Goal: Information Seeking & Learning: Learn about a topic

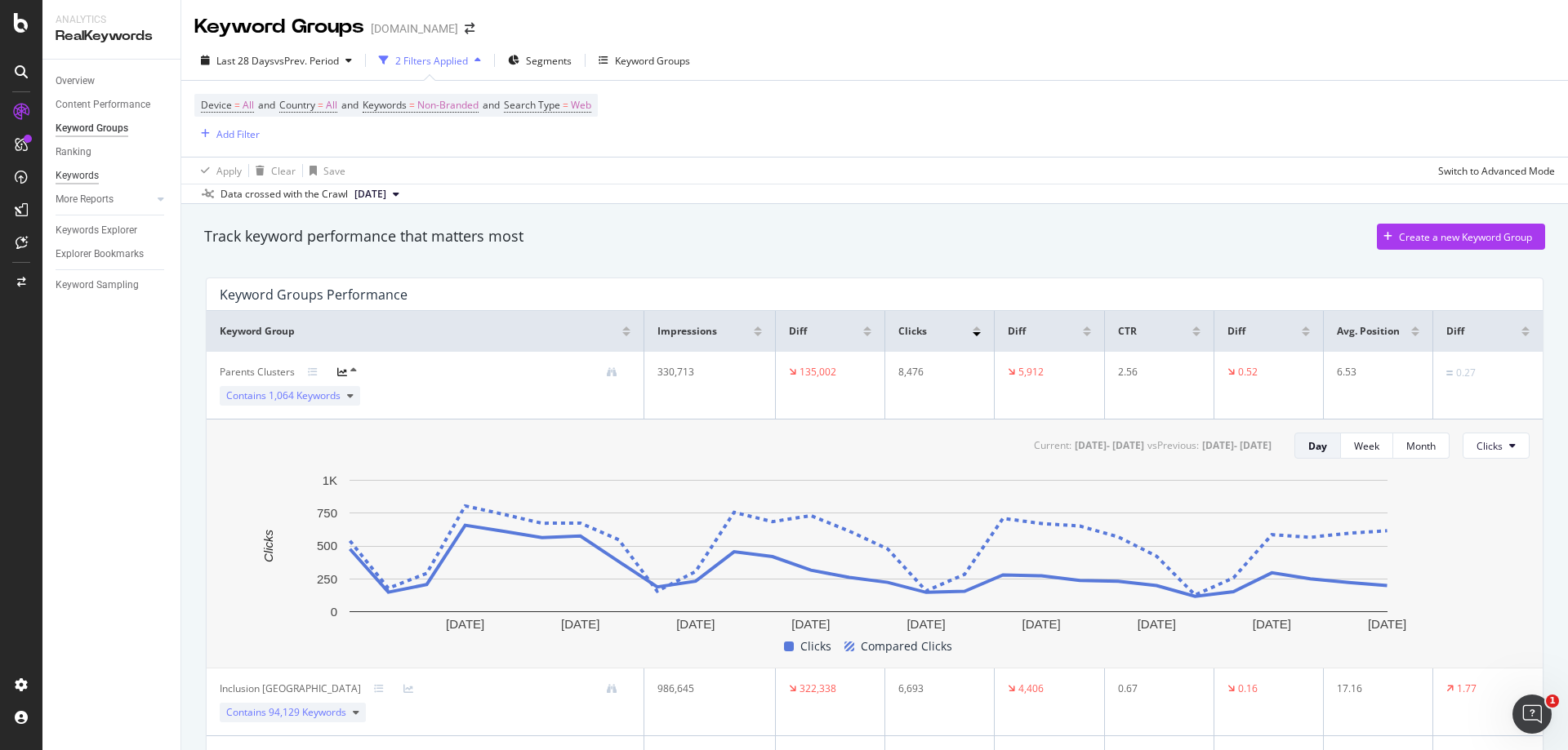
click at [84, 174] on div "Keywords" at bounding box center [77, 175] width 44 height 17
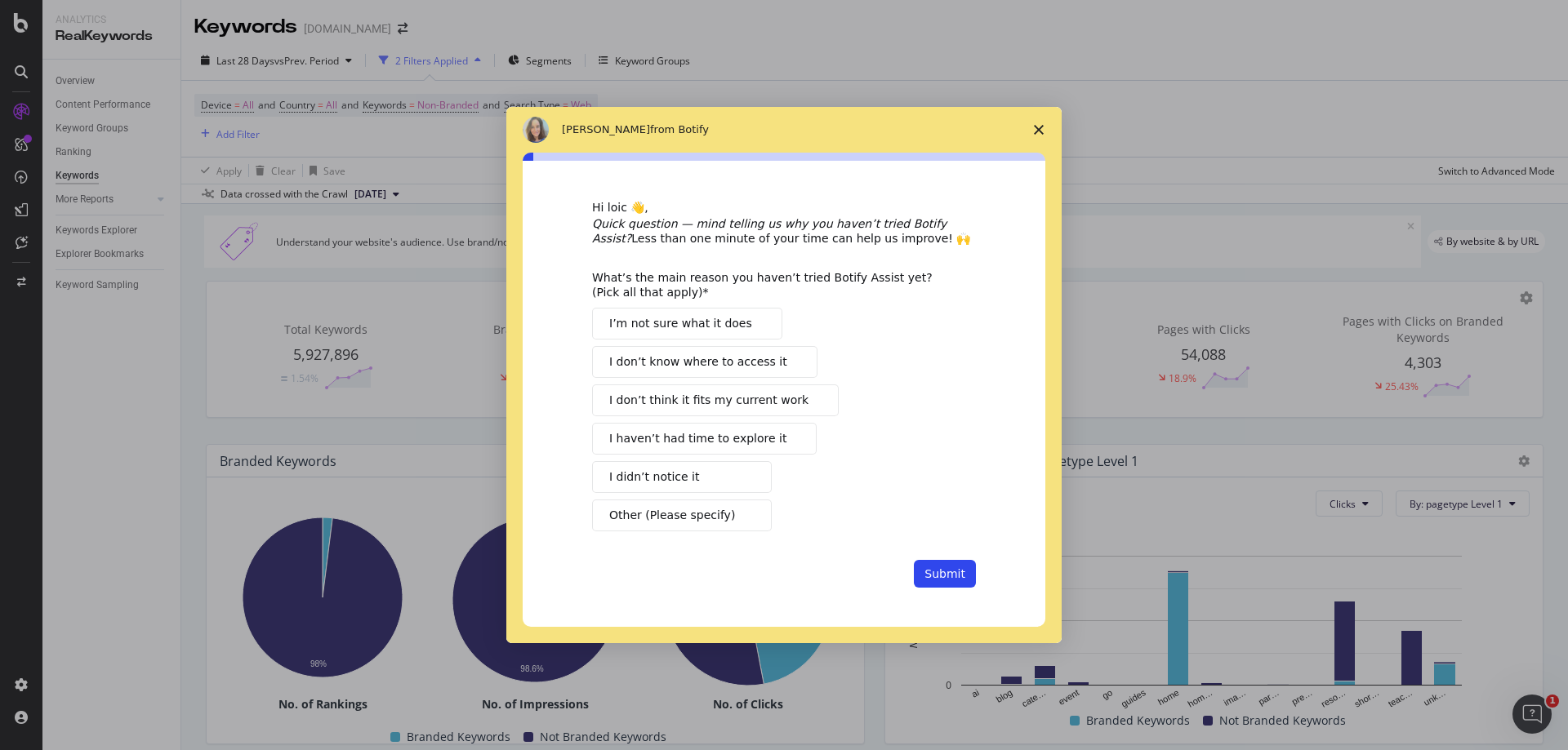
click at [1037, 129] on icon "Close survey" at bounding box center [1039, 130] width 10 height 10
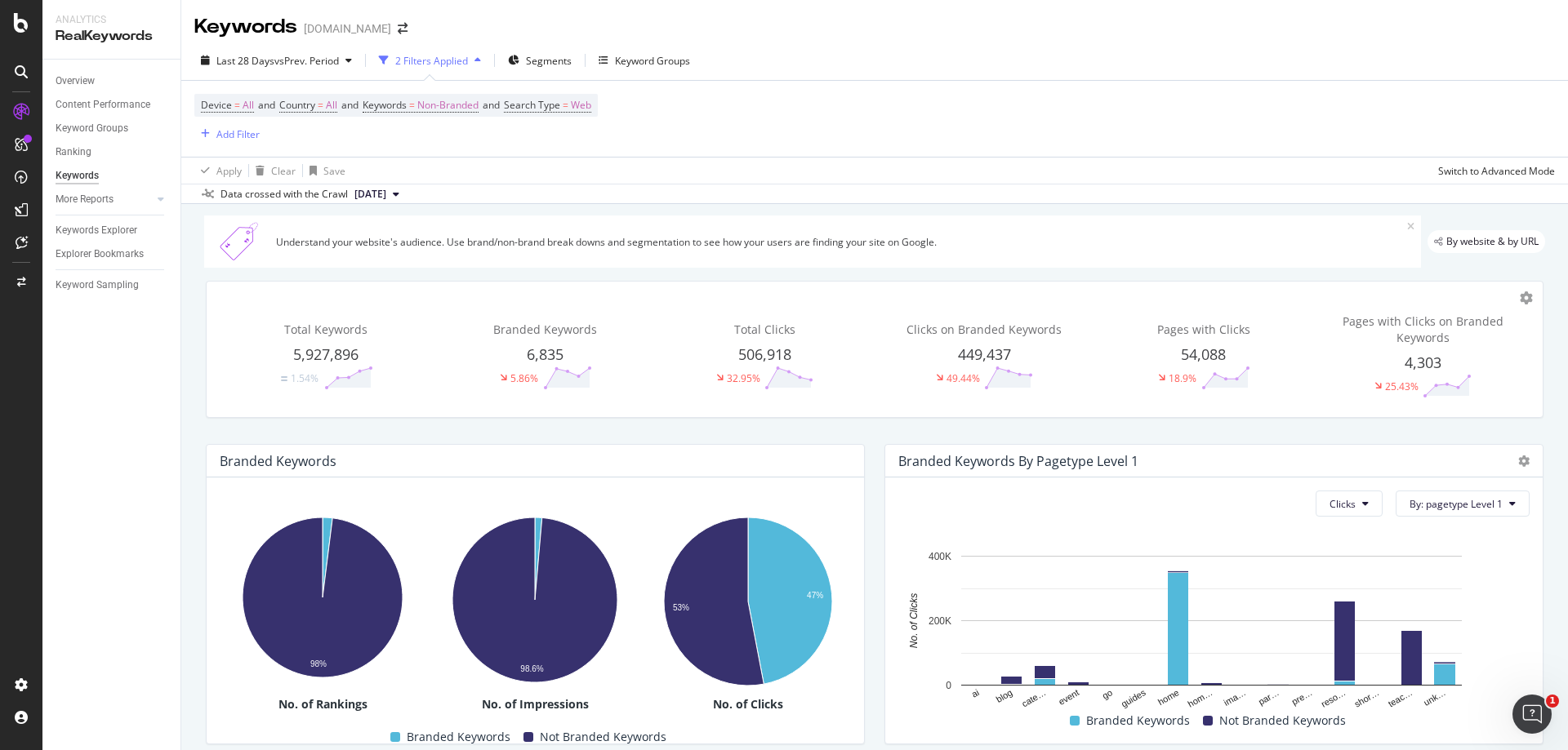
drag, startPoint x: 105, startPoint y: 106, endPoint x: 141, endPoint y: 48, distance: 68.3
click at [106, 106] on div "Content Performance" at bounding box center [103, 104] width 94 height 17
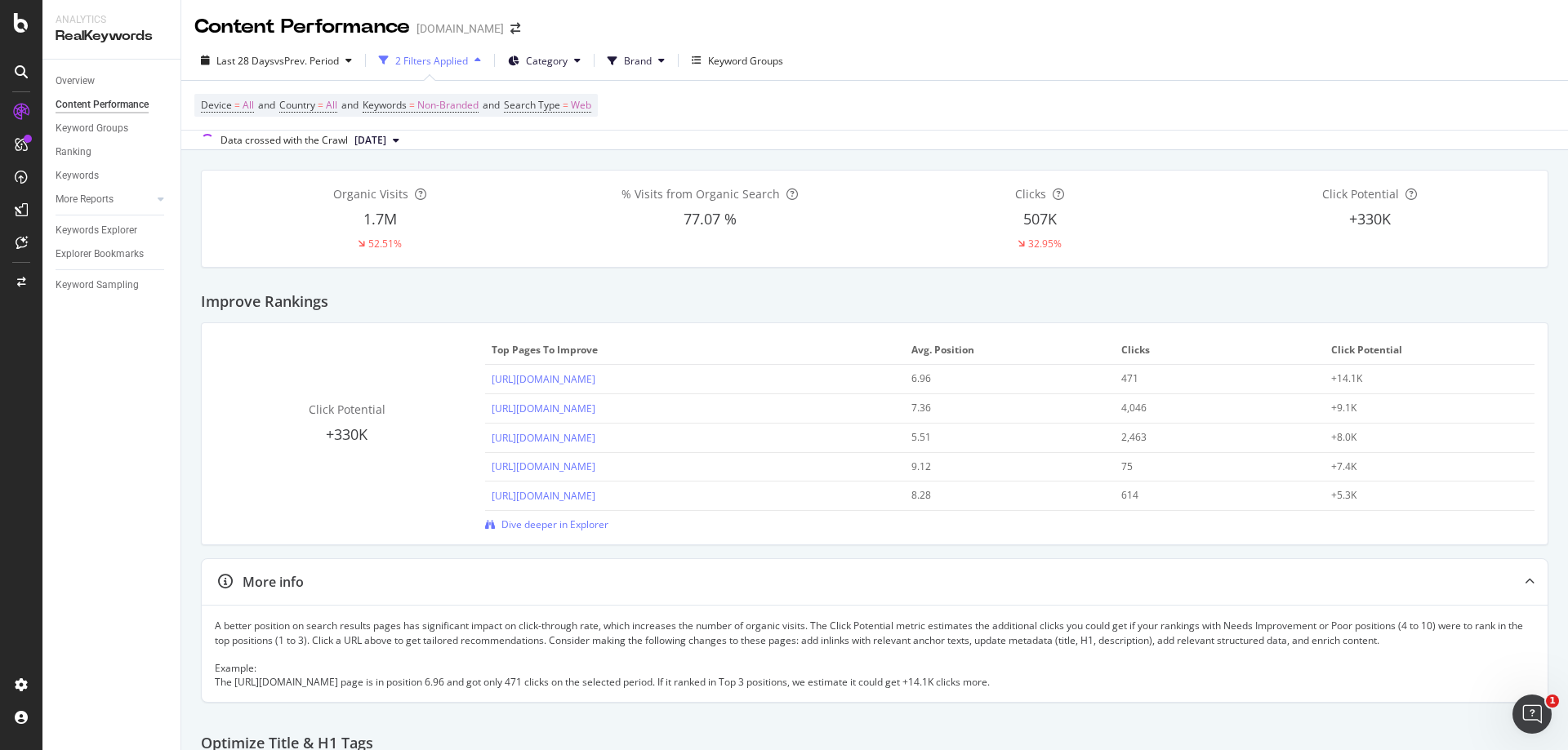
click at [118, 38] on div "RealKeywords" at bounding box center [111, 36] width 112 height 19
click at [97, 126] on div "Keyword Groups" at bounding box center [92, 128] width 73 height 17
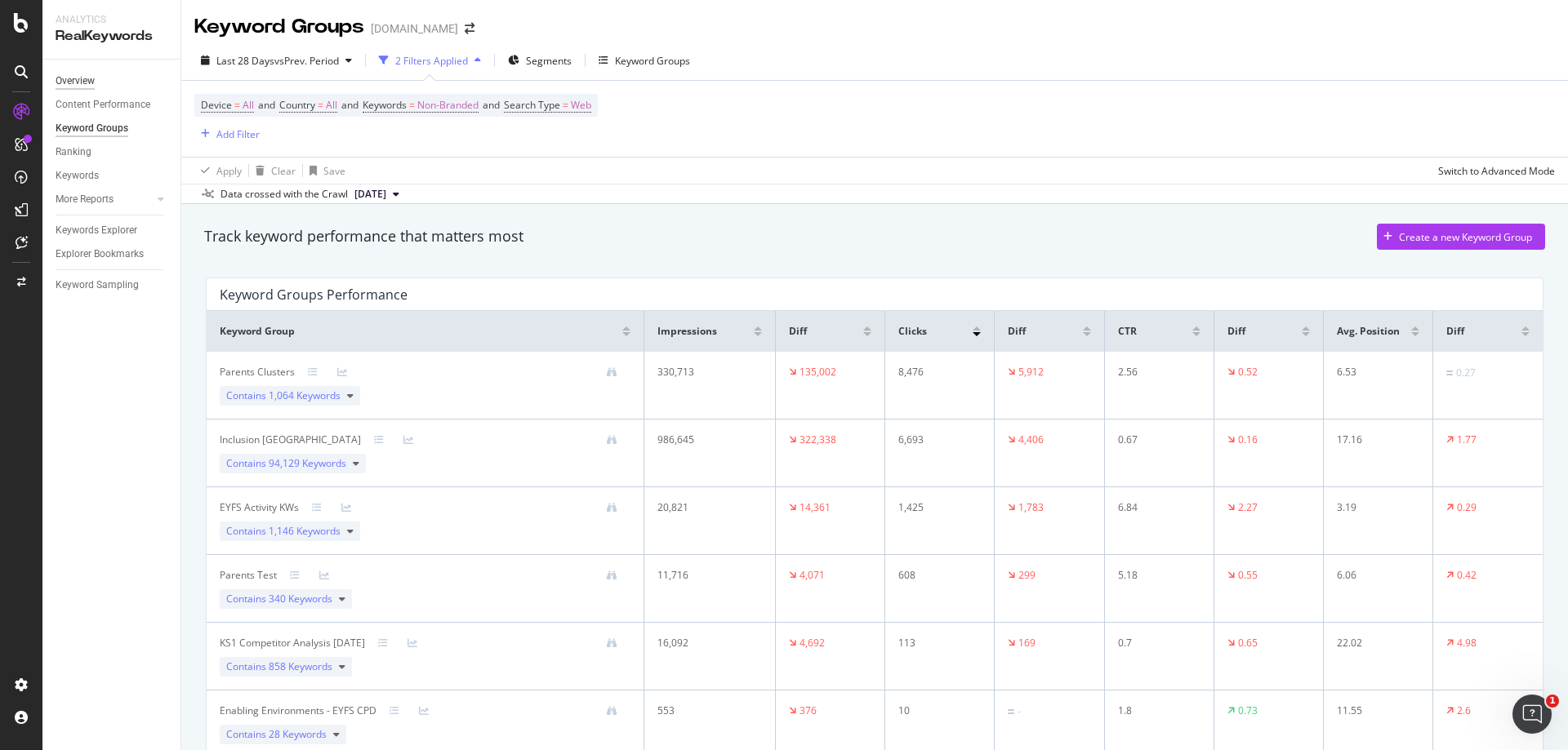
click at [85, 82] on div "Overview" at bounding box center [74, 81] width 39 height 17
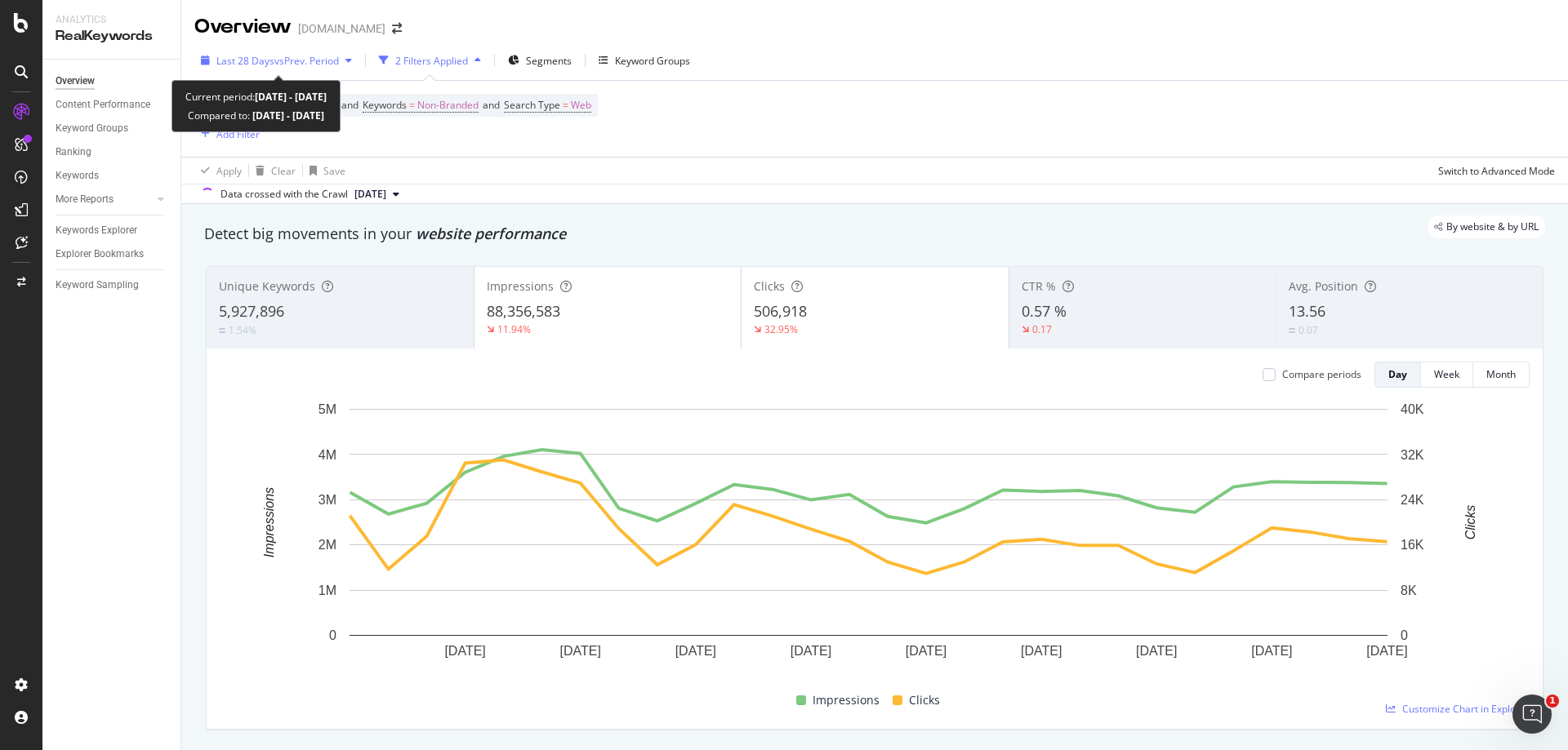
click at [350, 62] on icon "button" at bounding box center [348, 60] width 6 height 10
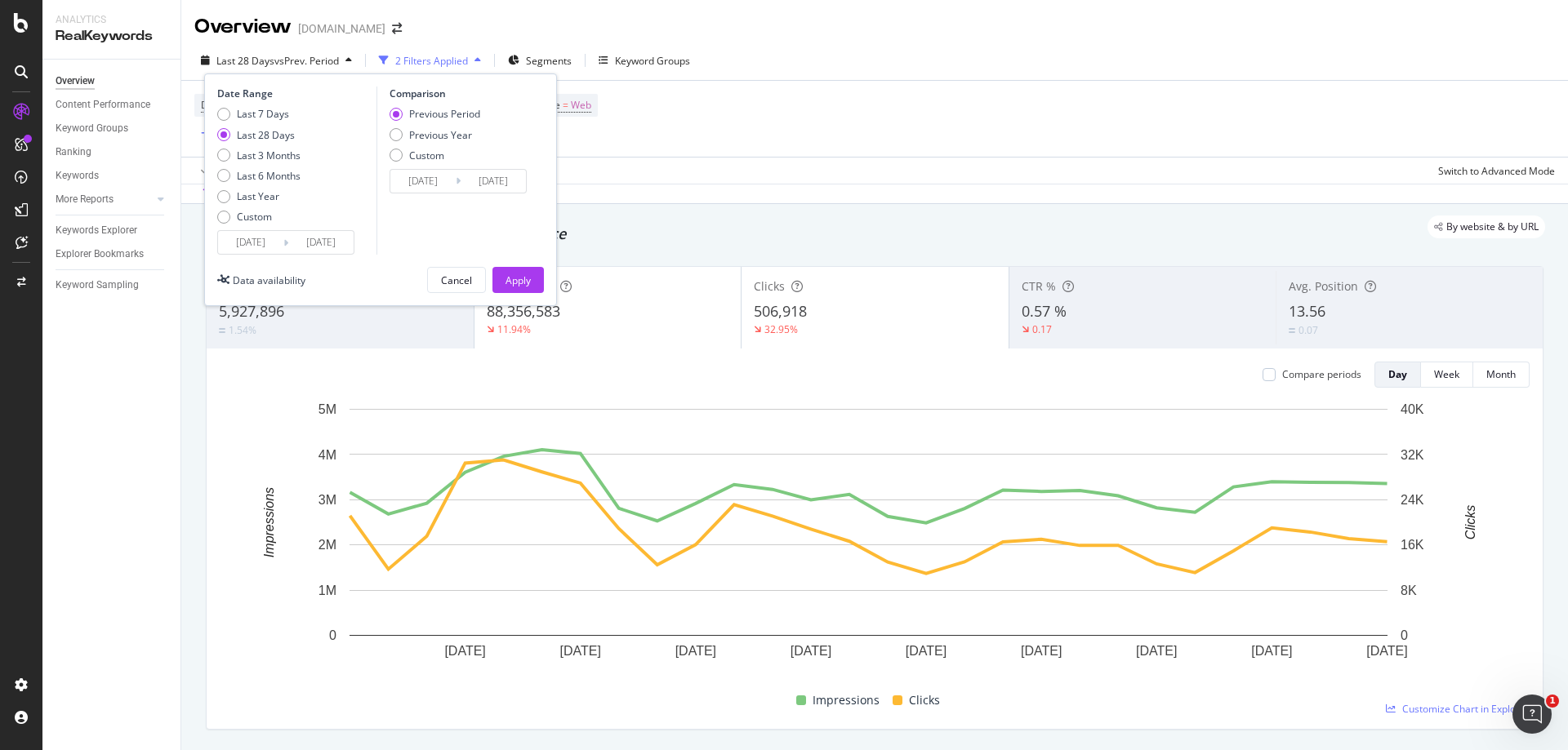
click at [867, 52] on div "Last 28 Days vs Prev. Period 2 Filters Applied Segments Keyword Groups Date Ran…" at bounding box center [874, 64] width 1386 height 33
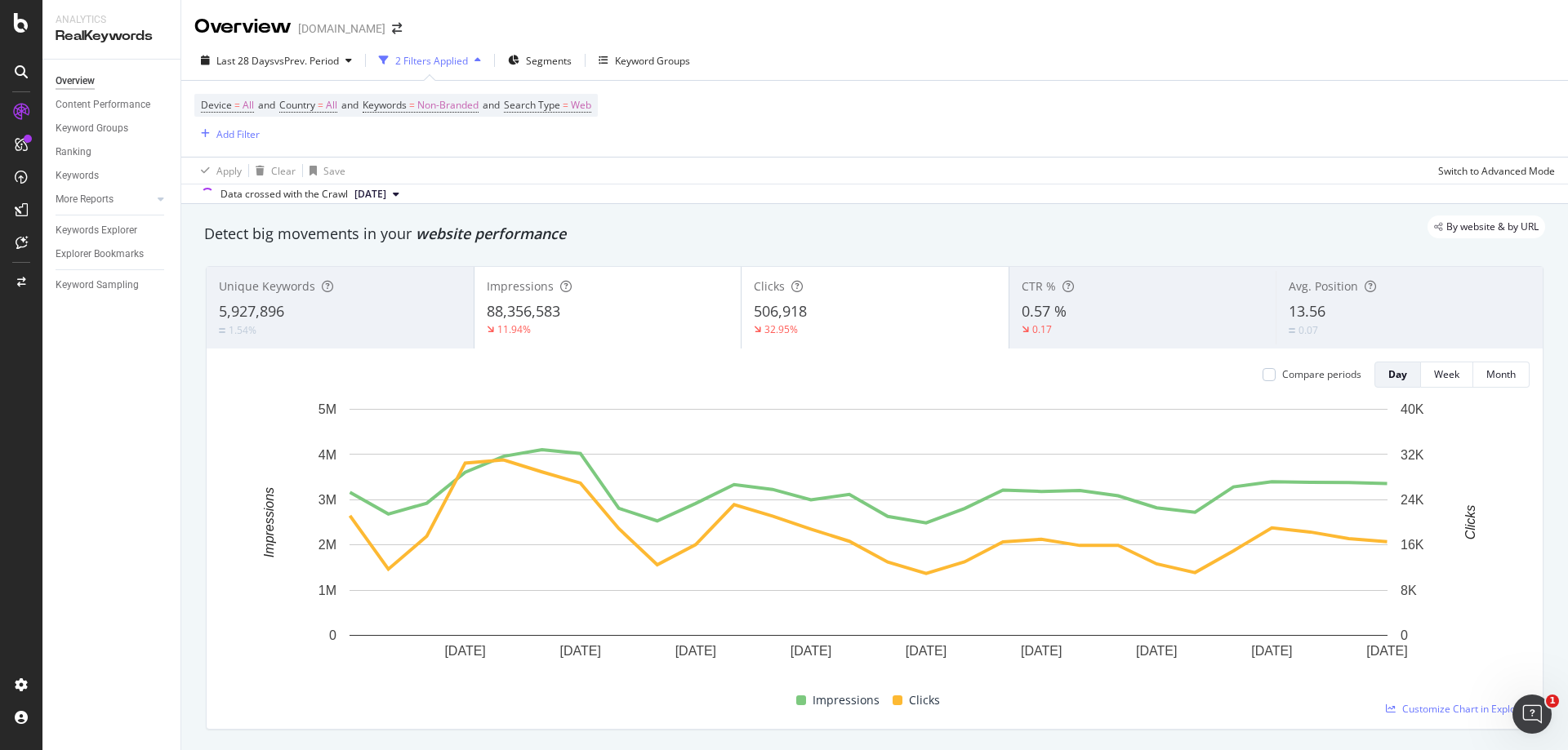
click at [480, 60] on icon "button" at bounding box center [478, 60] width 6 height 10
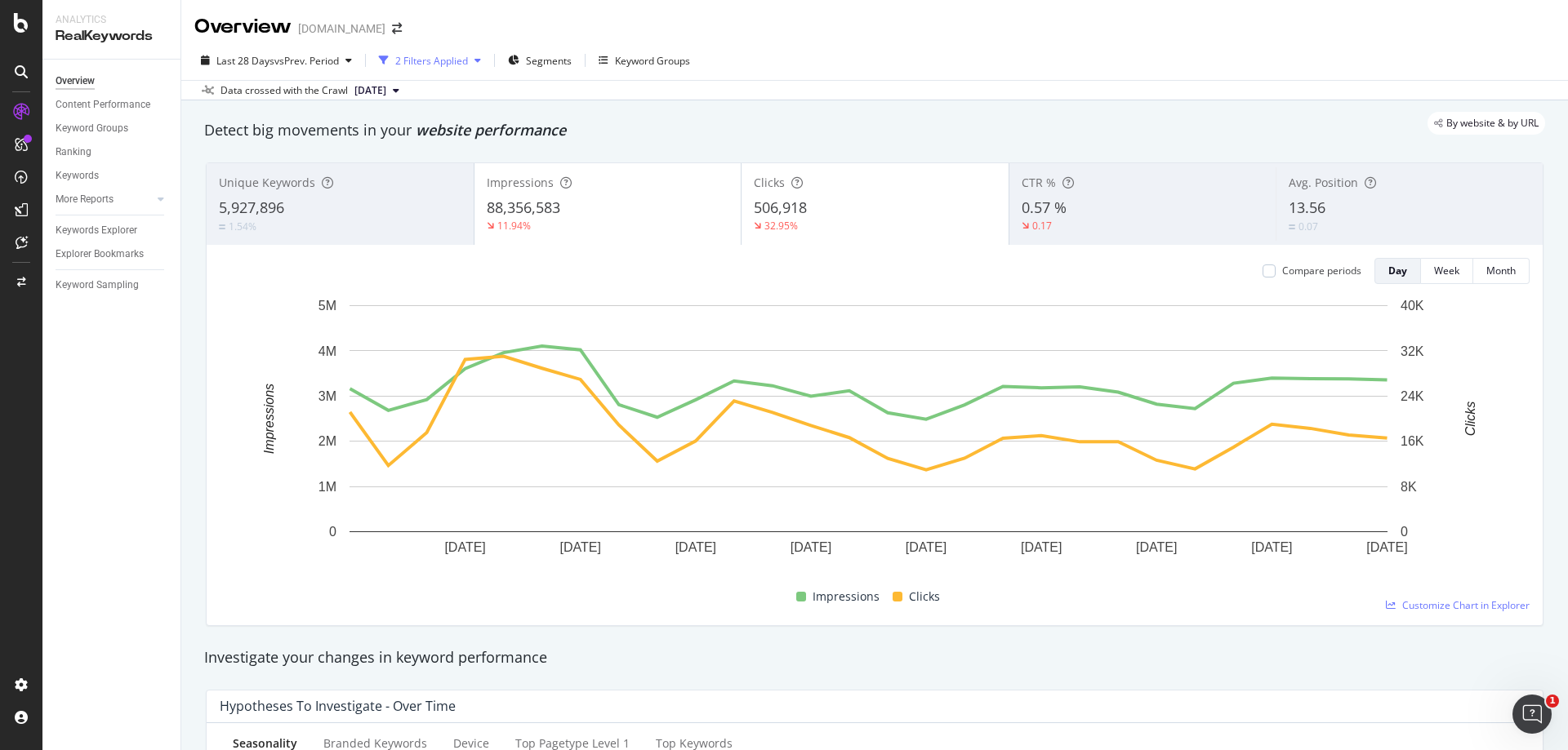
click at [480, 63] on icon "button" at bounding box center [478, 60] width 6 height 10
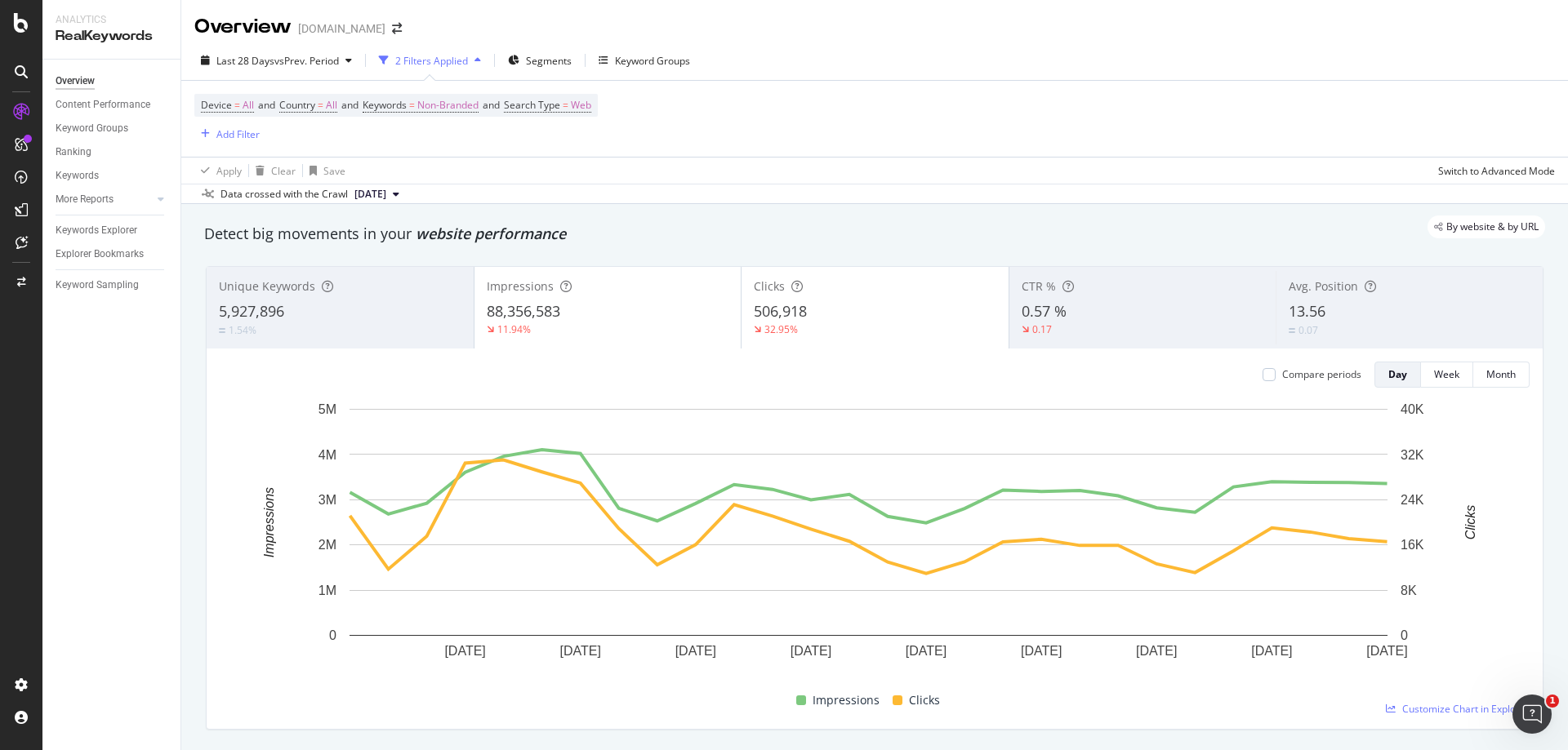
click at [480, 61] on icon "button" at bounding box center [478, 60] width 6 height 10
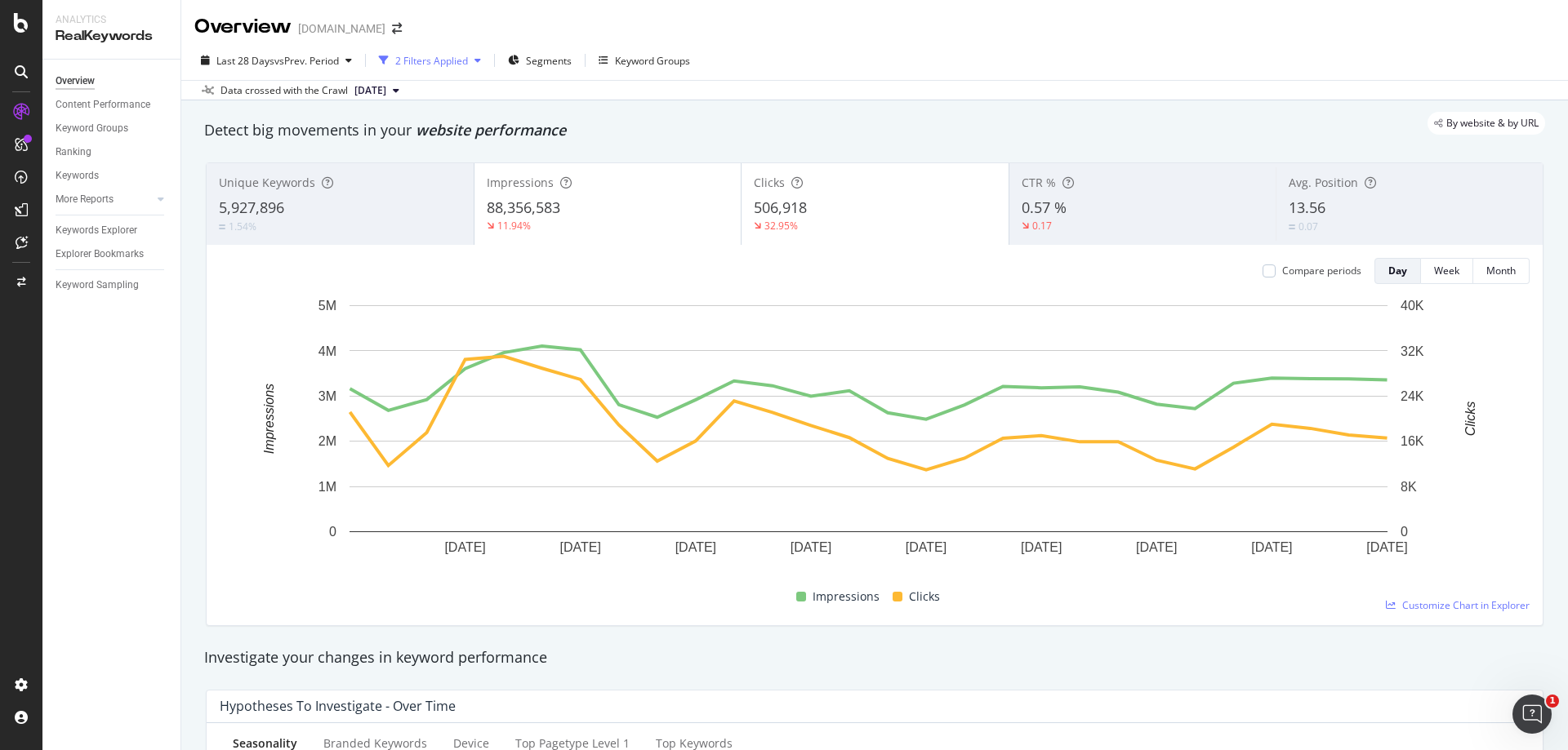
click at [480, 61] on icon "button" at bounding box center [478, 60] width 6 height 10
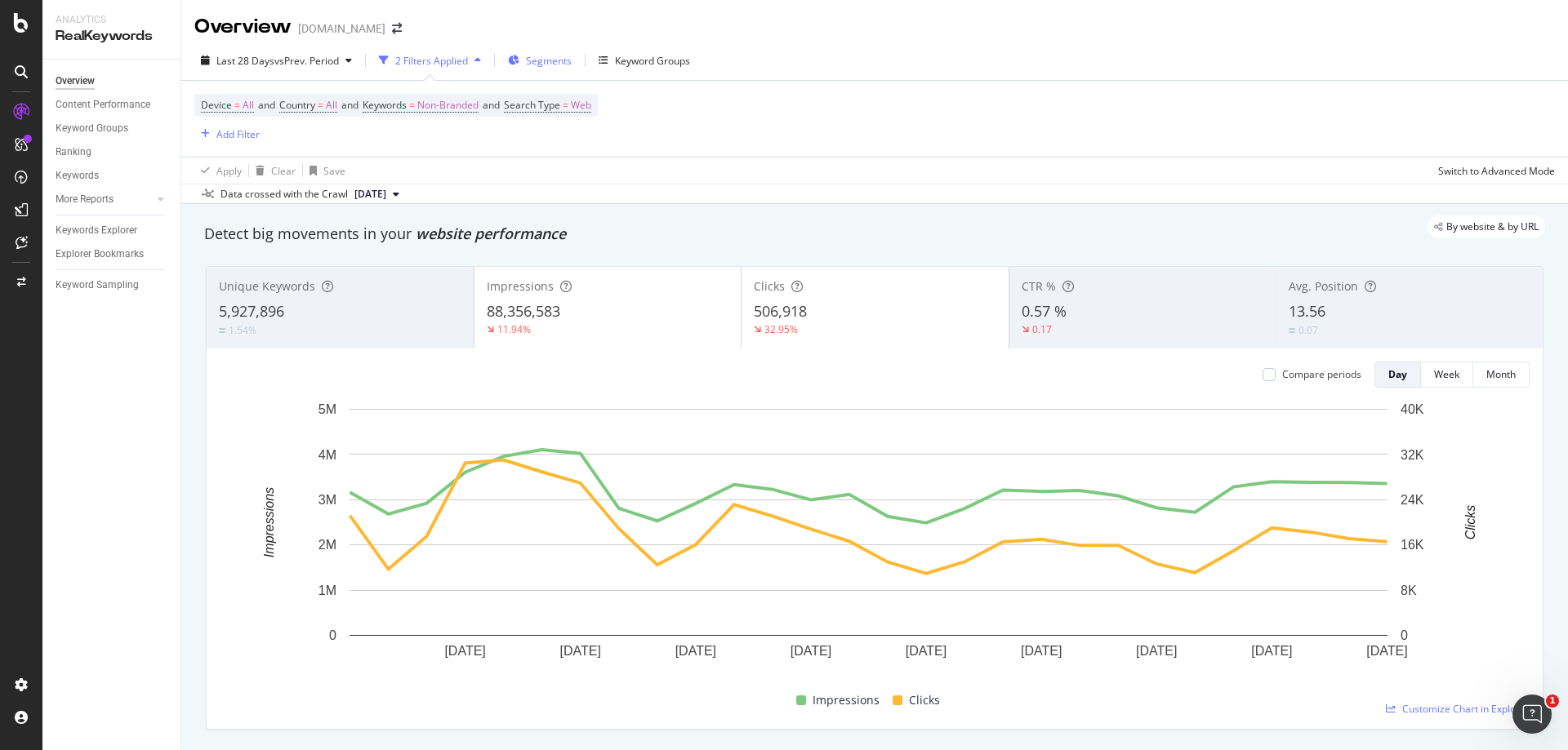
click at [549, 60] on span "Segments" at bounding box center [548, 60] width 45 height 14
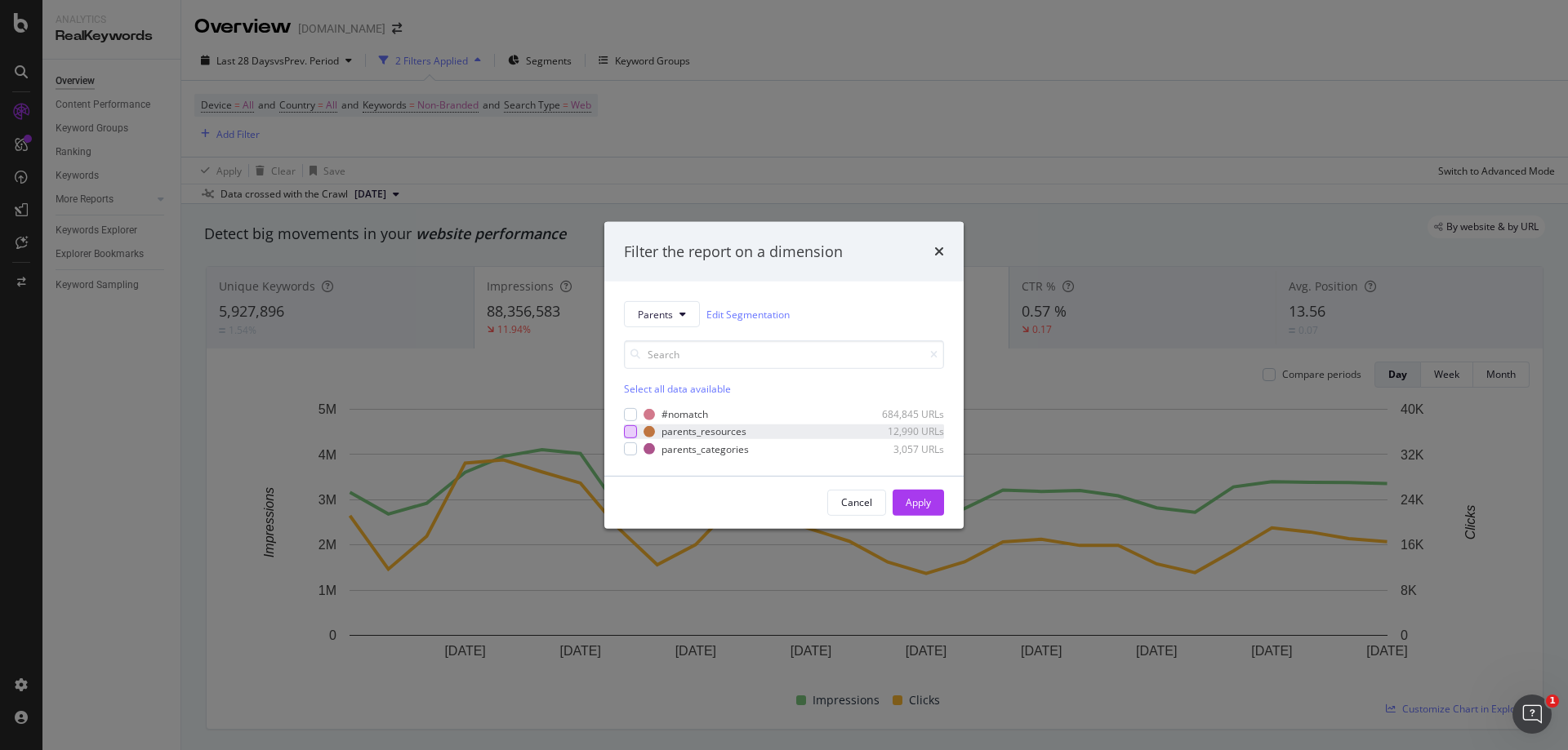
click at [627, 432] on div "modal" at bounding box center [630, 432] width 13 height 13
click at [631, 449] on div "modal" at bounding box center [630, 449] width 13 height 13
click at [921, 497] on div "Apply" at bounding box center [918, 502] width 25 height 14
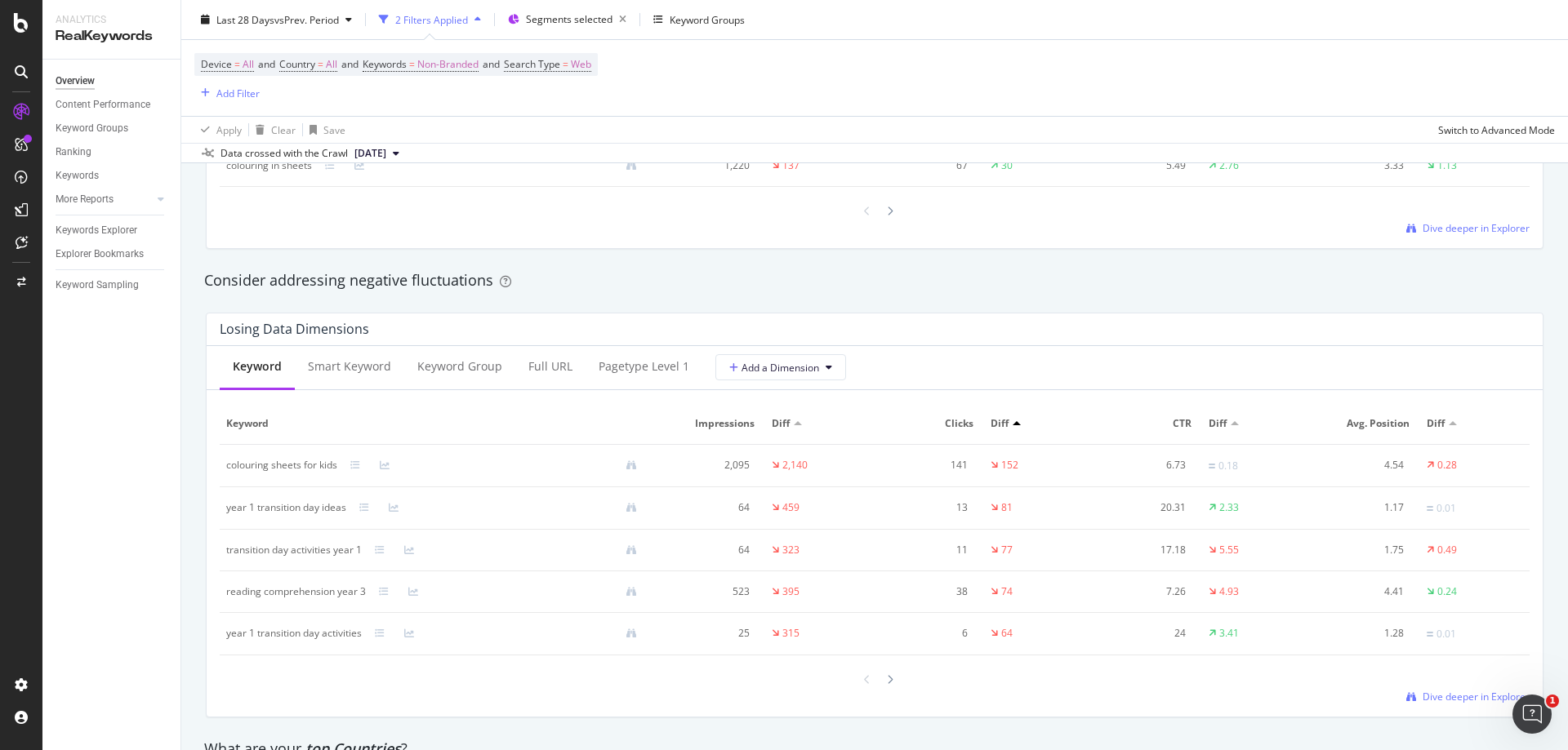
scroll to position [1796, 0]
click at [360, 369] on div "Smart Keyword" at bounding box center [350, 365] width 84 height 16
click at [536, 367] on div "Full URL" at bounding box center [551, 365] width 44 height 16
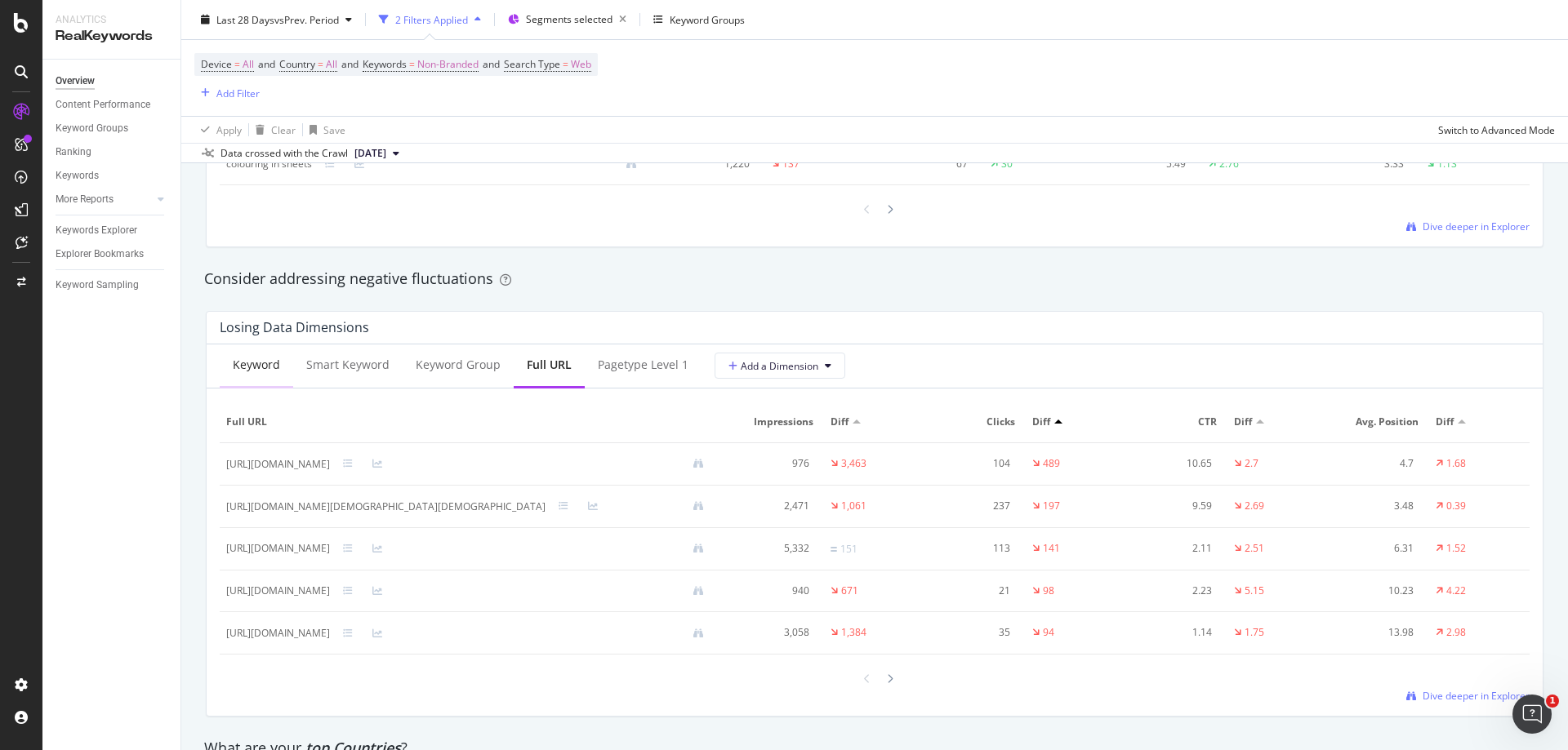
click at [262, 369] on div "Keyword" at bounding box center [256, 365] width 47 height 16
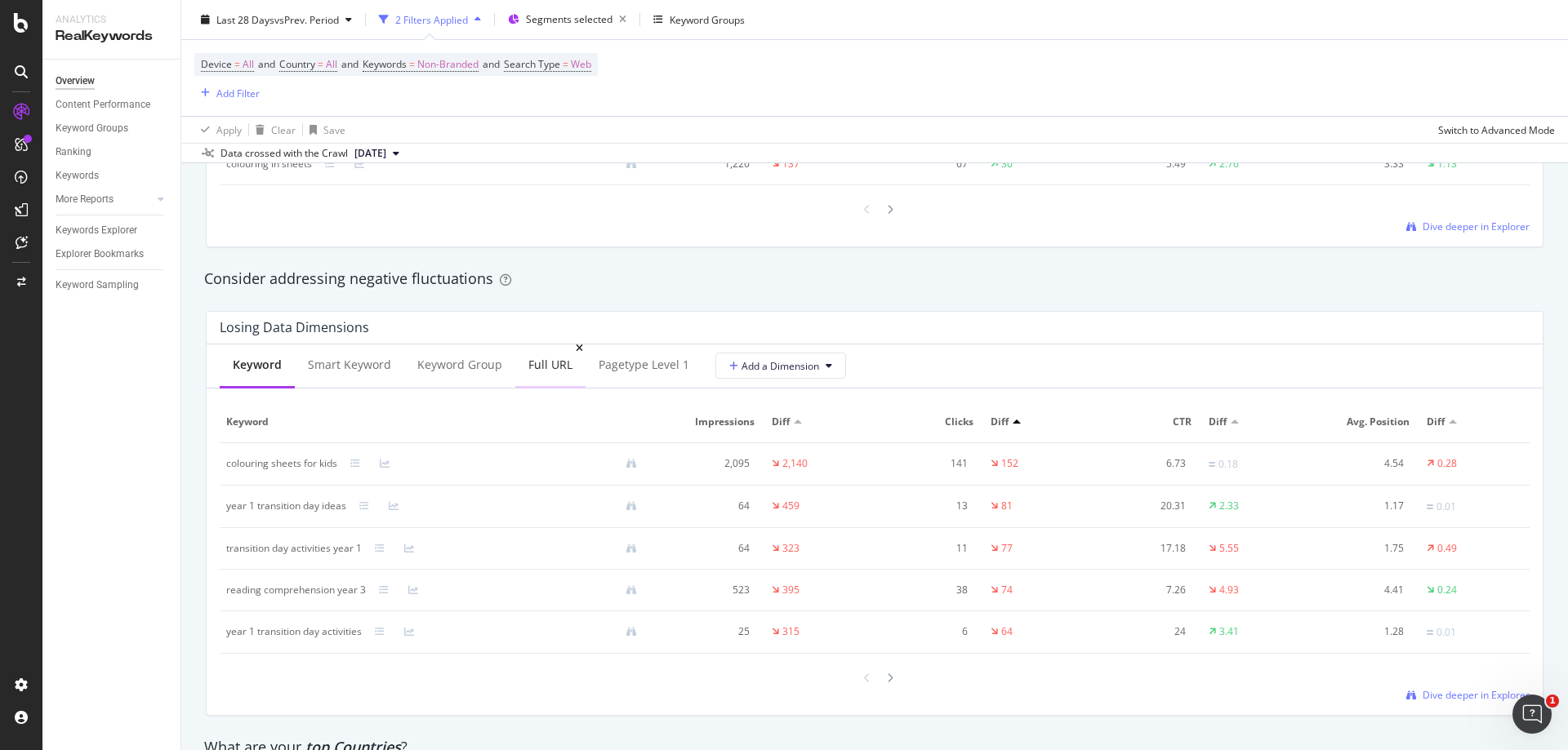
click at [547, 366] on div "Full URL" at bounding box center [550, 365] width 44 height 16
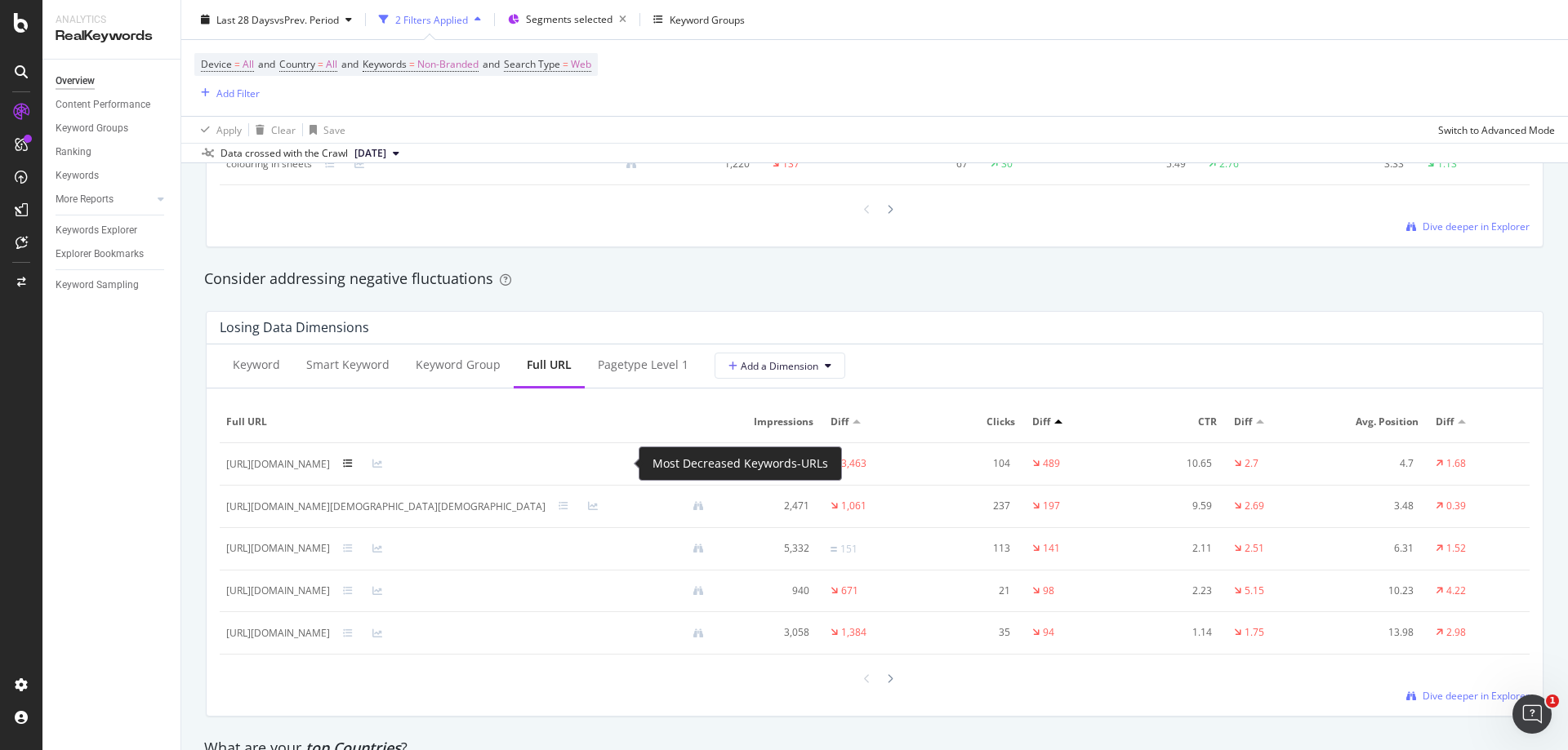
click at [353, 461] on icon at bounding box center [348, 463] width 10 height 10
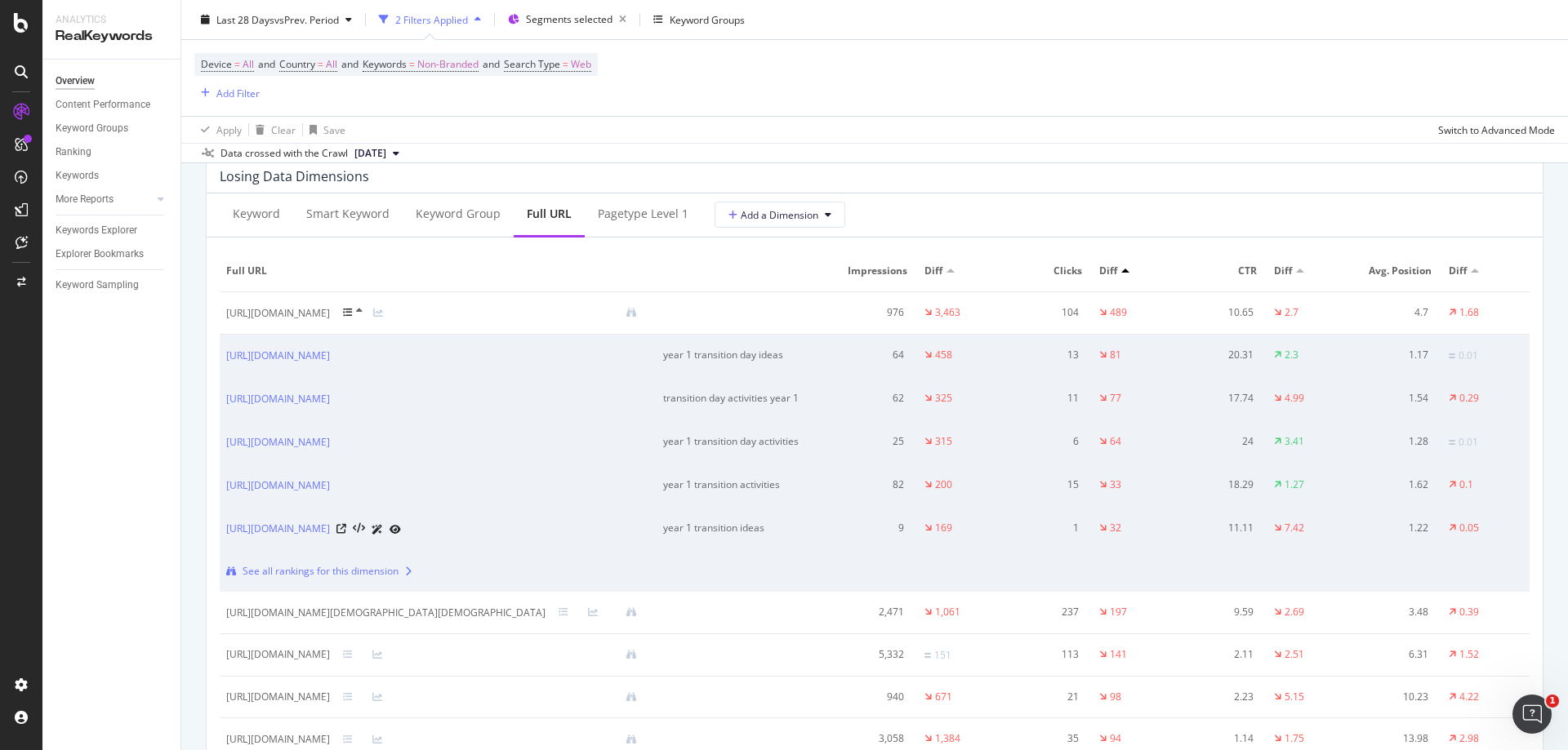
scroll to position [1871, 0]
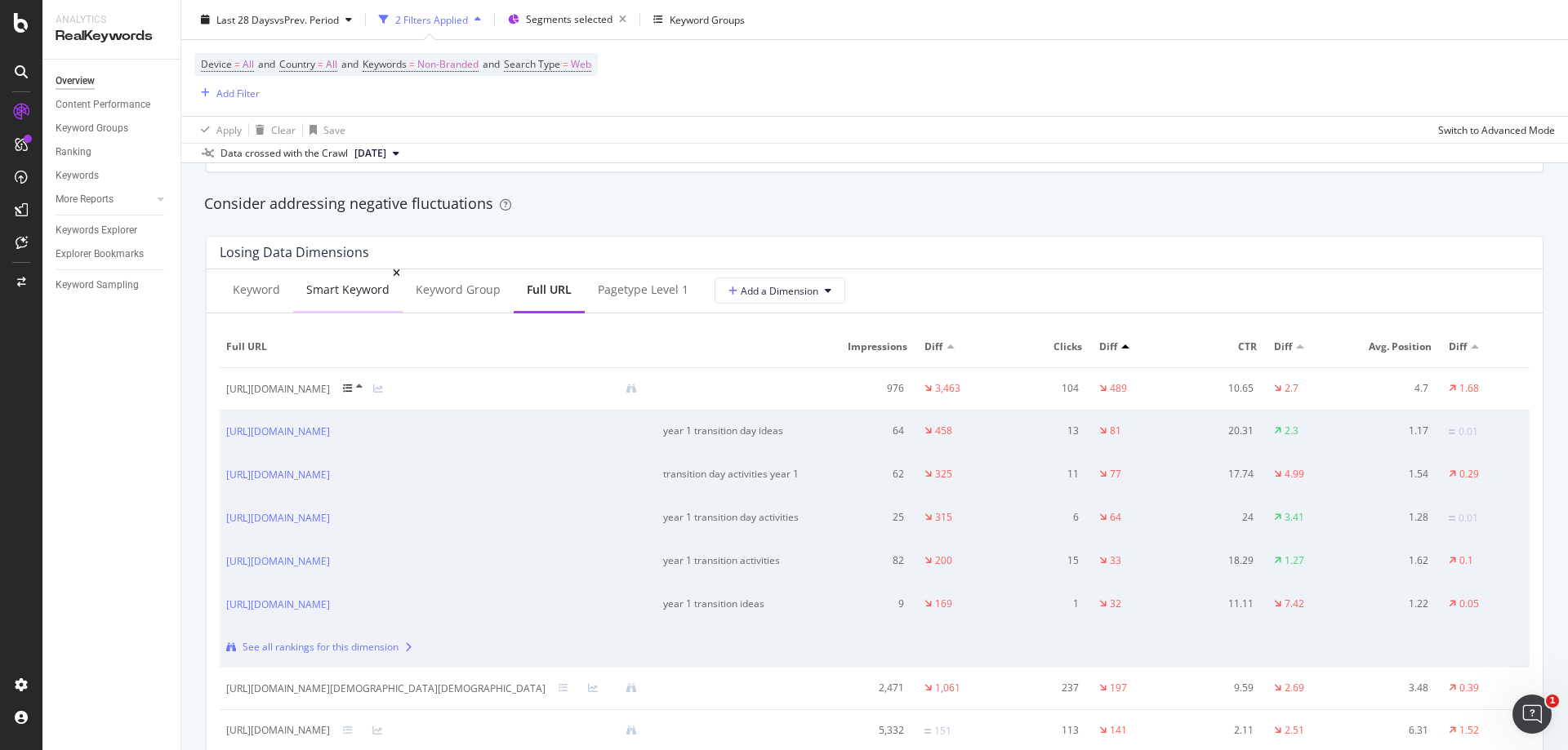
click at [341, 299] on div "Smart Keyword" at bounding box center [348, 291] width 110 height 44
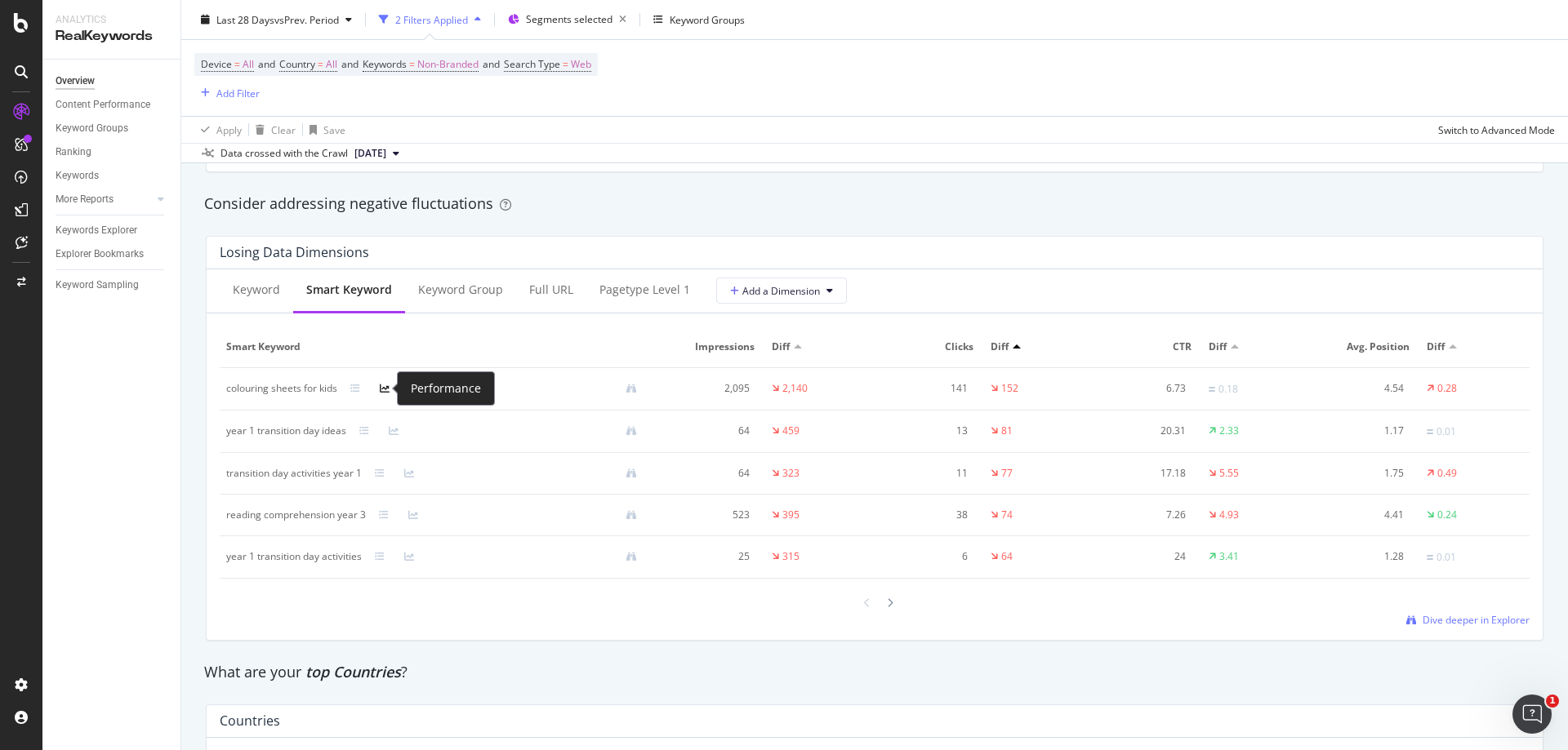
click at [385, 386] on icon at bounding box center [384, 389] width 10 height 10
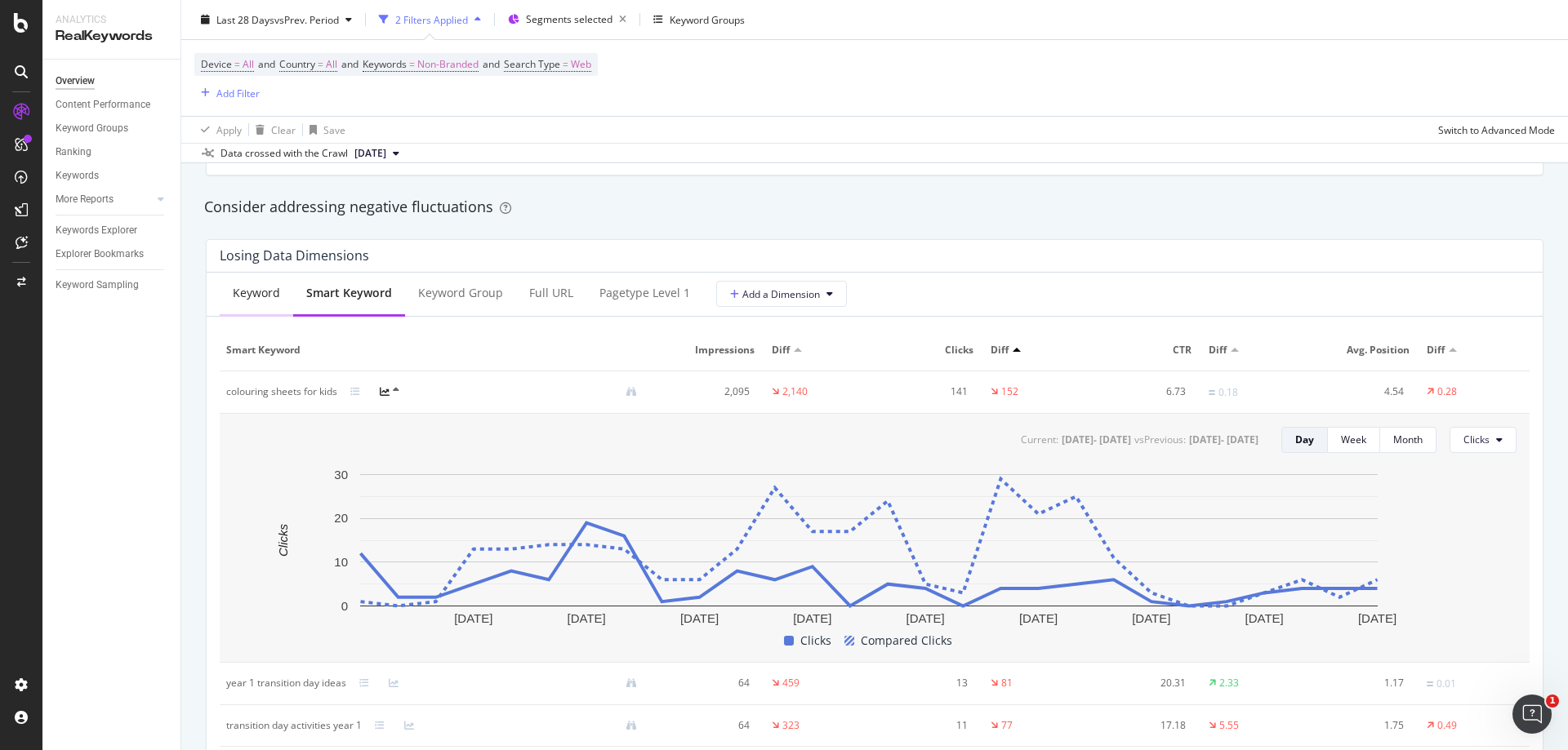
scroll to position [1867, 0]
click at [228, 304] on div "Keyword" at bounding box center [256, 295] width 74 height 44
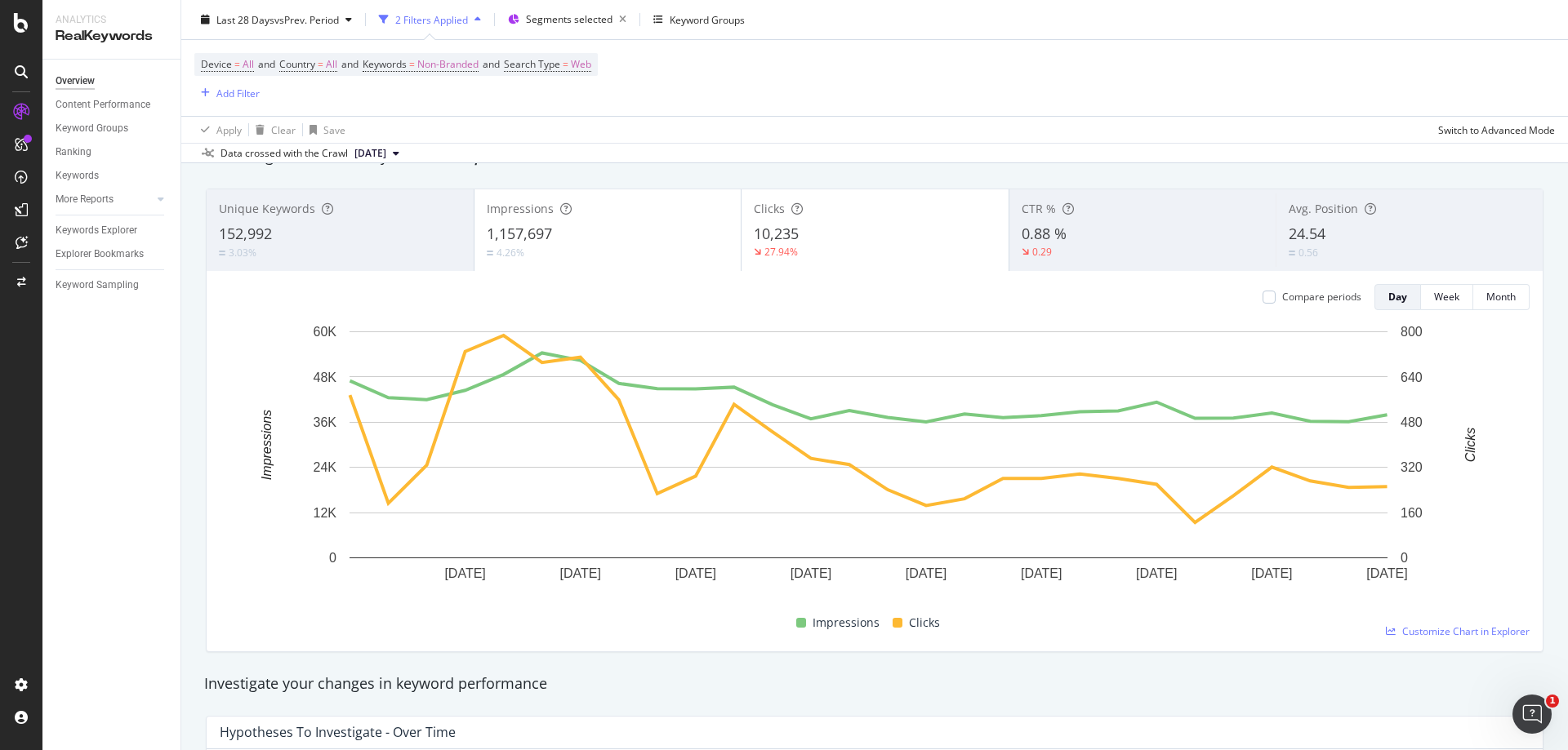
scroll to position [0, 0]
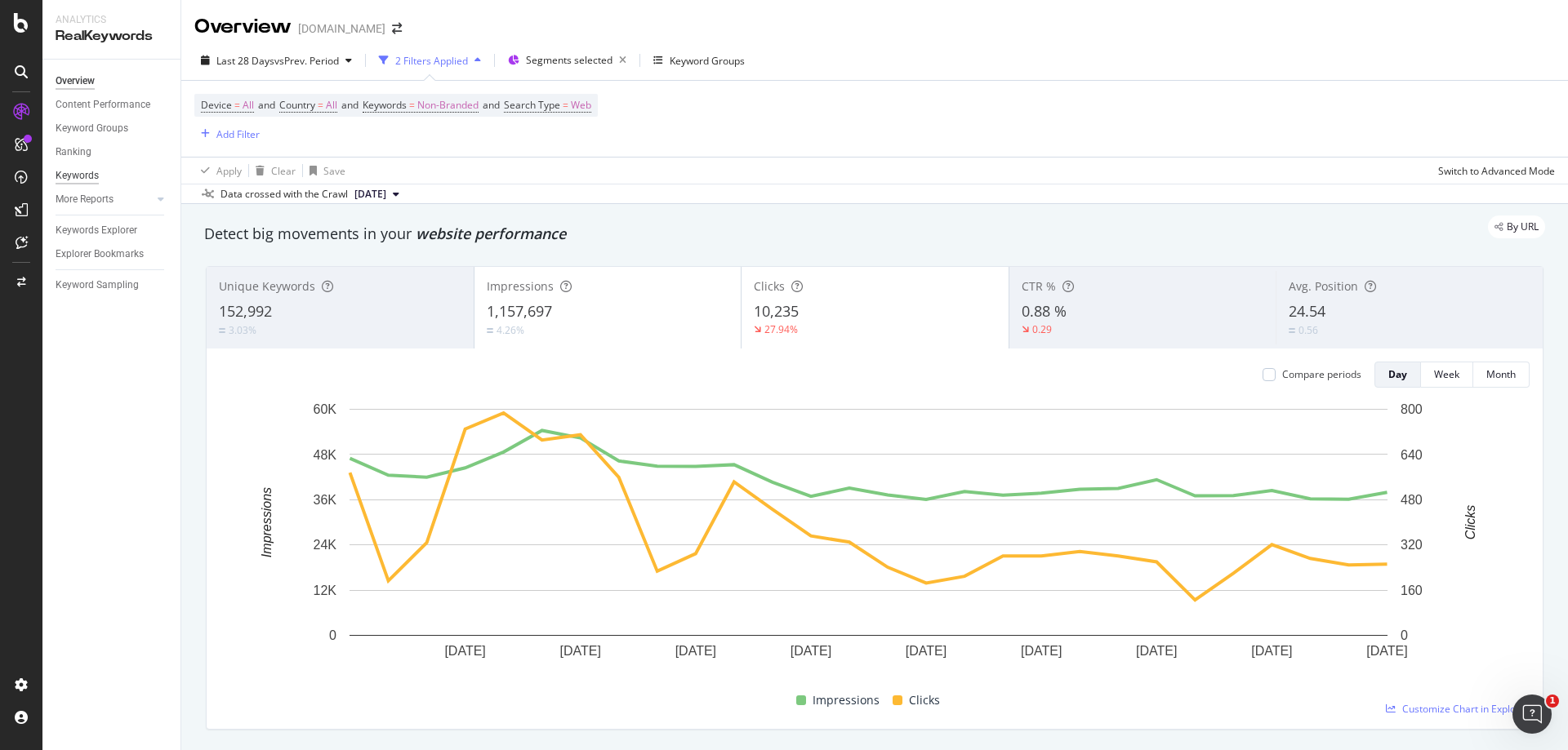
click at [91, 172] on div "Keywords" at bounding box center [77, 175] width 44 height 17
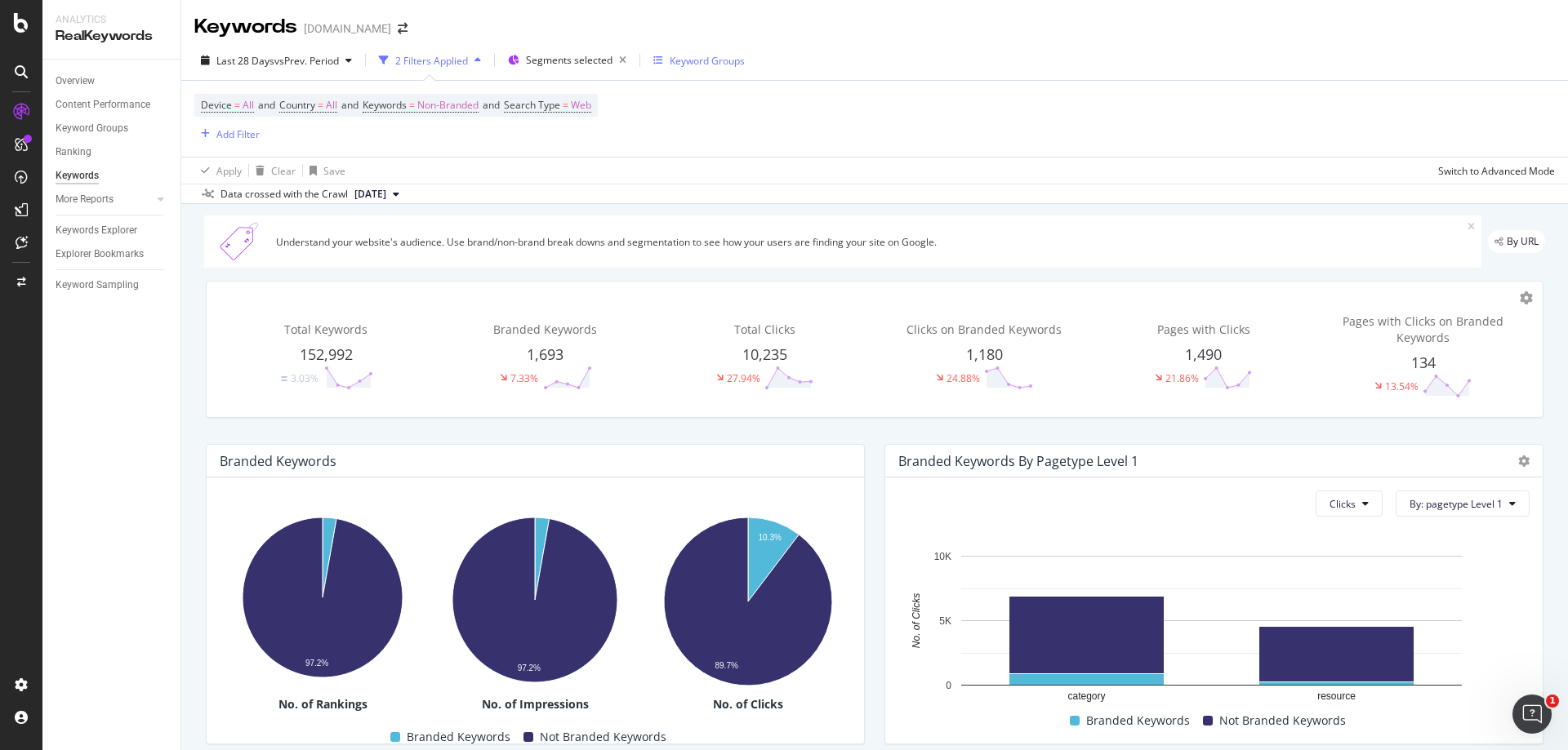
click at [666, 61] on div "Keyword Groups" at bounding box center [698, 60] width 92 height 14
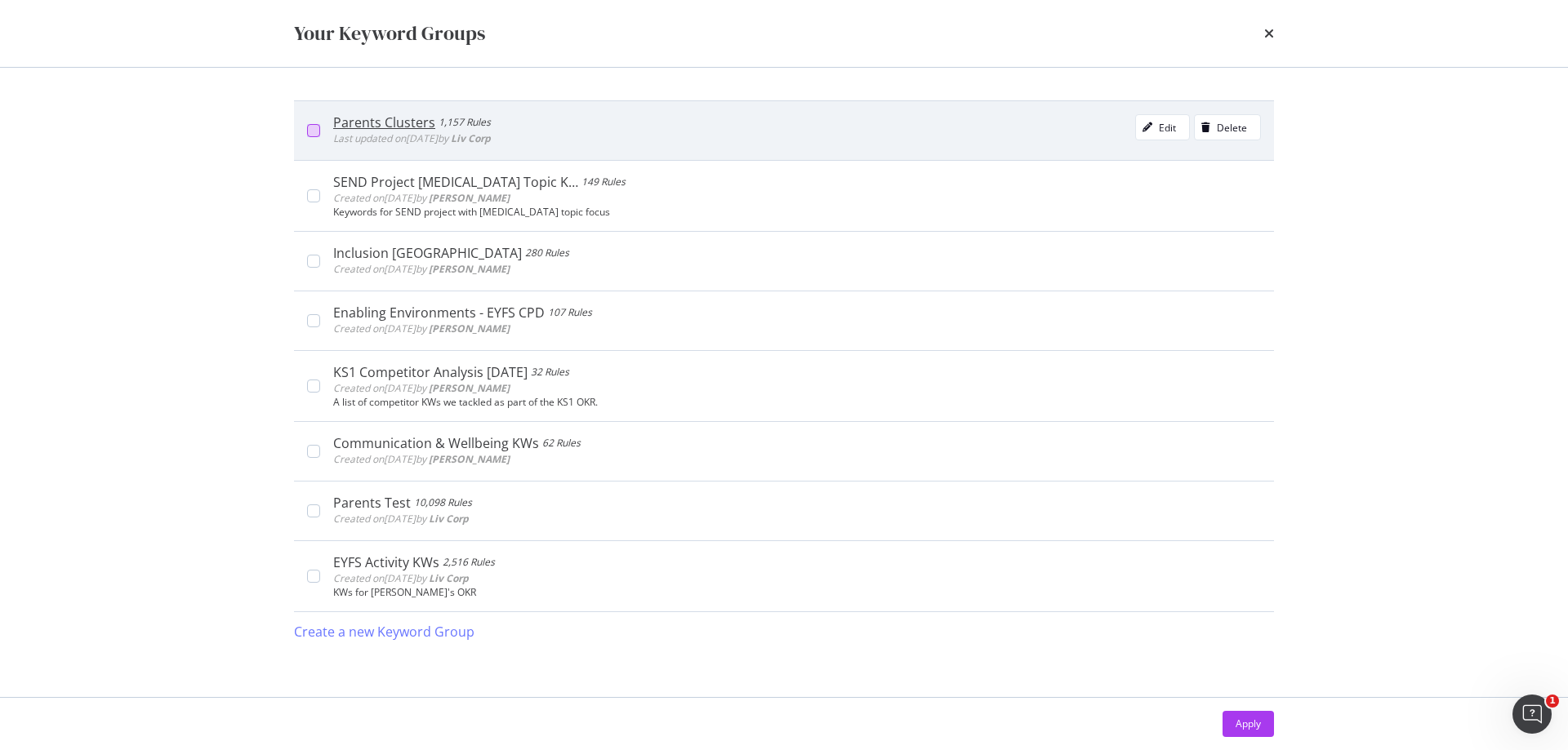
click at [308, 131] on div "modal" at bounding box center [313, 131] width 13 height 13
click at [314, 122] on div "Parents Clusters 1,157 Rules Last updated on [DATE] by Liv Corp Edit Delete" at bounding box center [784, 131] width 980 height 60
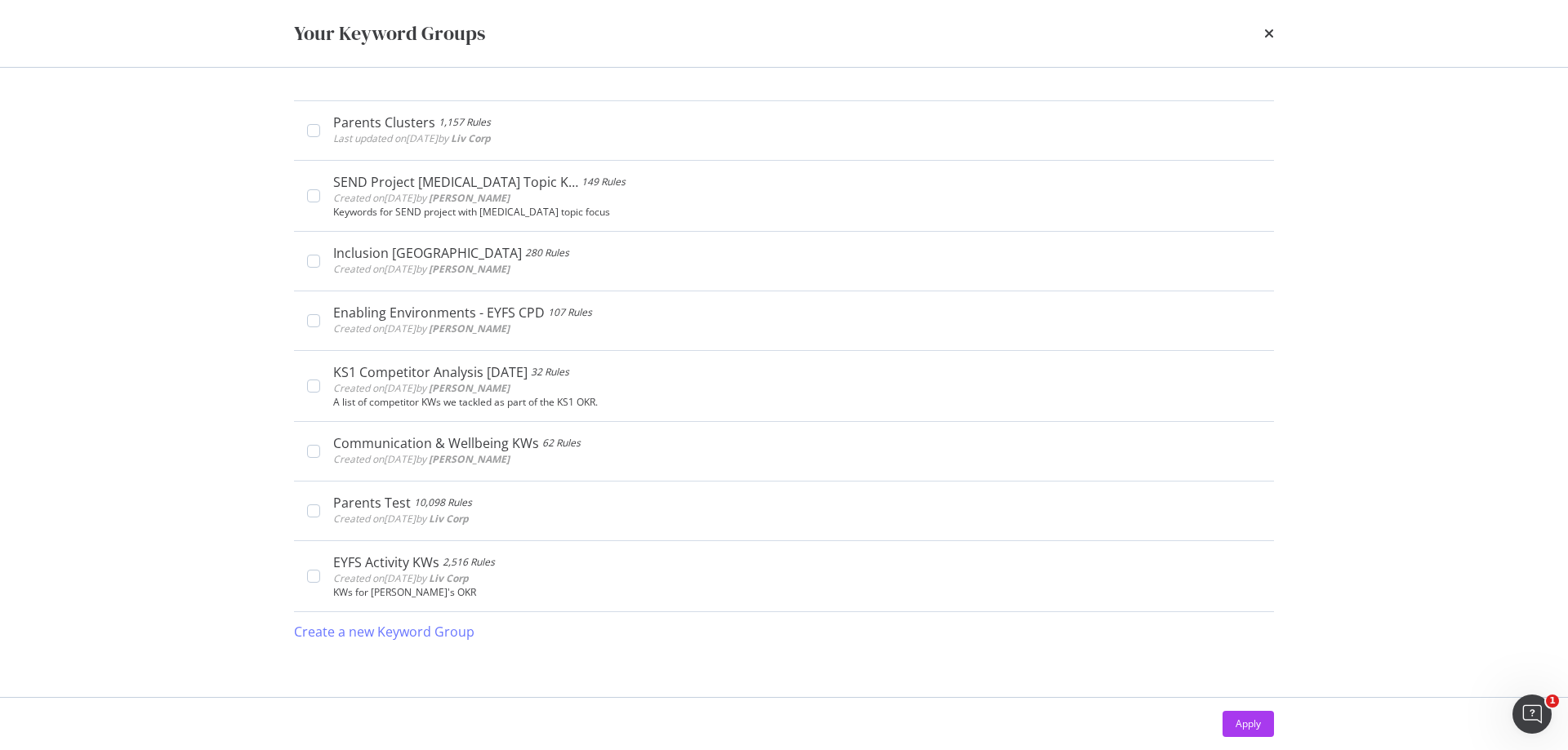
click at [221, 158] on div "Your Keyword Groups Parents Clusters 1,157 Rules Last updated on [DATE] by Liv …" at bounding box center [784, 375] width 1568 height 750
click at [1269, 32] on icon "times" at bounding box center [1268, 34] width 10 height 13
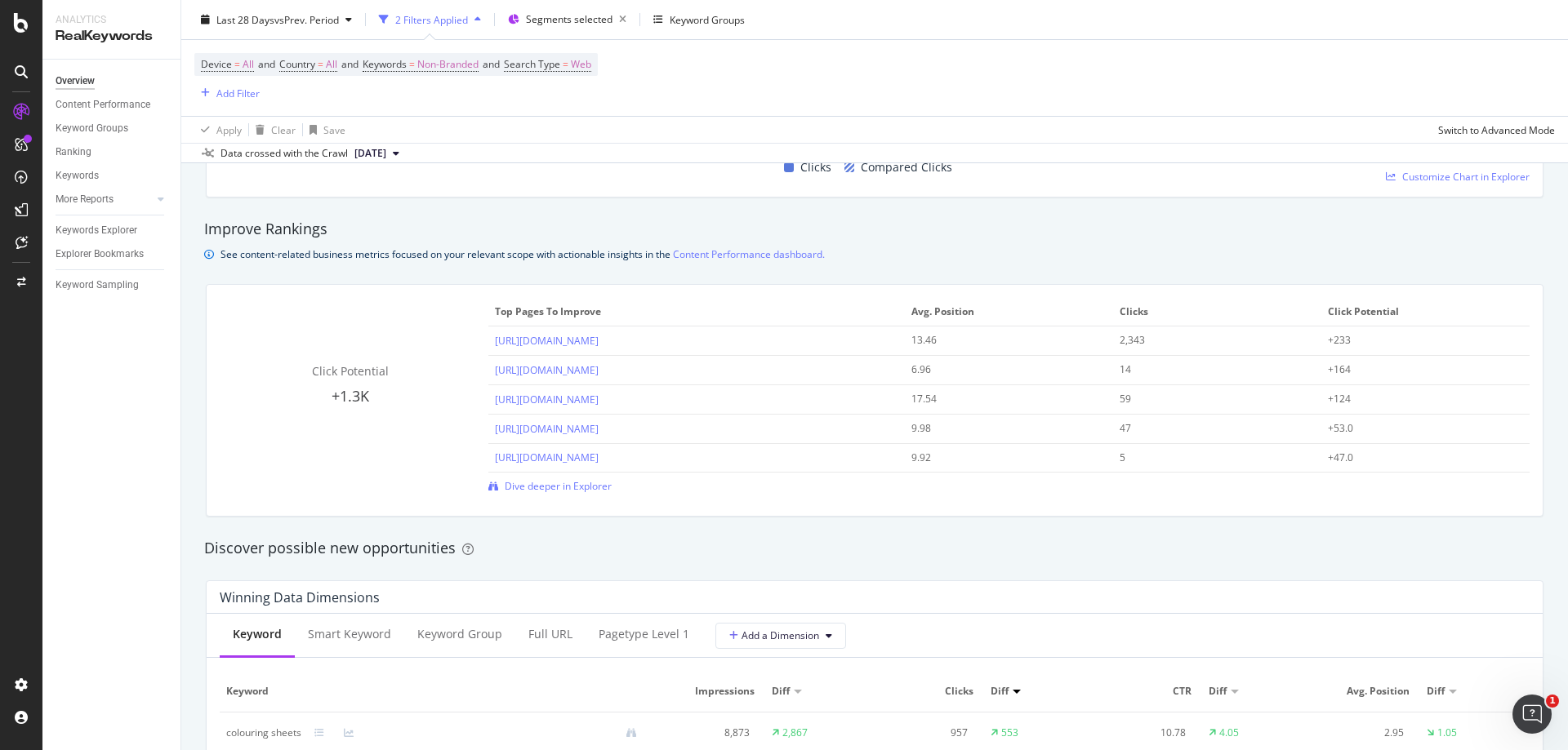
scroll to position [1061, 0]
click at [569, 483] on span "Dive deeper in Explorer" at bounding box center [558, 484] width 107 height 14
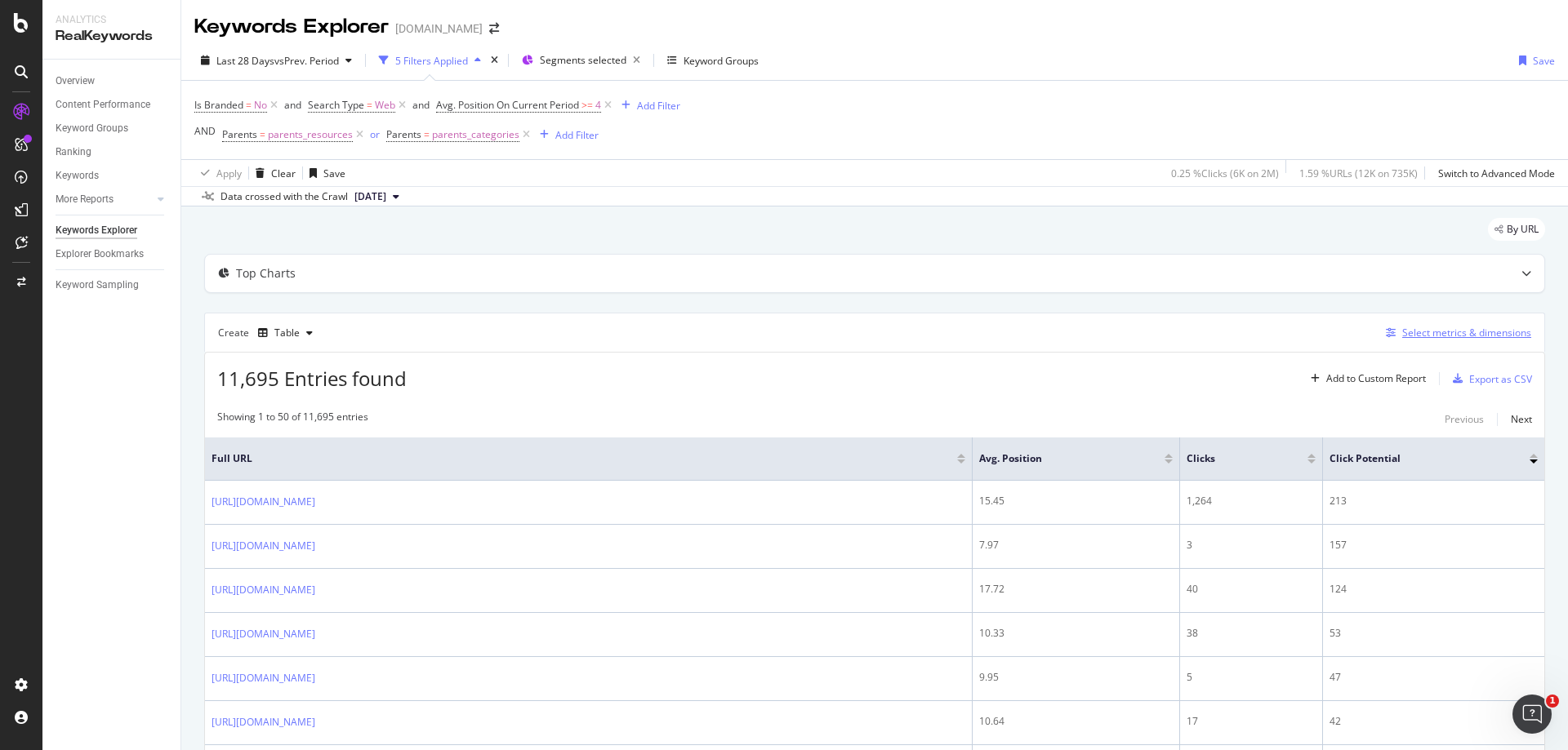
click at [1408, 328] on div "Select metrics & dimensions" at bounding box center [1466, 332] width 129 height 14
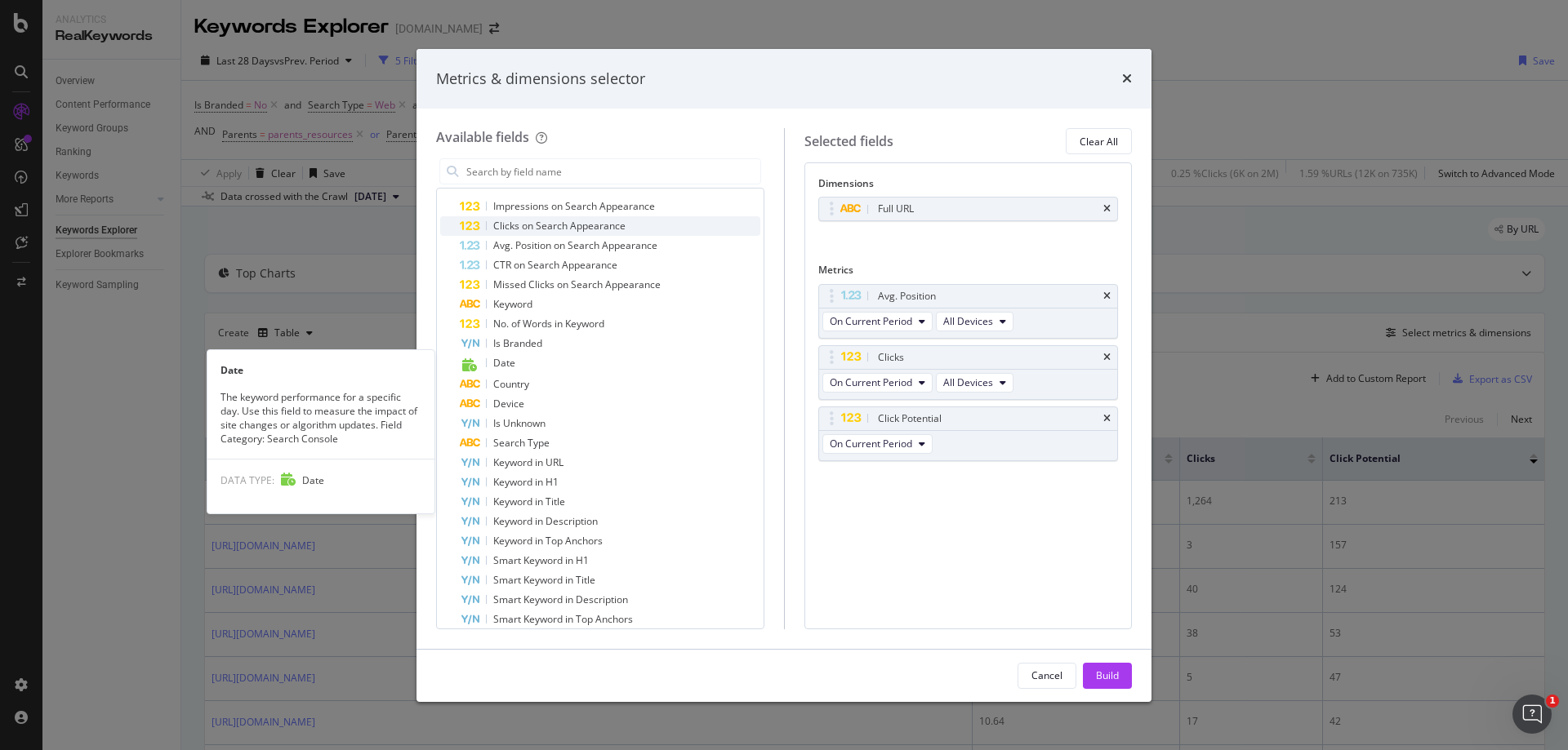
scroll to position [327, 0]
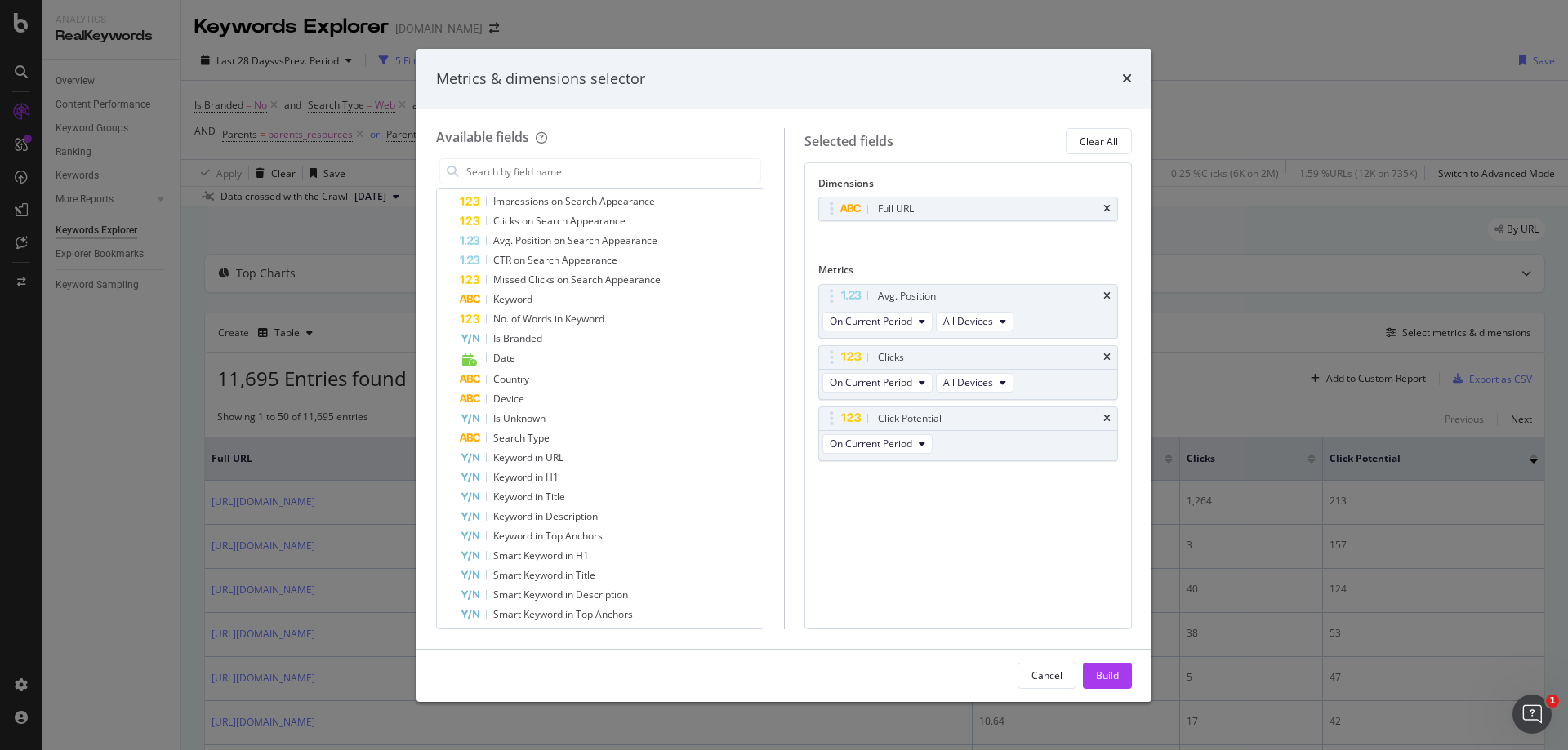
click at [1135, 77] on div "Metrics & dimensions selector" at bounding box center [784, 79] width 735 height 61
click at [1126, 79] on icon "times" at bounding box center [1127, 78] width 10 height 13
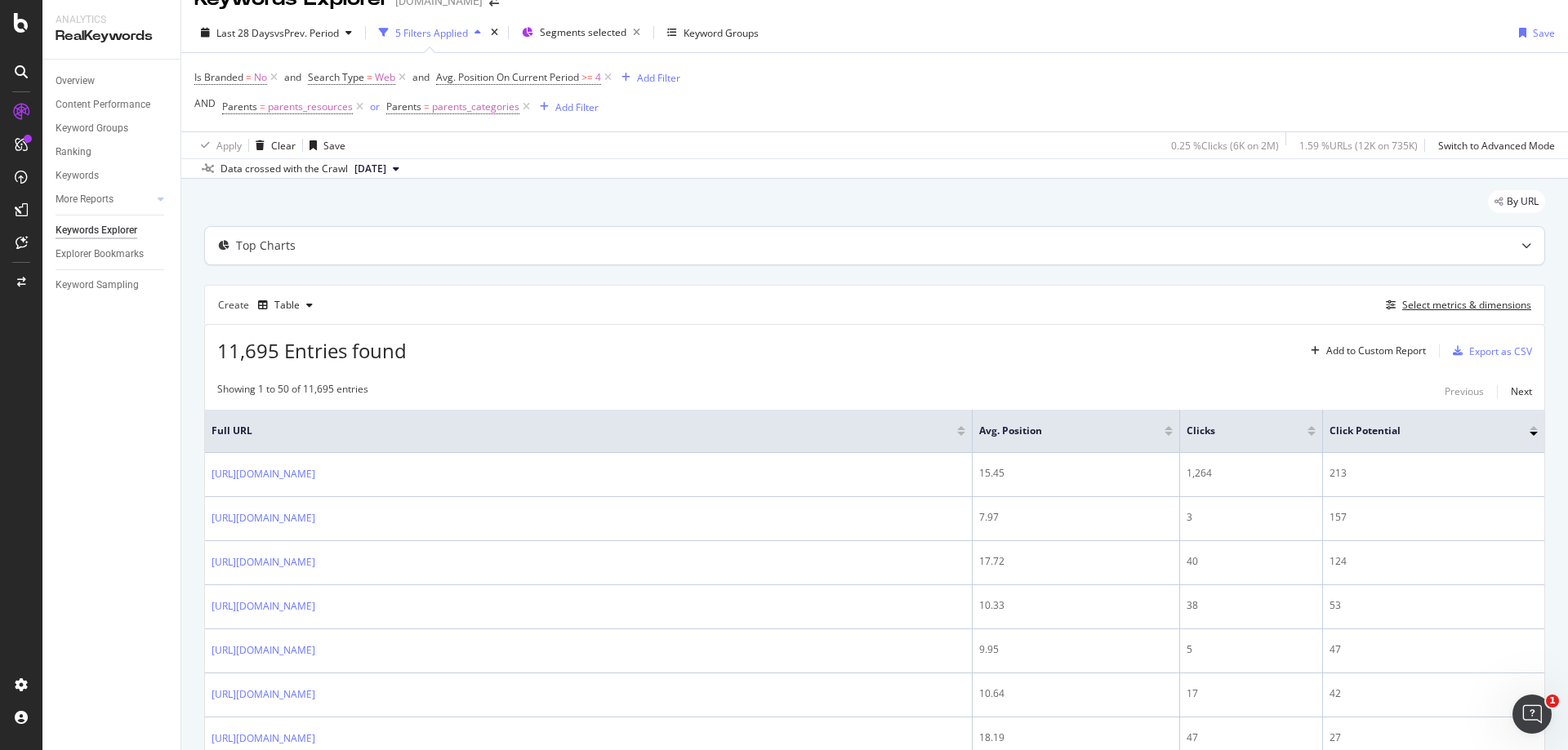
scroll to position [0, 0]
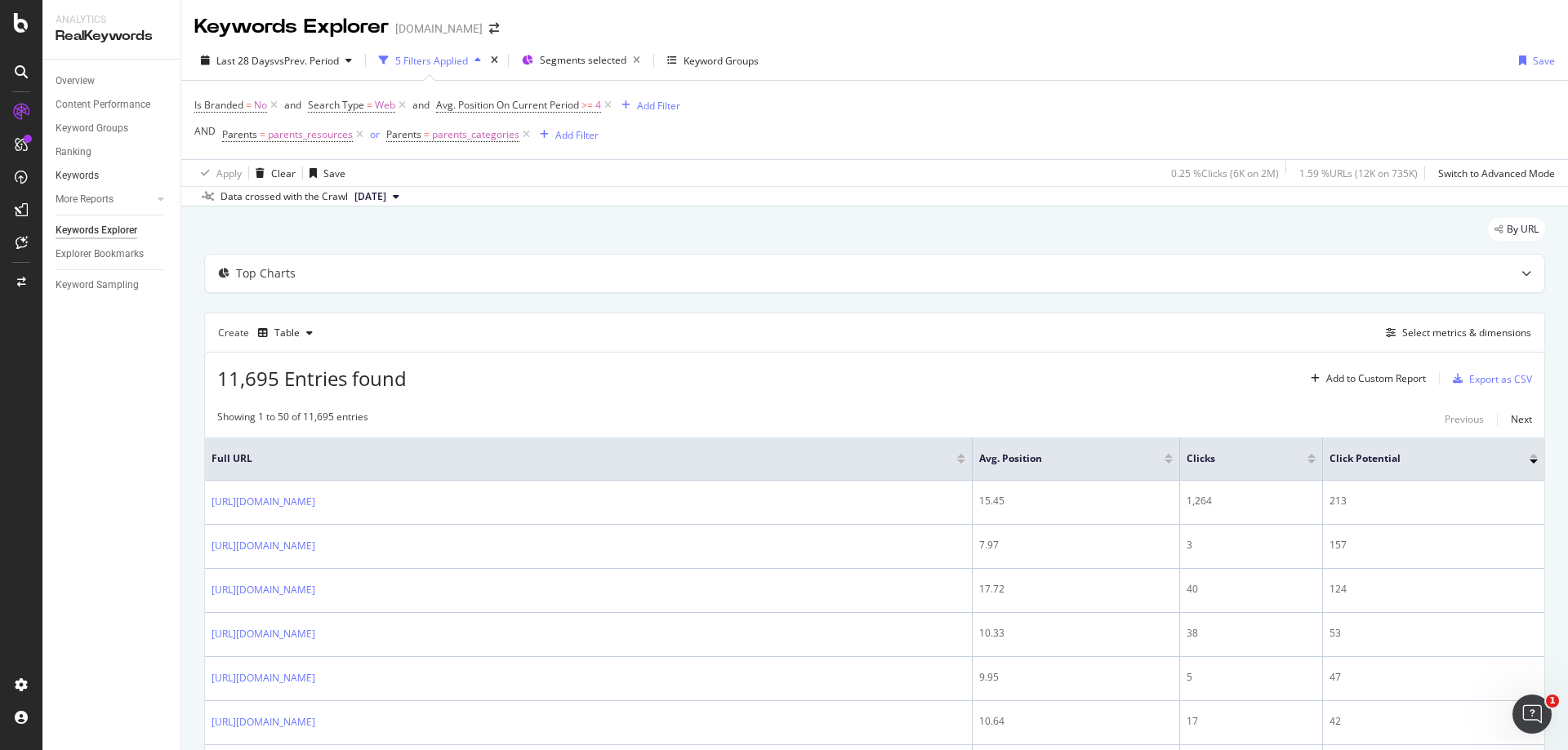
click at [111, 170] on link "Keywords" at bounding box center [112, 175] width 113 height 17
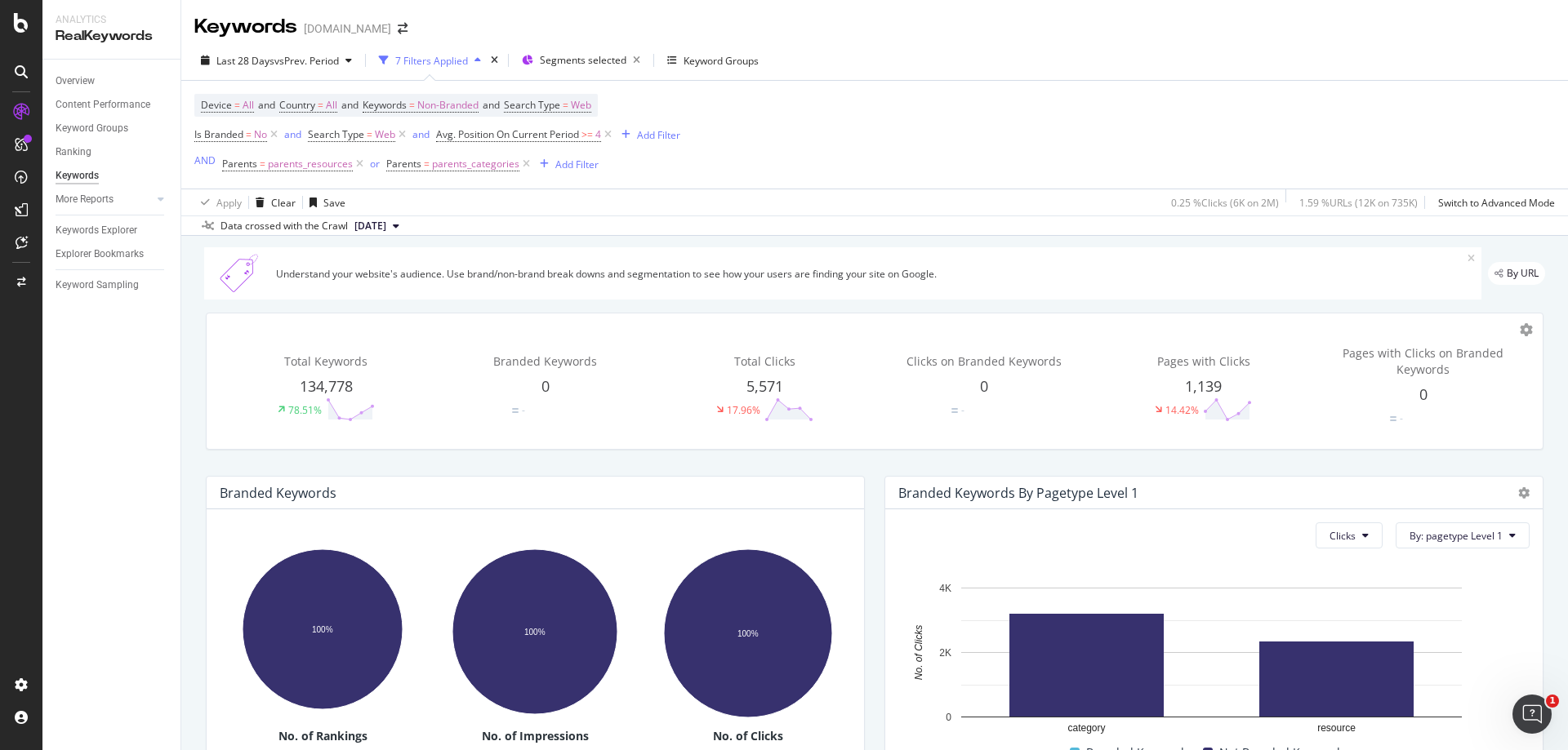
click at [399, 228] on icon at bounding box center [396, 226] width 6 height 10
click at [606, 231] on div "Data crossed with the Crawl [DATE]" at bounding box center [874, 225] width 1386 height 20
click at [386, 229] on span "[DATE]" at bounding box center [370, 226] width 32 height 15
drag, startPoint x: 502, startPoint y: 195, endPoint x: 681, endPoint y: 144, distance: 186.1
click at [503, 195] on div "Apply Clear Save 0.25 % Clicks ( 6K on 2M ) 1.59 % URLs ( 12K on 735K ) Switch …" at bounding box center [874, 202] width 1386 height 27
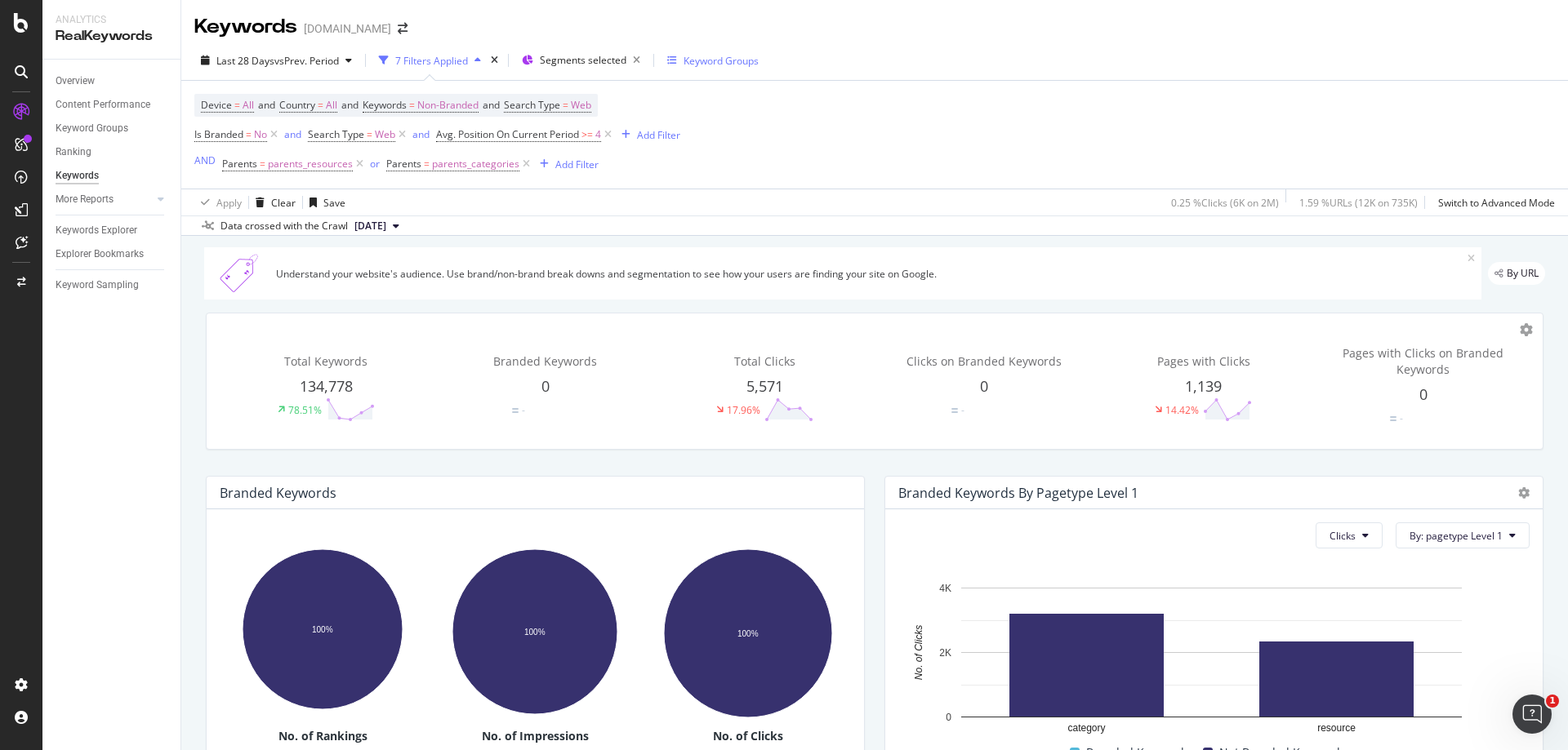
click at [688, 58] on div "Keyword Groups" at bounding box center [721, 60] width 75 height 14
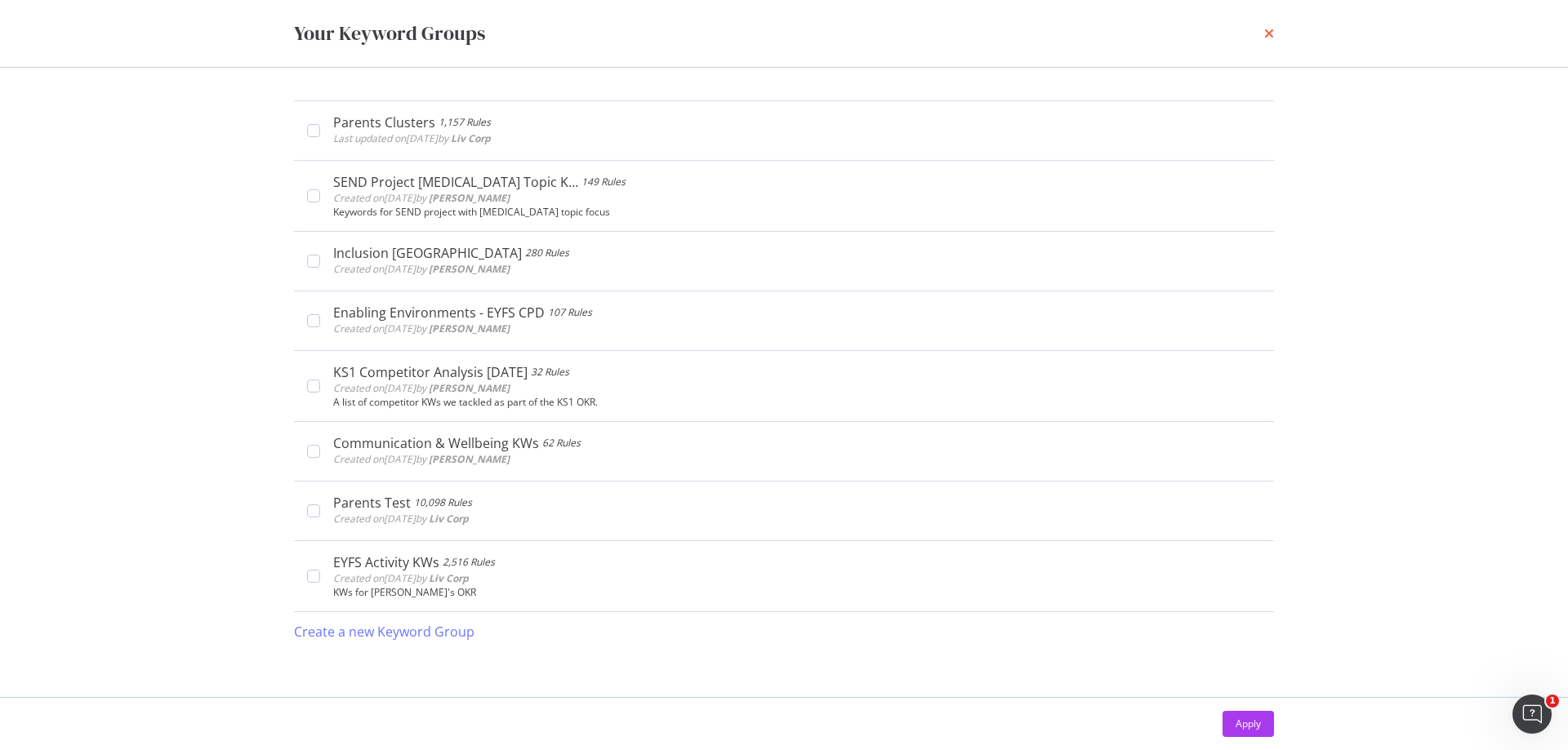
click at [1267, 35] on icon "times" at bounding box center [1268, 34] width 10 height 13
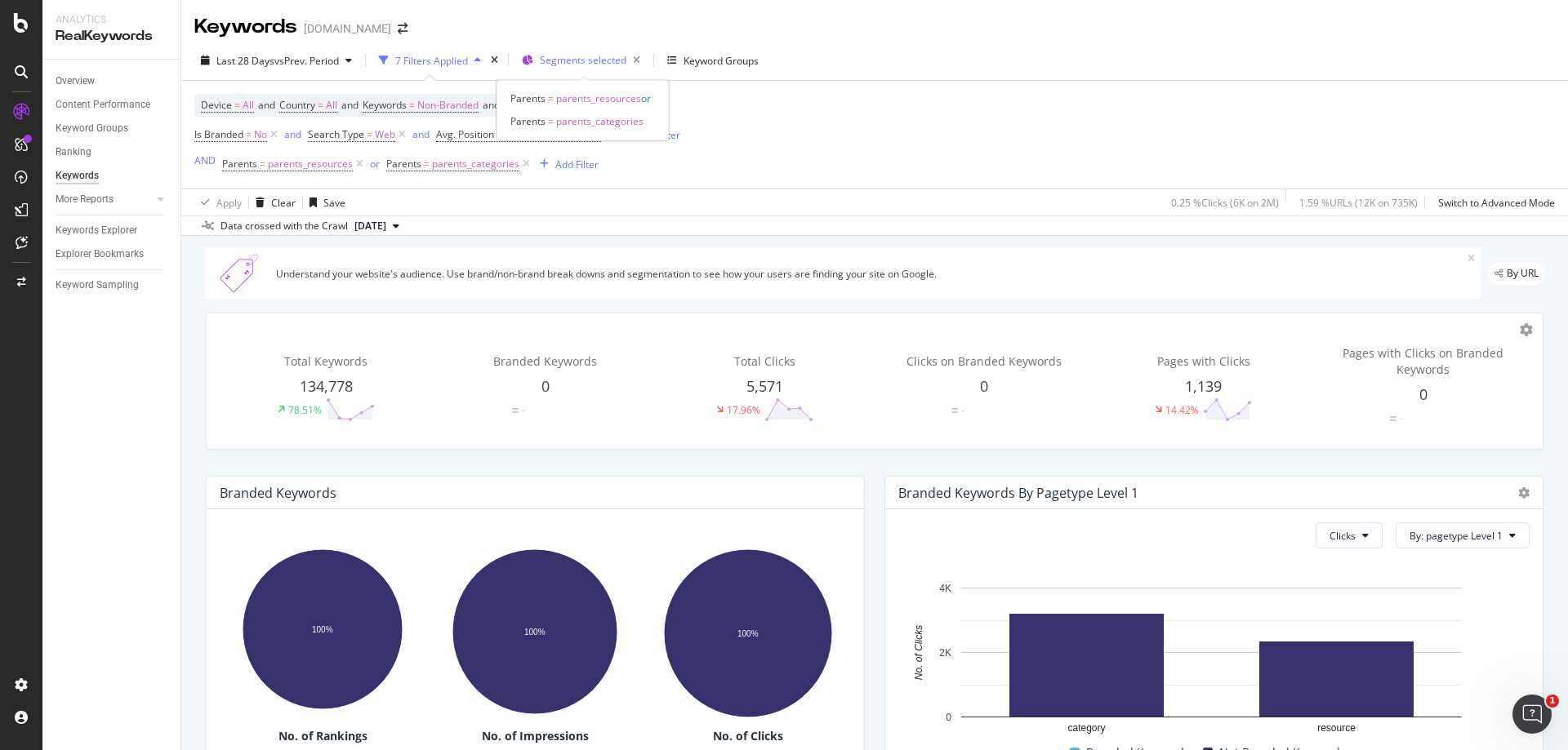
click at [609, 60] on span "Segments selected" at bounding box center [582, 59] width 86 height 14
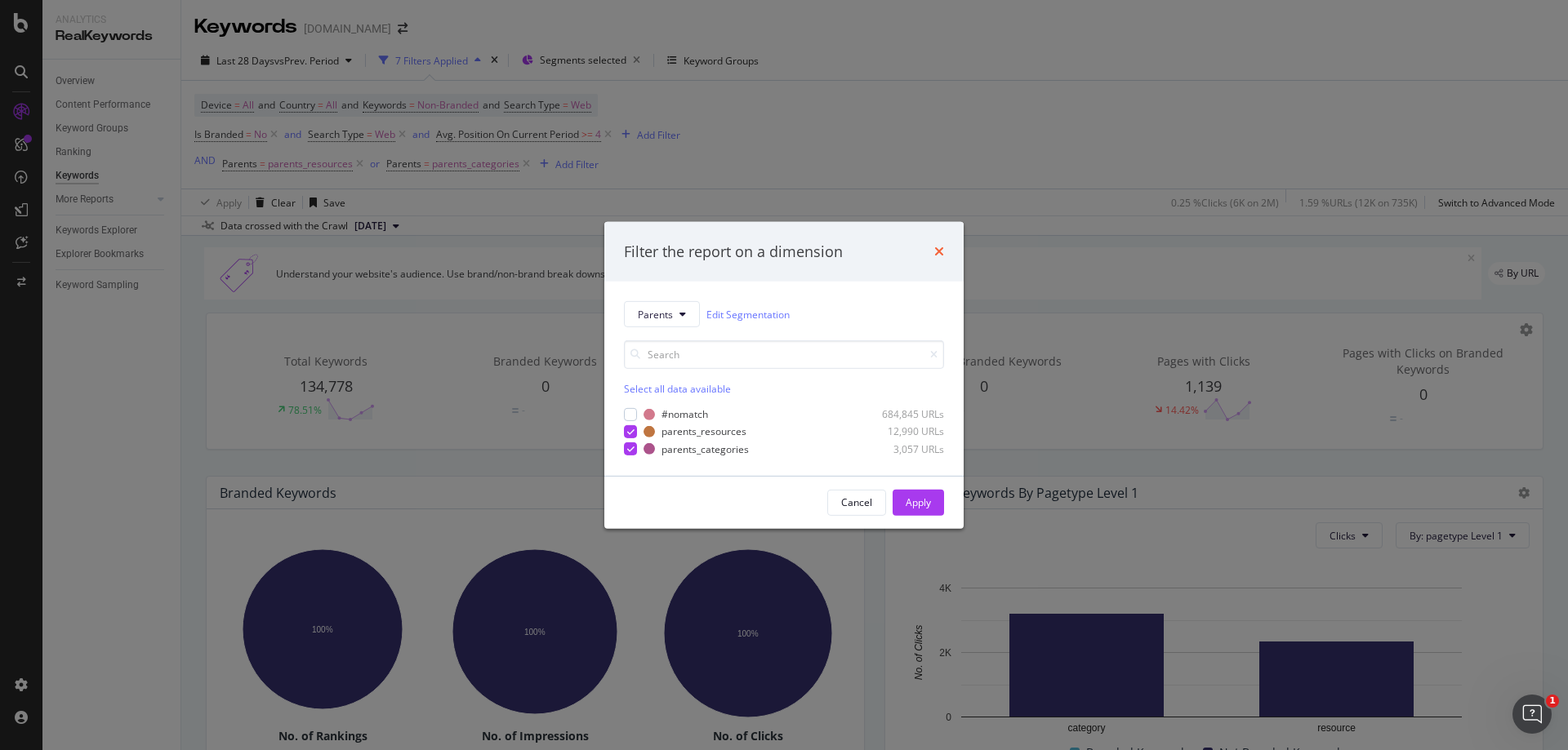
click at [942, 249] on div "Filter the report on a dimension" at bounding box center [784, 252] width 360 height 61
click at [934, 251] on icon "times" at bounding box center [939, 252] width 10 height 13
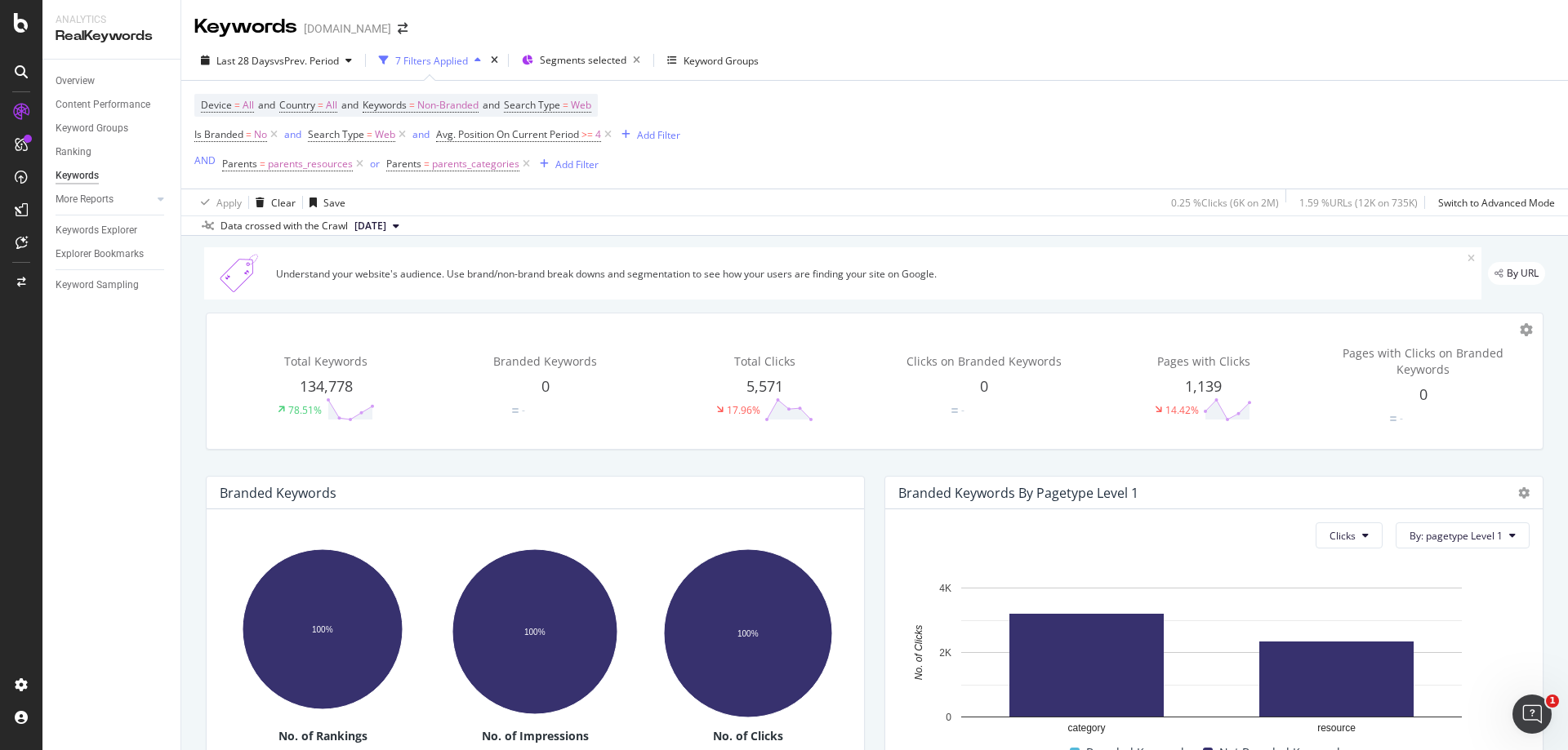
click at [441, 54] on div "7 Filters Applied" at bounding box center [431, 60] width 73 height 14
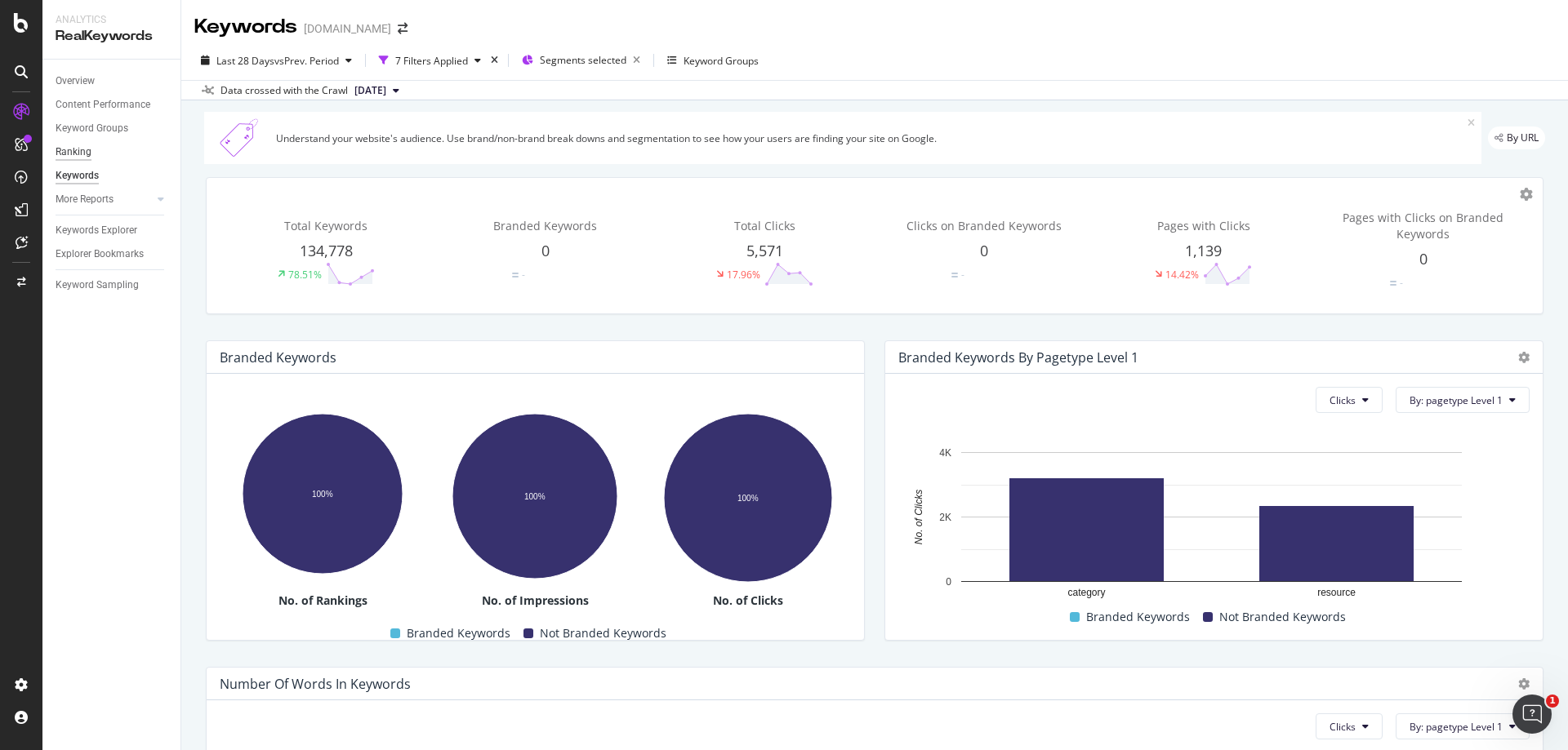
click at [81, 150] on div "Ranking" at bounding box center [74, 152] width 36 height 17
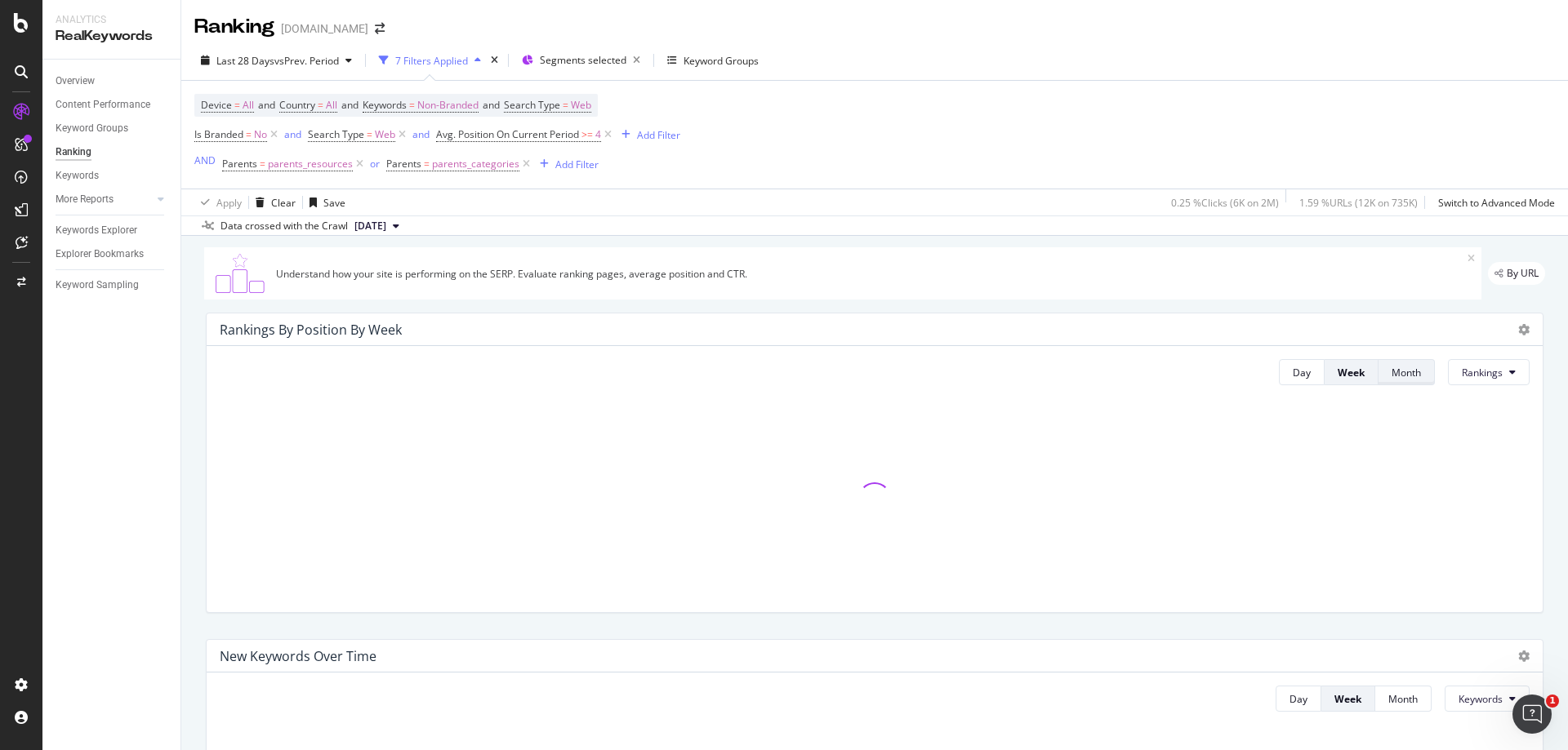
click at [1404, 369] on div "Month" at bounding box center [1405, 372] width 29 height 14
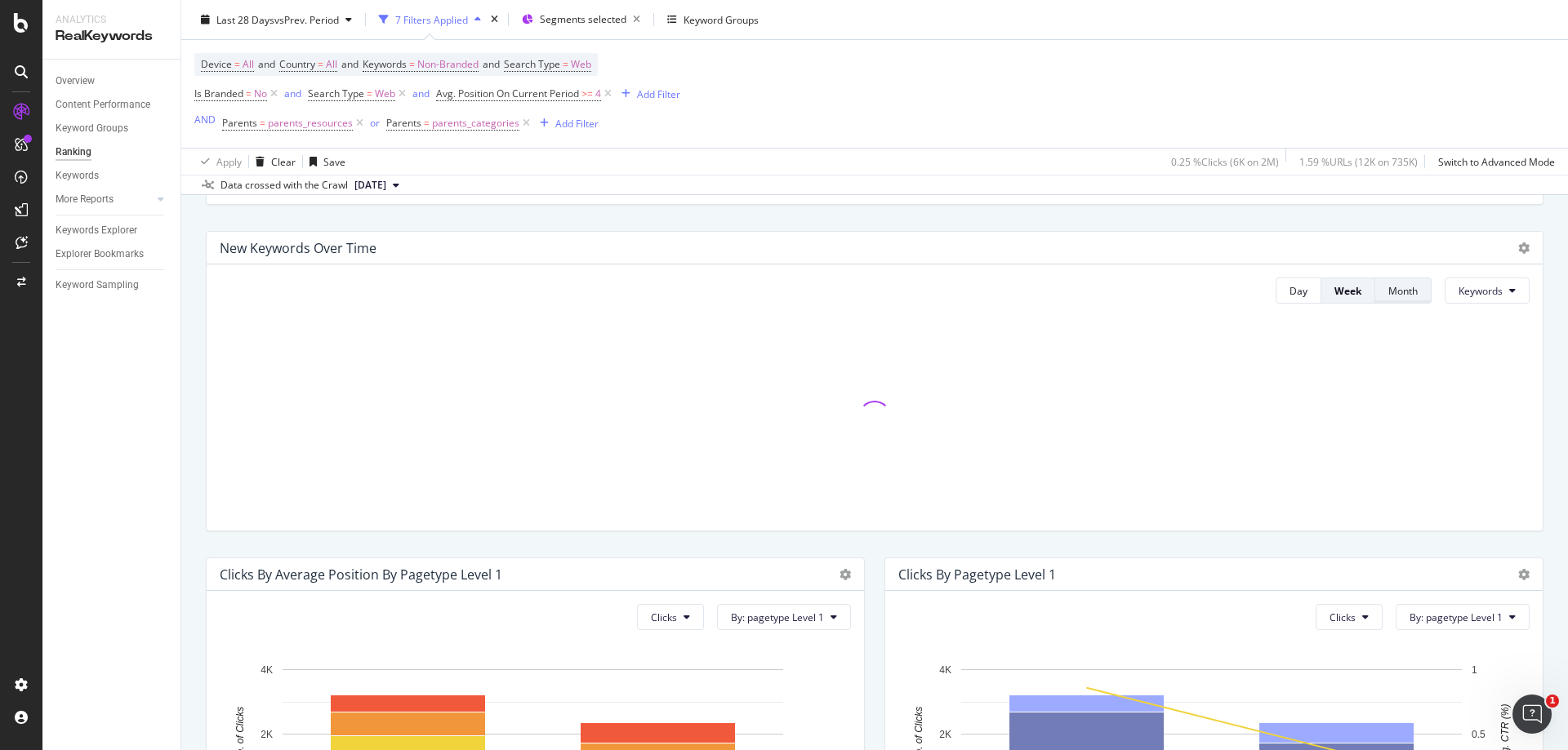
click at [1388, 289] on div "Month" at bounding box center [1403, 291] width 29 height 14
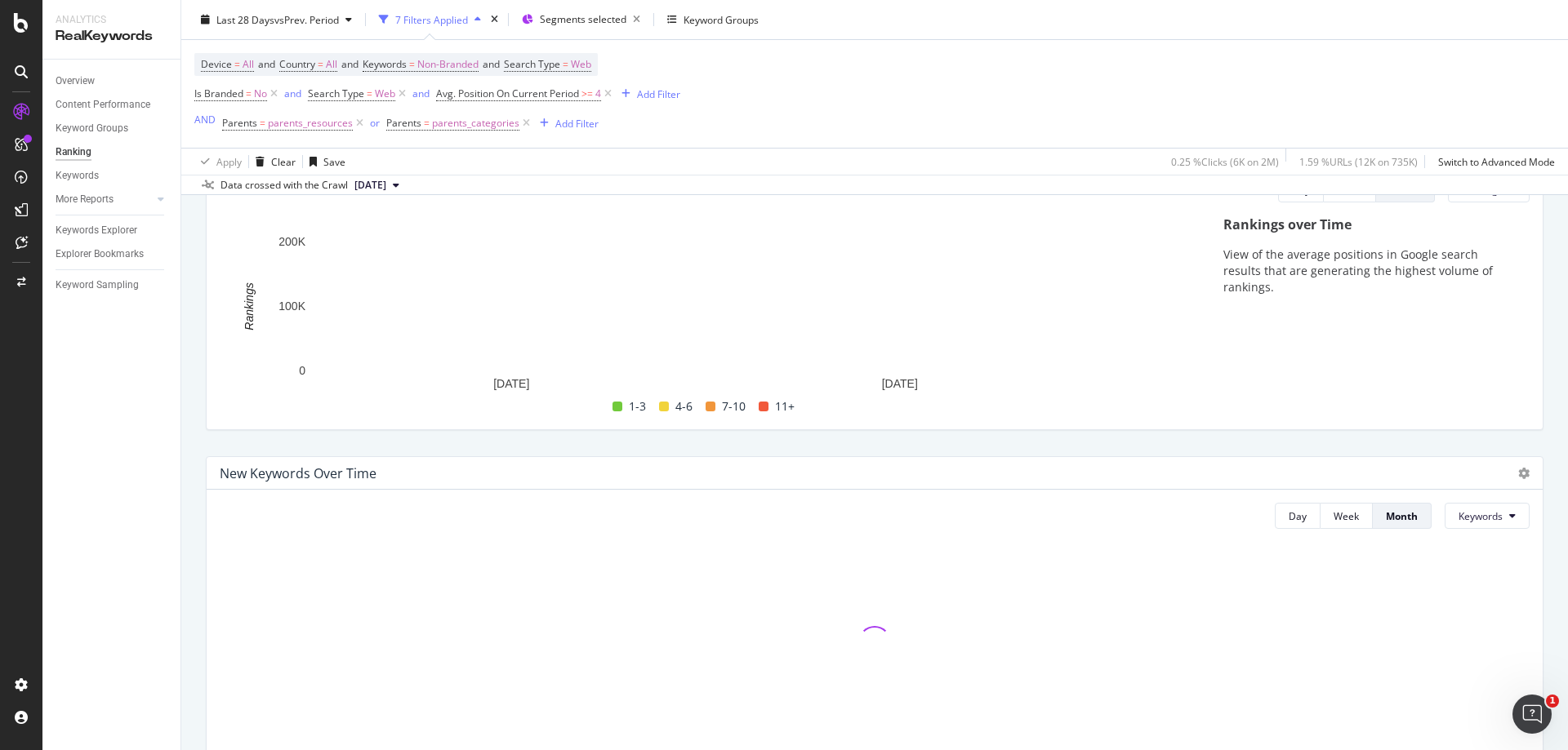
scroll to position [0, 0]
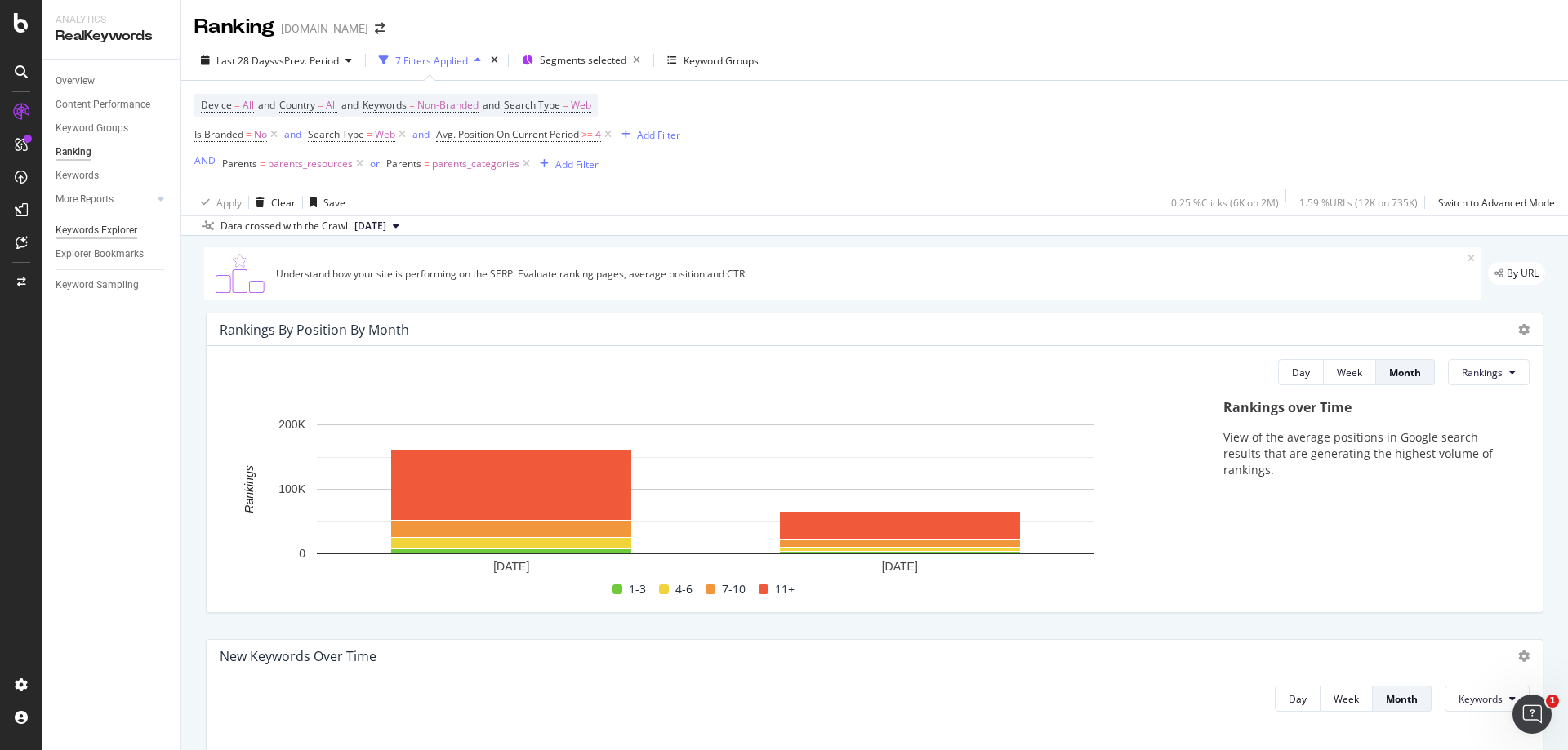
click at [110, 230] on div "Keywords Explorer" at bounding box center [96, 231] width 82 height 17
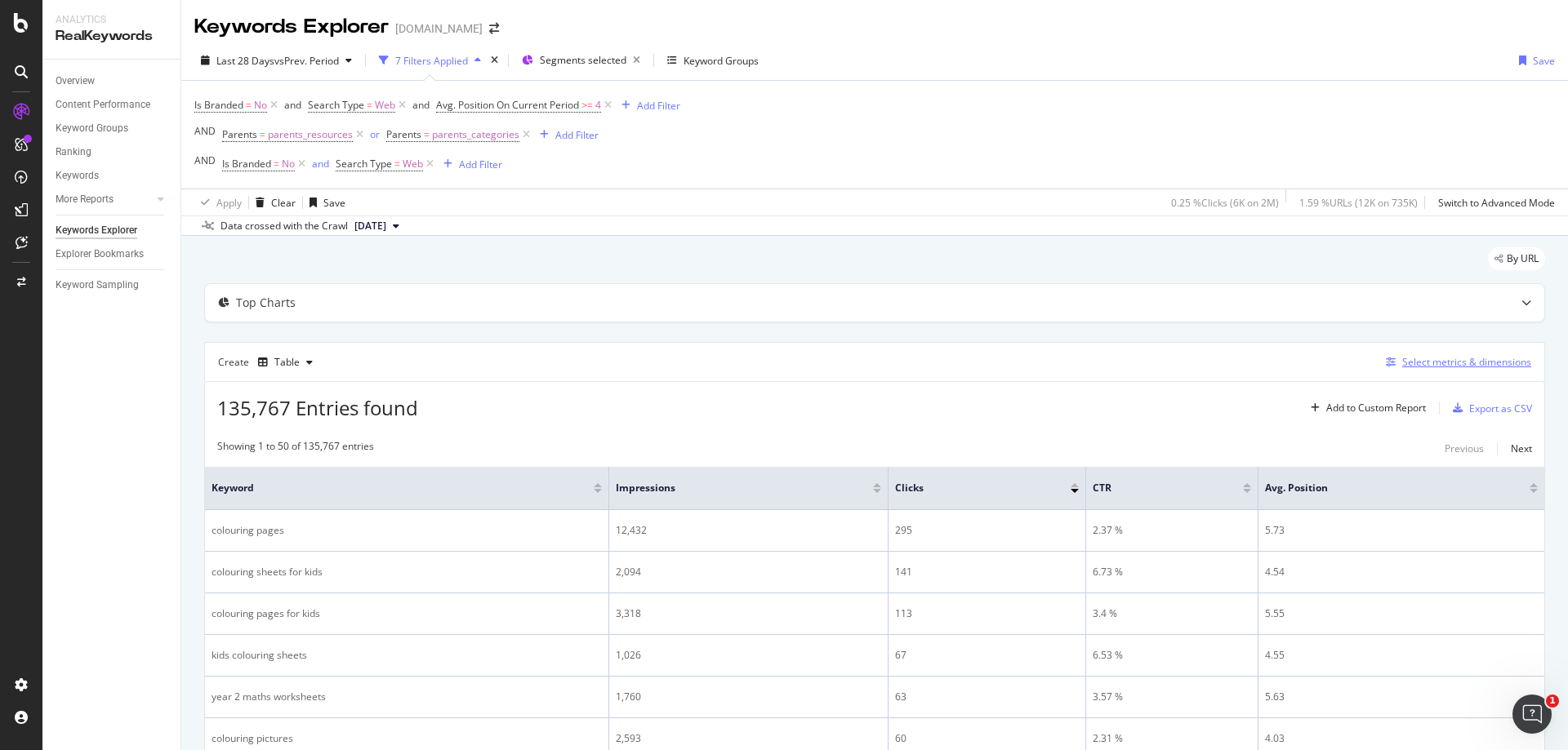
click at [1410, 360] on div "Select metrics & dimensions" at bounding box center [1466, 361] width 129 height 14
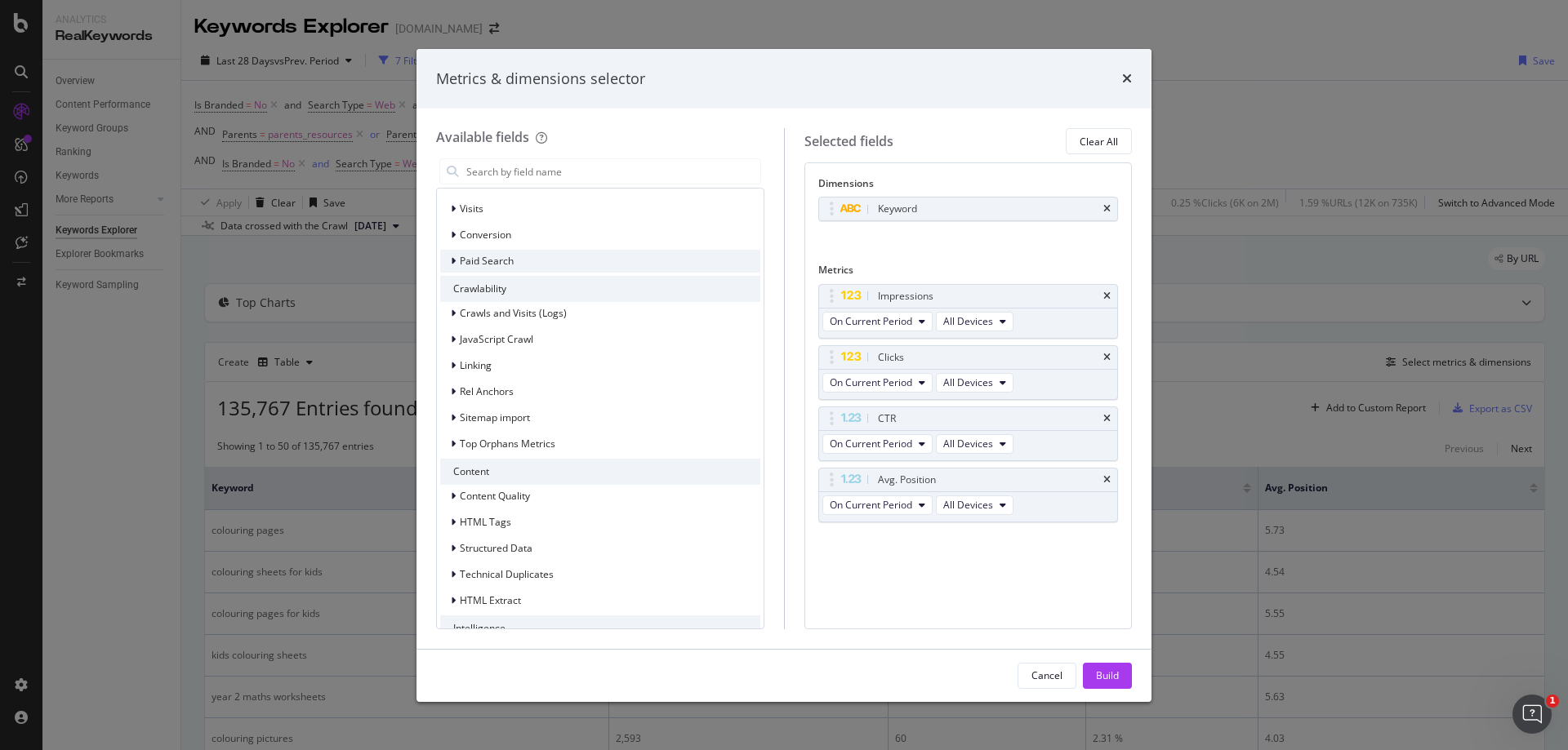
scroll to position [1353, 0]
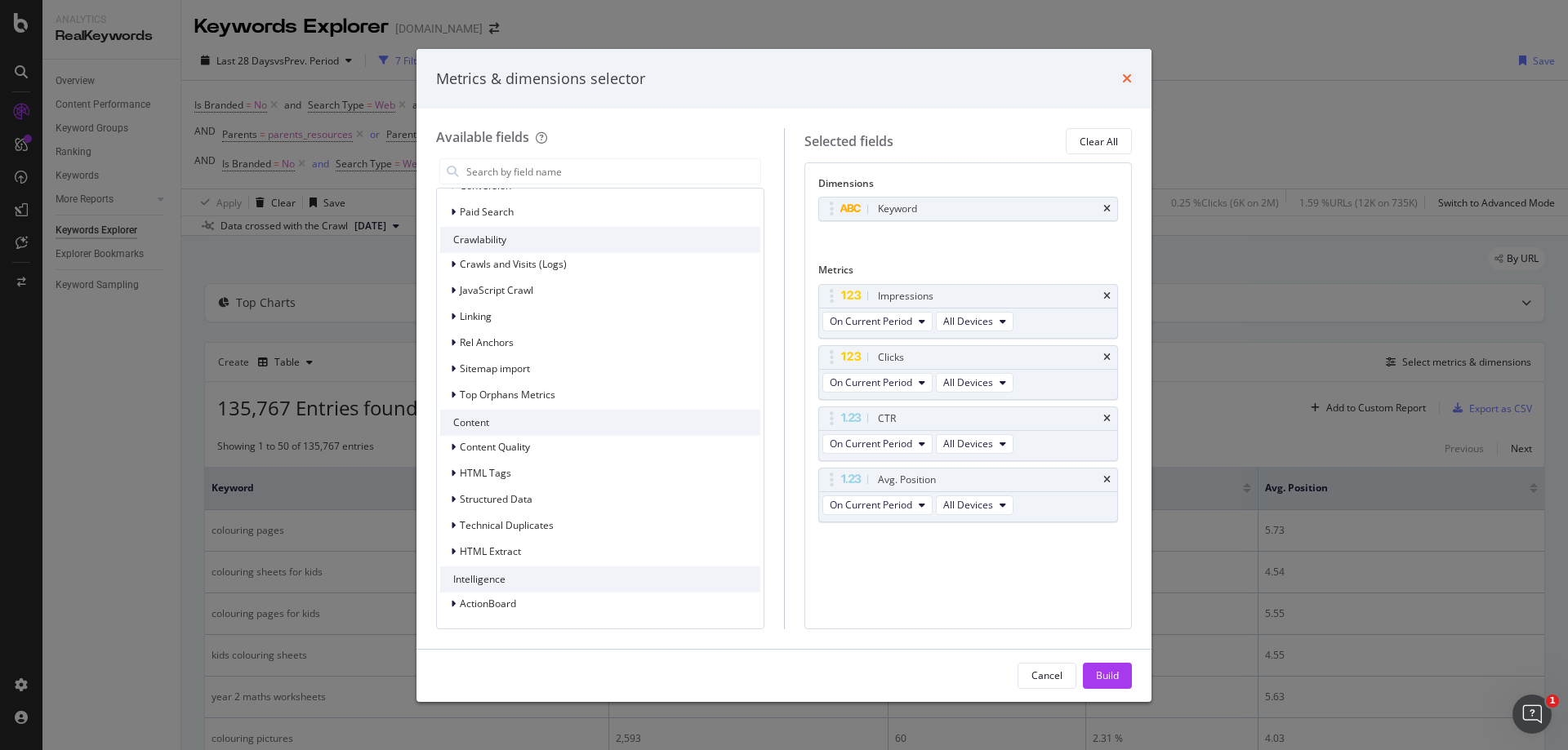
click at [1129, 72] on icon "times" at bounding box center [1127, 78] width 10 height 13
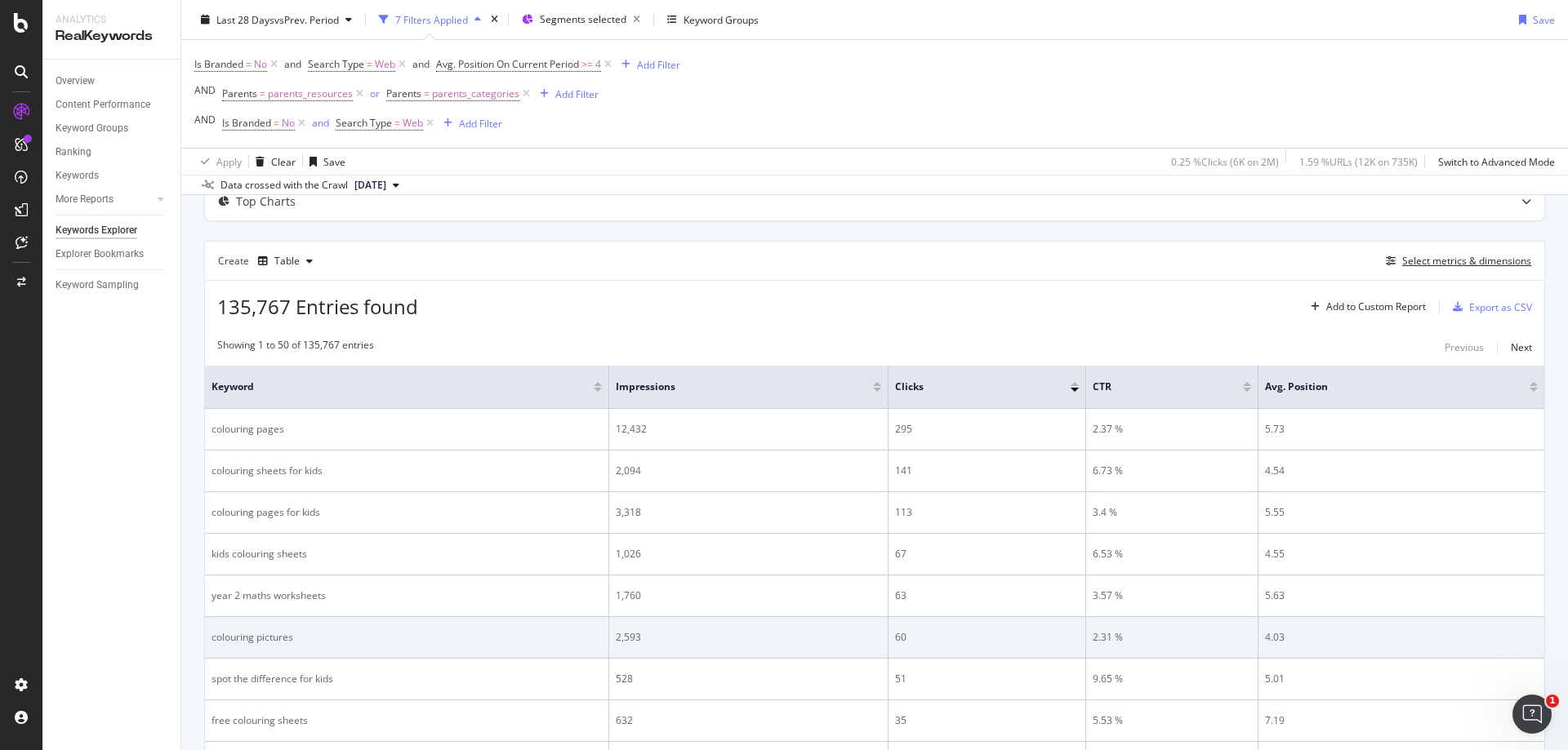
scroll to position [0, 0]
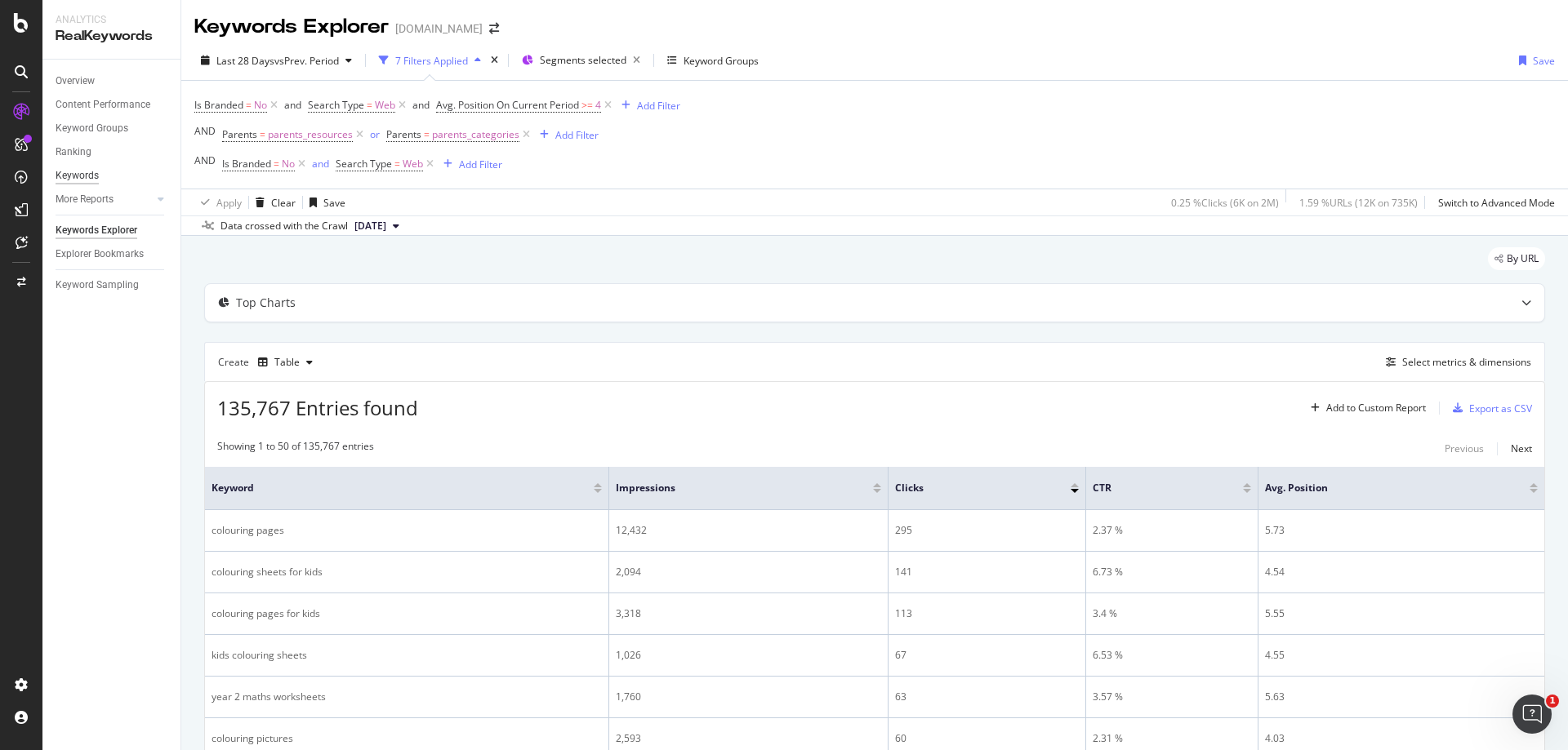
click at [89, 175] on div "Keywords" at bounding box center [77, 175] width 44 height 17
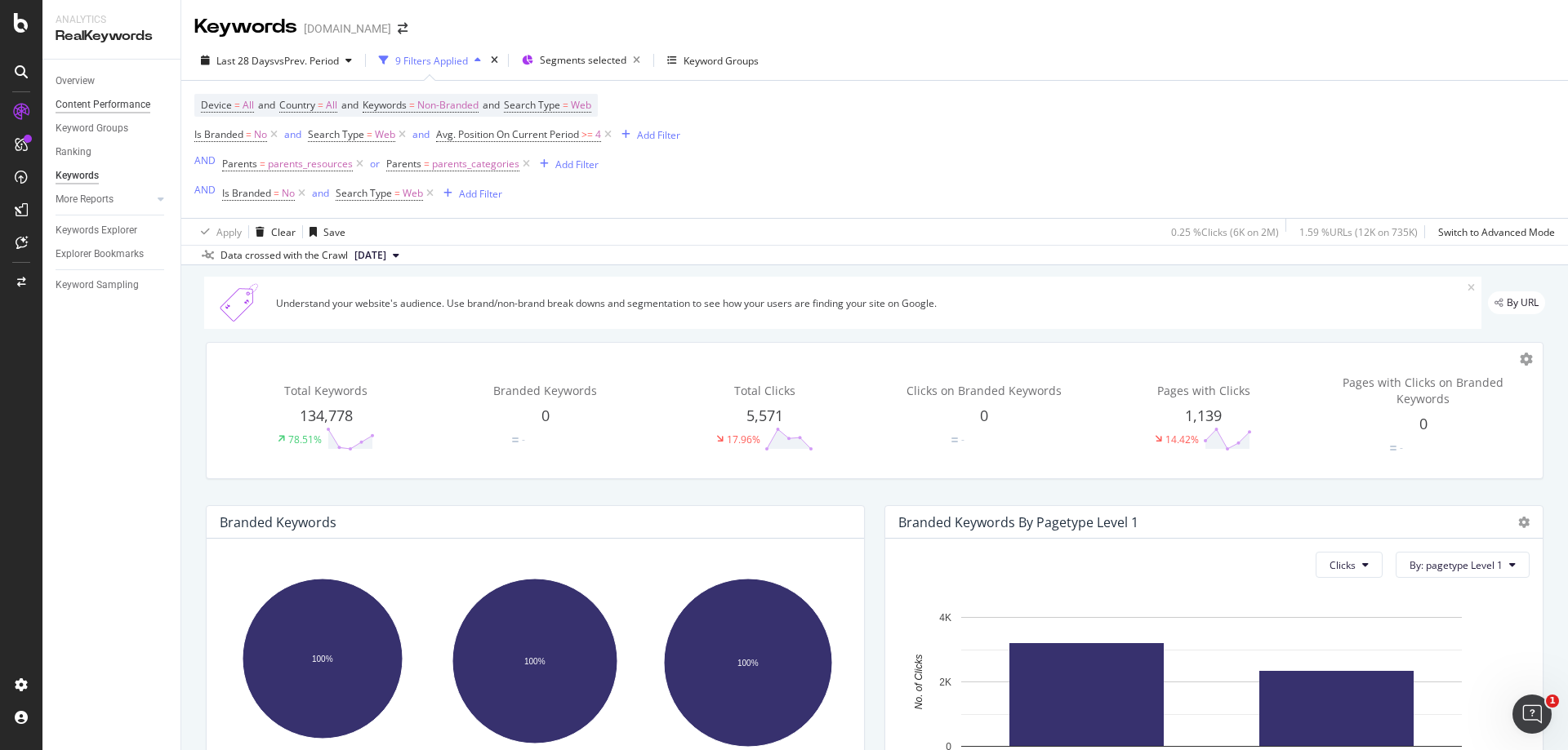
click at [104, 97] on div "Content Performance" at bounding box center [103, 104] width 94 height 17
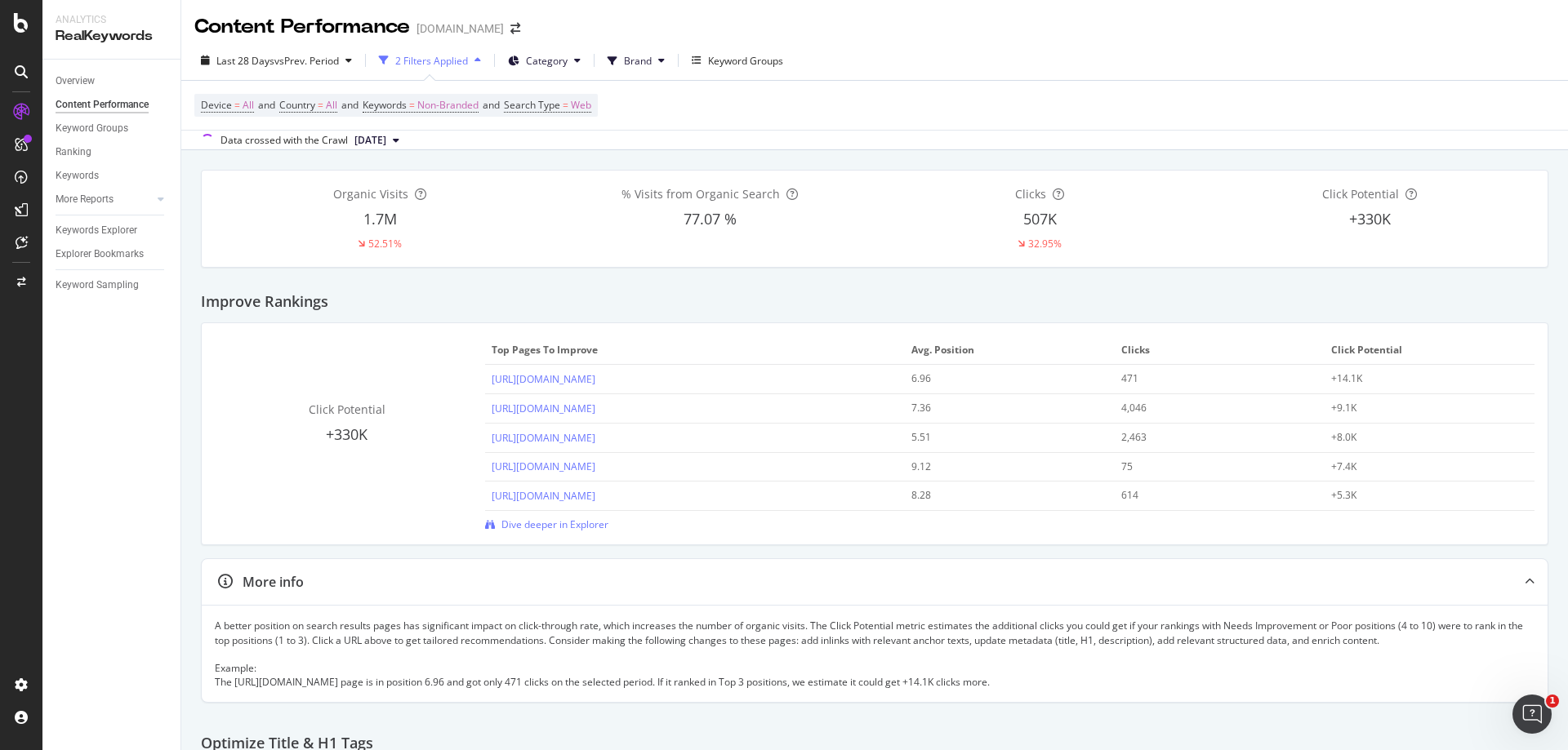
click at [1542, 19] on div "Content Performance [DOMAIN_NAME]" at bounding box center [874, 20] width 1386 height 41
click at [652, 64] on span "Brand" at bounding box center [637, 60] width 28 height 14
click at [981, 36] on div "Content Performance [DOMAIN_NAME]" at bounding box center [874, 20] width 1386 height 41
click at [459, 58] on div "2 Filters Applied" at bounding box center [431, 60] width 73 height 14
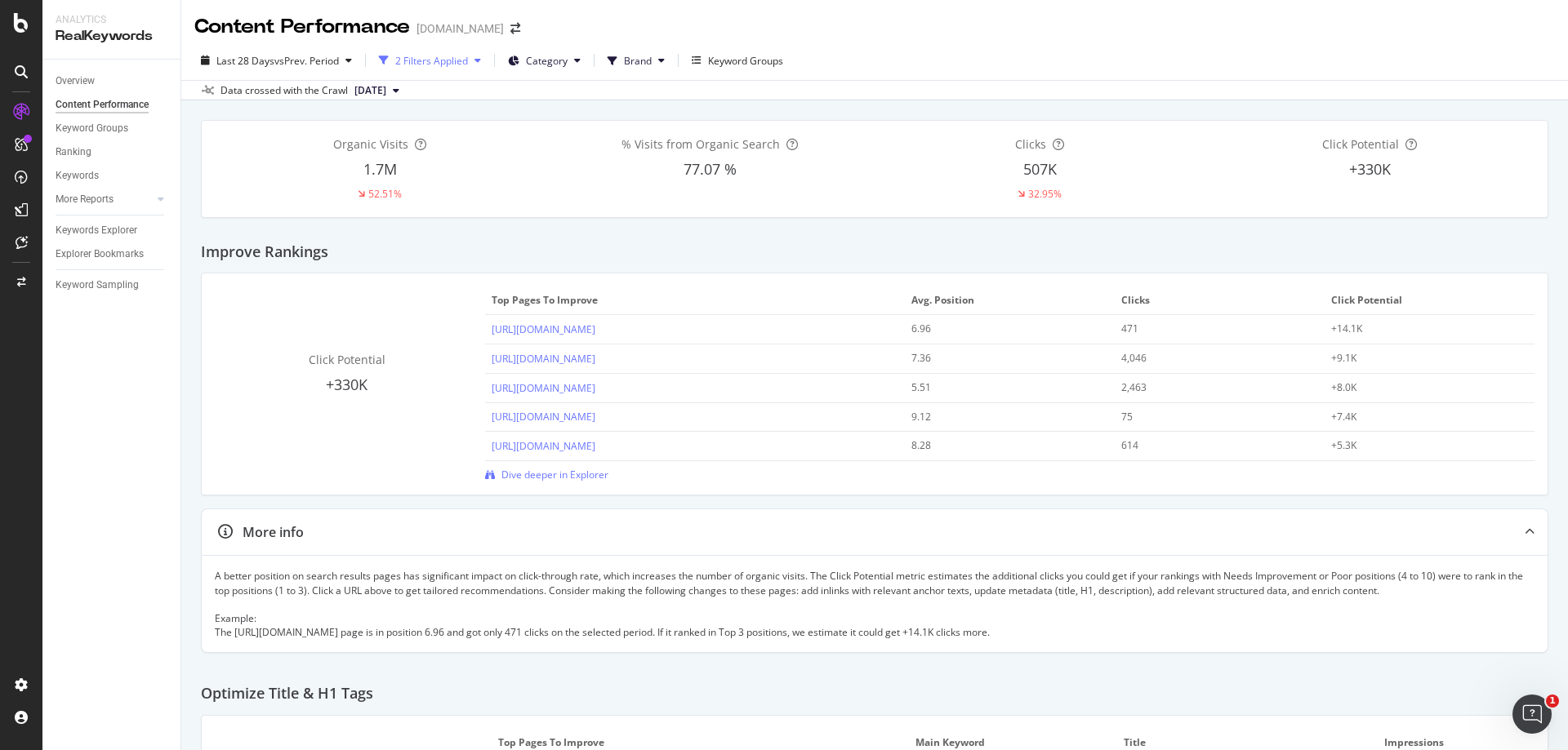
click at [459, 58] on div "2 Filters Applied" at bounding box center [431, 60] width 73 height 14
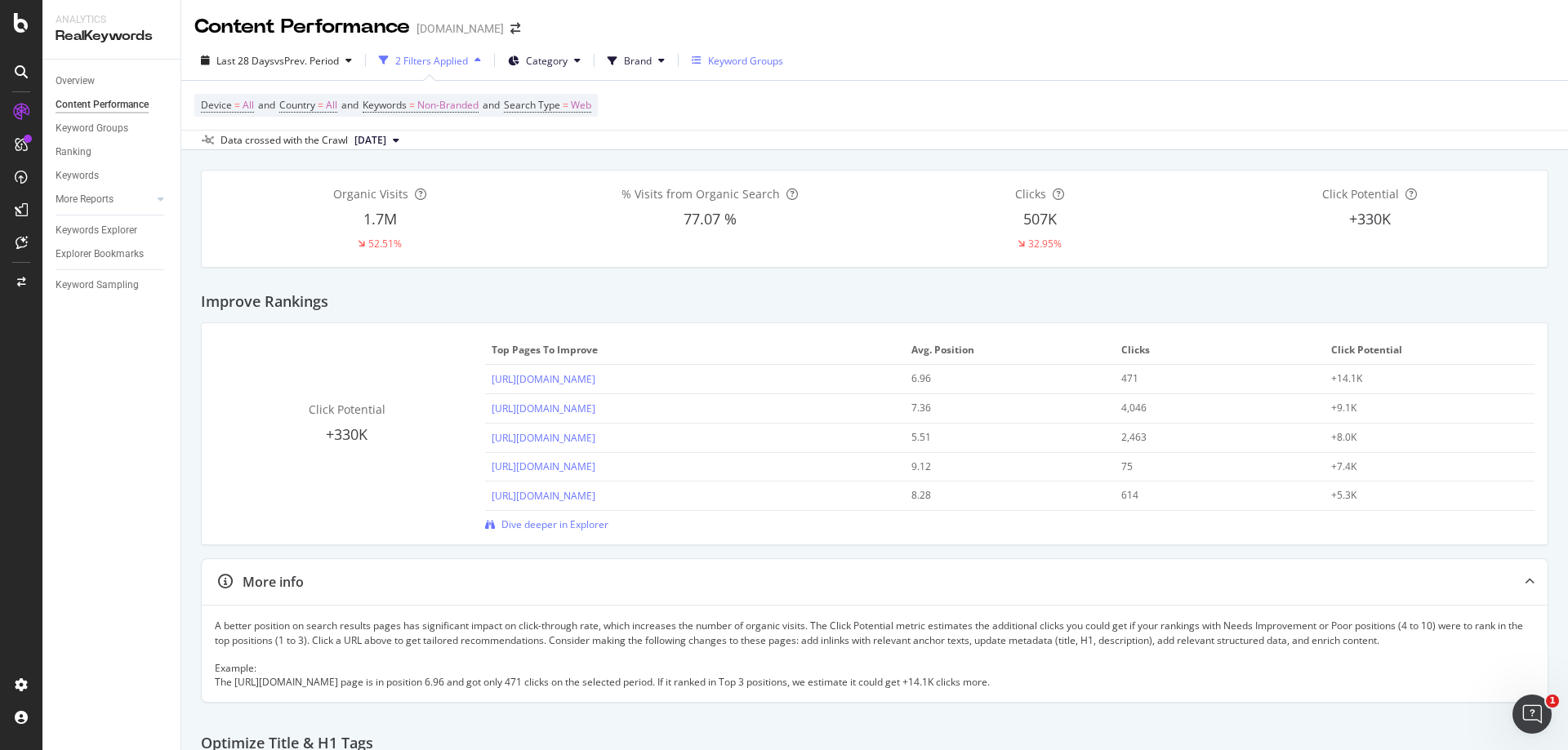
drag, startPoint x: 669, startPoint y: 93, endPoint x: 724, endPoint y: 66, distance: 61.3
click at [674, 91] on div "Device = All and Country = All and Keywords = Non-Branded and Search Type = Web" at bounding box center [874, 105] width 1360 height 49
click at [580, 61] on icon at bounding box center [577, 60] width 6 height 10
click at [661, 64] on icon at bounding box center [661, 60] width 6 height 10
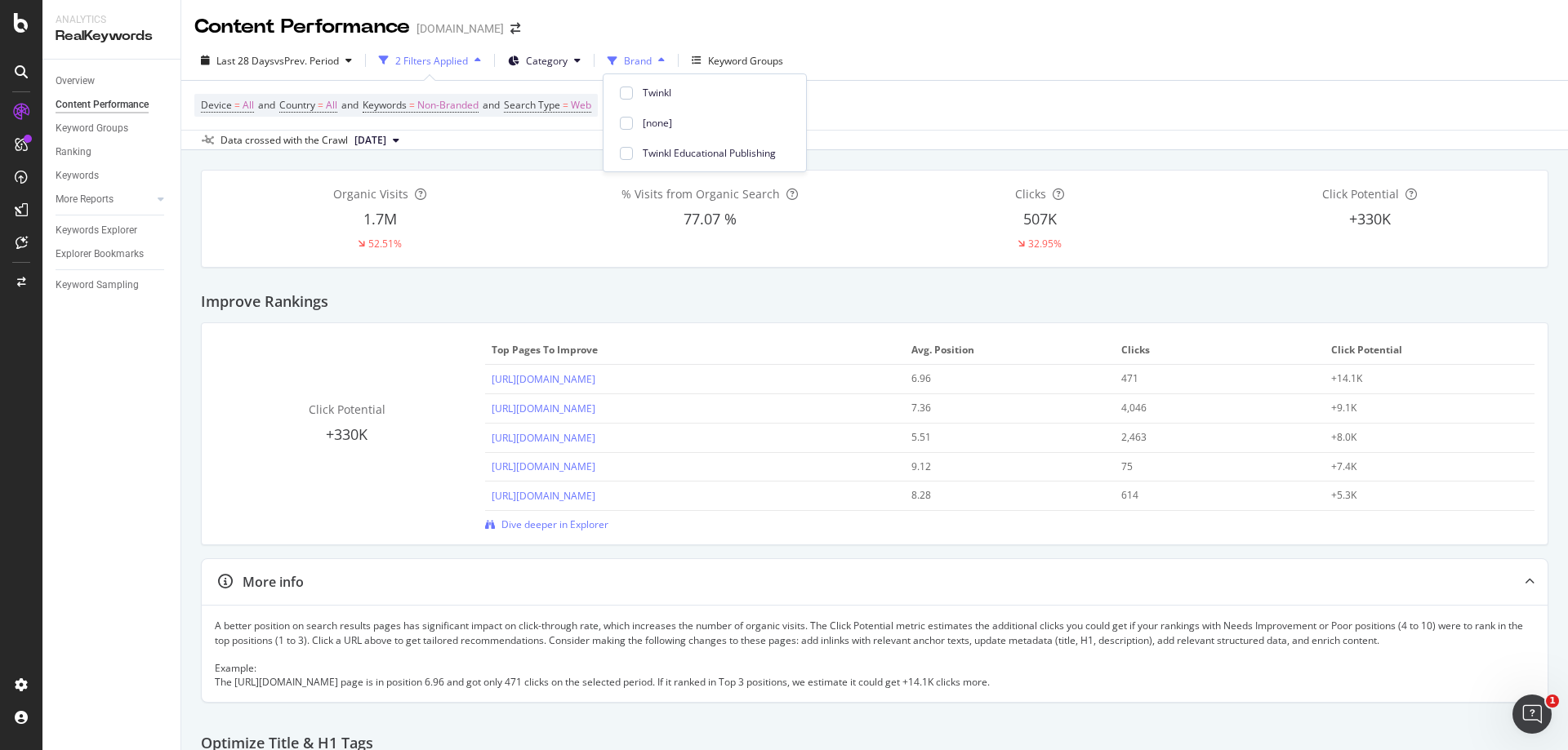
click at [661, 64] on icon at bounding box center [661, 60] width 6 height 10
click at [758, 58] on div "Keyword Groups" at bounding box center [745, 60] width 75 height 14
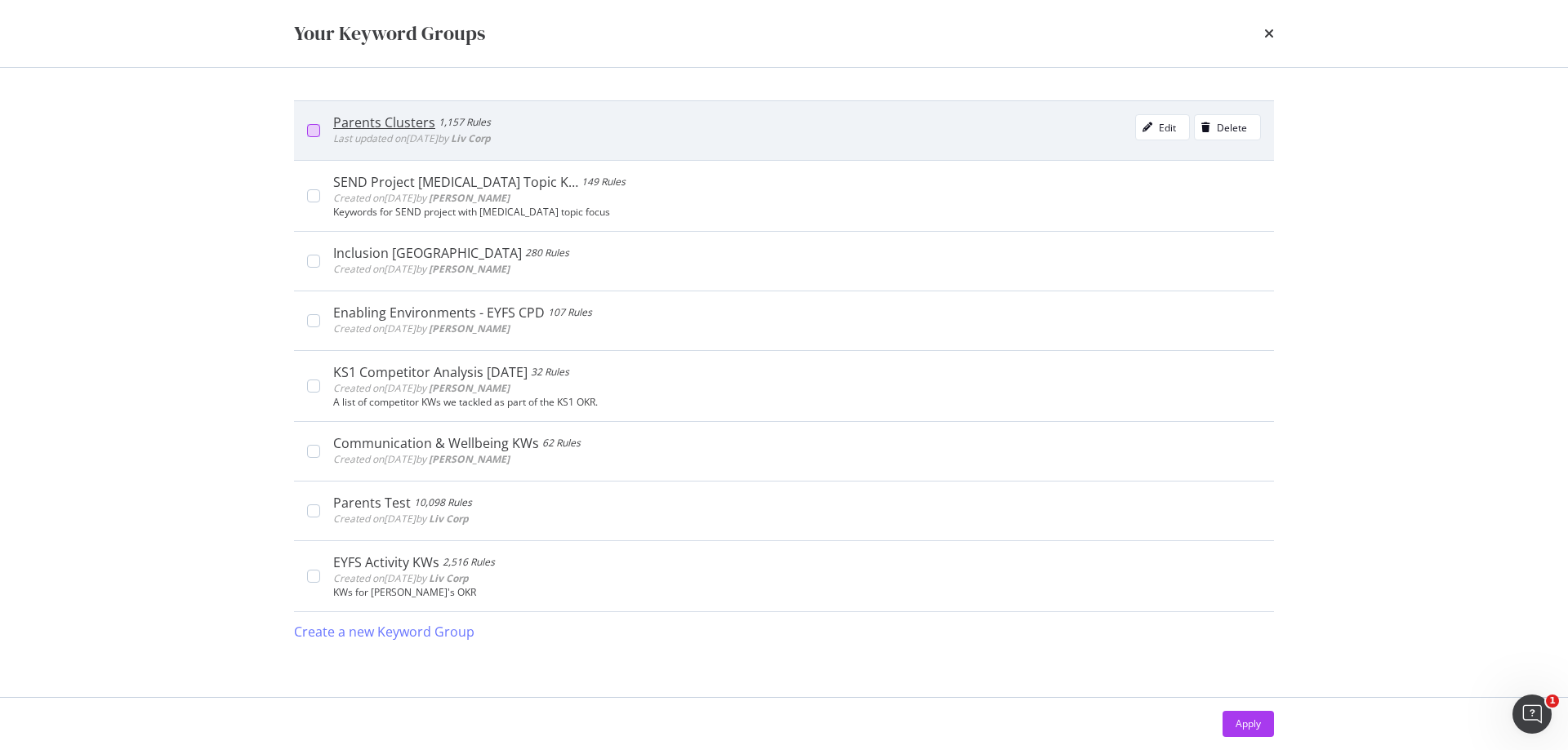
click at [311, 128] on div "modal" at bounding box center [313, 131] width 13 height 13
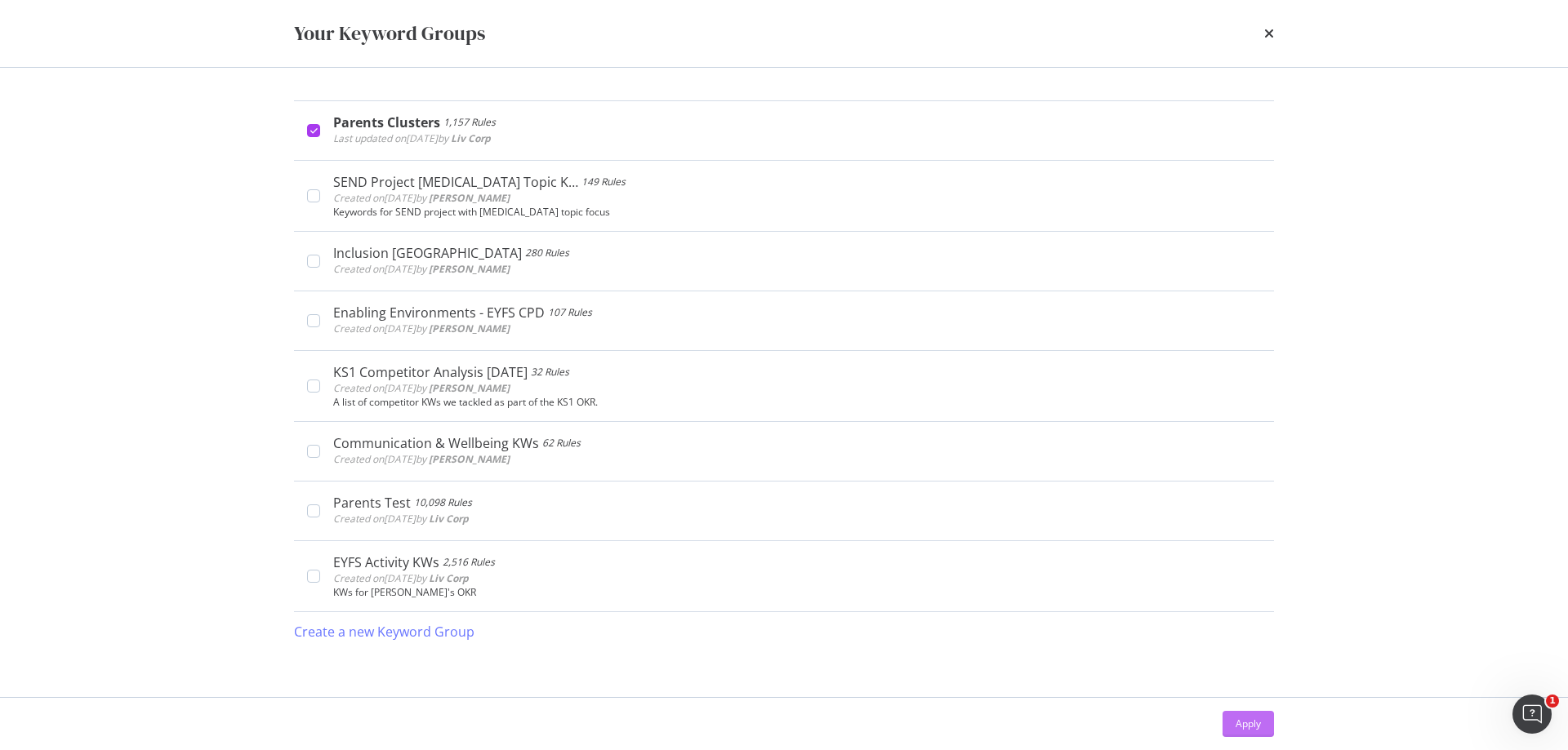
click at [1247, 717] on div "Apply" at bounding box center [1248, 724] width 25 height 14
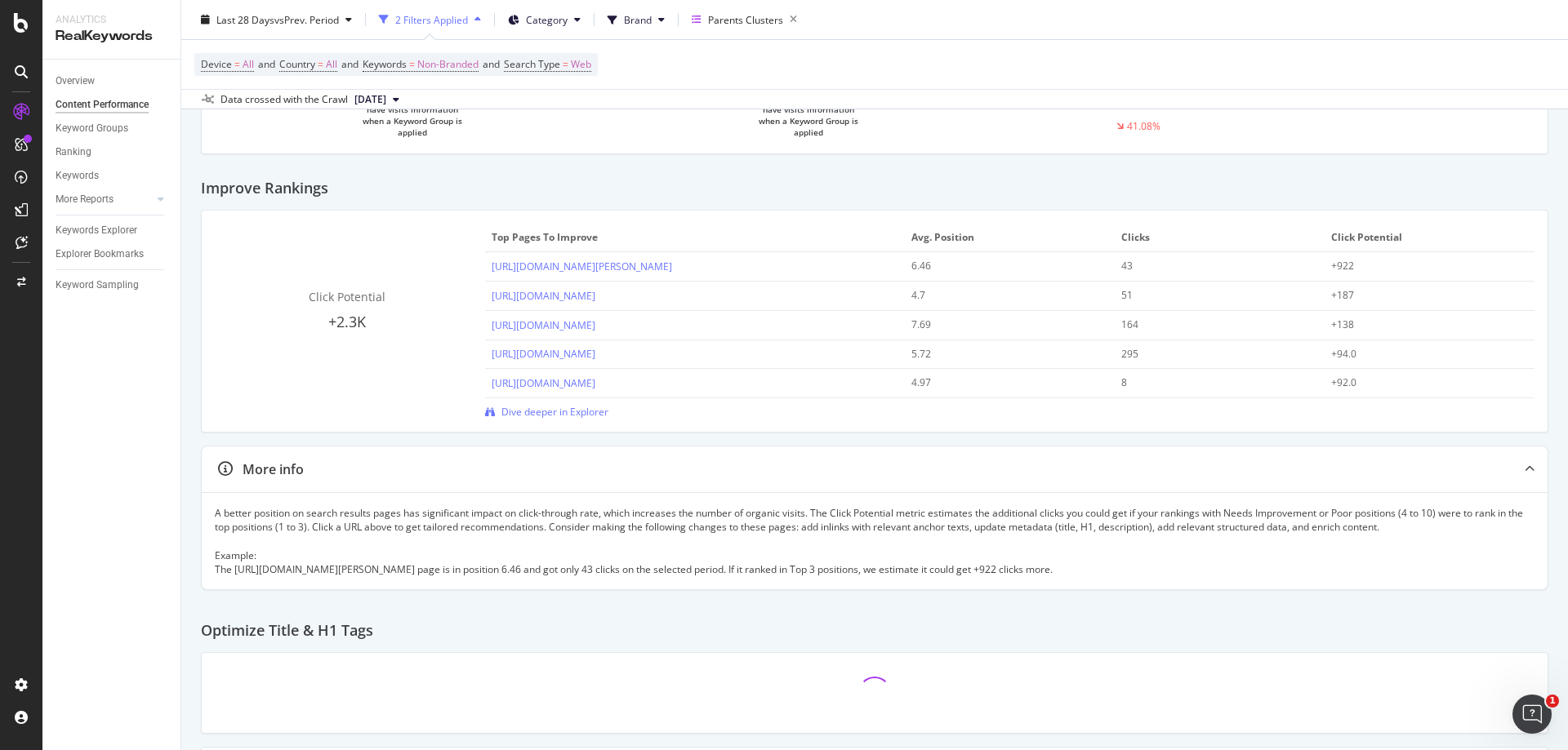
scroll to position [82, 0]
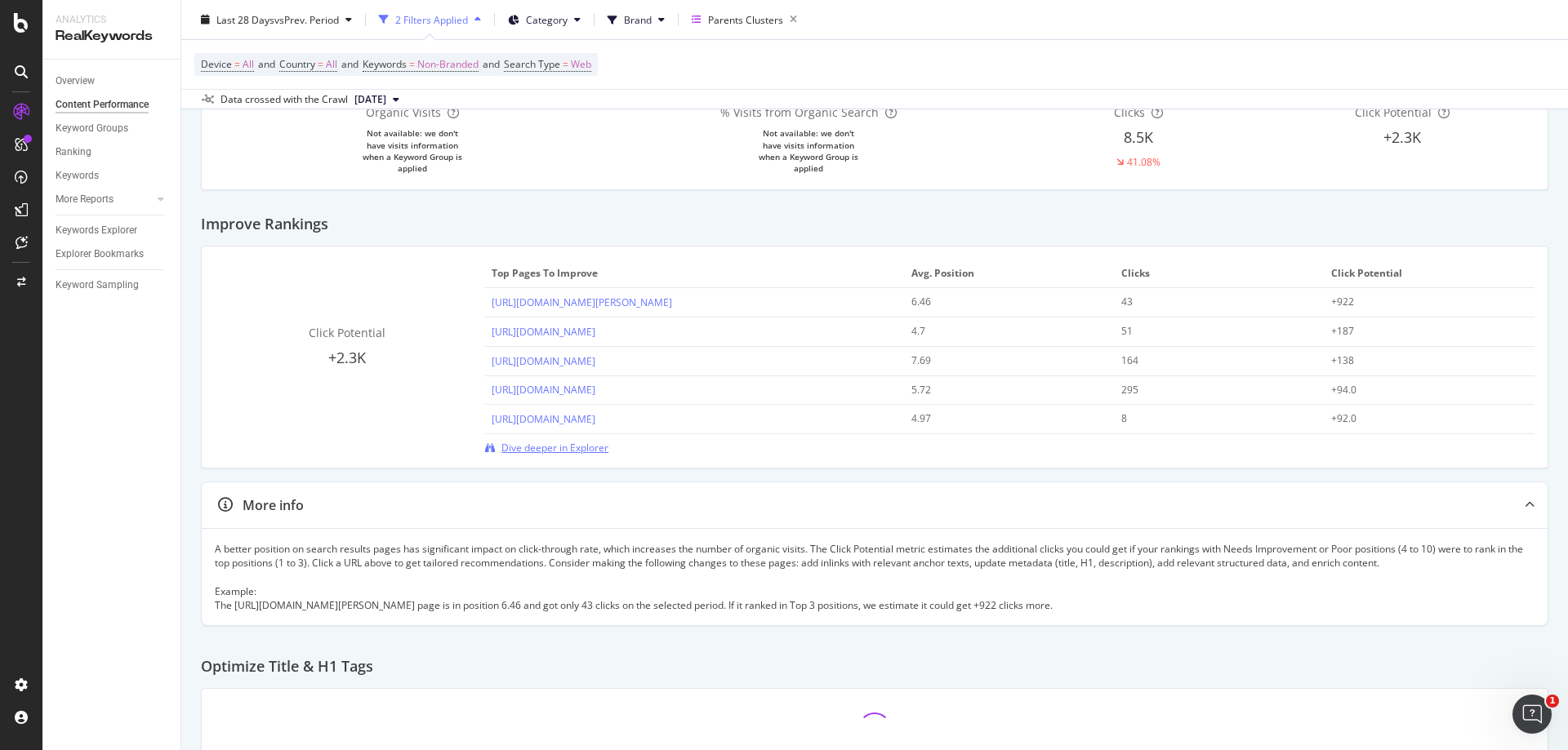
click at [560, 441] on span "Dive deeper in Explorer" at bounding box center [555, 448] width 107 height 14
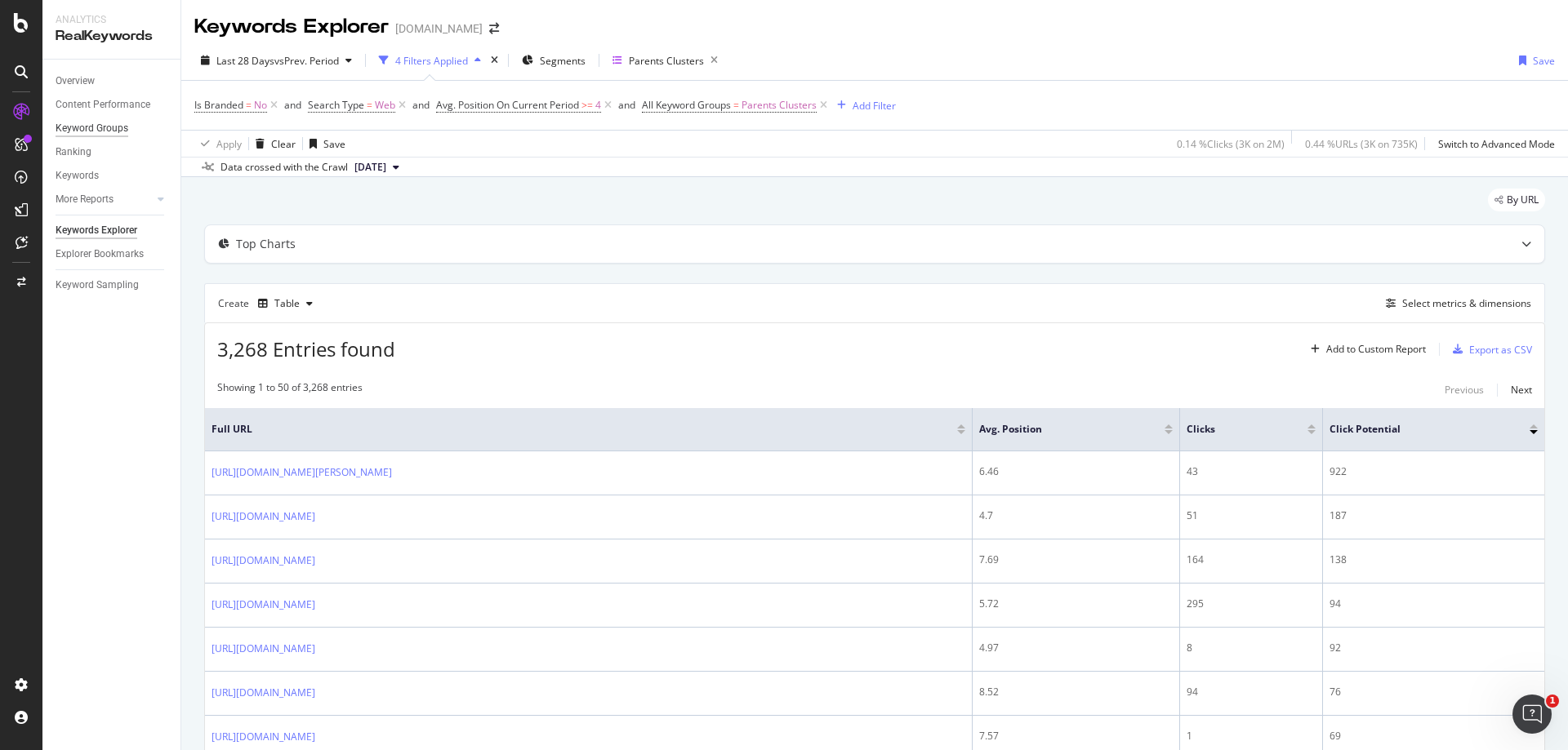
click at [111, 128] on div "Keyword Groups" at bounding box center [92, 128] width 73 height 17
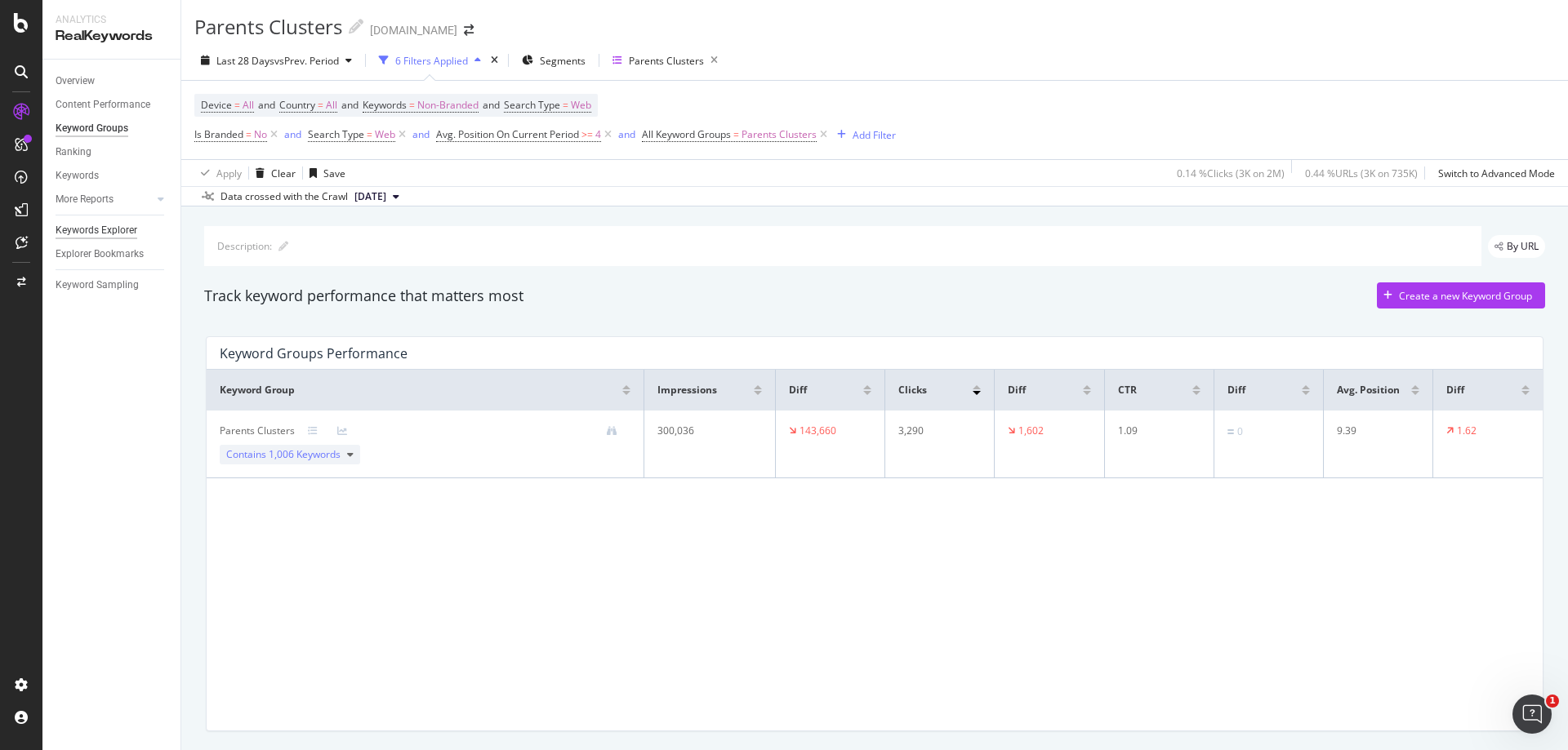
click at [114, 234] on div "Keywords Explorer" at bounding box center [96, 231] width 82 height 17
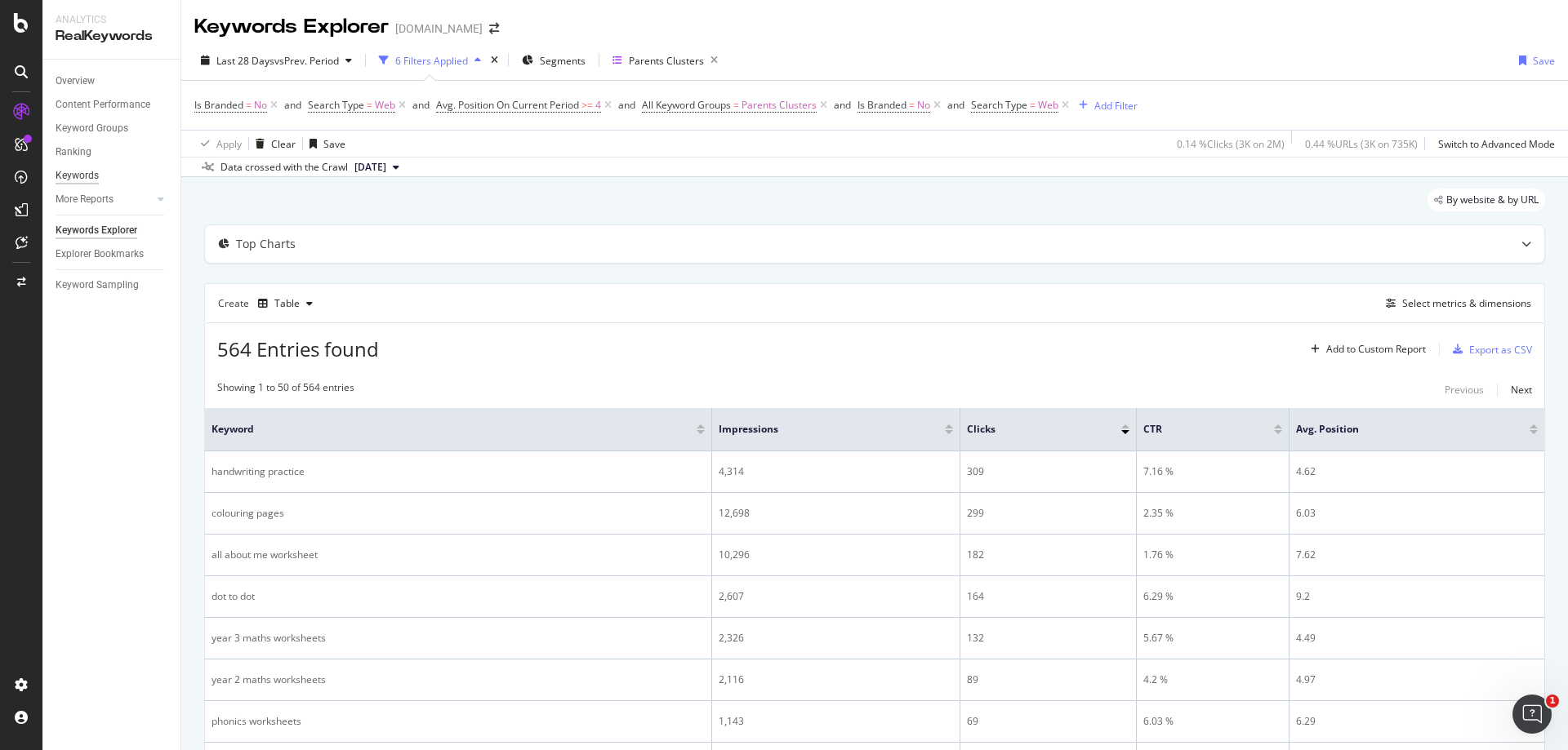
click at [91, 177] on div "Keywords" at bounding box center [77, 175] width 44 height 17
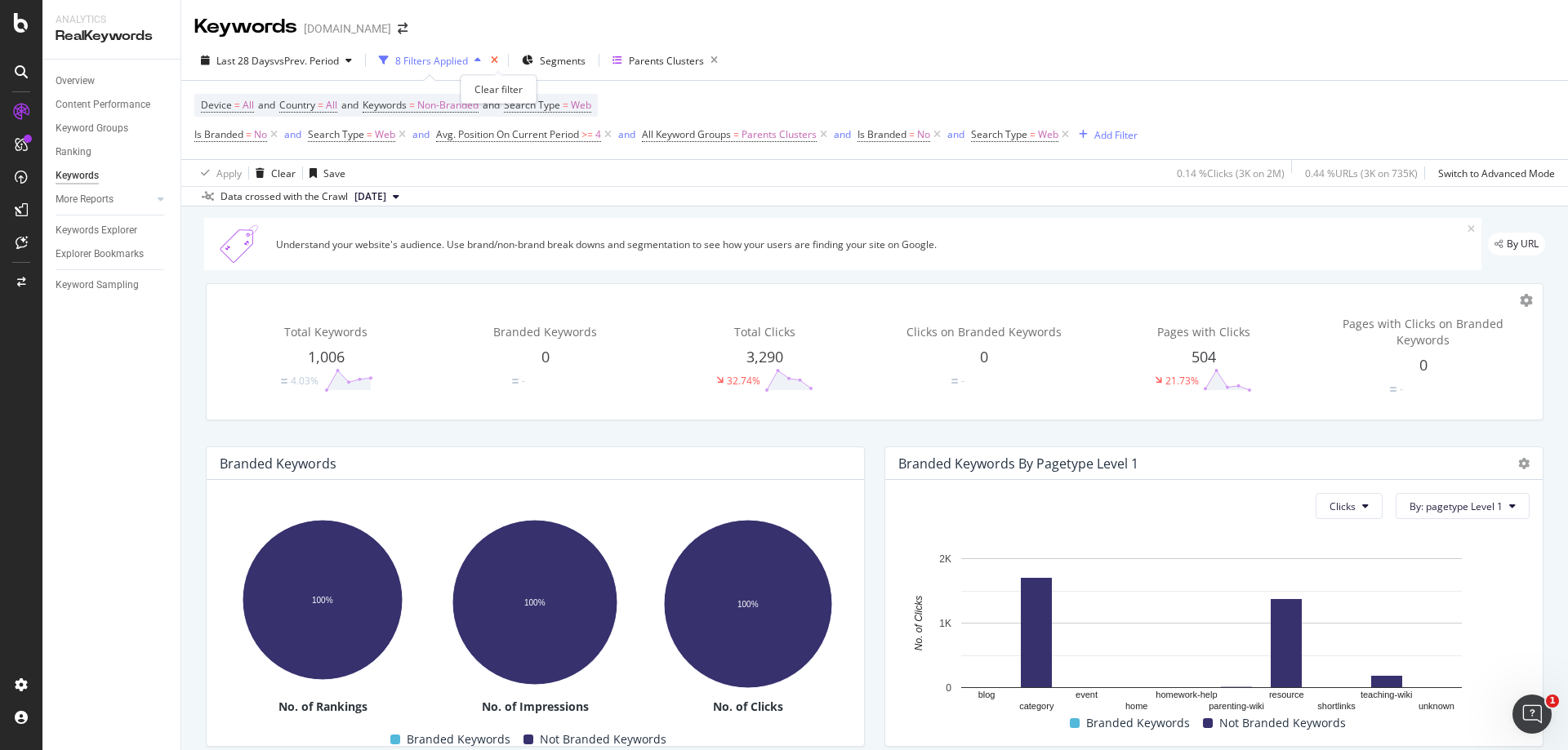
click at [497, 63] on icon "times" at bounding box center [494, 60] width 7 height 10
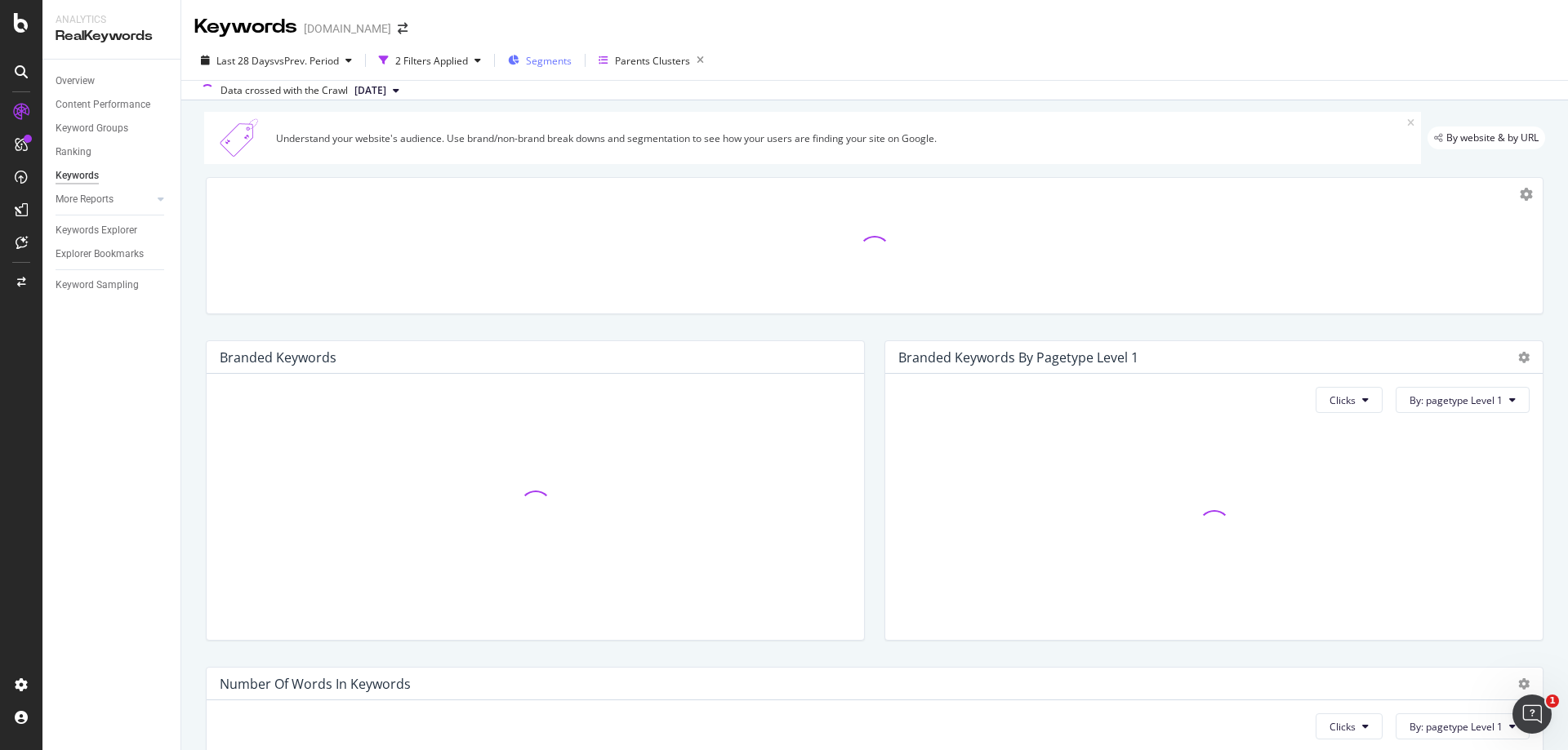
click at [554, 64] on span "Segments" at bounding box center [548, 60] width 45 height 14
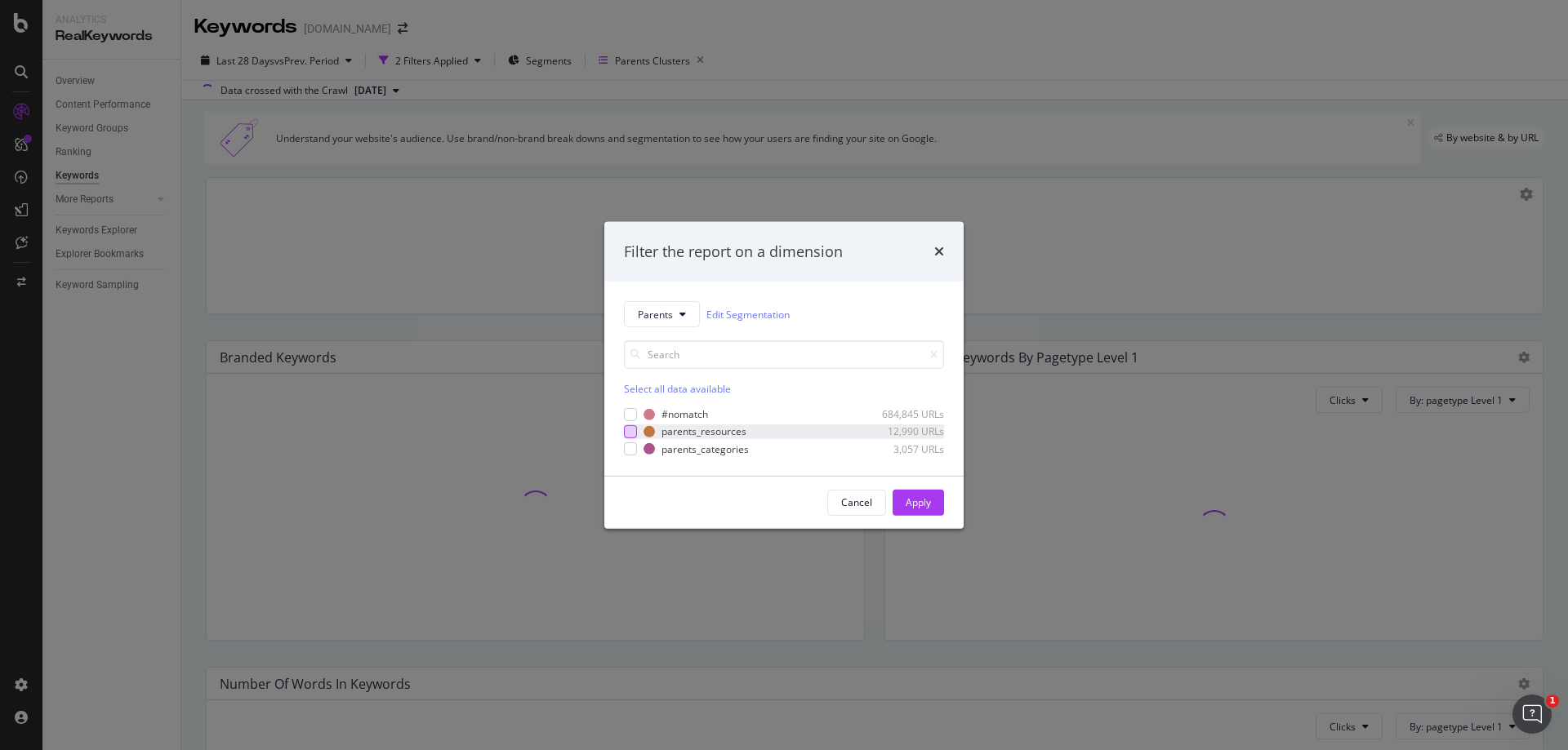
click at [630, 431] on div "modal" at bounding box center [630, 432] width 13 height 13
click at [635, 454] on div "modal" at bounding box center [630, 449] width 13 height 13
click at [916, 503] on div "Apply" at bounding box center [918, 502] width 25 height 14
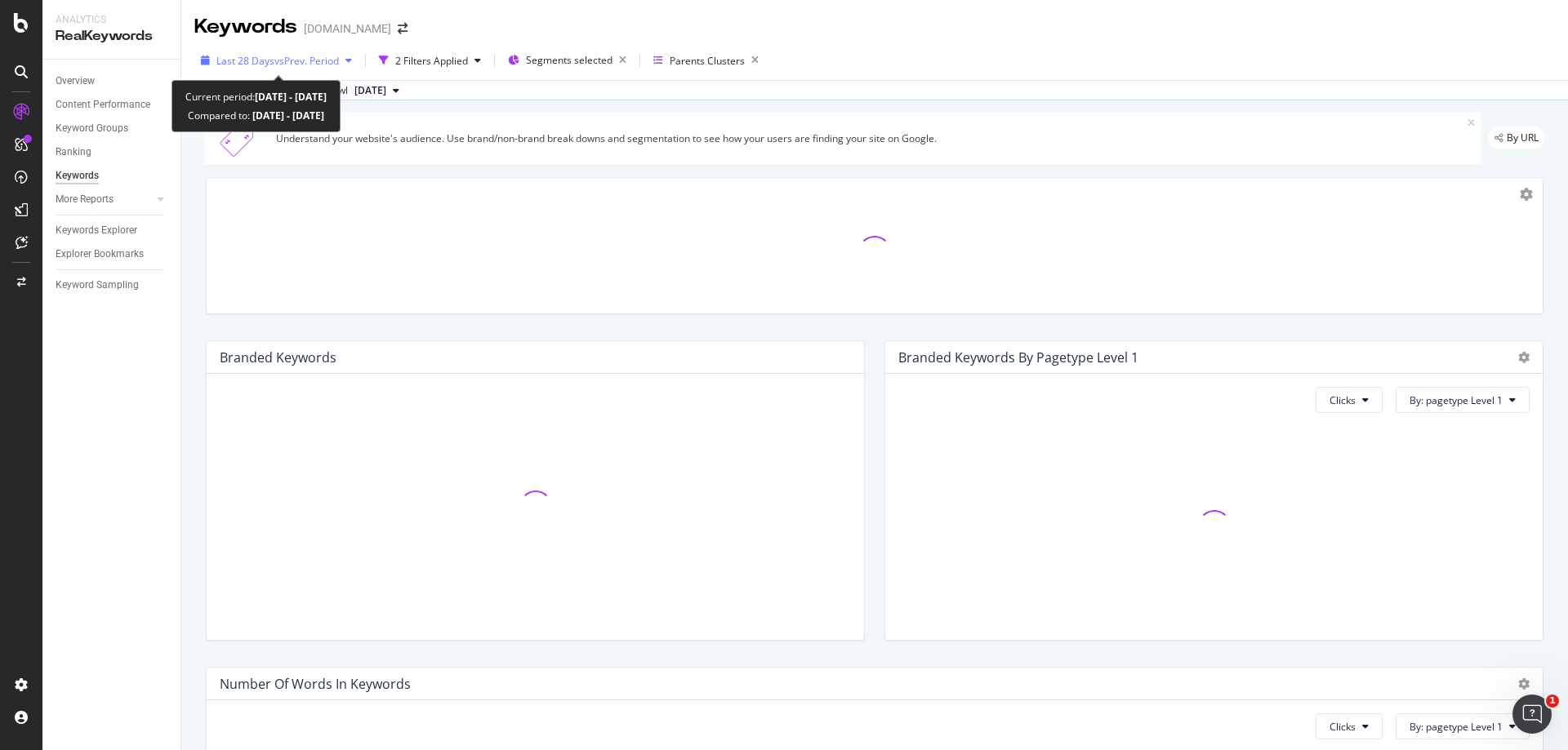
click at [330, 59] on span "vs Prev. Period" at bounding box center [306, 60] width 64 height 14
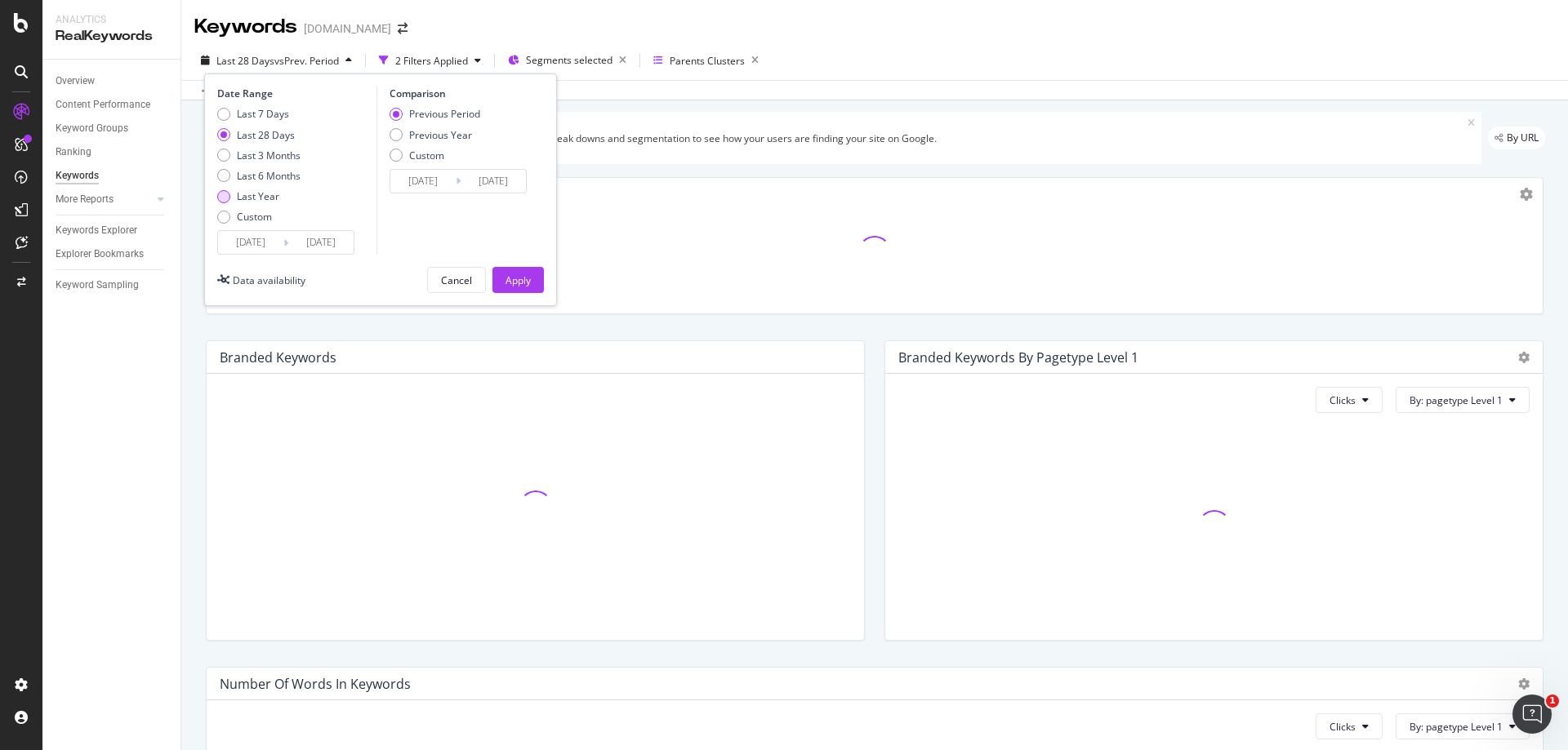
click at [223, 194] on div "Last Year" at bounding box center [223, 197] width 13 height 13
type input "[DATE]"
click at [526, 276] on div "Apply" at bounding box center [518, 280] width 25 height 14
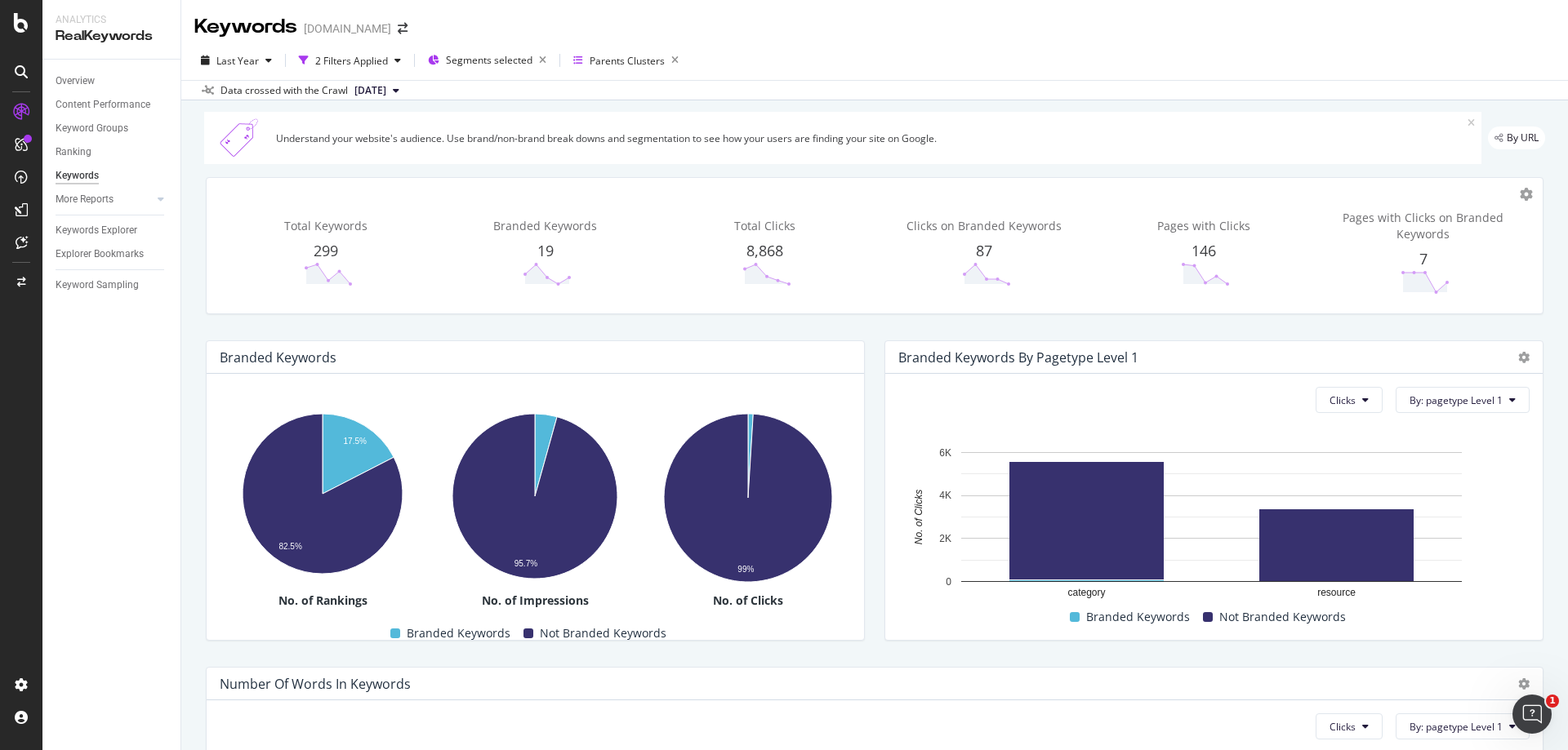
click at [758, 247] on span "8,868" at bounding box center [764, 251] width 36 height 20
drag, startPoint x: 936, startPoint y: 231, endPoint x: 969, endPoint y: 231, distance: 33.0
click at [949, 231] on span "Clicks on Branded Keywords" at bounding box center [983, 225] width 155 height 15
click at [1071, 245] on div "Clicks on Branded Keywords 87" at bounding box center [984, 252] width 213 height 96
drag, startPoint x: 1460, startPoint y: 249, endPoint x: 1471, endPoint y: 255, distance: 12.5
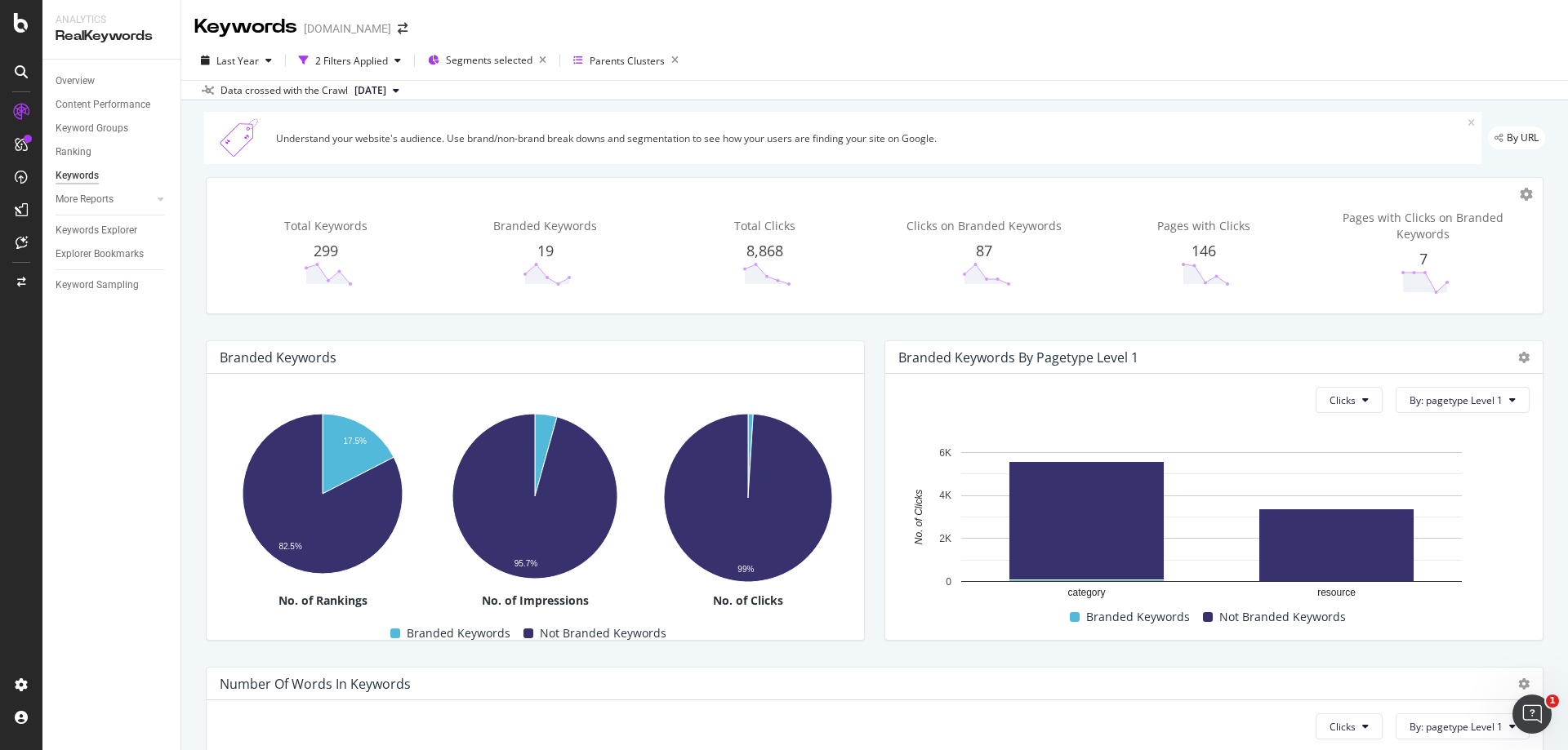
click at [1465, 254] on div "7" at bounding box center [1423, 259] width 213 height 21
click at [1469, 255] on div "7" at bounding box center [1423, 259] width 213 height 21
click at [1520, 195] on icon at bounding box center [1526, 194] width 13 height 13
click at [1302, 199] on div "Total Keywords 299 Branded Keywords 19 Total Clicks 8,868 Clicks on Branded Key…" at bounding box center [874, 245] width 1336 height 135
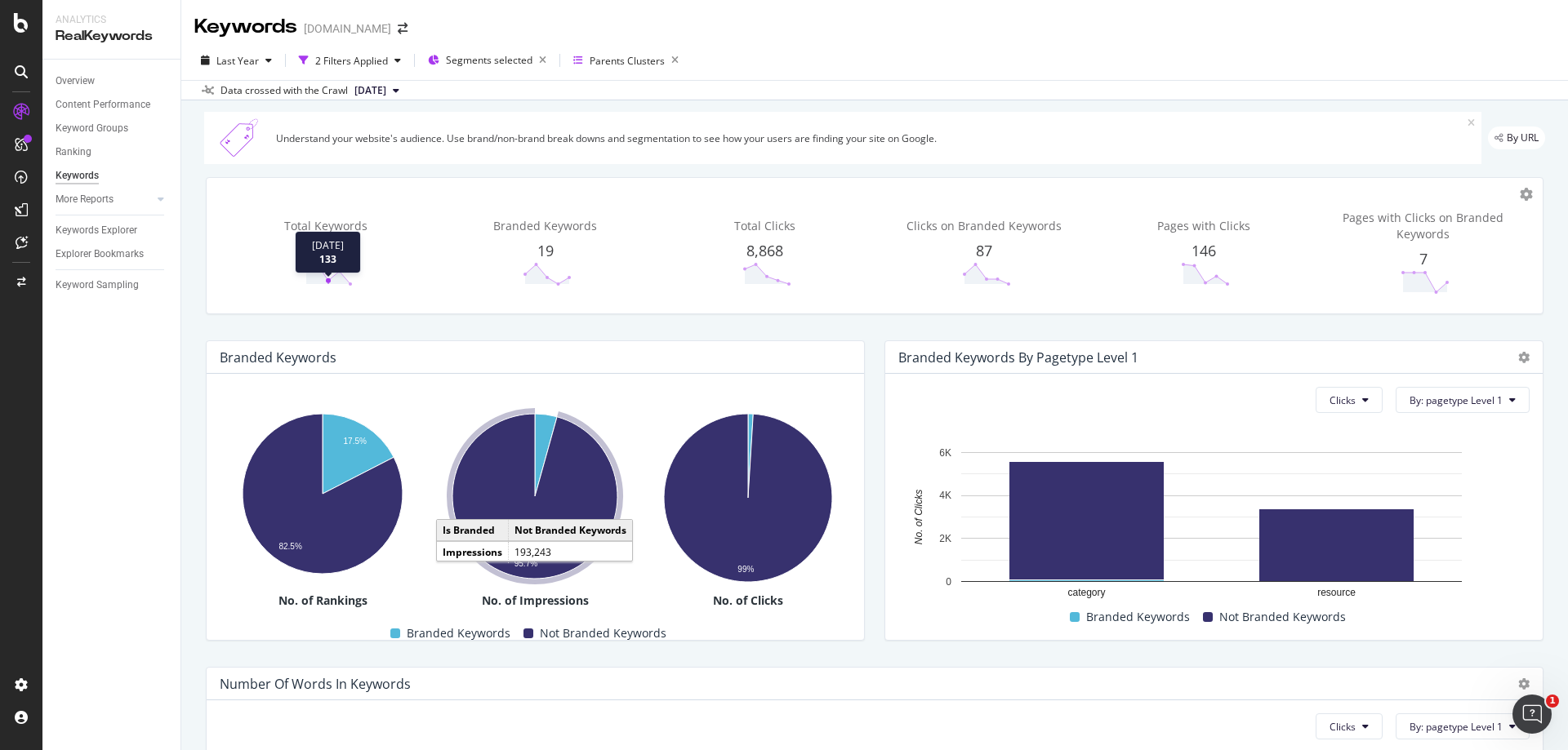
click at [329, 278] on icon at bounding box center [329, 274] width 49 height 25
click at [406, 93] on button "[DATE]" at bounding box center [377, 91] width 58 height 20
click at [367, 151] on div "[DATE]" at bounding box center [375, 146] width 46 height 15
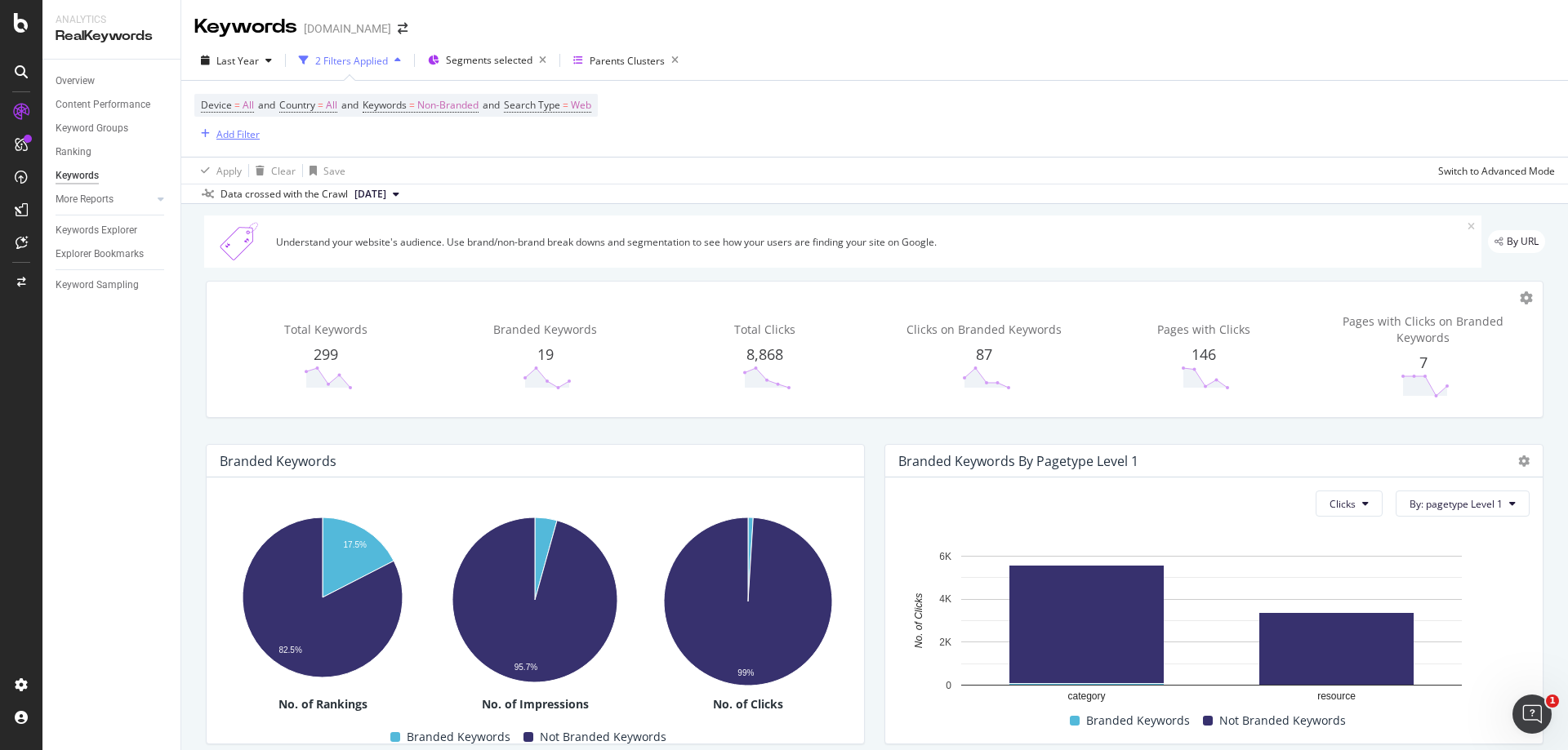
click at [242, 130] on div "Add Filter" at bounding box center [238, 133] width 44 height 14
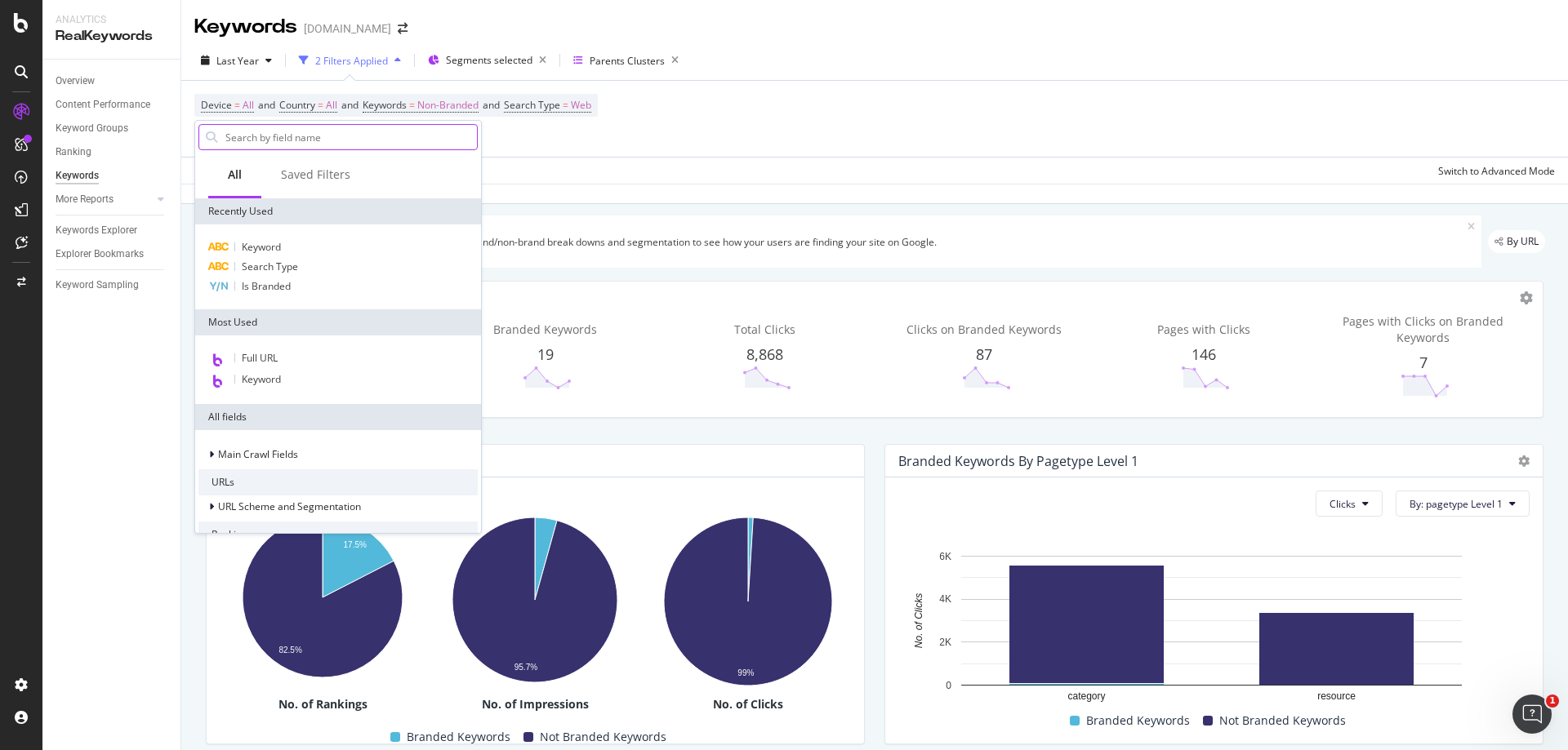
click at [304, 139] on input "text" at bounding box center [350, 137] width 253 height 25
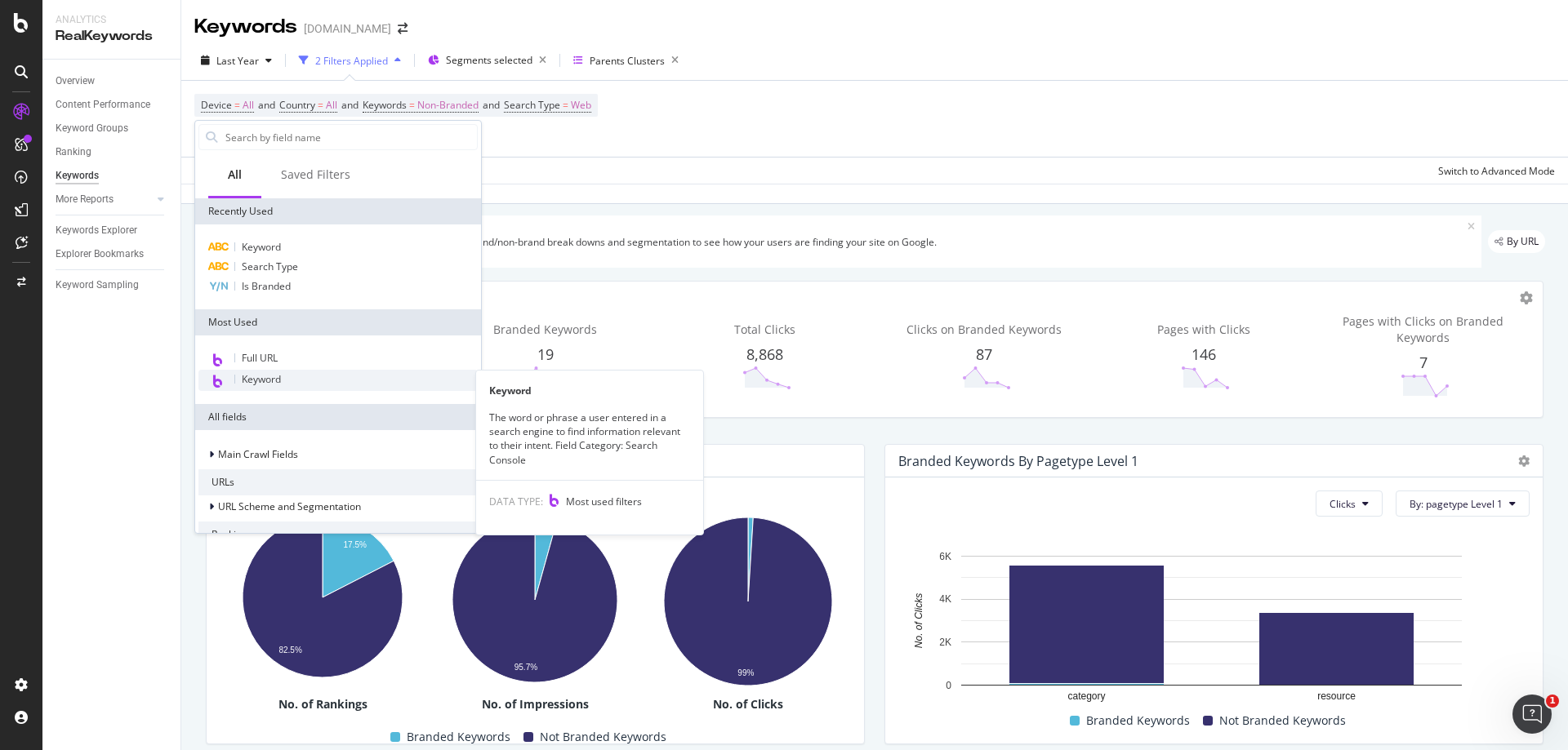
click at [264, 379] on span "Keyword" at bounding box center [261, 379] width 39 height 14
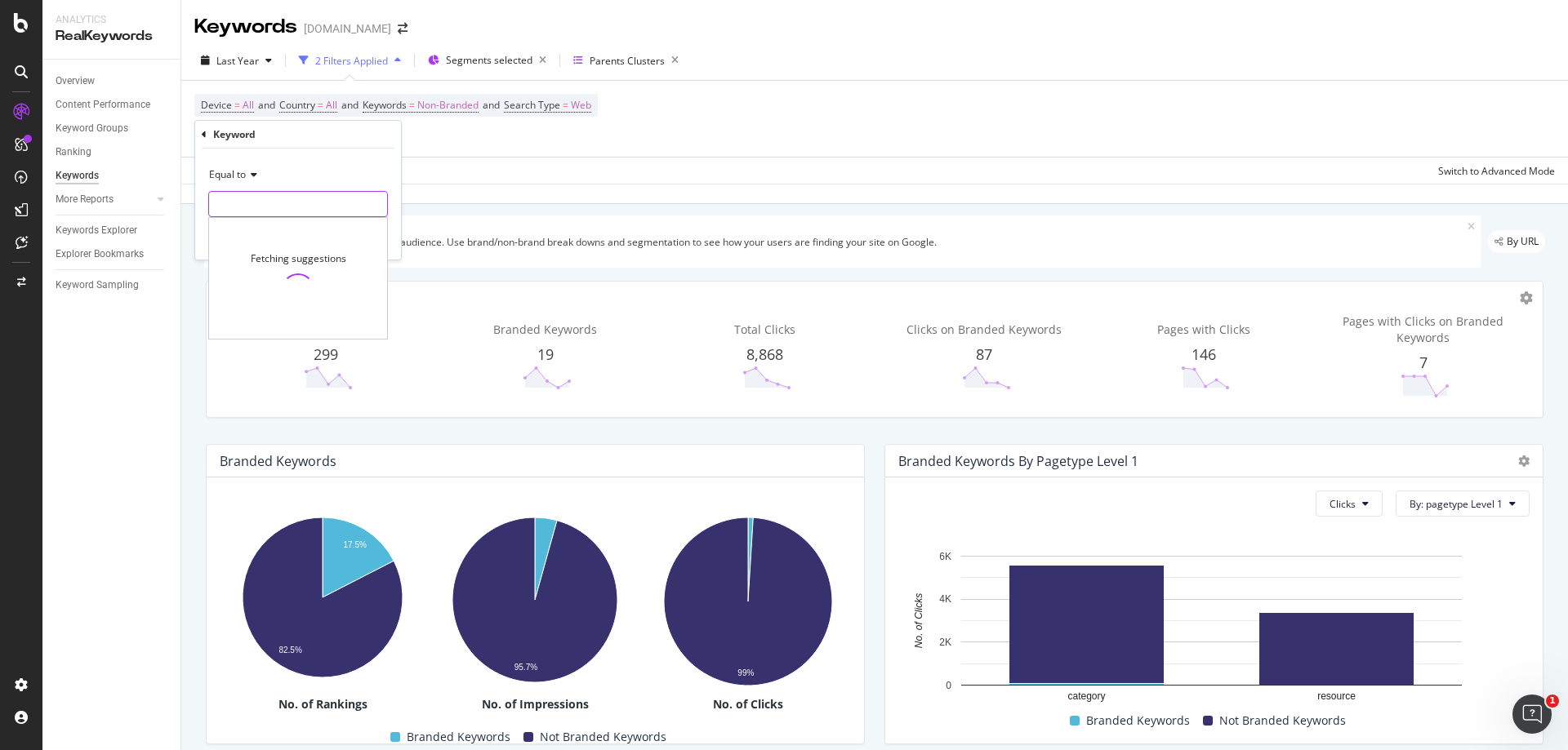
click at [262, 201] on input "text" at bounding box center [298, 203] width 178 height 26
type input "Bonfire"
click at [370, 239] on div "Apply" at bounding box center [375, 238] width 25 height 14
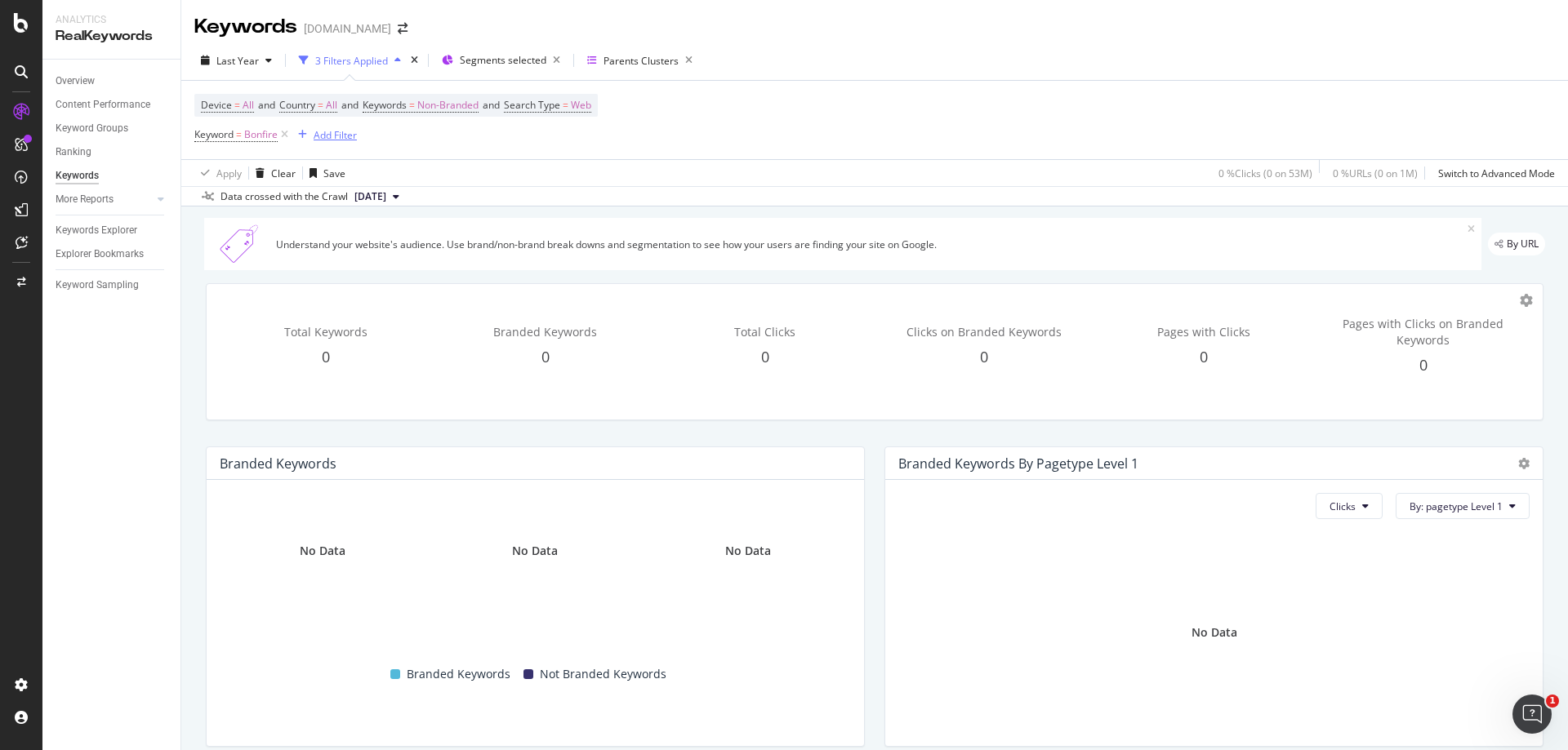
click at [301, 134] on icon "button" at bounding box center [302, 134] width 9 height 10
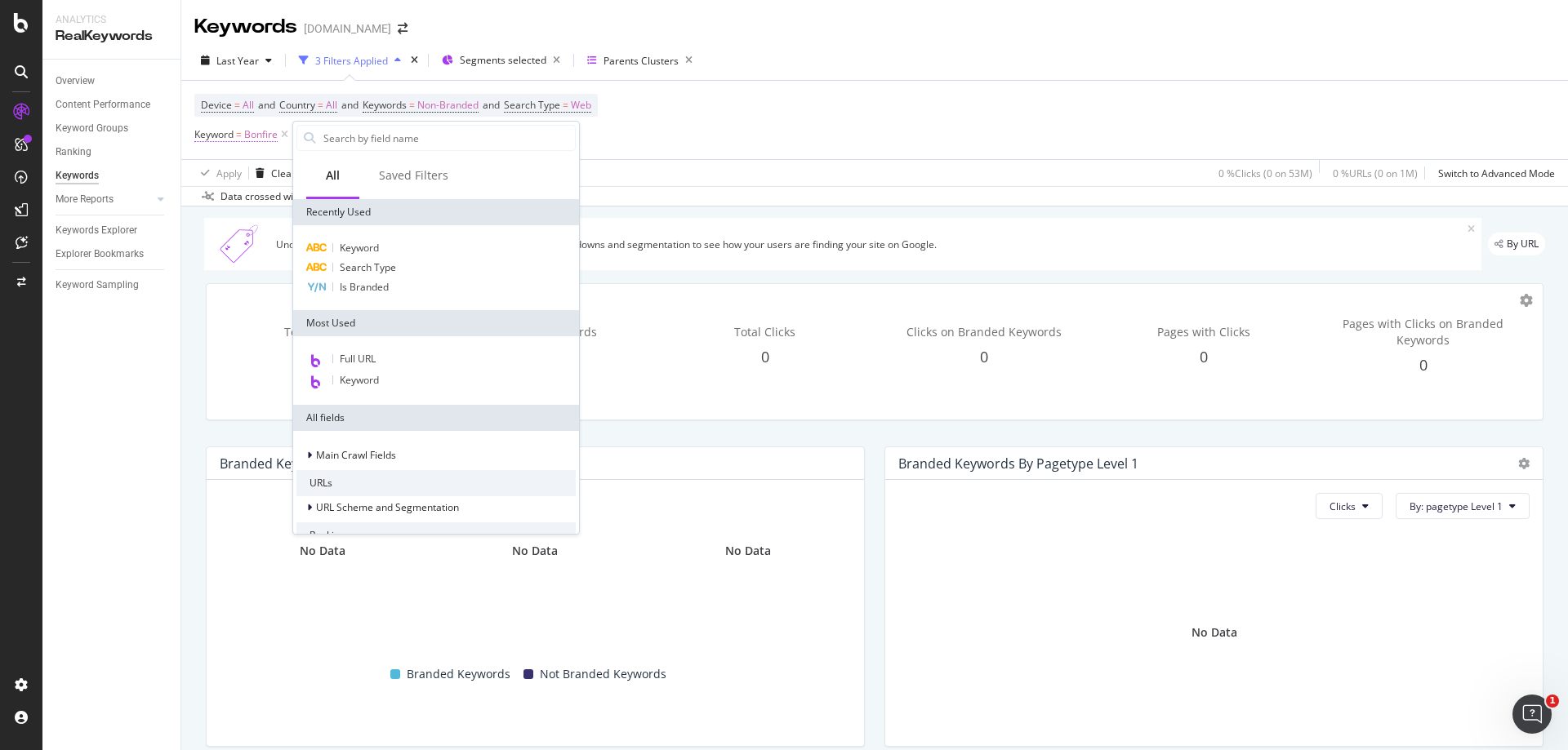
click at [219, 135] on span "Keyword" at bounding box center [213, 133] width 39 height 14
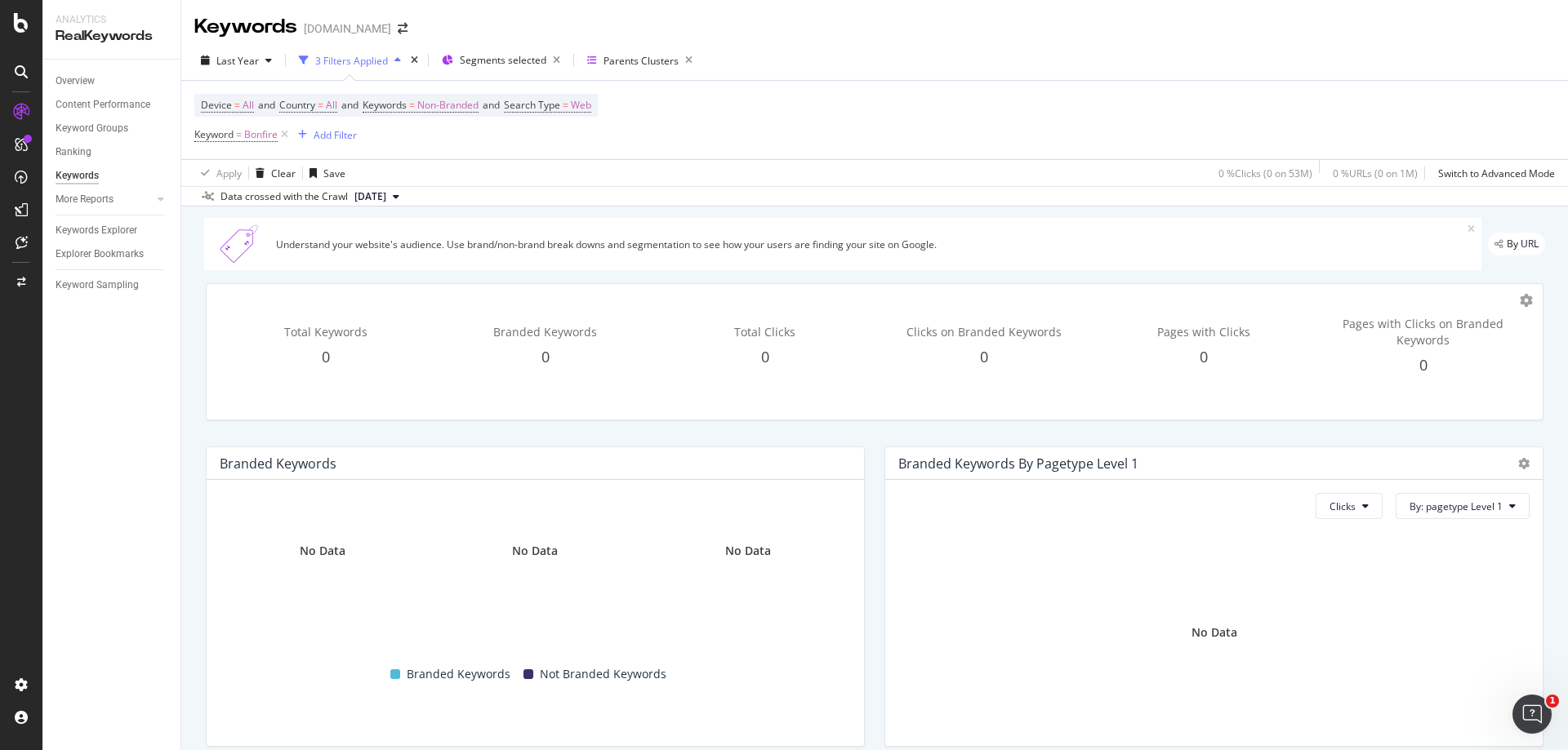
drag, startPoint x: 472, startPoint y: 153, endPoint x: 441, endPoint y: 168, distance: 34.4
click at [470, 153] on div "Device = All and Country = All and Keywords = Non-Branded and Search Type = Web…" at bounding box center [874, 120] width 1360 height 78
click at [286, 133] on icon at bounding box center [284, 134] width 14 height 16
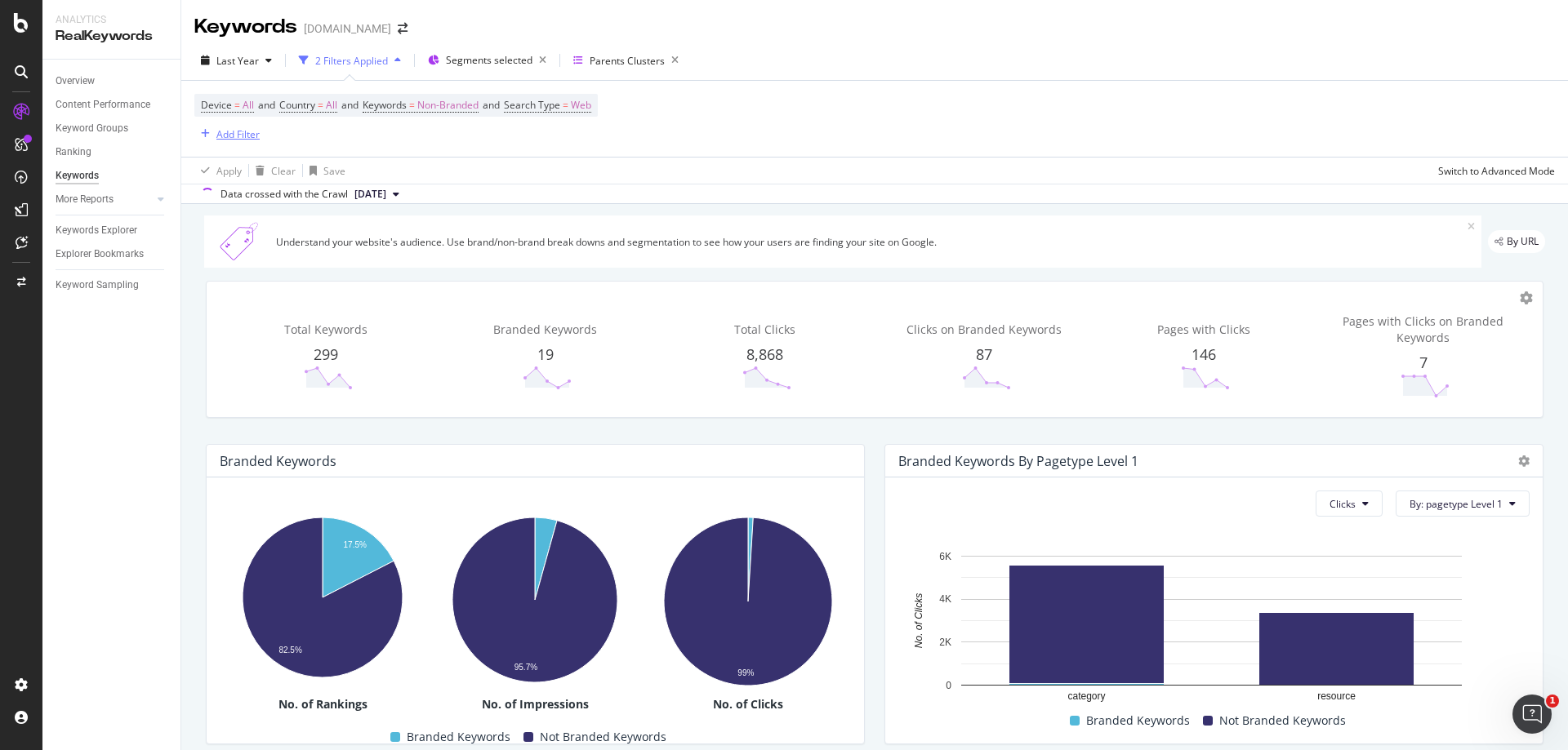
click at [245, 135] on div "Add Filter" at bounding box center [238, 133] width 44 height 14
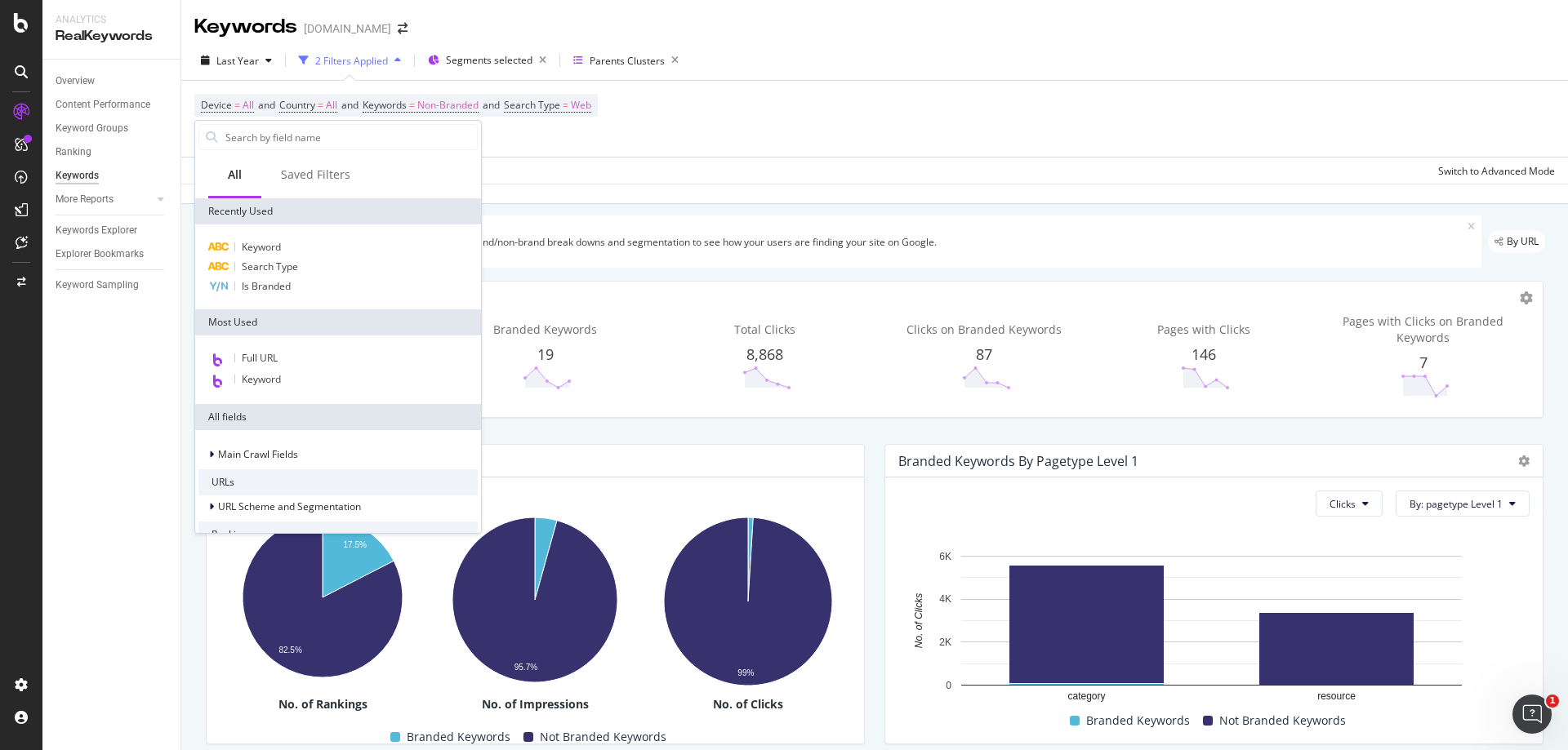
click at [280, 360] on div "Full URL" at bounding box center [339, 359] width 280 height 21
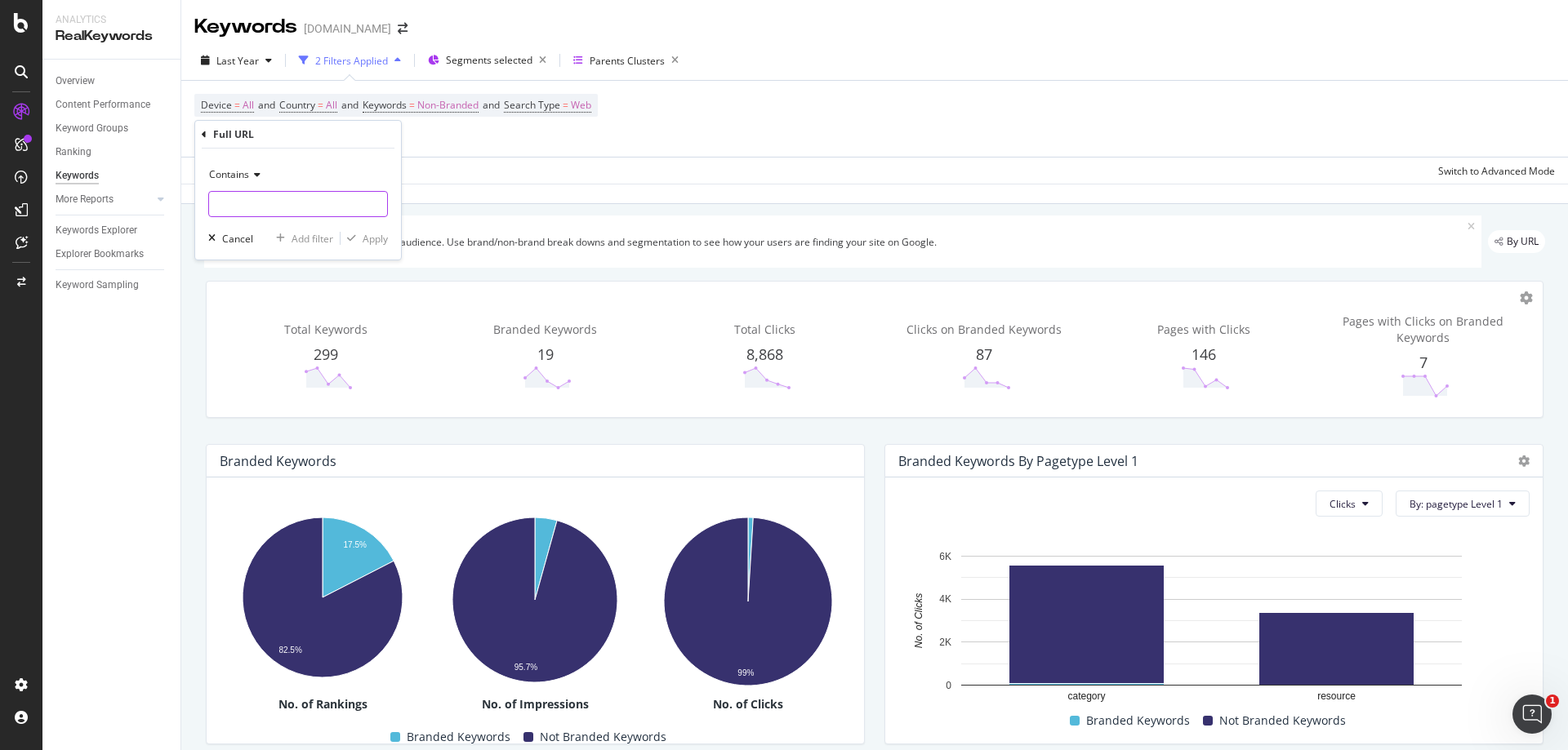
click at [243, 202] on input "text" at bounding box center [298, 203] width 178 height 26
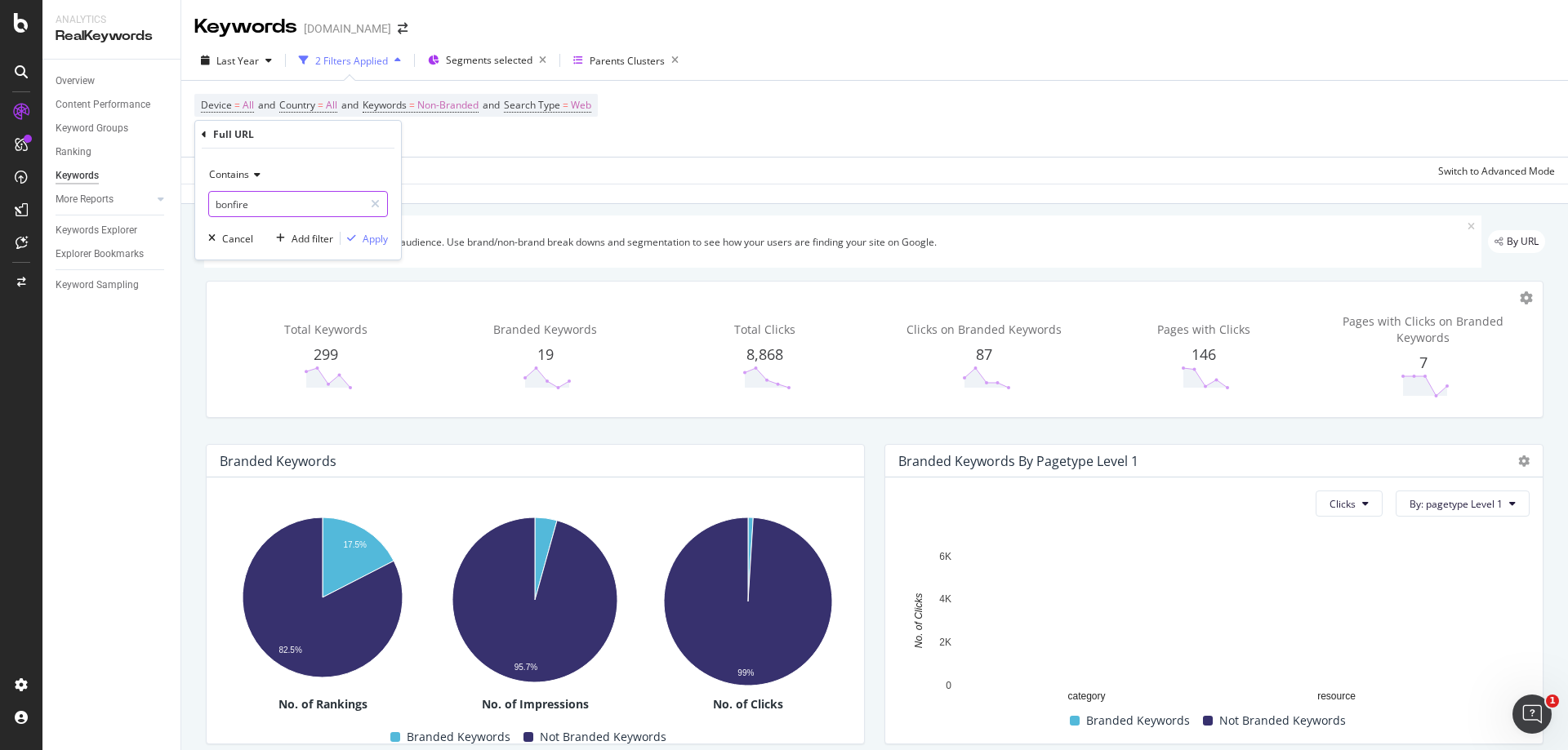
type input "bonfire"
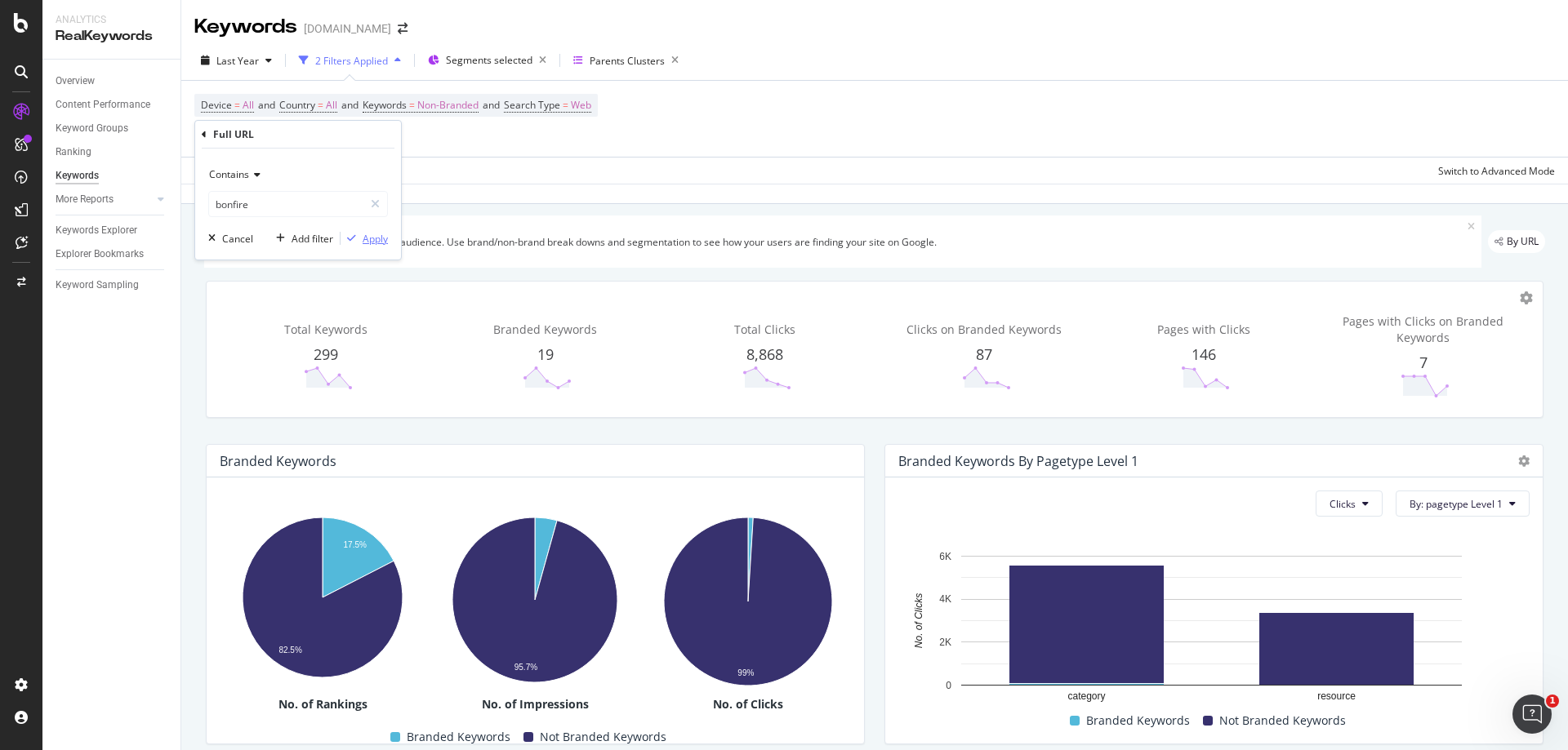
click at [376, 234] on div "Apply" at bounding box center [375, 238] width 25 height 14
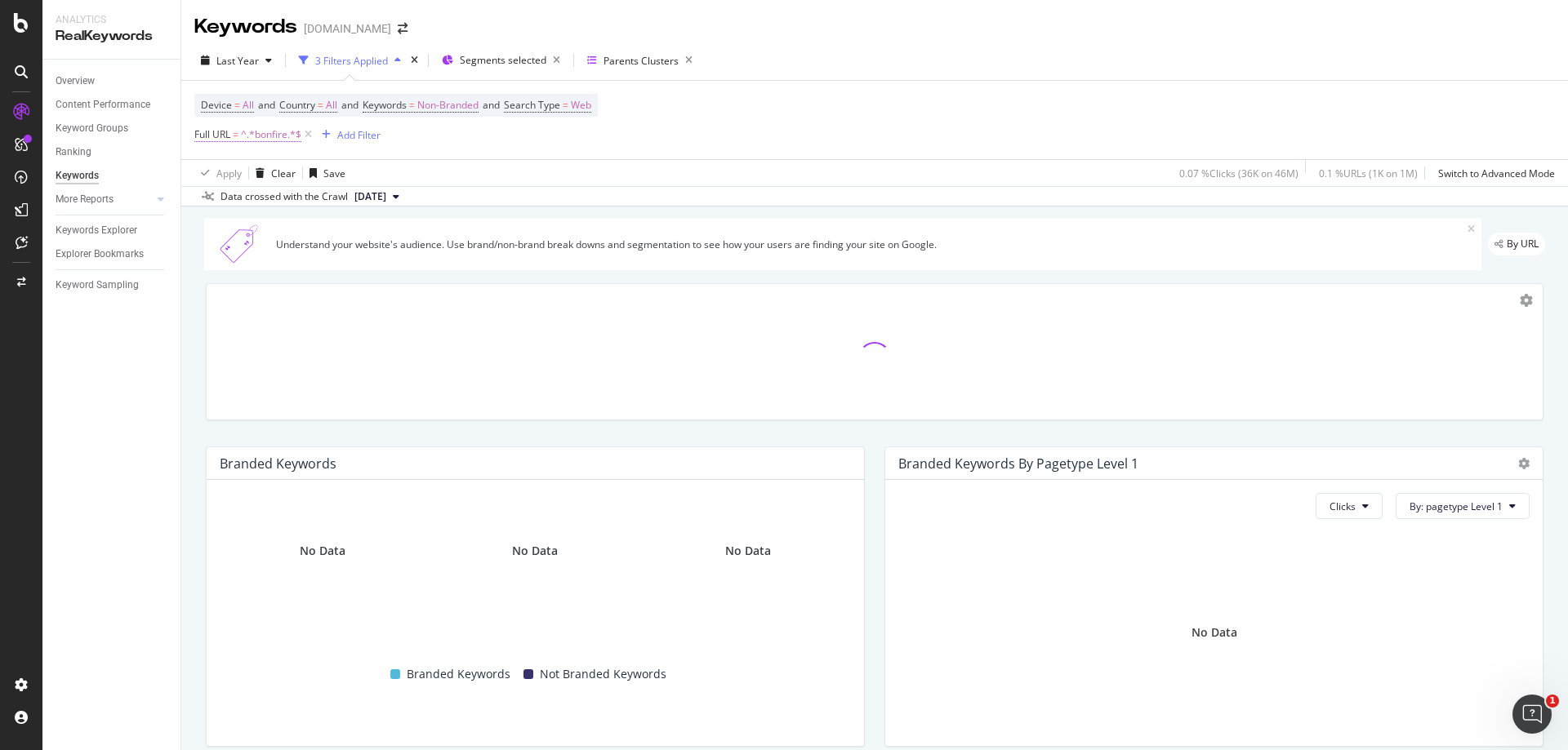
click at [280, 133] on span "^.*bonfire.*$" at bounding box center [271, 134] width 61 height 23
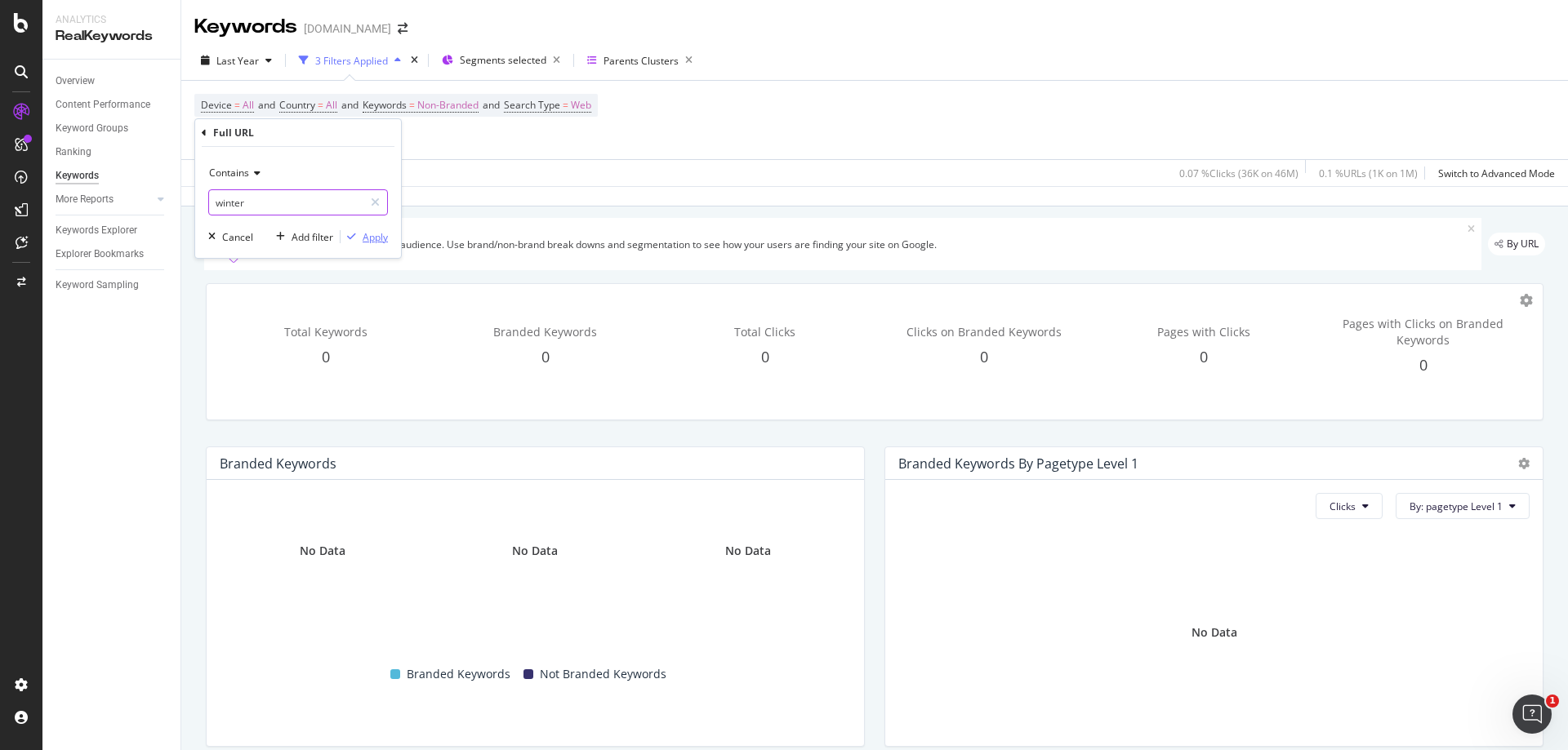
type input "winter"
click at [373, 243] on div "Apply" at bounding box center [375, 237] width 25 height 14
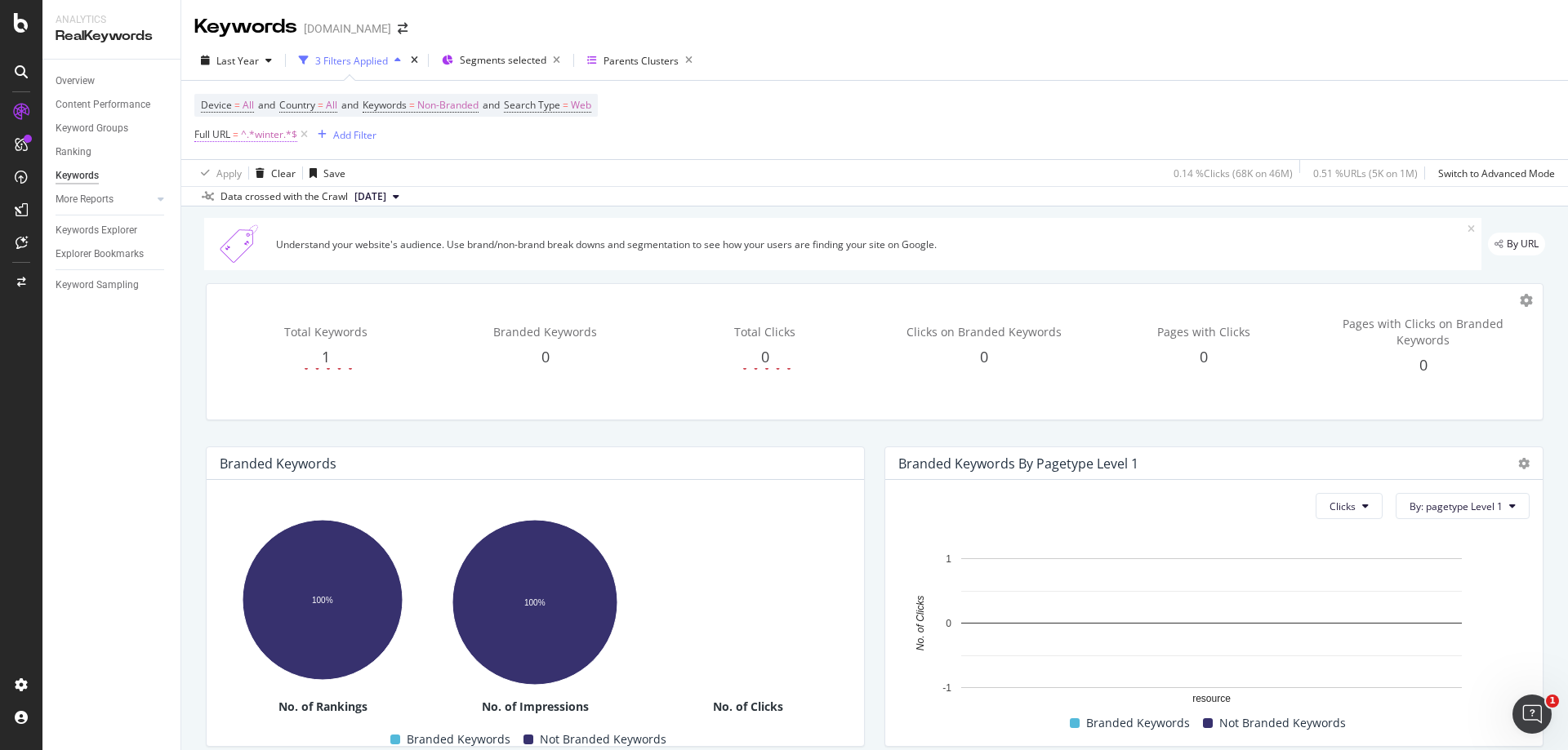
click at [254, 134] on span "^.*winter.*$" at bounding box center [269, 134] width 56 height 23
click at [258, 173] on icon at bounding box center [254, 173] width 12 height 10
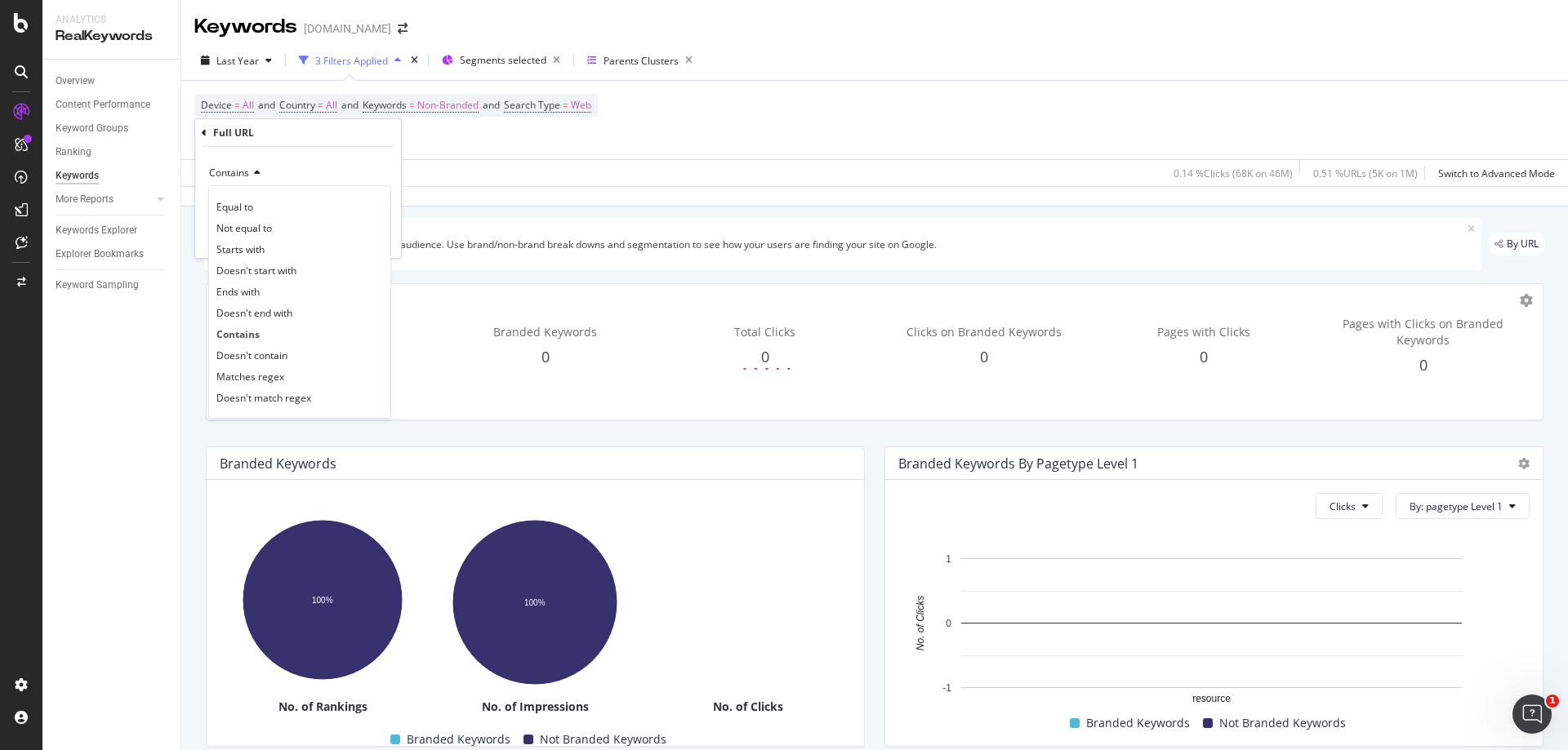
click at [537, 174] on div "Apply Clear Save 0.14 % Clicks ( 68K on 46M ) 0.51 % URLs ( 5K on 1M ) Switch t…" at bounding box center [874, 173] width 1386 height 27
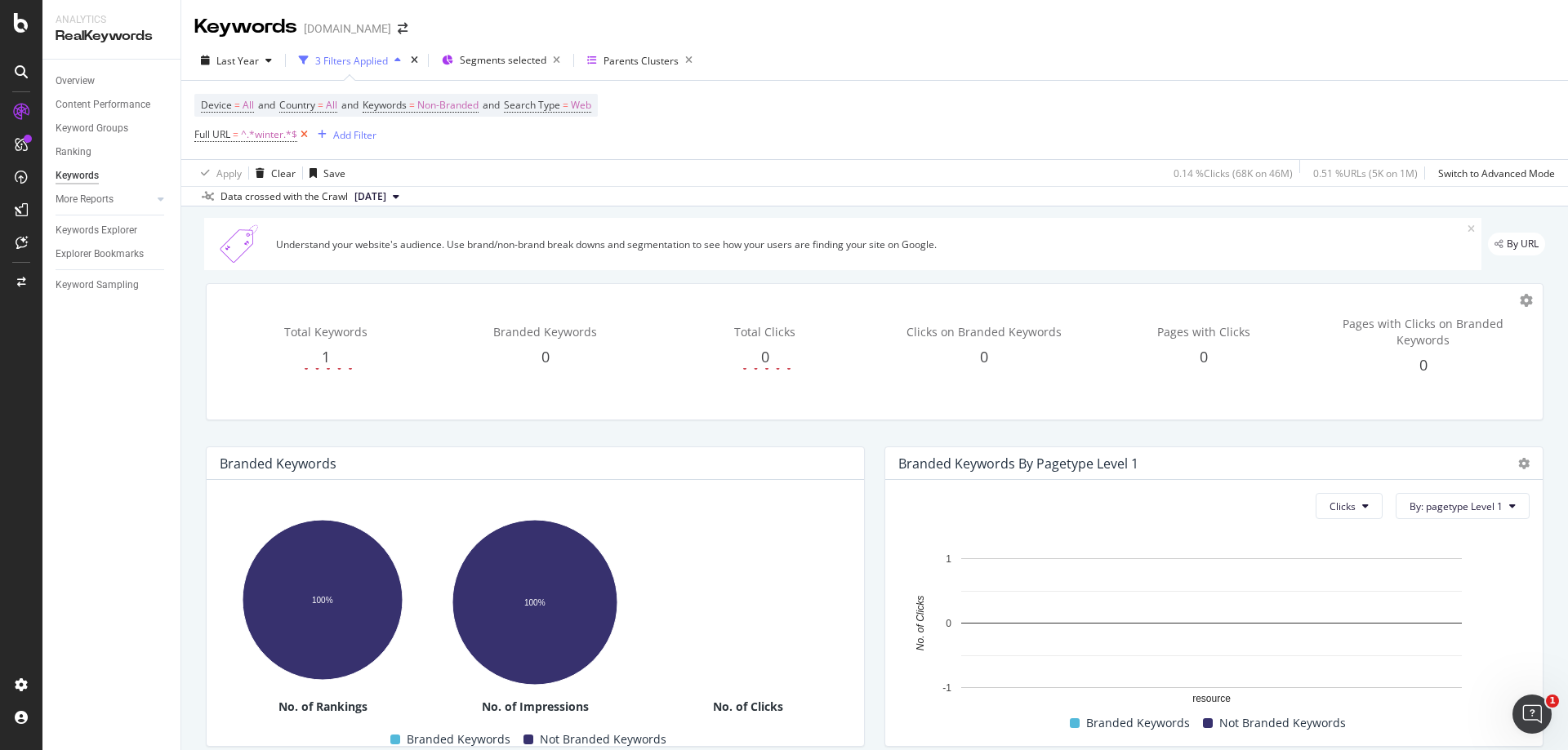
click at [306, 136] on icon at bounding box center [303, 134] width 14 height 16
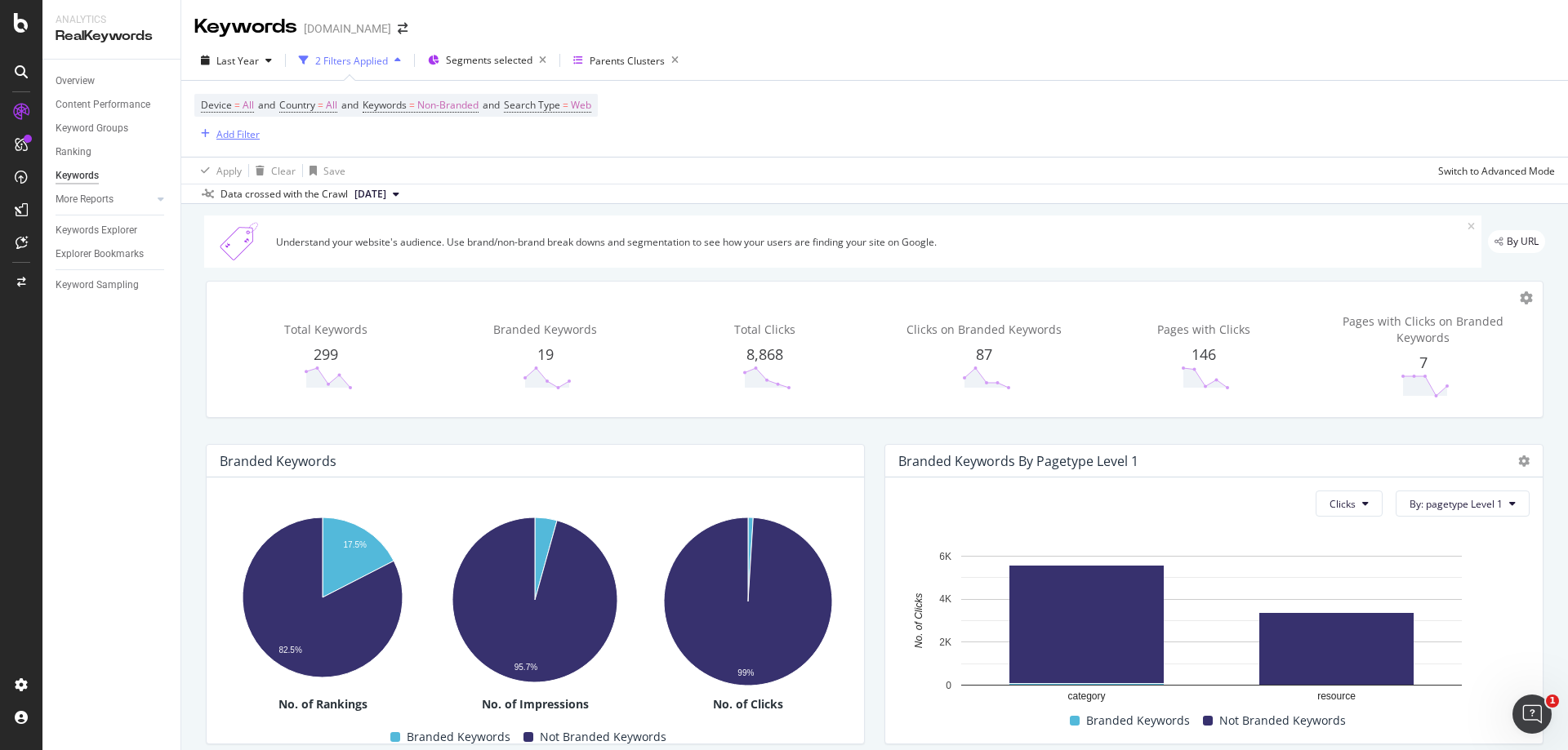
click at [243, 129] on div "Add Filter" at bounding box center [238, 133] width 44 height 14
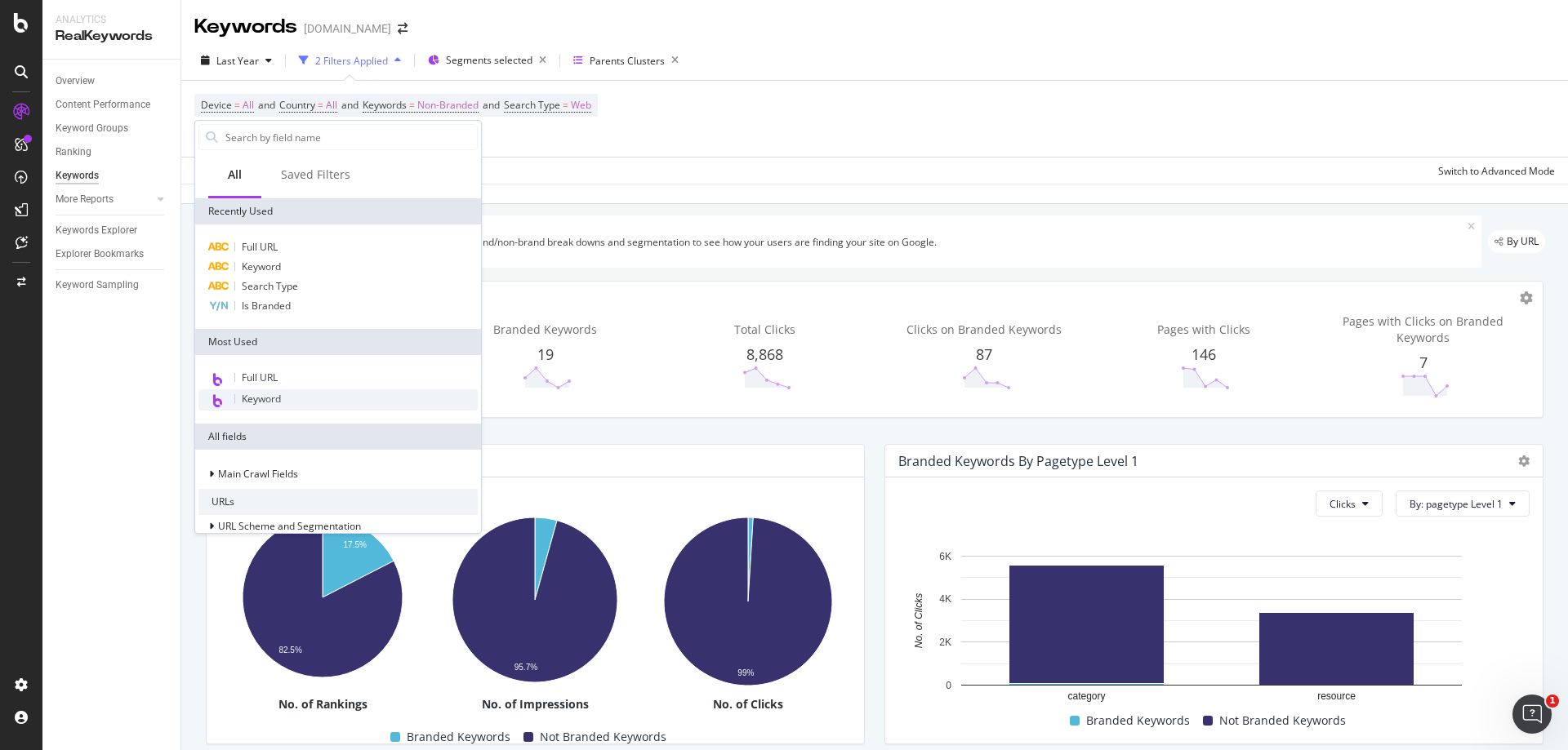
click at [266, 394] on span "Keyword" at bounding box center [261, 399] width 39 height 14
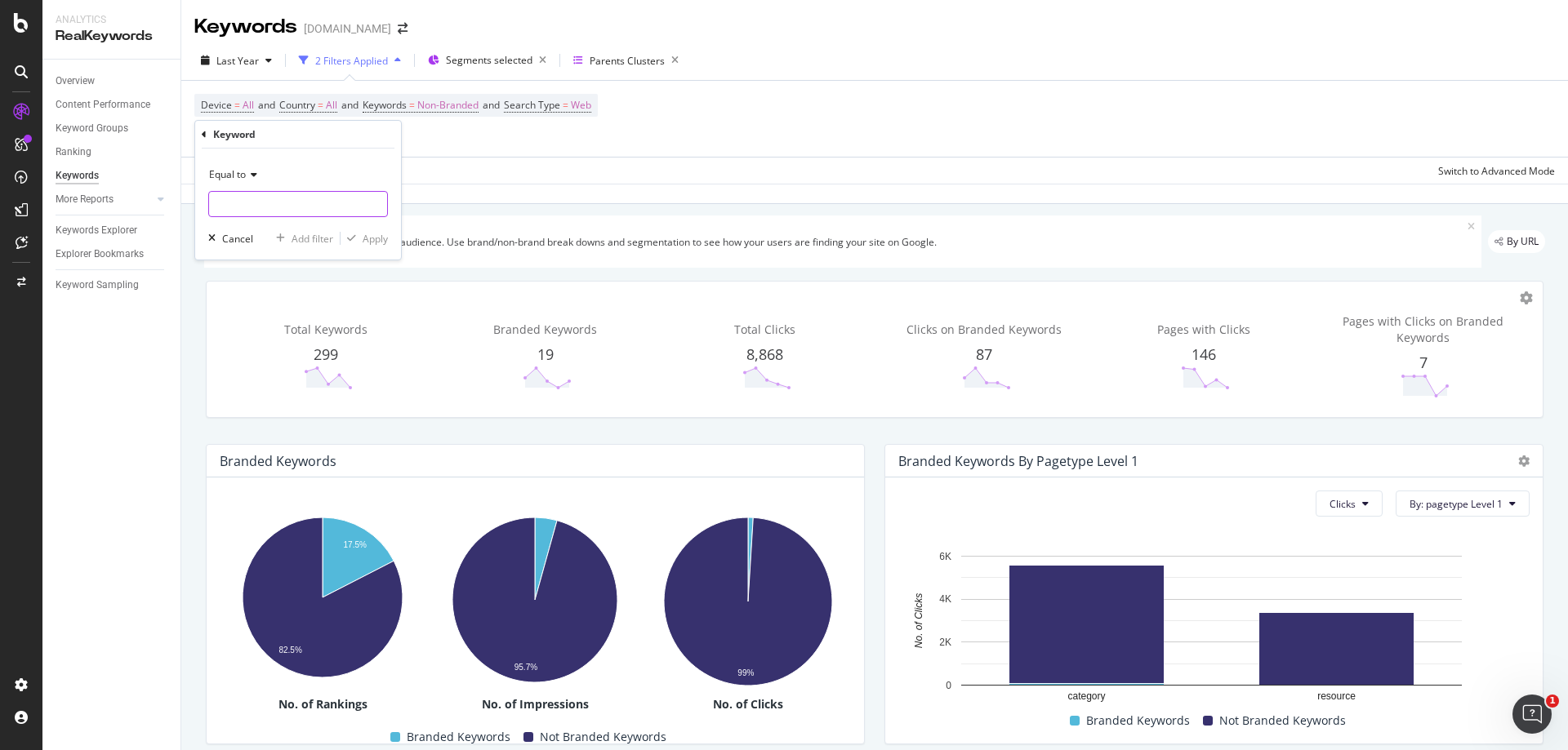
click at [285, 204] on input "text" at bounding box center [298, 203] width 178 height 26
type input "winter"
click at [381, 239] on div "Apply" at bounding box center [375, 238] width 25 height 14
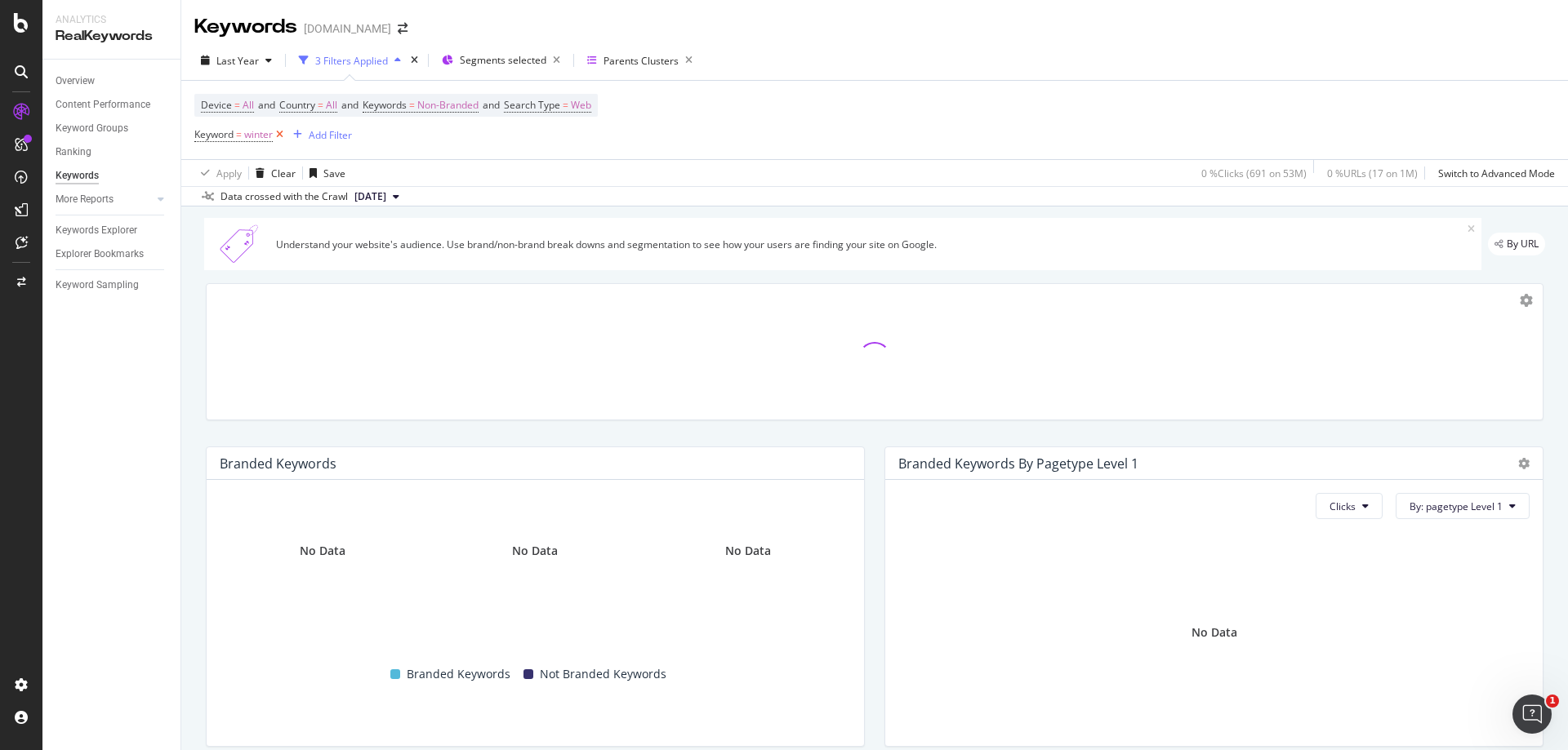
click at [280, 133] on icon at bounding box center [279, 134] width 14 height 16
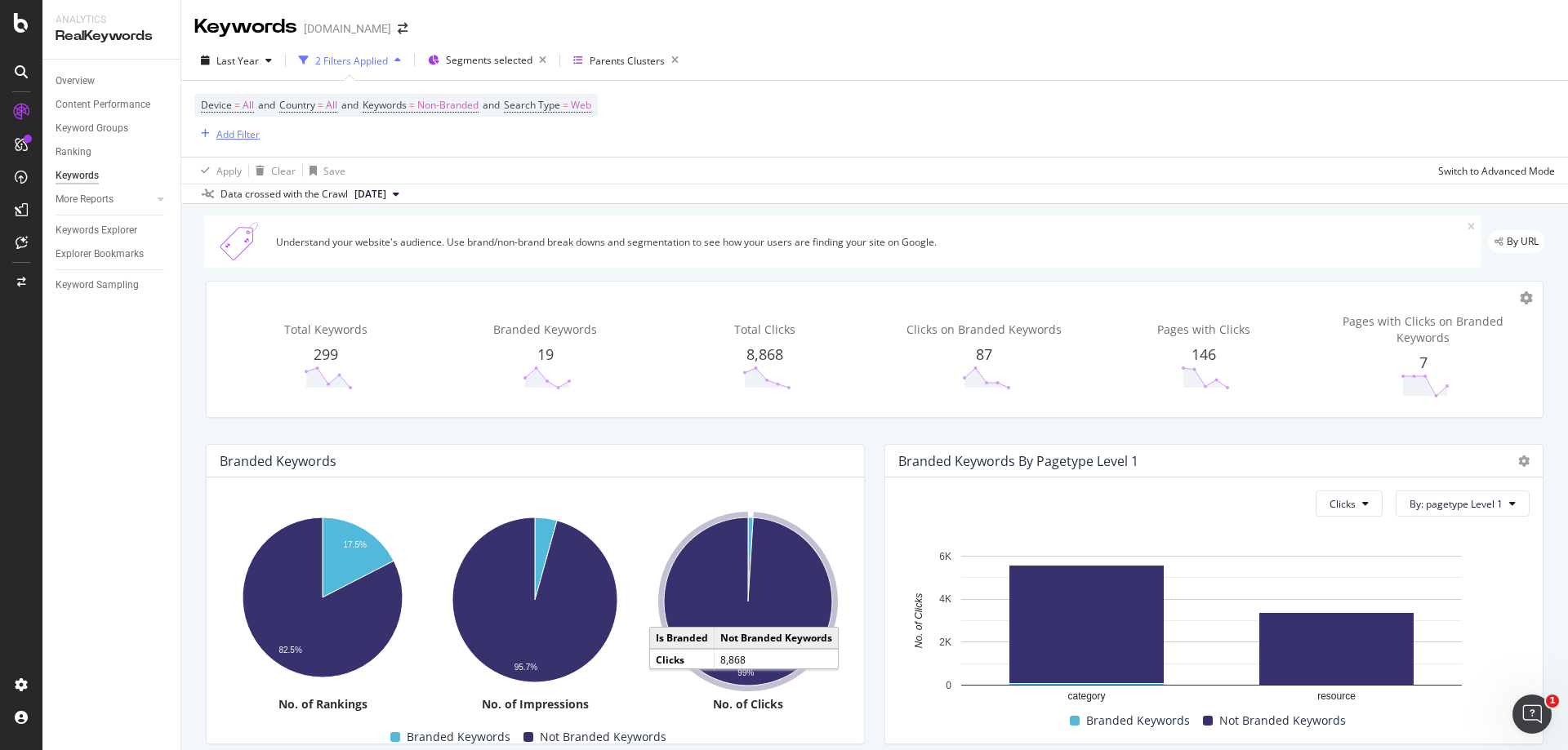
click at [237, 136] on div "Add Filter" at bounding box center [238, 133] width 44 height 14
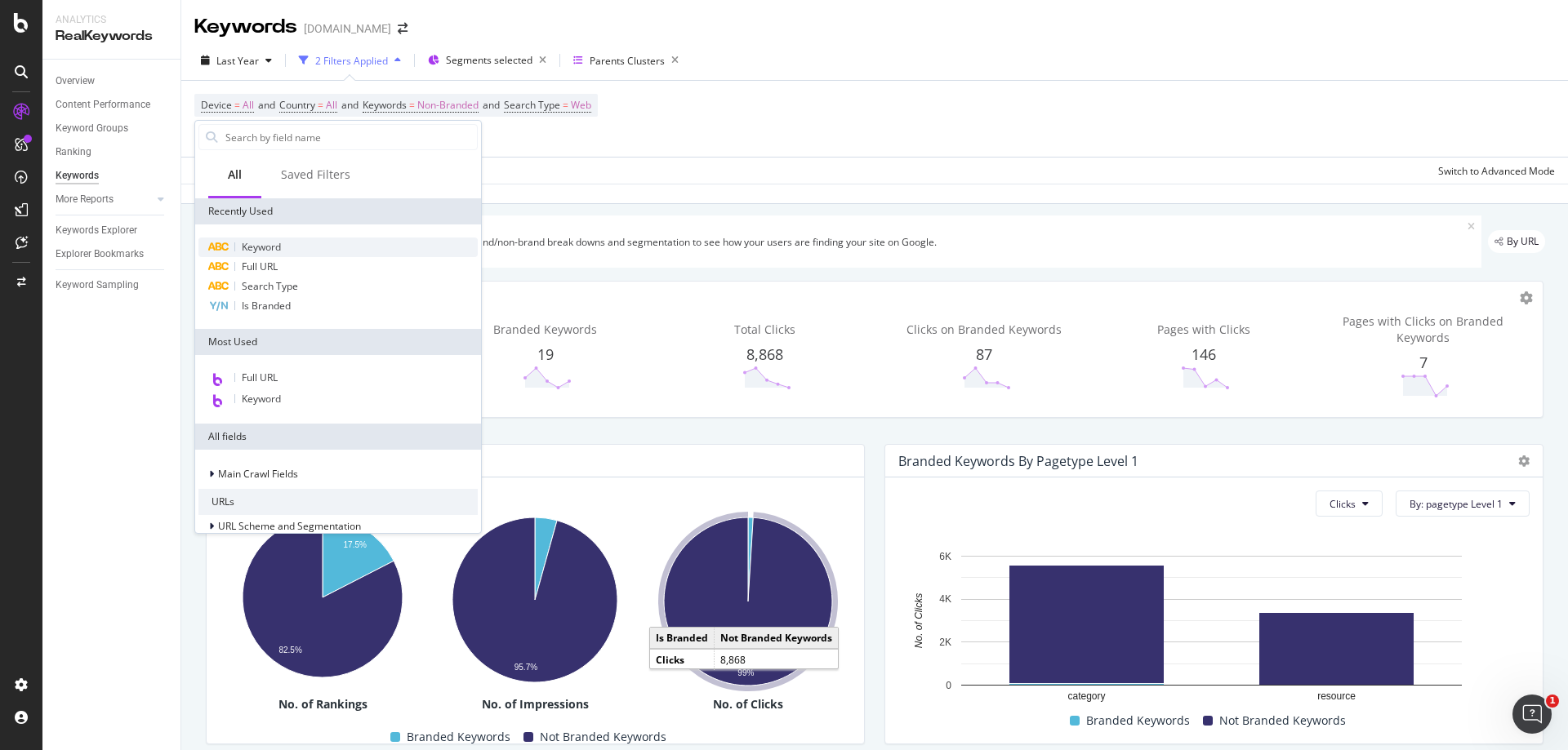
click at [260, 248] on span "Keyword" at bounding box center [261, 246] width 39 height 14
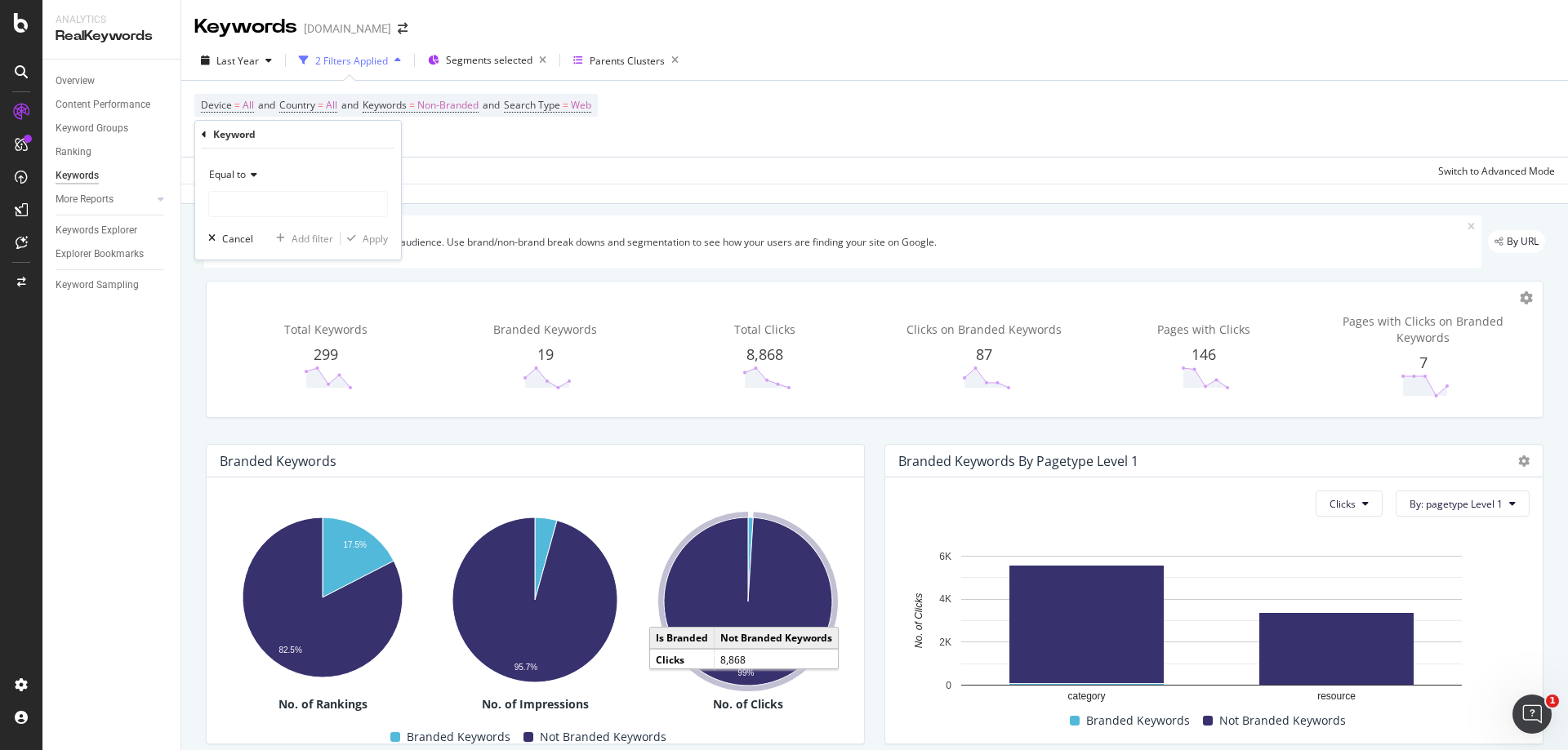
click at [251, 183] on div "Equal to" at bounding box center [298, 174] width 180 height 26
click at [260, 337] on div "Contains" at bounding box center [300, 335] width 174 height 21
click at [254, 205] on input "text" at bounding box center [298, 203] width 178 height 26
type input "bonfire"
click at [362, 244] on div "Apply" at bounding box center [375, 238] width 25 height 14
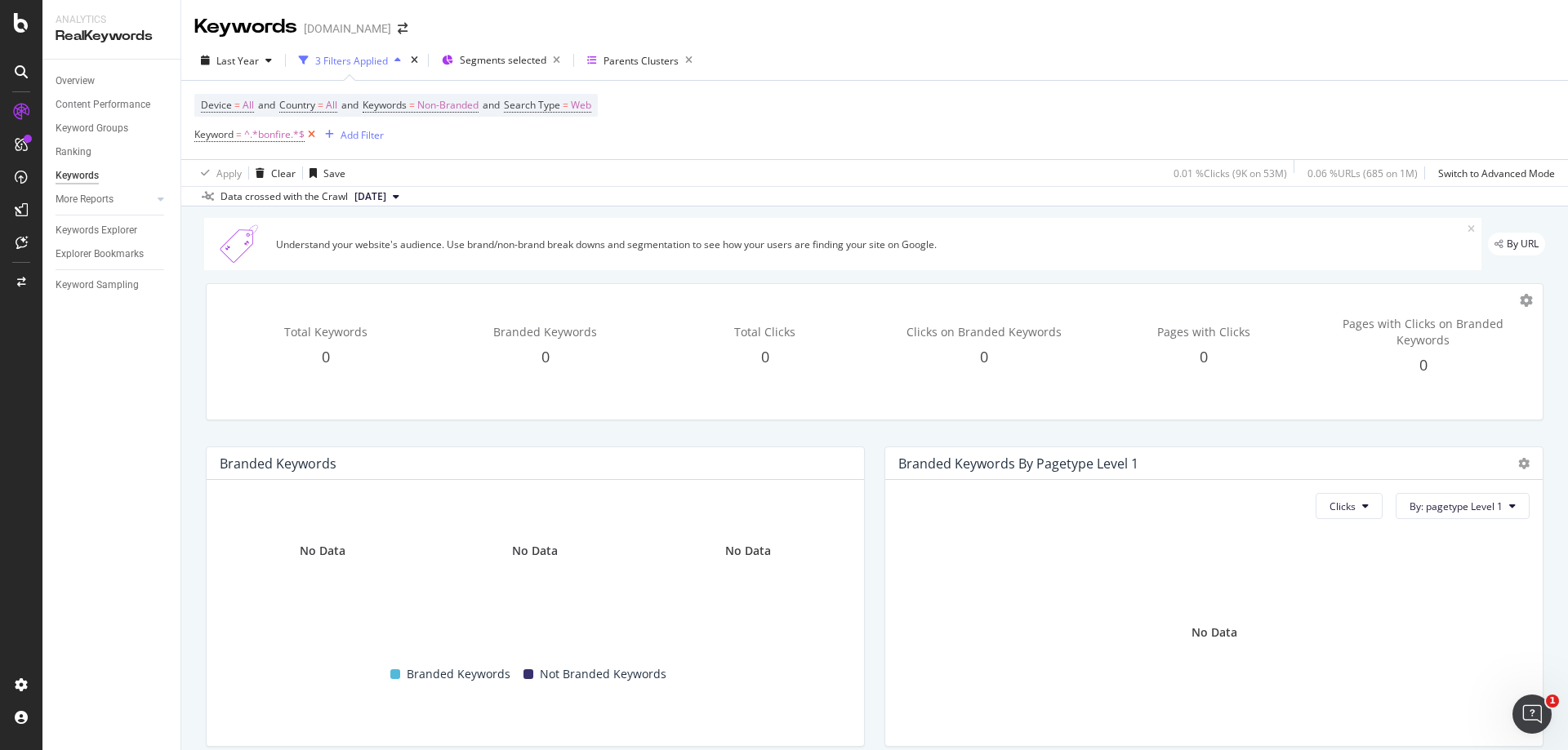
click at [311, 133] on icon at bounding box center [311, 134] width 14 height 16
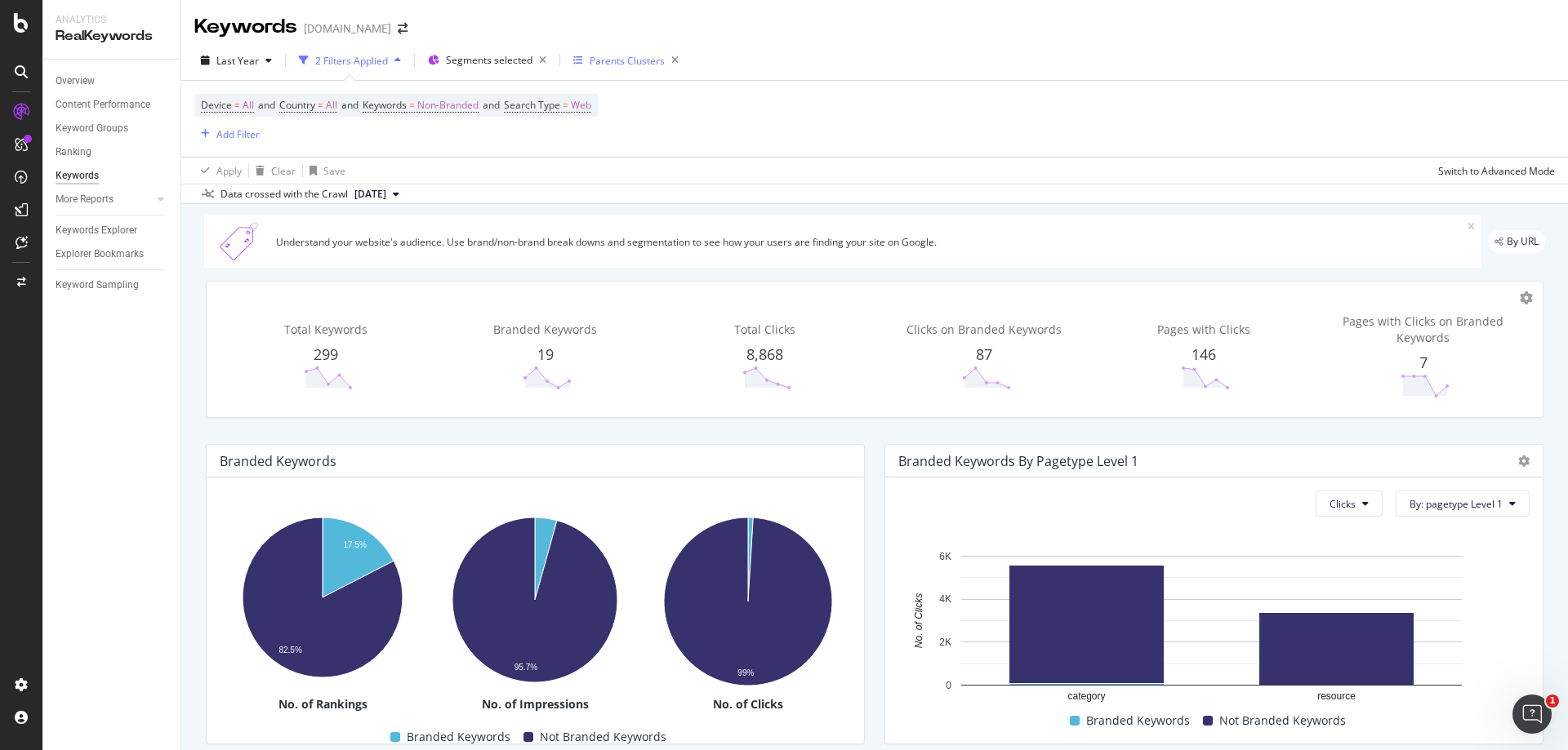
click at [616, 54] on div "Parents Clusters" at bounding box center [626, 60] width 75 height 14
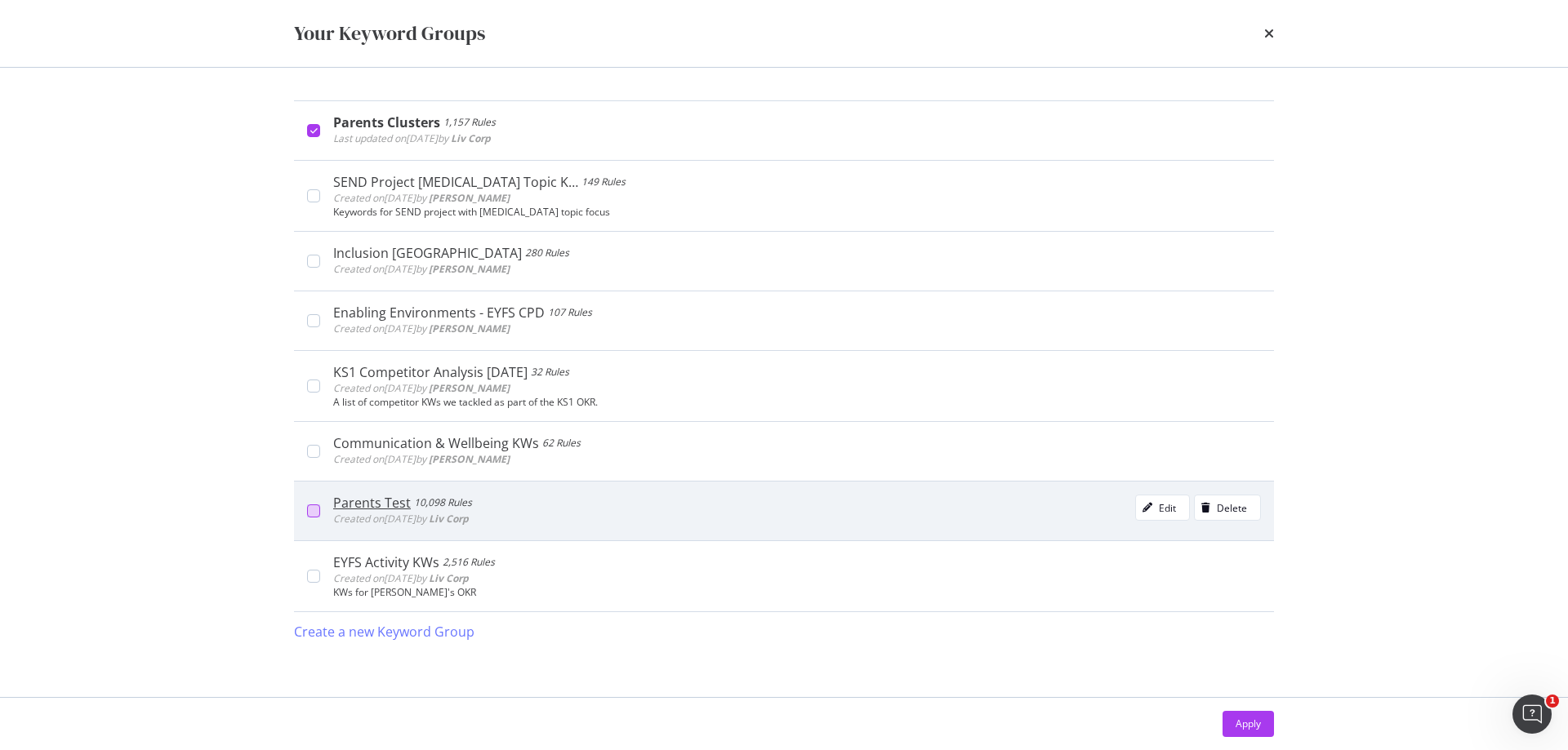
click at [312, 514] on div "modal" at bounding box center [313, 511] width 13 height 13
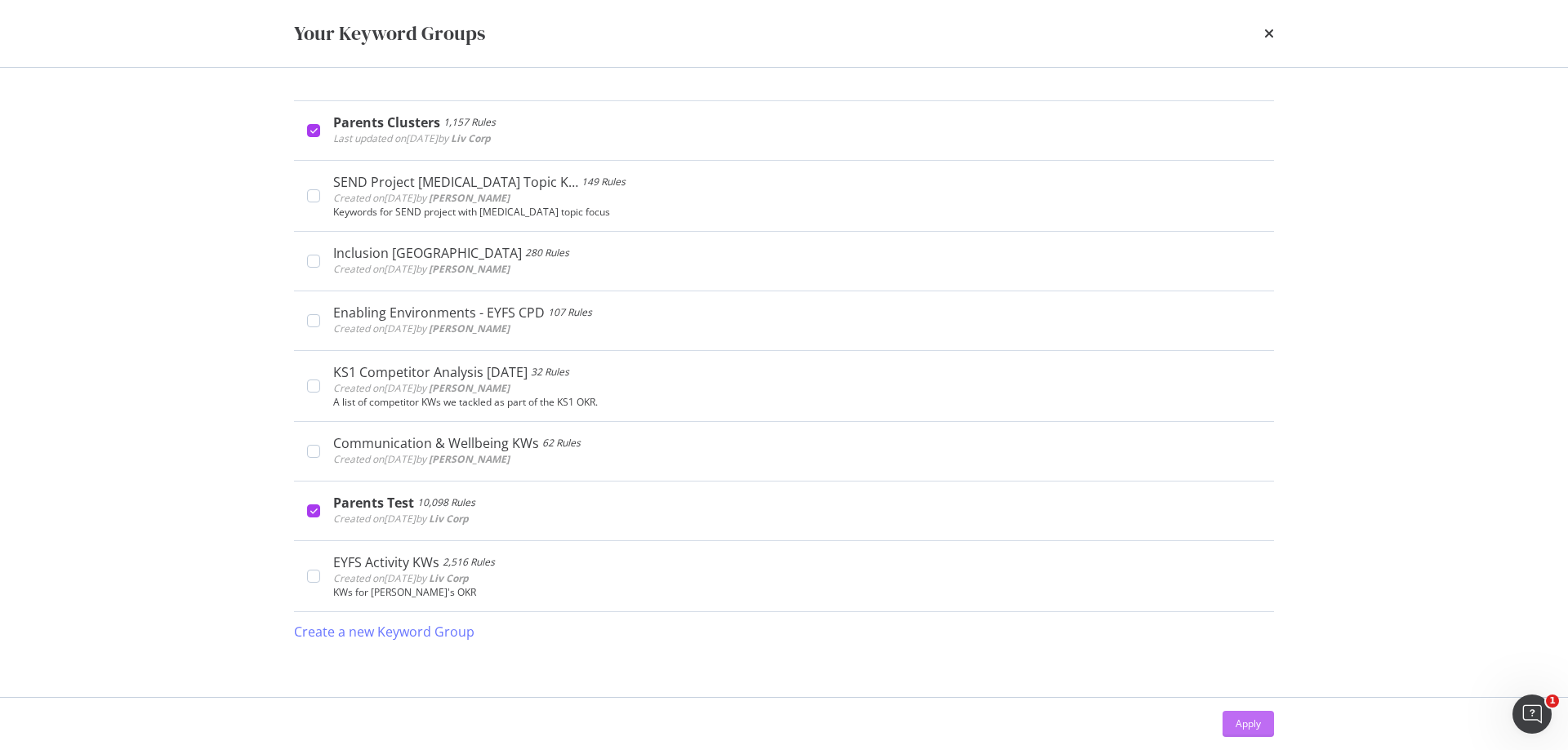
click at [1240, 712] on div "Apply" at bounding box center [1248, 724] width 25 height 25
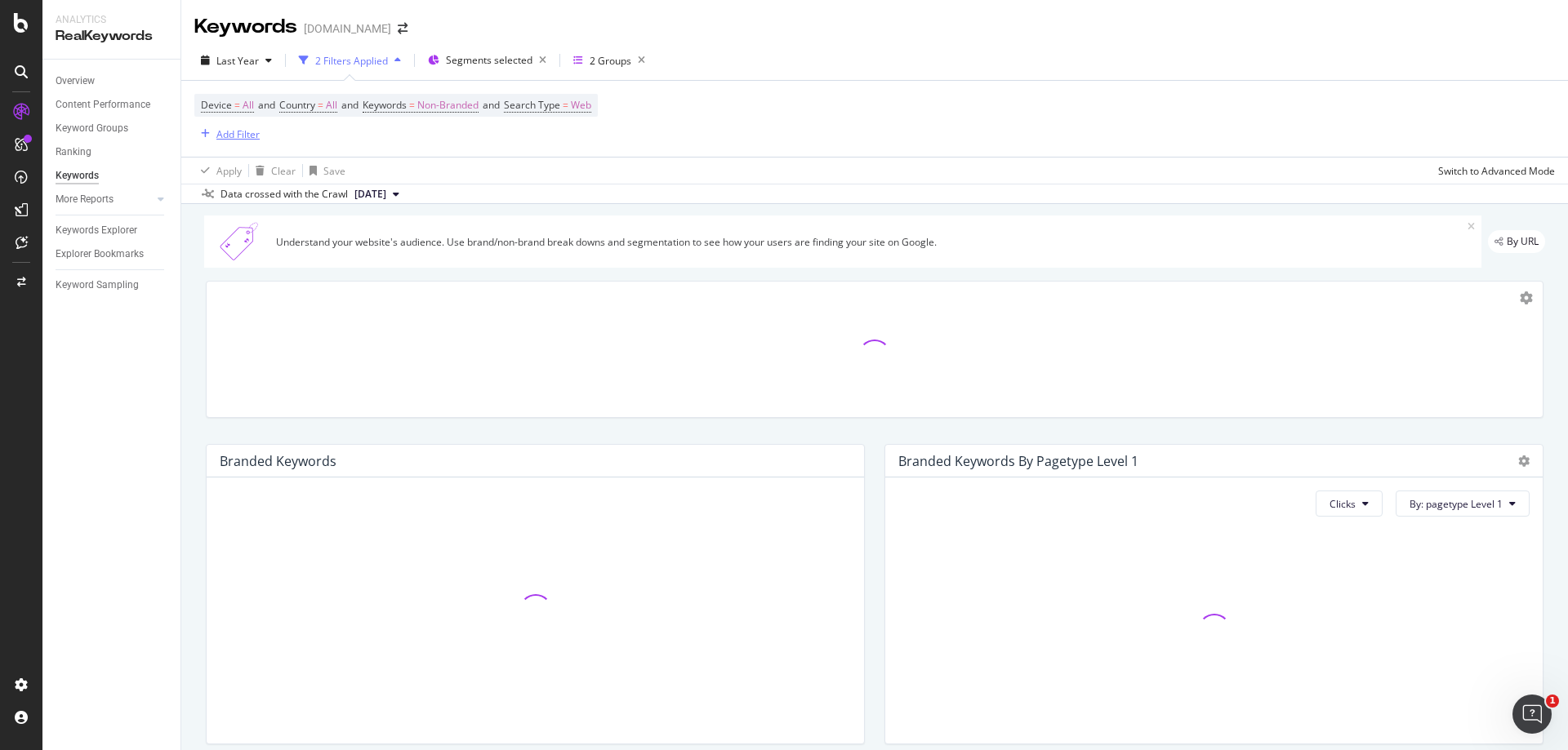
click at [232, 135] on div "Add Filter" at bounding box center [238, 133] width 44 height 14
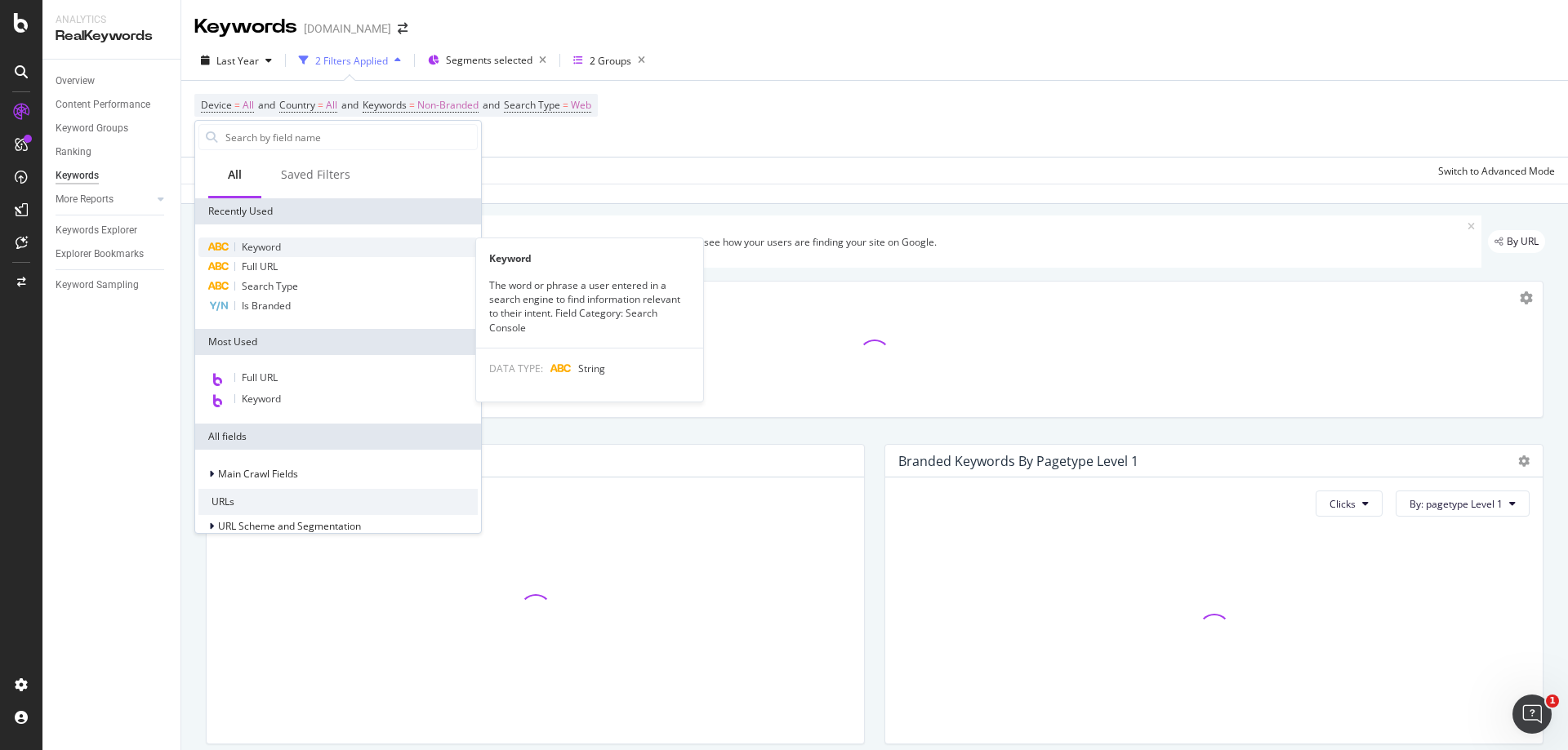
click at [271, 251] on span "Keyword" at bounding box center [261, 246] width 39 height 14
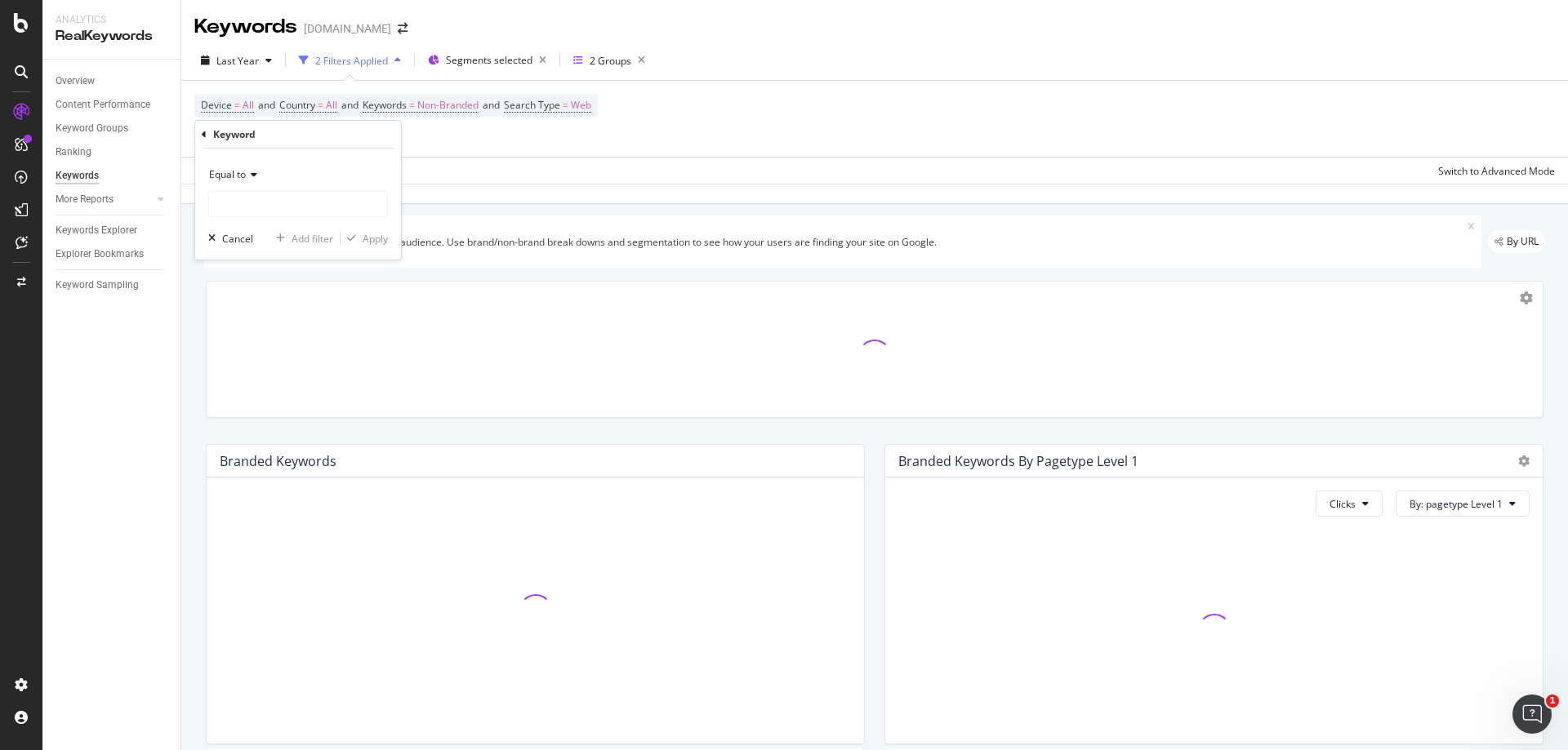
click at [440, 167] on div "Apply Clear Save Switch to Advanced Mode" at bounding box center [874, 171] width 1386 height 27
click at [281, 136] on div "missing value" at bounding box center [288, 133] width 62 height 14
click at [260, 198] on input "text" at bounding box center [298, 202] width 178 height 26
click at [254, 178] on icon at bounding box center [251, 173] width 12 height 10
click at [251, 333] on span "Contains" at bounding box center [236, 334] width 40 height 14
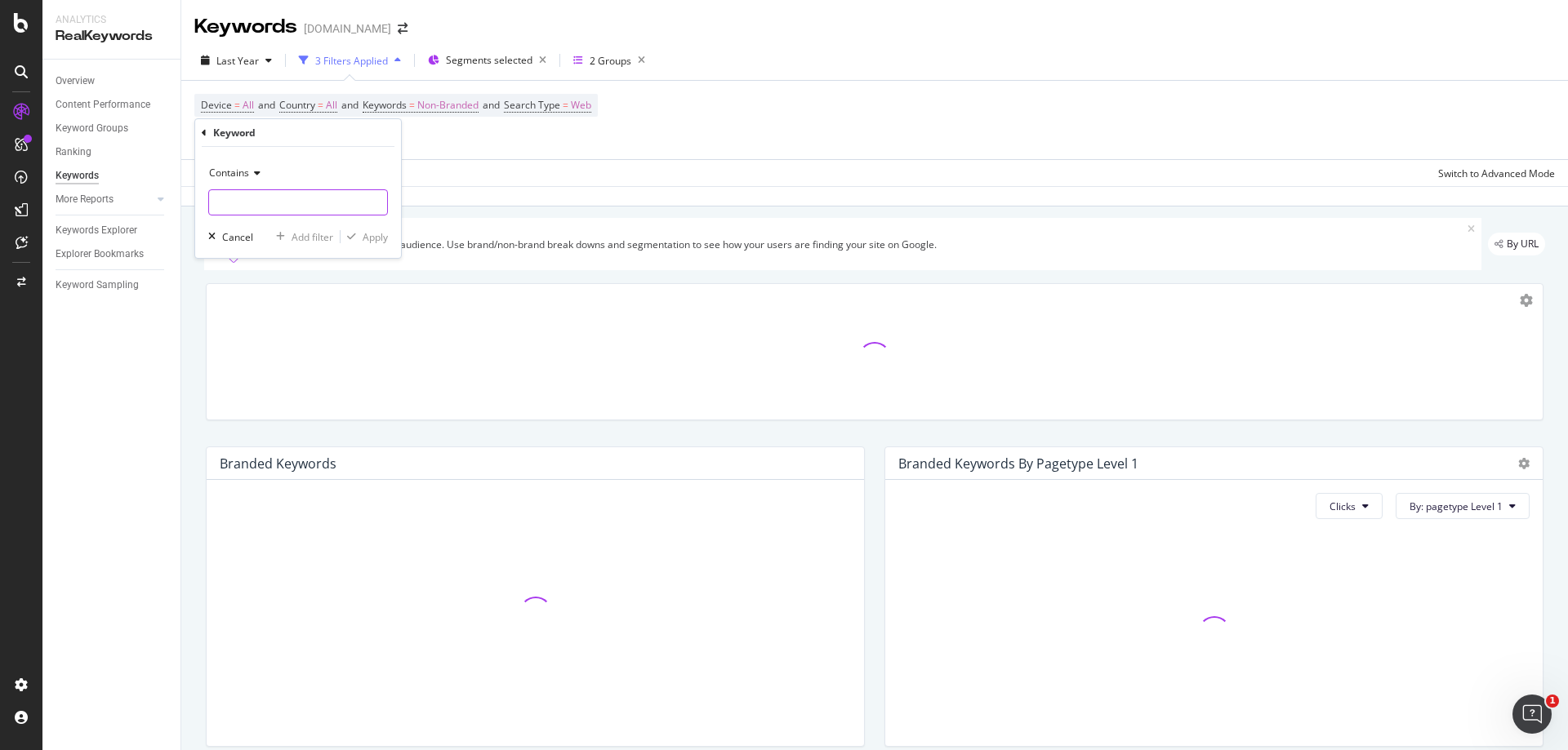
click at [254, 210] on input "text" at bounding box center [298, 202] width 178 height 26
type input "e"
type input "winter"
click at [376, 232] on div "Apply" at bounding box center [375, 237] width 25 height 14
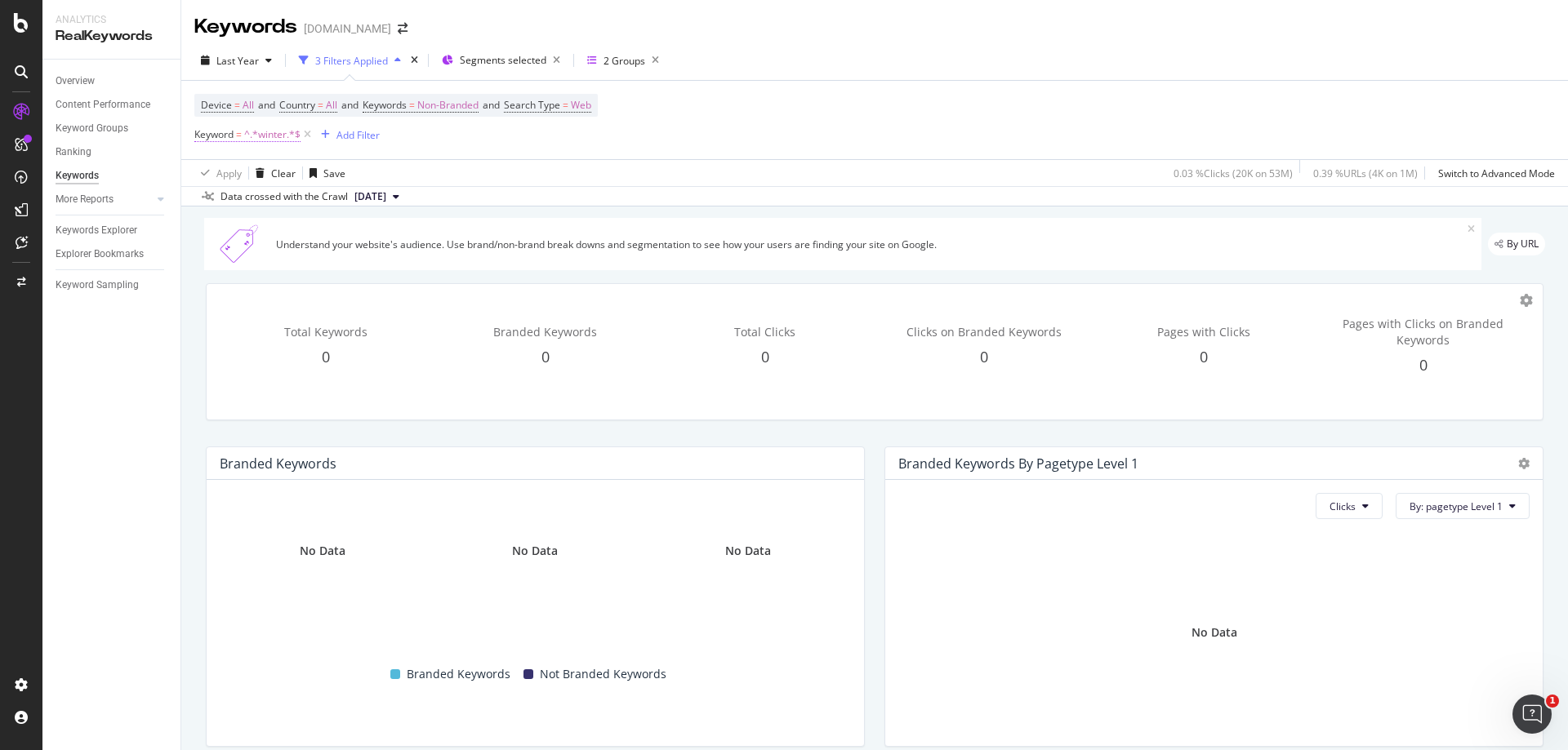
click at [274, 133] on span "^.*winter.*$" at bounding box center [272, 134] width 56 height 23
click at [259, 207] on input "winter" at bounding box center [286, 202] width 154 height 26
click at [646, 116] on div "Device = All and Country = All and Keywords = Non-Branded and Search Type = Web…" at bounding box center [874, 120] width 1360 height 78
click at [107, 229] on div "Keywords Explorer" at bounding box center [96, 231] width 82 height 17
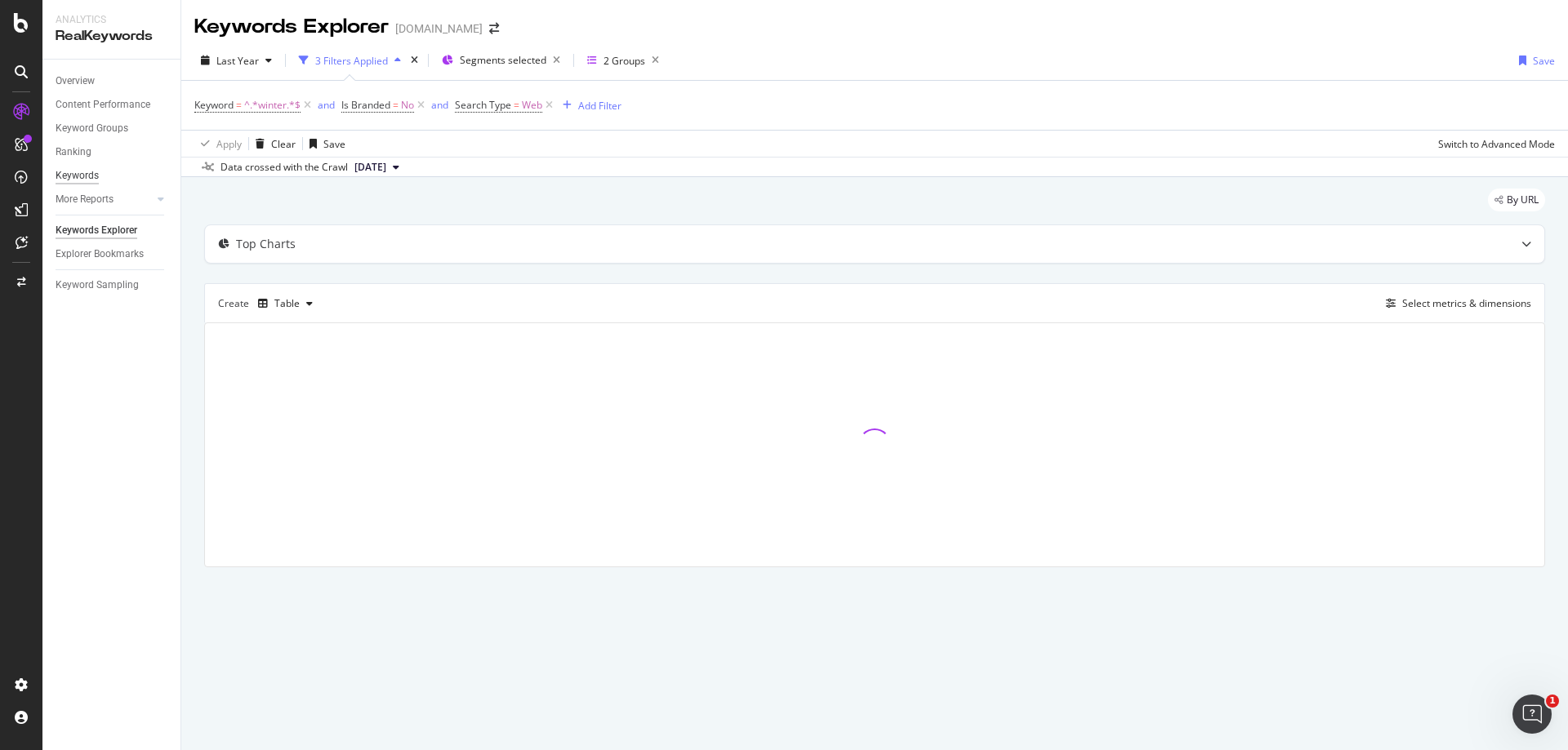
click at [82, 179] on div "Keywords" at bounding box center [77, 175] width 44 height 17
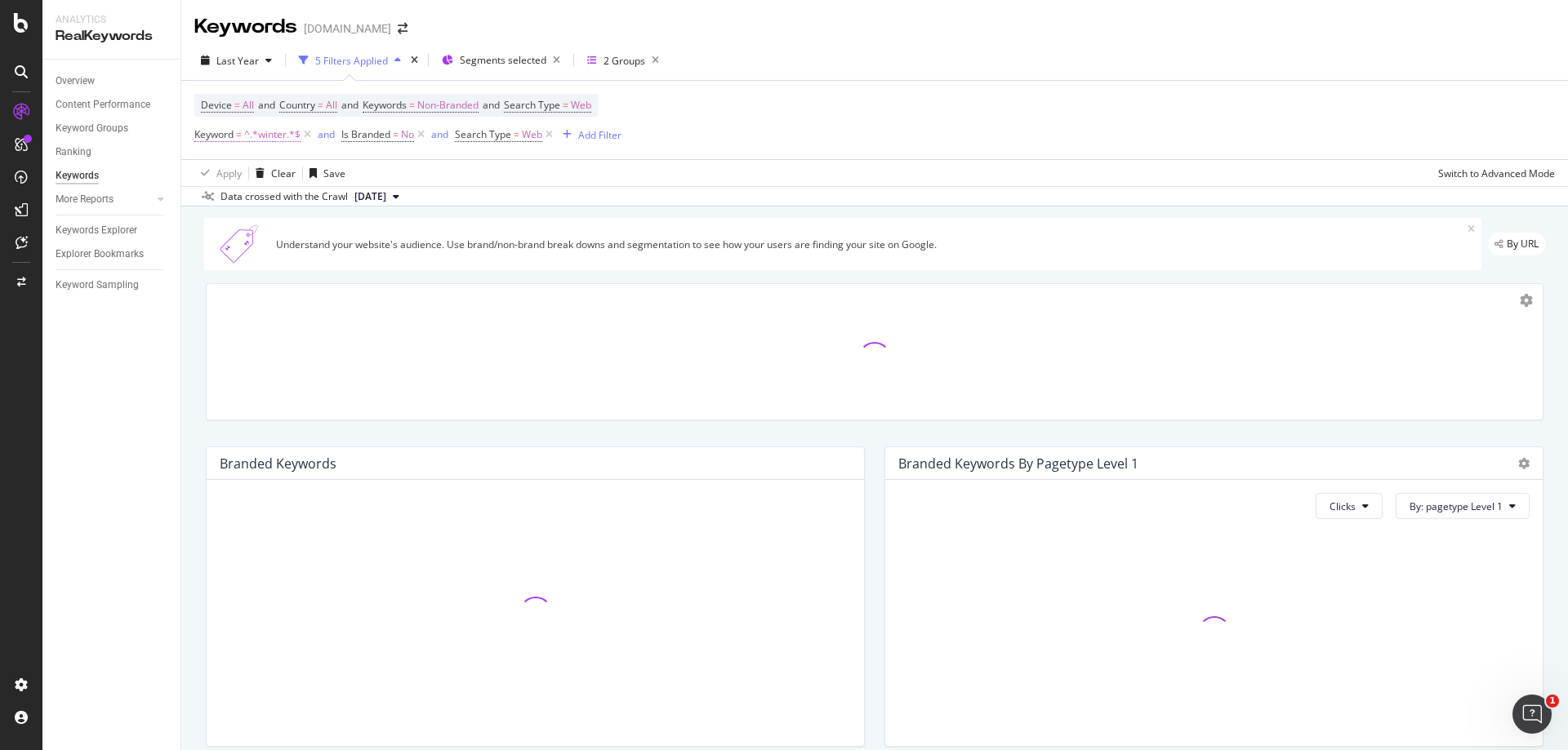
click at [266, 135] on span "^.*winter.*$" at bounding box center [272, 134] width 56 height 23
click at [203, 133] on icon at bounding box center [203, 133] width 5 height 10
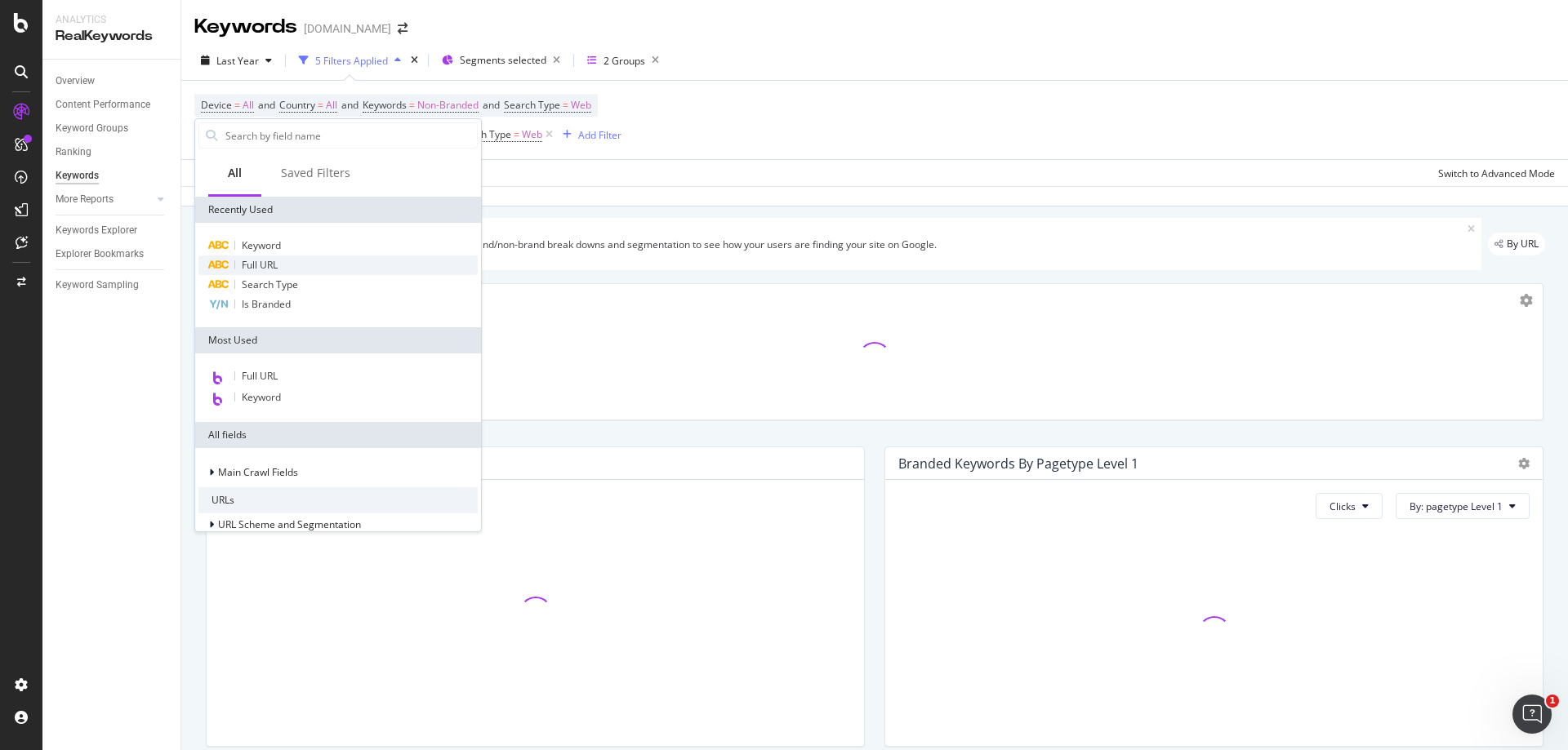
click at [269, 262] on span "Full URL" at bounding box center [260, 264] width 36 height 14
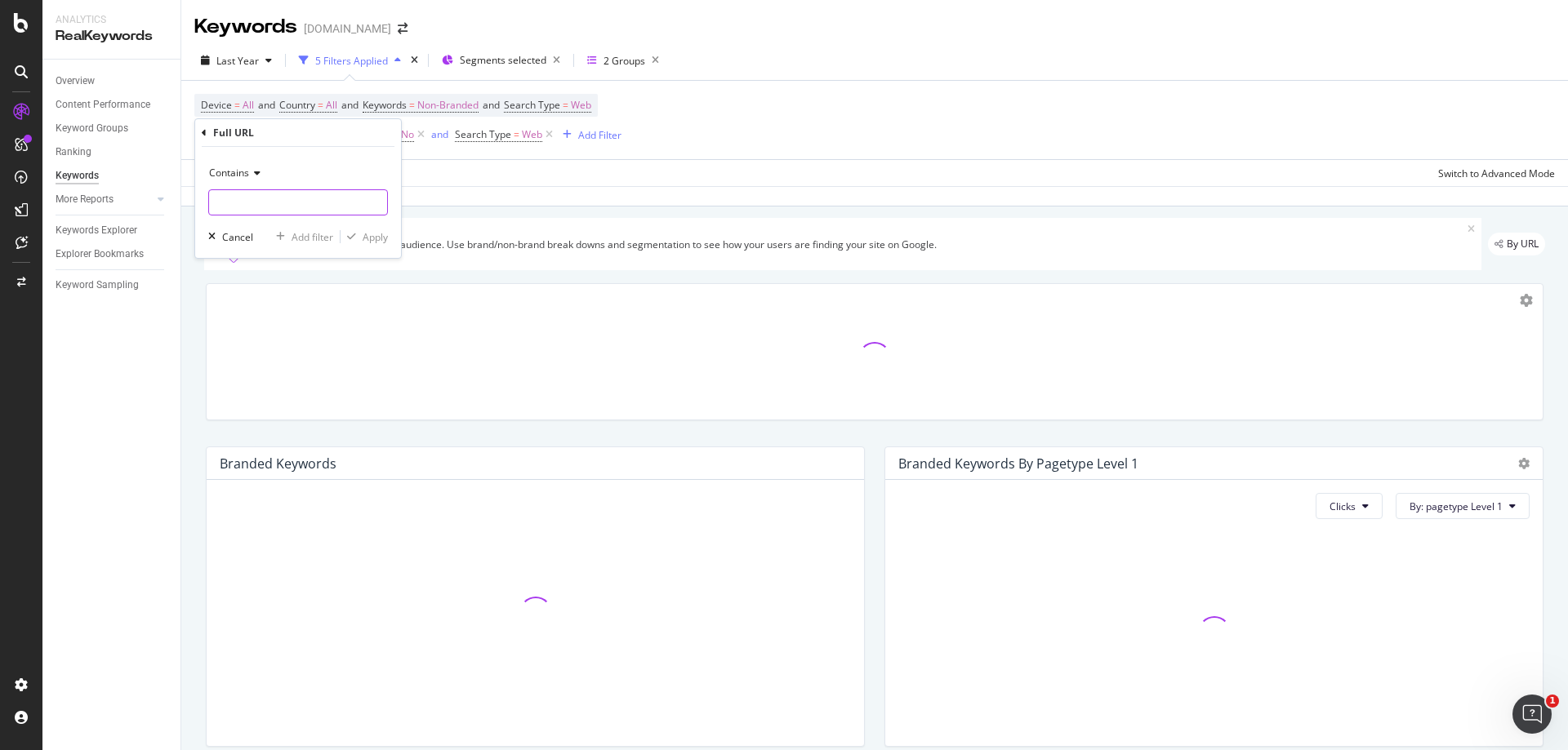
click at [255, 212] on input "text" at bounding box center [298, 202] width 178 height 26
type input "i"
type input "winter"
click at [372, 236] on div "Apply" at bounding box center [375, 237] width 25 height 14
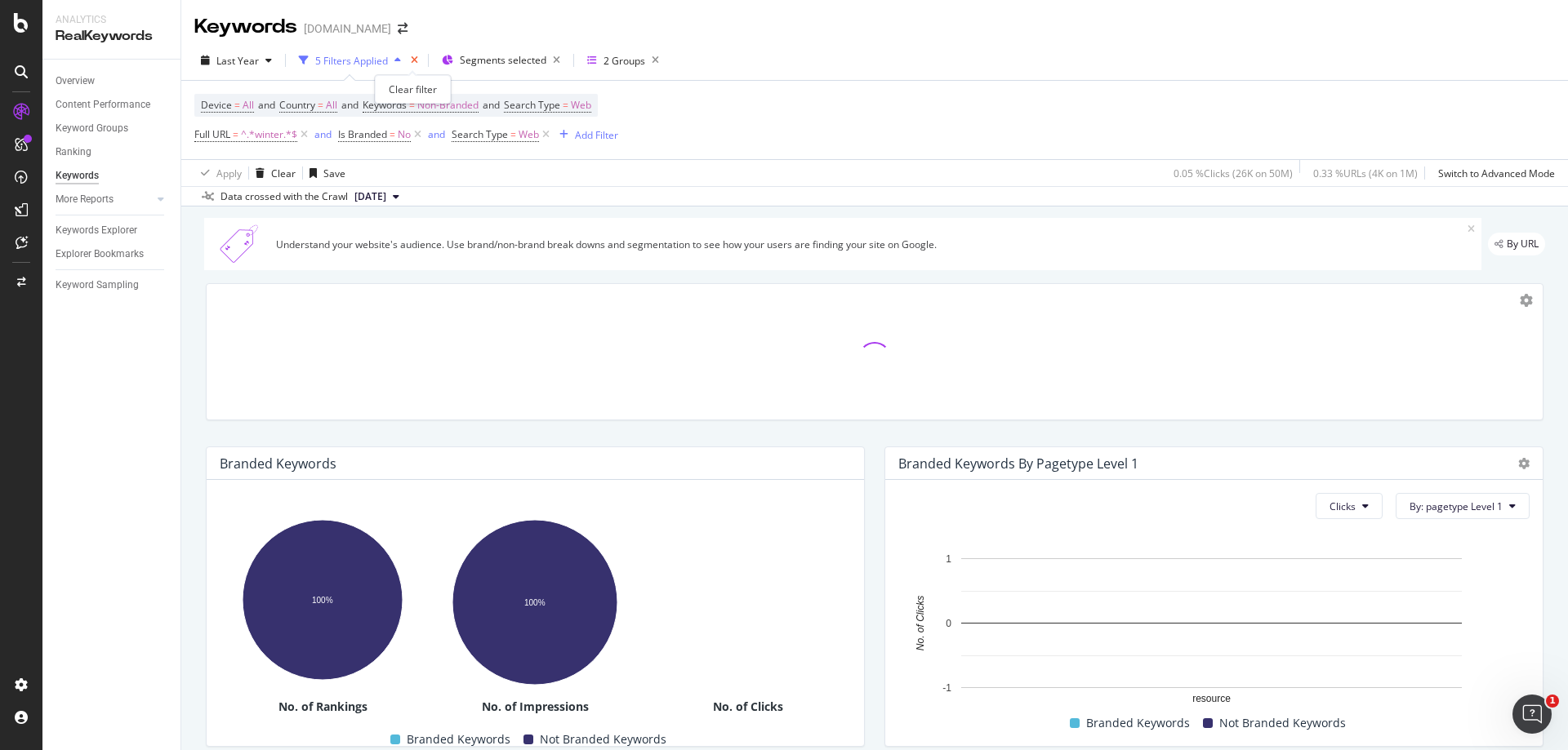
click at [410, 59] on icon "times" at bounding box center [414, 60] width 7 height 10
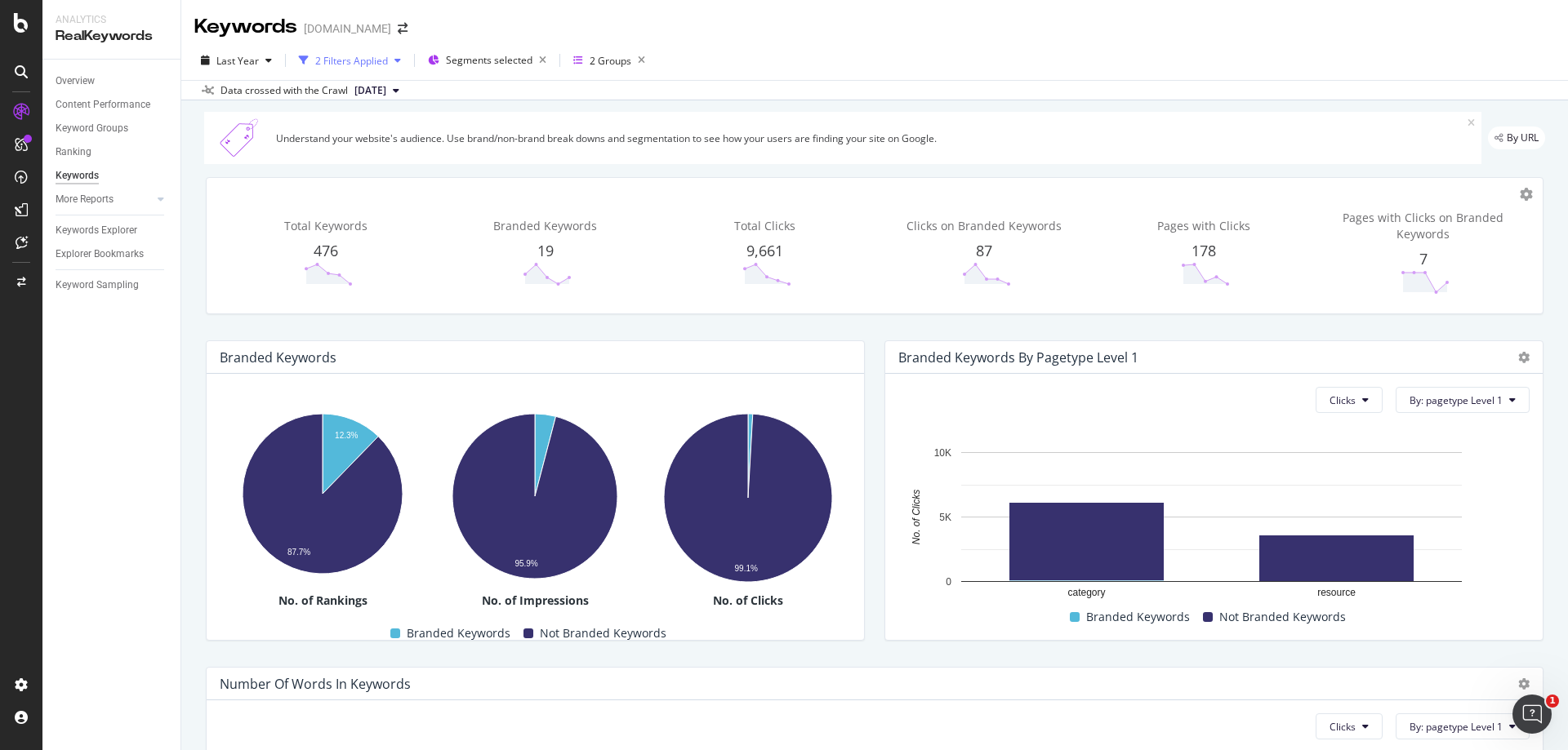
click at [389, 65] on div "button" at bounding box center [398, 60] width 20 height 10
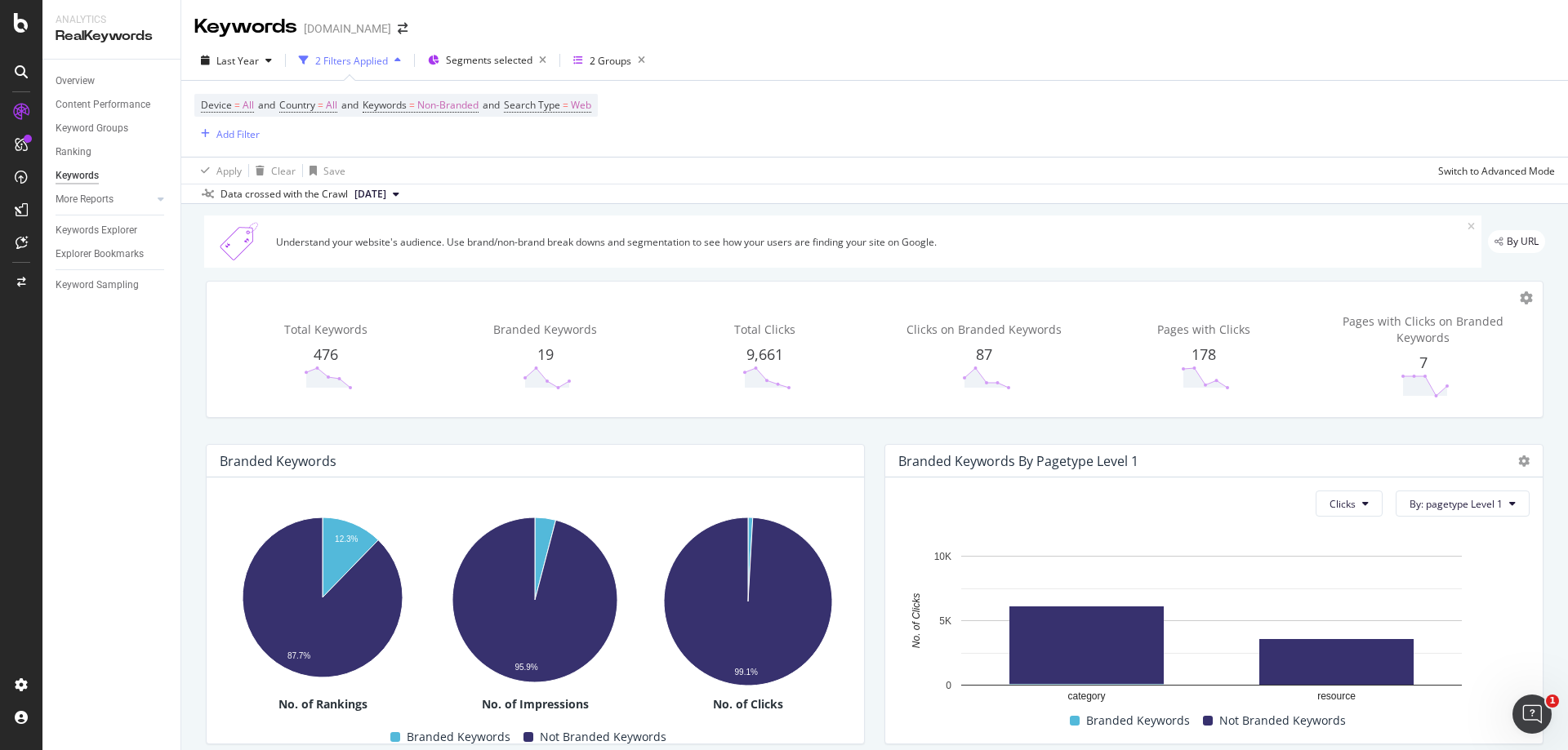
drag, startPoint x: 733, startPoint y: 50, endPoint x: 702, endPoint y: 44, distance: 31.6
click at [731, 49] on div "Last Year 2 Filters Applied Segments selected 2 Groups" at bounding box center [874, 64] width 1386 height 33
click at [492, 61] on span "Segments selected" at bounding box center [488, 59] width 86 height 14
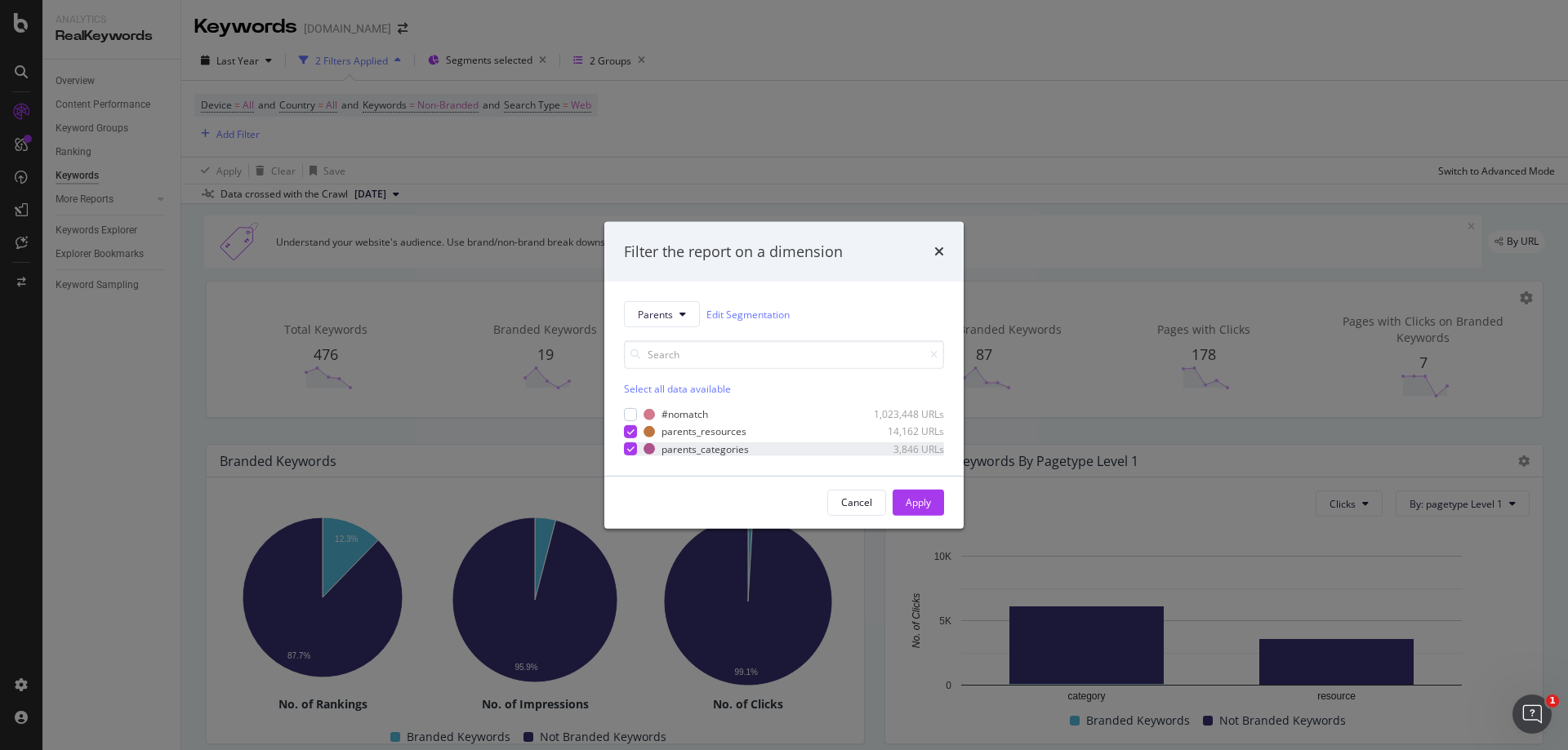
click at [628, 448] on icon "modal" at bounding box center [631, 449] width 7 height 8
click at [626, 428] on div "modal" at bounding box center [630, 432] width 13 height 13
drag, startPoint x: 927, startPoint y: 504, endPoint x: 669, endPoint y: 61, distance: 512.7
click at [925, 504] on div "Apply" at bounding box center [918, 502] width 25 height 14
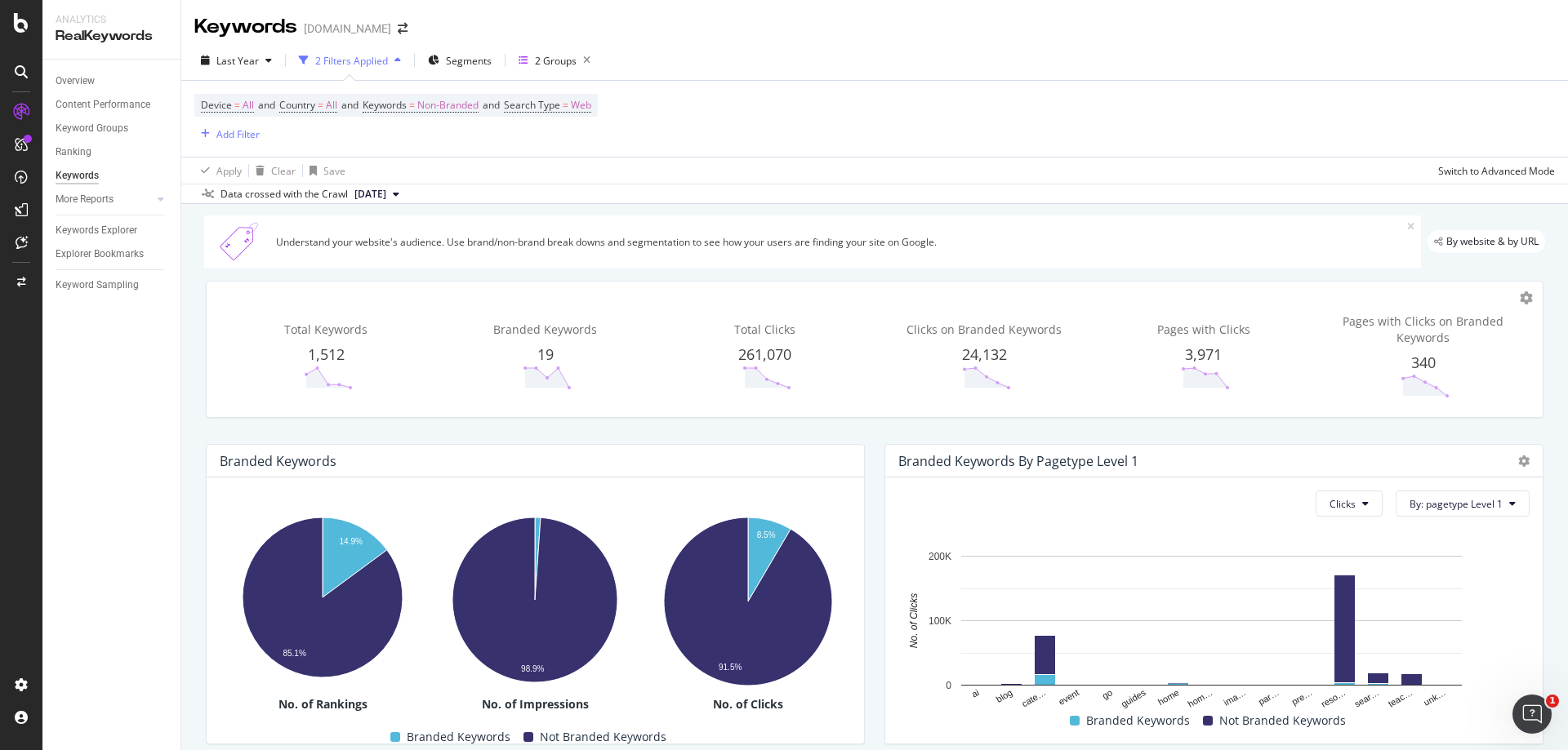
click at [360, 62] on div "2 Filters Applied" at bounding box center [351, 60] width 73 height 14
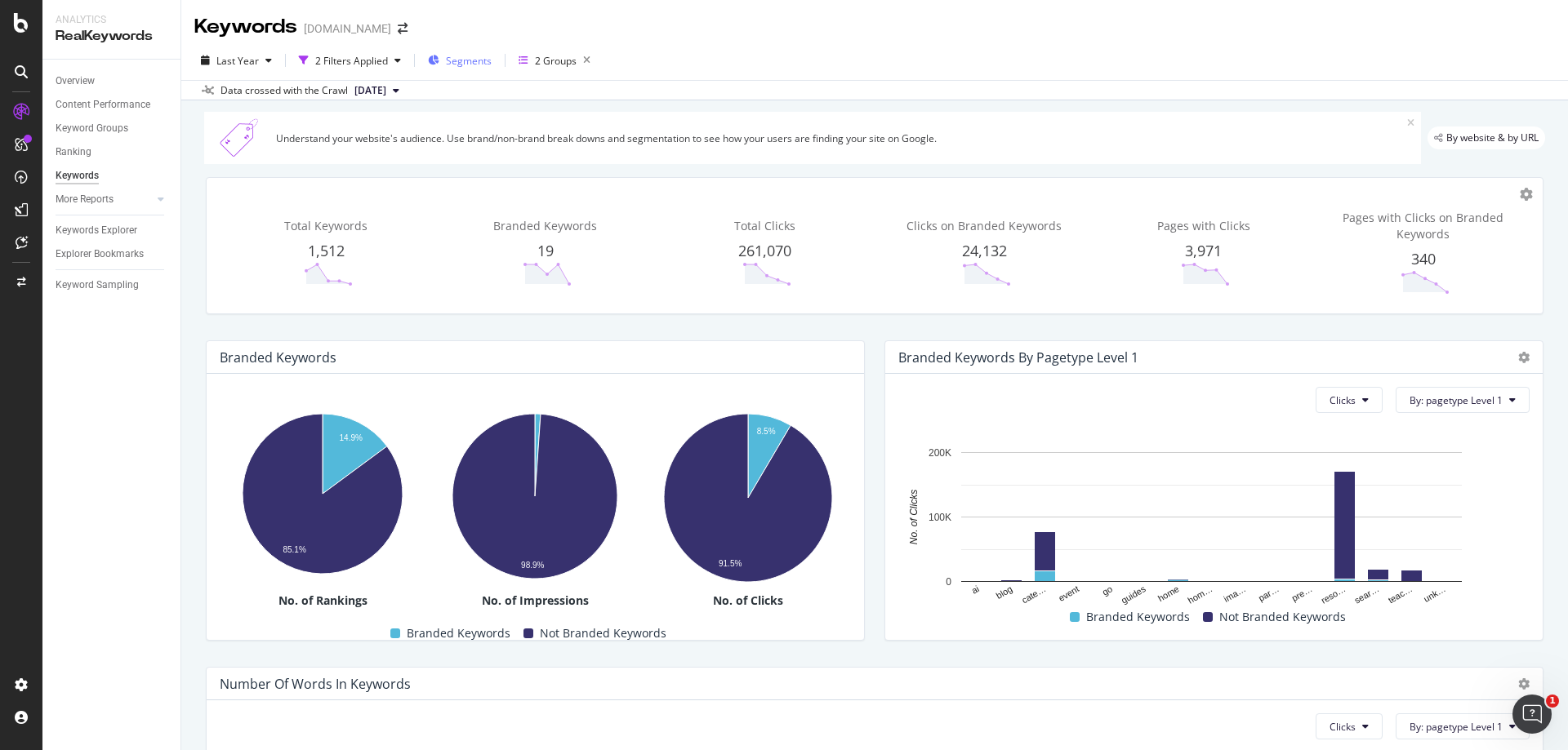
click at [459, 65] on span "Segments" at bounding box center [468, 60] width 45 height 14
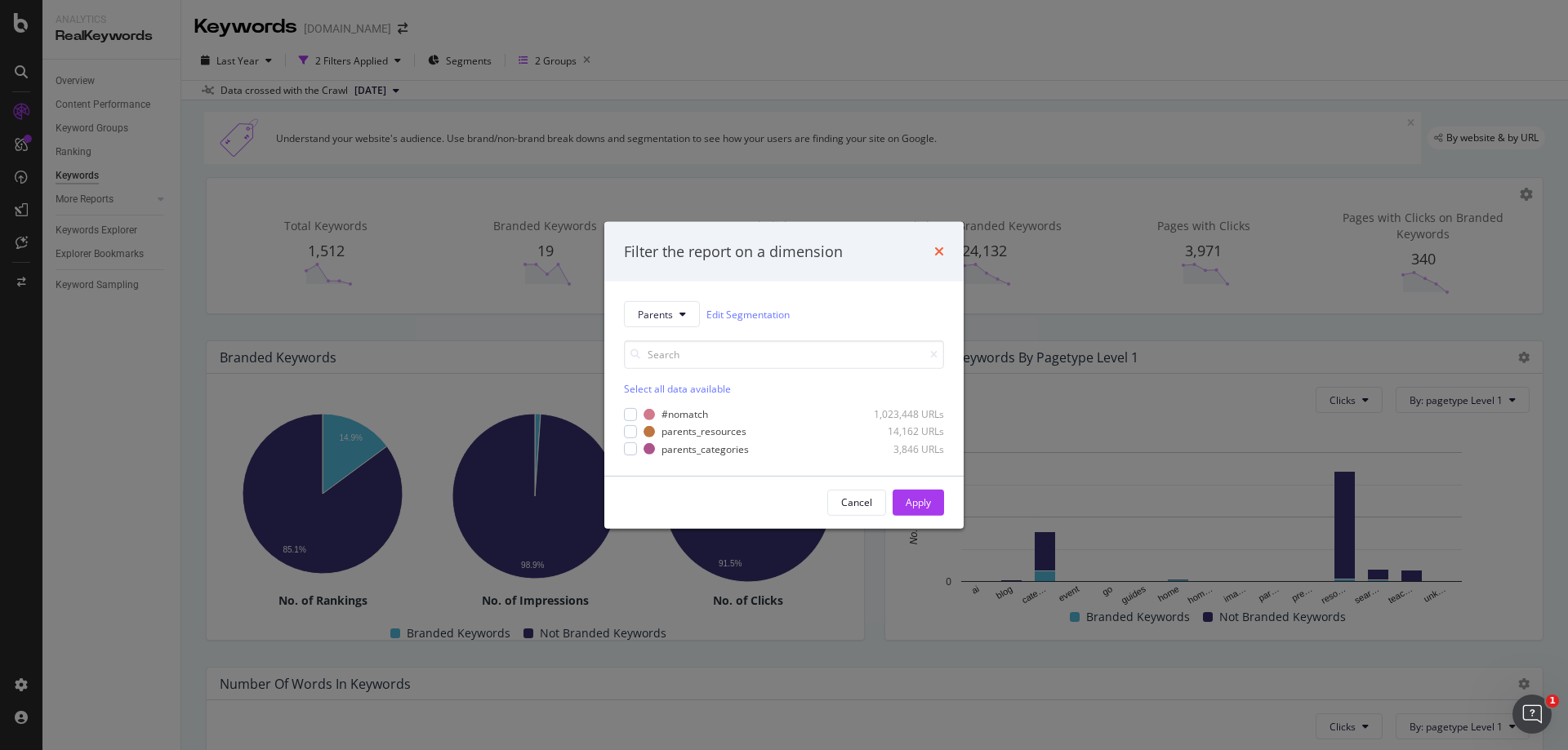
click at [939, 254] on icon "times" at bounding box center [939, 252] width 10 height 13
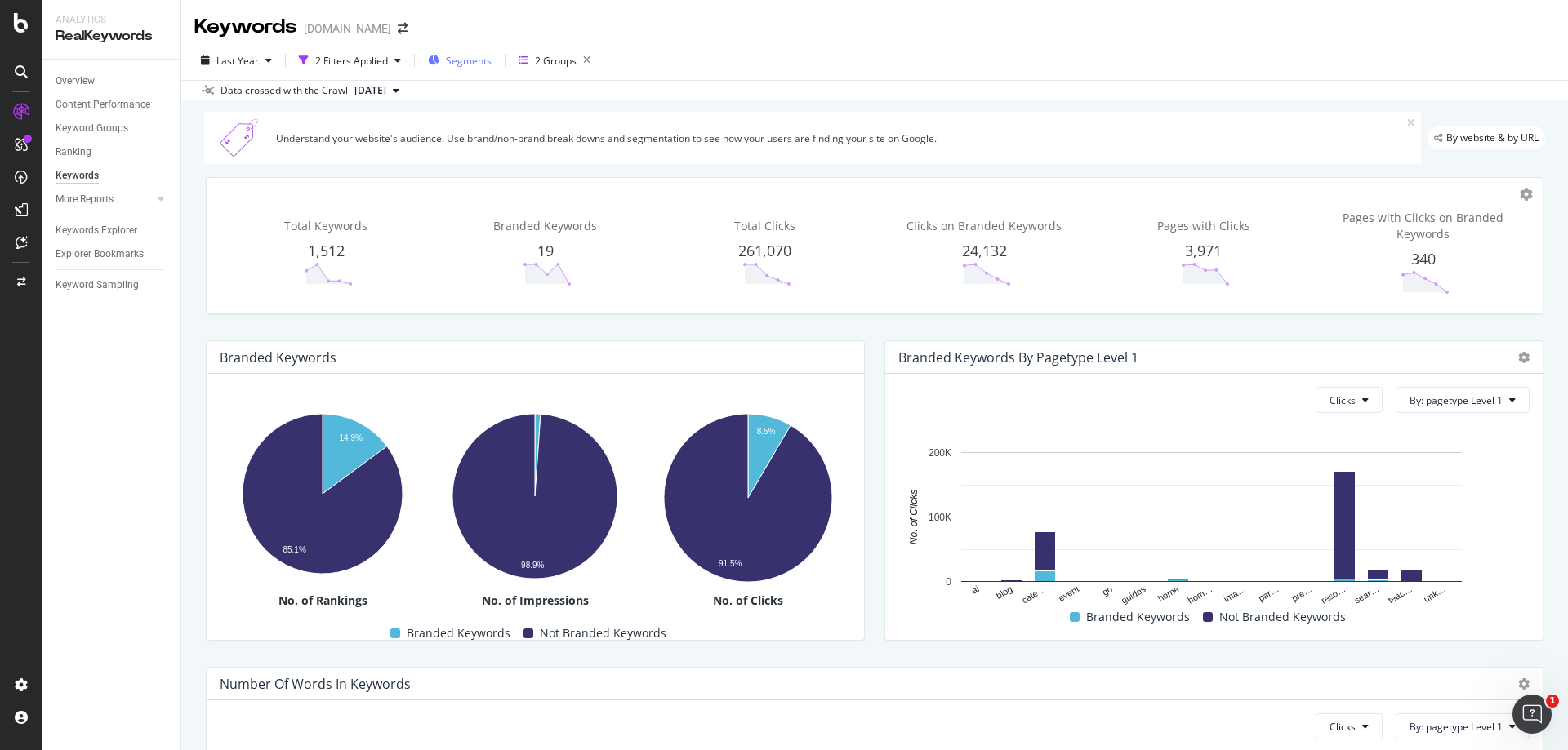
click at [460, 65] on span "Segments" at bounding box center [468, 60] width 45 height 14
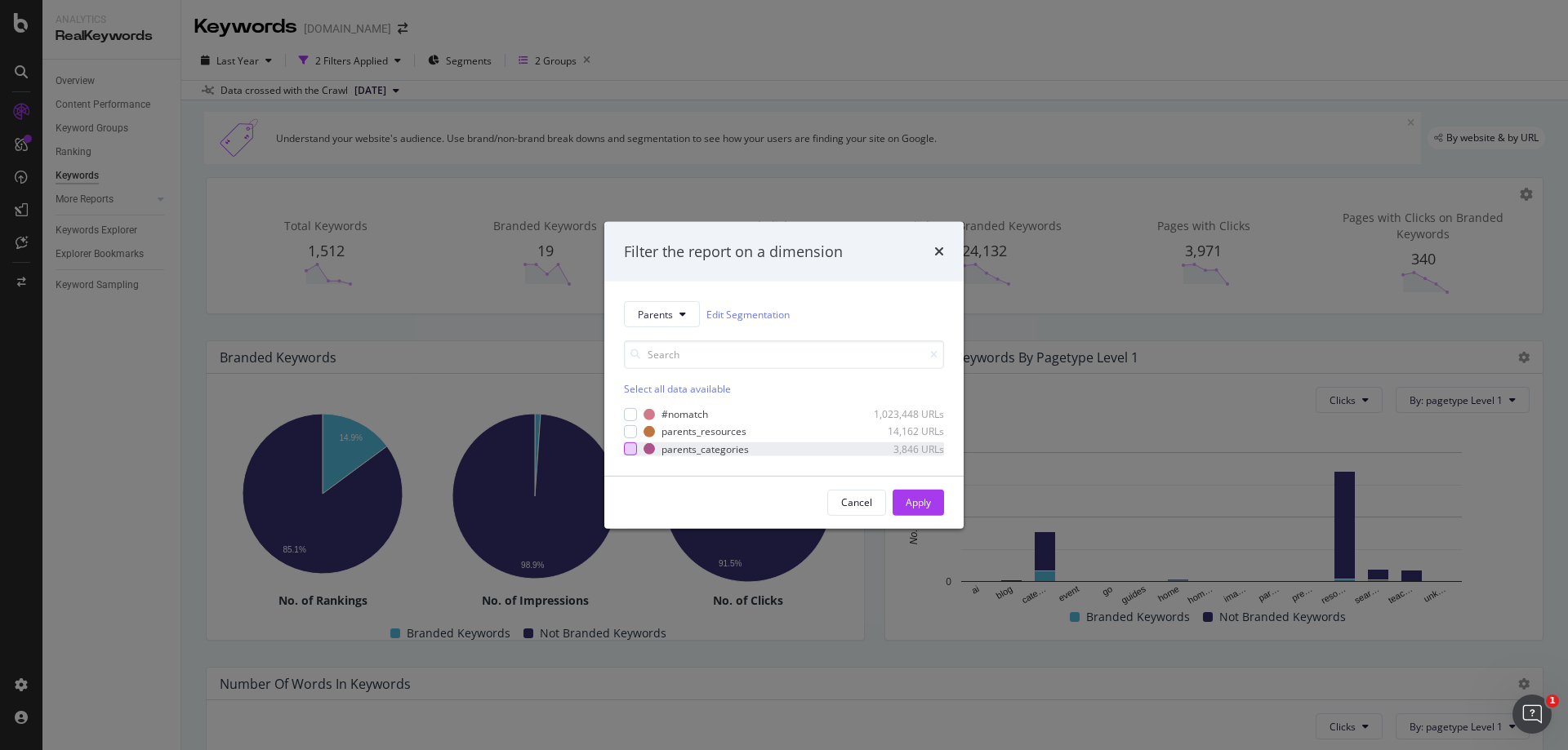
click at [630, 449] on div "modal" at bounding box center [630, 449] width 13 height 13
click at [628, 426] on div "modal" at bounding box center [630, 432] width 13 height 13
click at [924, 504] on div "Apply" at bounding box center [918, 502] width 25 height 14
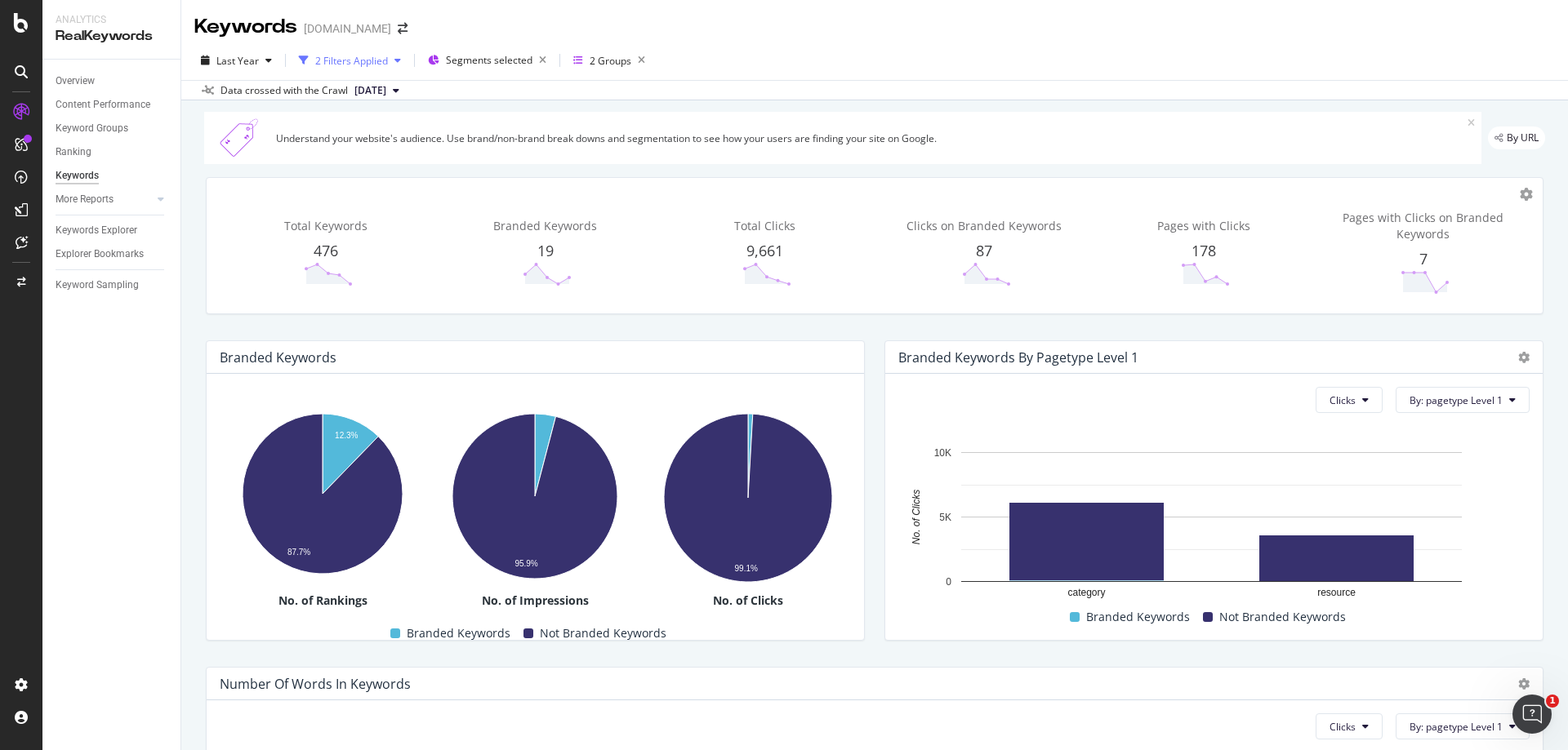
click at [373, 60] on div "2 Filters Applied" at bounding box center [351, 60] width 73 height 14
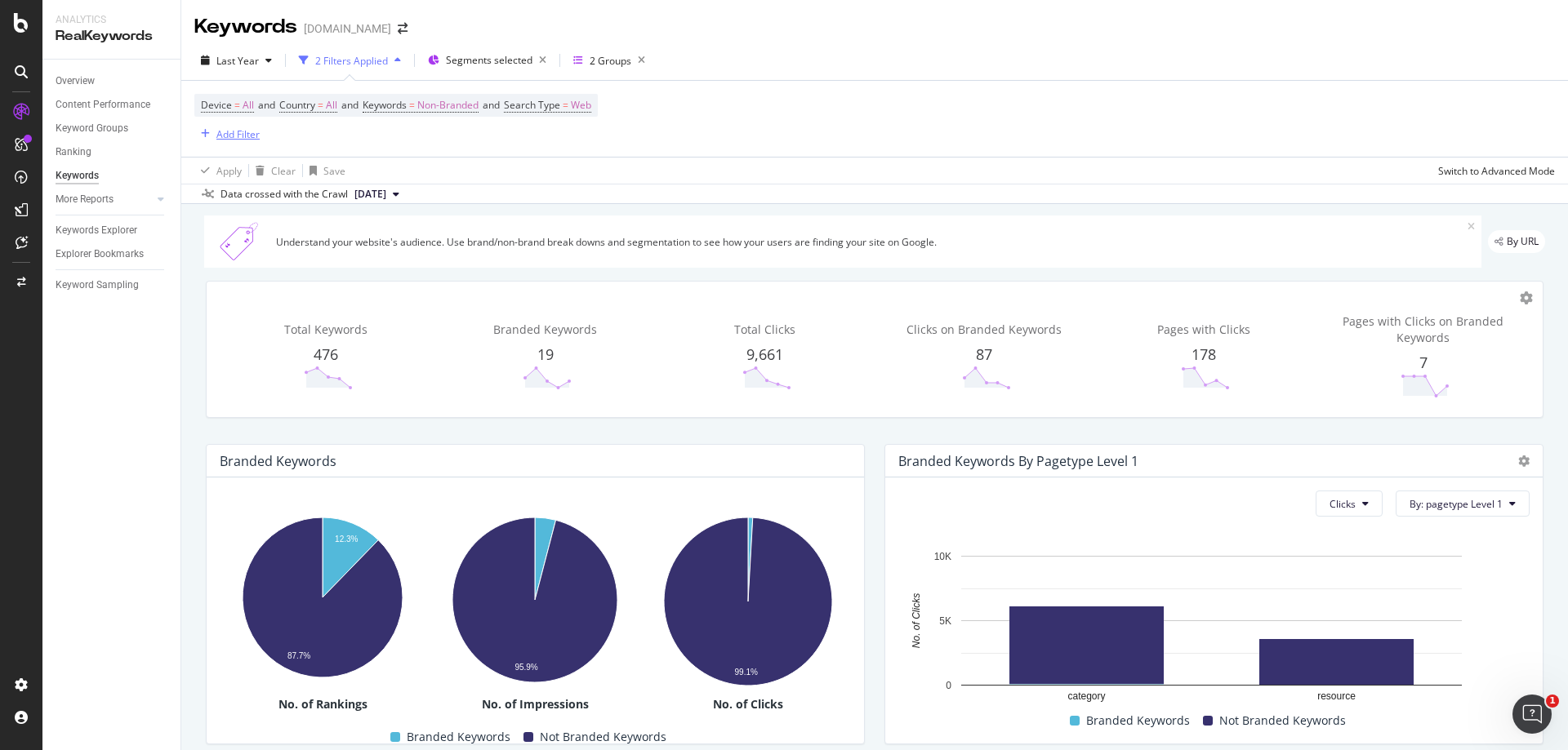
click at [238, 132] on div "Add Filter" at bounding box center [238, 133] width 44 height 14
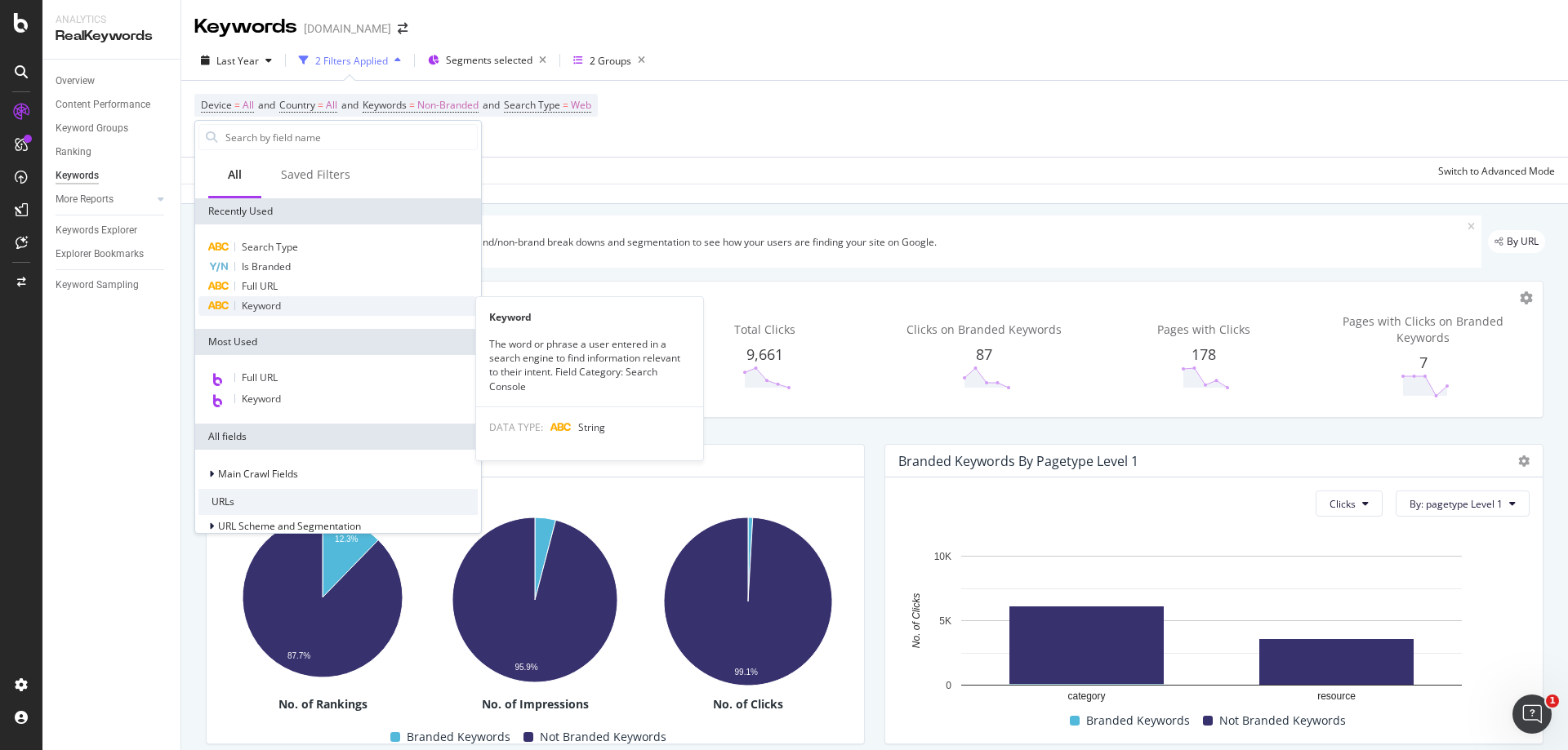
click at [277, 305] on span "Keyword" at bounding box center [261, 305] width 39 height 14
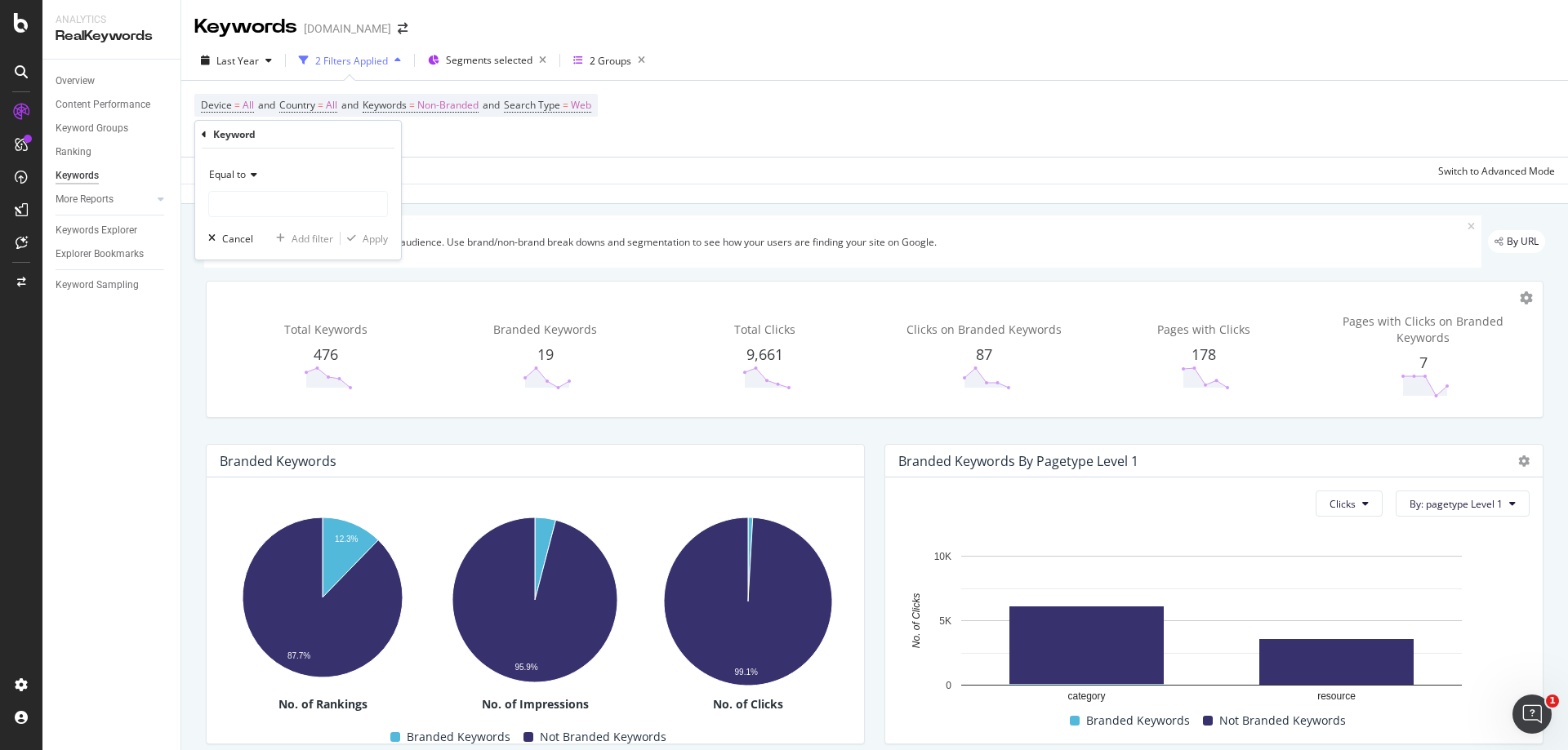
click at [255, 176] on icon at bounding box center [251, 174] width 12 height 10
click at [251, 333] on span "Contains" at bounding box center [236, 335] width 40 height 14
click at [274, 199] on input "text" at bounding box center [298, 203] width 178 height 26
type input "winter"
click at [381, 239] on div "Apply" at bounding box center [375, 238] width 25 height 14
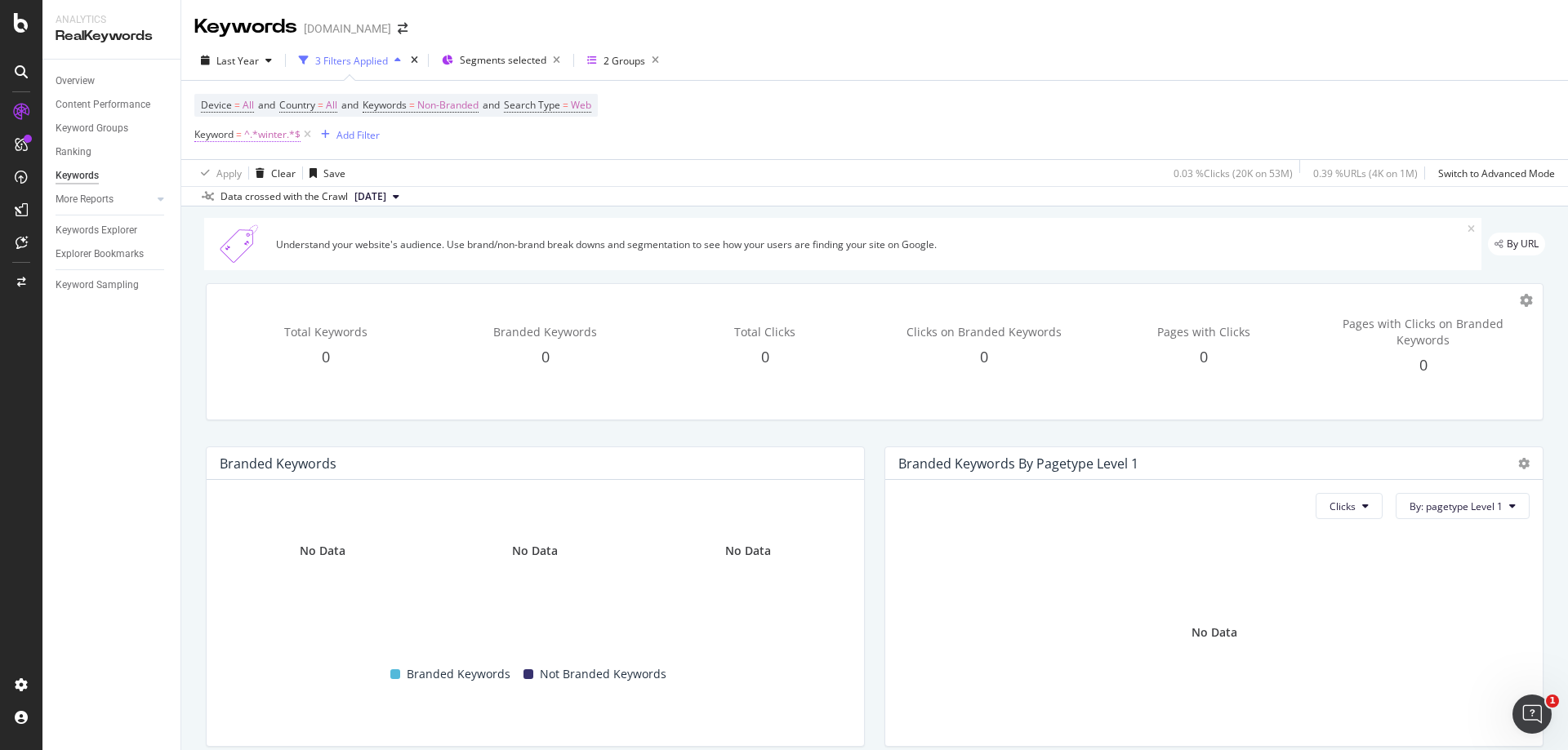
click at [271, 135] on span "^.*winter.*$" at bounding box center [272, 134] width 56 height 23
click at [257, 169] on icon at bounding box center [254, 173] width 12 height 10
click at [311, 139] on div "Keyword" at bounding box center [298, 133] width 192 height 28
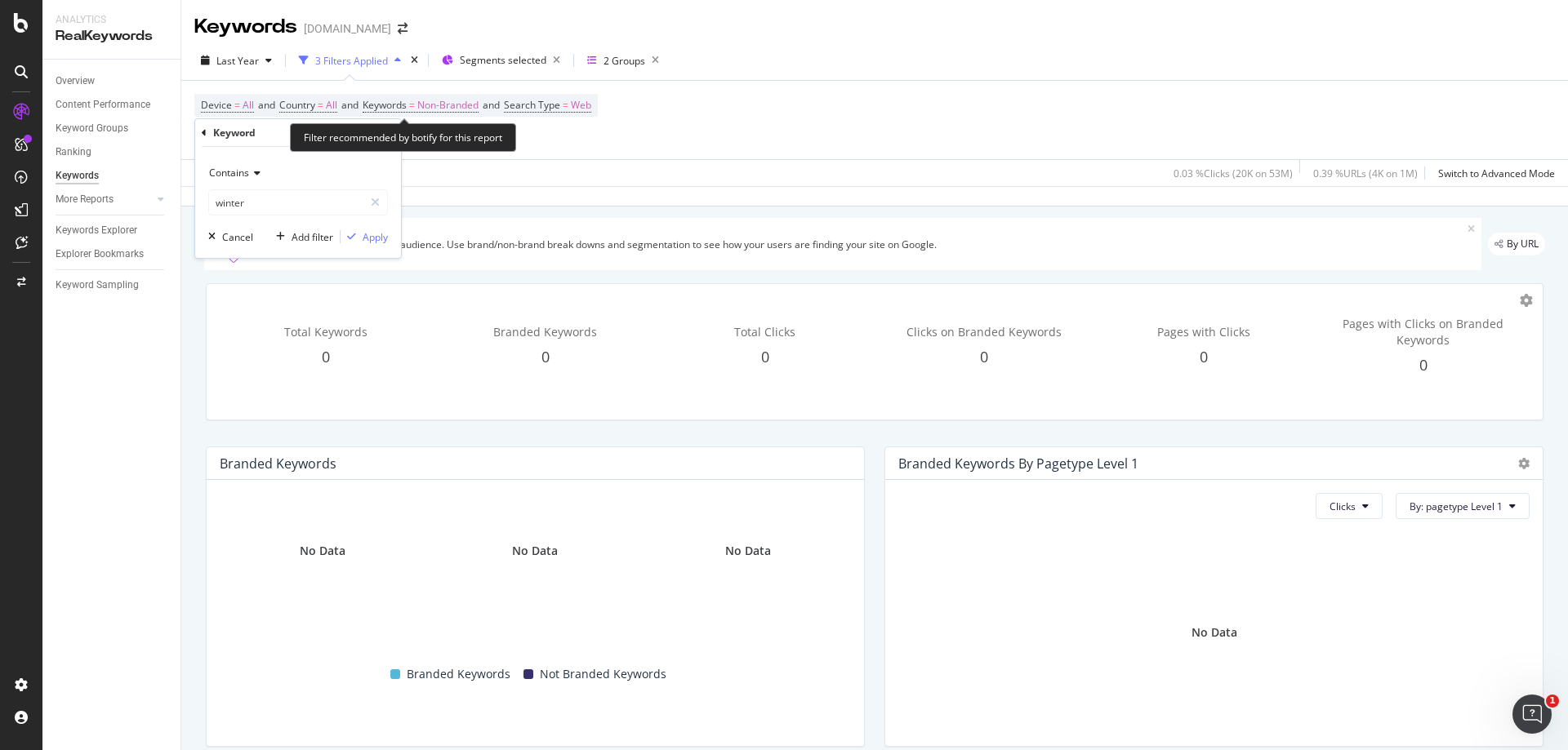
click at [544, 127] on div "Device = All and Country = All and Keywords = Non-Branded and Search Type = Web…" at bounding box center [396, 120] width 403 height 53
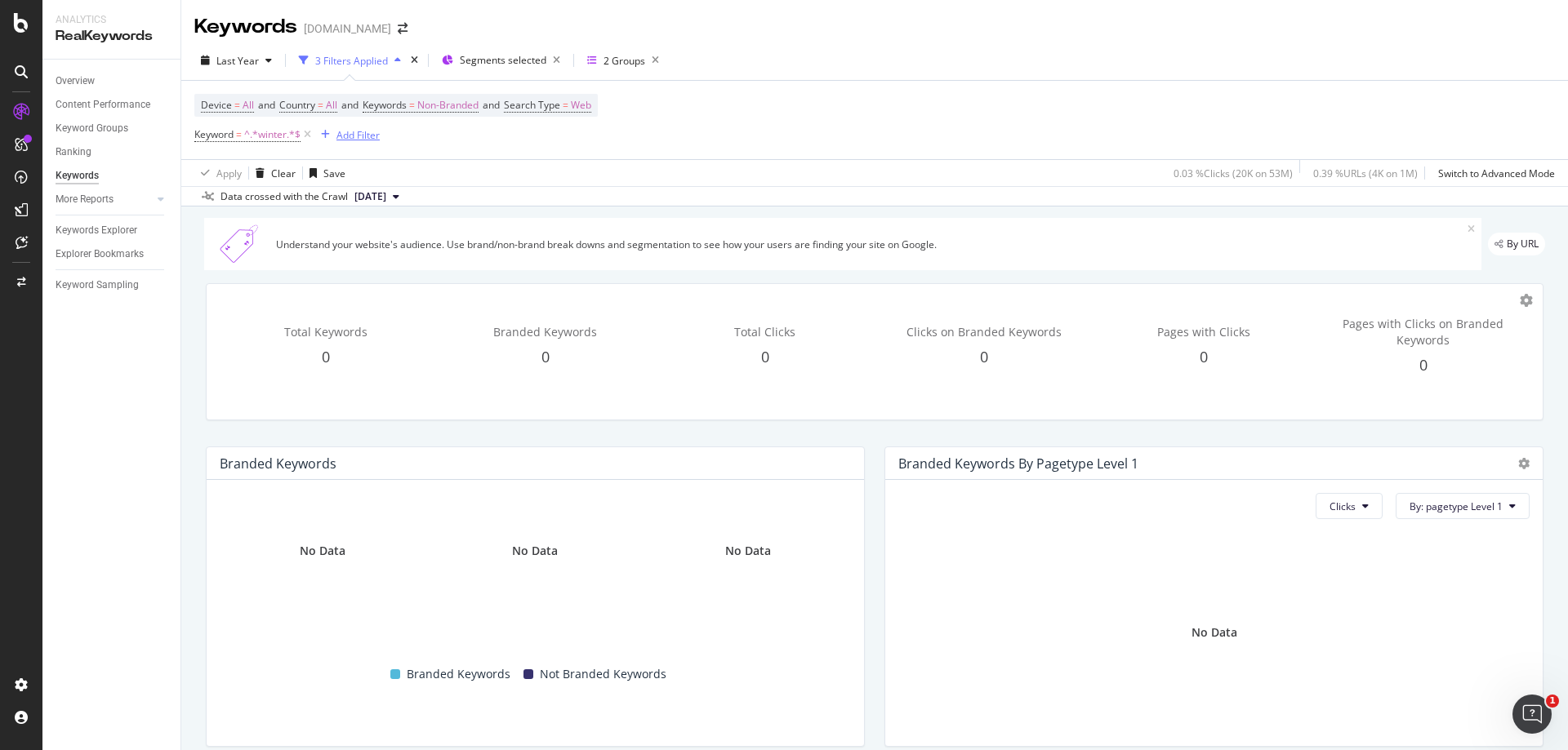
click at [350, 135] on div "Add Filter" at bounding box center [359, 134] width 44 height 14
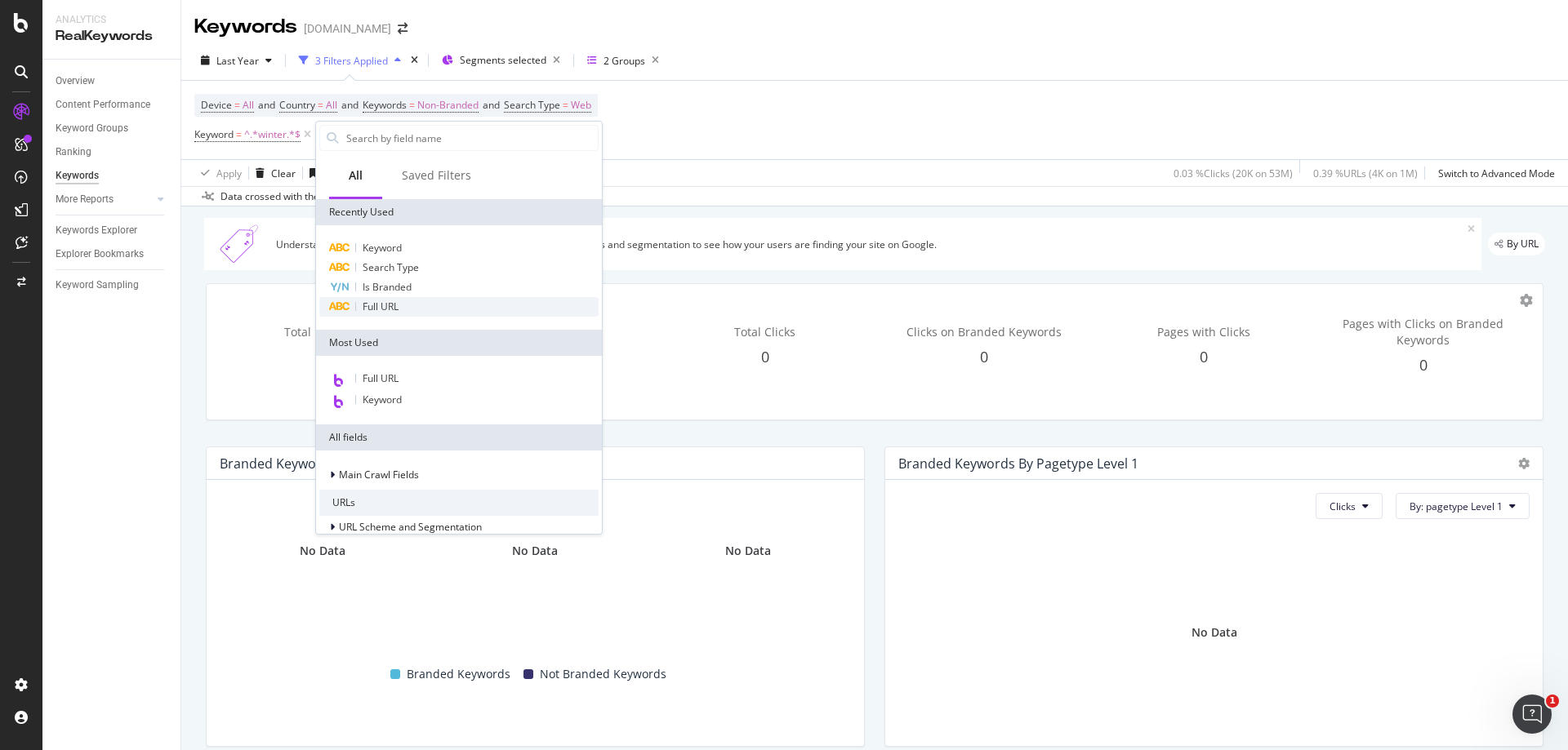
click at [409, 301] on div "Full URL" at bounding box center [459, 307] width 280 height 20
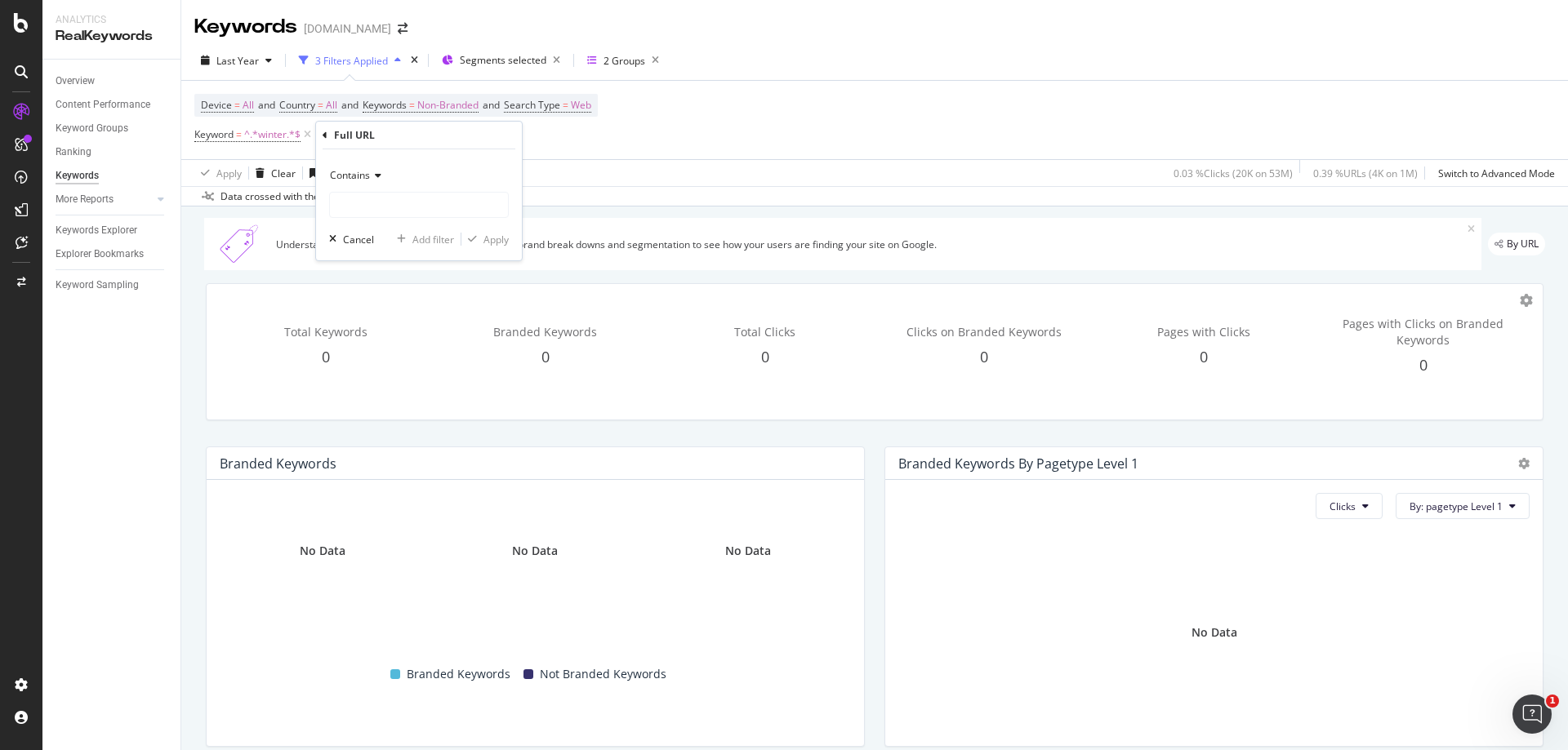
click at [644, 146] on div "Device = All and Country = All and Keywords = Non-Branded and Search Type = Web…" at bounding box center [874, 120] width 1360 height 78
click at [304, 133] on icon at bounding box center [307, 134] width 14 height 16
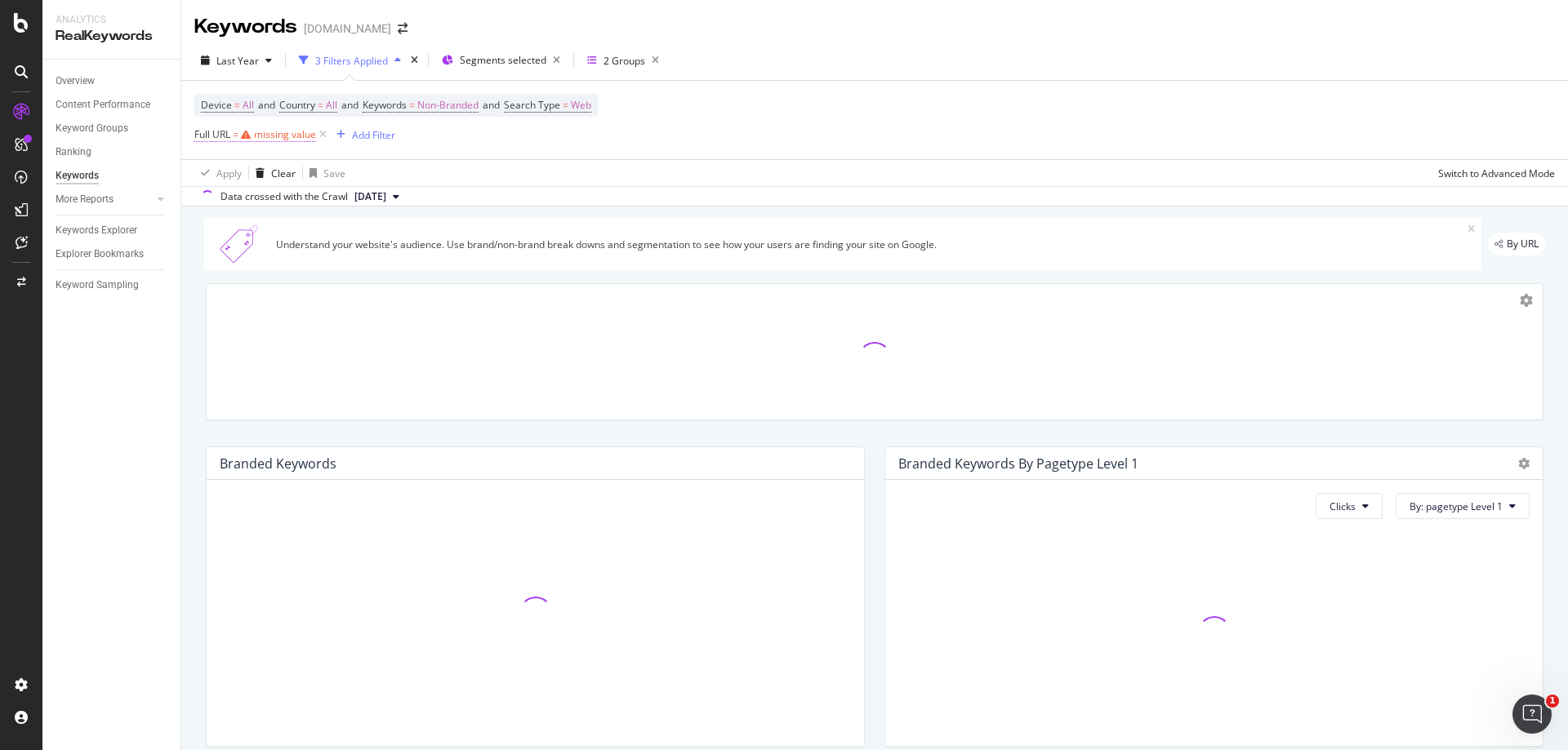
click at [279, 131] on div "missing value" at bounding box center [285, 133] width 62 height 14
click at [278, 202] on input "text" at bounding box center [298, 202] width 178 height 26
type input "winter"
click at [380, 244] on div "Apply" at bounding box center [364, 237] width 47 height 15
click at [604, 62] on div "2 Groups" at bounding box center [625, 60] width 42 height 14
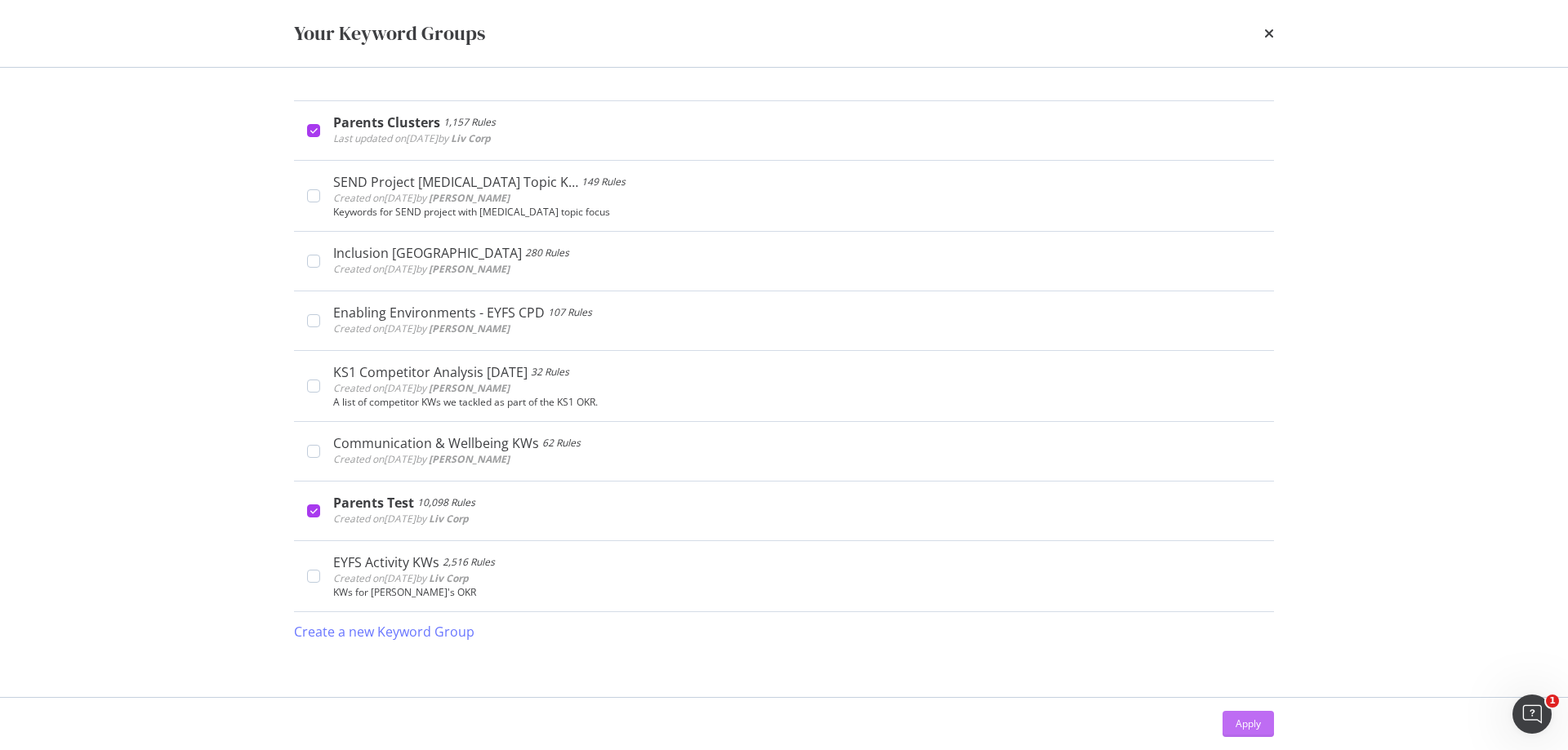
click at [1245, 723] on div "Apply" at bounding box center [1248, 724] width 25 height 14
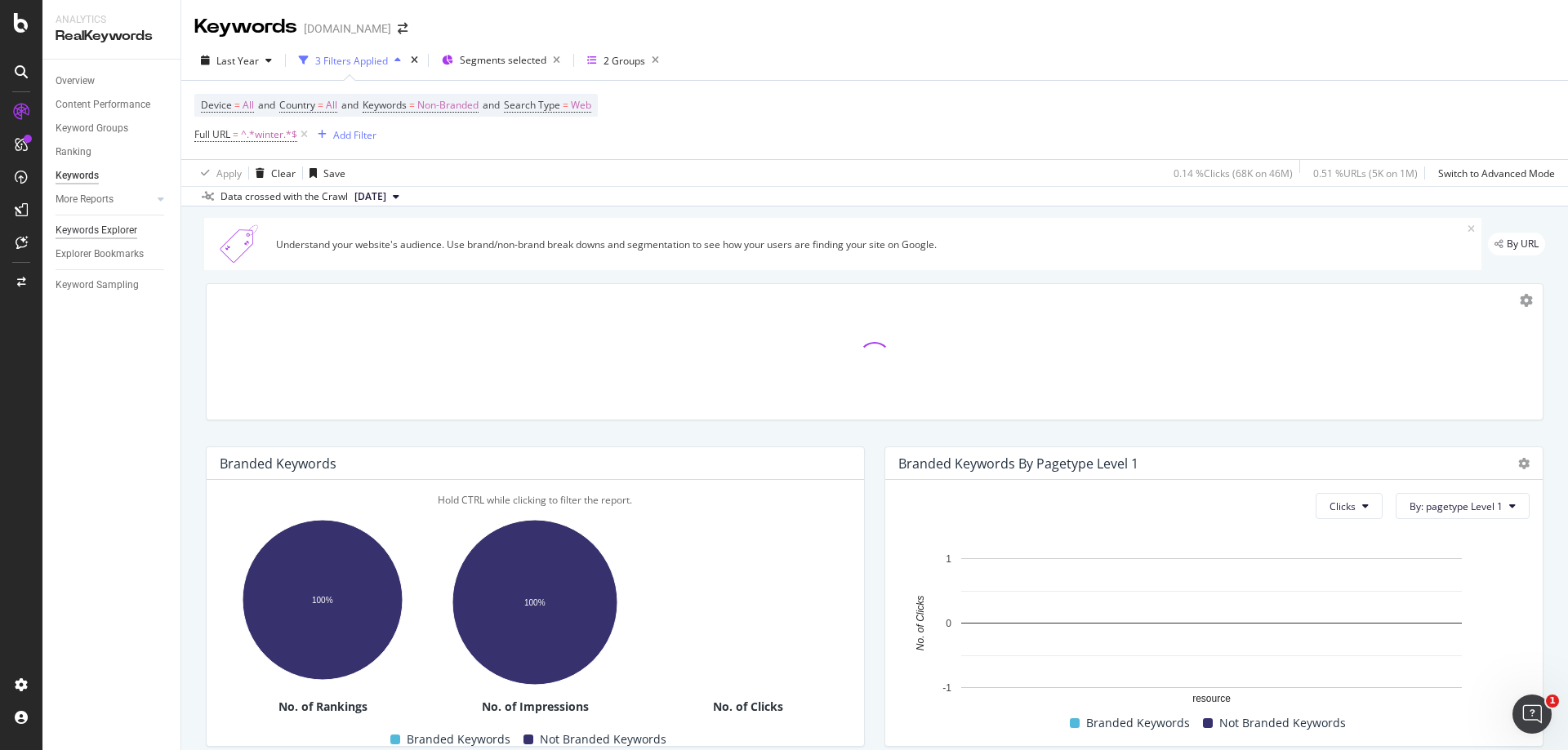
click at [107, 232] on div "Keywords Explorer" at bounding box center [96, 231] width 82 height 17
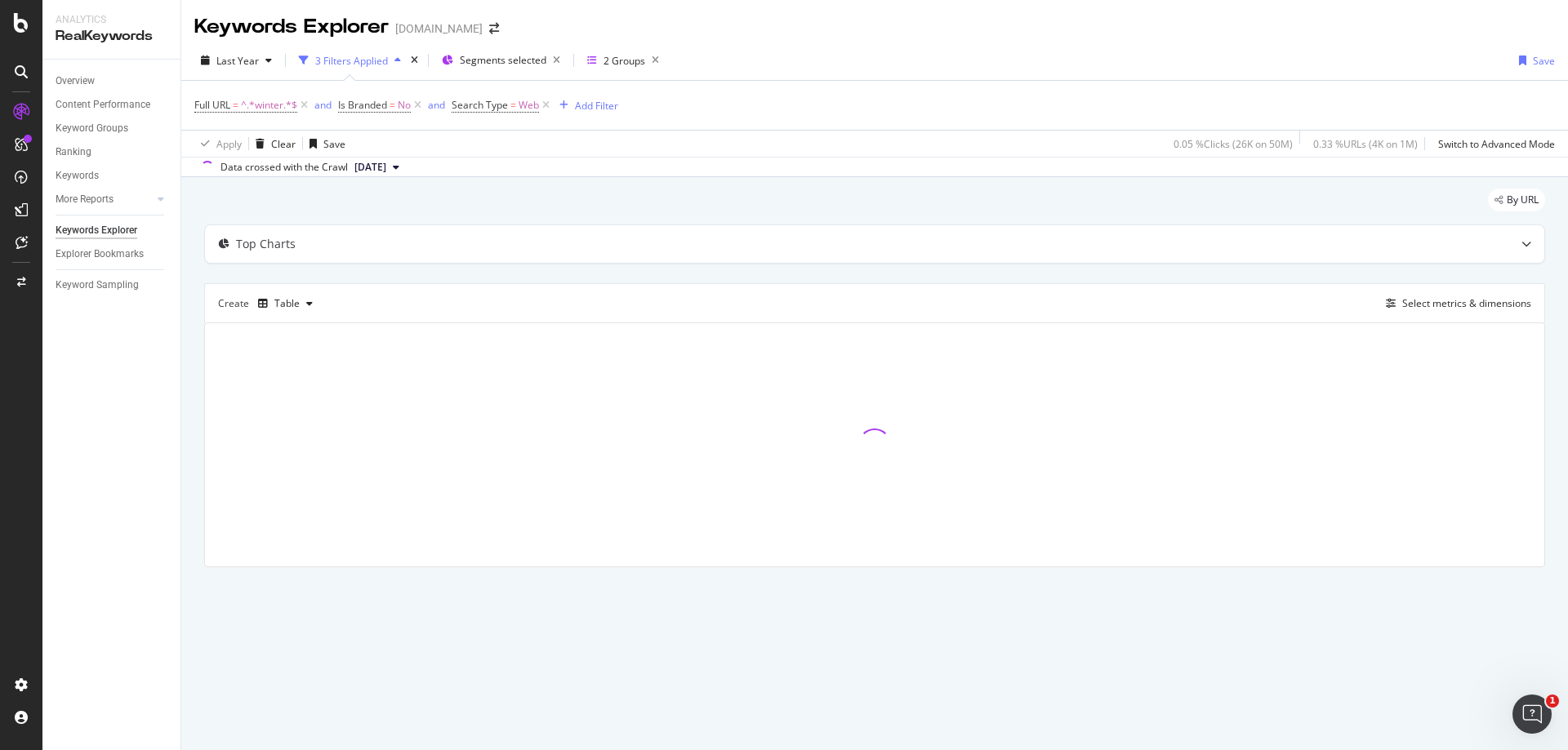
click at [406, 167] on button "[DATE]" at bounding box center [377, 168] width 58 height 20
click at [616, 195] on div "By URL" at bounding box center [874, 207] width 1341 height 36
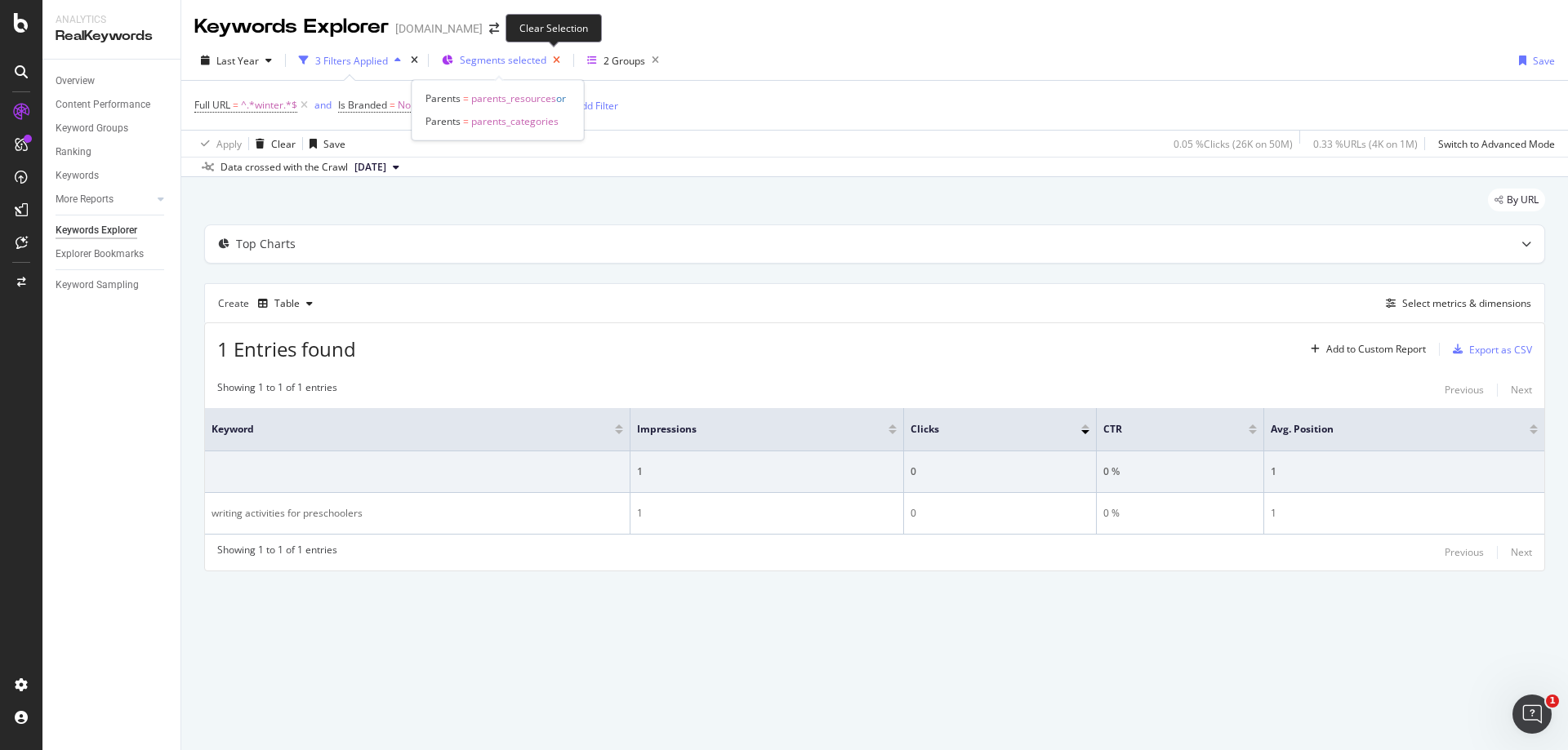
click at [549, 61] on icon "button" at bounding box center [557, 60] width 20 height 23
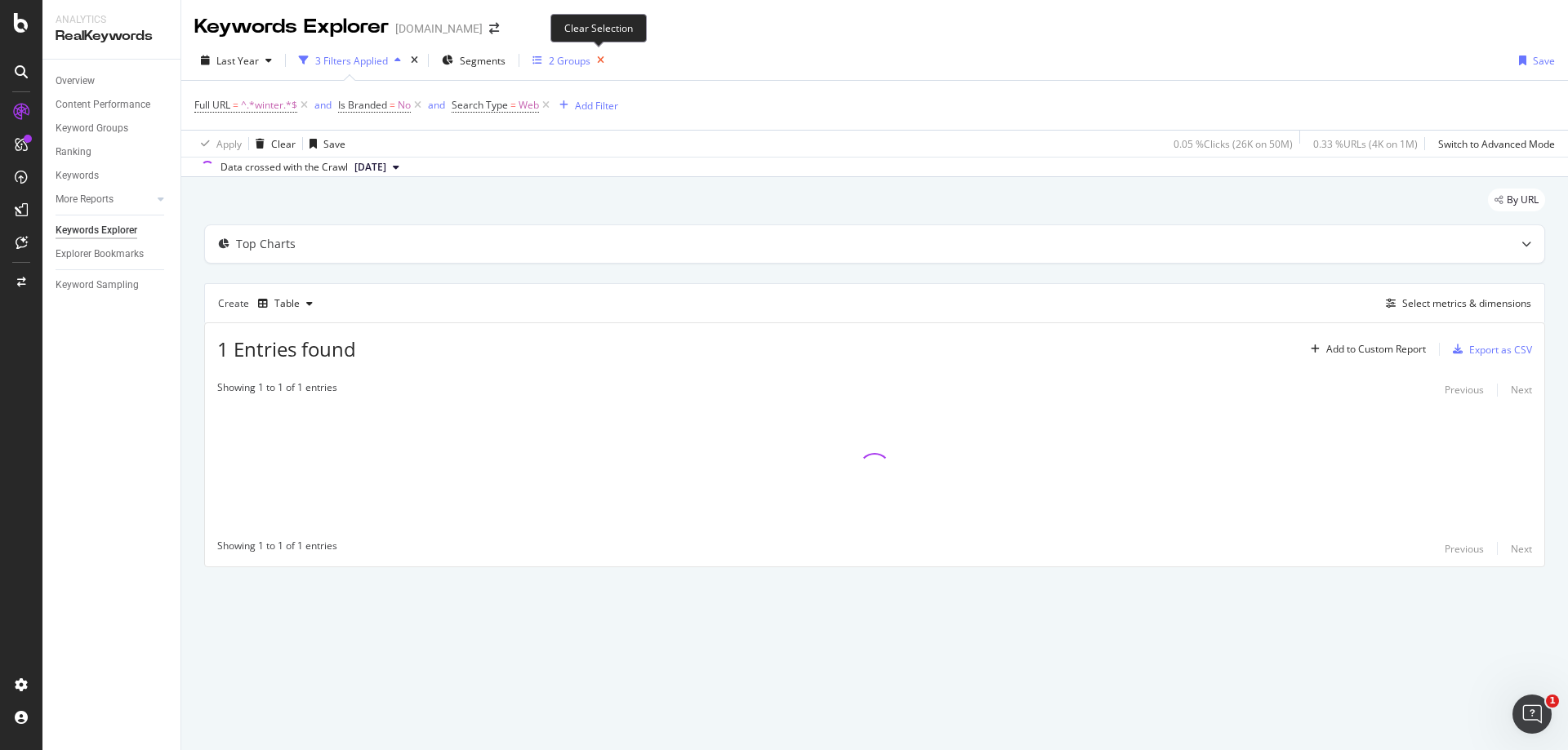
click at [600, 61] on icon "button" at bounding box center [600, 60] width 20 height 23
click at [110, 226] on div "Keywords Explorer" at bounding box center [96, 231] width 82 height 17
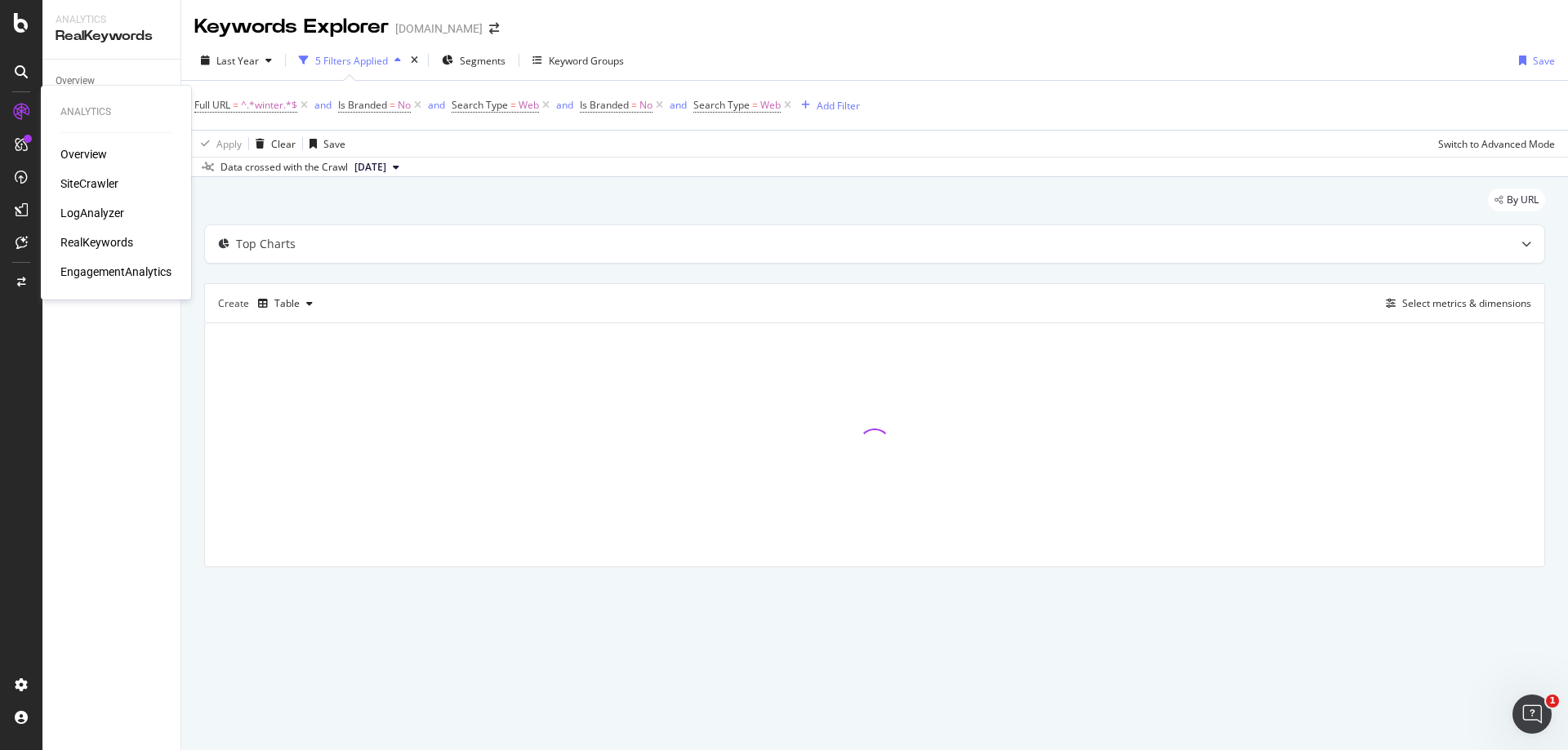
click at [94, 239] on div "RealKeywords" at bounding box center [97, 242] width 73 height 16
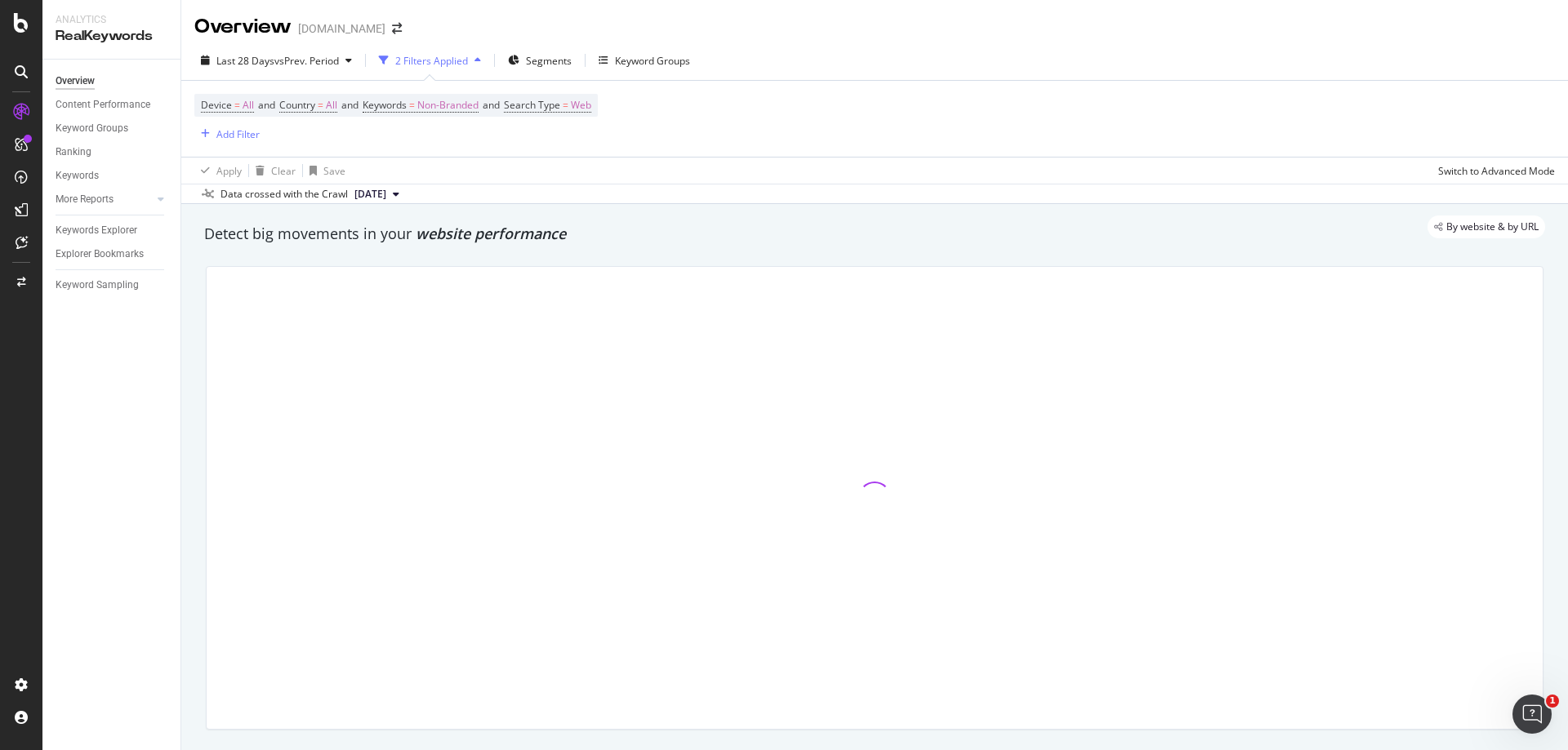
click at [481, 61] on icon "button" at bounding box center [478, 60] width 6 height 10
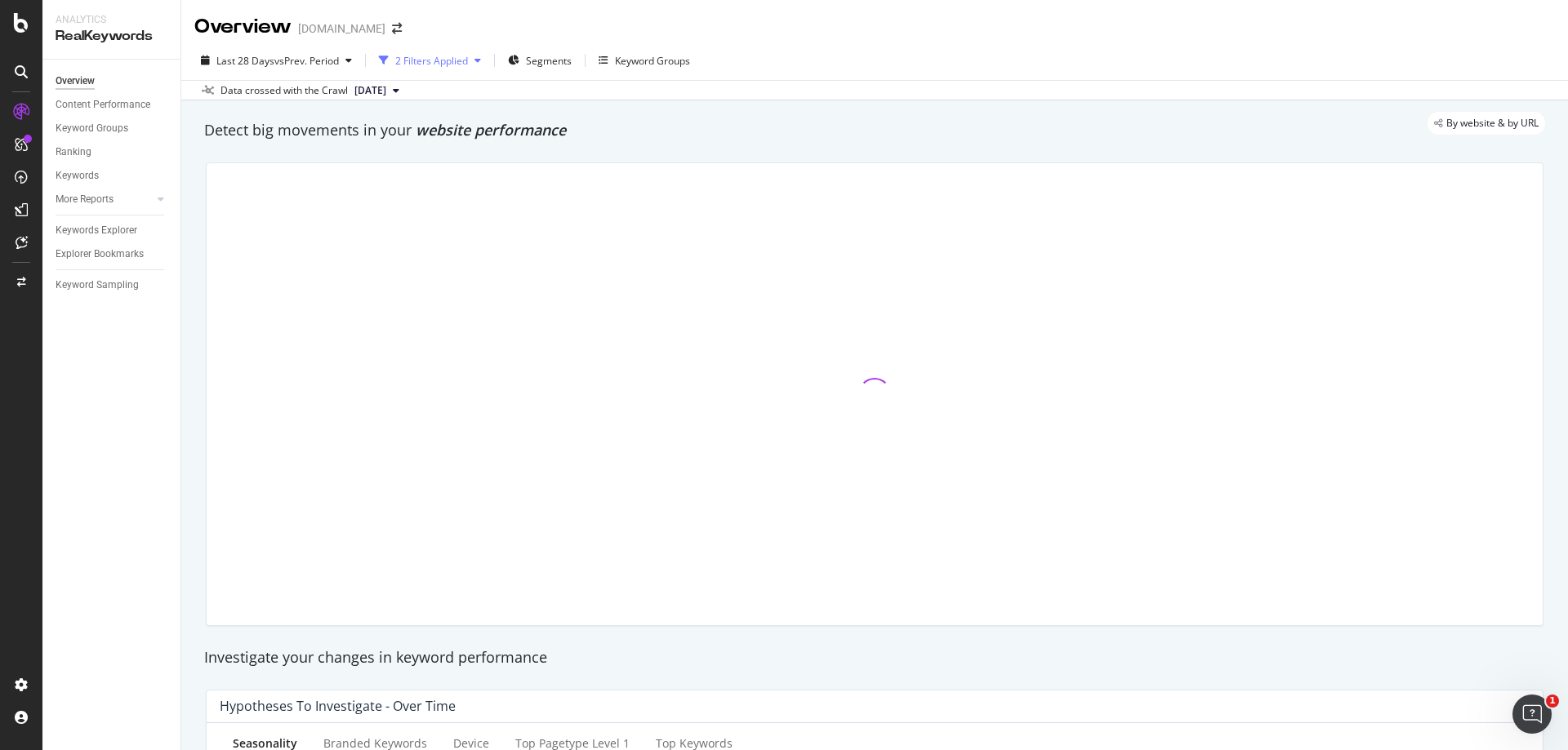
click at [481, 61] on icon "button" at bounding box center [478, 60] width 6 height 10
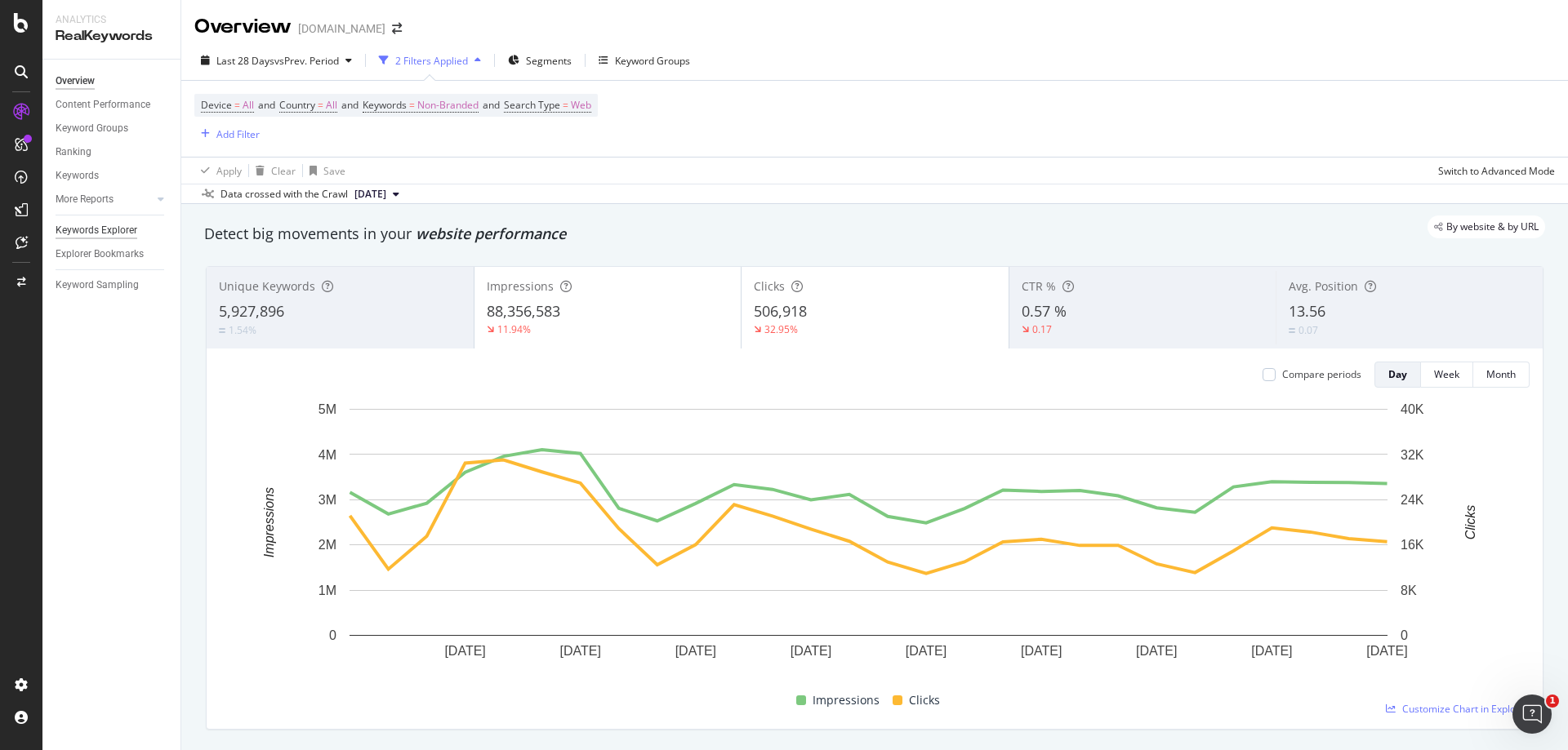
click at [96, 229] on div "Keywords Explorer" at bounding box center [96, 231] width 82 height 17
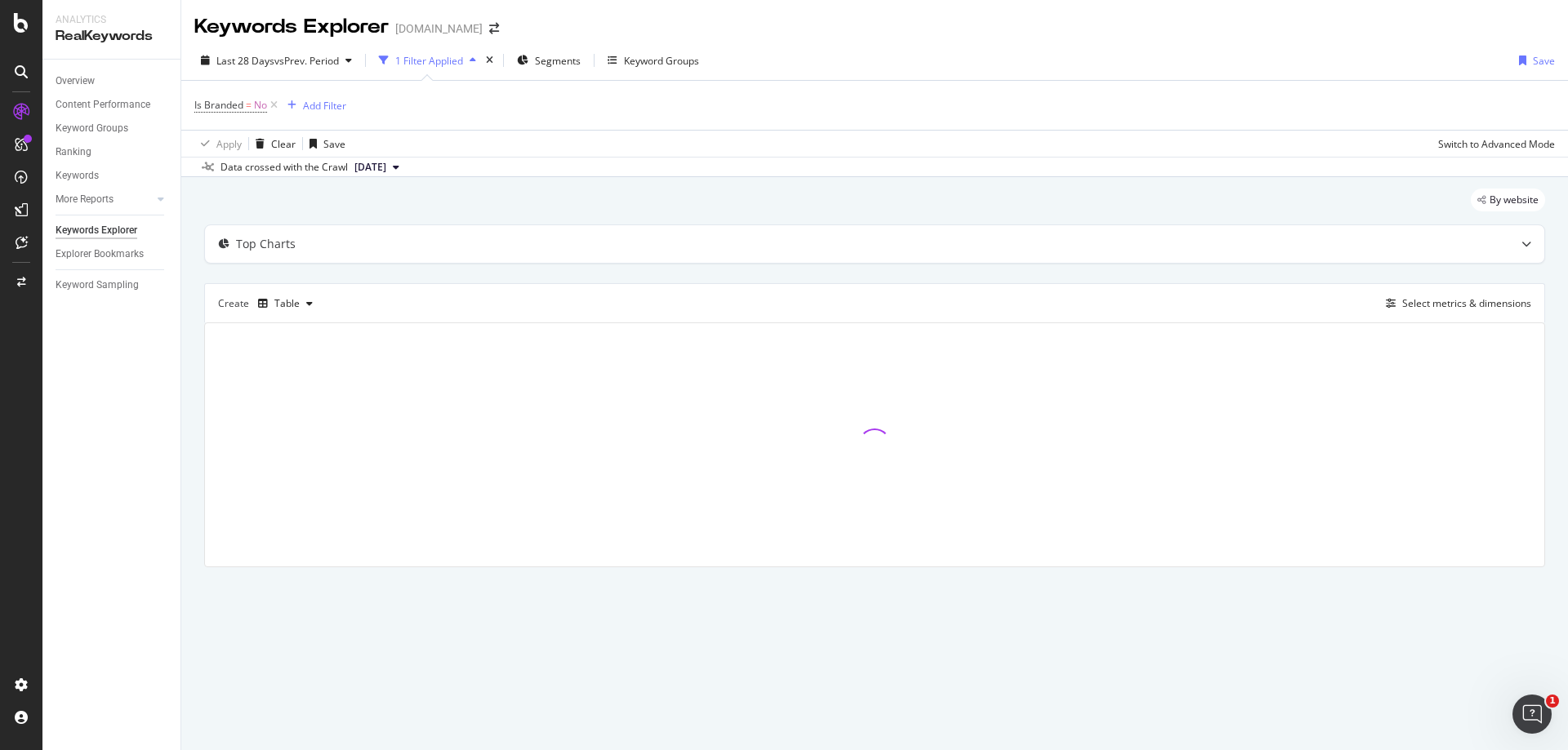
click at [447, 63] on div "1 Filter Applied" at bounding box center [429, 60] width 68 height 14
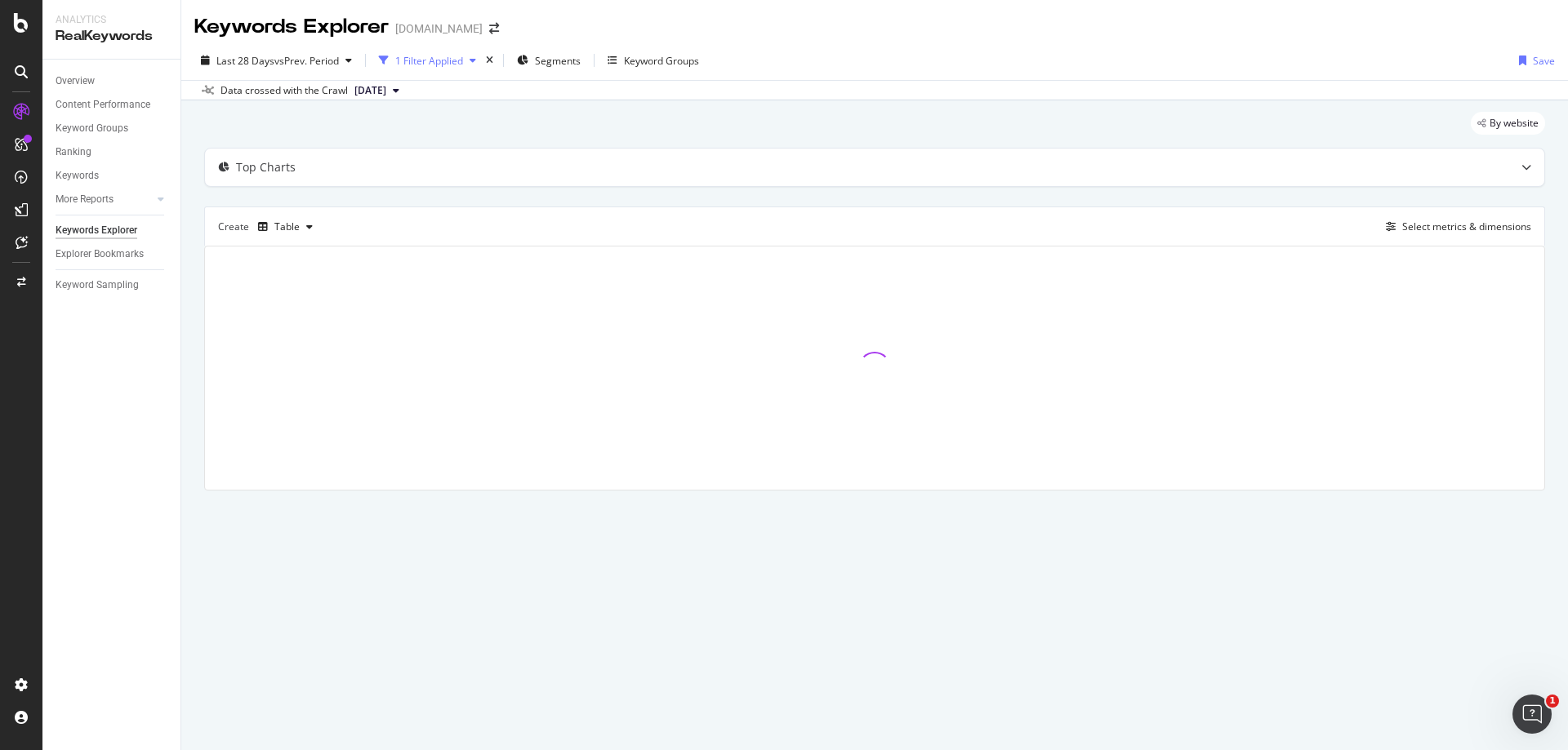
click at [447, 63] on div "1 Filter Applied" at bounding box center [429, 60] width 68 height 14
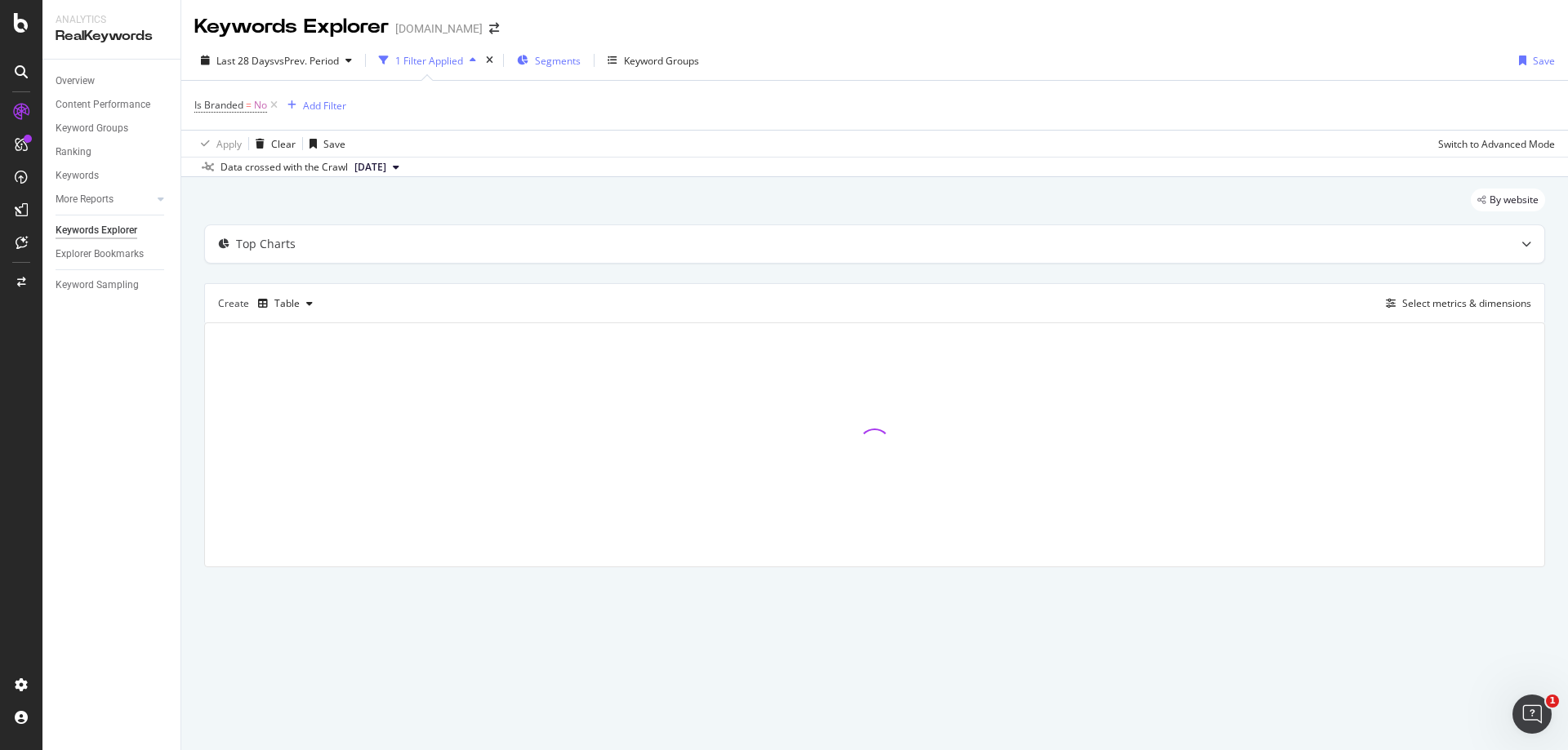
click at [557, 61] on span "Segments" at bounding box center [557, 60] width 45 height 14
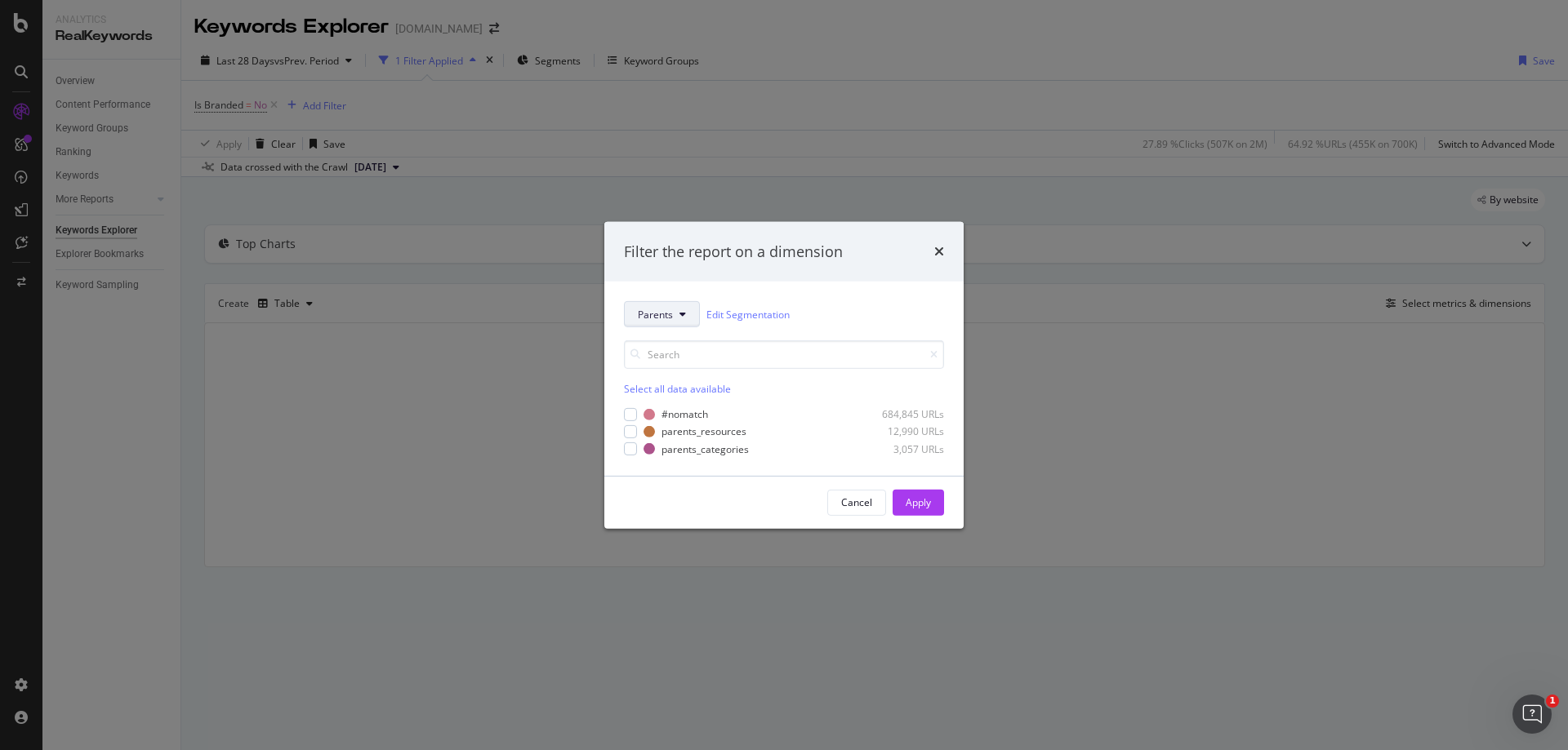
click at [689, 312] on button "Parents" at bounding box center [662, 314] width 76 height 26
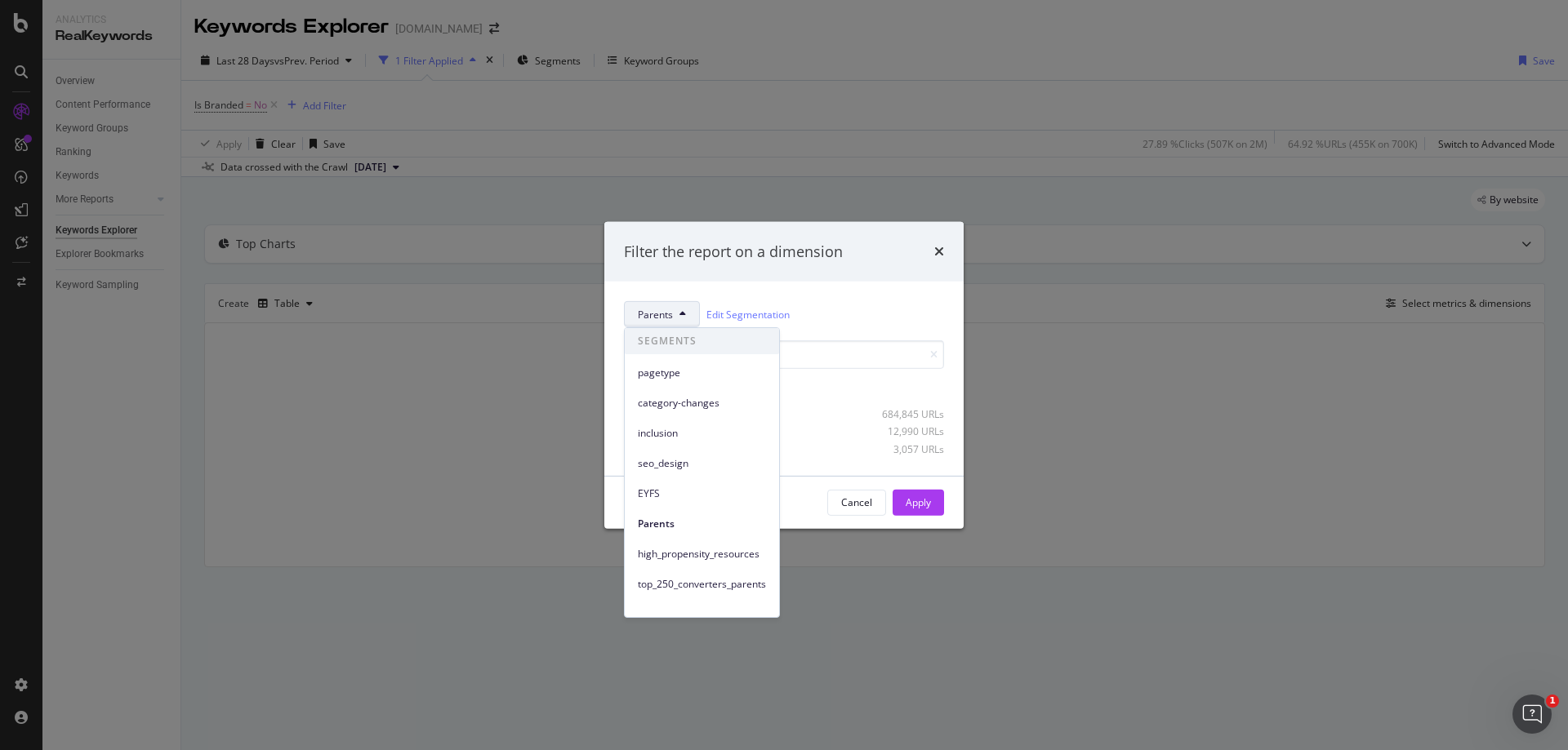
click at [841, 294] on div "Parents Edit Segmentation Select all data available #nomatch 684,845 URLs paren…" at bounding box center [784, 379] width 360 height 194
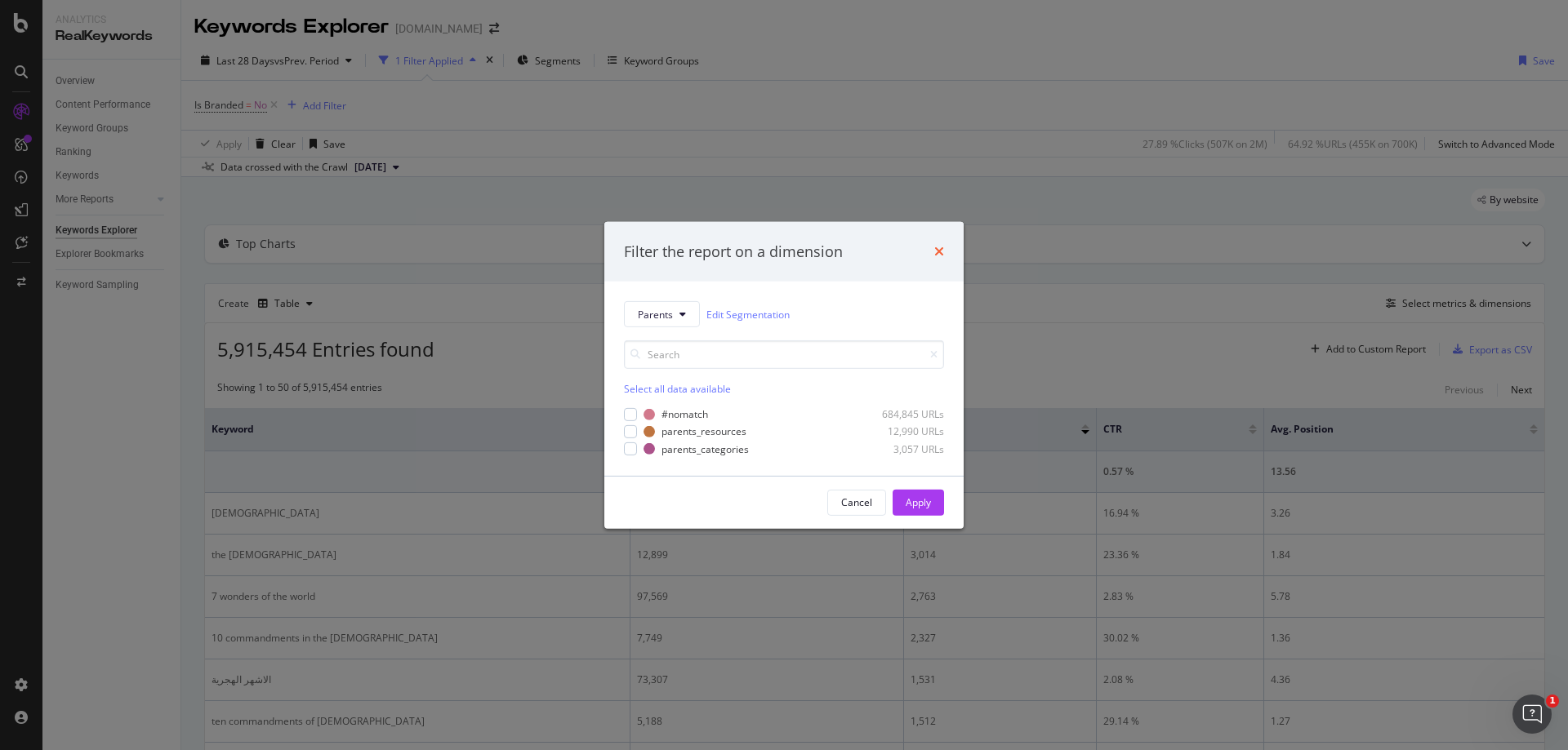
click at [940, 249] on icon "times" at bounding box center [939, 252] width 10 height 13
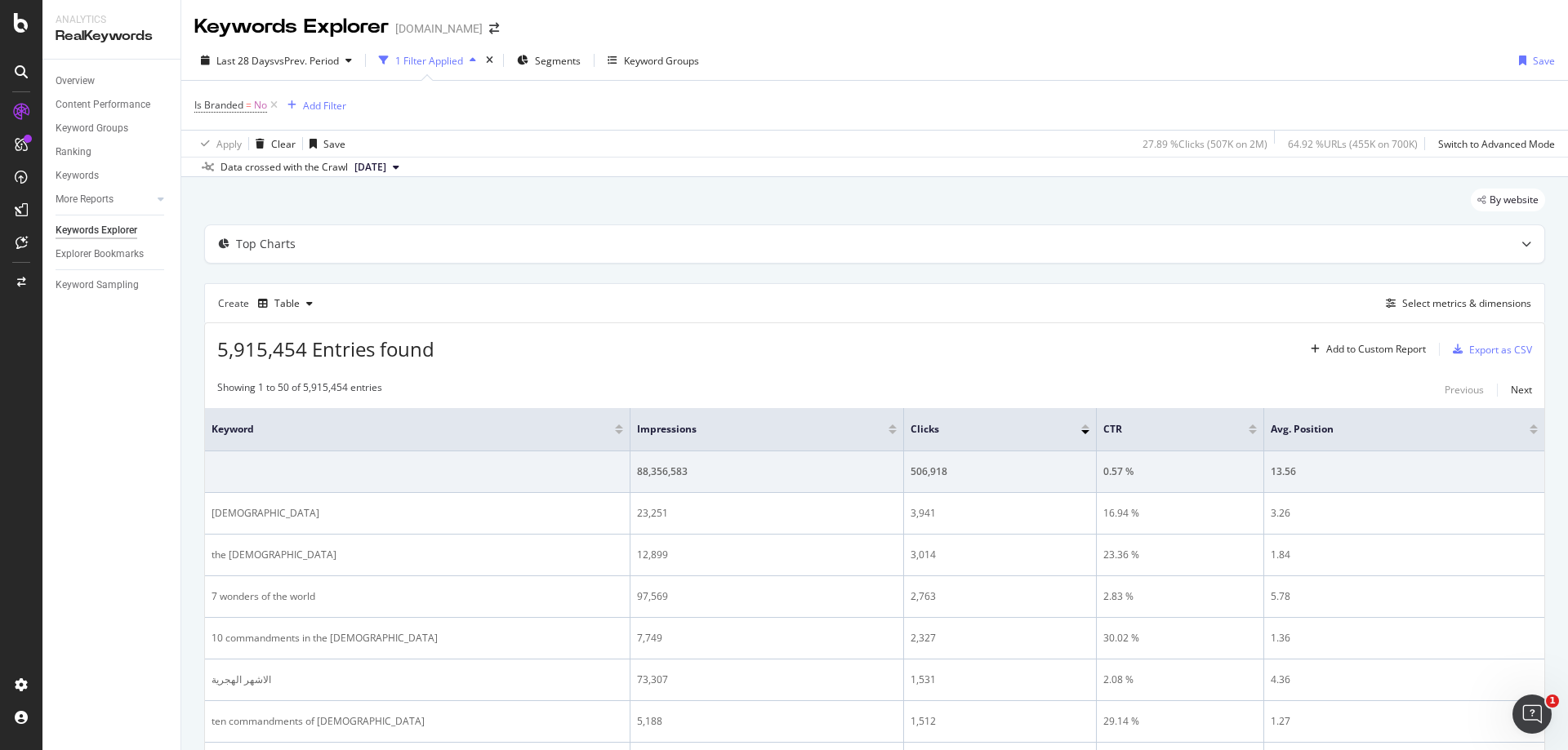
click at [476, 61] on icon "button" at bounding box center [472, 60] width 6 height 10
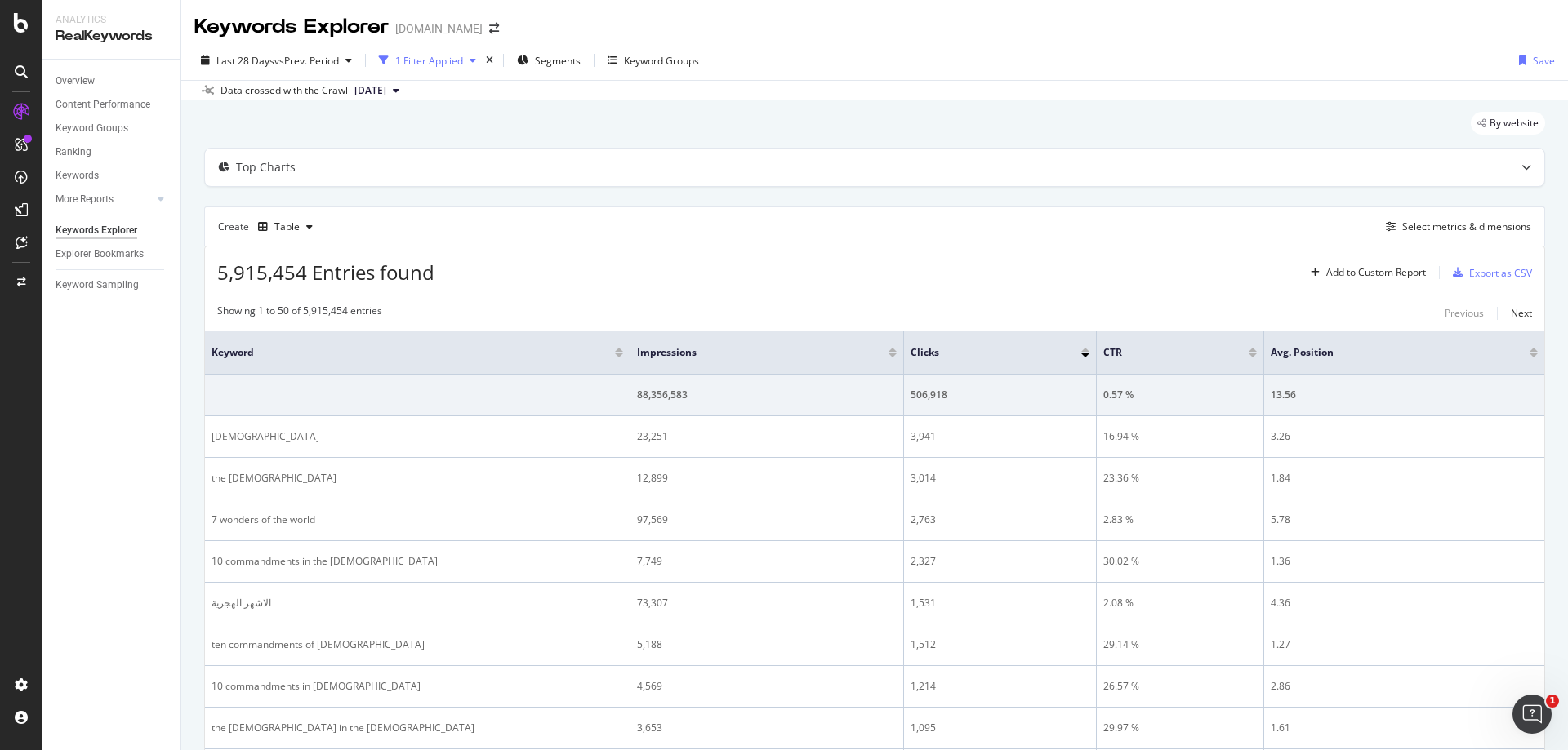
click at [476, 61] on icon "button" at bounding box center [472, 60] width 6 height 10
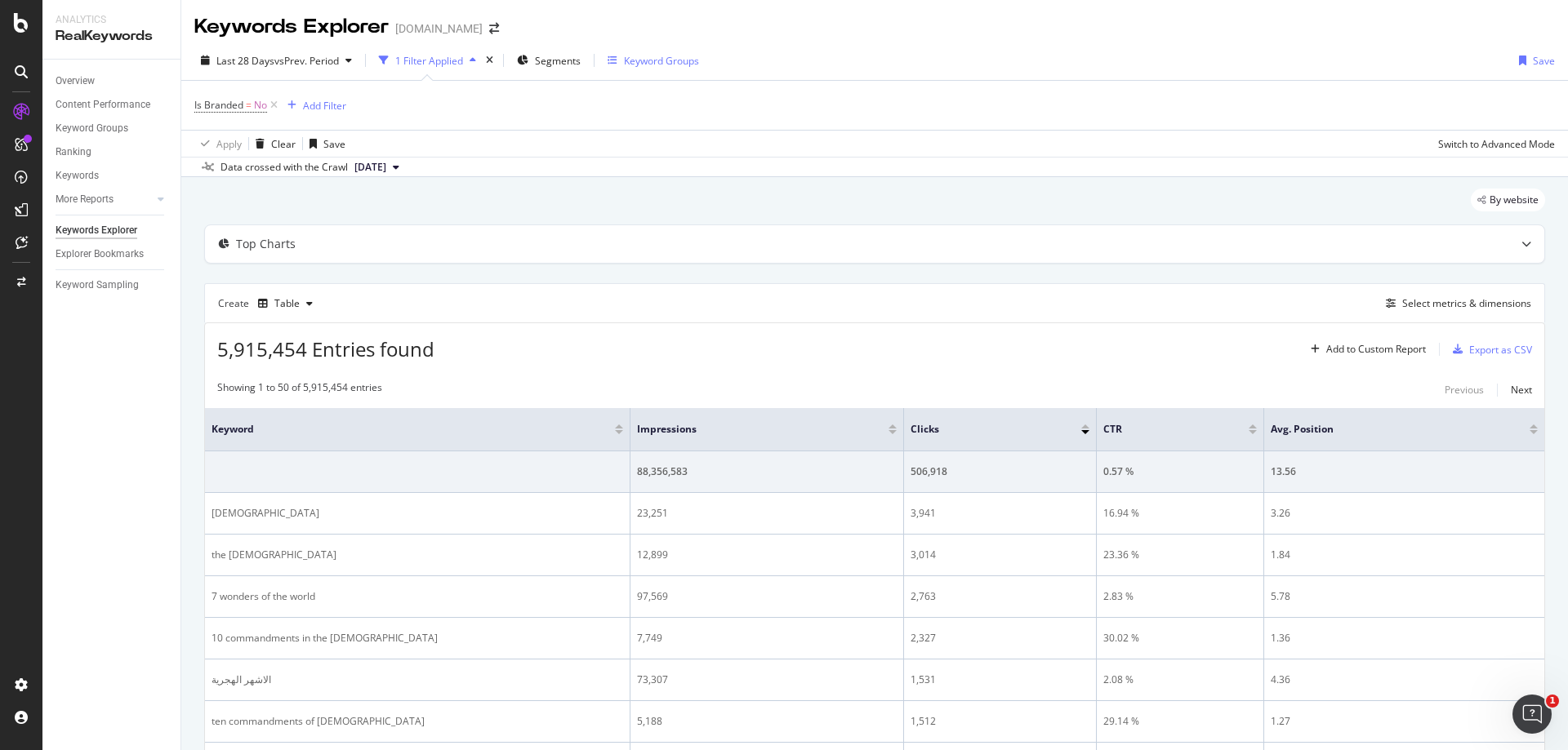
click at [611, 59] on icon "button" at bounding box center [612, 60] width 10 height 10
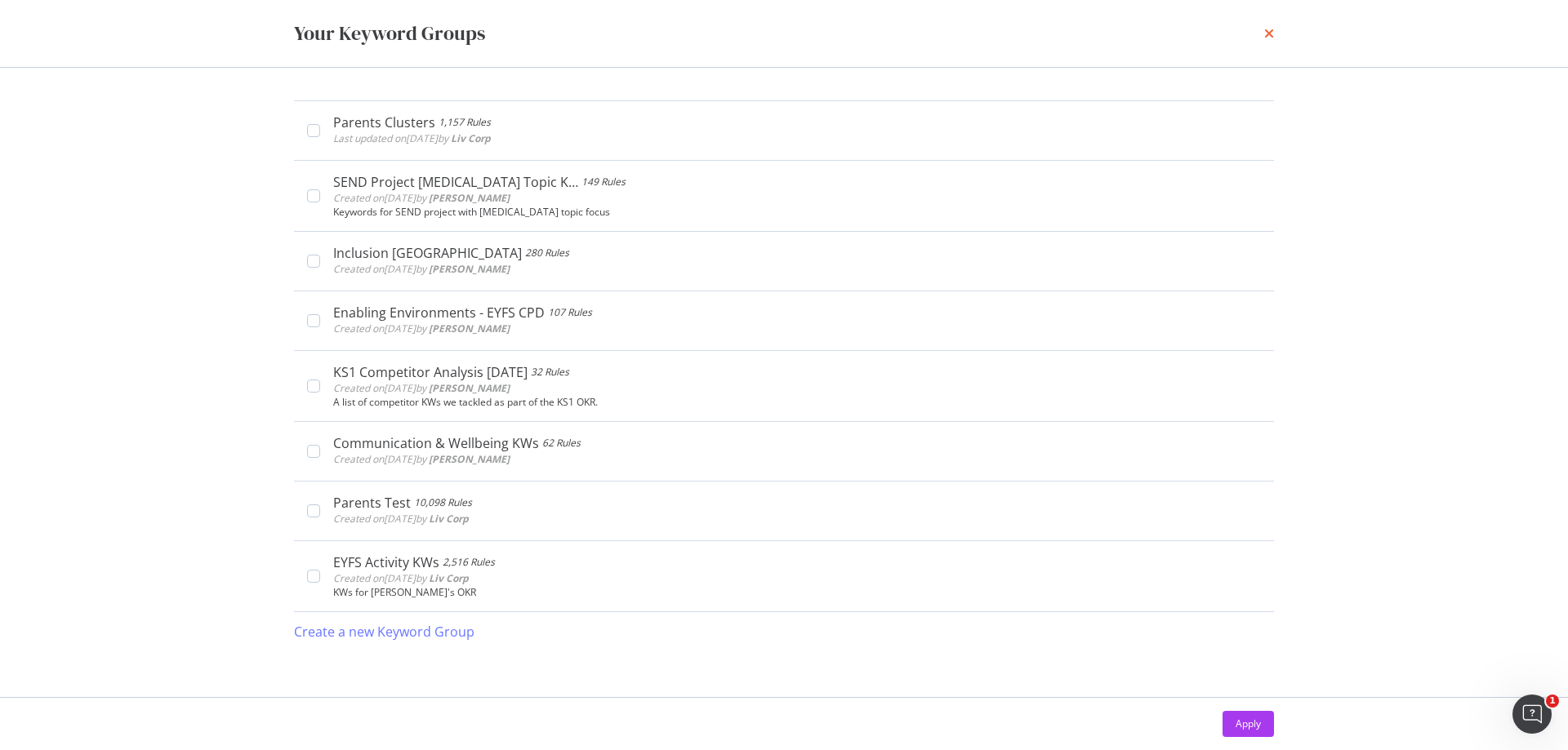
click at [1269, 35] on icon "times" at bounding box center [1268, 34] width 10 height 13
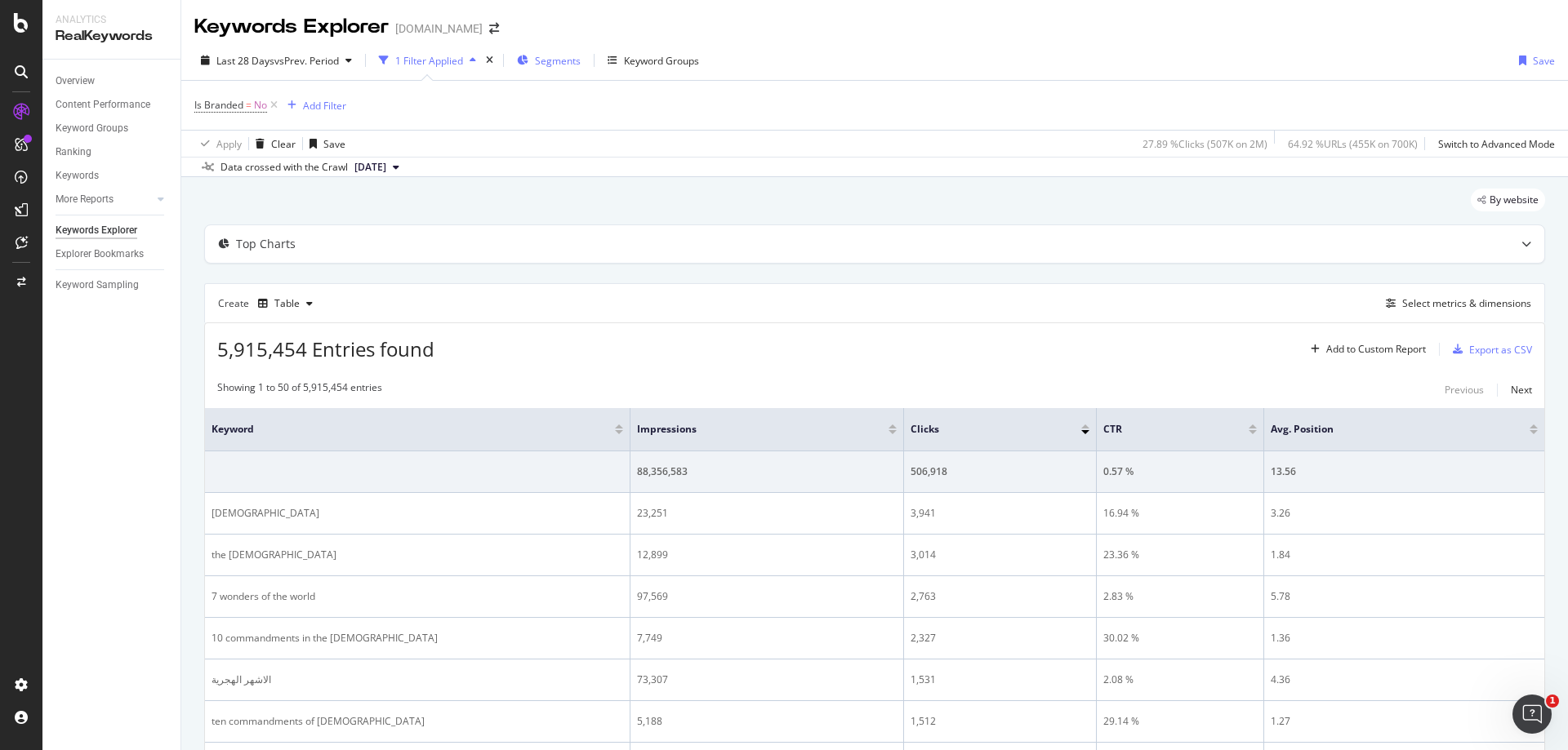
click at [552, 55] on span "Segments" at bounding box center [557, 60] width 45 height 14
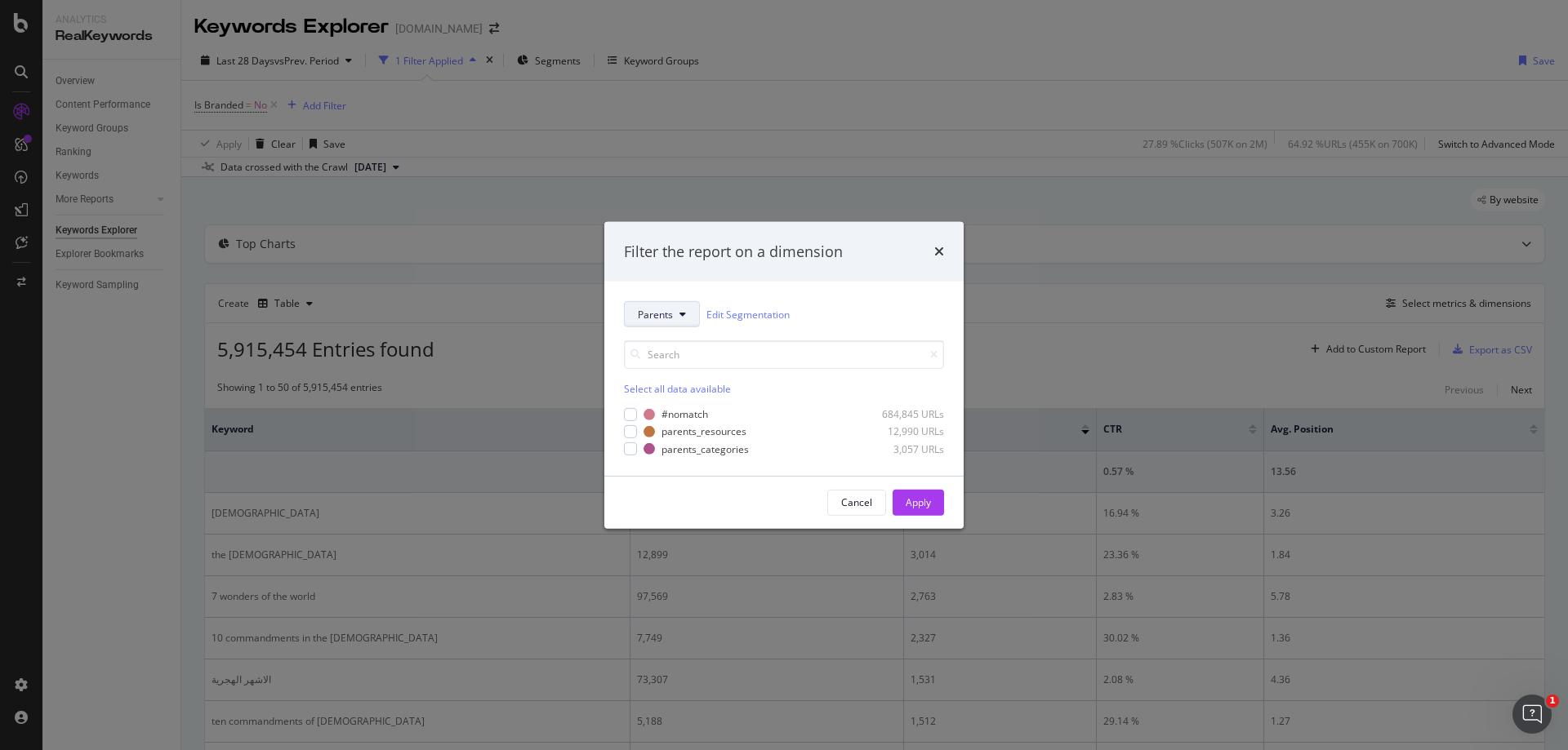
click at [685, 324] on button "Parents" at bounding box center [662, 314] width 76 height 26
click at [836, 302] on div "Parents Edit Segmentation" at bounding box center [784, 314] width 321 height 26
click at [918, 498] on div "Apply" at bounding box center [918, 502] width 25 height 14
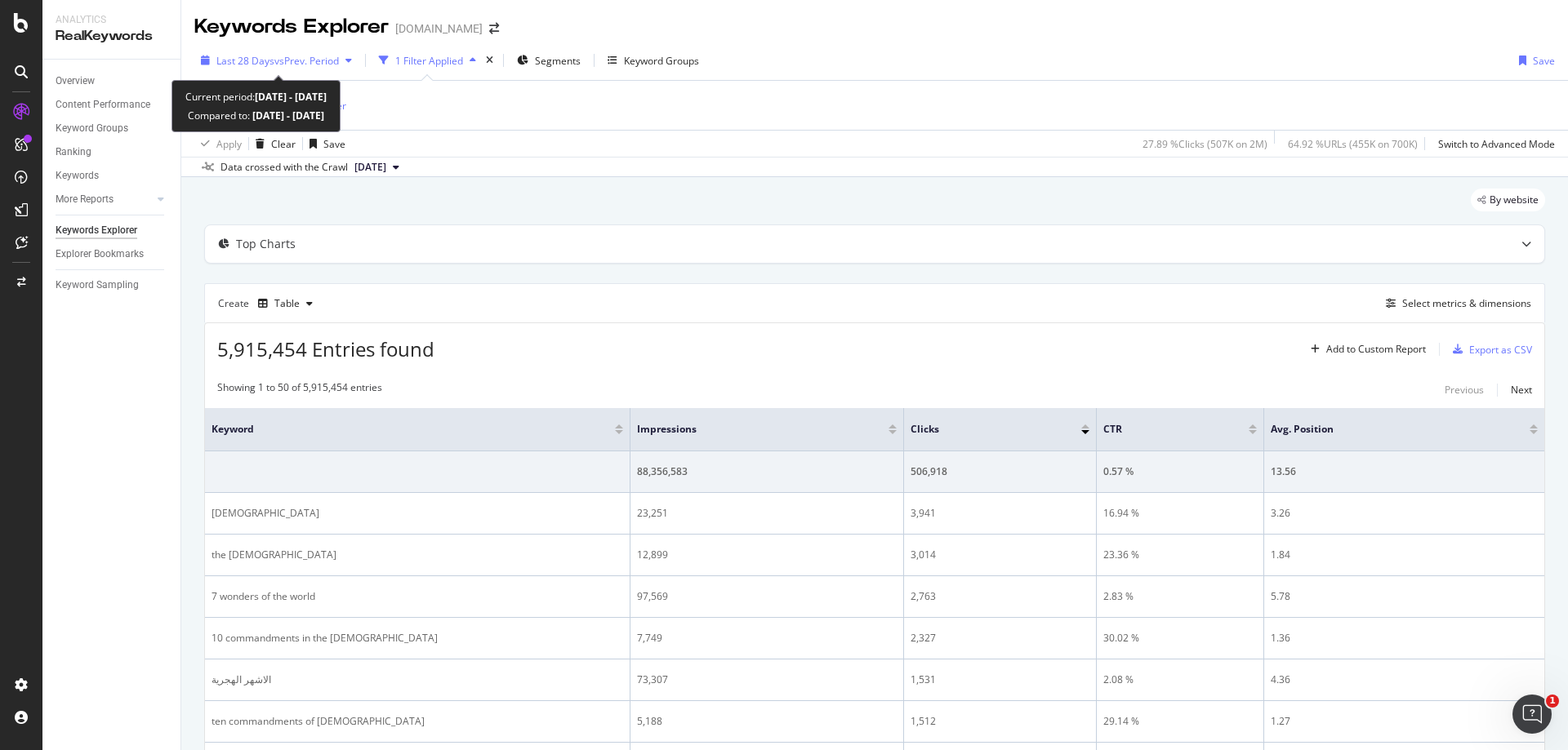
click at [339, 61] on span "vs Prev. Period" at bounding box center [306, 60] width 64 height 14
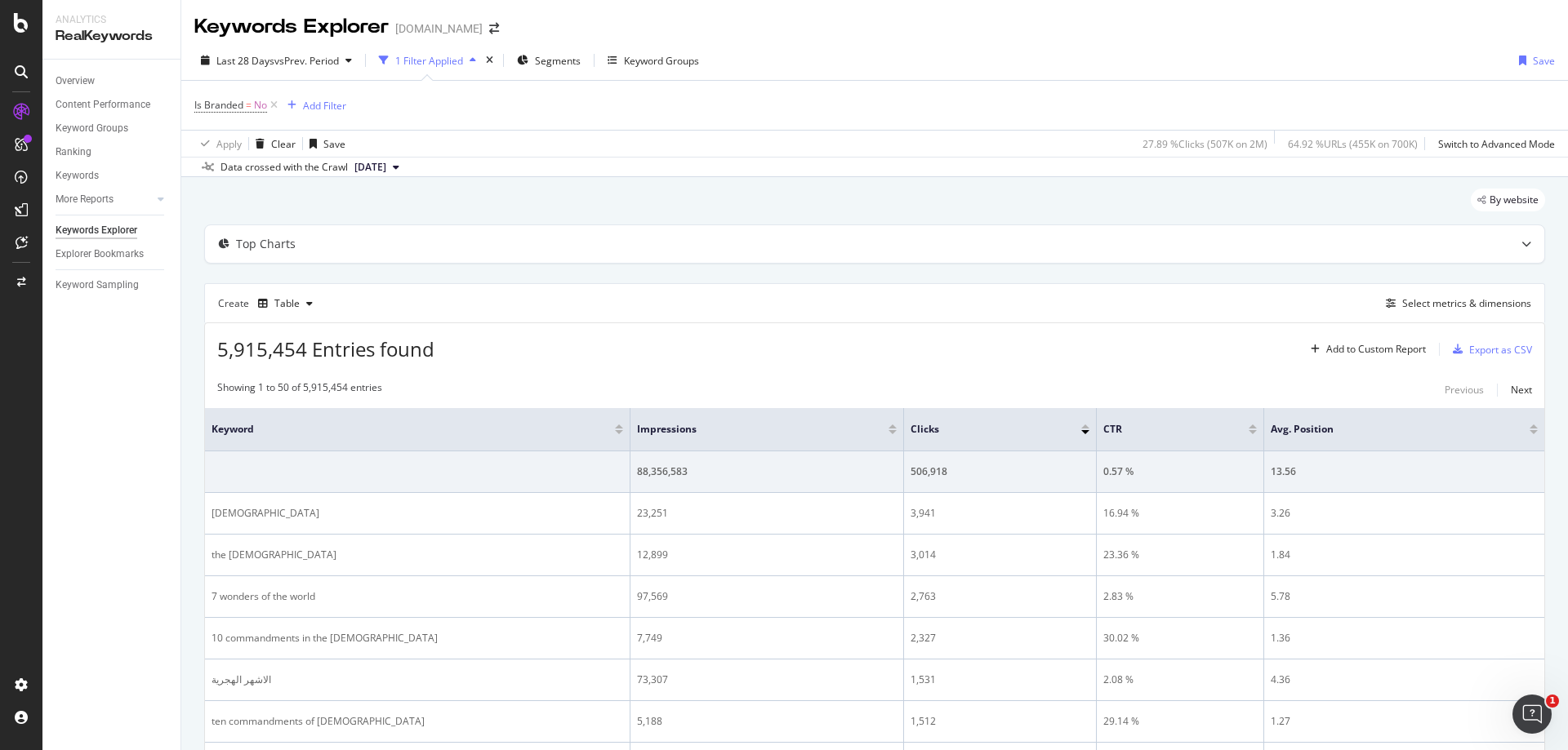
click at [778, 110] on div "Is Branded = No Add Filter" at bounding box center [874, 105] width 1360 height 49
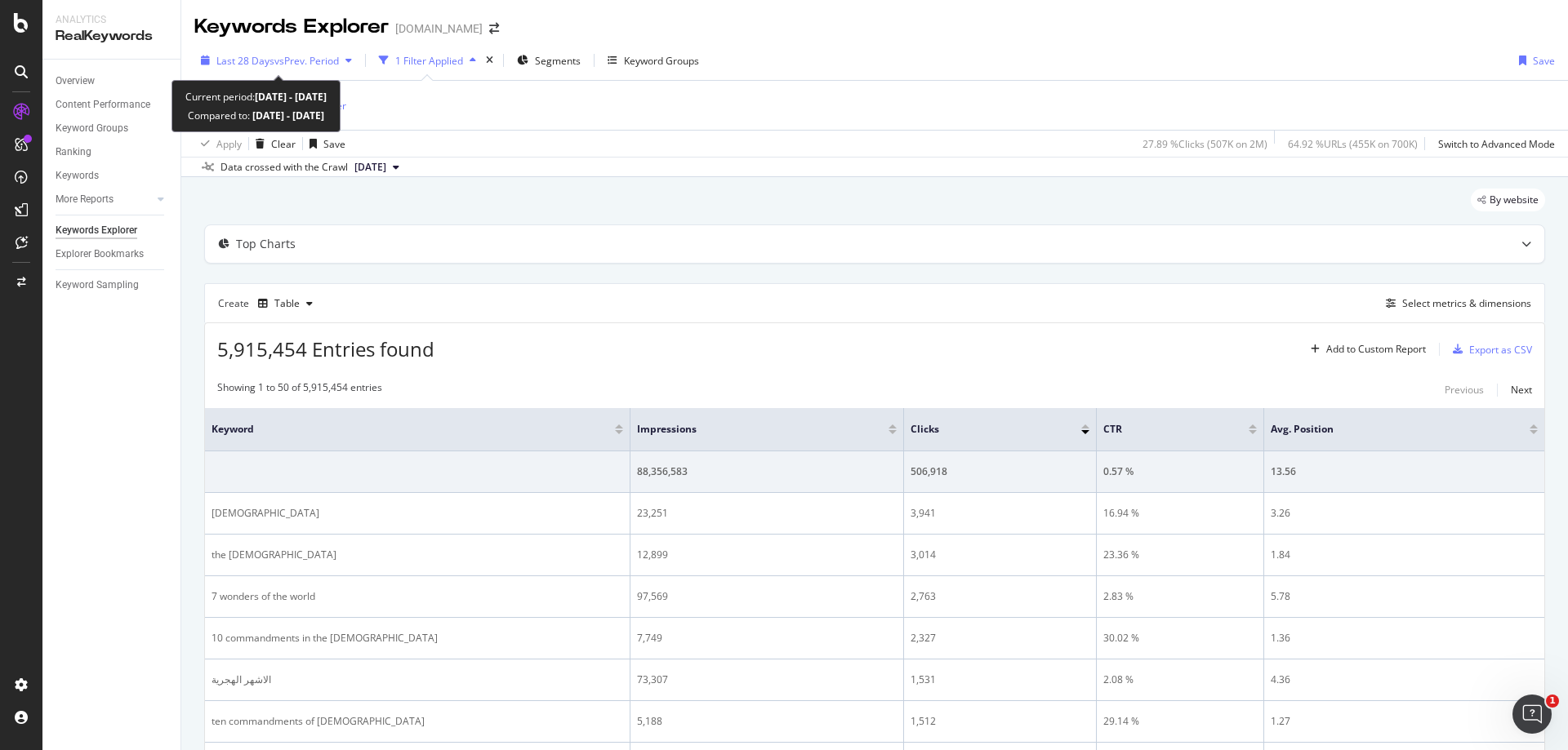
click at [350, 64] on icon "button" at bounding box center [348, 60] width 6 height 10
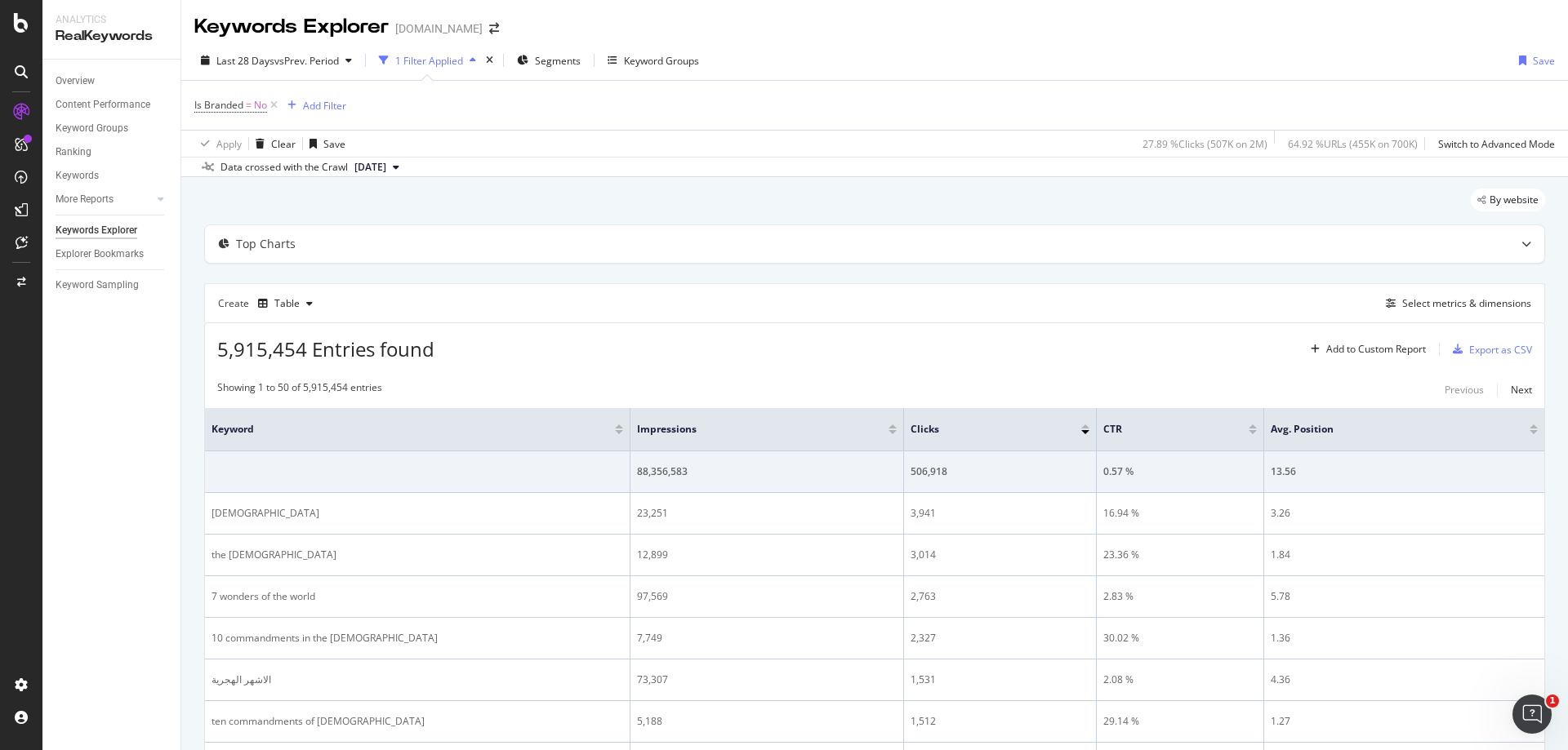
drag, startPoint x: 596, startPoint y: 159, endPoint x: 547, endPoint y: 82, distance: 91.3
click at [597, 154] on div "Last 28 Days vs Prev. Period 1 Filter Applied Segments Keyword Groups Save Is B…" at bounding box center [874, 109] width 1386 height 136
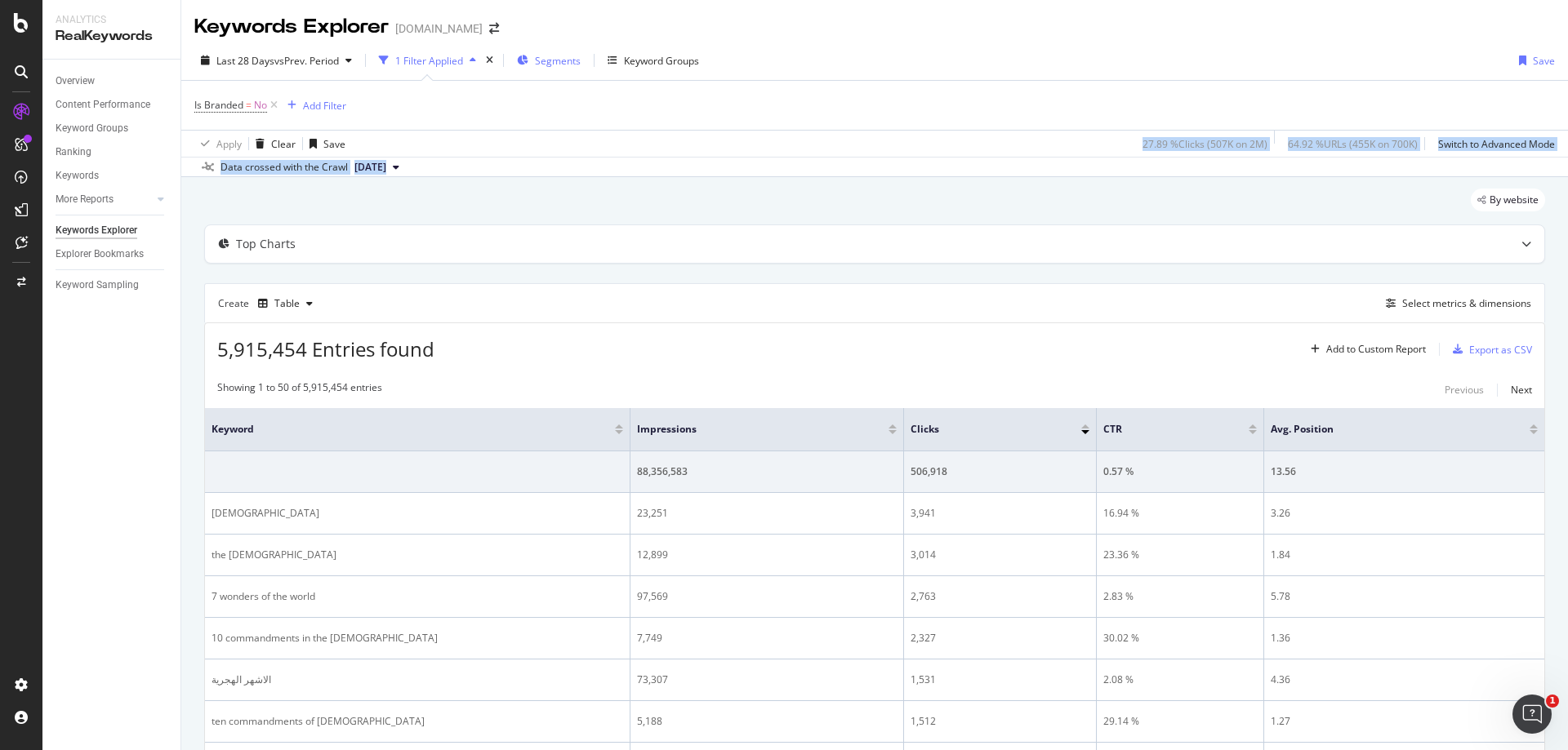
click at [548, 62] on span "Segments" at bounding box center [557, 60] width 45 height 14
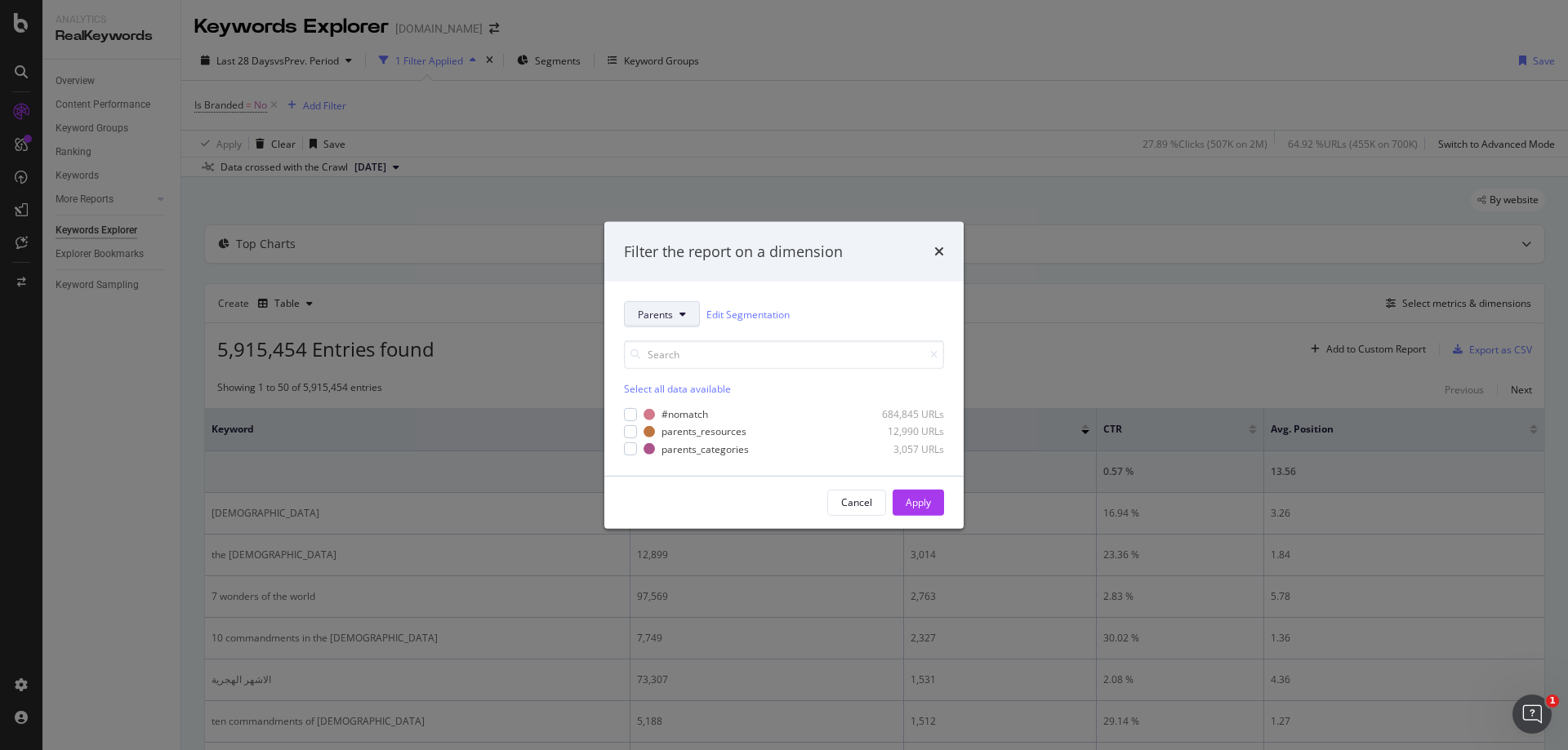
click at [657, 307] on span "Parents" at bounding box center [655, 313] width 35 height 14
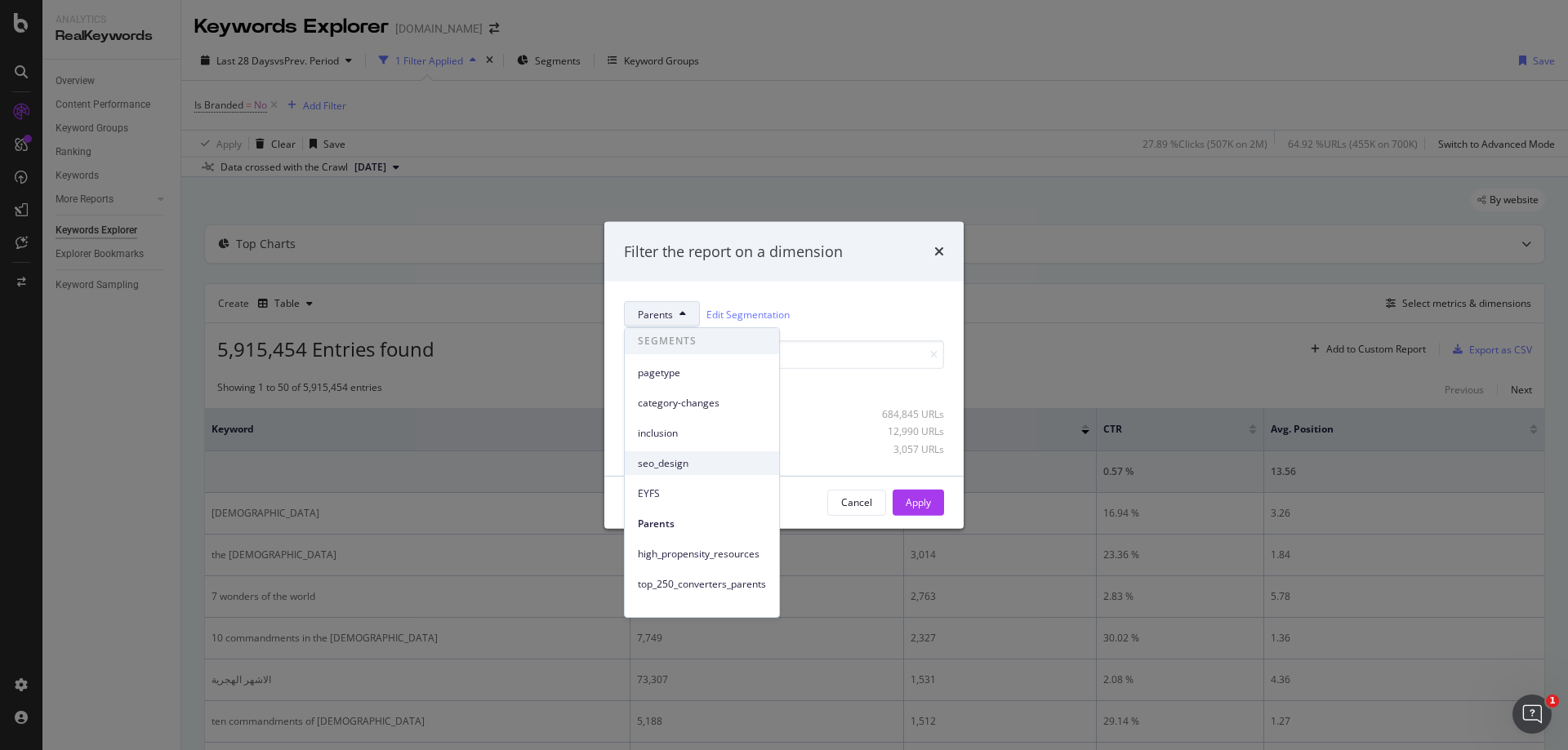
scroll to position [192, 0]
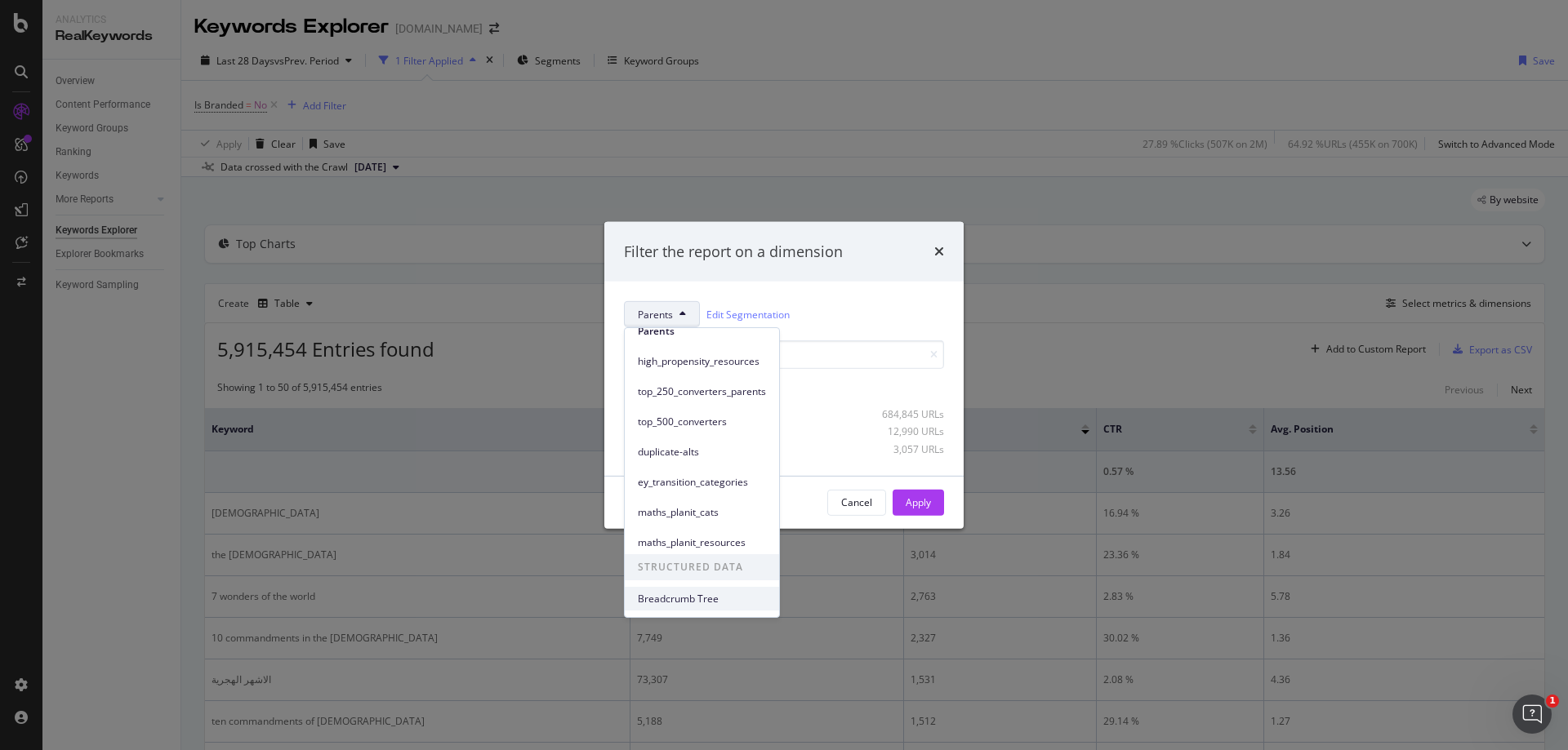
click at [696, 598] on span "Breadcrumb Tree" at bounding box center [701, 599] width 128 height 15
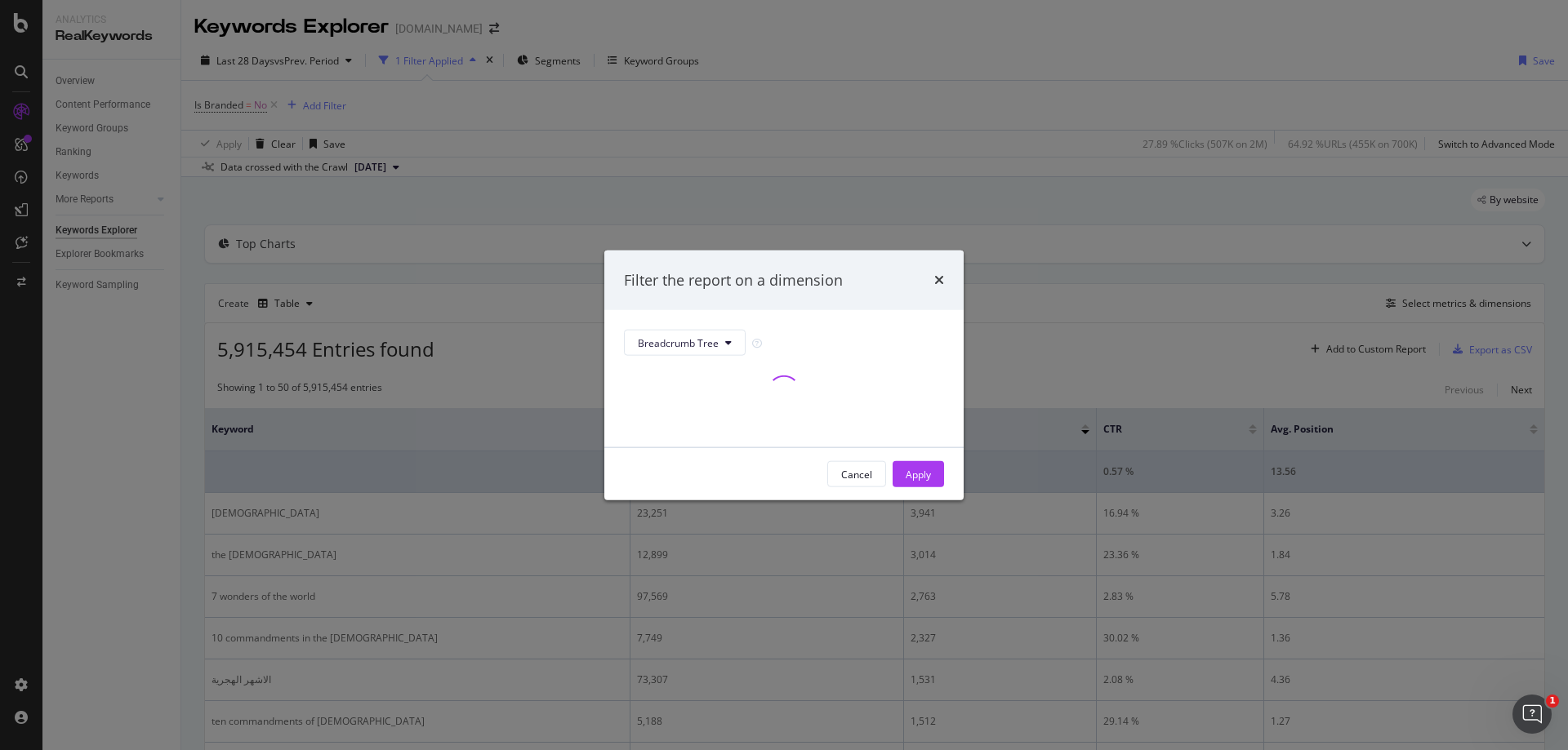
click at [849, 469] on div "Cancel" at bounding box center [856, 473] width 31 height 14
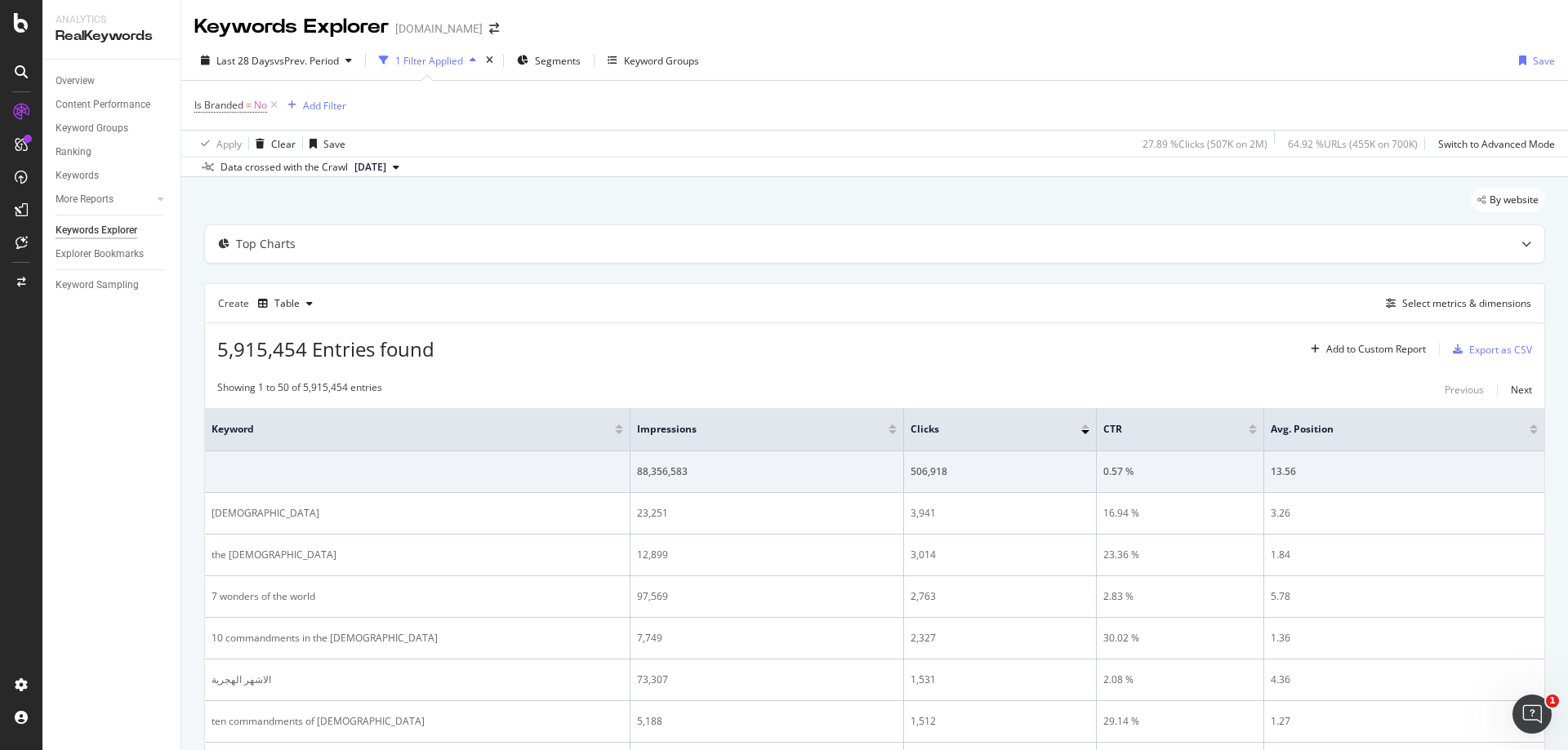
click at [21, 69] on icon at bounding box center [21, 72] width 13 height 13
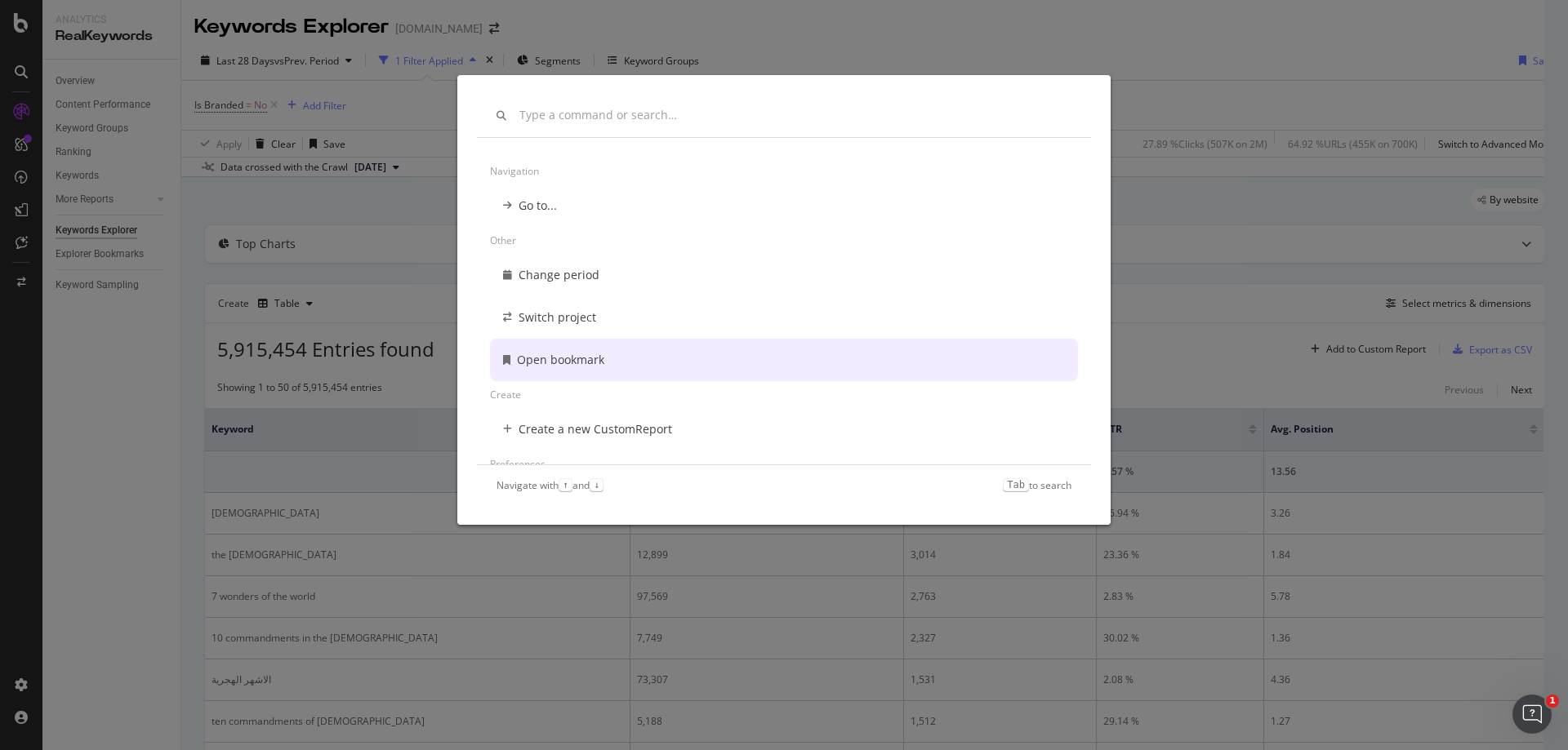
scroll to position [160, 0]
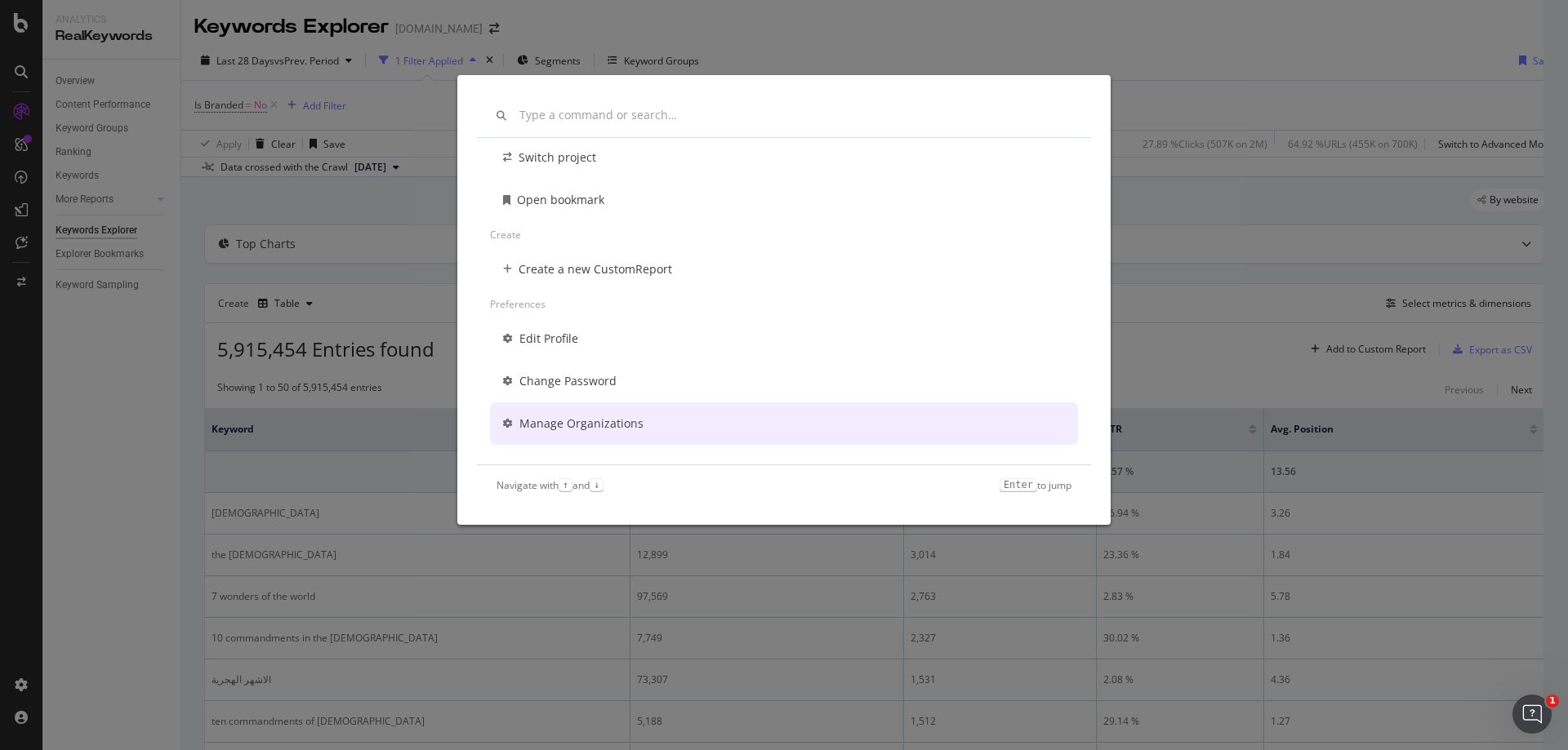
click at [1158, 272] on div "Change period Switch project Open bookmark Create Create a new CustomReport Pre…" at bounding box center [784, 375] width 1568 height 750
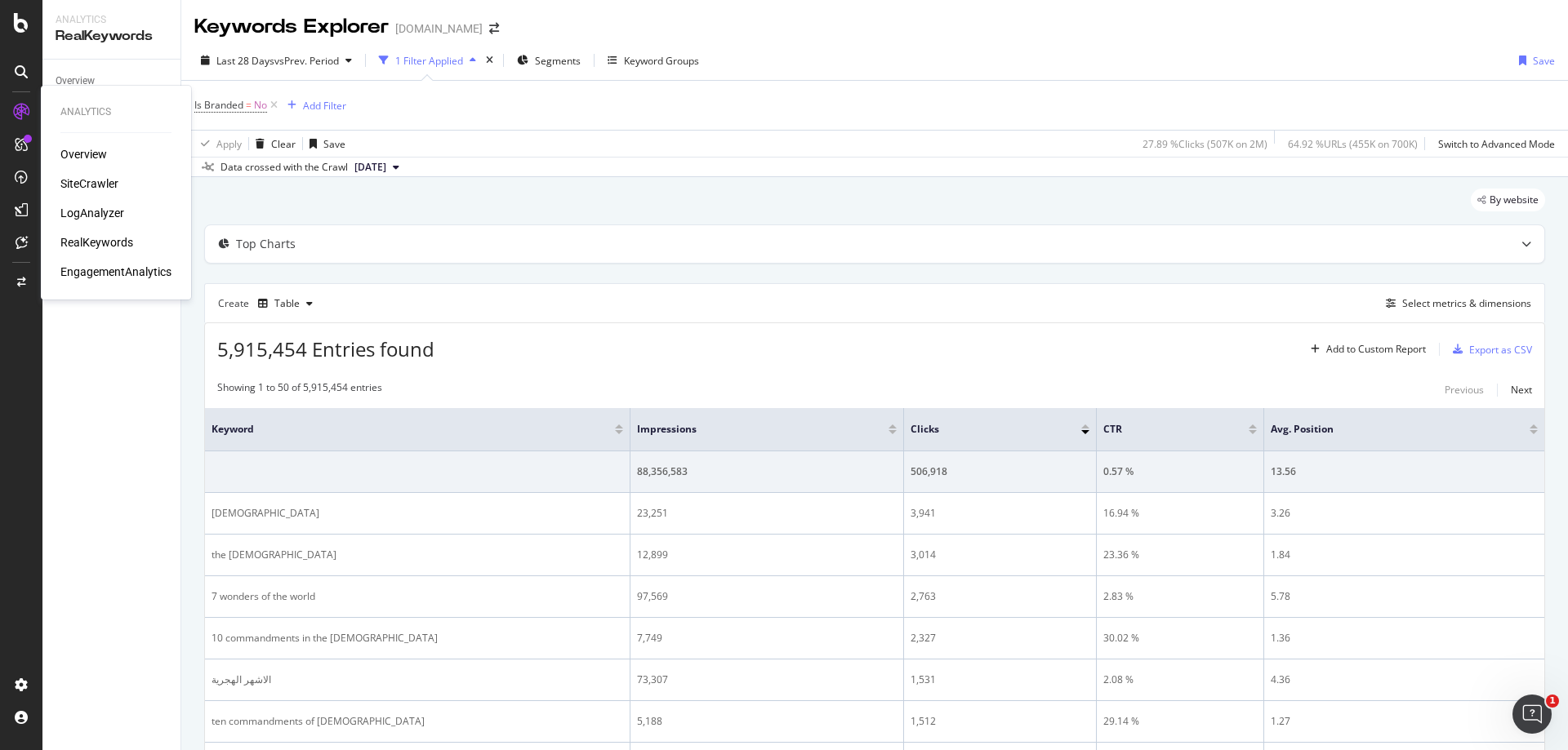
click at [105, 242] on div "RealKeywords" at bounding box center [97, 242] width 73 height 16
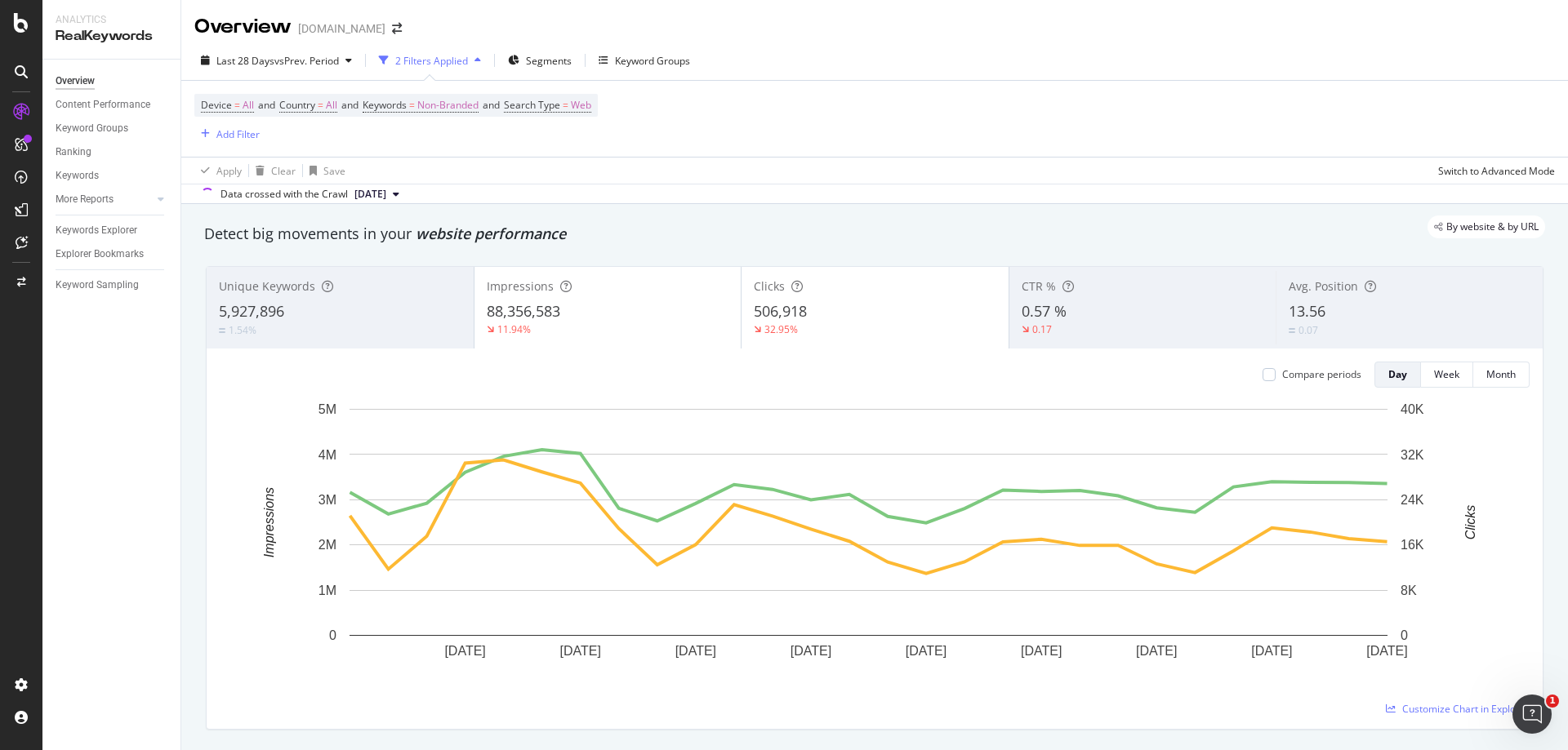
click at [480, 62] on icon "button" at bounding box center [478, 60] width 6 height 10
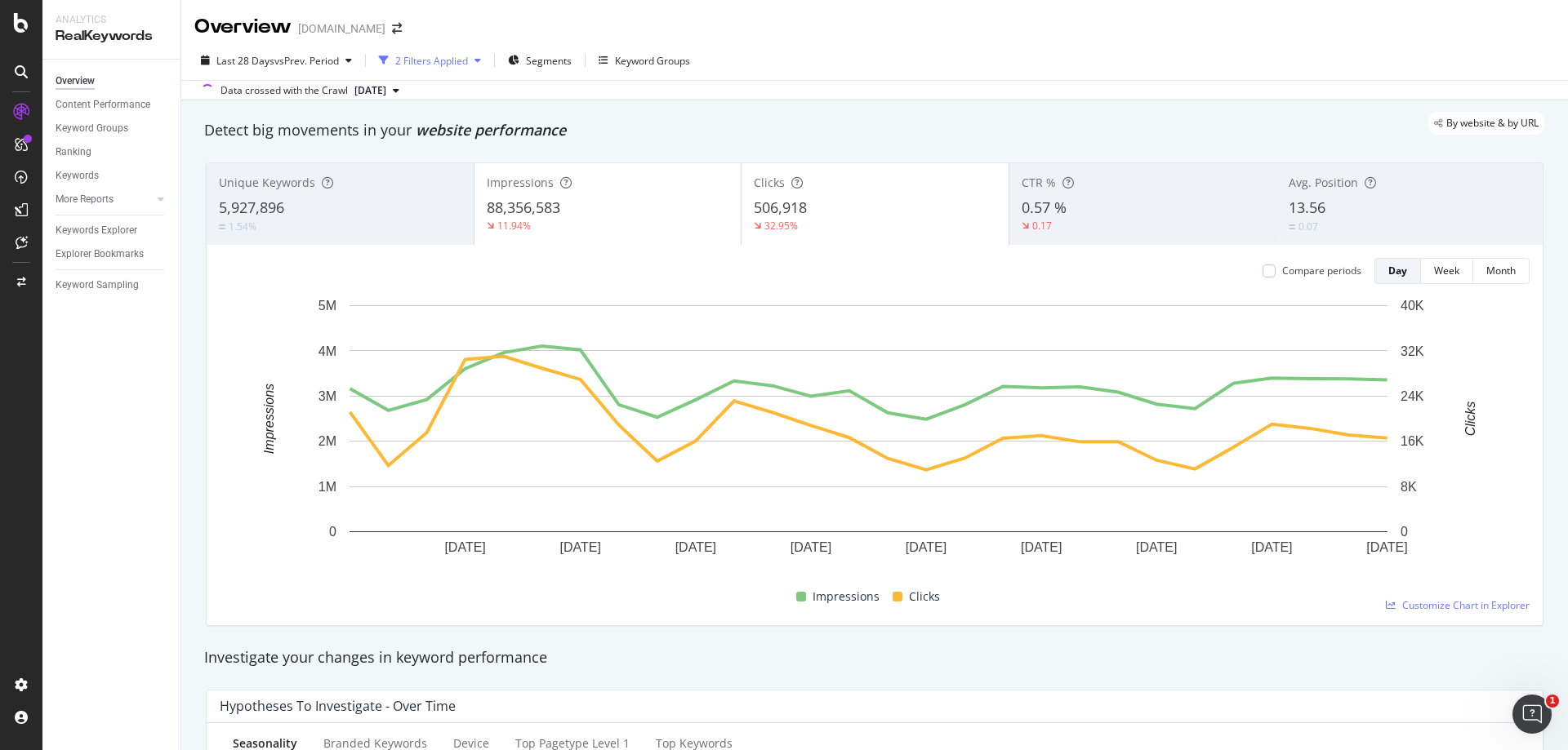
click at [481, 64] on icon "button" at bounding box center [478, 60] width 6 height 10
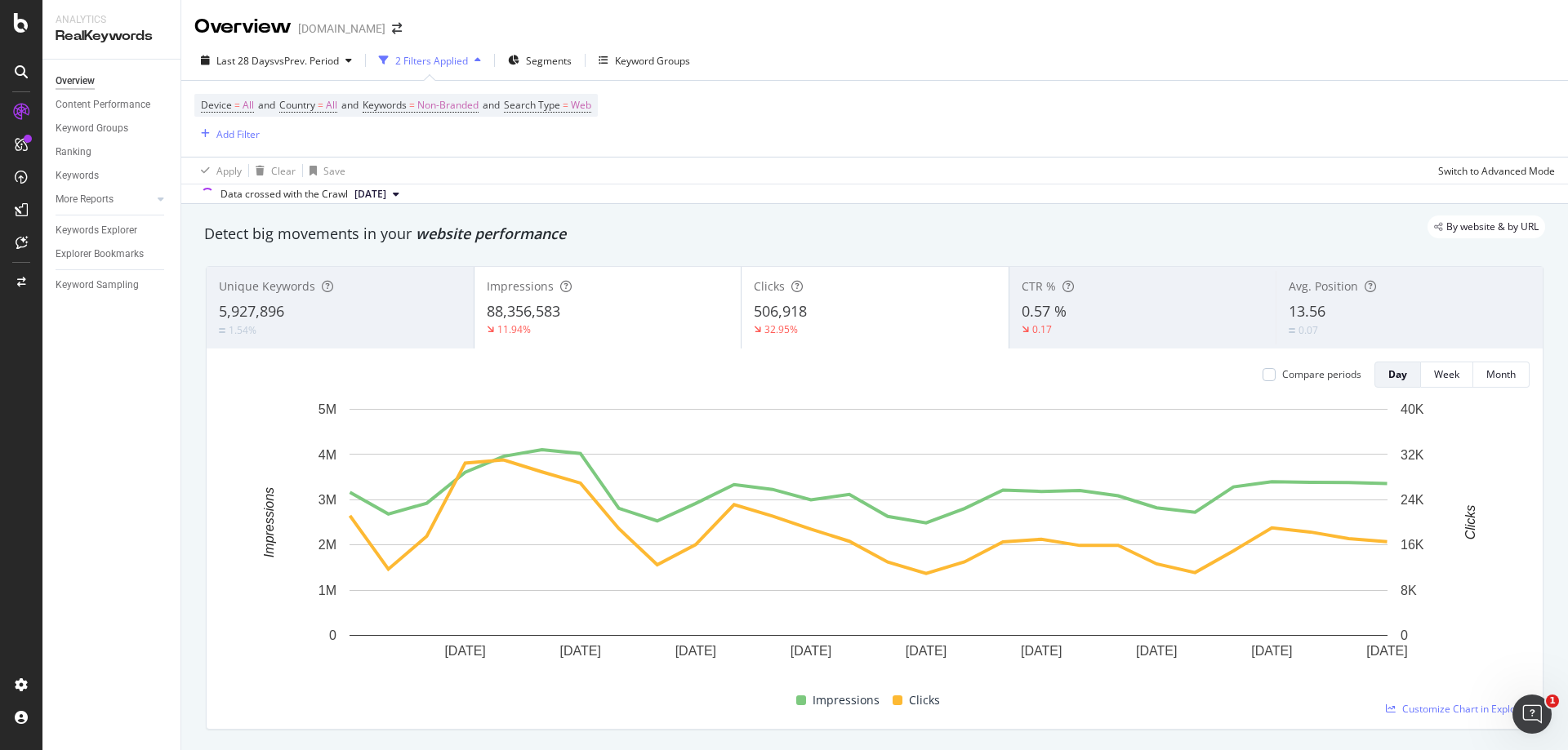
click at [481, 64] on icon "button" at bounding box center [478, 60] width 6 height 10
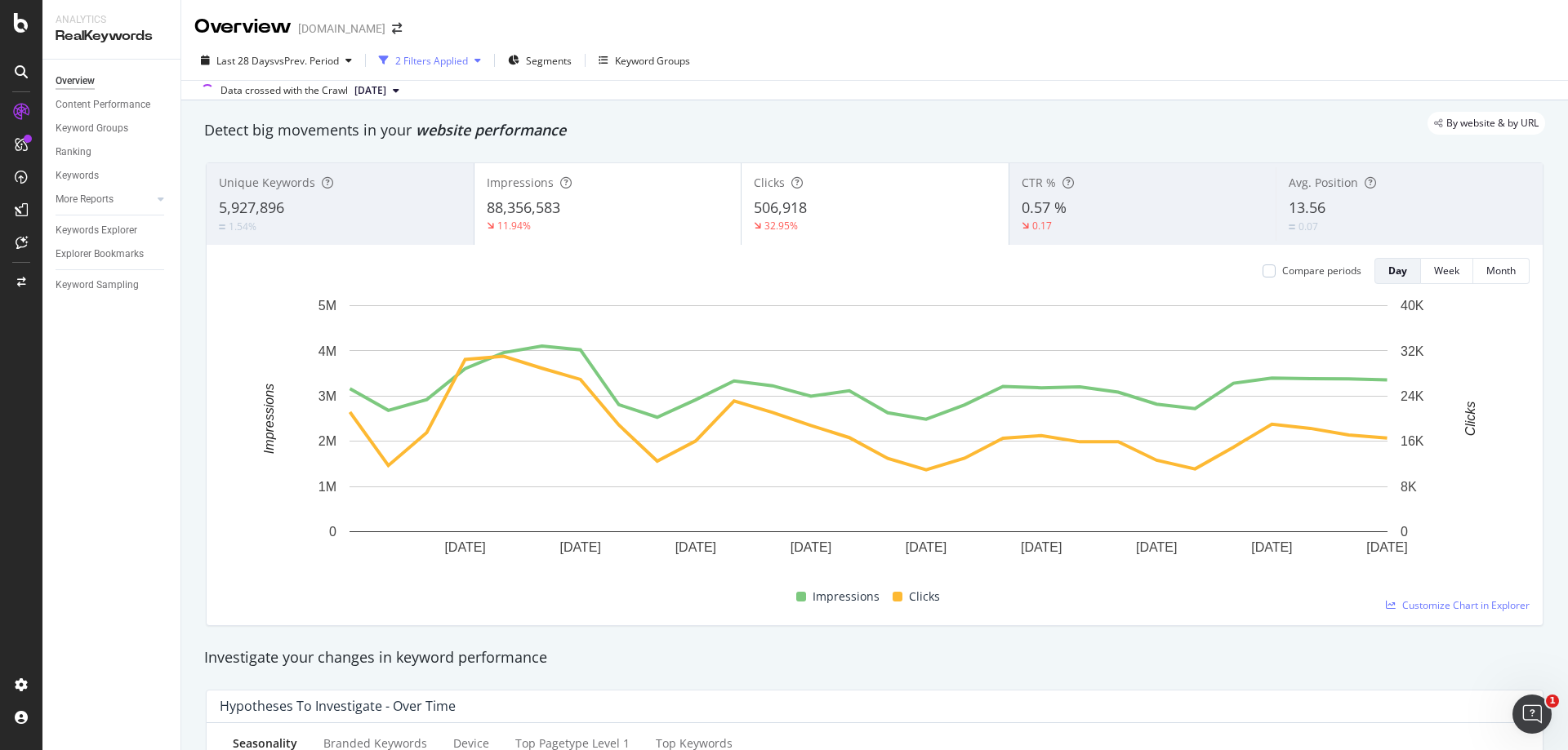
click at [481, 64] on icon "button" at bounding box center [478, 60] width 6 height 10
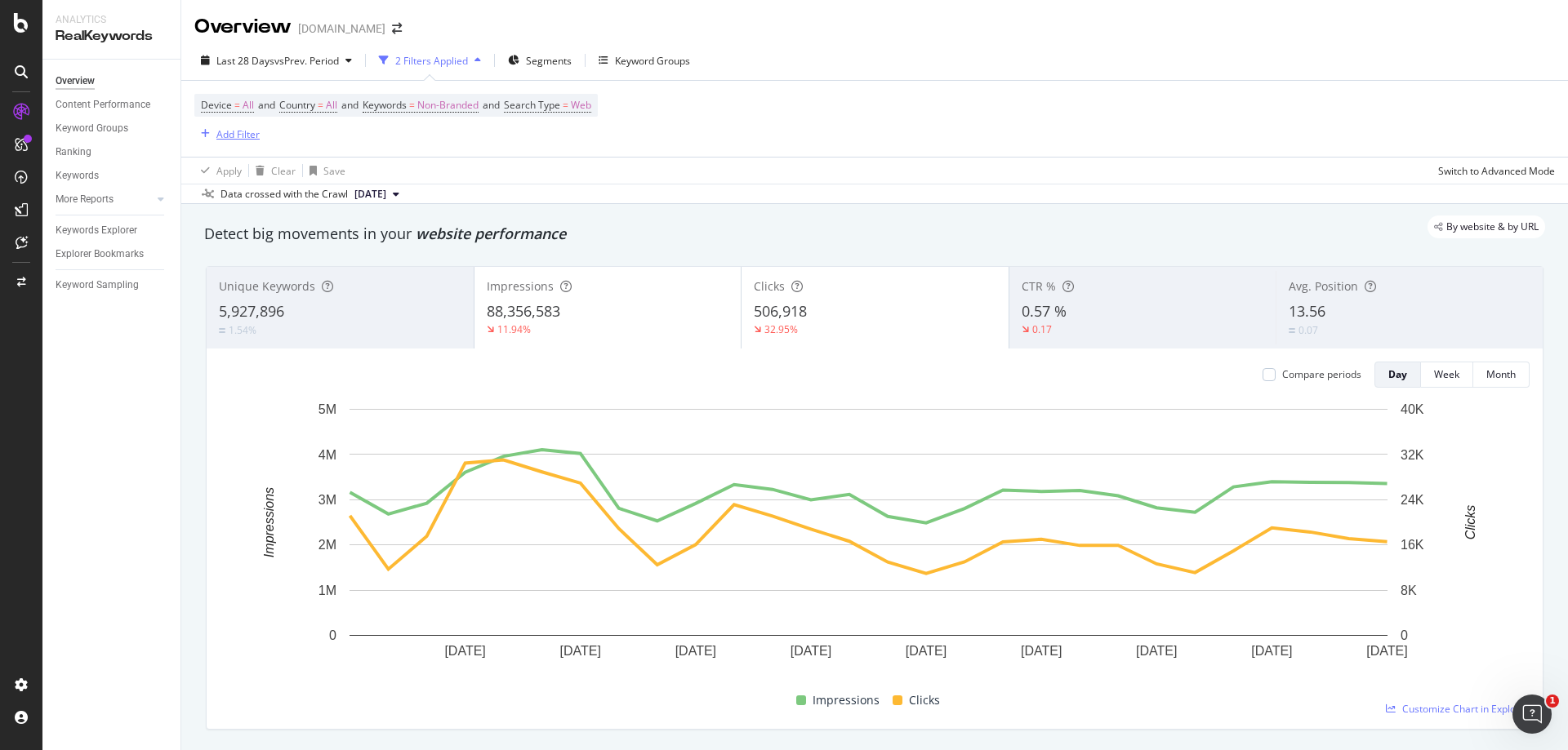
click at [242, 133] on div "Add Filter" at bounding box center [238, 133] width 44 height 14
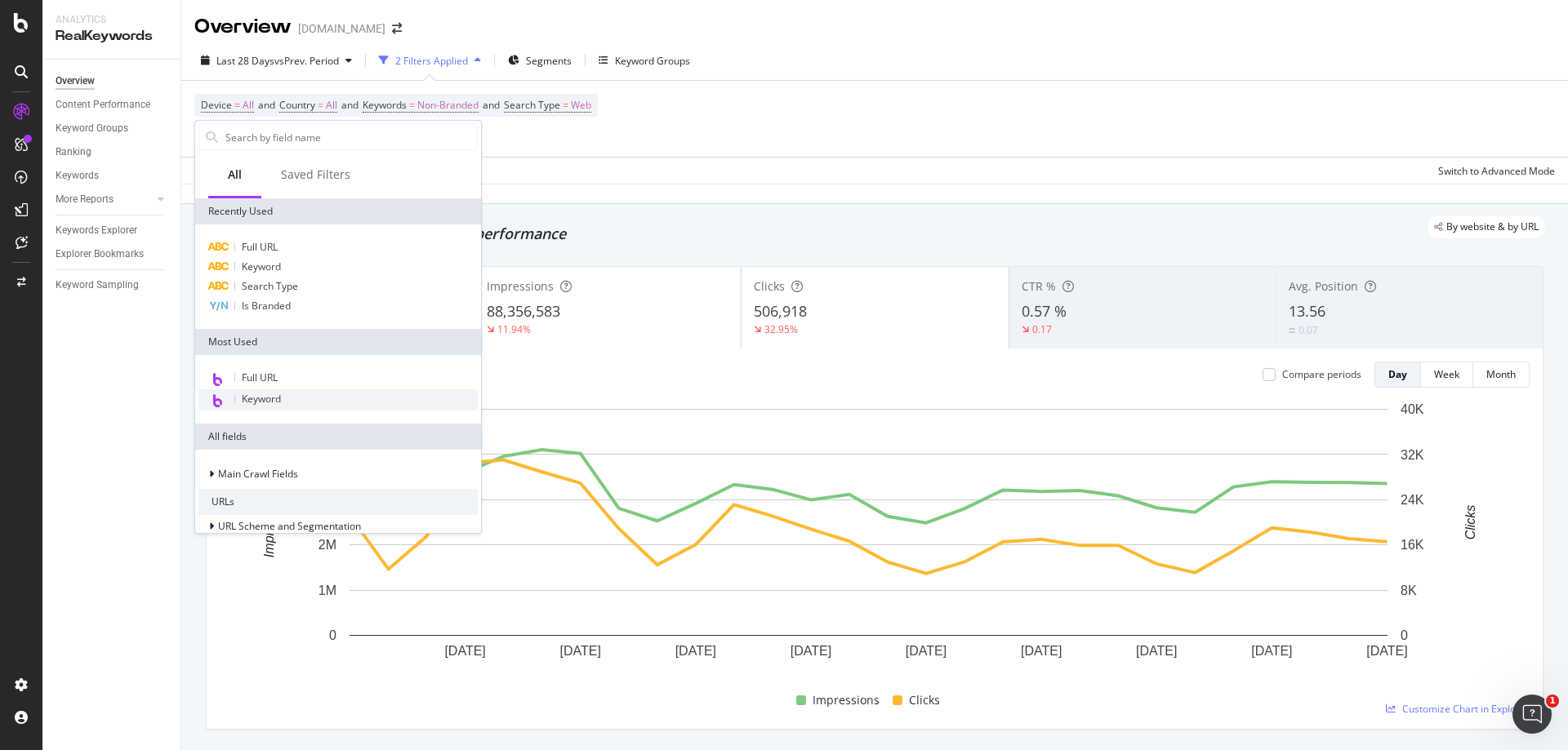
click at [280, 393] on div "Keyword" at bounding box center [339, 400] width 280 height 21
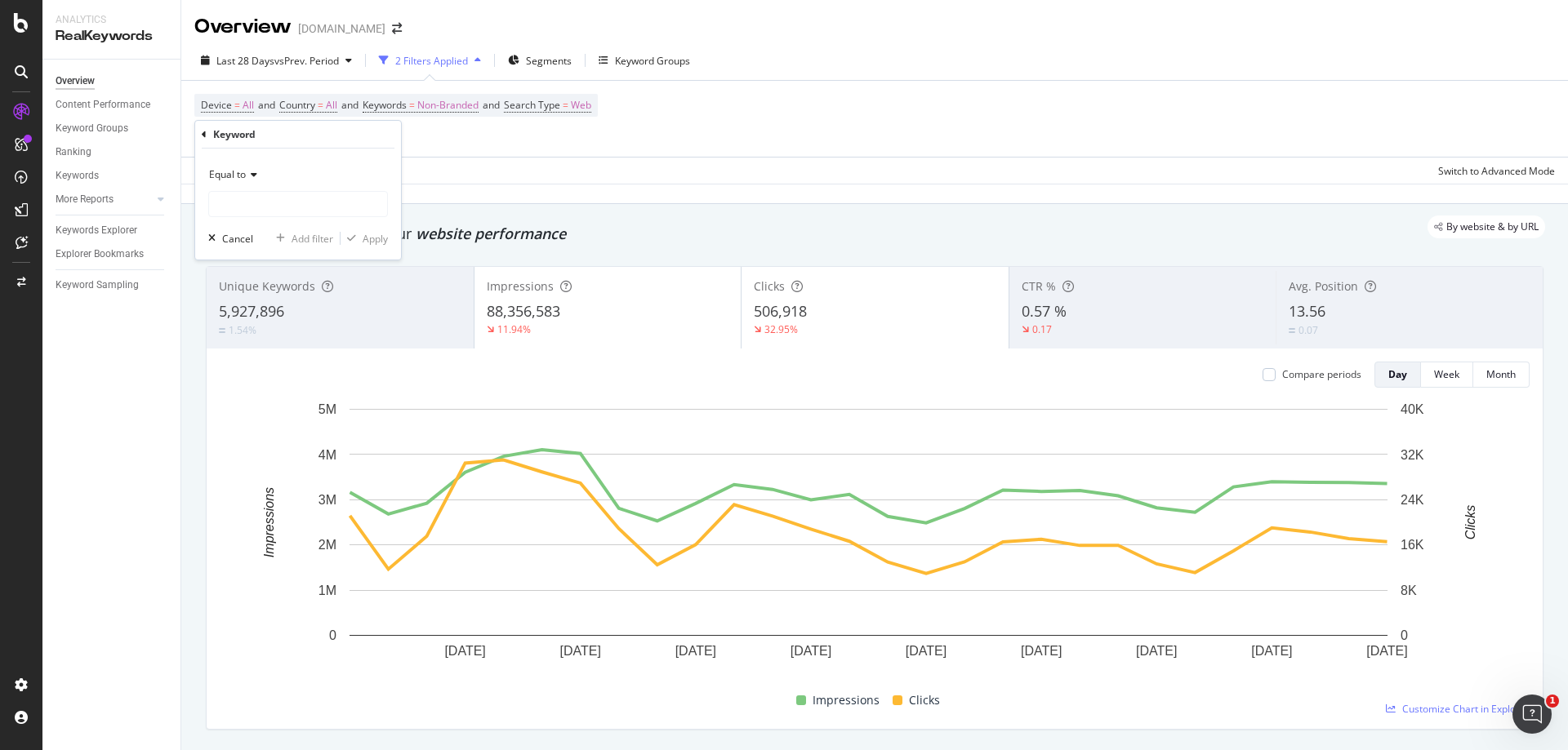
click at [257, 182] on div "Equal to" at bounding box center [298, 174] width 180 height 26
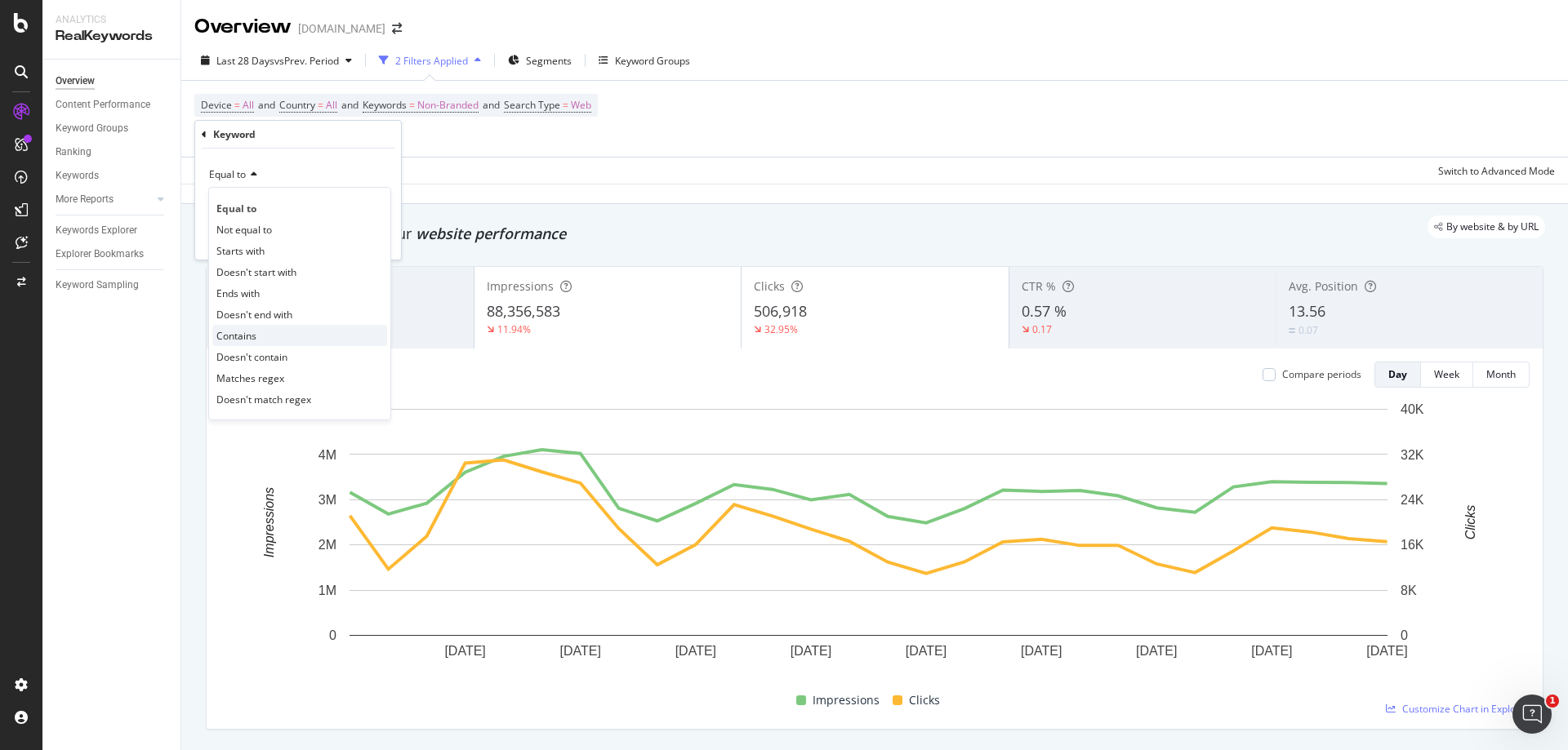
click at [261, 337] on div "Contains" at bounding box center [300, 335] width 174 height 21
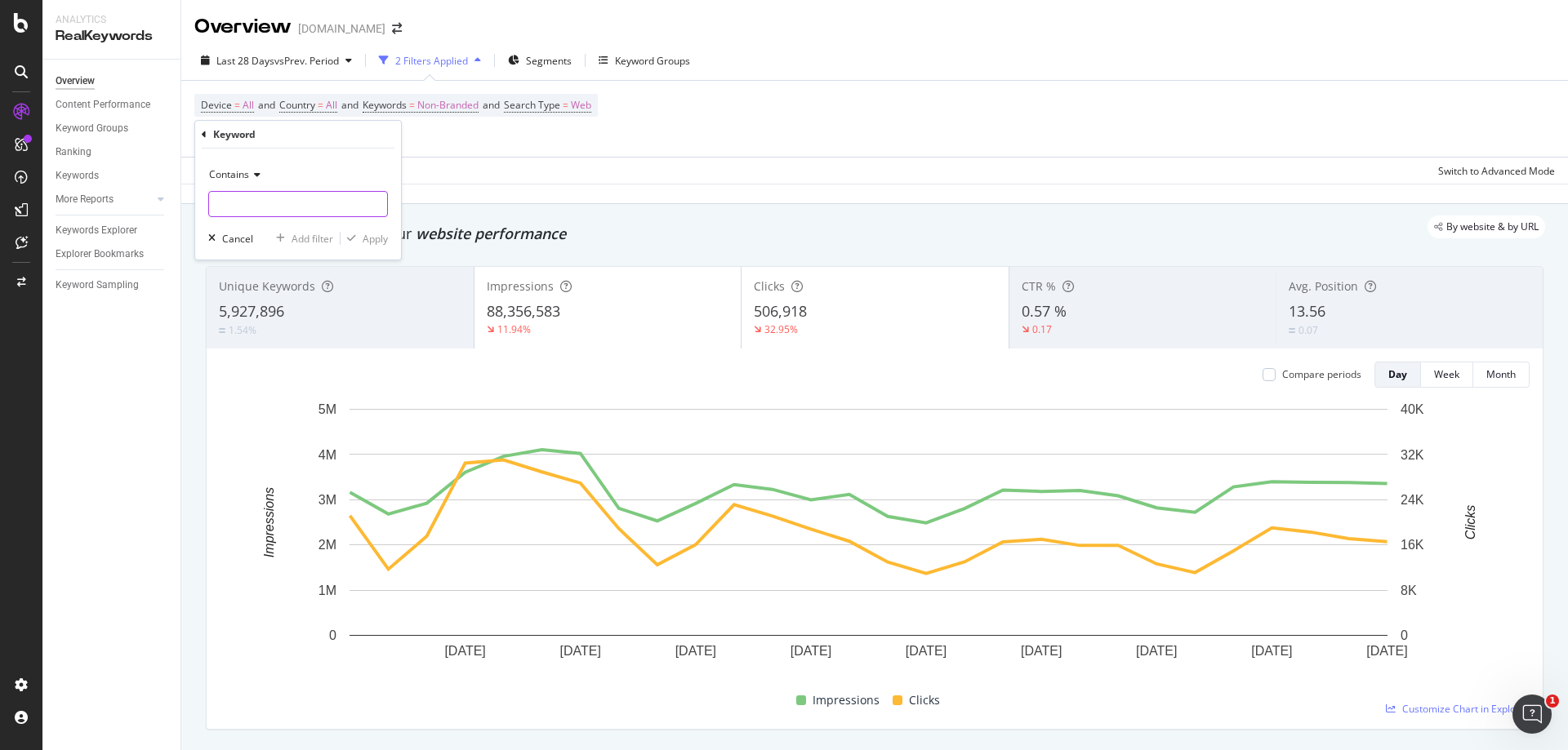
click at [263, 205] on input "text" at bounding box center [298, 203] width 178 height 26
type input "winter"
click at [373, 233] on div "Apply" at bounding box center [375, 238] width 25 height 14
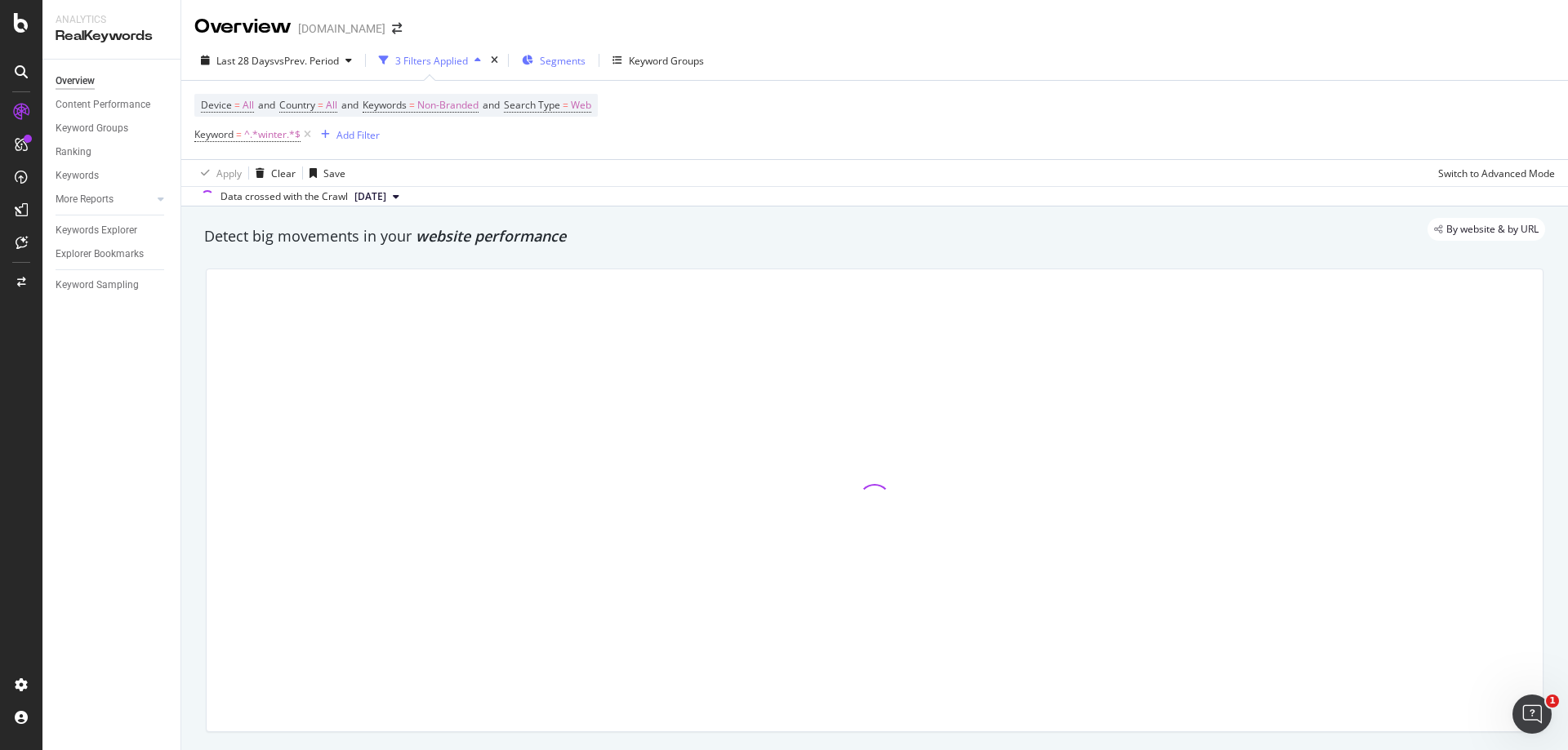
click at [562, 64] on span "Segments" at bounding box center [562, 60] width 45 height 14
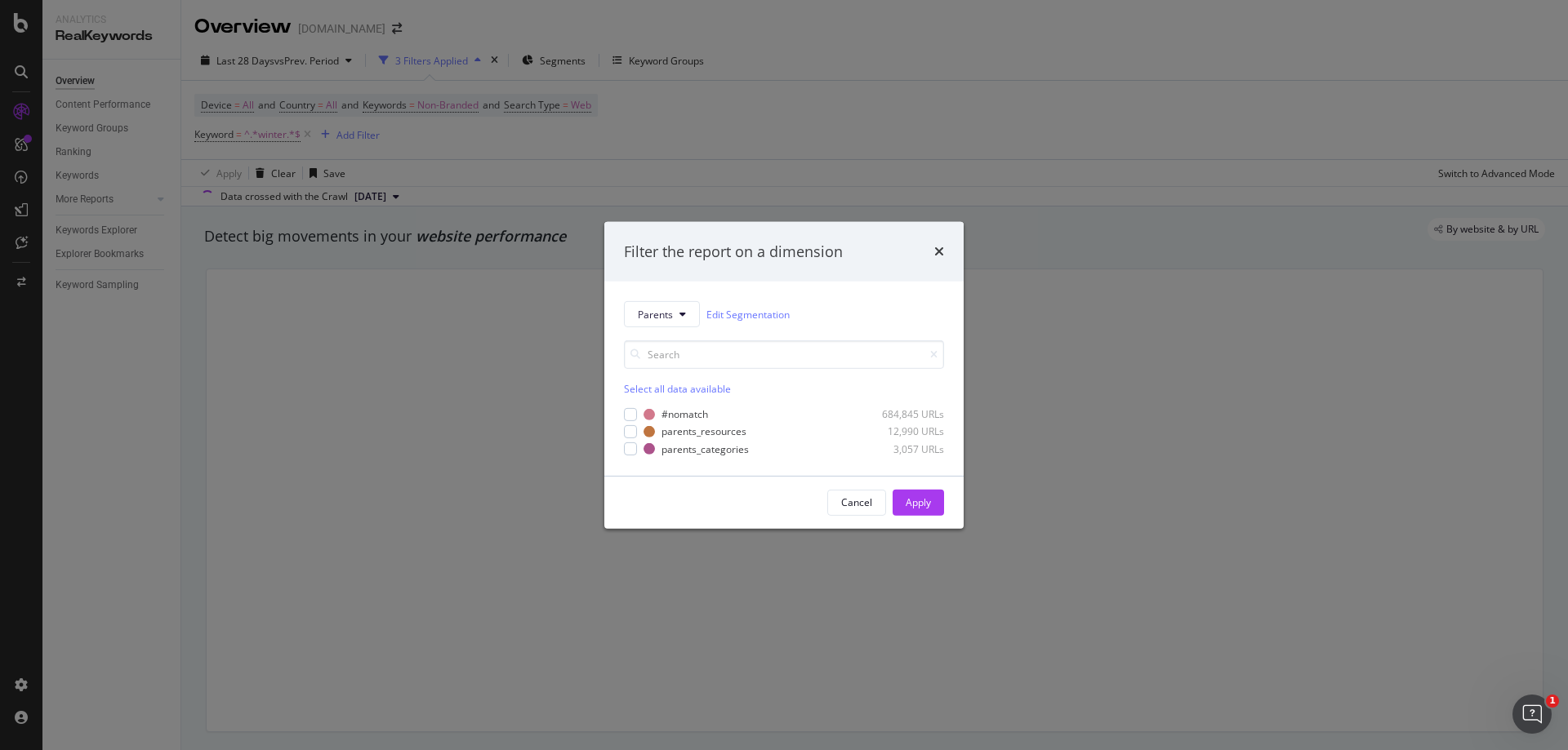
click at [1067, 489] on div "Filter the report on a dimension Parents Edit Segmentation Select all data avai…" at bounding box center [784, 375] width 1568 height 750
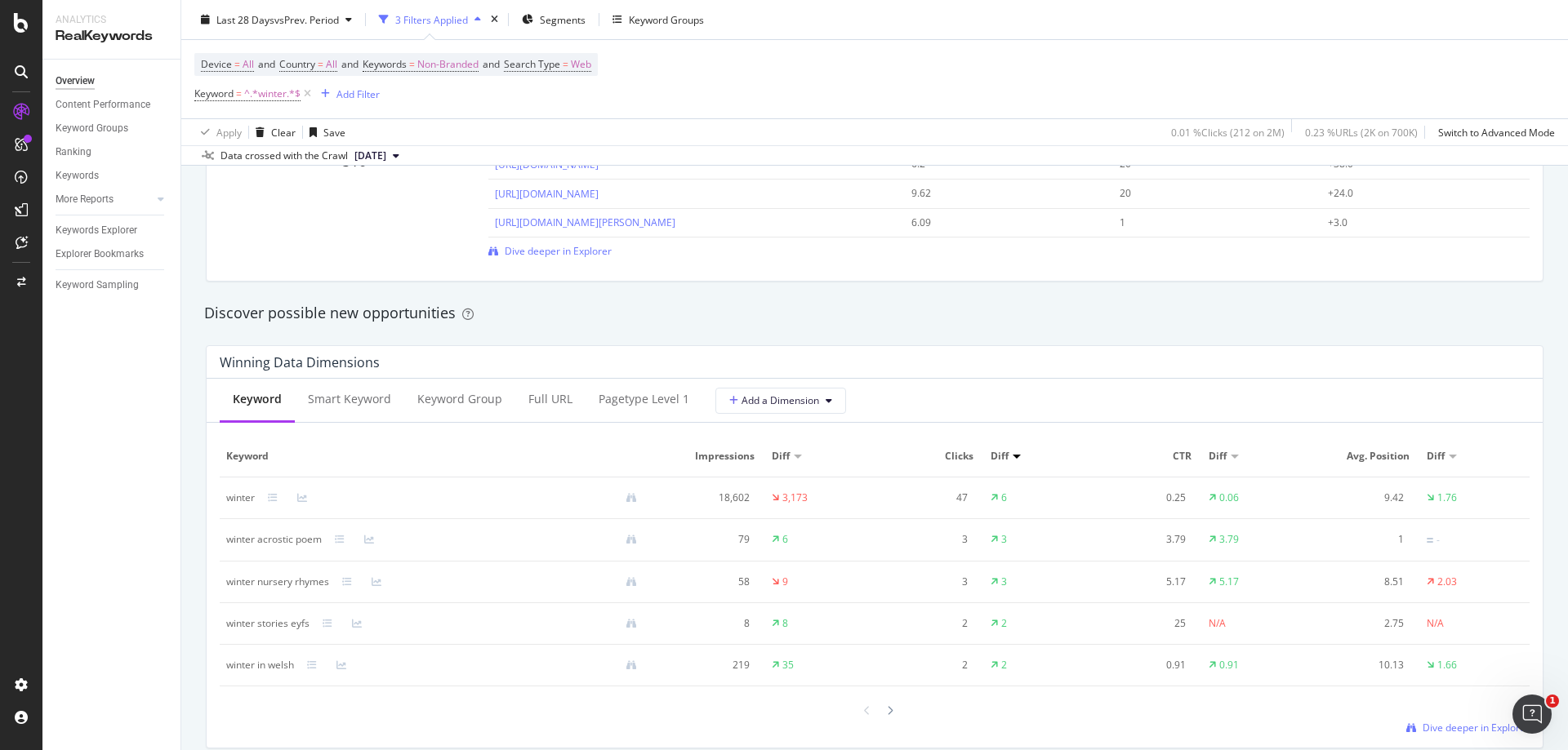
scroll to position [1307, 0]
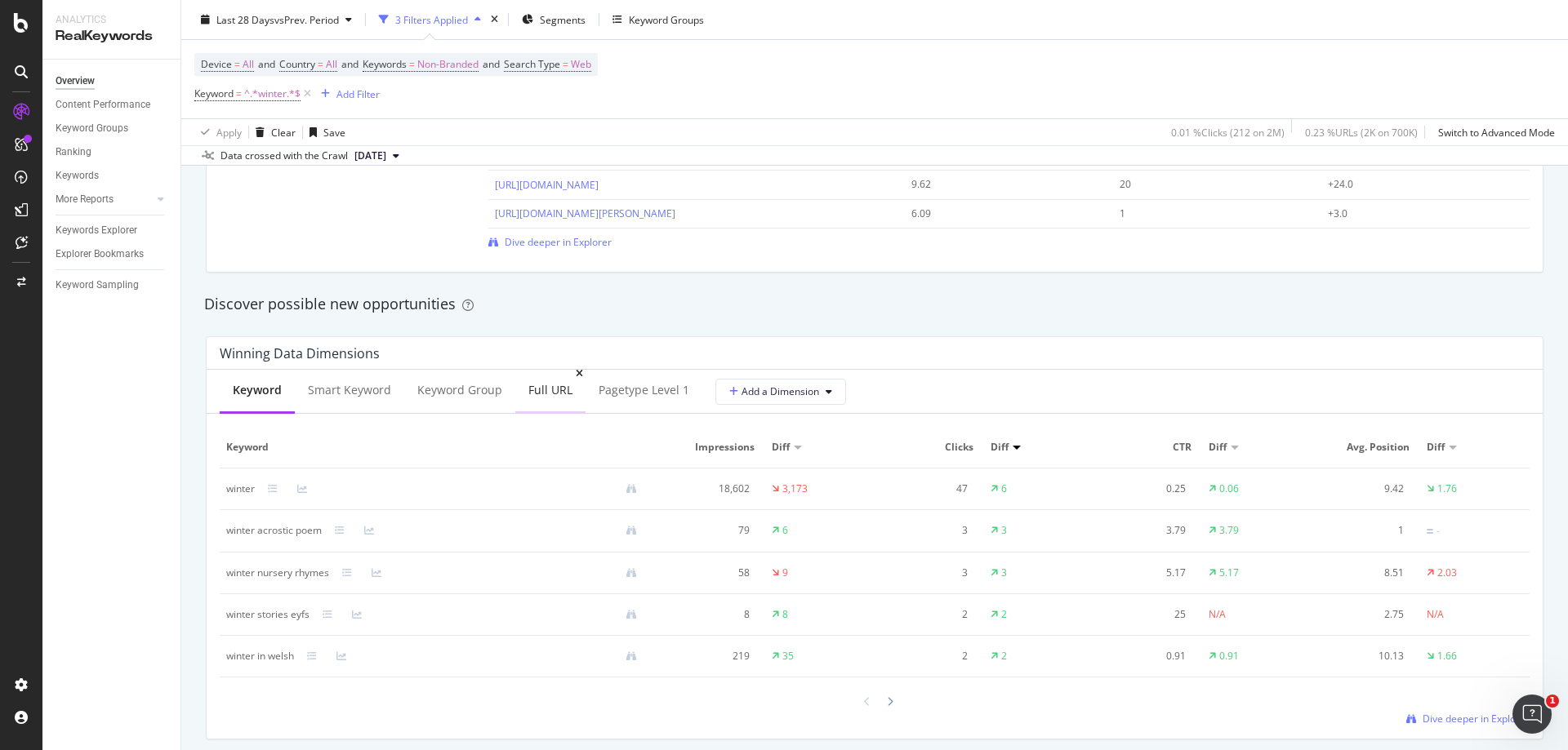
click at [547, 393] on div "Full URL" at bounding box center [550, 390] width 44 height 16
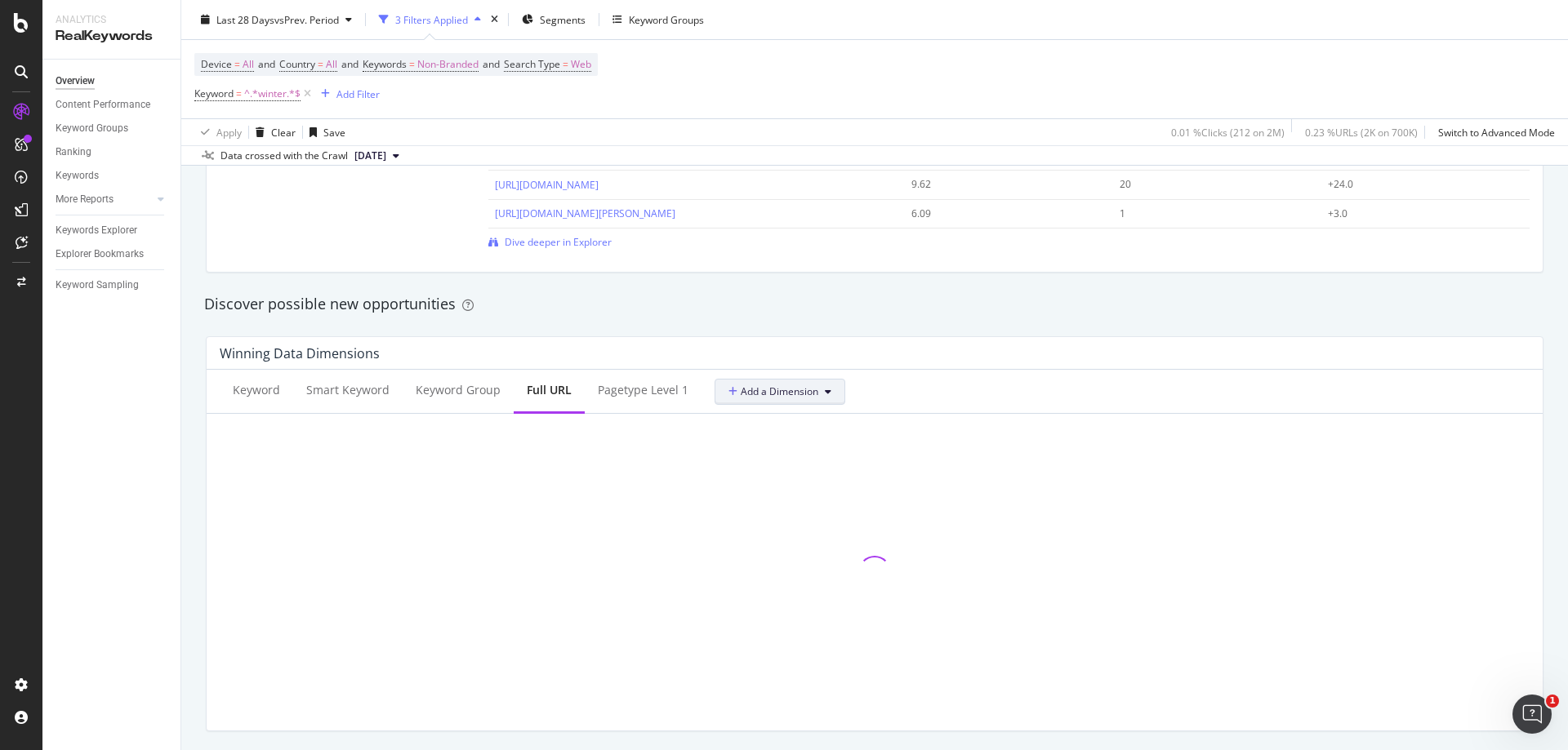
click at [828, 397] on button "Add a Dimension" at bounding box center [780, 391] width 131 height 26
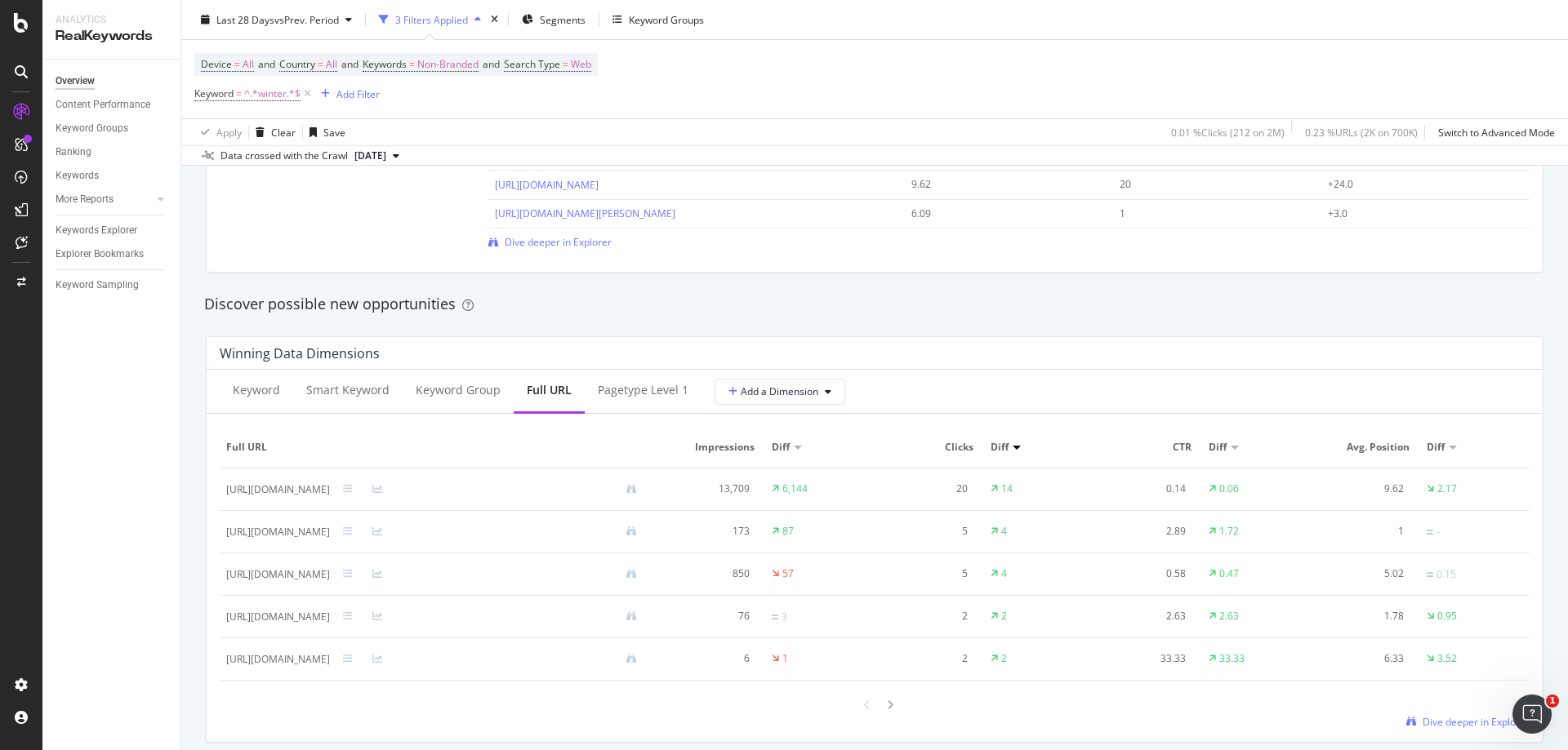
click at [934, 362] on div "Winning Data Dimensions" at bounding box center [874, 353] width 1336 height 33
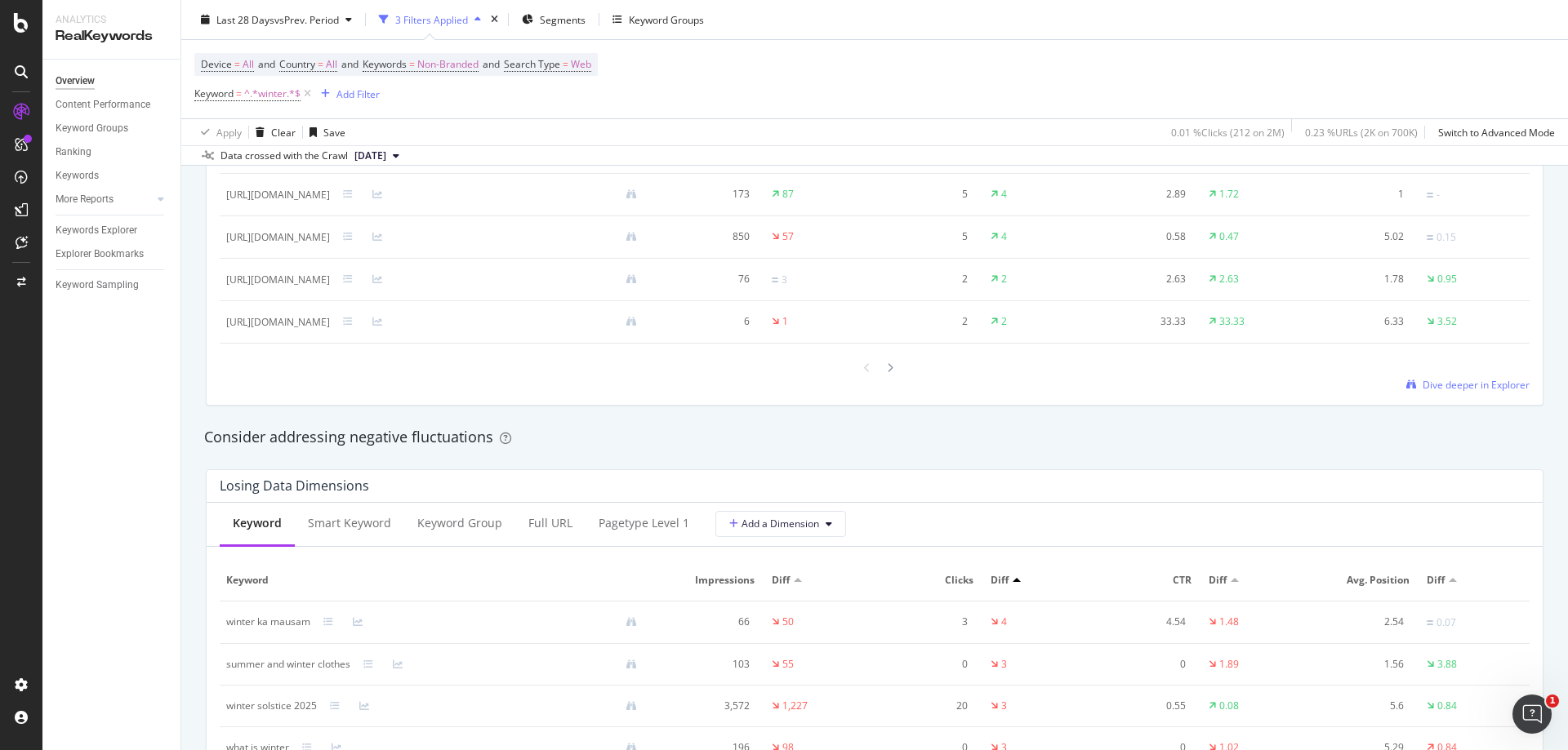
scroll to position [1796, 0]
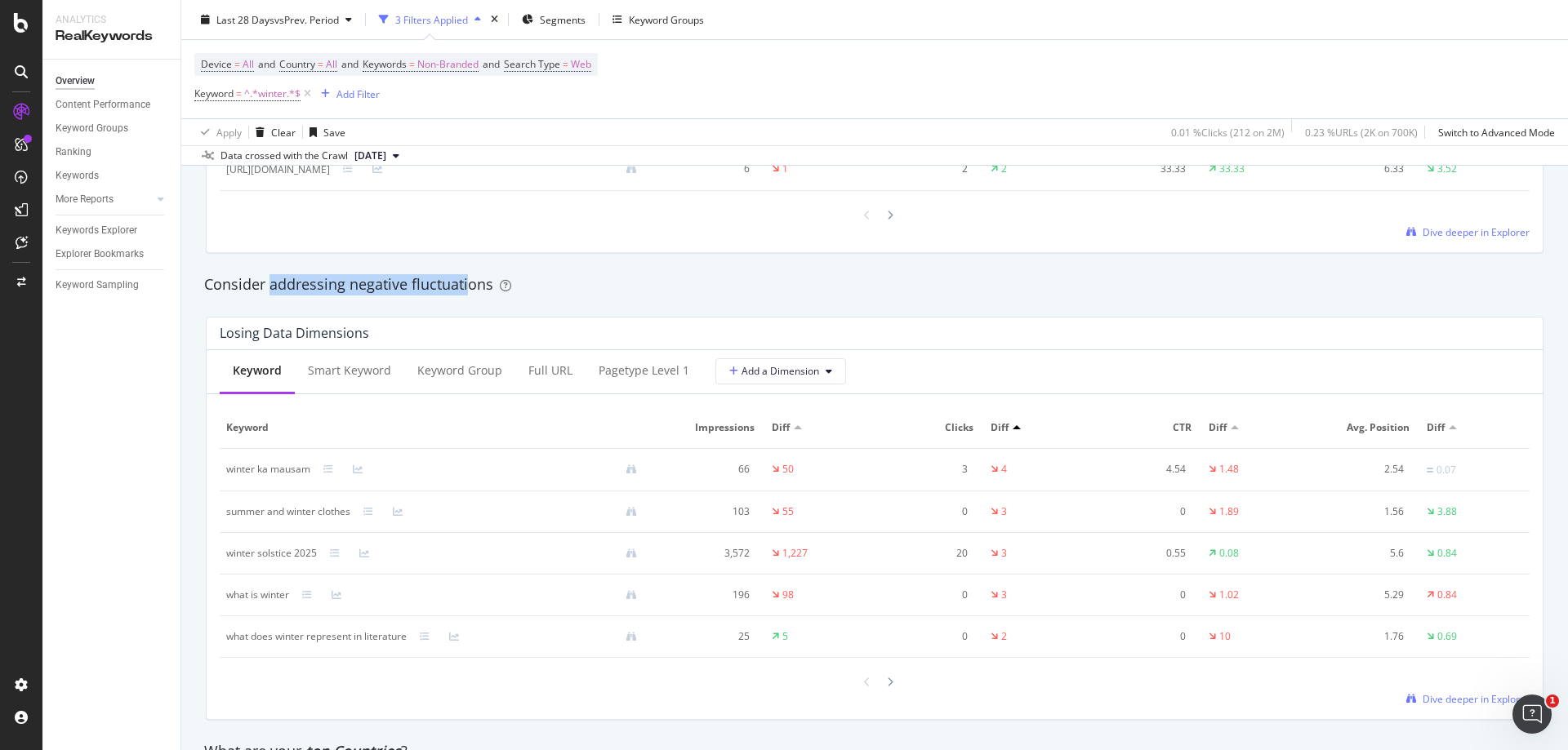
drag, startPoint x: 269, startPoint y: 275, endPoint x: 468, endPoint y: 274, distance: 199.0
click at [468, 274] on div "Consider addressing negative fluctuations" at bounding box center [874, 284] width 1341 height 21
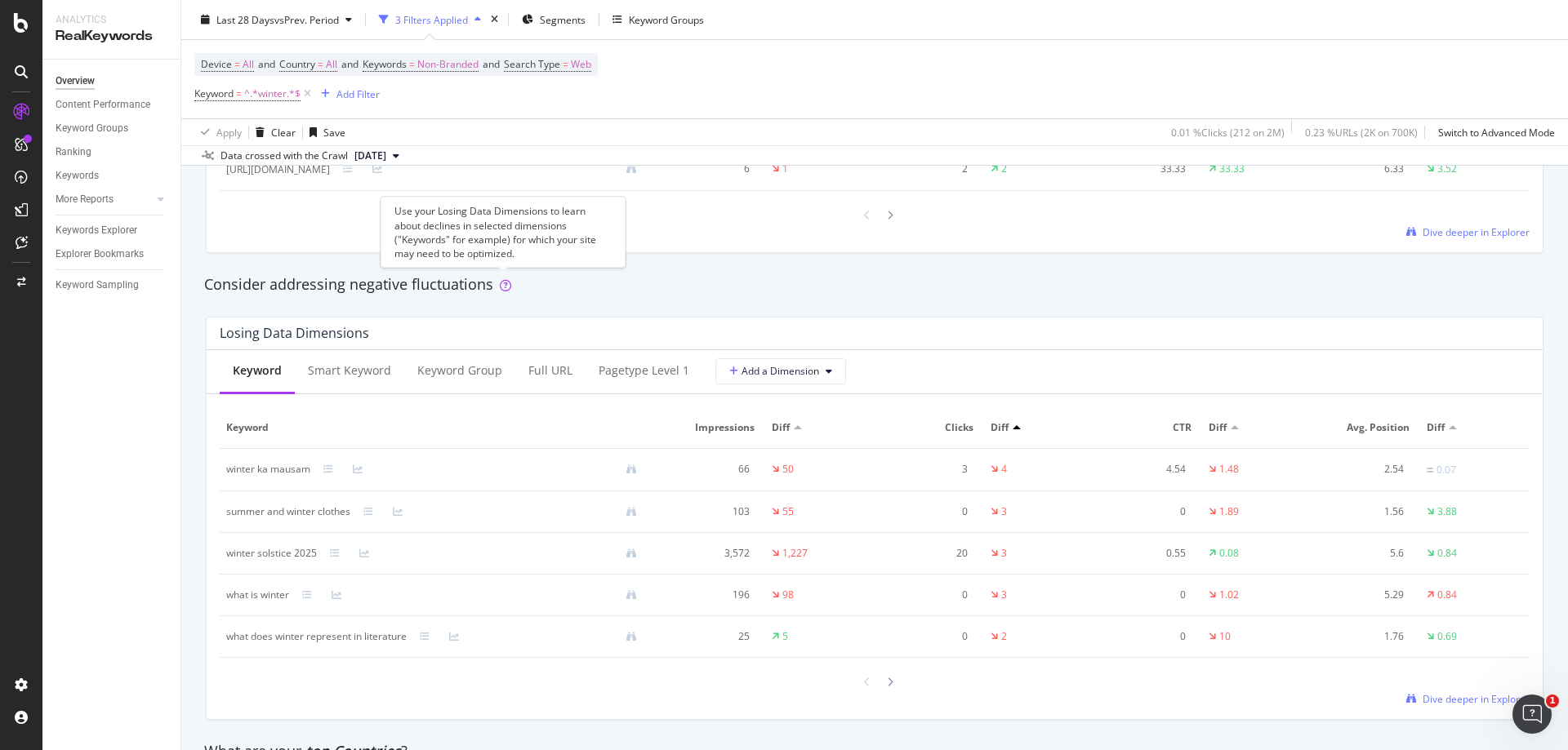
click at [527, 274] on div "Consider addressing negative fluctuations" at bounding box center [874, 284] width 1341 height 21
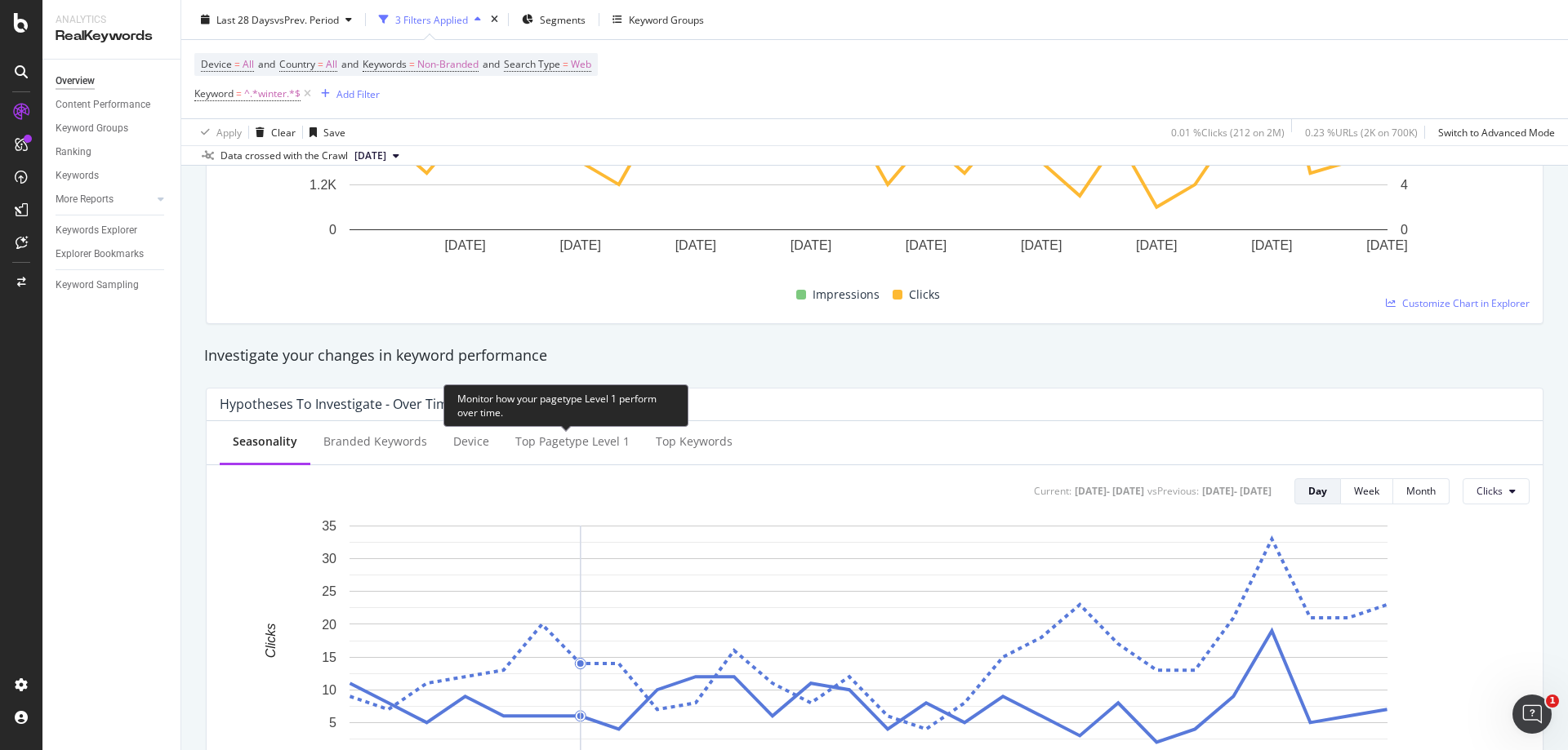
scroll to position [0, 0]
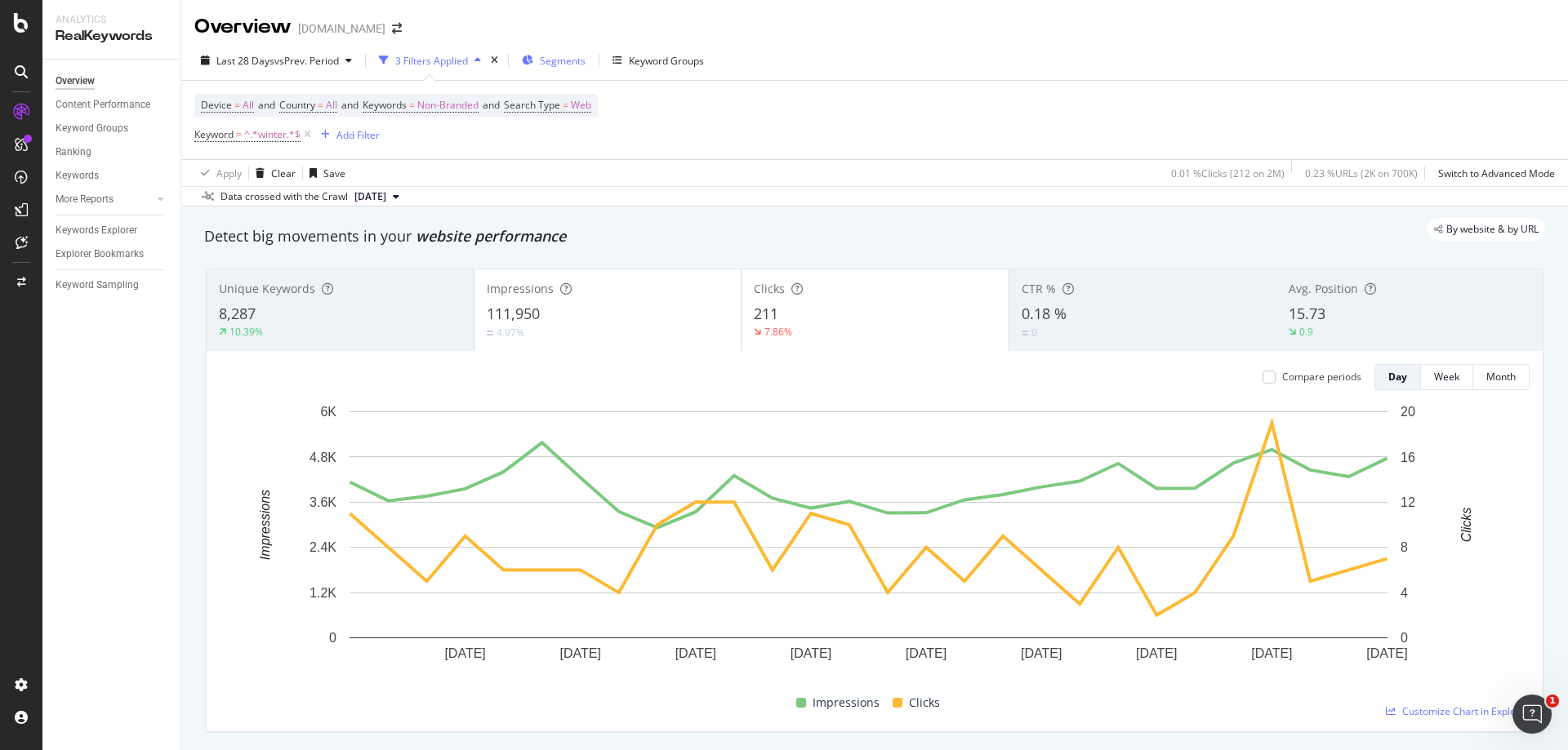
click at [562, 60] on span "Segments" at bounding box center [562, 60] width 45 height 14
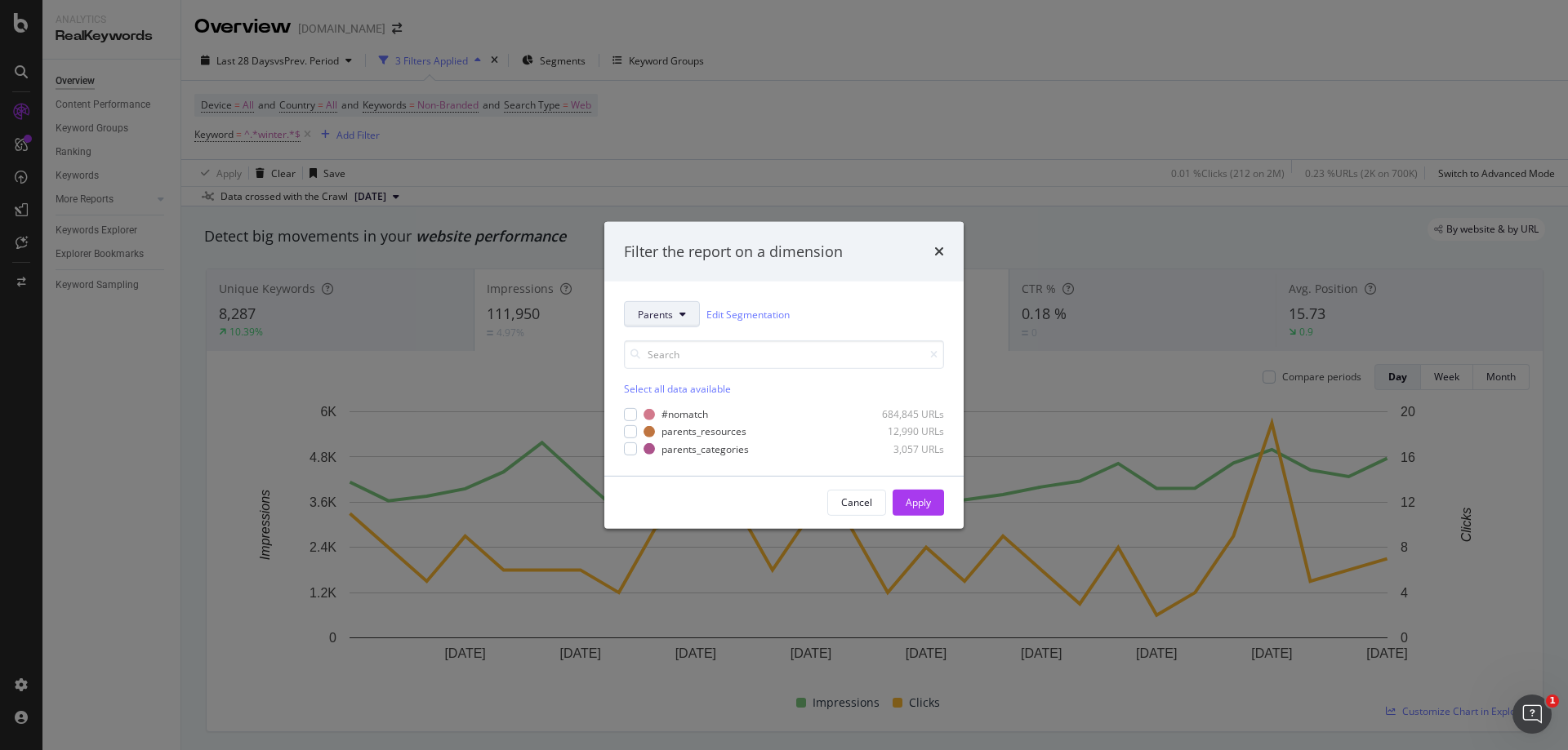
click at [687, 315] on button "Parents" at bounding box center [662, 314] width 76 height 26
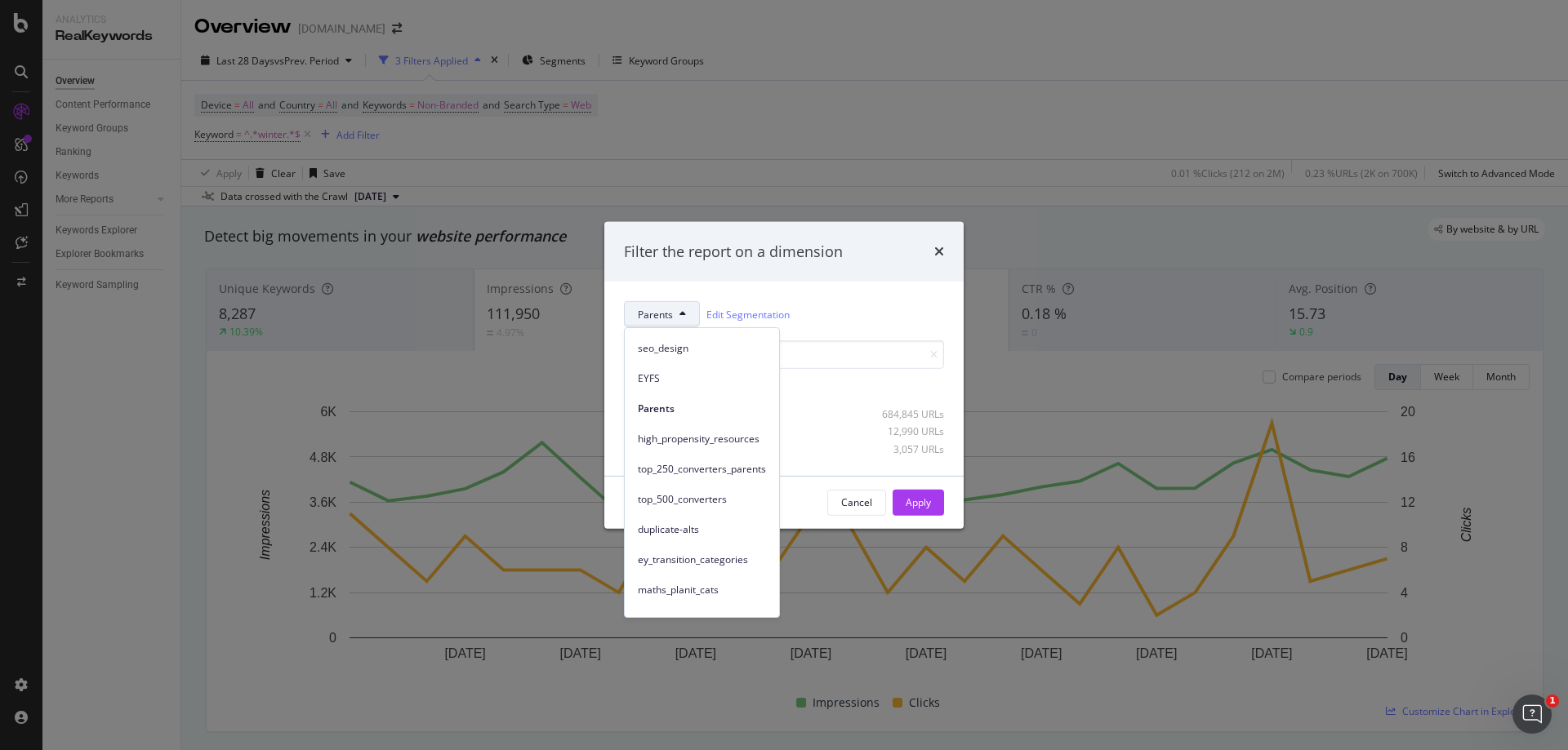
scroll to position [192, 0]
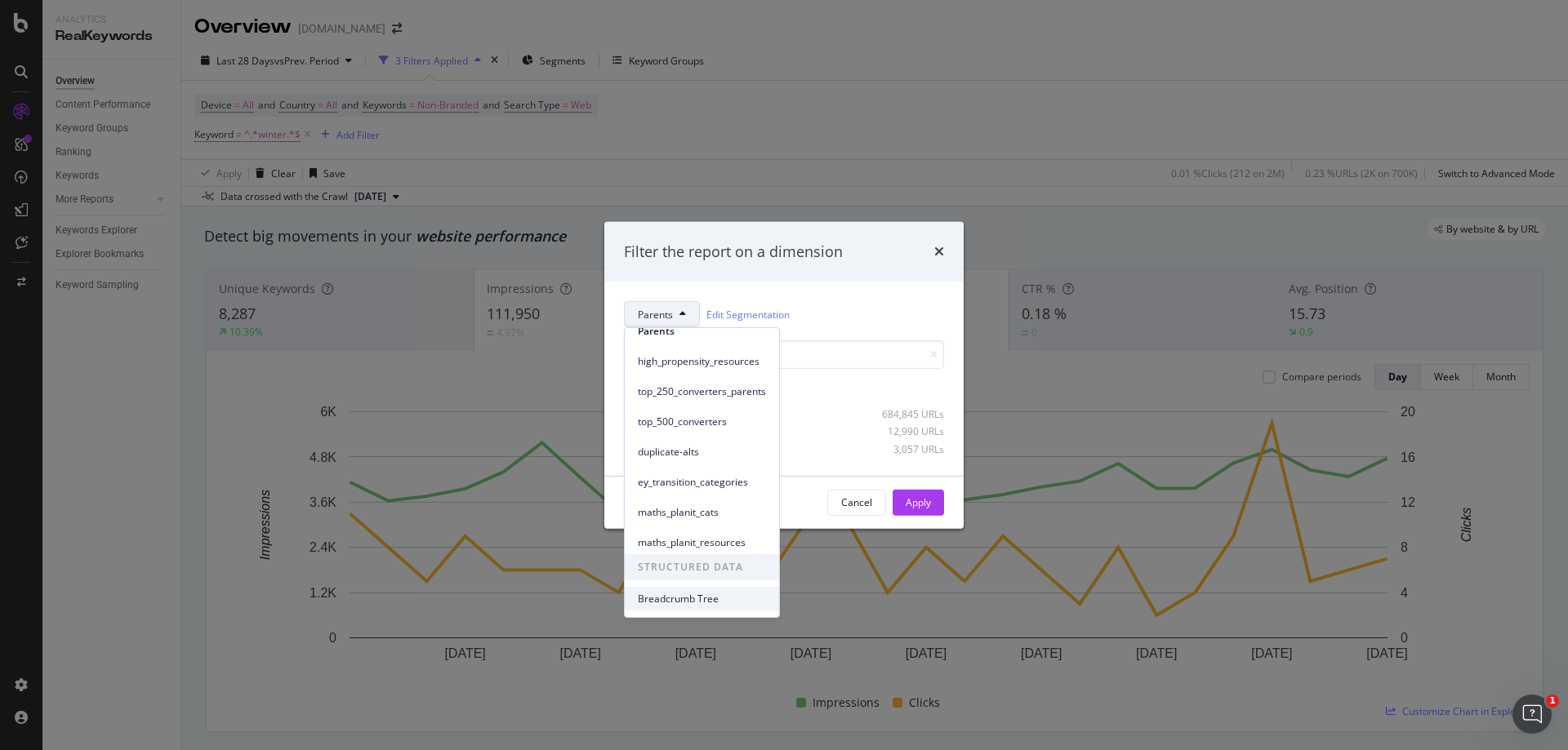
click at [686, 602] on span "Breadcrumb Tree" at bounding box center [701, 599] width 128 height 15
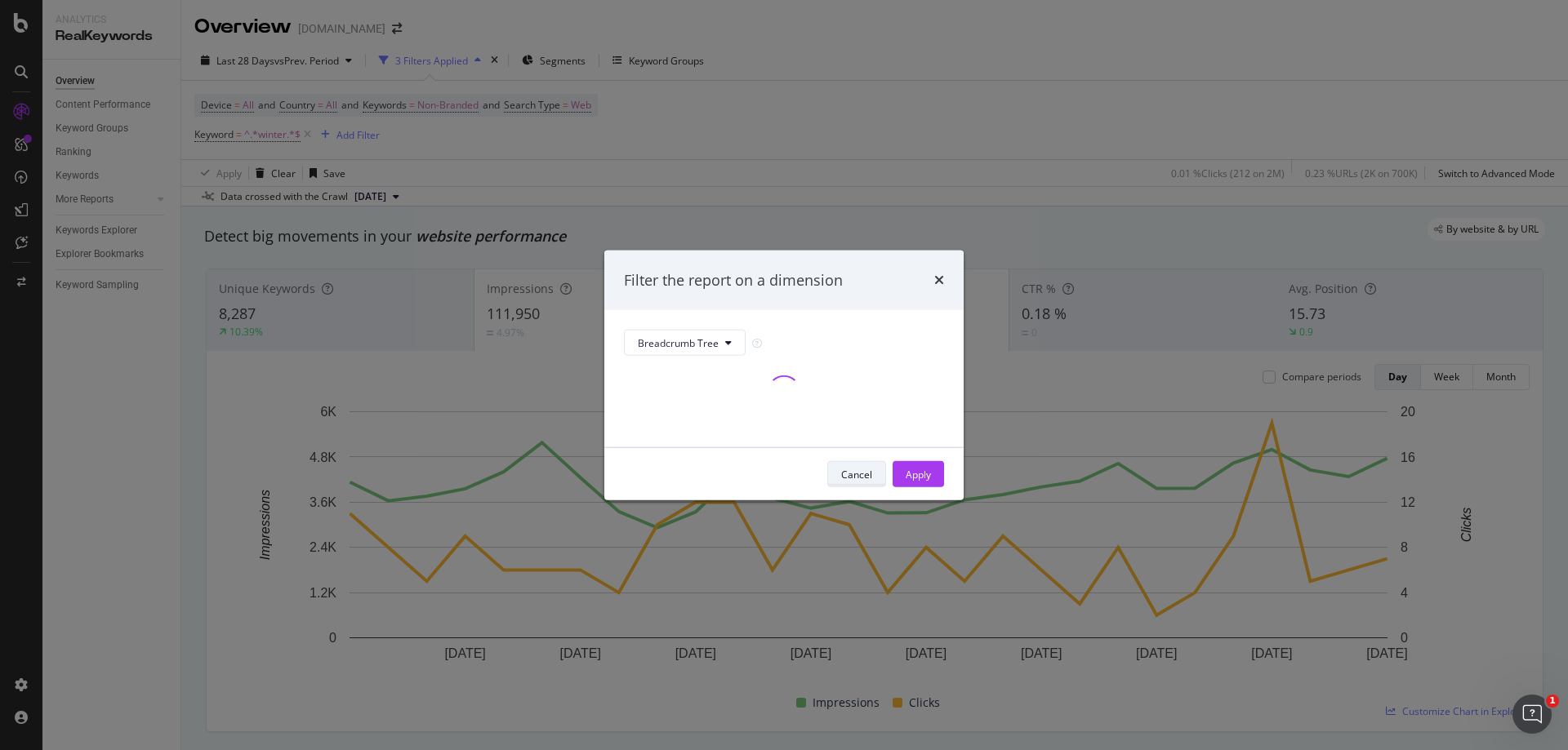
click at [861, 471] on div "Cancel" at bounding box center [856, 473] width 31 height 14
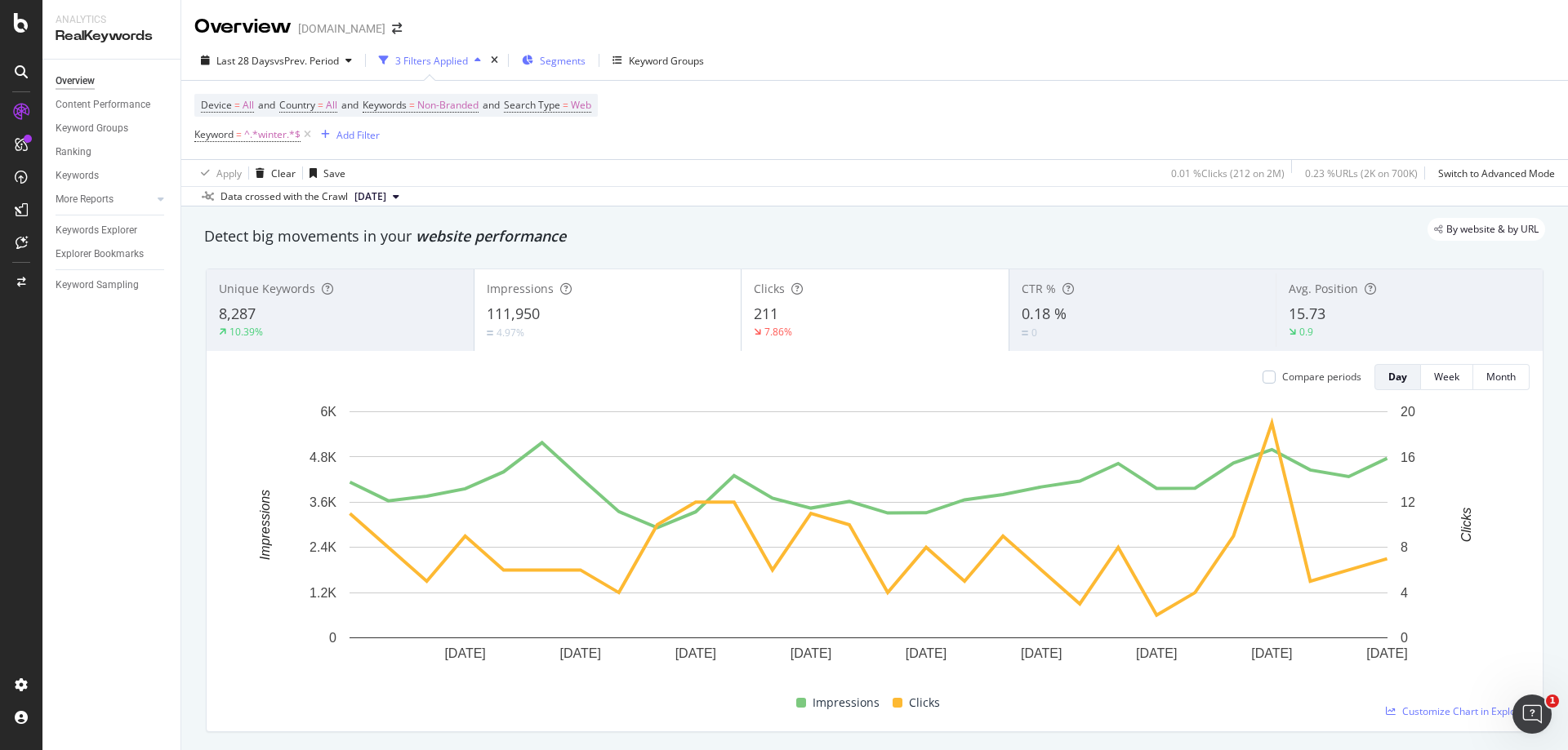
click at [556, 61] on span "Segments" at bounding box center [562, 60] width 45 height 14
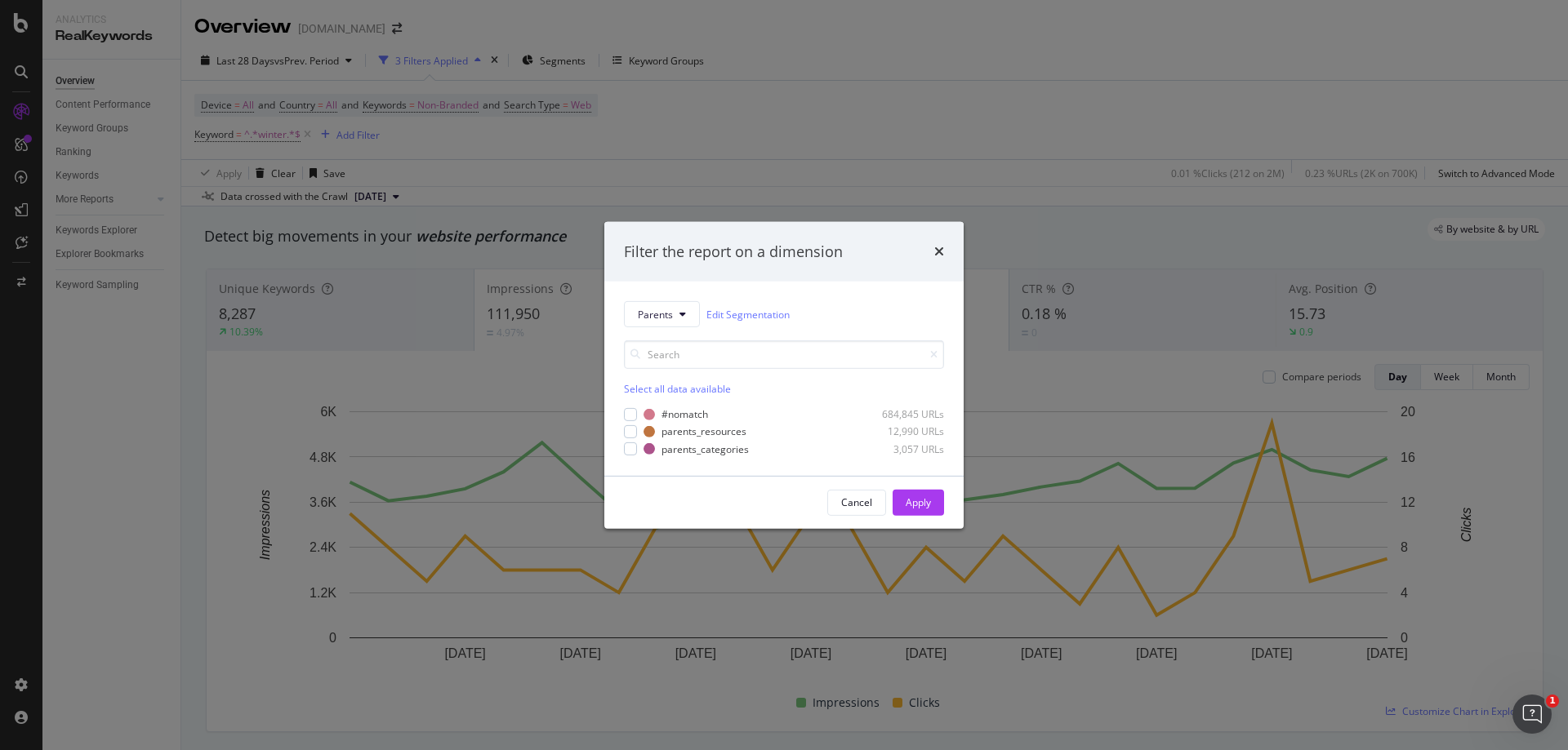
click at [854, 478] on div "Cancel Apply" at bounding box center [784, 503] width 360 height 53
click at [677, 313] on button "Parents" at bounding box center [662, 314] width 76 height 26
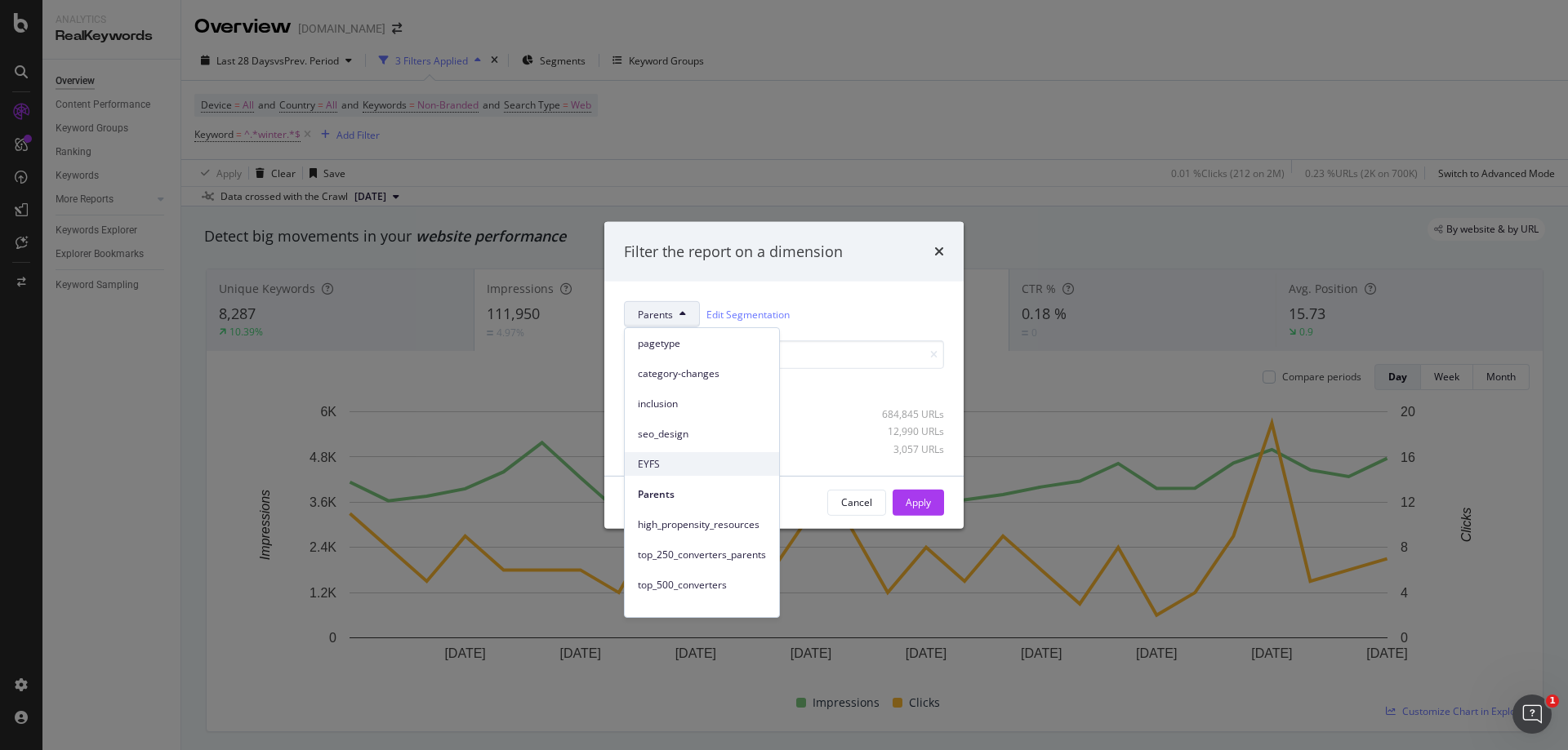
scroll to position [0, 0]
click at [867, 304] on div "Parents Edit Segmentation" at bounding box center [784, 314] width 321 height 26
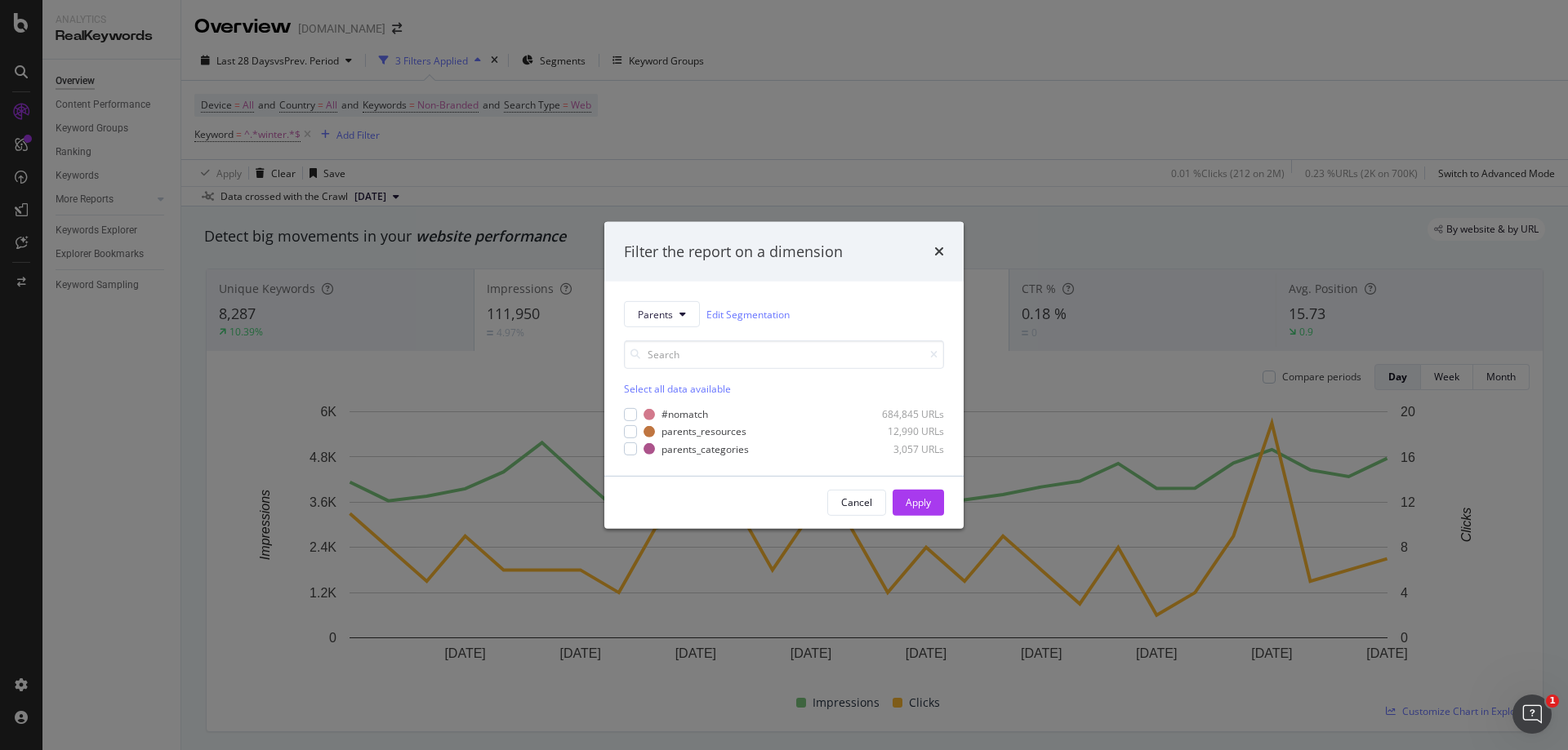
click at [941, 244] on div "times" at bounding box center [939, 251] width 10 height 21
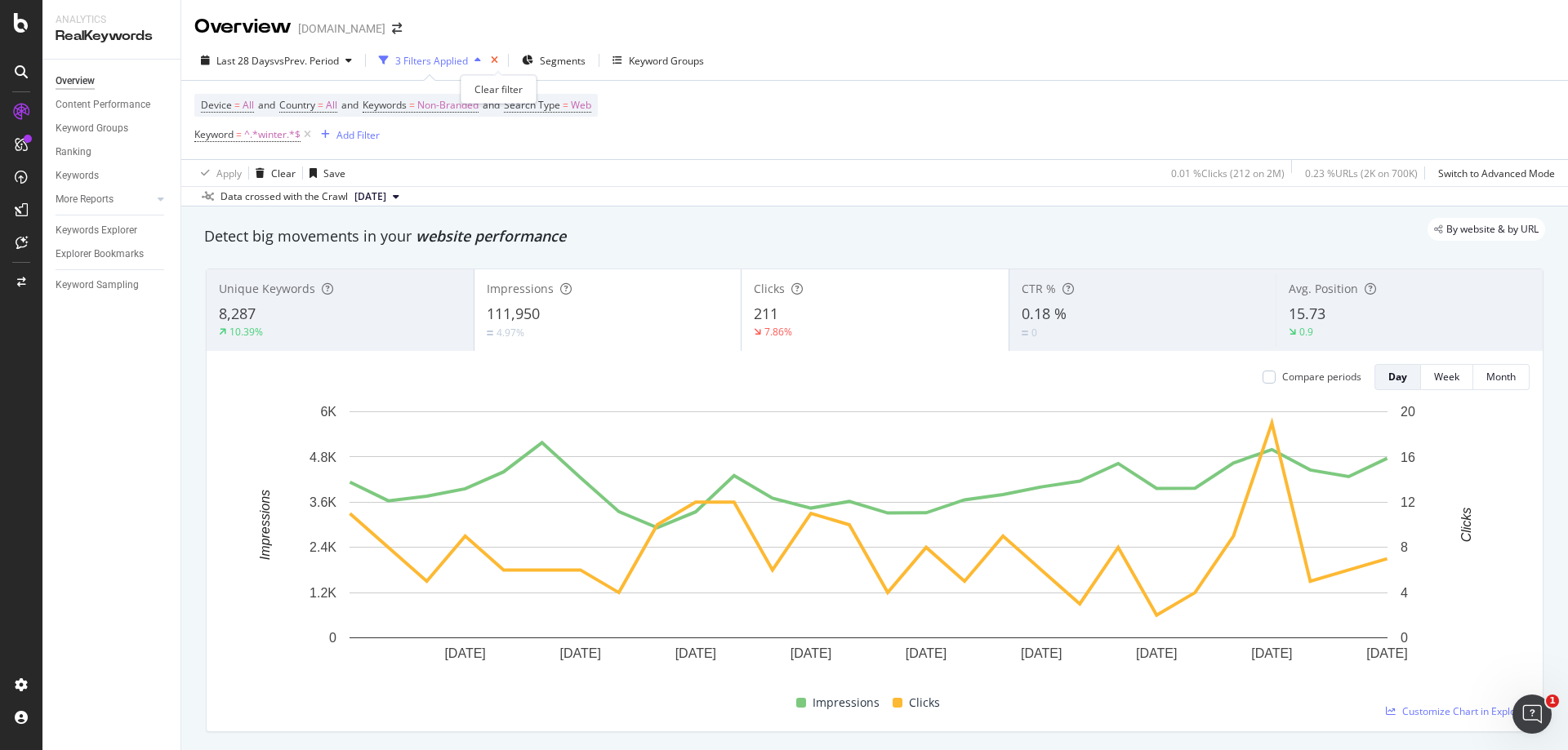
click at [498, 62] on icon "times" at bounding box center [494, 60] width 7 height 10
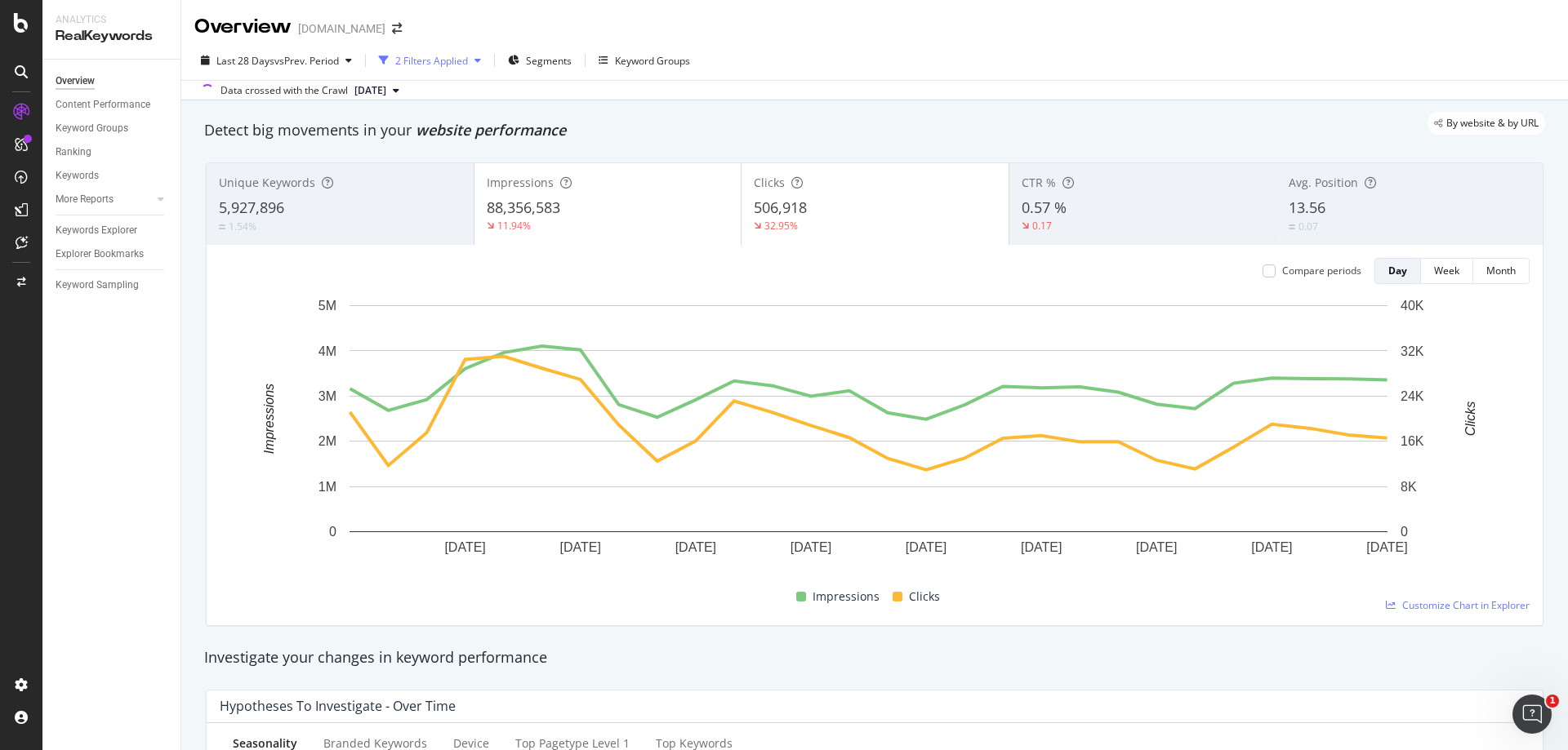
click at [435, 60] on div "2 Filters Applied" at bounding box center [431, 60] width 73 height 14
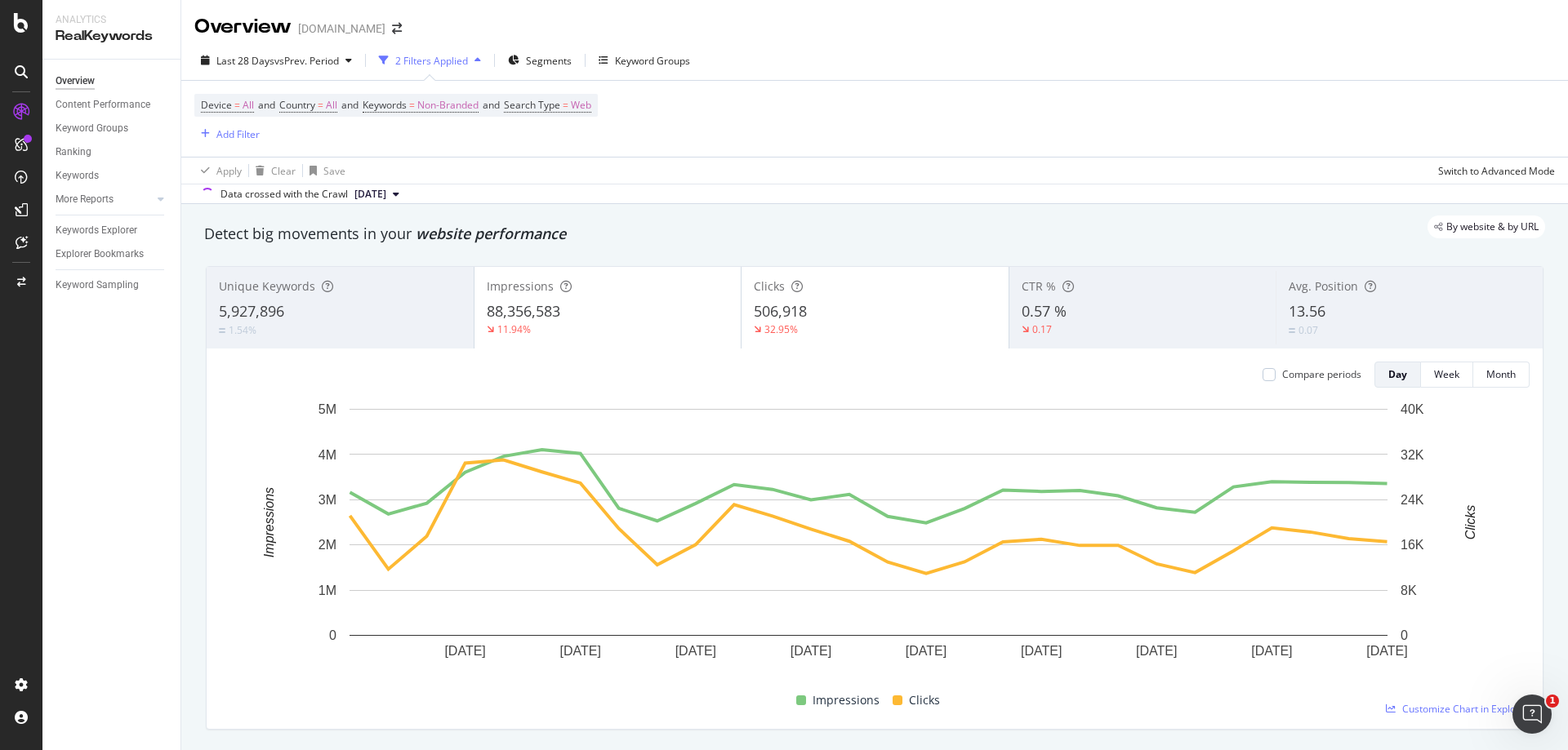
click at [458, 61] on div "2 Filters Applied" at bounding box center [431, 60] width 73 height 14
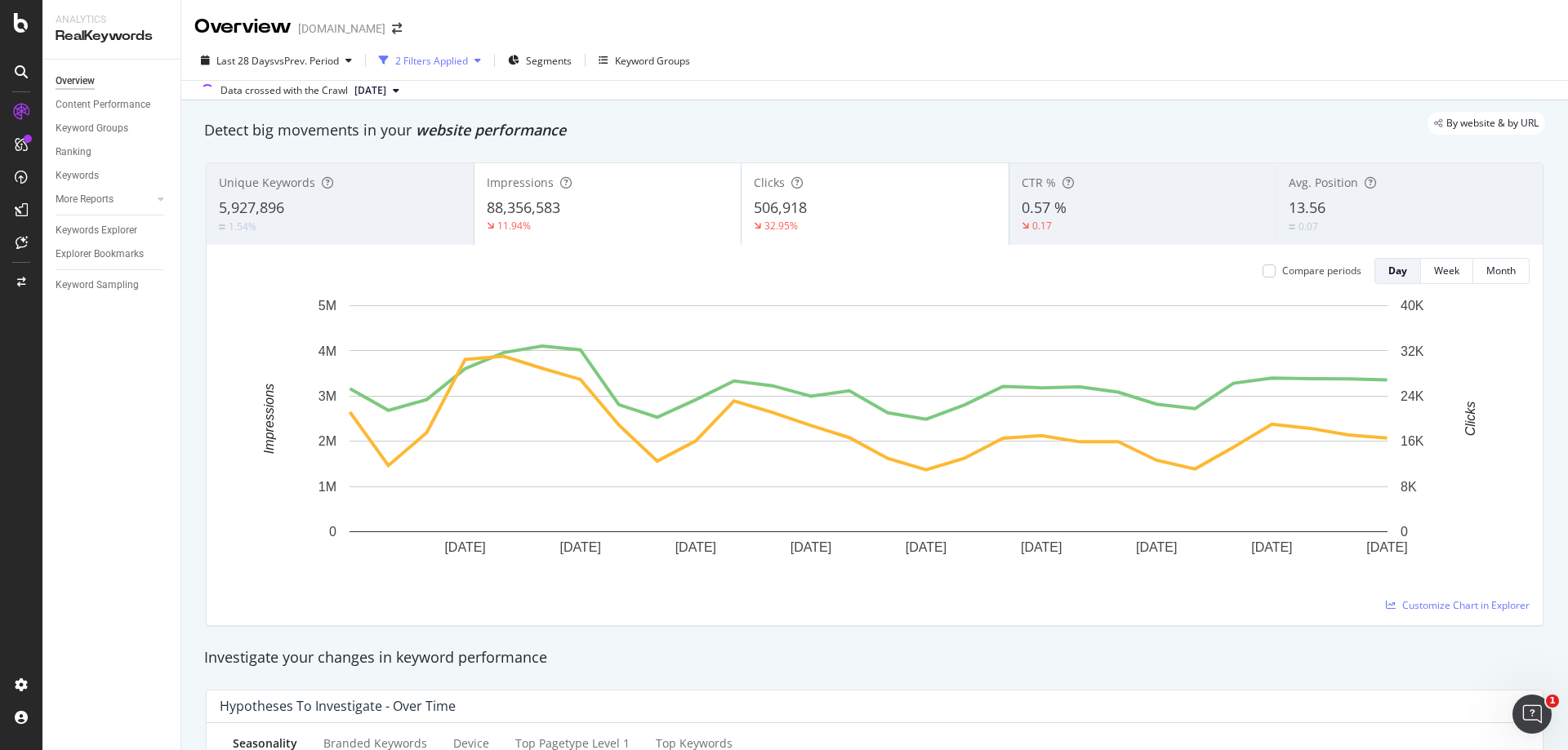
click at [475, 60] on div "button" at bounding box center [478, 60] width 20 height 10
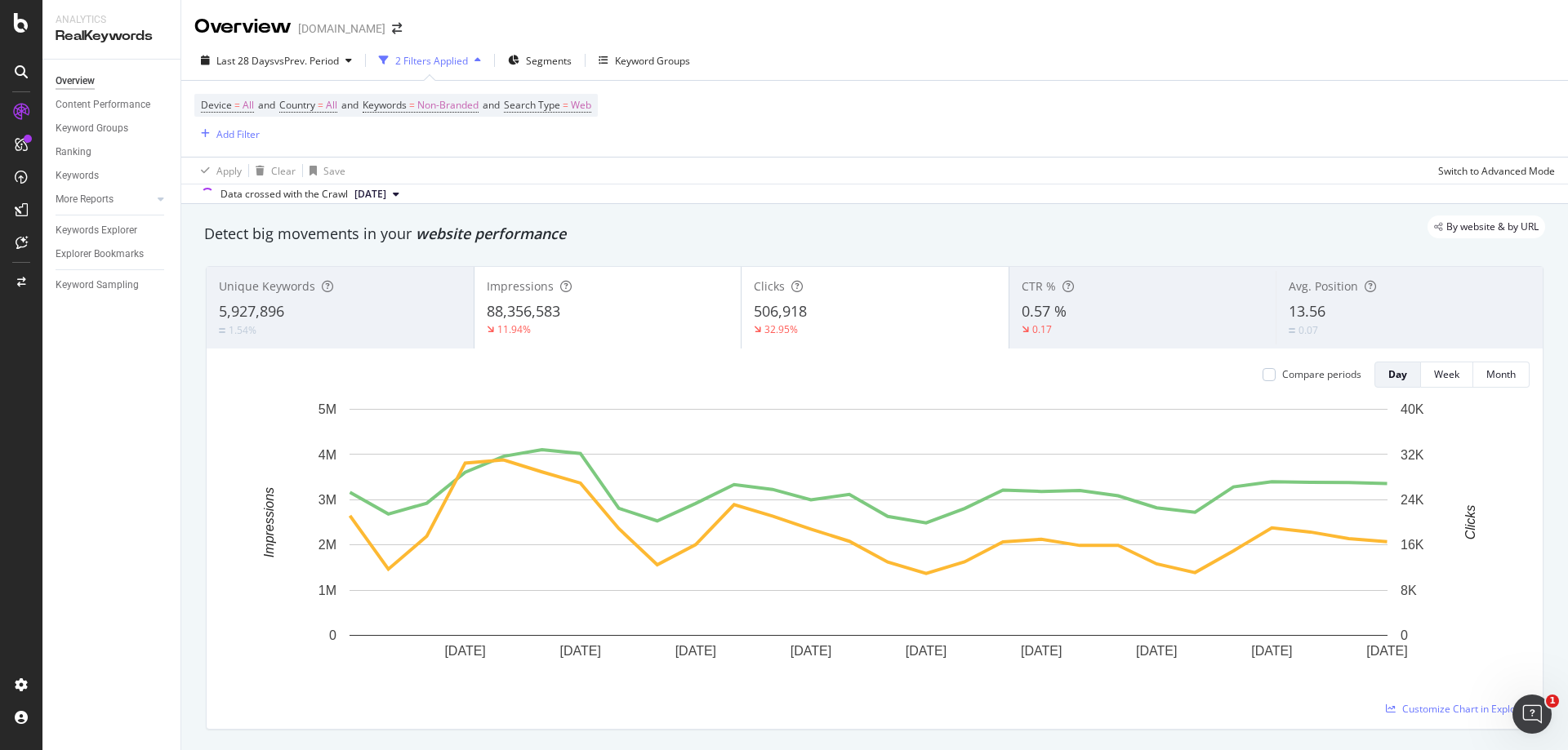
click at [481, 61] on icon "button" at bounding box center [478, 60] width 6 height 10
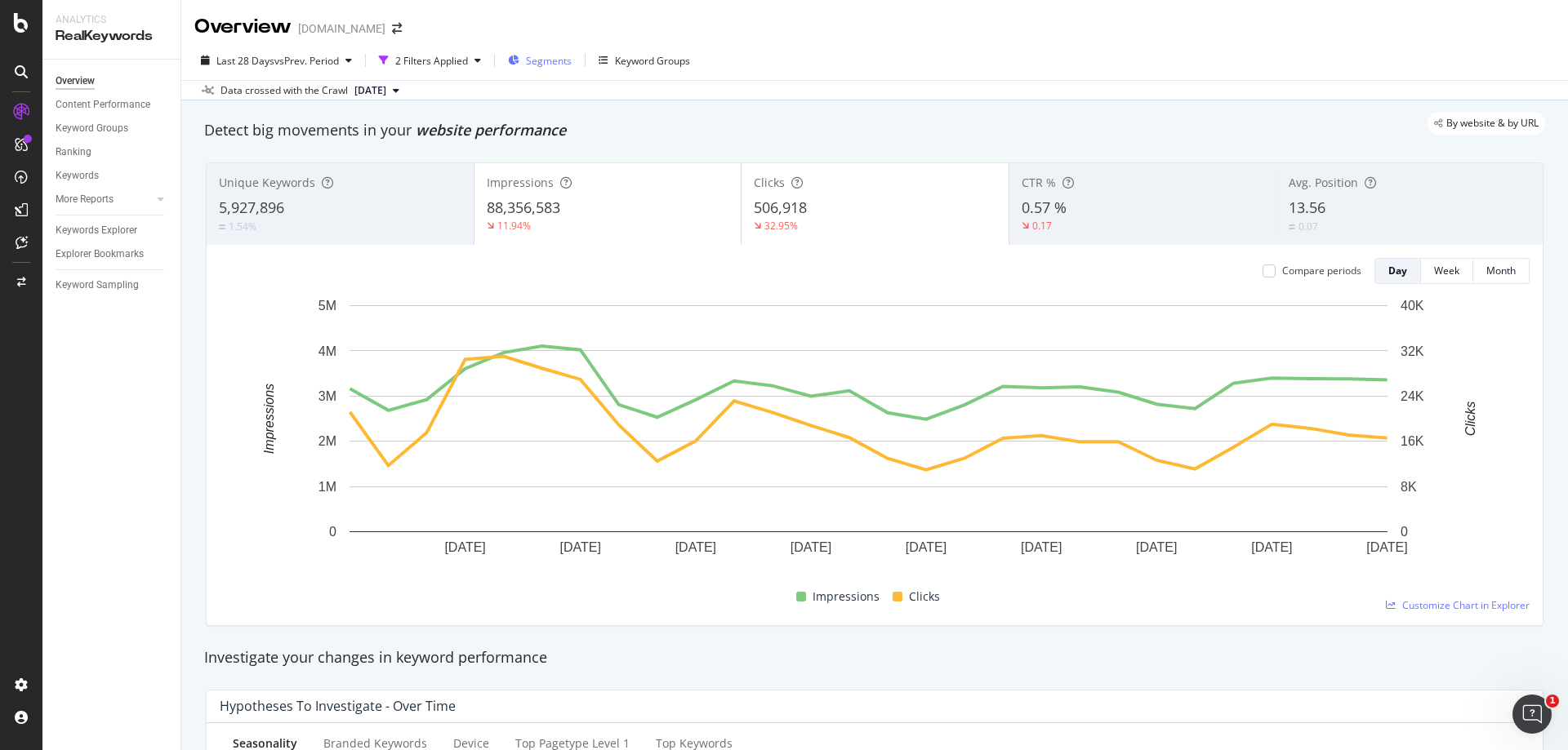
click at [546, 66] on span "Segments" at bounding box center [548, 60] width 45 height 14
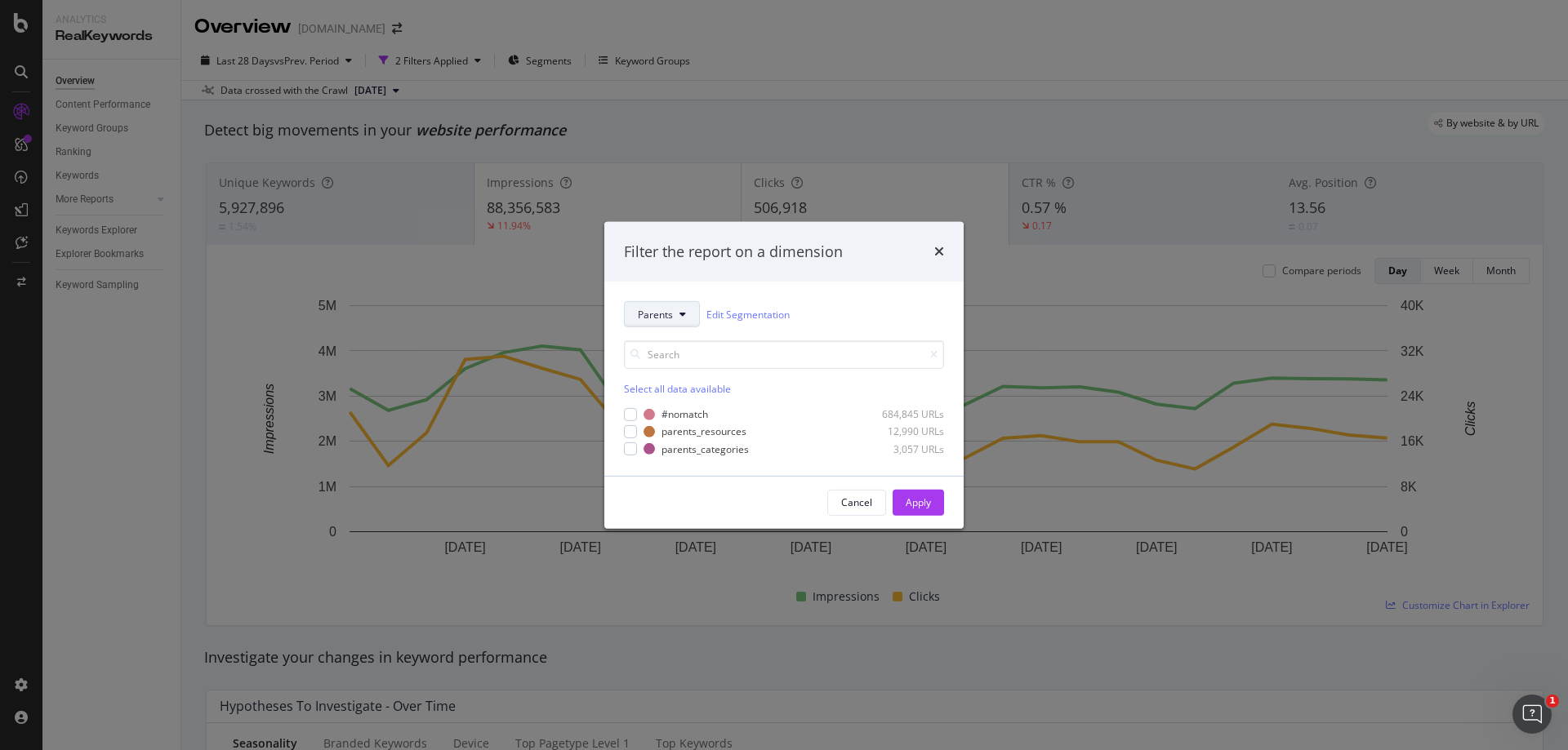
click at [676, 318] on button "Parents" at bounding box center [662, 314] width 76 height 26
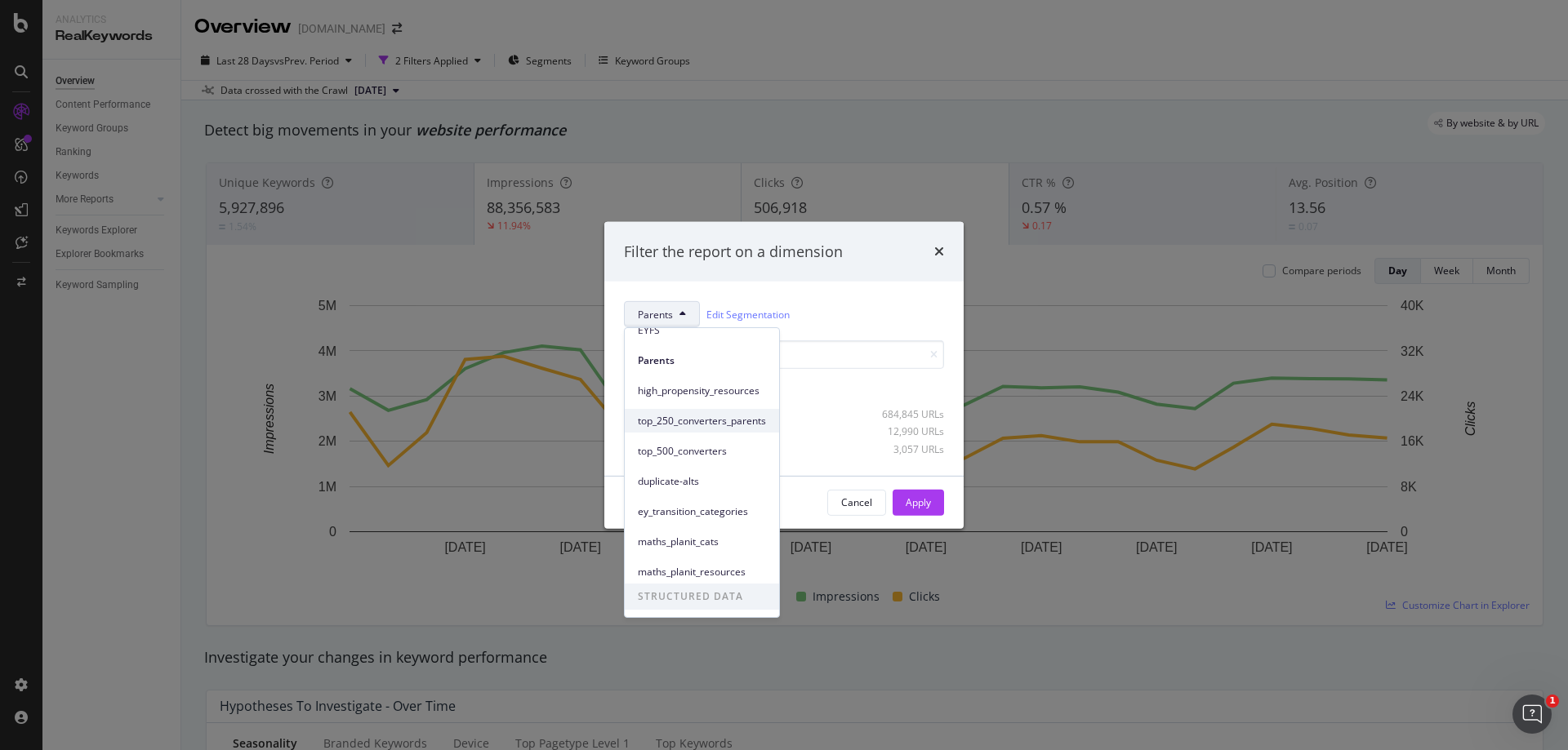
scroll to position [192, 0]
click at [719, 134] on div "Filter the report on a dimension Parents Edit Segmentation Select all data avai…" at bounding box center [784, 375] width 1568 height 750
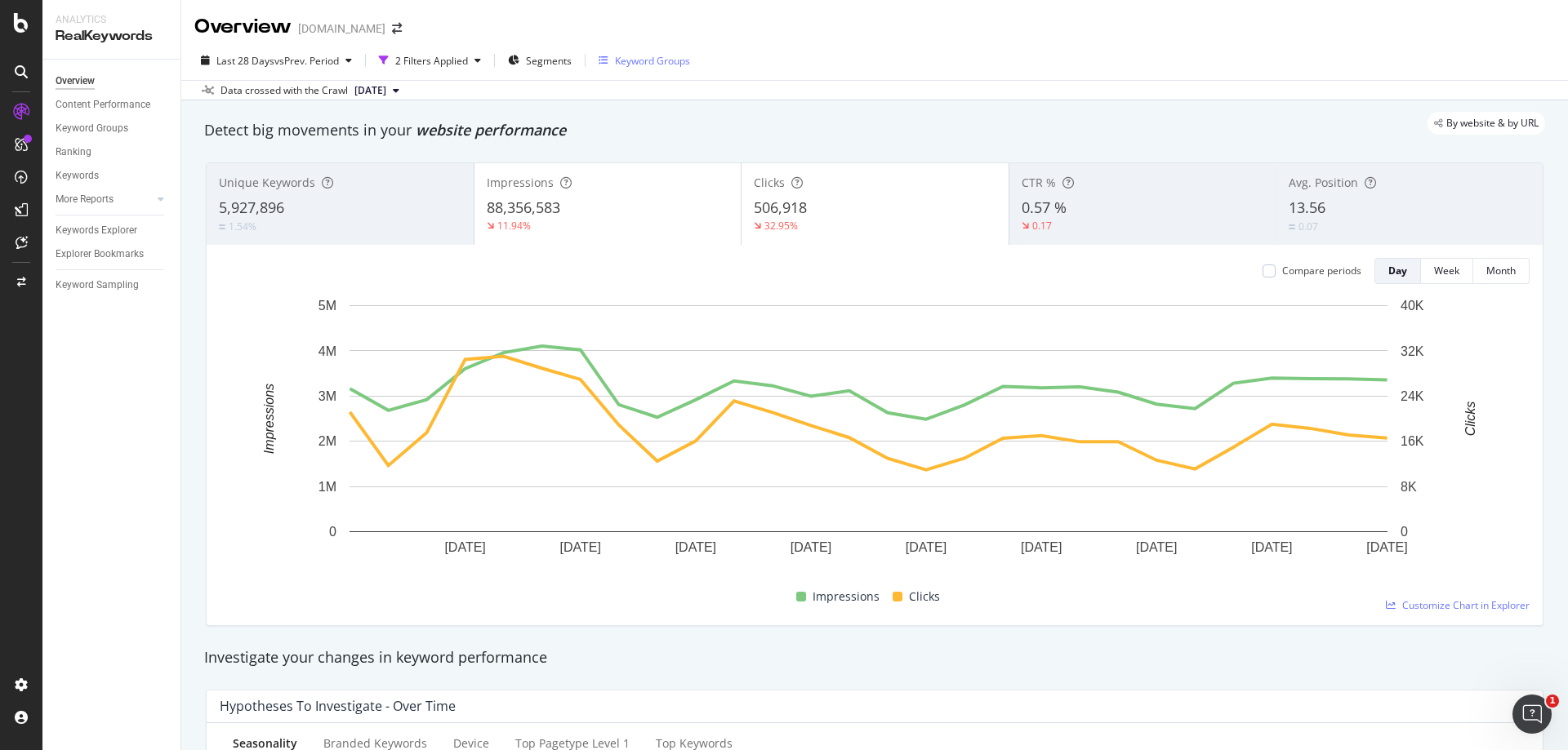
click at [649, 54] on div "Keyword Groups" at bounding box center [652, 60] width 75 height 14
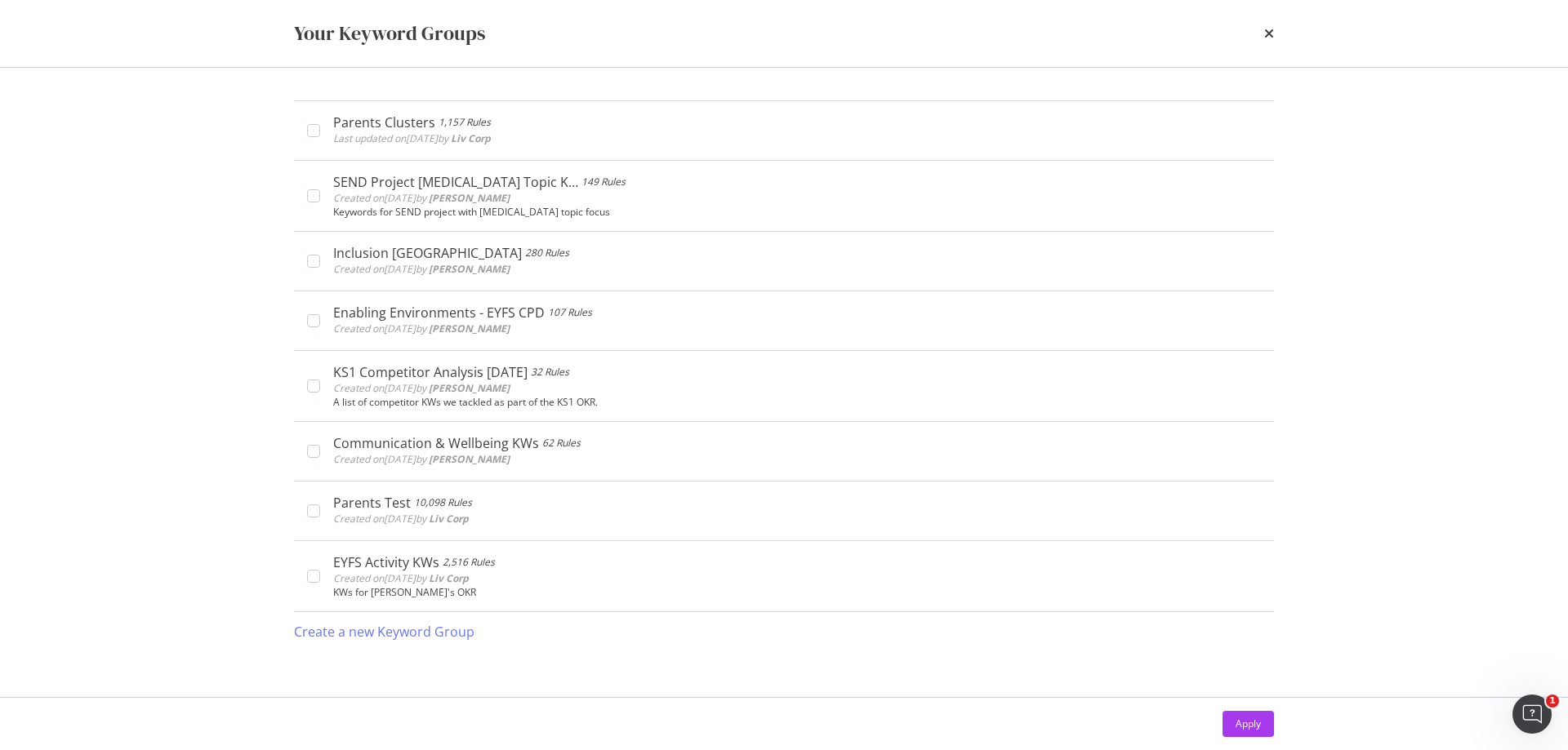
click at [1263, 36] on div "Your Keyword Groups" at bounding box center [784, 34] width 980 height 28
click at [1266, 36] on icon "times" at bounding box center [1268, 34] width 10 height 13
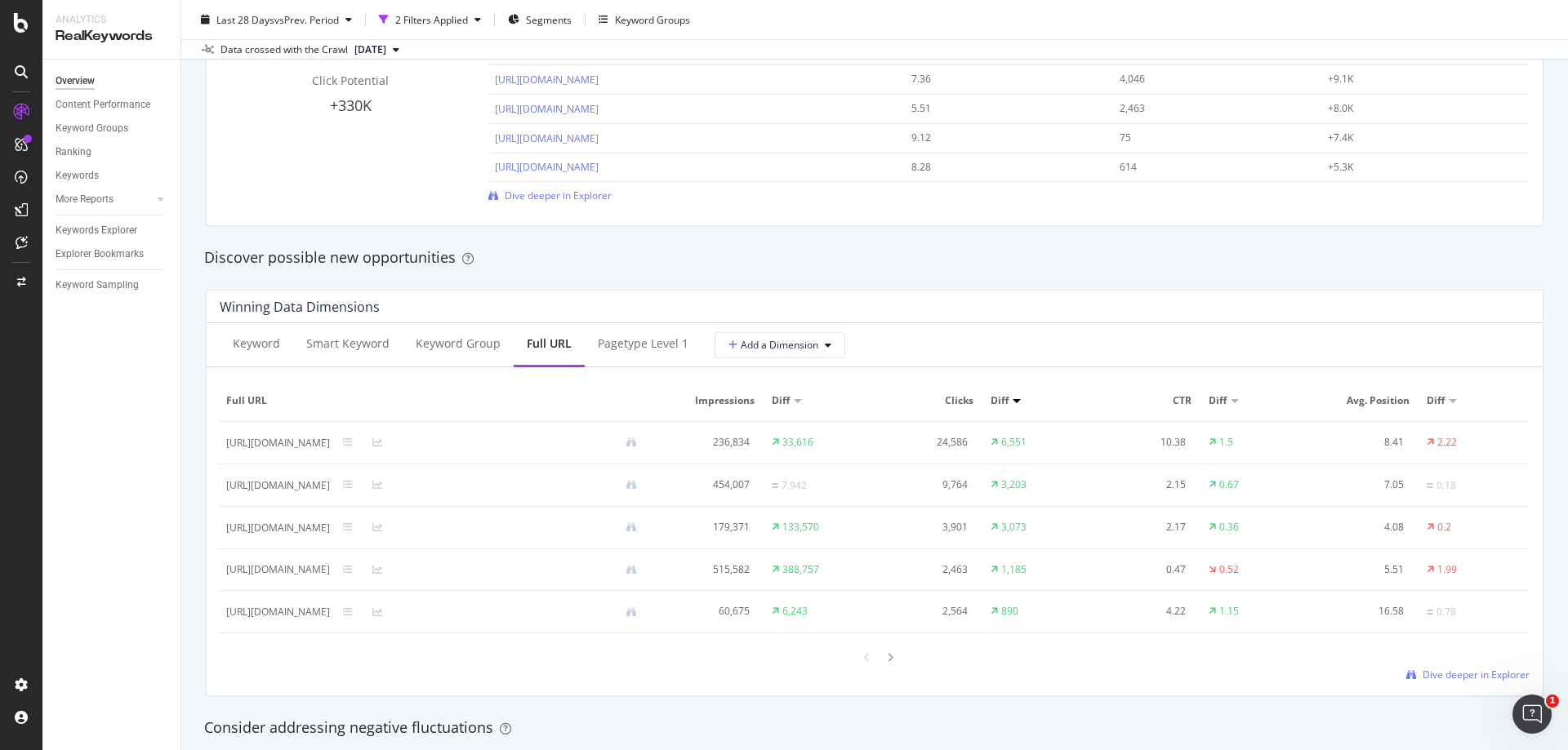
scroll to position [1470, 0]
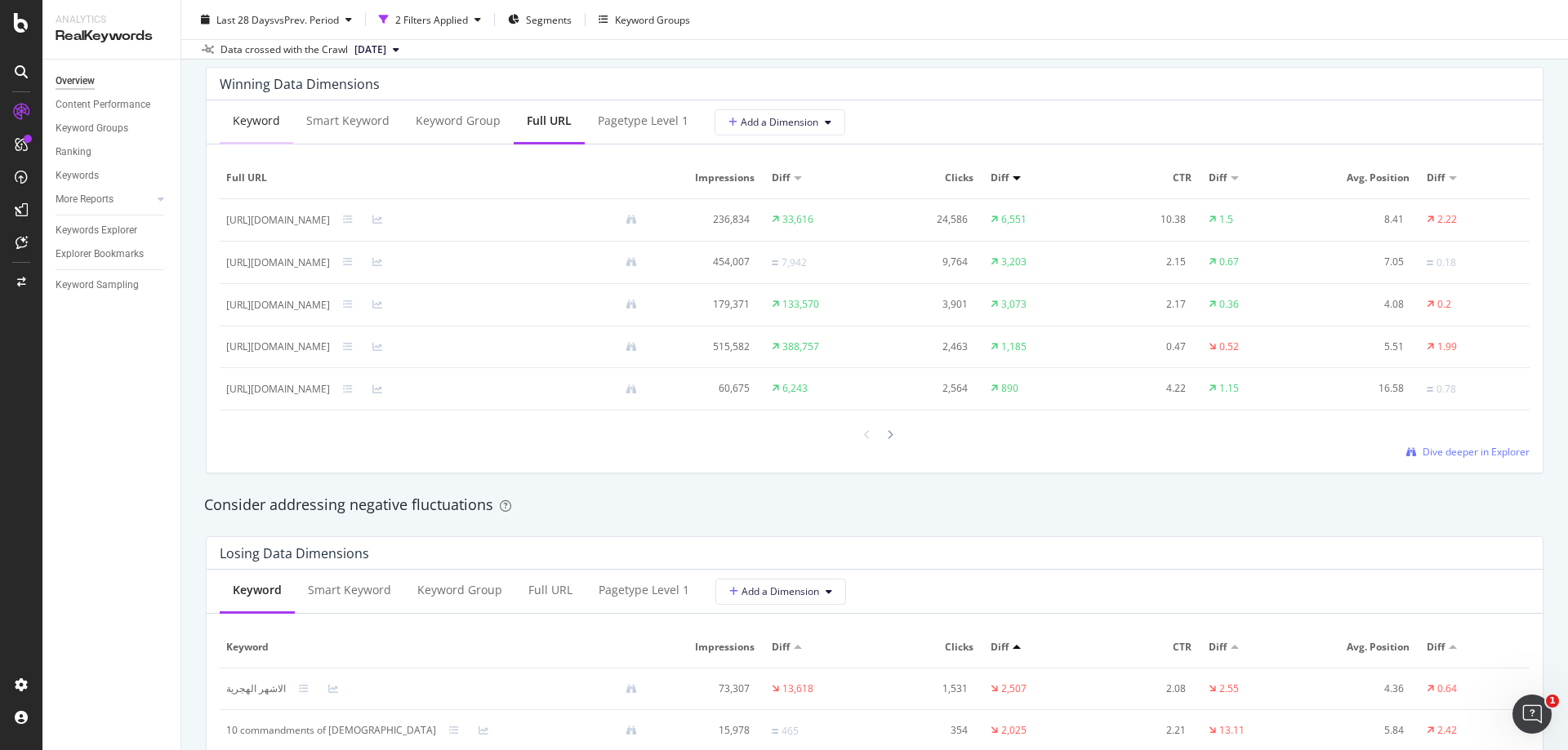
click at [244, 110] on div "Keyword" at bounding box center [256, 122] width 74 height 44
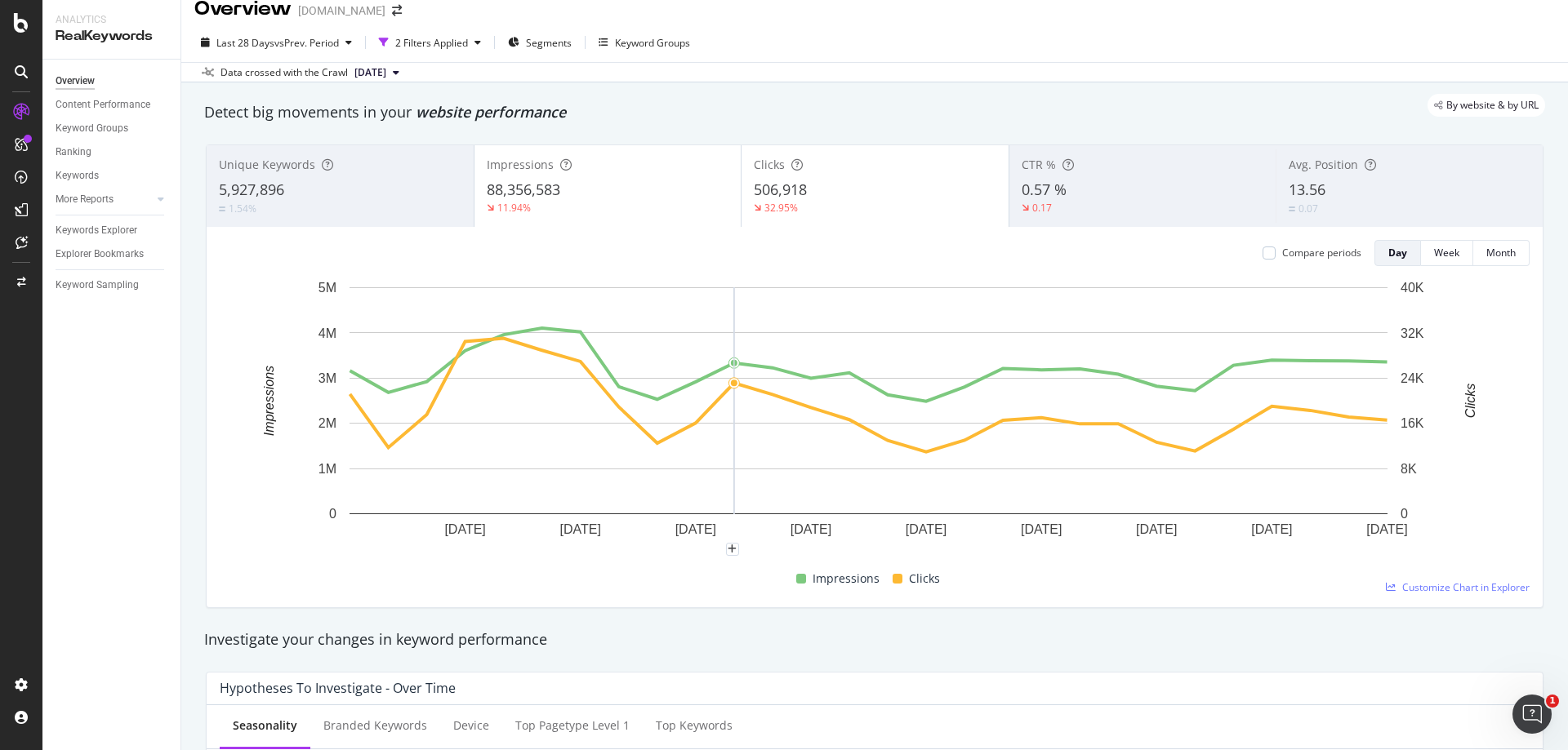
scroll to position [0, 0]
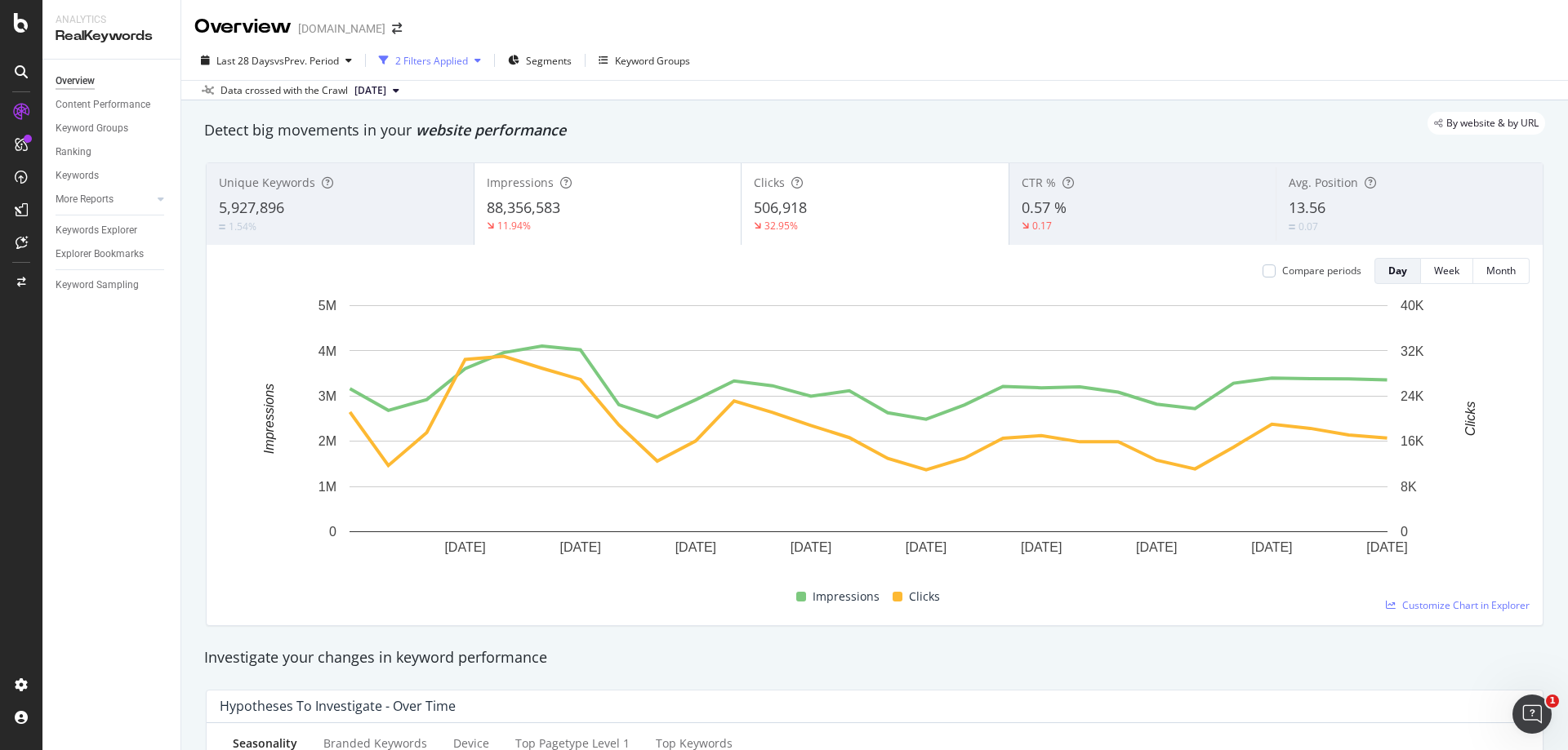
click at [481, 64] on icon "button" at bounding box center [478, 60] width 6 height 10
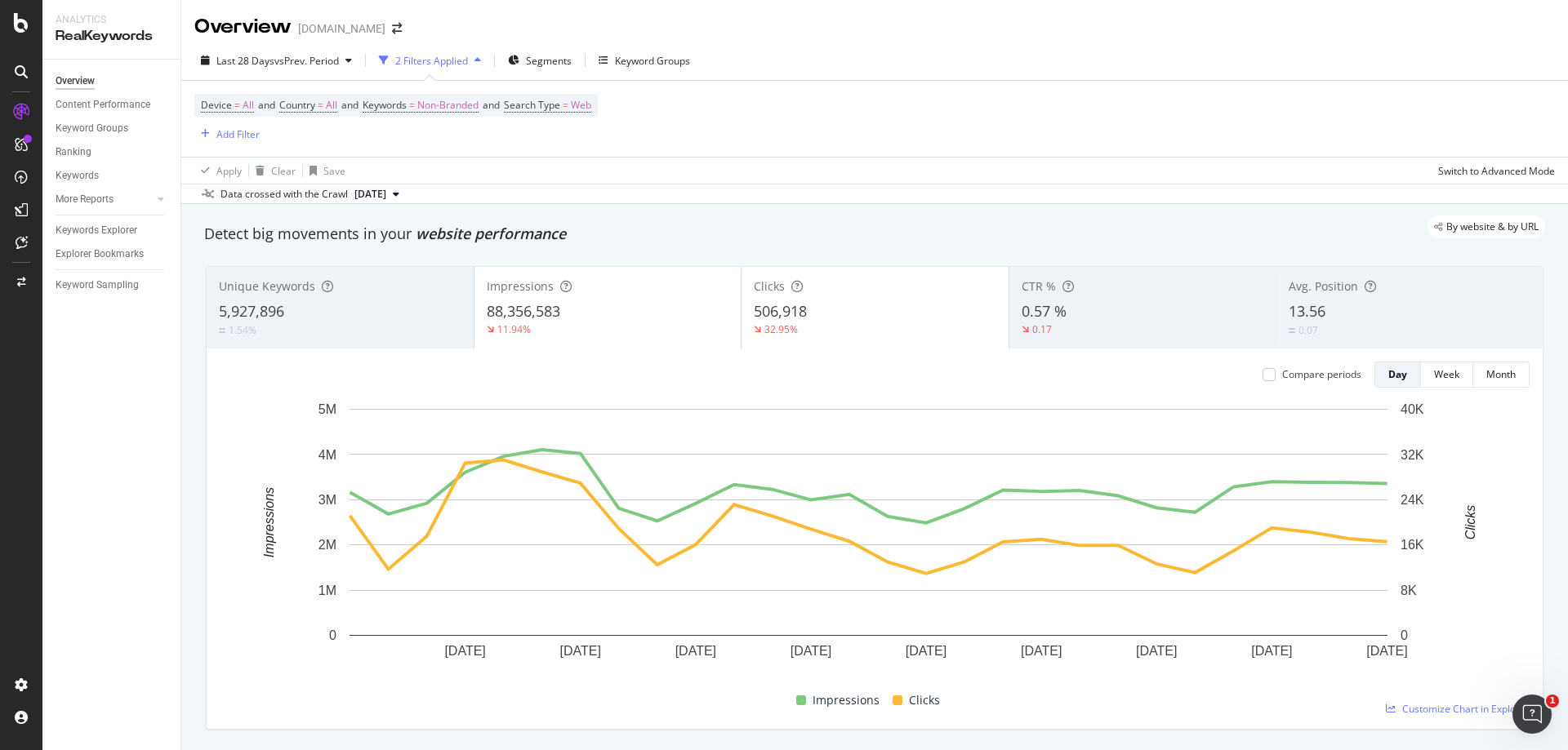
click at [481, 63] on icon "button" at bounding box center [478, 60] width 6 height 10
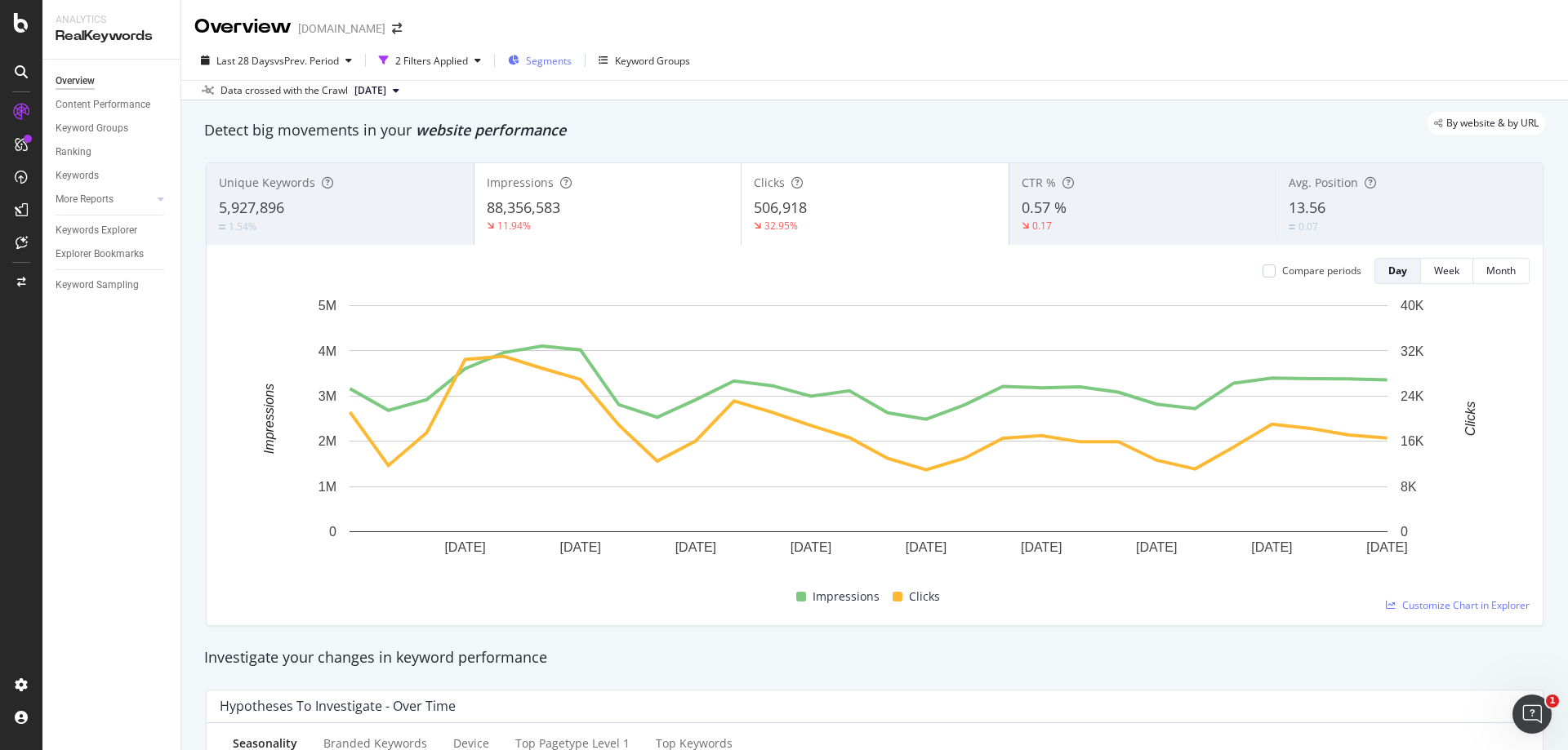
click at [557, 61] on span "Segments" at bounding box center [548, 60] width 45 height 14
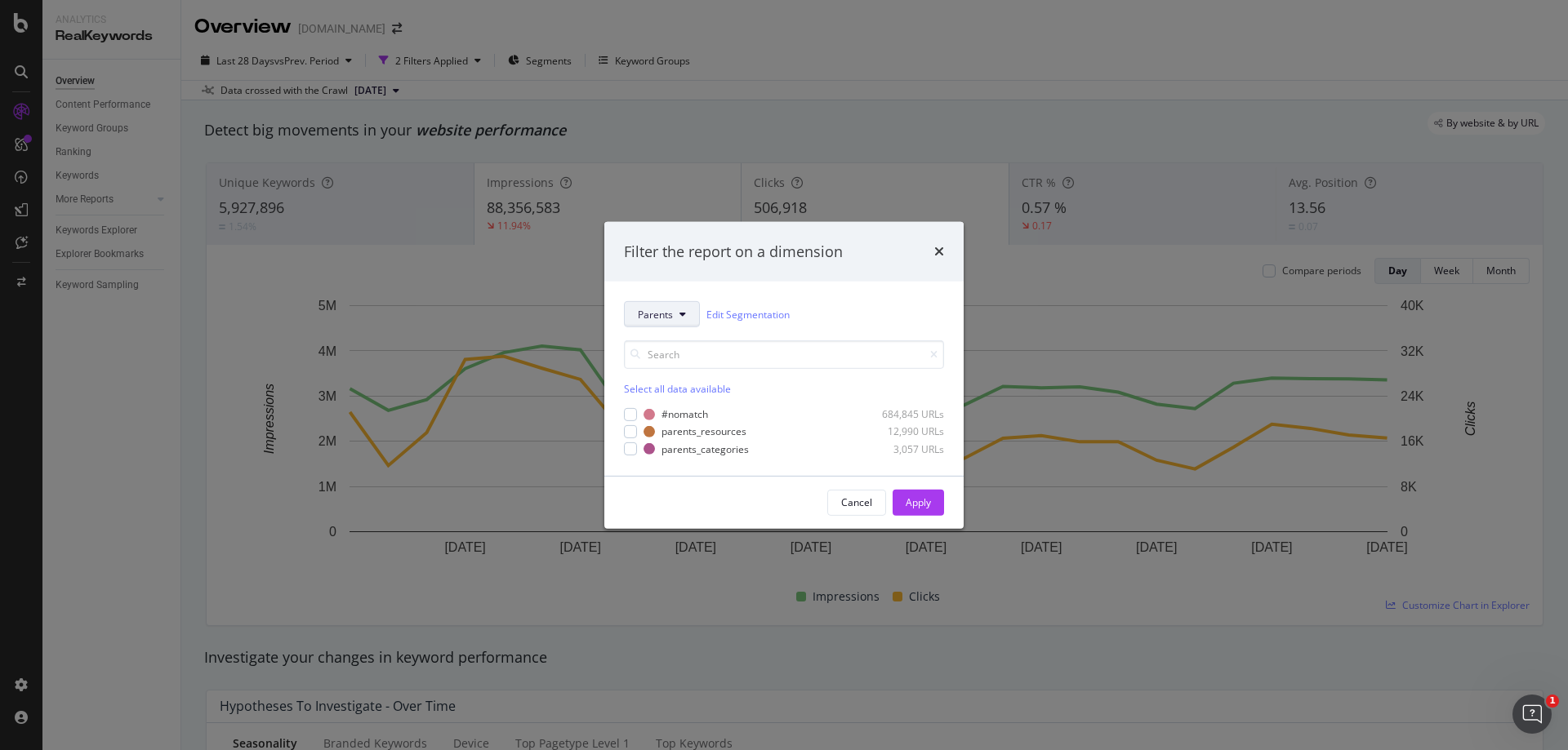
click at [686, 312] on button "Parents" at bounding box center [662, 314] width 76 height 26
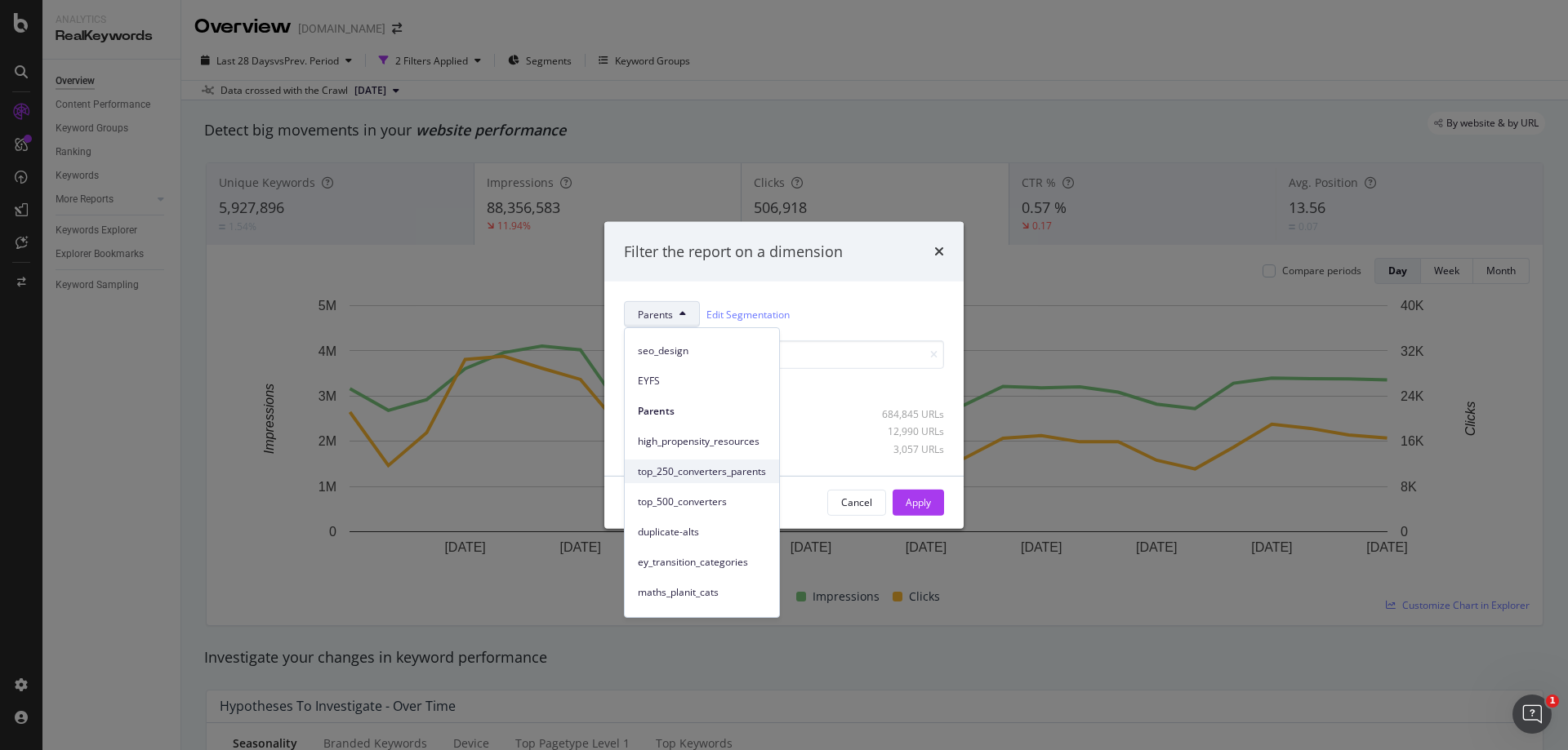
scroll to position [192, 0]
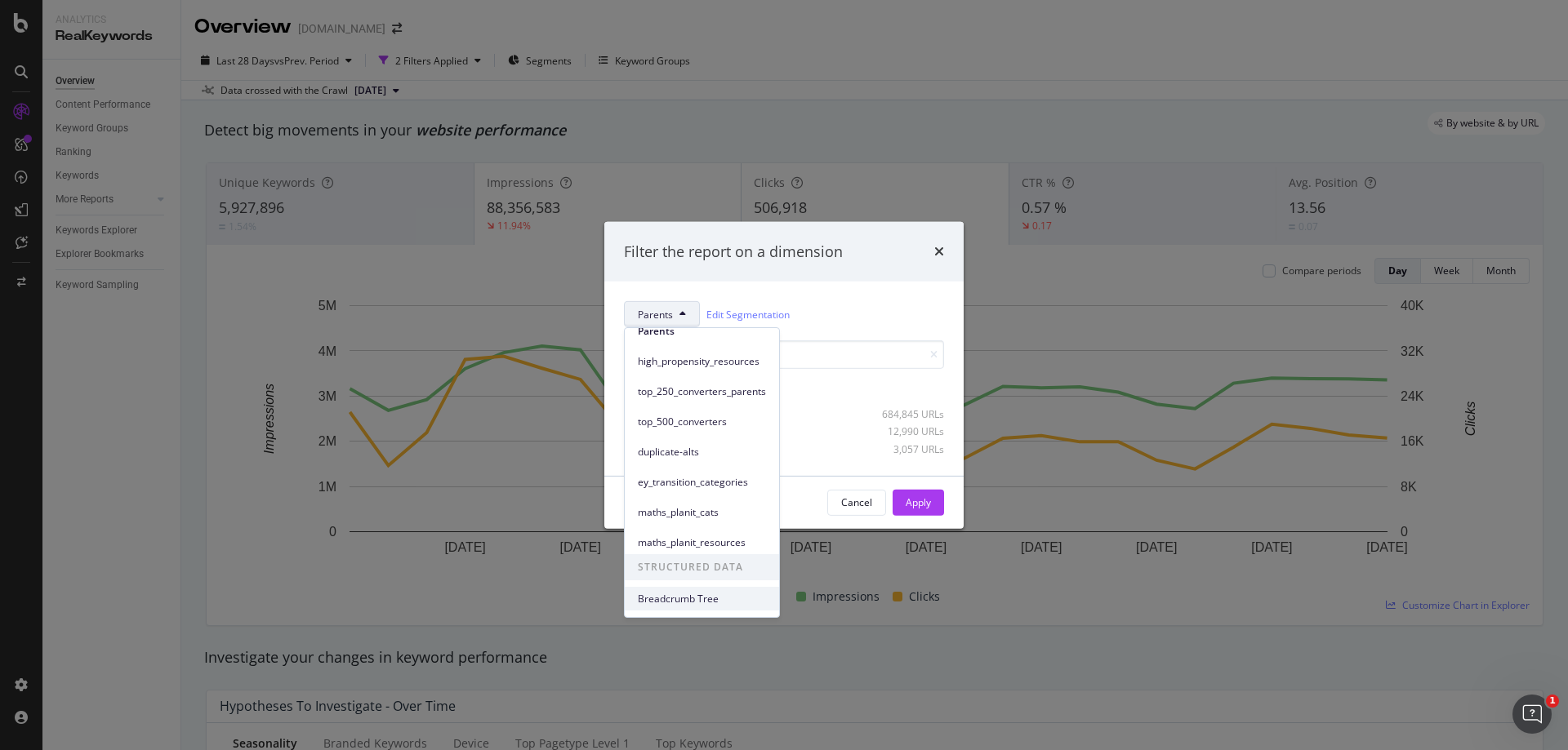
click at [690, 595] on span "Breadcrumb Tree" at bounding box center [701, 599] width 128 height 15
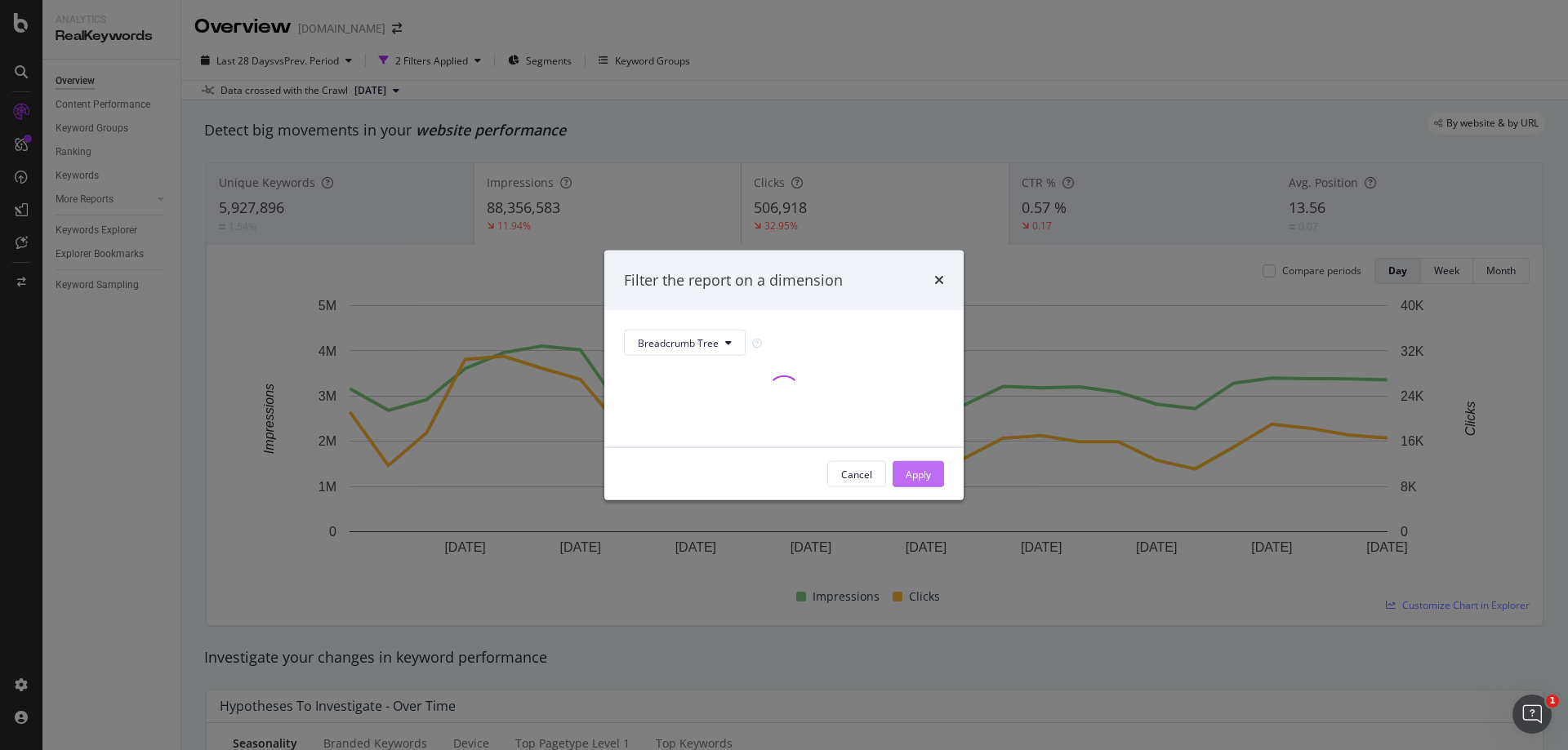
click at [915, 469] on div "Apply" at bounding box center [918, 473] width 25 height 14
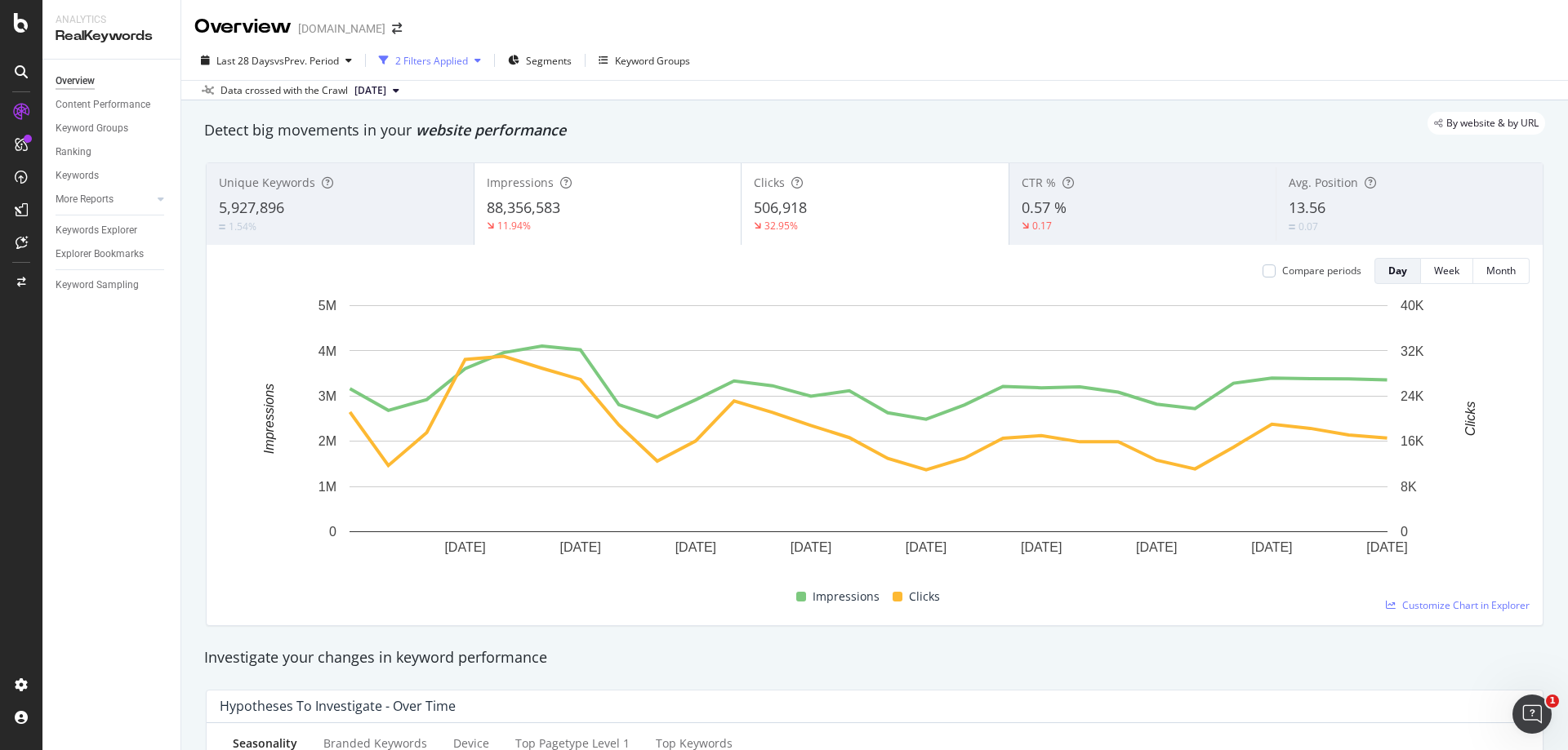
click at [472, 62] on div "button" at bounding box center [478, 60] width 20 height 10
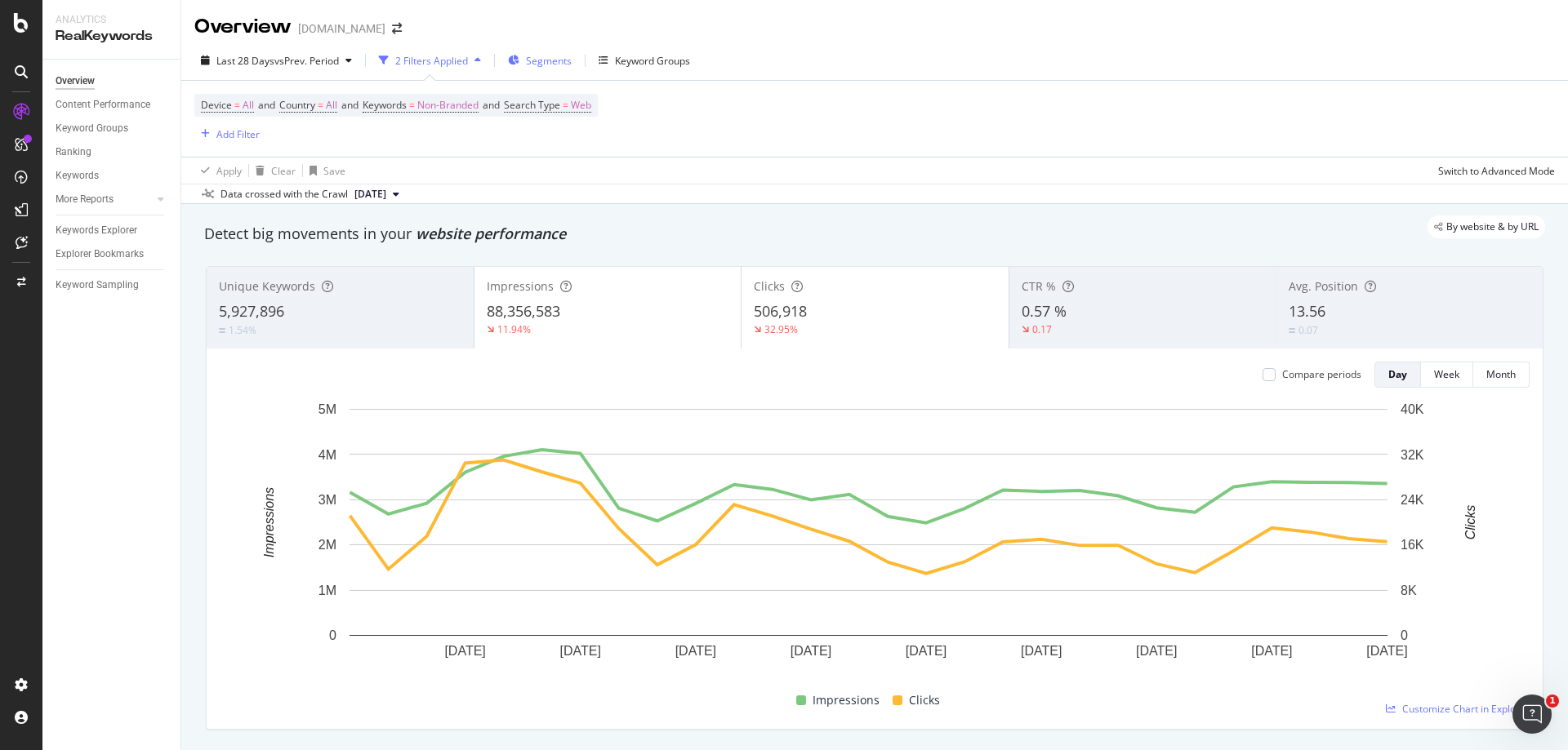
click at [547, 60] on span "Segments" at bounding box center [548, 60] width 45 height 14
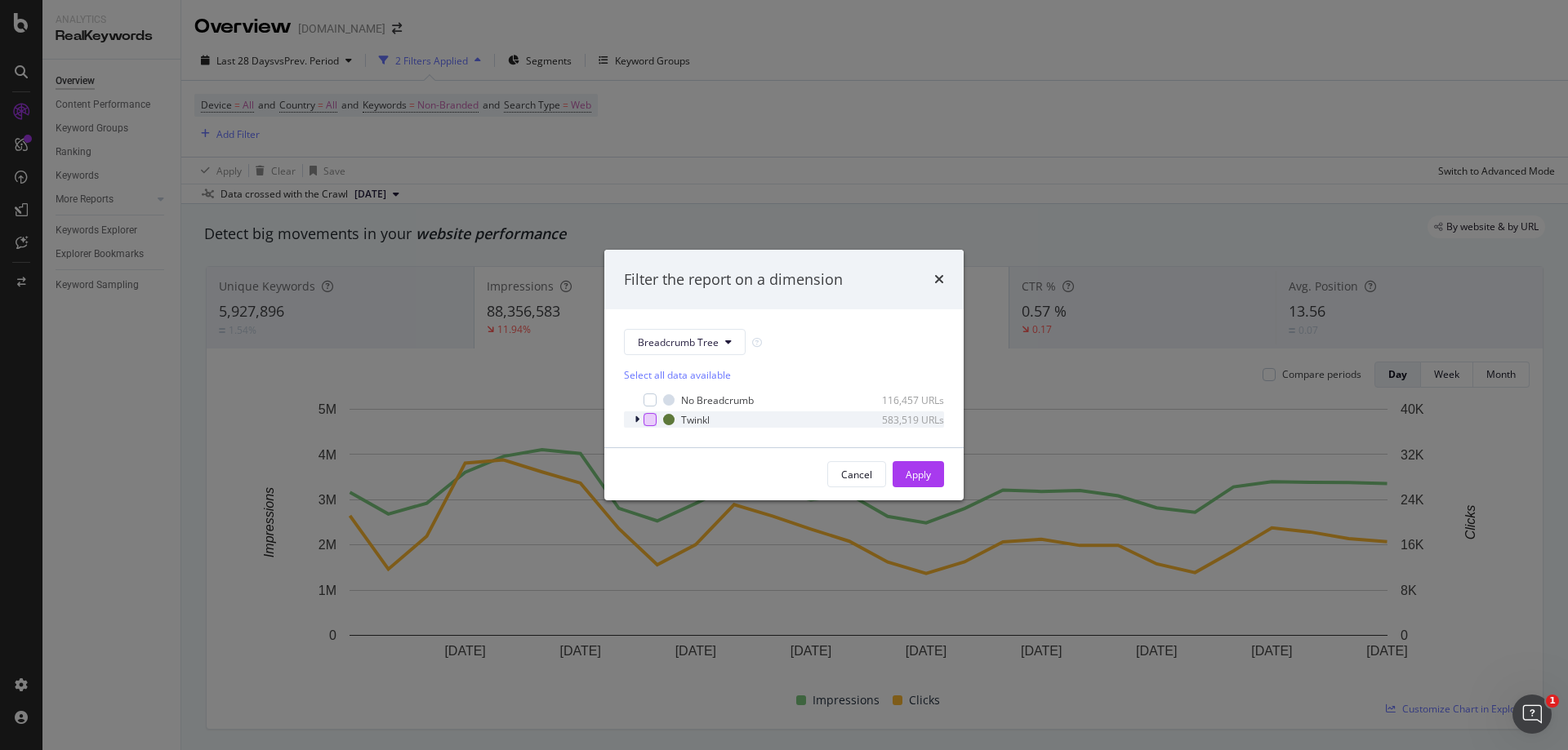
click at [646, 424] on div "modal" at bounding box center [650, 419] width 13 height 13
click at [636, 415] on icon "modal" at bounding box center [636, 419] width 5 height 10
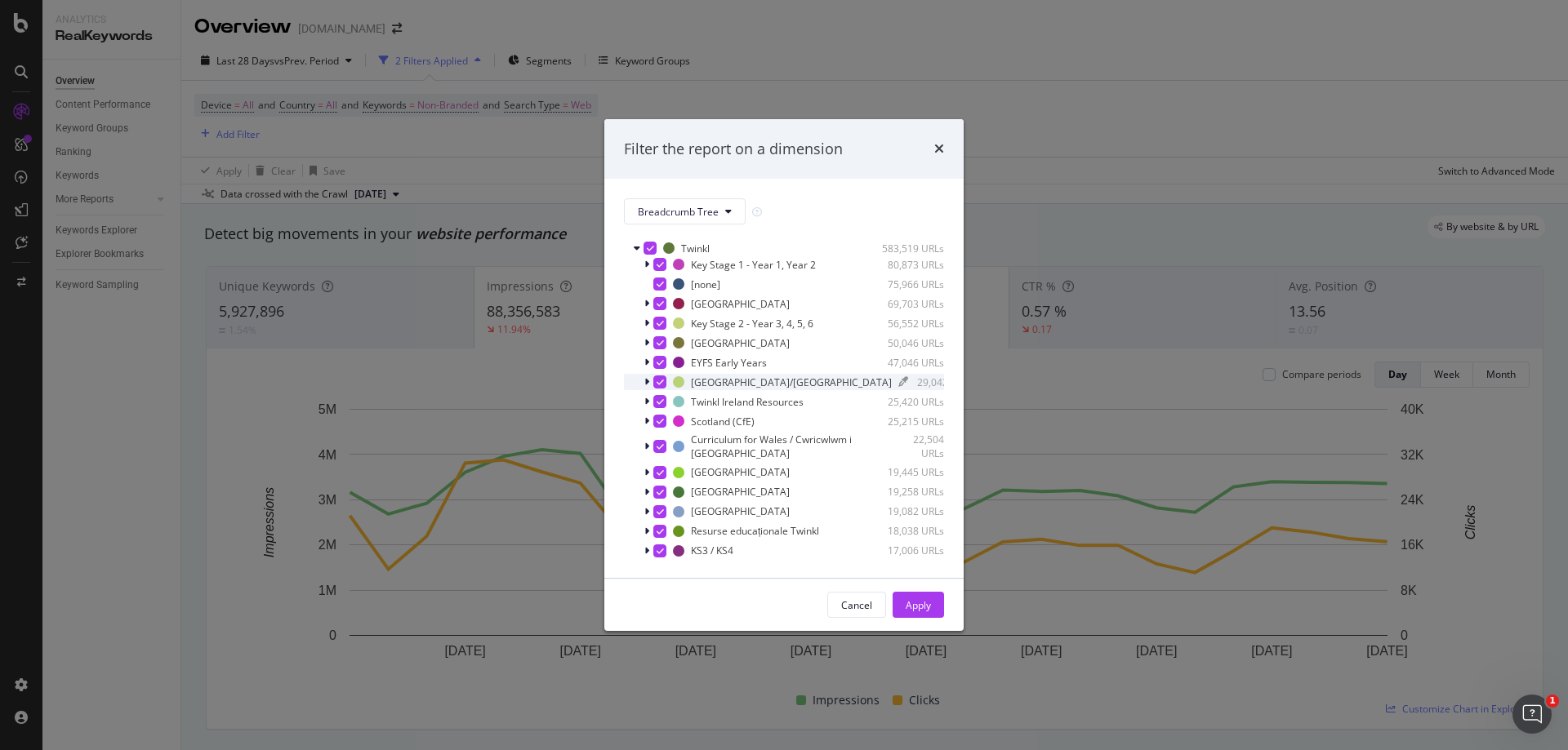
scroll to position [62, 0]
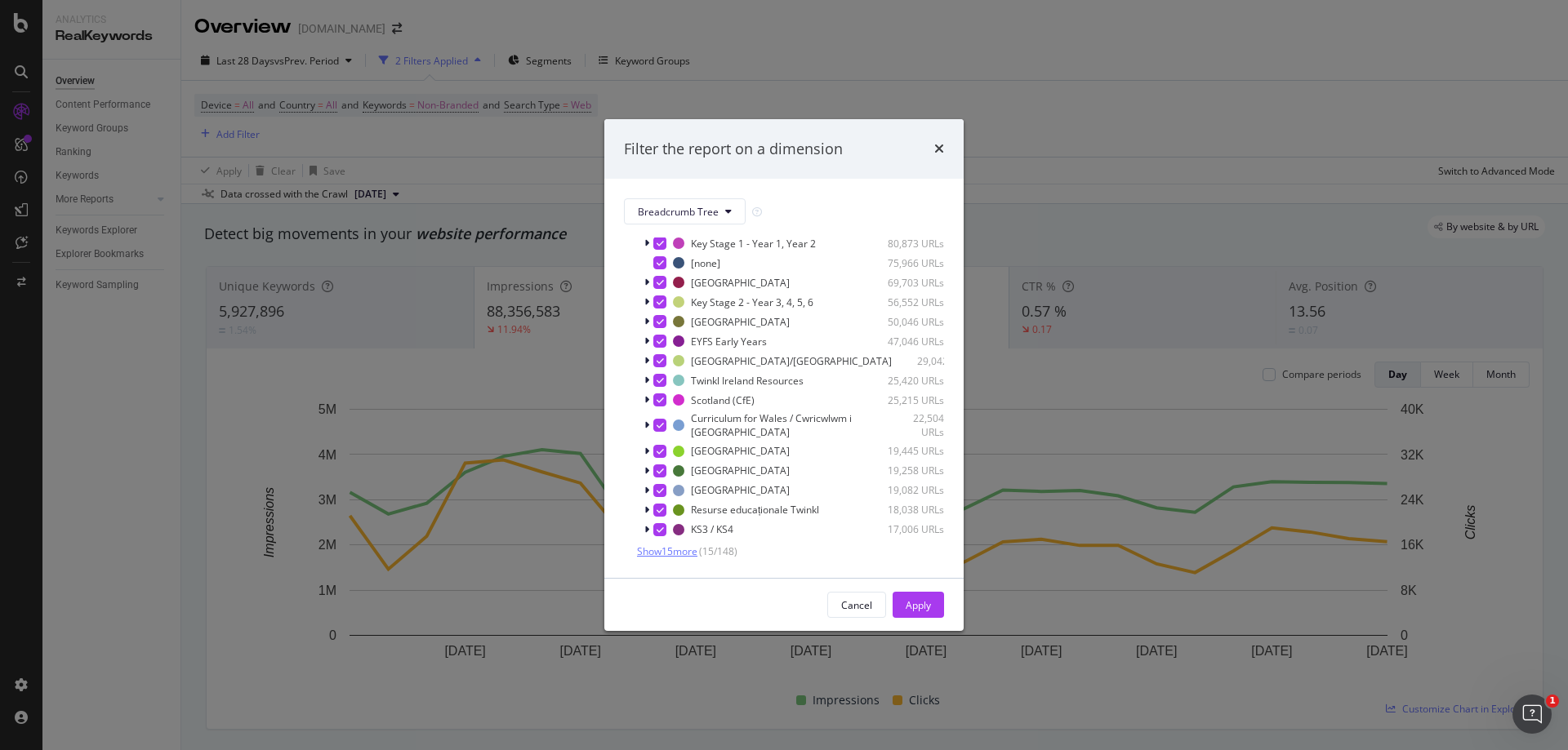
click at [676, 556] on span "Show 15 more" at bounding box center [666, 551] width 61 height 14
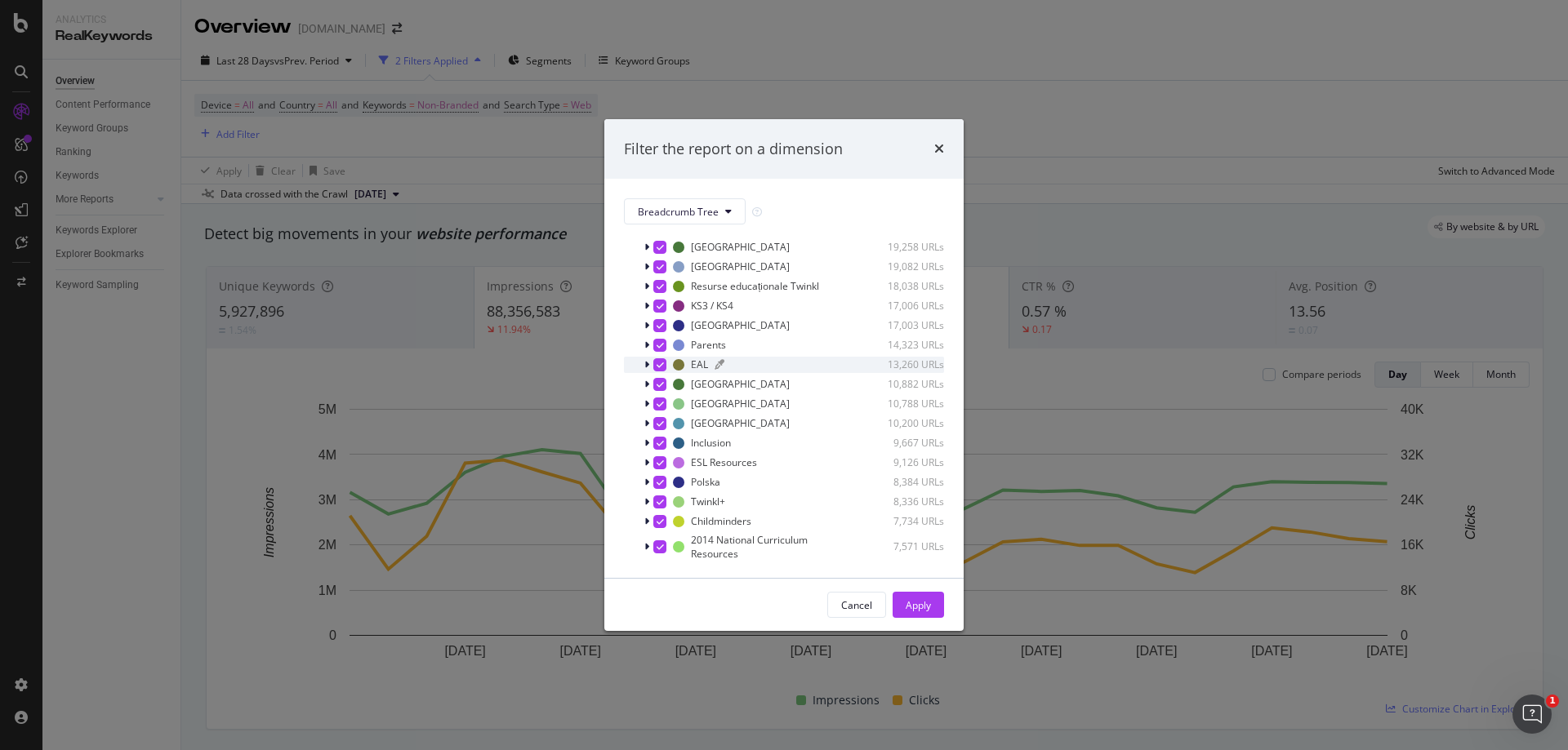
scroll to position [204, 0]
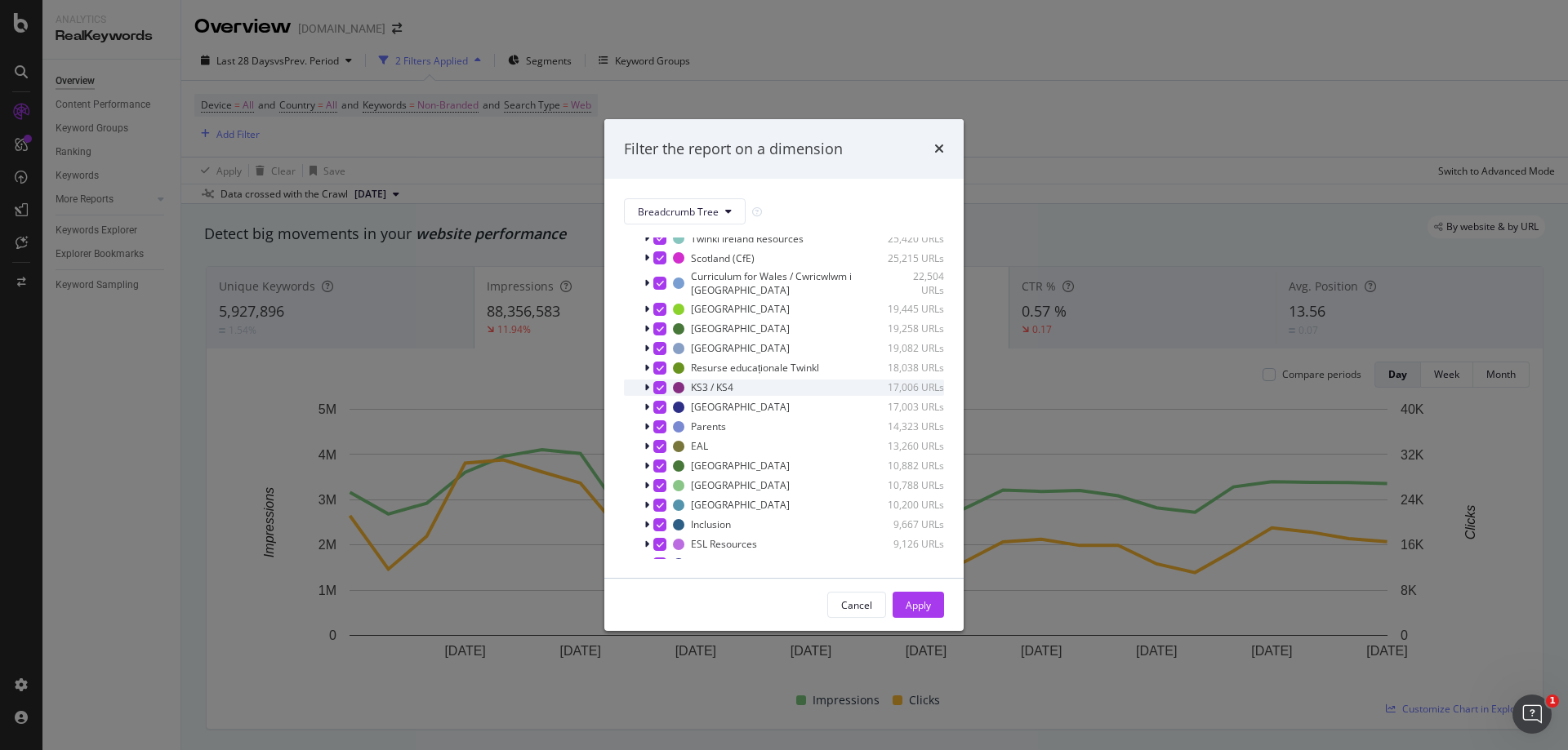
drag, startPoint x: 662, startPoint y: 410, endPoint x: 660, endPoint y: 395, distance: 15.1
click at [663, 410] on icon "modal" at bounding box center [660, 407] width 7 height 8
click at [657, 390] on icon "modal" at bounding box center [660, 388] width 7 height 8
click at [659, 369] on icon "modal" at bounding box center [660, 368] width 7 height 8
click at [659, 343] on div "modal" at bounding box center [659, 349] width 13 height 13
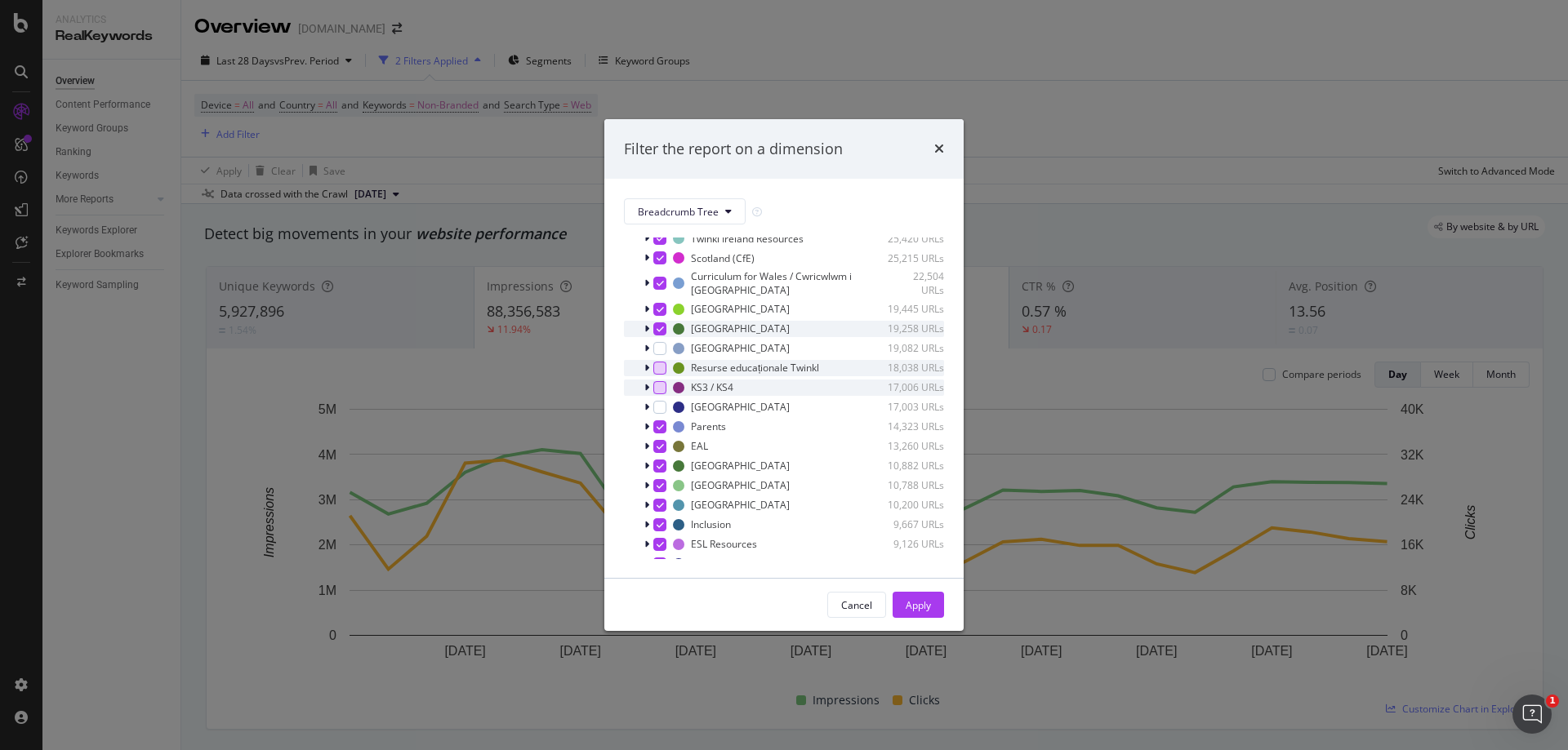
click at [656, 328] on icon "modal" at bounding box center [660, 329] width 7 height 8
click at [656, 310] on icon "modal" at bounding box center [660, 309] width 7 height 8
click at [655, 279] on div "modal" at bounding box center [659, 284] width 13 height 13
click at [658, 259] on icon "modal" at bounding box center [660, 258] width 7 height 8
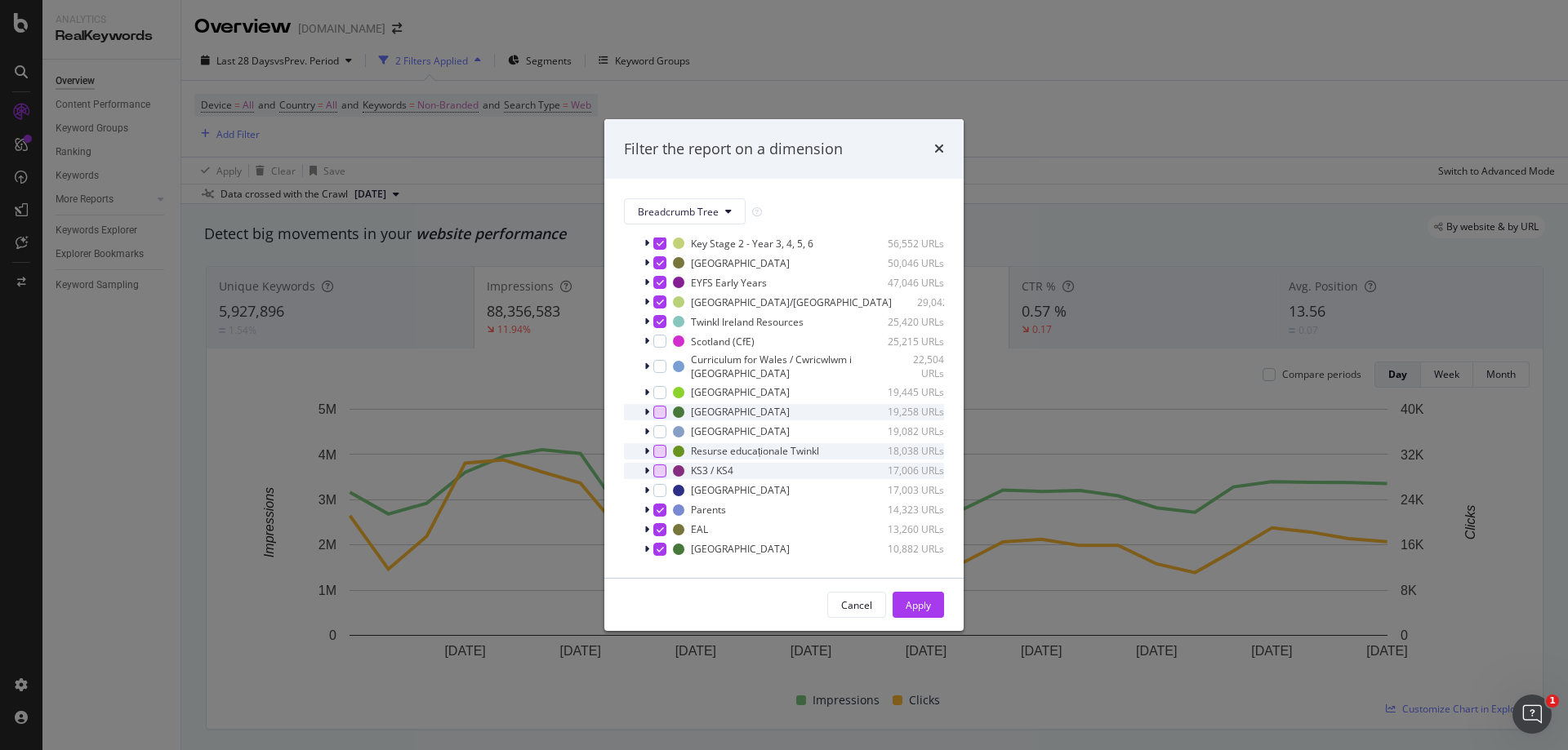
scroll to position [41, 0]
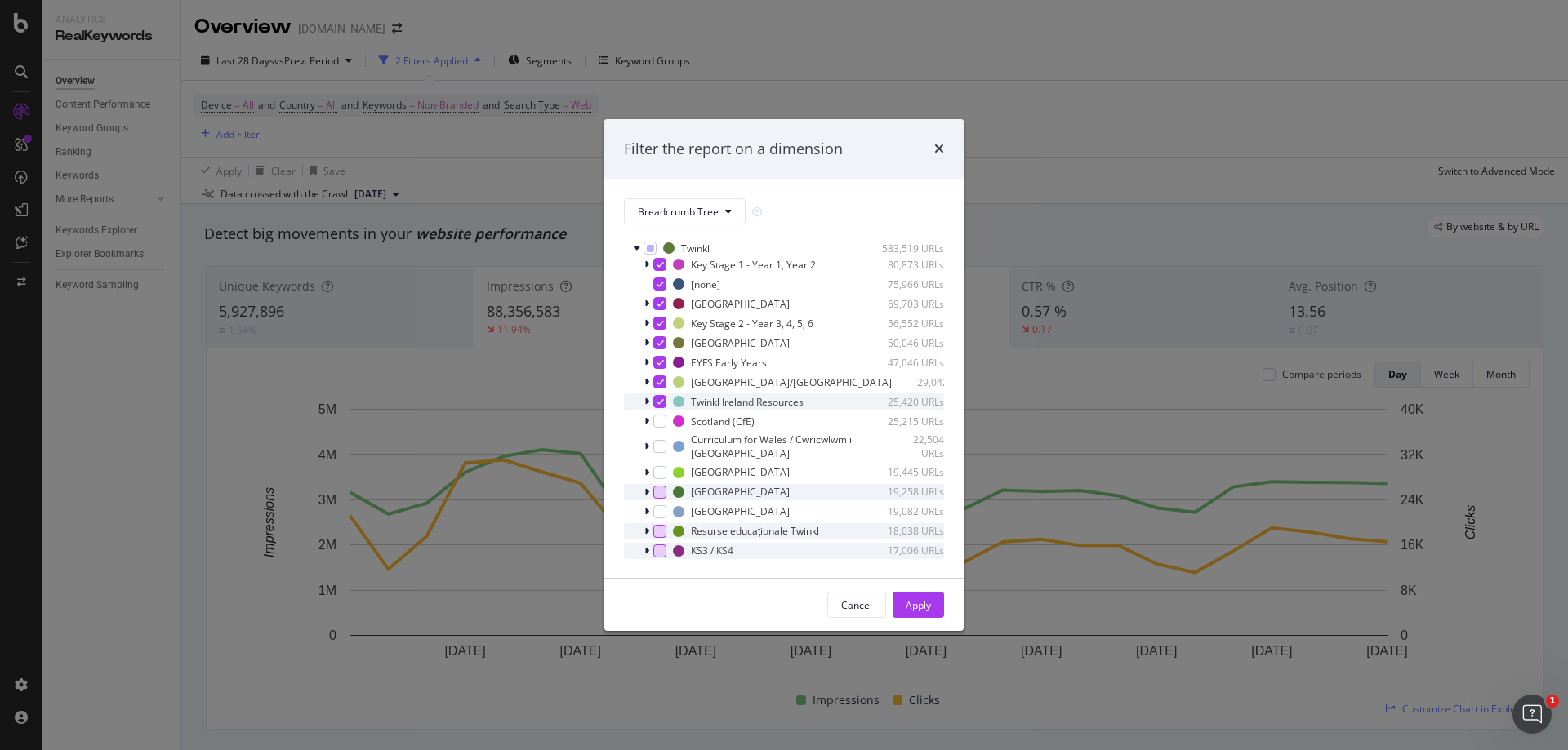
click at [661, 399] on icon "modal" at bounding box center [660, 401] width 7 height 8
click at [659, 388] on div "modal" at bounding box center [659, 382] width 13 height 13
drag, startPoint x: 658, startPoint y: 360, endPoint x: 656, endPoint y: 340, distance: 20.1
click at [658, 358] on div "modal" at bounding box center [659, 362] width 13 height 13
click at [656, 338] on div "modal" at bounding box center [659, 343] width 13 height 13
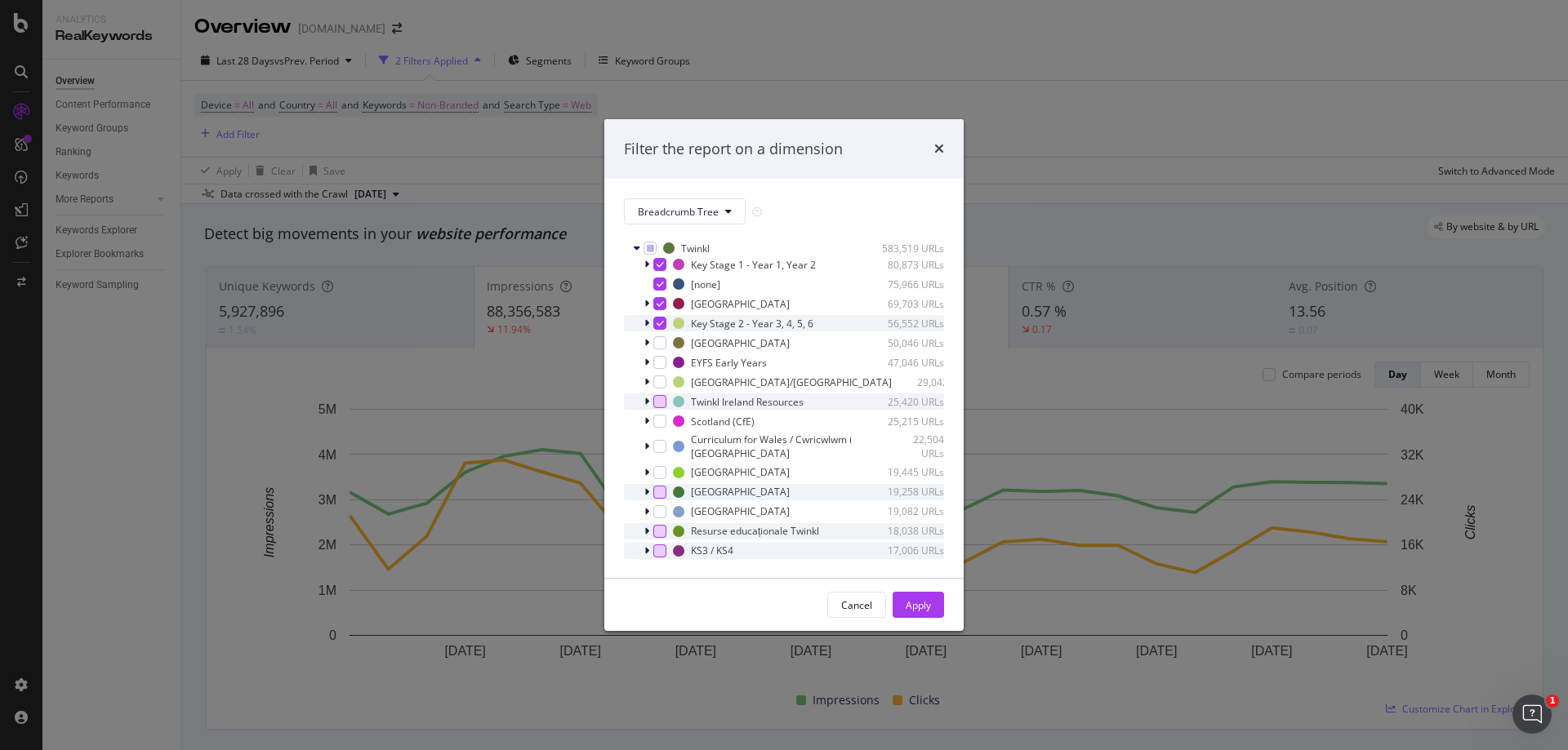
click at [653, 323] on div "modal" at bounding box center [659, 323] width 13 height 13
click at [656, 300] on icon "modal" at bounding box center [660, 303] width 7 height 8
click at [656, 285] on icon "modal" at bounding box center [660, 283] width 7 height 8
click at [659, 261] on icon "modal" at bounding box center [660, 264] width 7 height 8
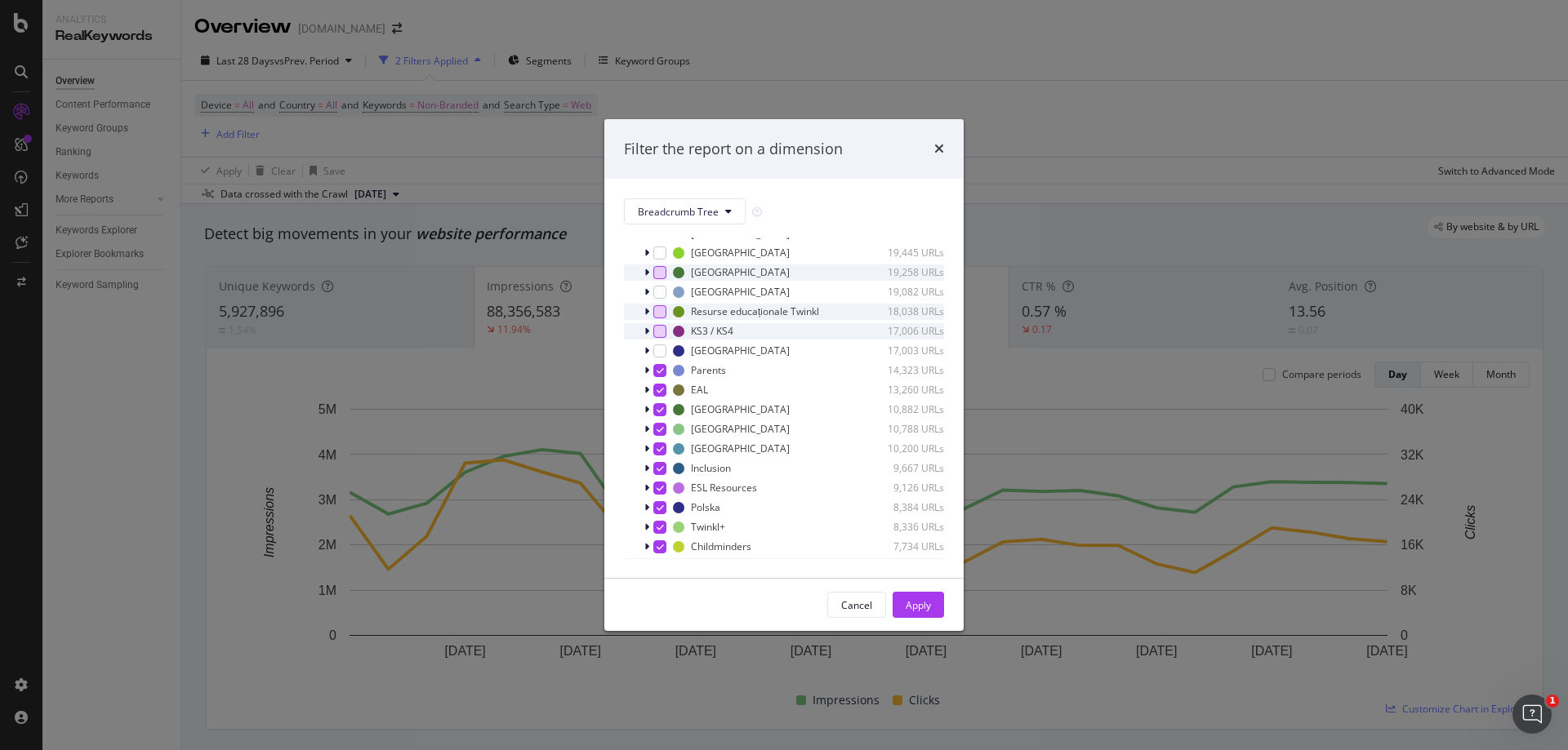
scroll to position [368, 0]
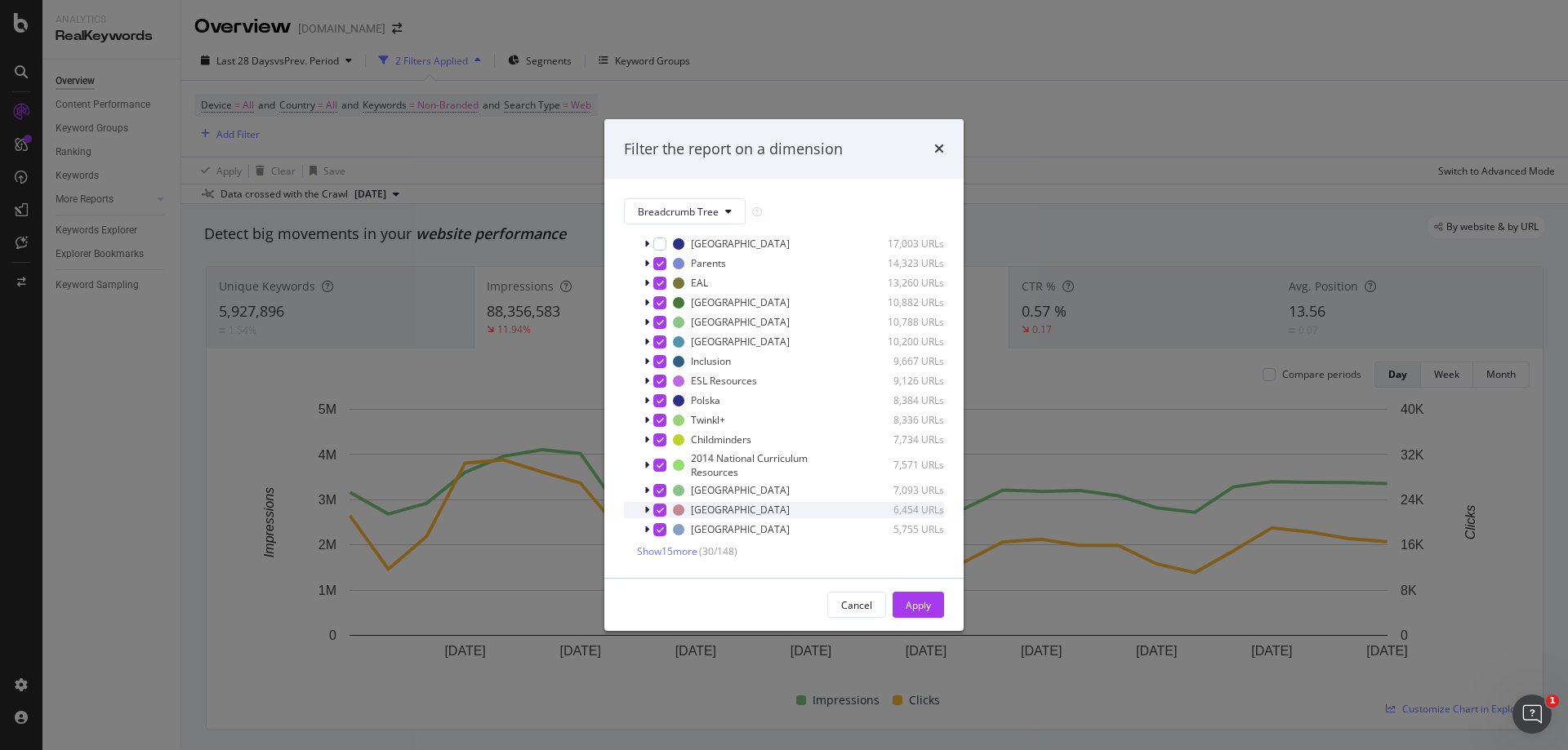
drag, startPoint x: 656, startPoint y: 526, endPoint x: 659, endPoint y: 508, distance: 18.2
click at [656, 526] on icon "modal" at bounding box center [660, 529] width 7 height 8
click at [657, 504] on div "modal" at bounding box center [659, 510] width 13 height 13
click at [653, 485] on div "modal" at bounding box center [659, 490] width 13 height 13
click at [656, 463] on icon "modal" at bounding box center [660, 465] width 7 height 8
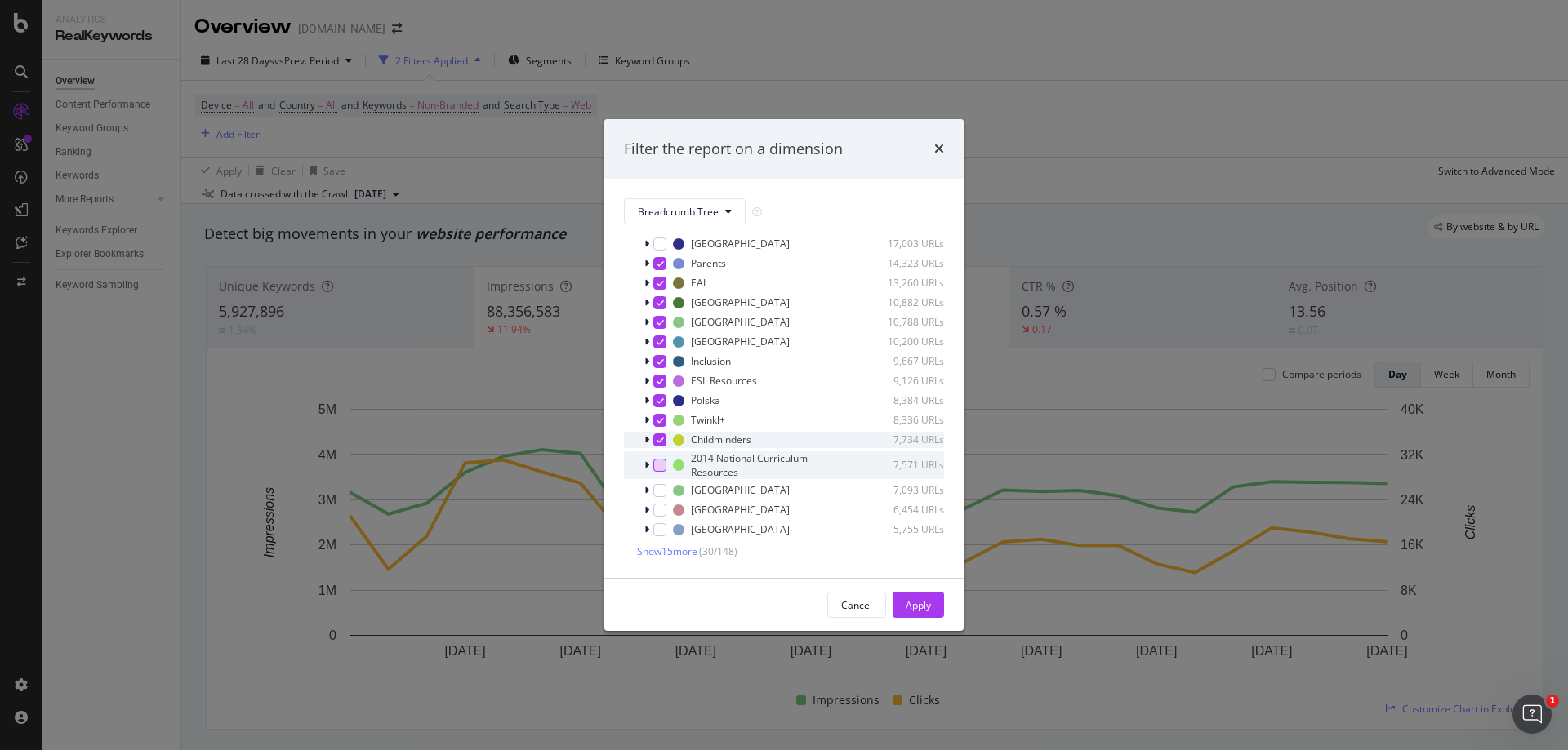
click at [656, 436] on icon "modal" at bounding box center [660, 439] width 7 height 8
click at [653, 419] on div "modal" at bounding box center [648, 420] width 10 height 16
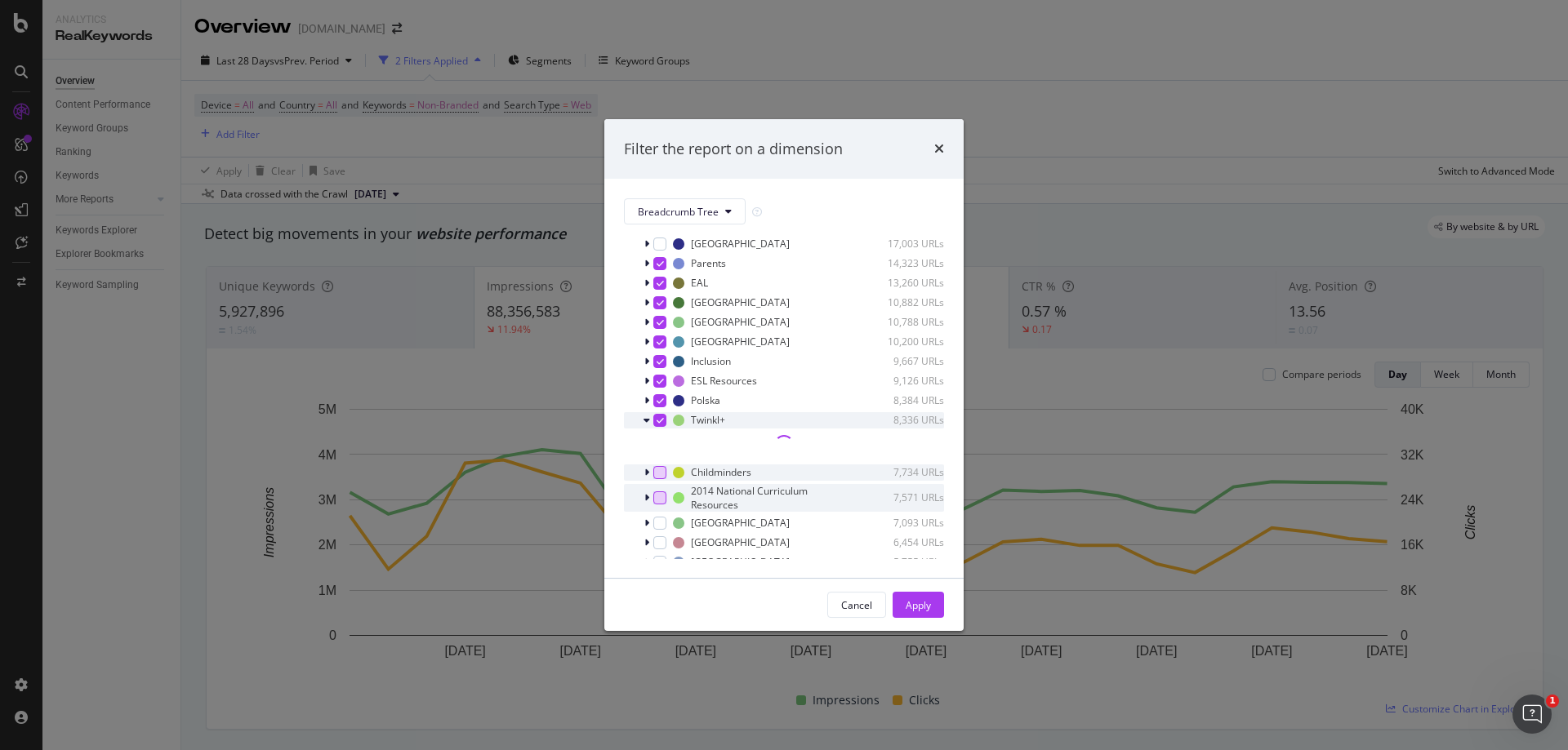
click at [658, 422] on icon "modal" at bounding box center [660, 420] width 7 height 8
click at [648, 424] on icon "modal" at bounding box center [646, 420] width 6 height 10
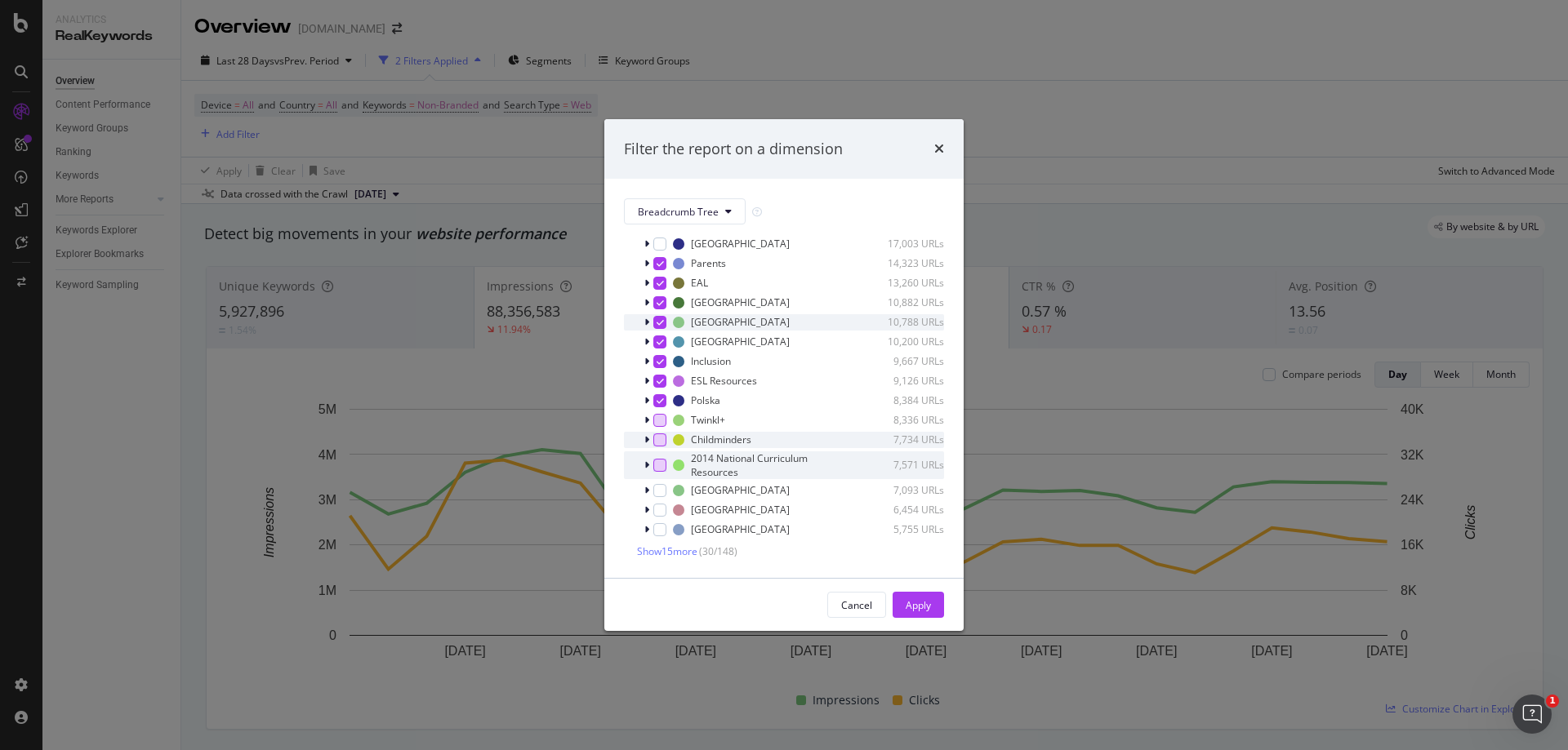
drag, startPoint x: 655, startPoint y: 278, endPoint x: 667, endPoint y: 318, distance: 41.8
click at [656, 278] on div "modal" at bounding box center [659, 283] width 13 height 13
click at [661, 306] on icon "modal" at bounding box center [660, 302] width 7 height 8
click at [661, 329] on div "modal" at bounding box center [659, 322] width 13 height 13
click at [660, 345] on icon "modal" at bounding box center [660, 341] width 7 height 8
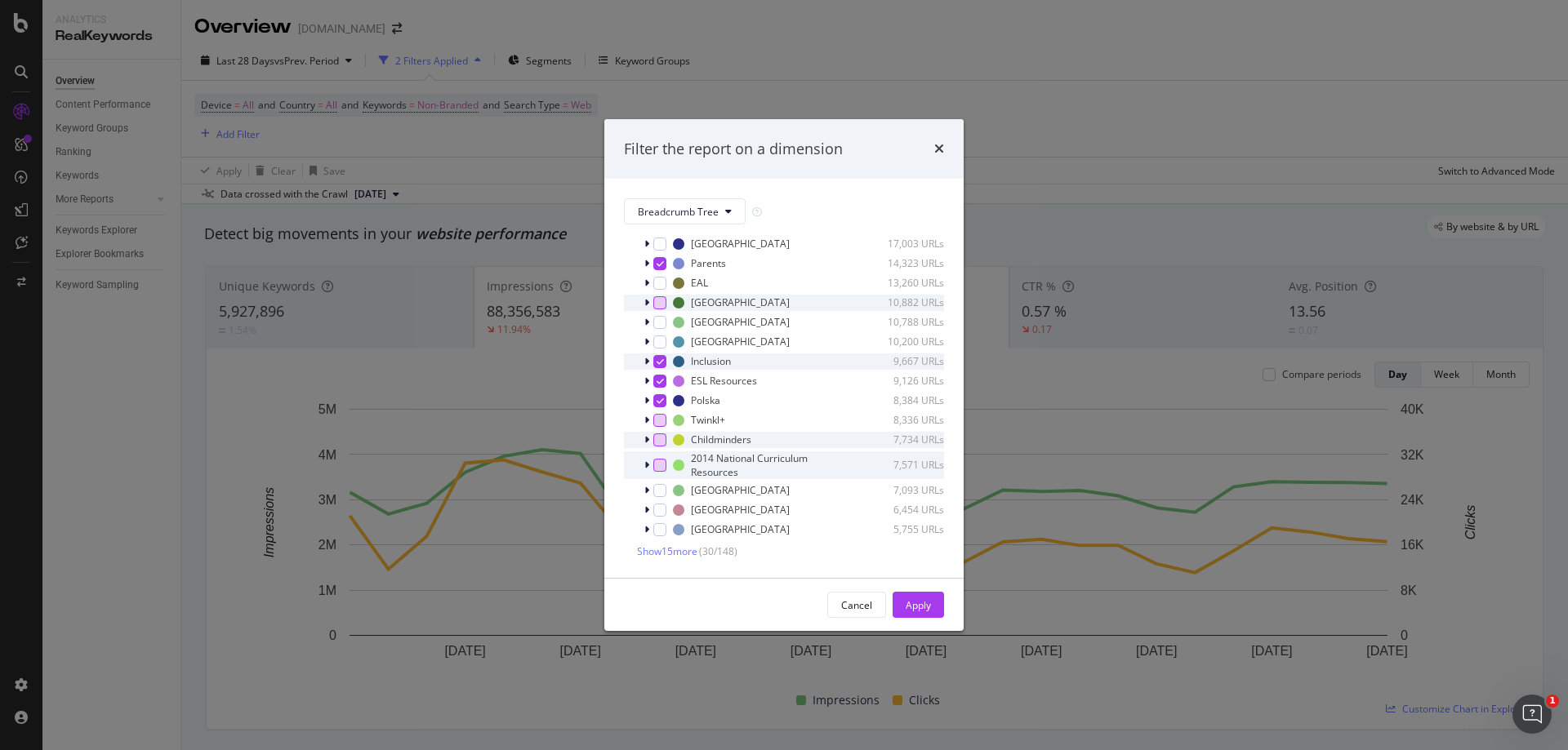
click at [660, 361] on icon "modal" at bounding box center [660, 361] width 7 height 8
click at [658, 383] on icon "modal" at bounding box center [660, 380] width 7 height 8
click at [657, 405] on div "modal" at bounding box center [659, 400] width 13 height 13
click at [688, 556] on span "Show 15 more" at bounding box center [666, 551] width 61 height 14
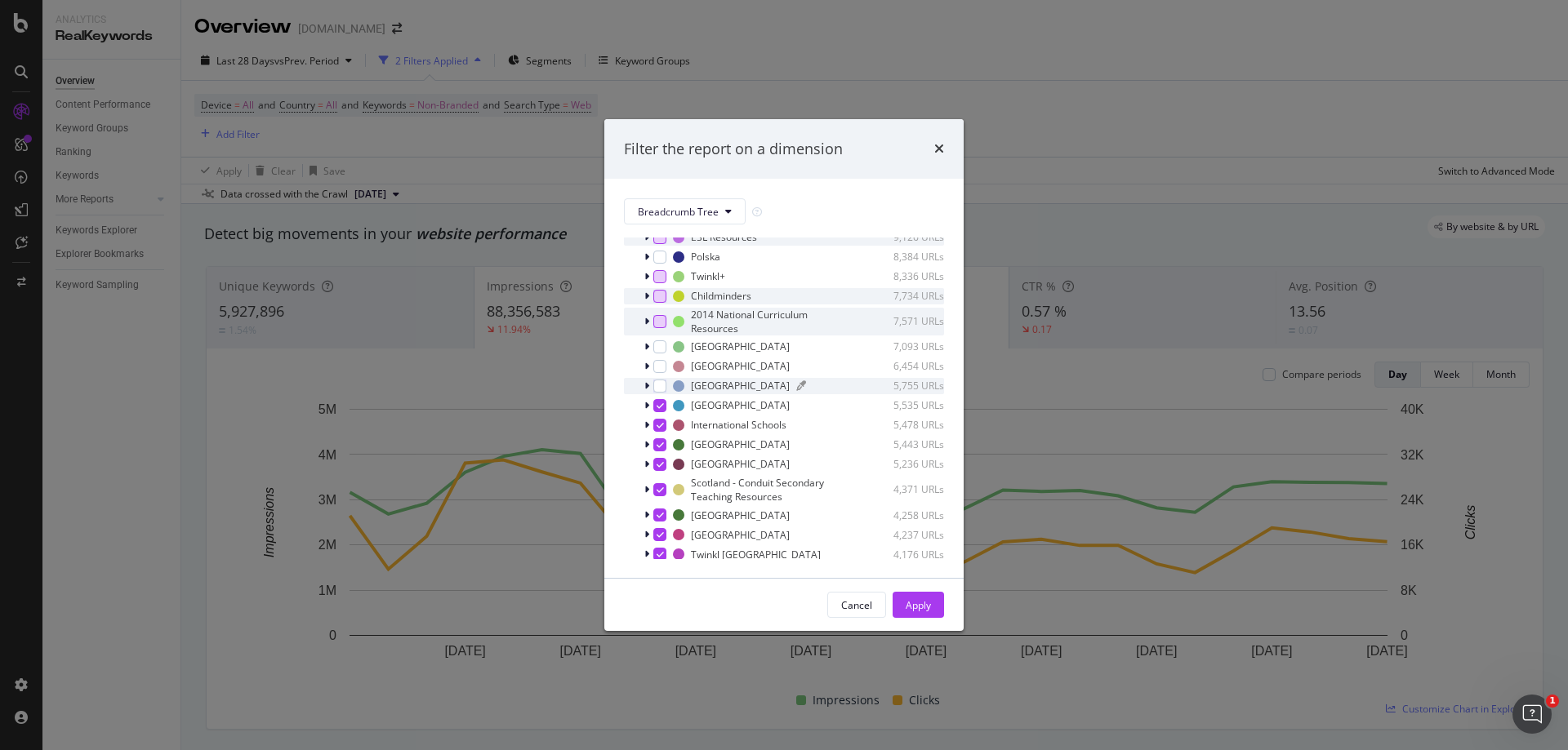
scroll to position [509, 0]
click at [659, 406] on icon "modal" at bounding box center [660, 407] width 7 height 8
click at [662, 429] on icon "modal" at bounding box center [660, 427] width 7 height 8
click at [661, 448] on icon "modal" at bounding box center [660, 446] width 7 height 8
drag, startPoint x: 661, startPoint y: 466, endPoint x: 659, endPoint y: 480, distance: 14.1
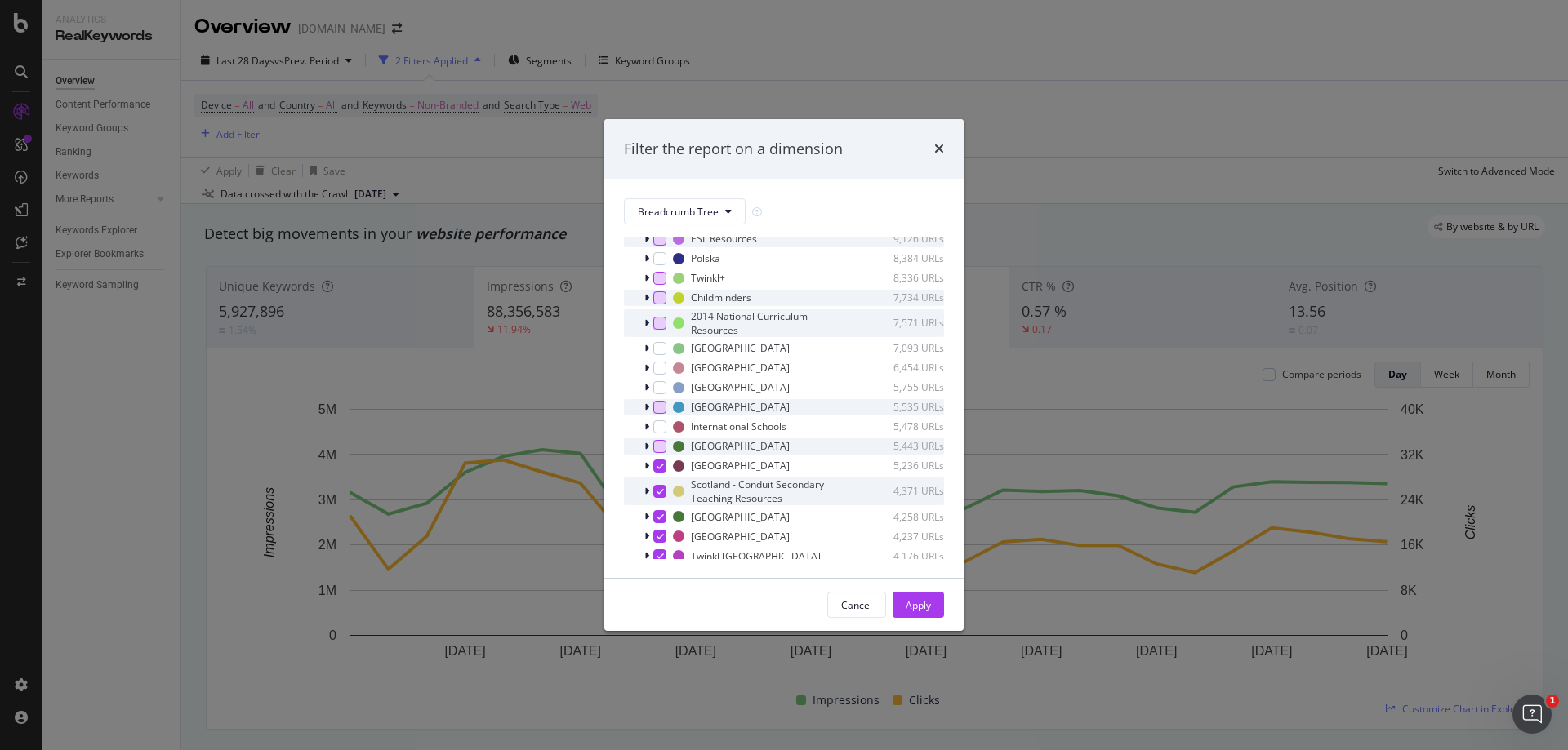
click at [661, 467] on icon "modal" at bounding box center [660, 466] width 7 height 8
click at [658, 488] on icon "modal" at bounding box center [660, 491] width 7 height 8
click at [658, 514] on icon "modal" at bounding box center [660, 517] width 7 height 8
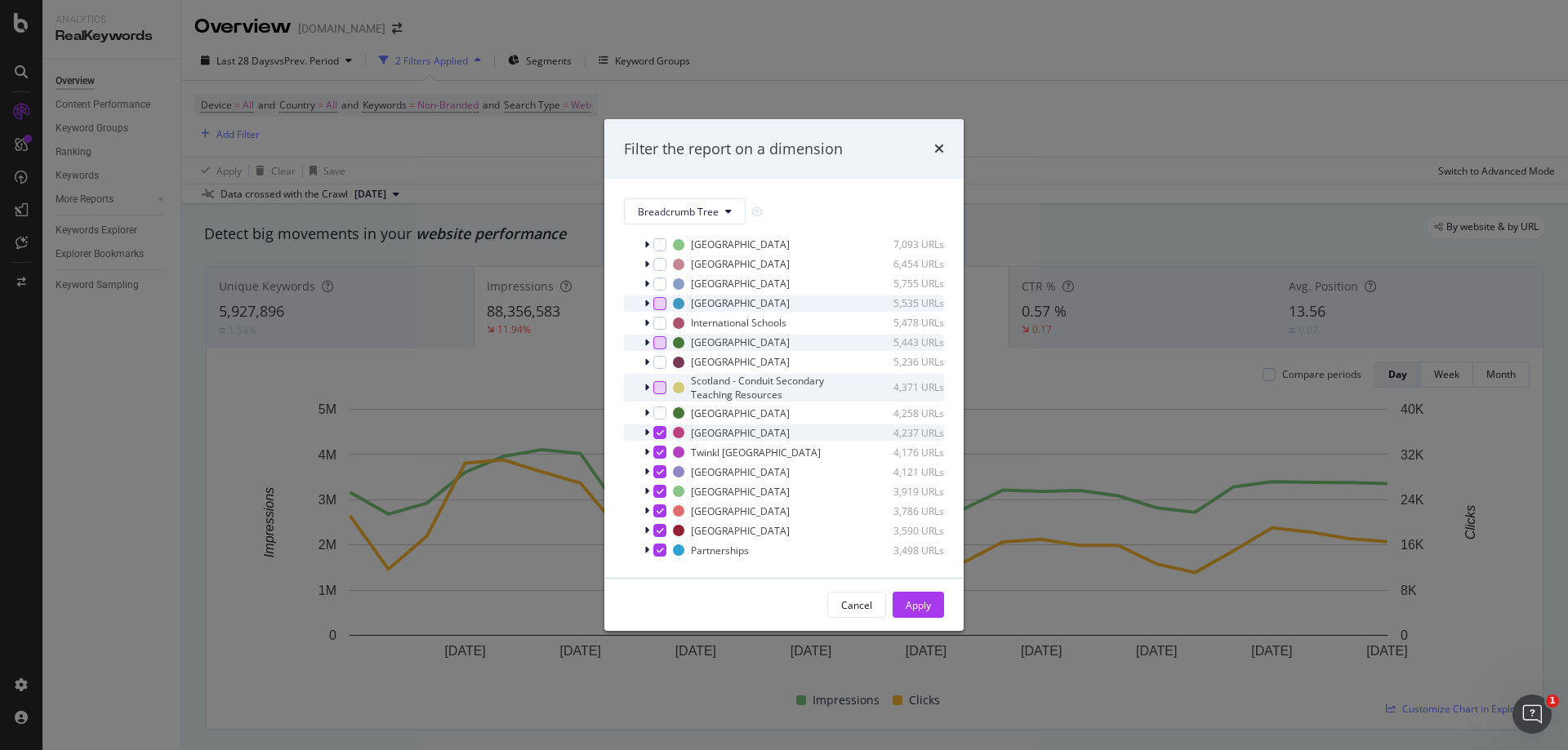
scroll to position [673, 0]
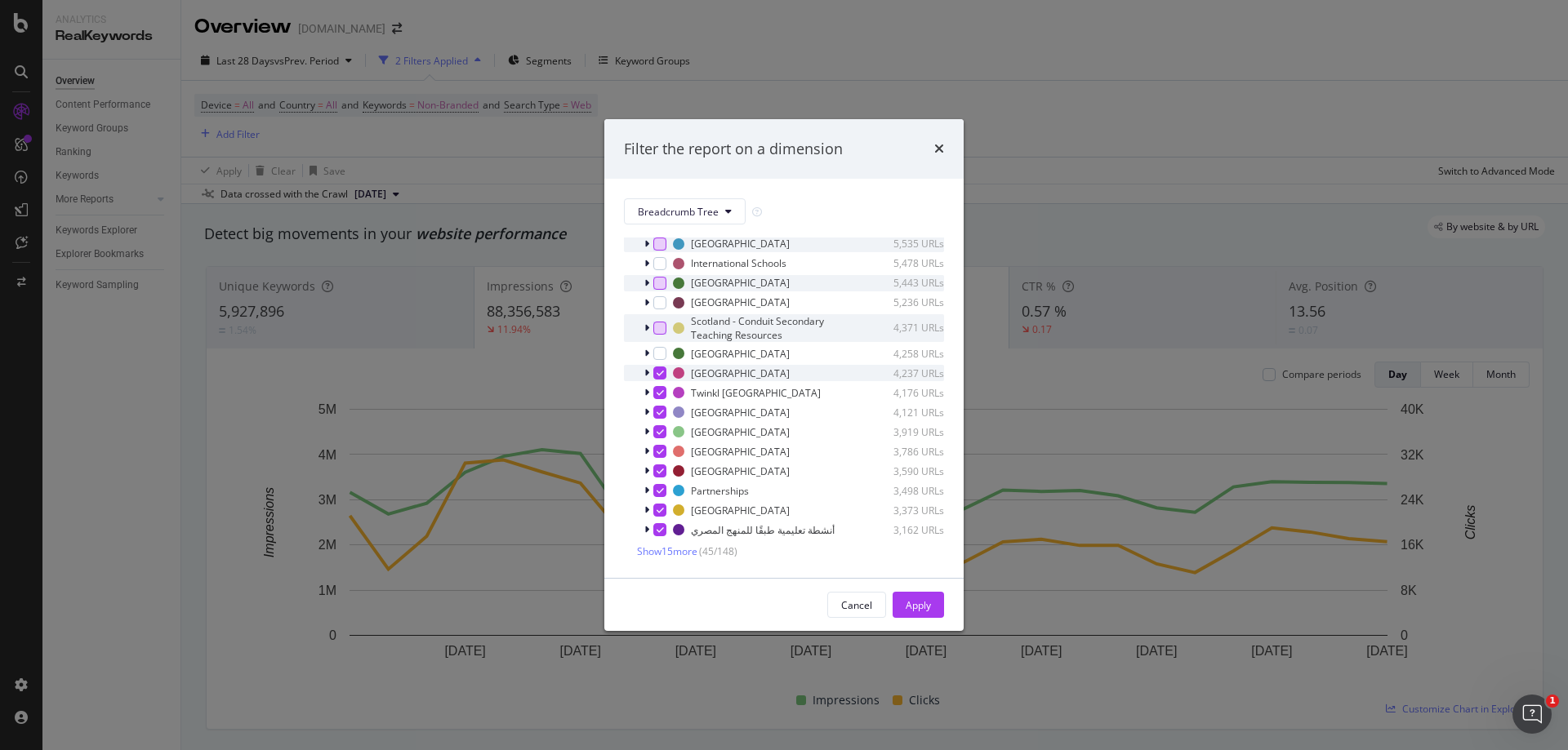
click at [662, 373] on icon "modal" at bounding box center [660, 372] width 7 height 8
click at [661, 394] on icon "modal" at bounding box center [660, 392] width 7 height 8
click at [661, 413] on icon "modal" at bounding box center [660, 412] width 7 height 8
click at [658, 431] on icon "modal" at bounding box center [660, 431] width 7 height 8
click at [660, 451] on icon "modal" at bounding box center [660, 451] width 7 height 8
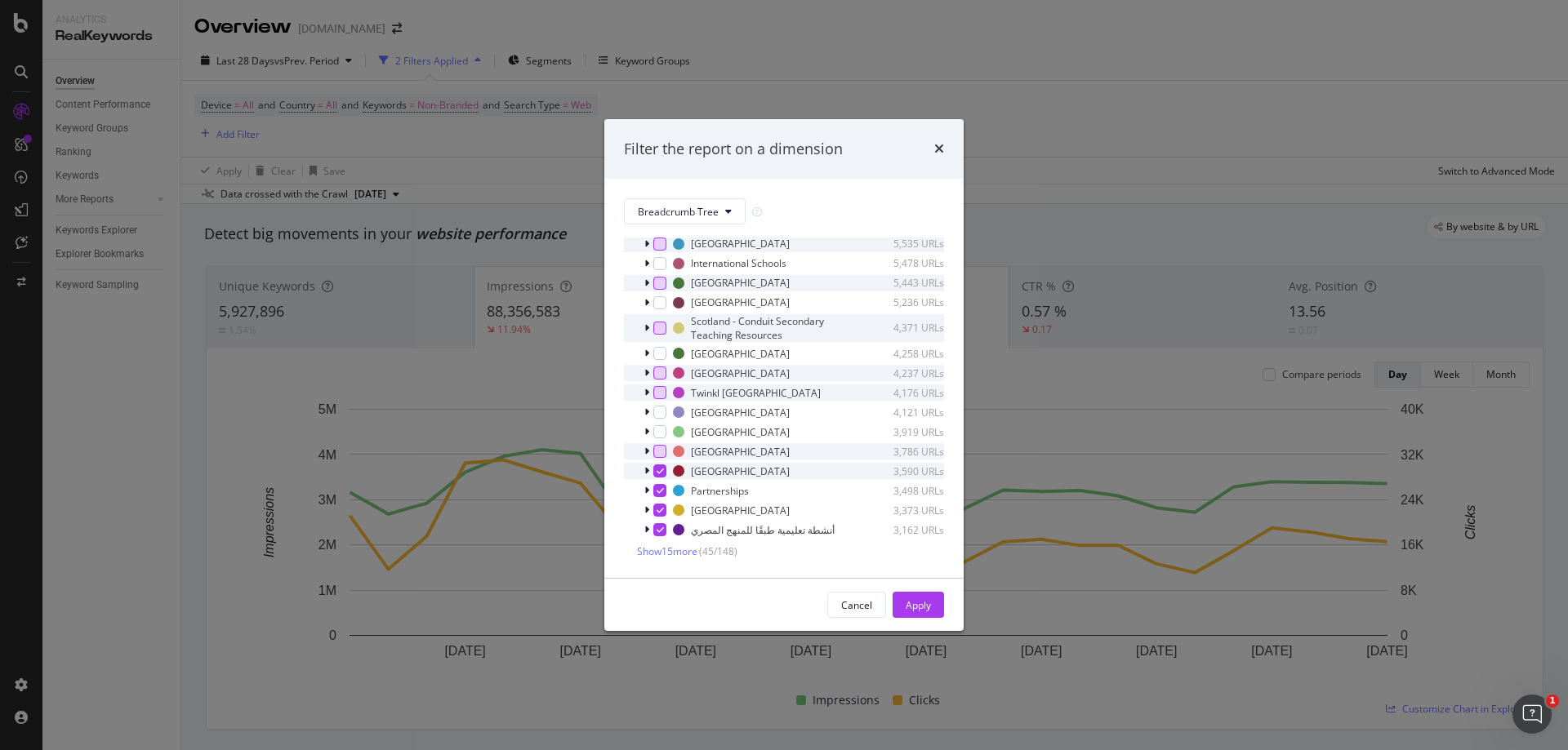
click at [663, 468] on icon "modal" at bounding box center [660, 470] width 7 height 8
click at [660, 488] on icon "modal" at bounding box center [660, 490] width 7 height 8
click at [660, 507] on icon "modal" at bounding box center [660, 510] width 7 height 8
click at [661, 537] on div "modal" at bounding box center [659, 529] width 13 height 13
click at [924, 579] on div "Cancel Apply" at bounding box center [784, 606] width 360 height 53
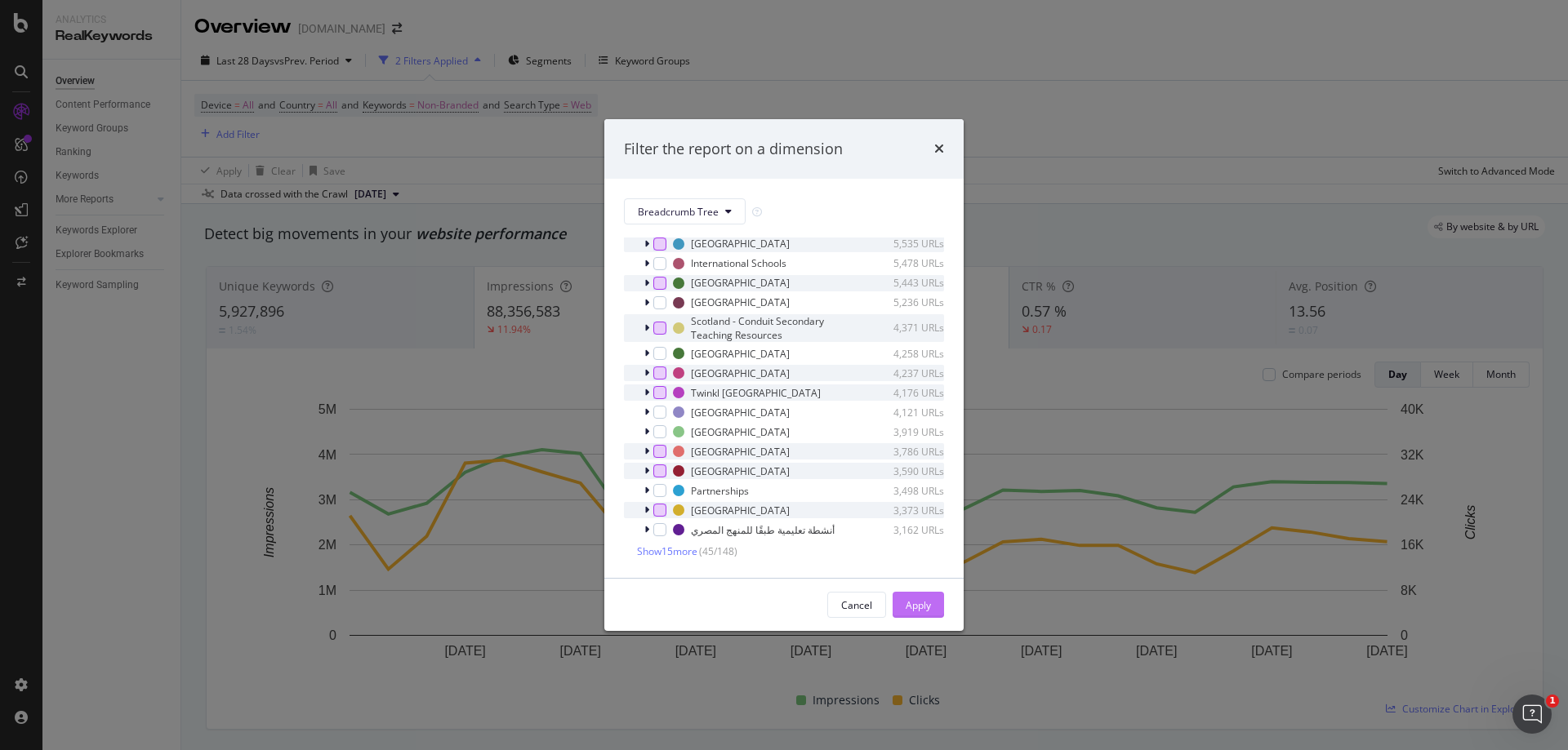
click at [927, 609] on div "Apply" at bounding box center [918, 605] width 25 height 14
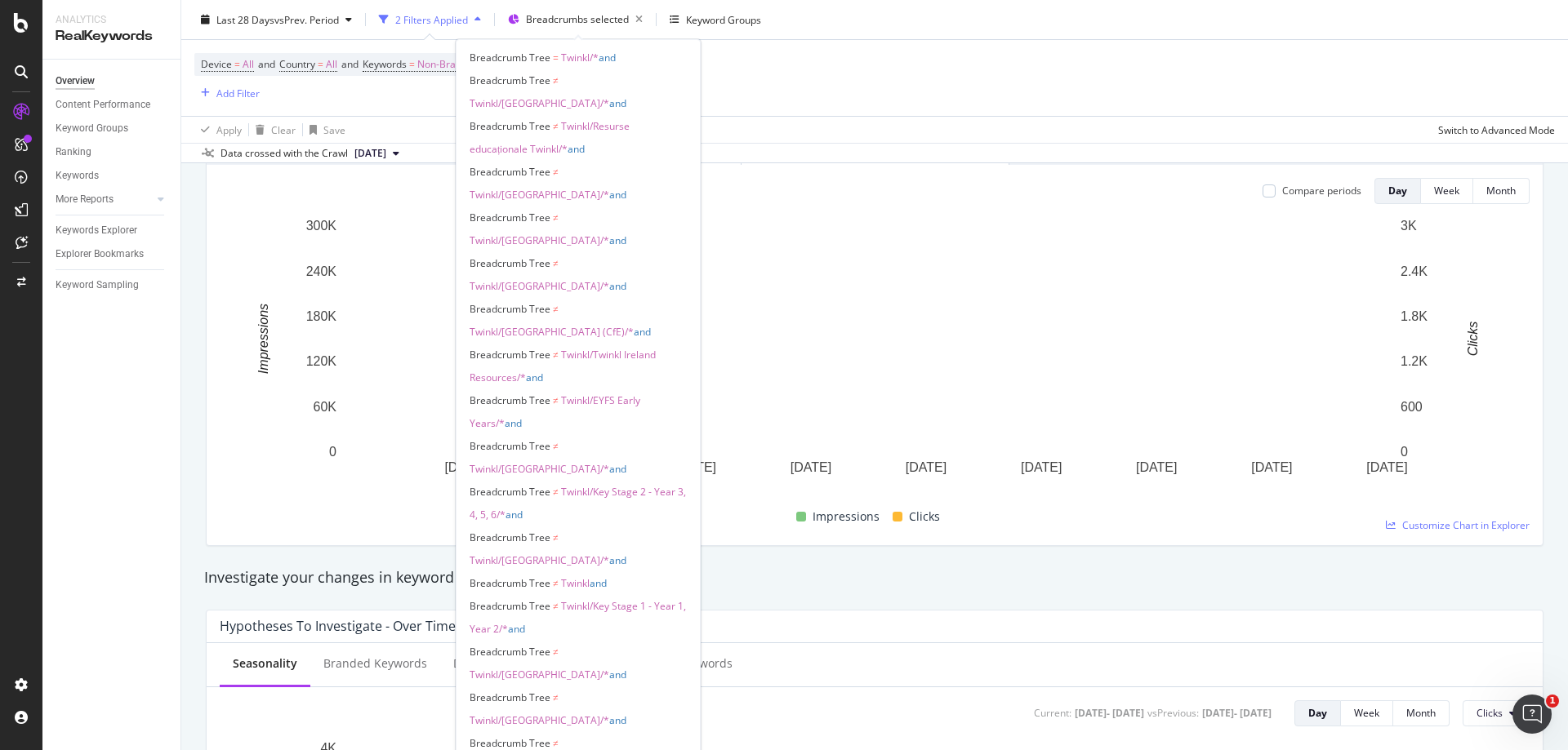
scroll to position [245, 0]
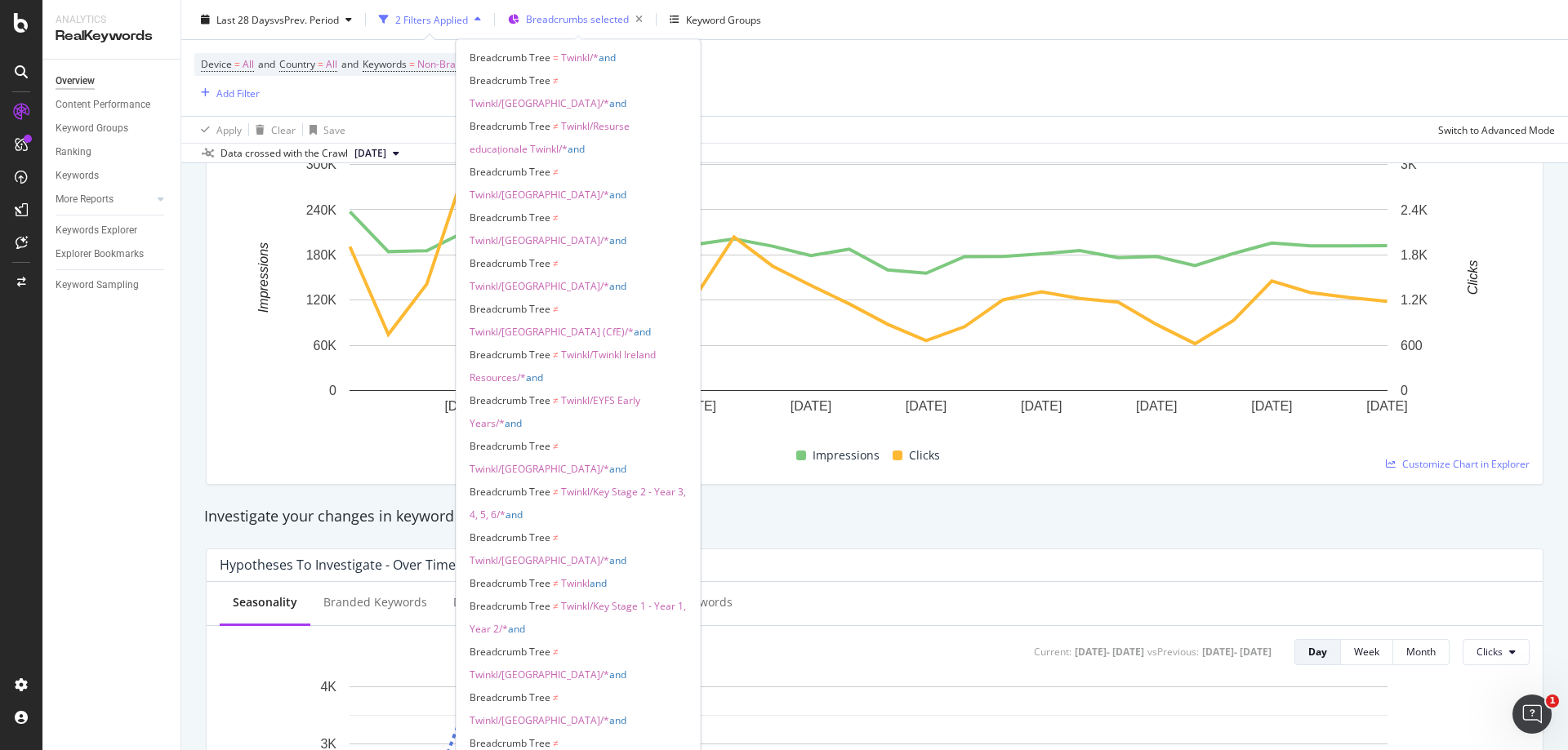
click at [568, 16] on span "Breadcrumbs selected" at bounding box center [577, 18] width 103 height 14
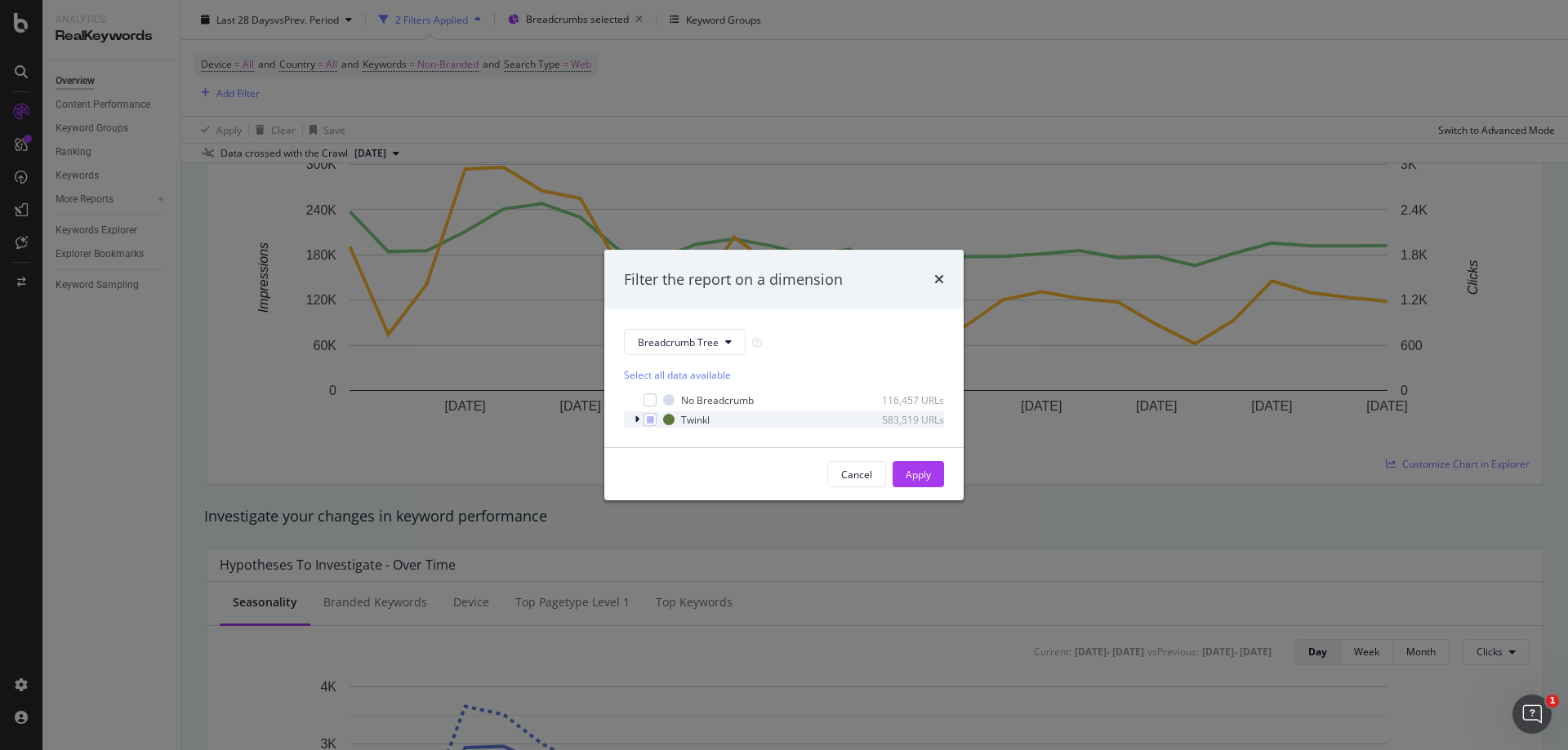
click at [638, 421] on icon "modal" at bounding box center [636, 419] width 5 height 10
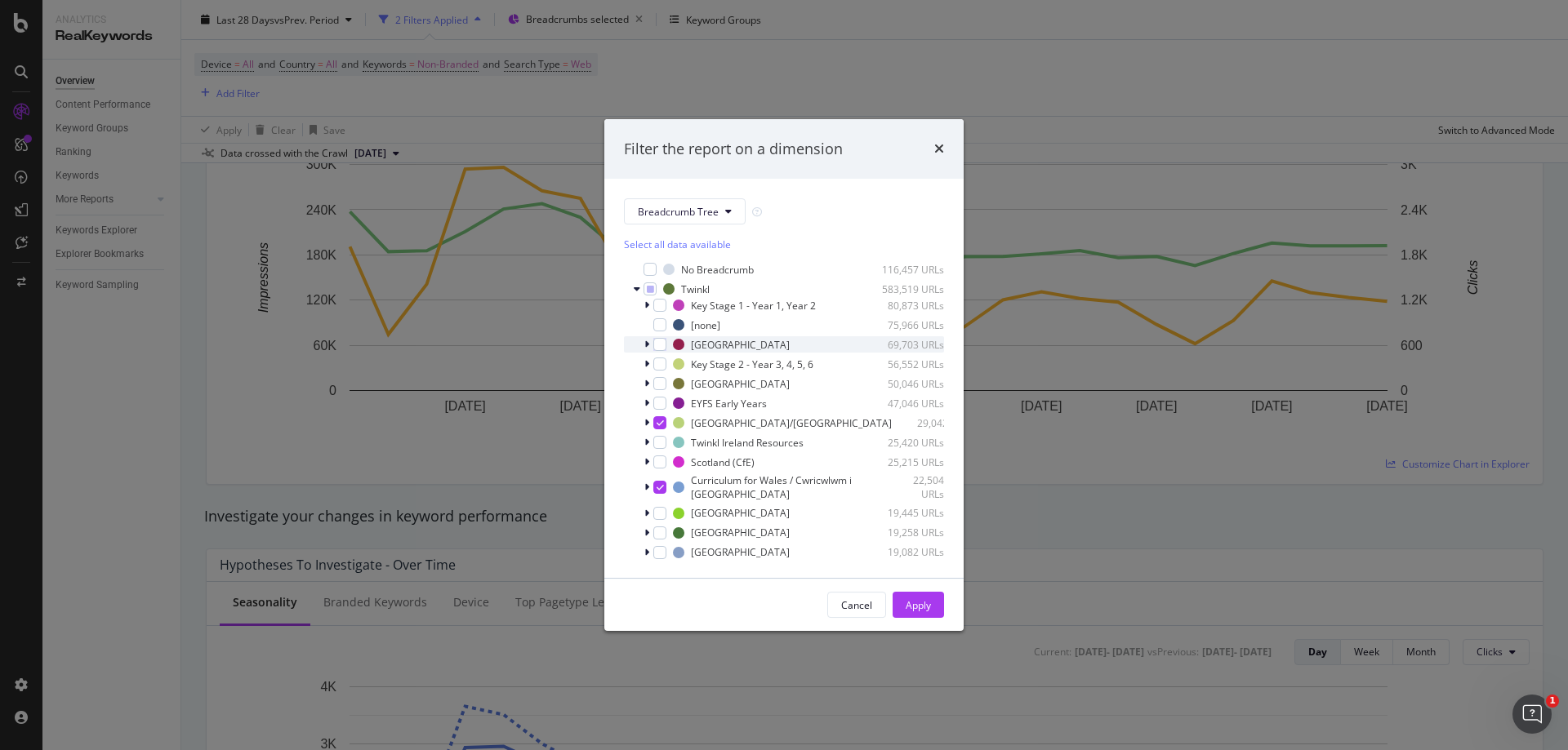
drag, startPoint x: 660, startPoint y: 421, endPoint x: 666, endPoint y: 341, distance: 80.2
click at [661, 419] on icon "modal" at bounding box center [660, 422] width 7 height 8
click at [661, 486] on icon "modal" at bounding box center [660, 488] width 7 height 8
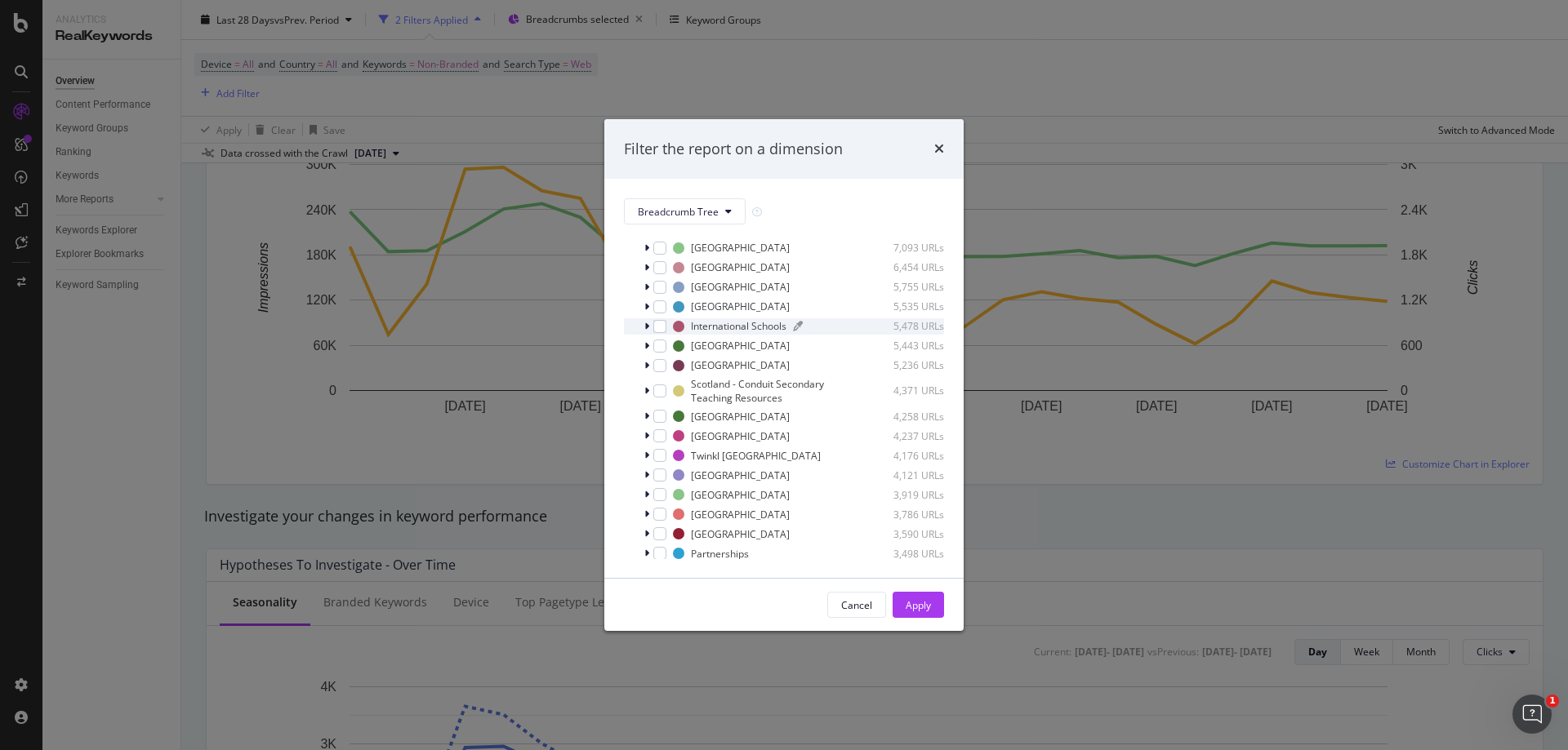
scroll to position [673, 0]
click at [728, 209] on icon "modal" at bounding box center [728, 212] width 6 height 10
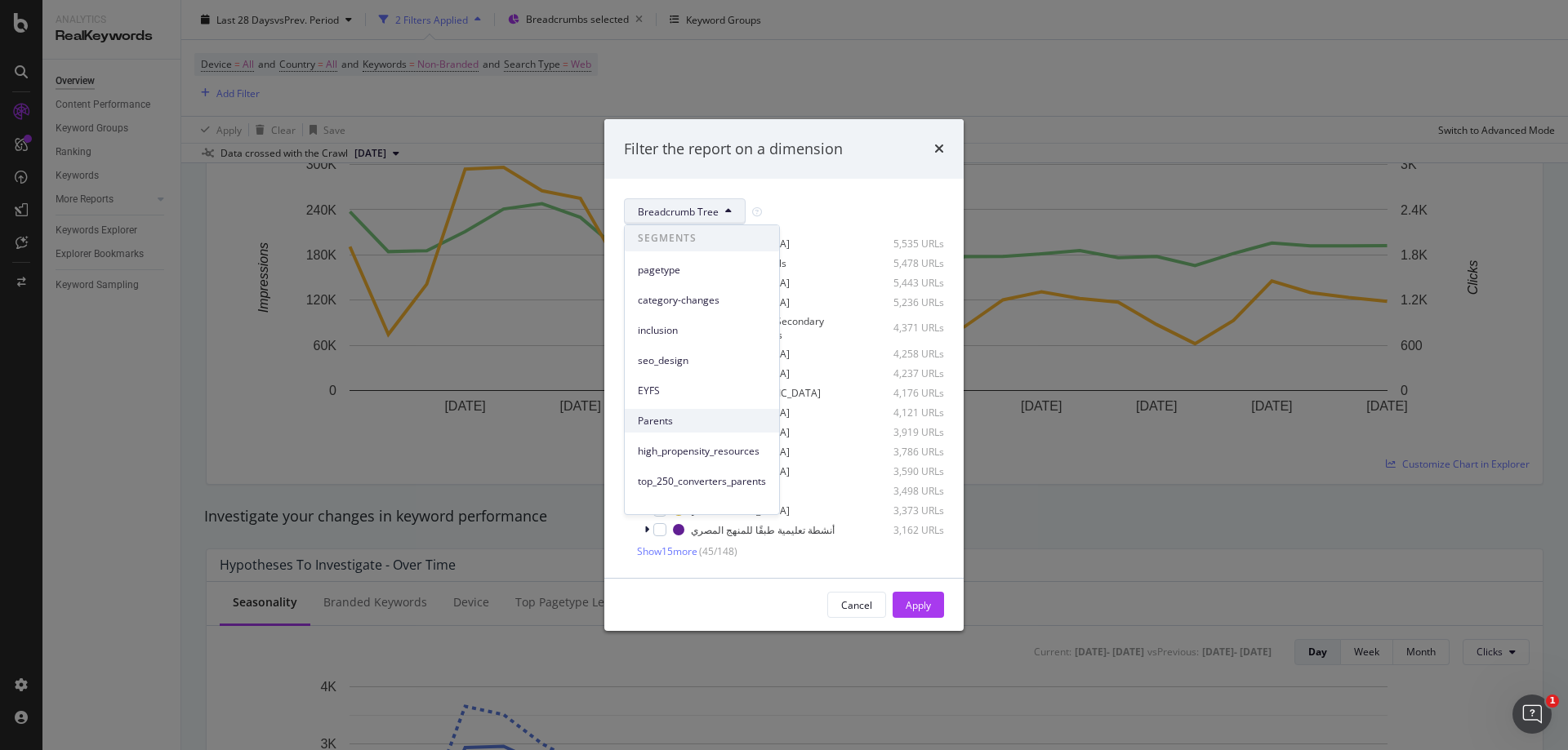
click at [687, 423] on span "Parents" at bounding box center [701, 421] width 128 height 15
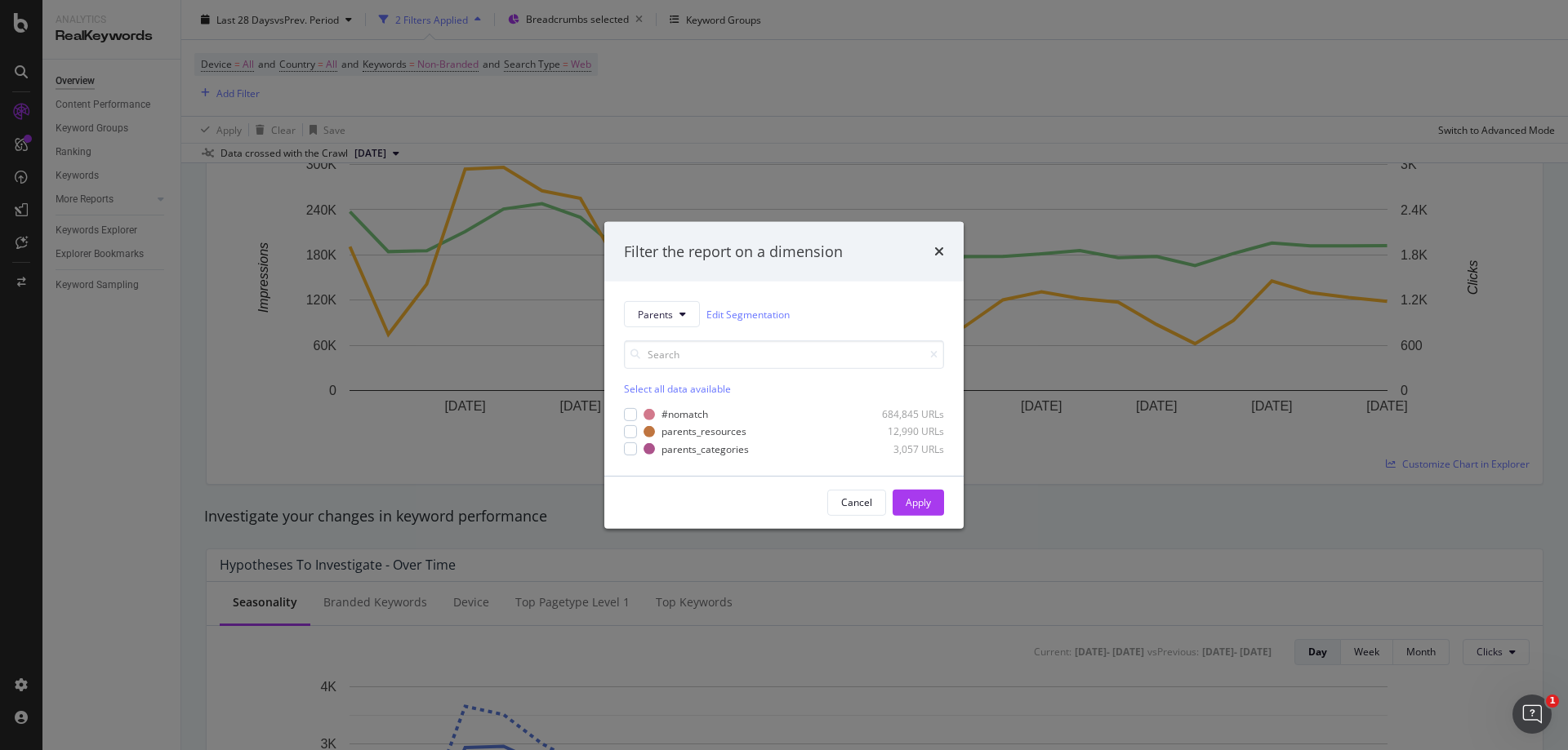
drag, startPoint x: 630, startPoint y: 451, endPoint x: 625, endPoint y: 439, distance: 13.0
click at [629, 451] on div "modal" at bounding box center [630, 449] width 13 height 13
click at [624, 430] on div "modal" at bounding box center [630, 432] width 13 height 13
click at [626, 410] on div "modal" at bounding box center [630, 415] width 13 height 13
click at [916, 500] on div "Apply" at bounding box center [918, 502] width 25 height 14
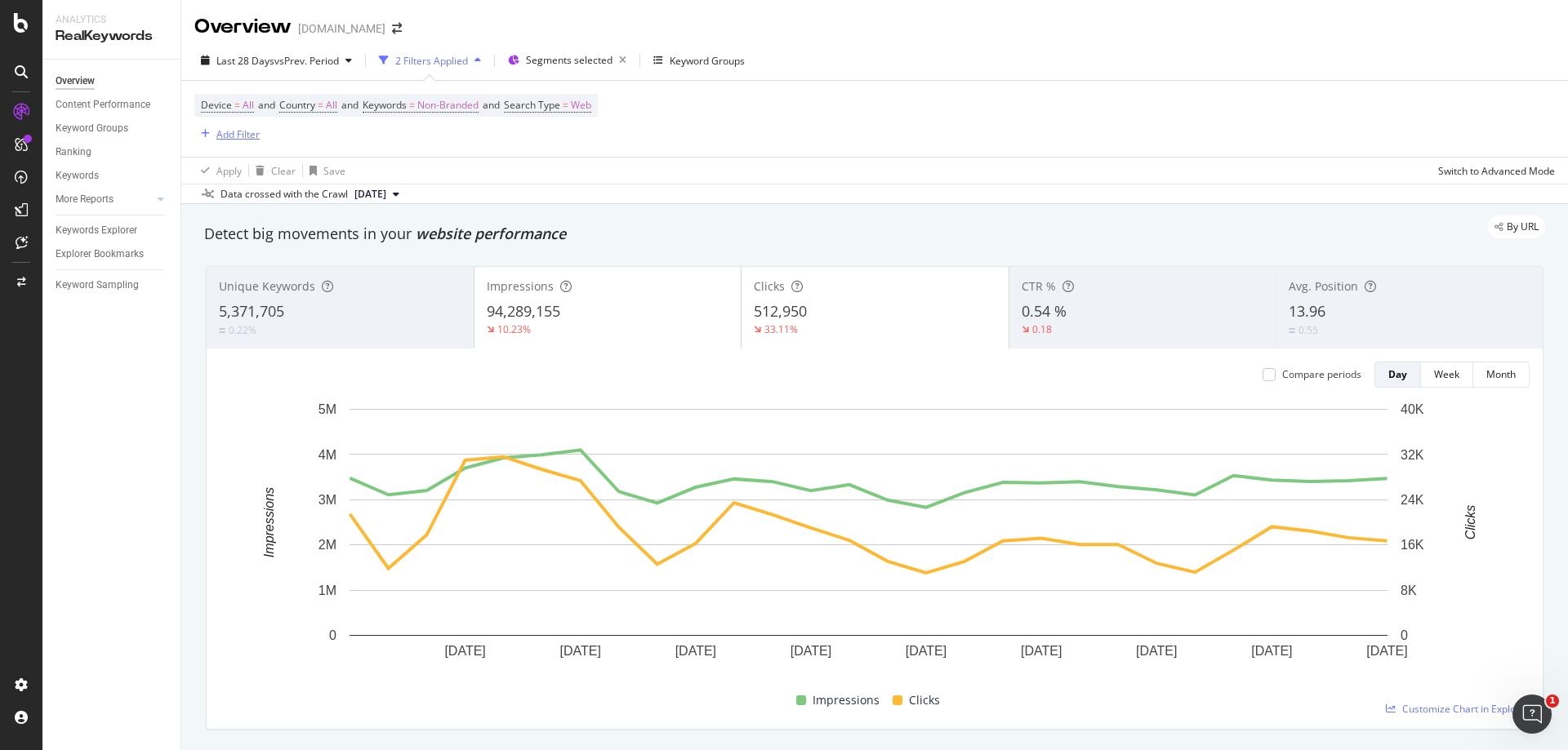
click at [240, 136] on div "Add Filter" at bounding box center [238, 133] width 44 height 14
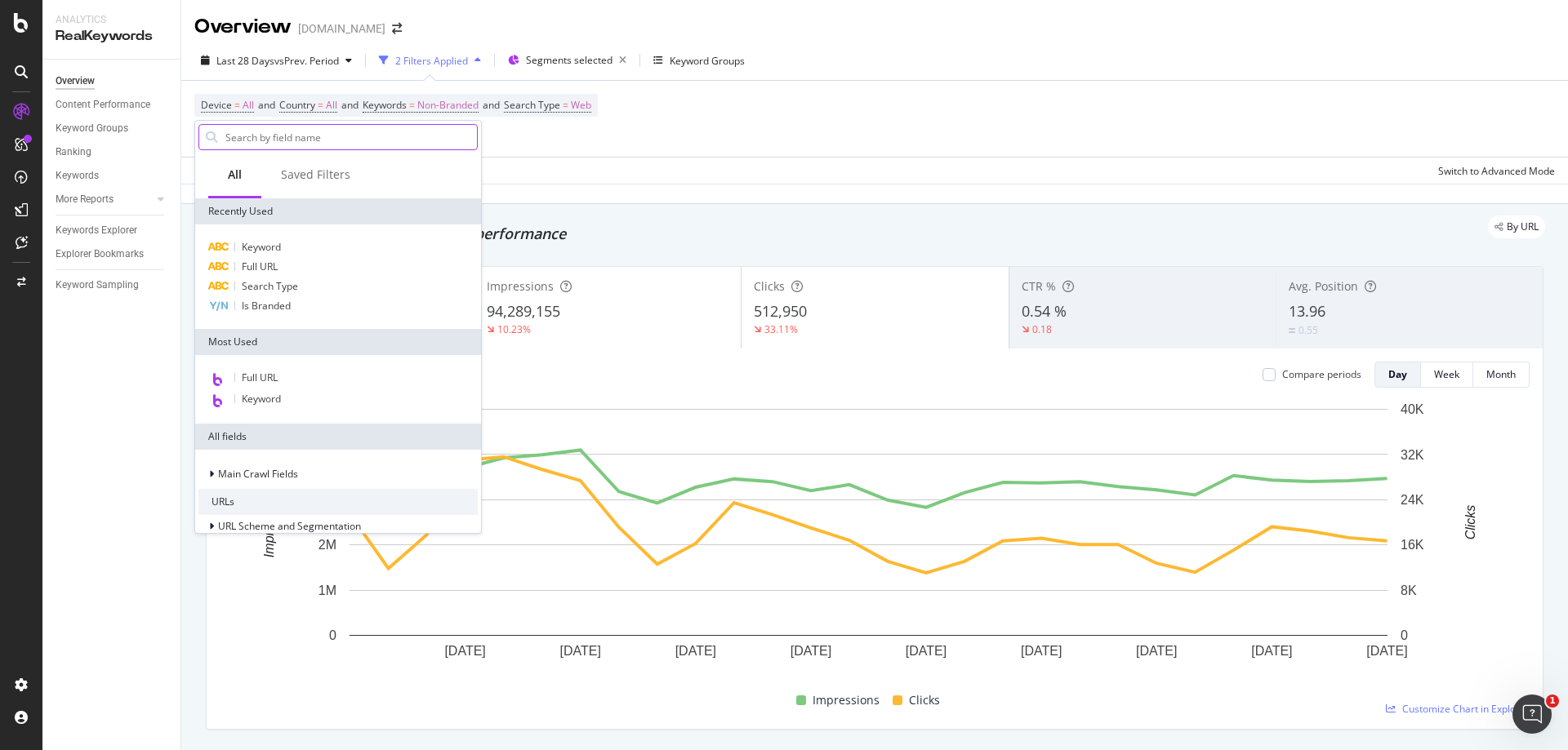
click at [268, 138] on input "text" at bounding box center [350, 137] width 253 height 25
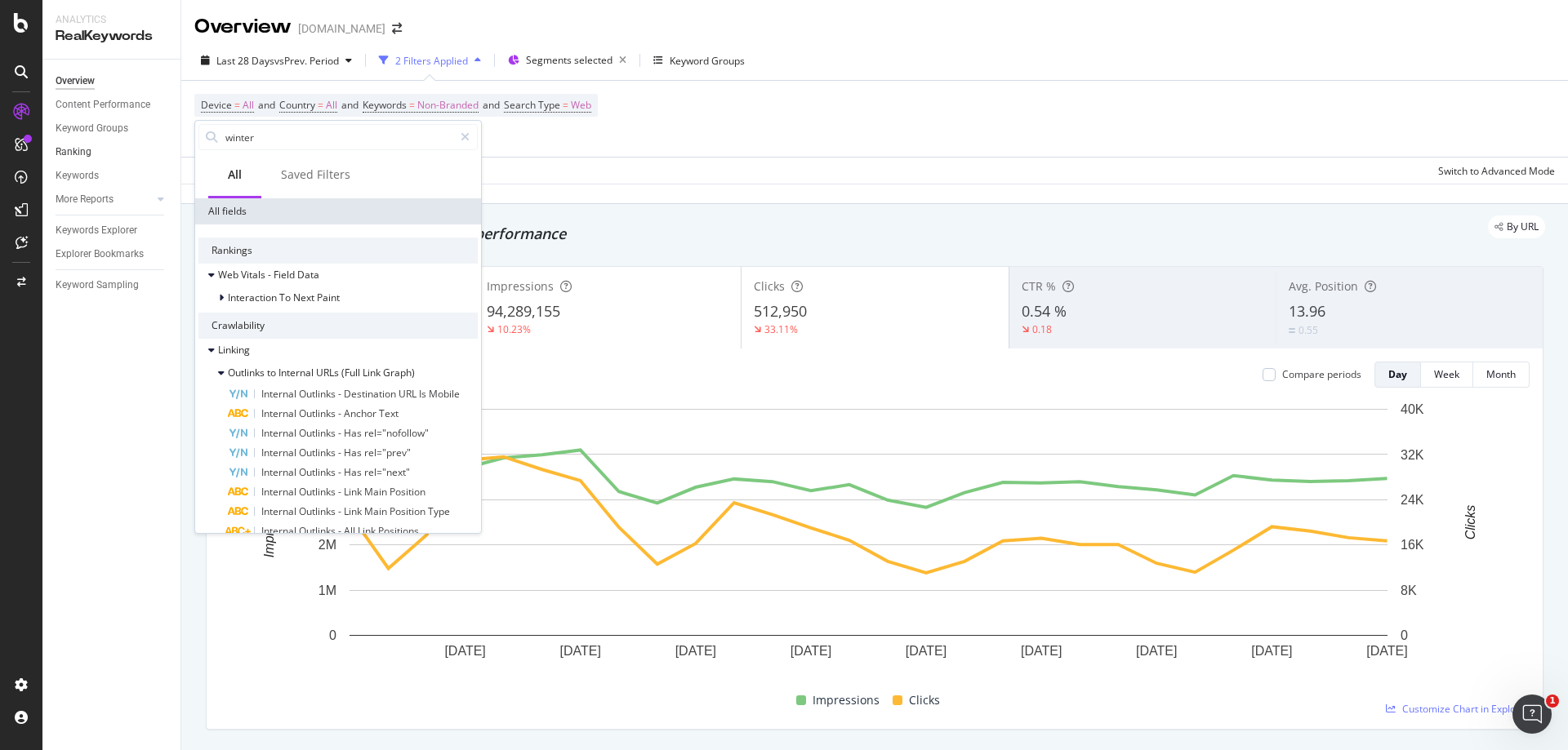
drag, startPoint x: 196, startPoint y: 145, endPoint x: 143, endPoint y: 145, distance: 53.0
click at [144, 145] on body "Analytics RealKeywords Overview Content Performance Keyword Groups Ranking Keyw…" at bounding box center [784, 375] width 1568 height 750
type input "winte"
click at [466, 139] on icon at bounding box center [465, 137] width 9 height 12
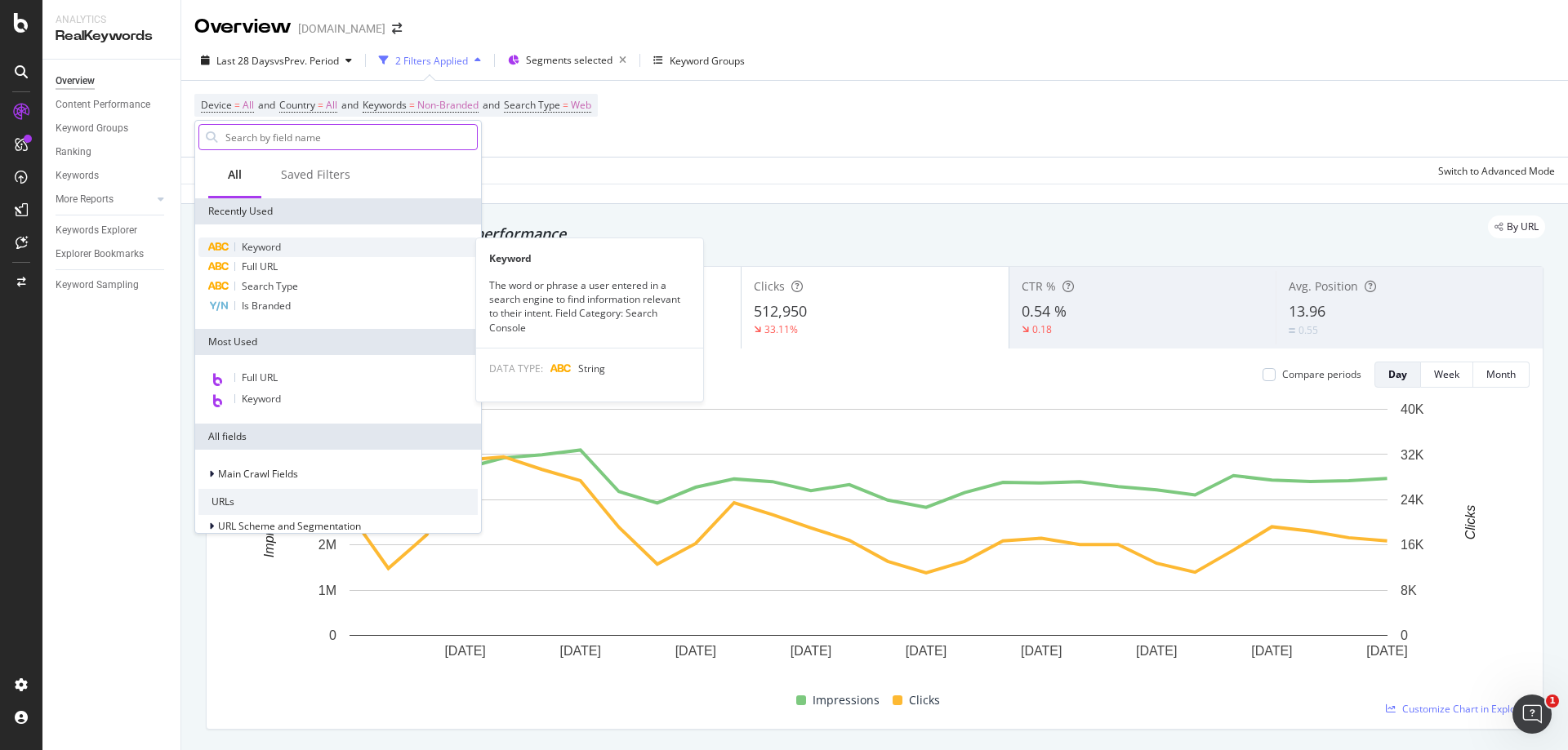
click at [264, 249] on span "Keyword" at bounding box center [261, 246] width 39 height 14
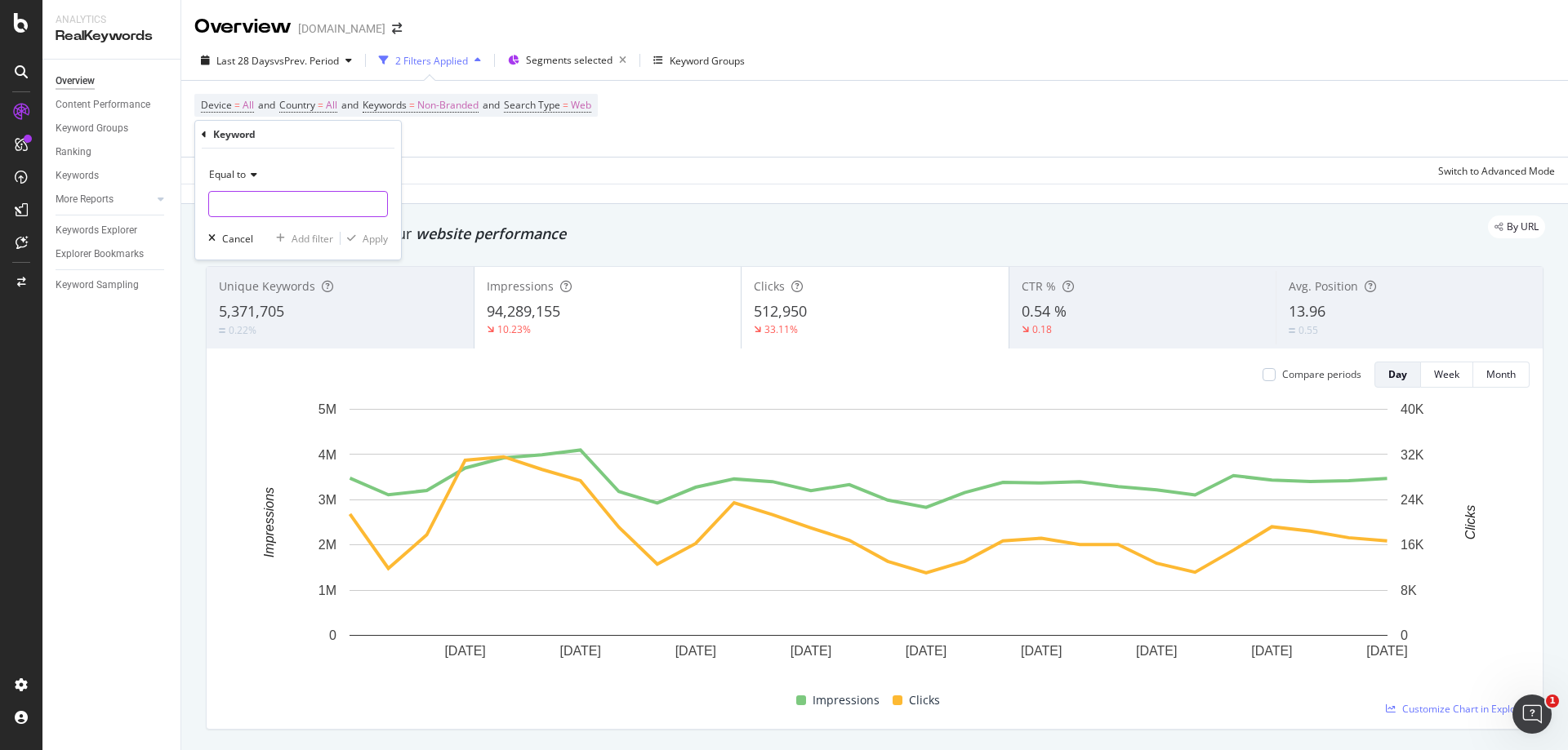
click at [254, 207] on input "text" at bounding box center [298, 203] width 178 height 26
type input "winter"
click at [380, 240] on div "Apply" at bounding box center [375, 238] width 25 height 14
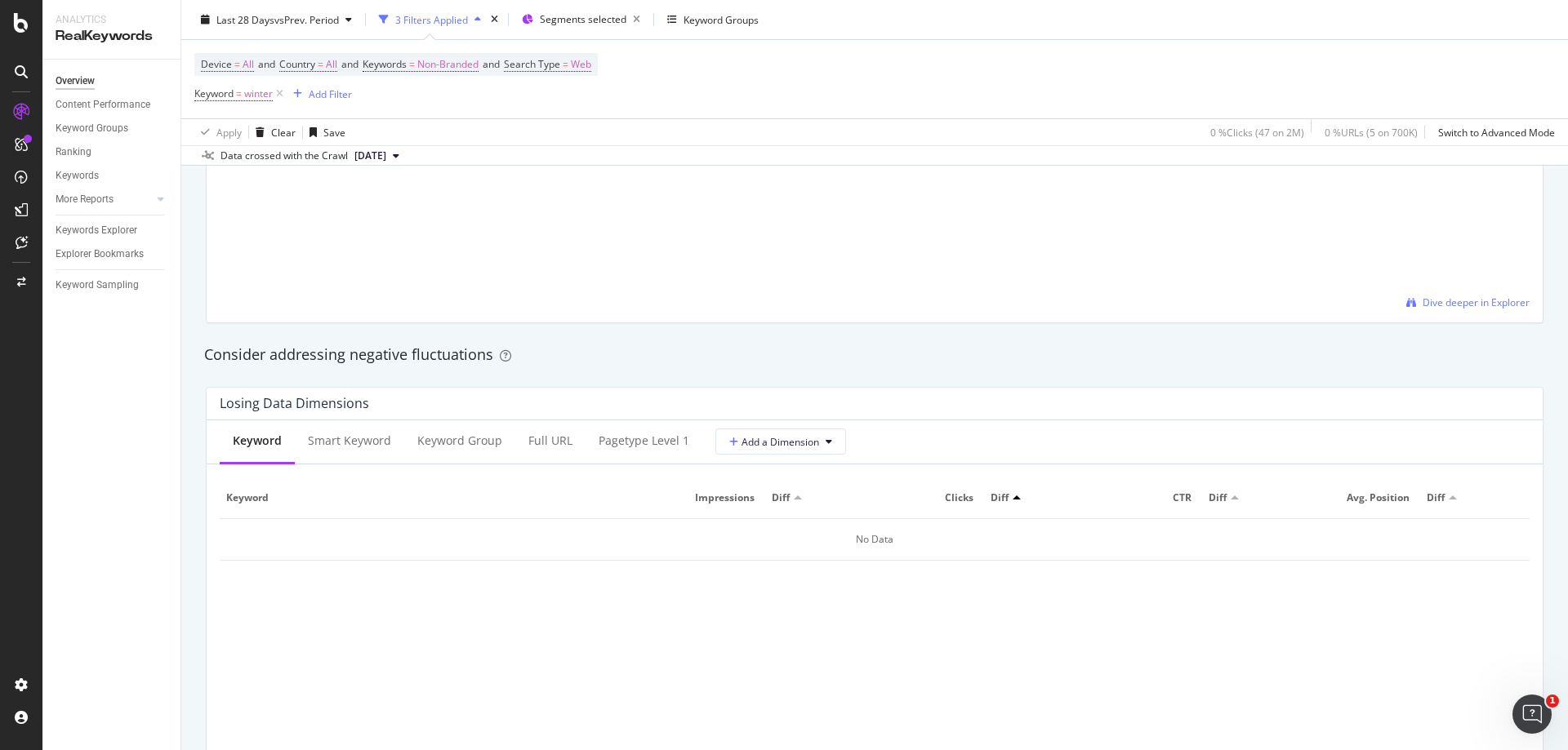
scroll to position [1535, 0]
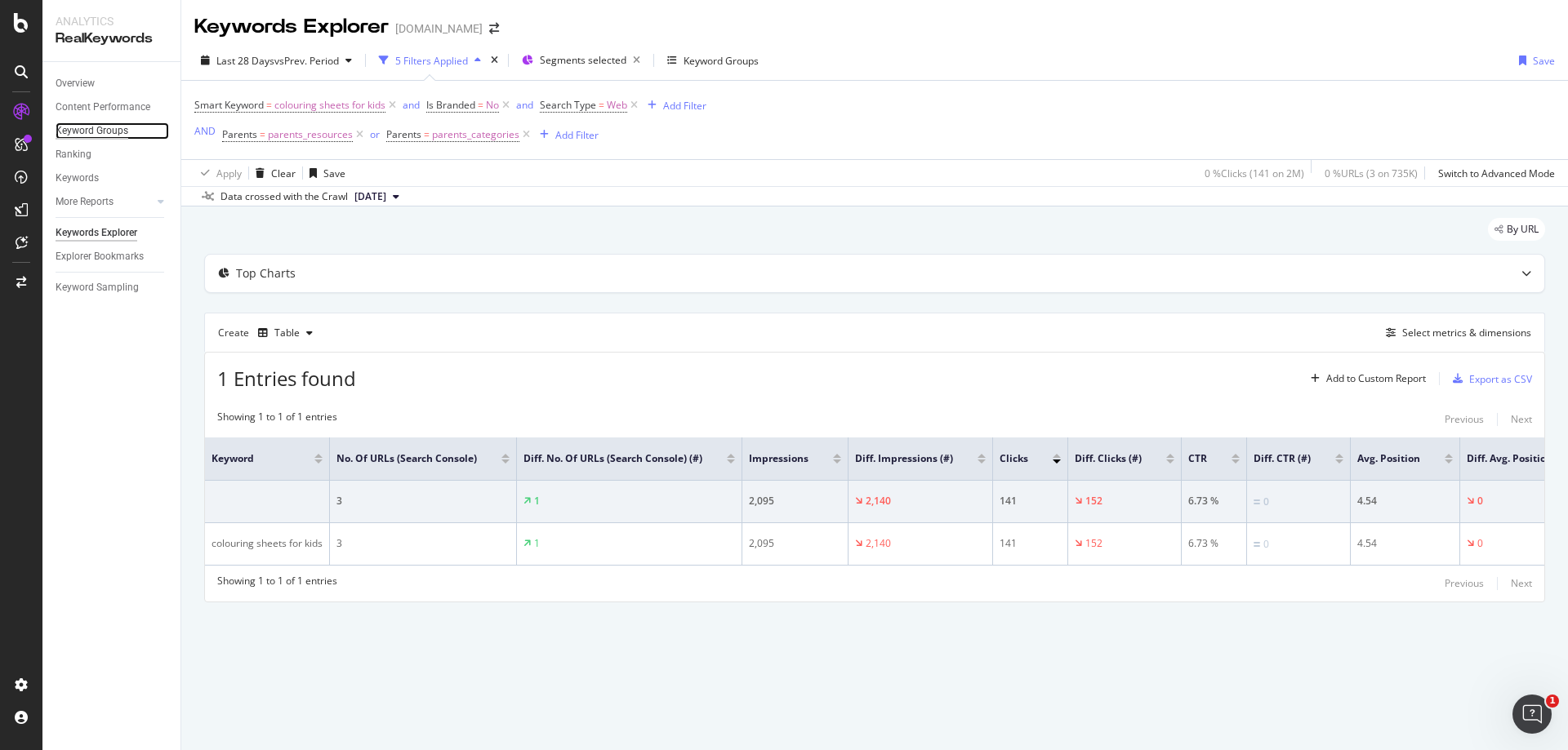
click at [79, 125] on div "Keyword Groups" at bounding box center [92, 131] width 73 height 17
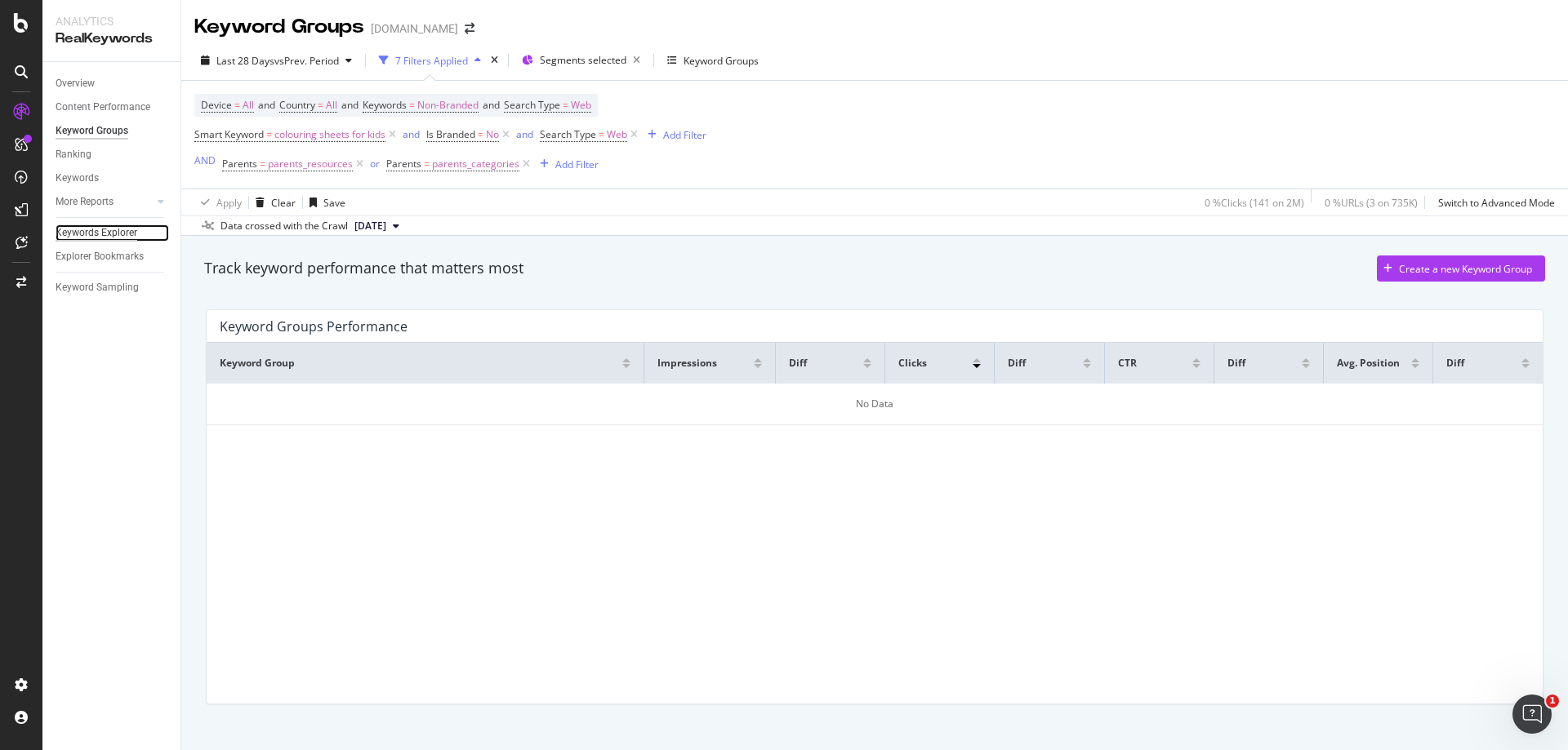
click at [117, 234] on div "Keywords Explorer" at bounding box center [96, 232] width 82 height 17
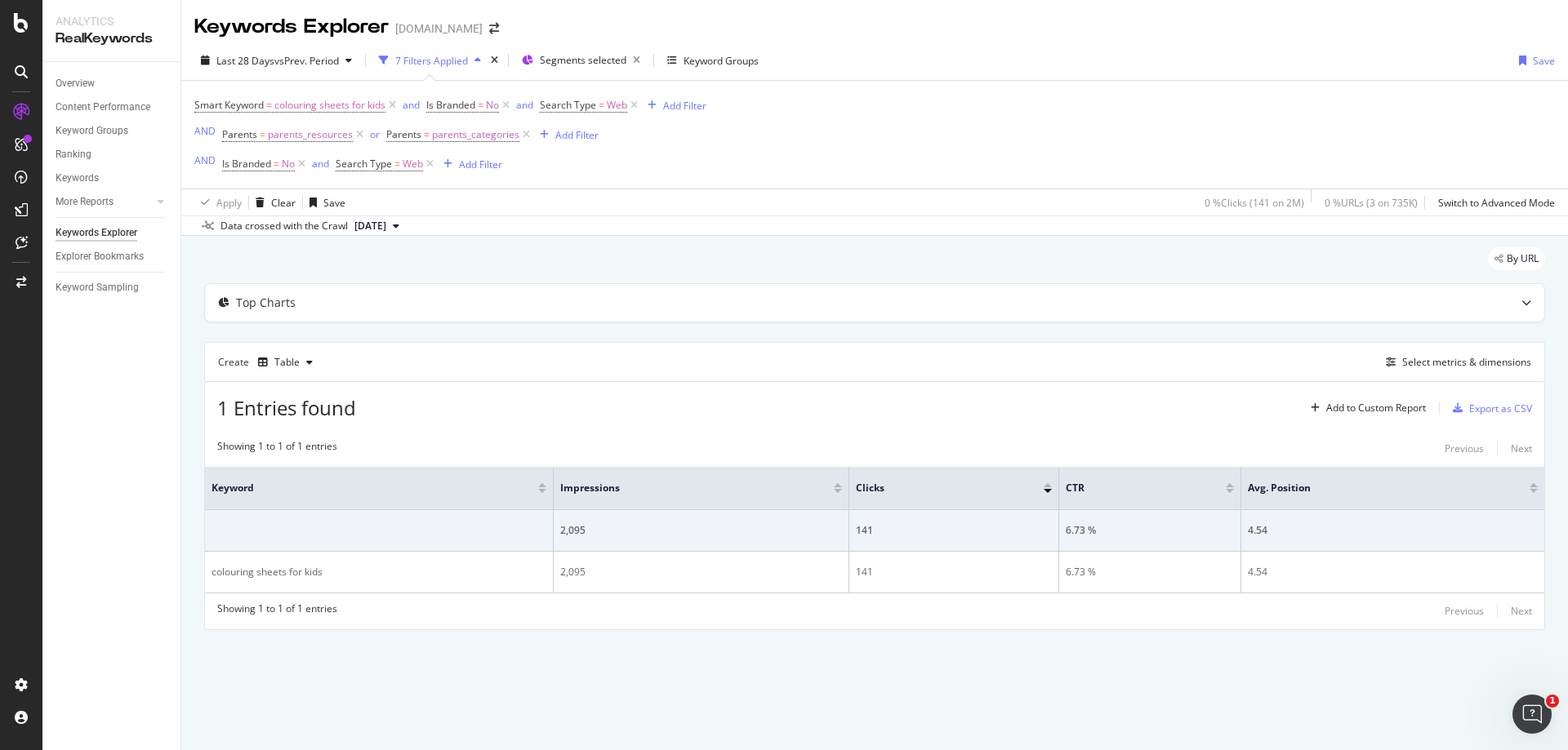
click at [481, 58] on icon "button" at bounding box center [478, 60] width 6 height 10
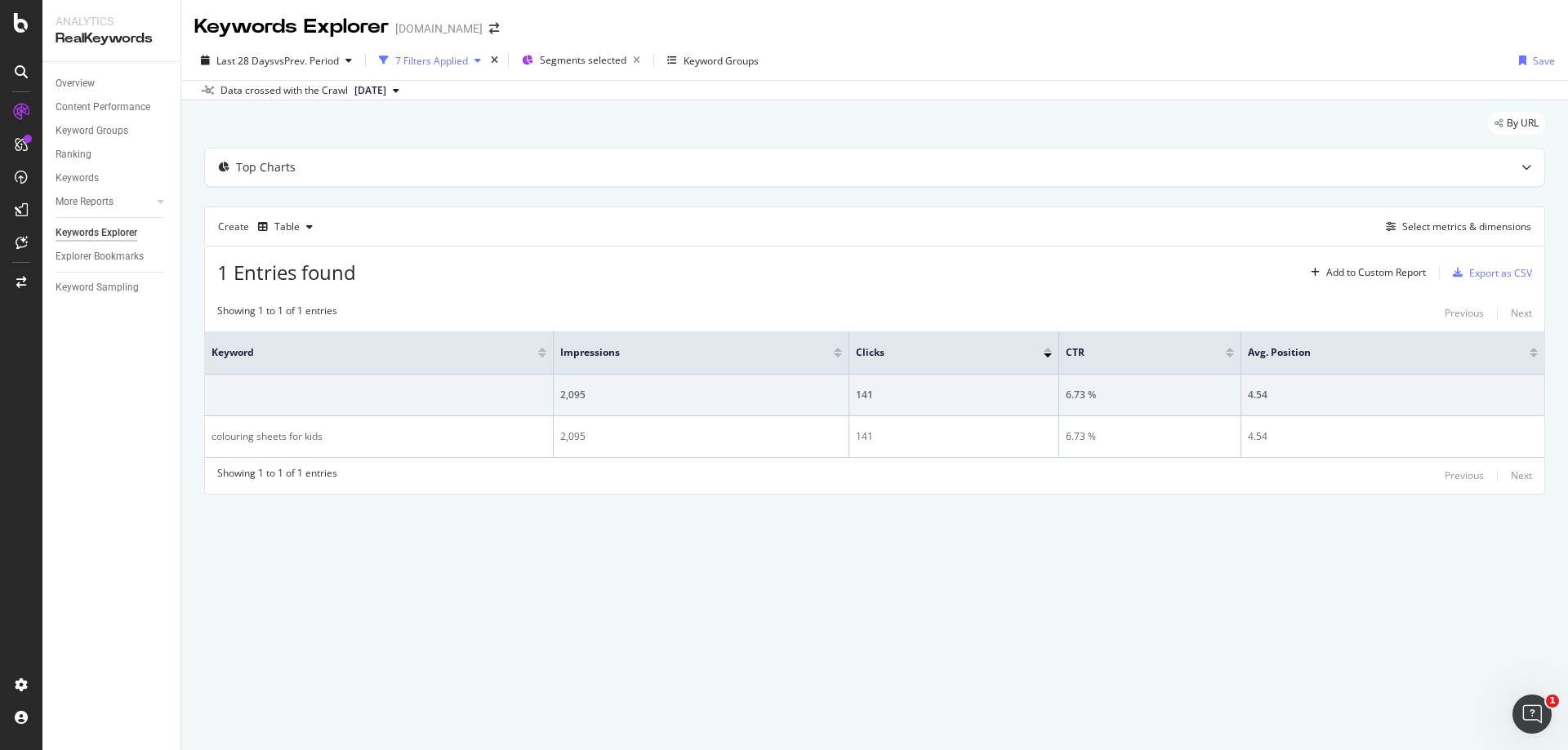
click at [481, 58] on icon "button" at bounding box center [478, 60] width 6 height 10
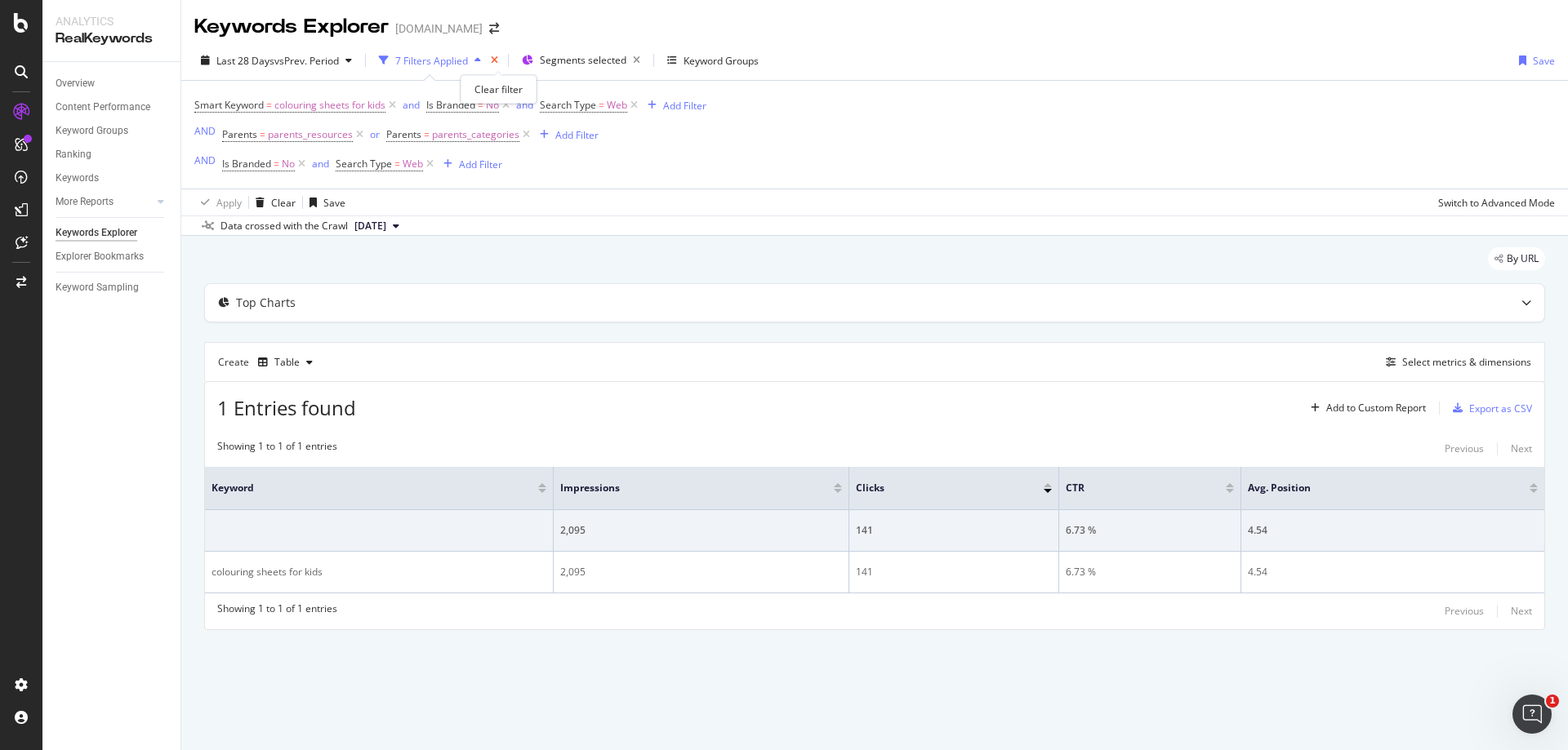
click at [498, 60] on icon "times" at bounding box center [494, 60] width 7 height 10
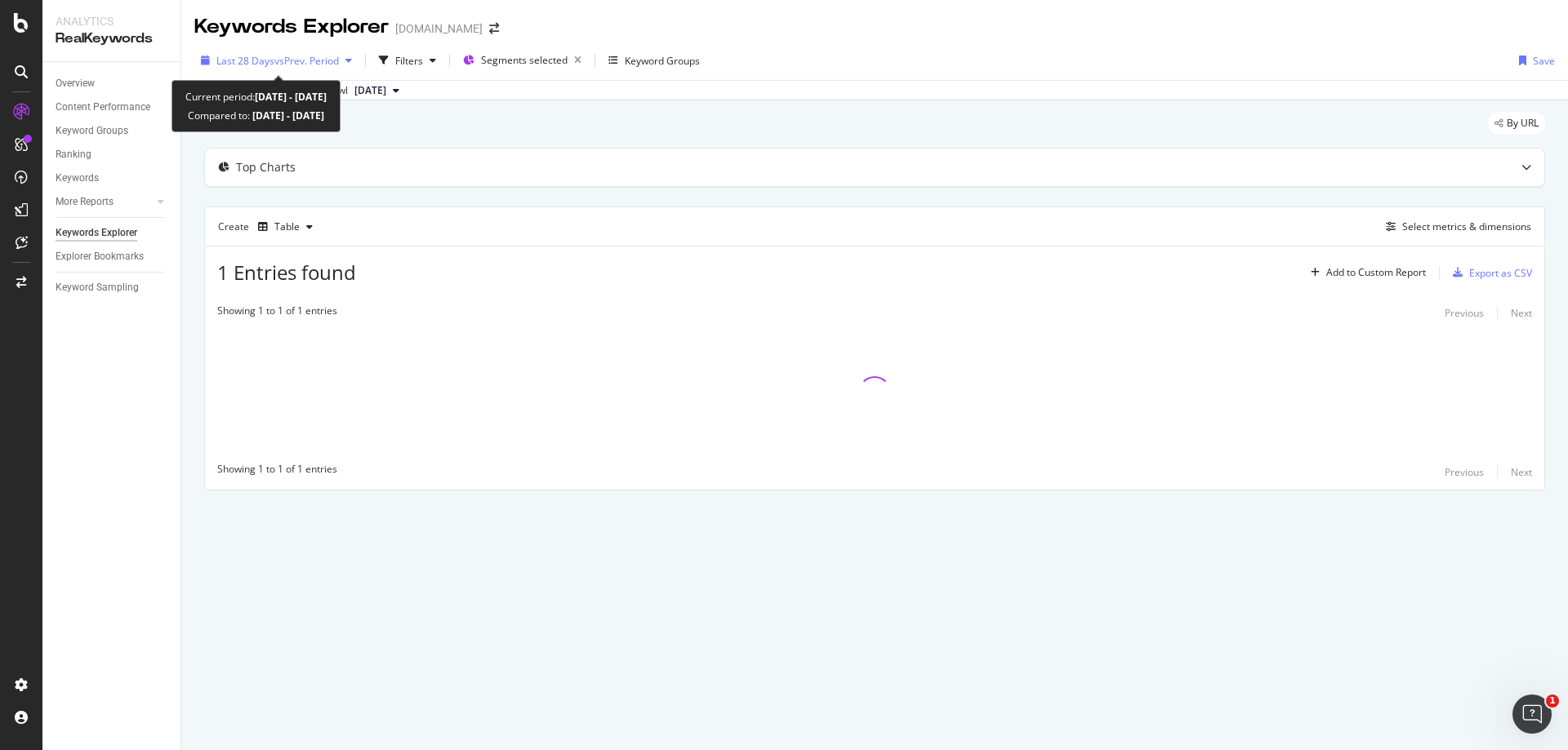
click at [350, 59] on icon "button" at bounding box center [348, 60] width 6 height 10
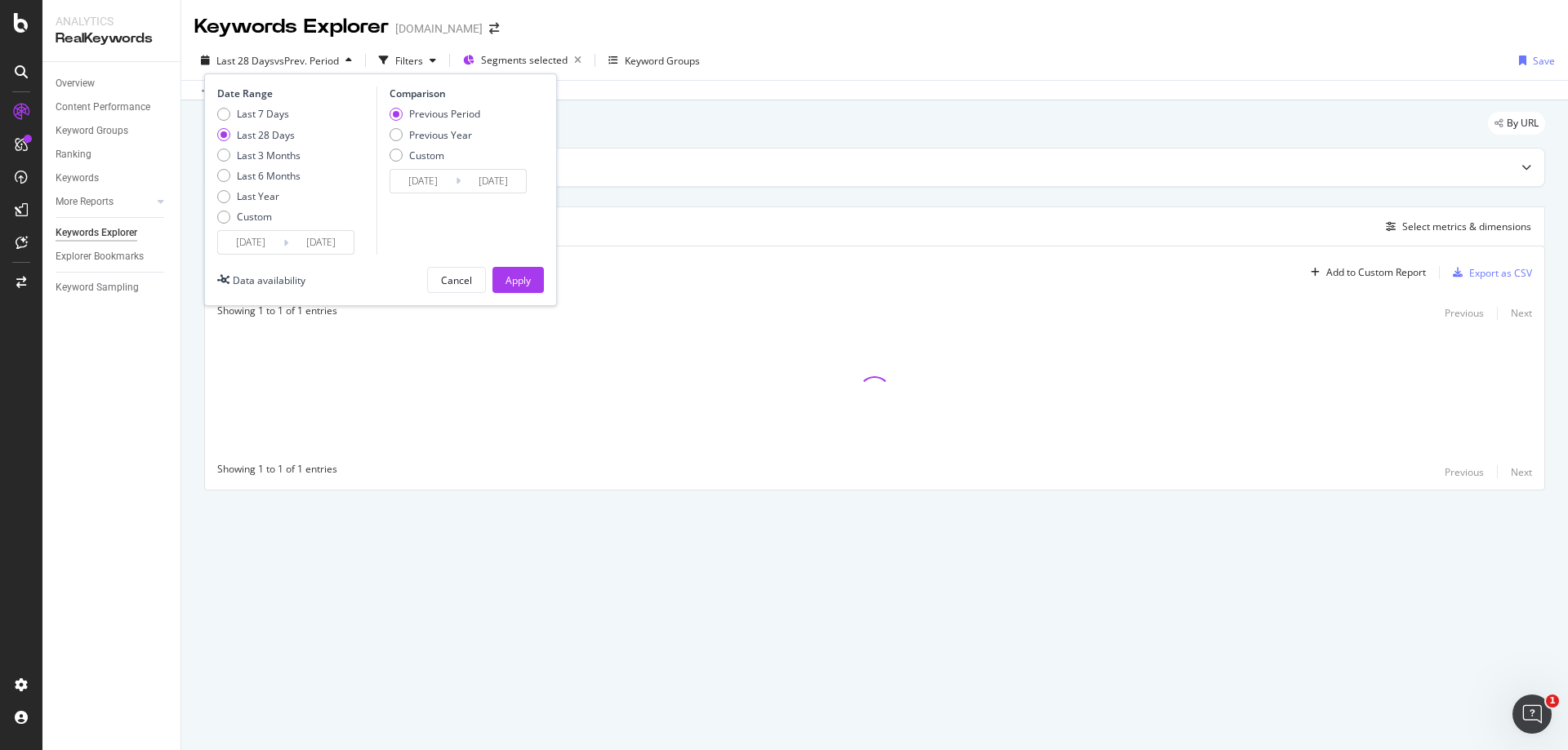
click at [242, 243] on input "[DATE]" at bounding box center [251, 242] width 65 height 23
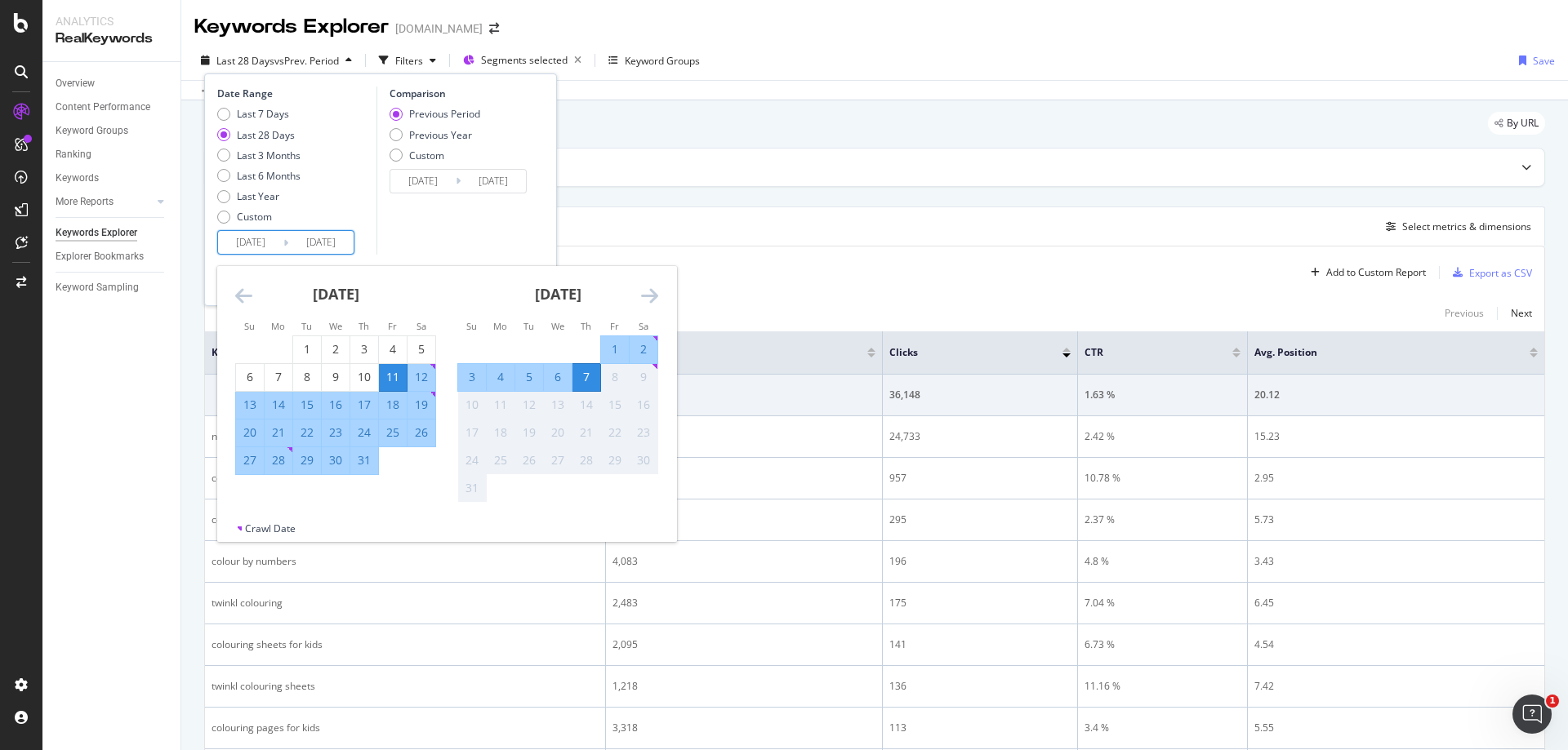
click at [244, 296] on icon "Move backward to switch to the previous month." at bounding box center [243, 296] width 17 height 20
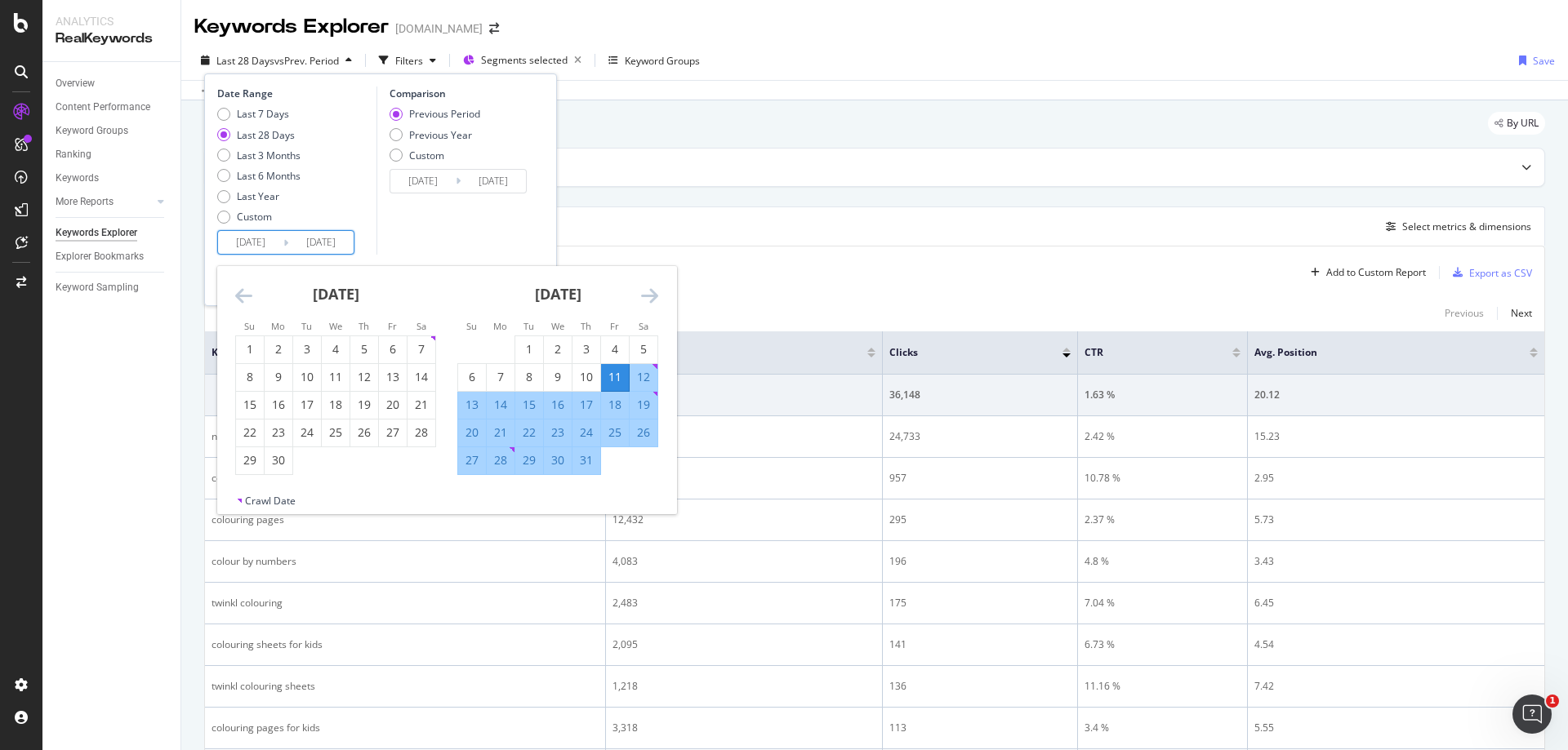
click at [244, 296] on icon "Move backward to switch to the previous month." at bounding box center [243, 296] width 17 height 20
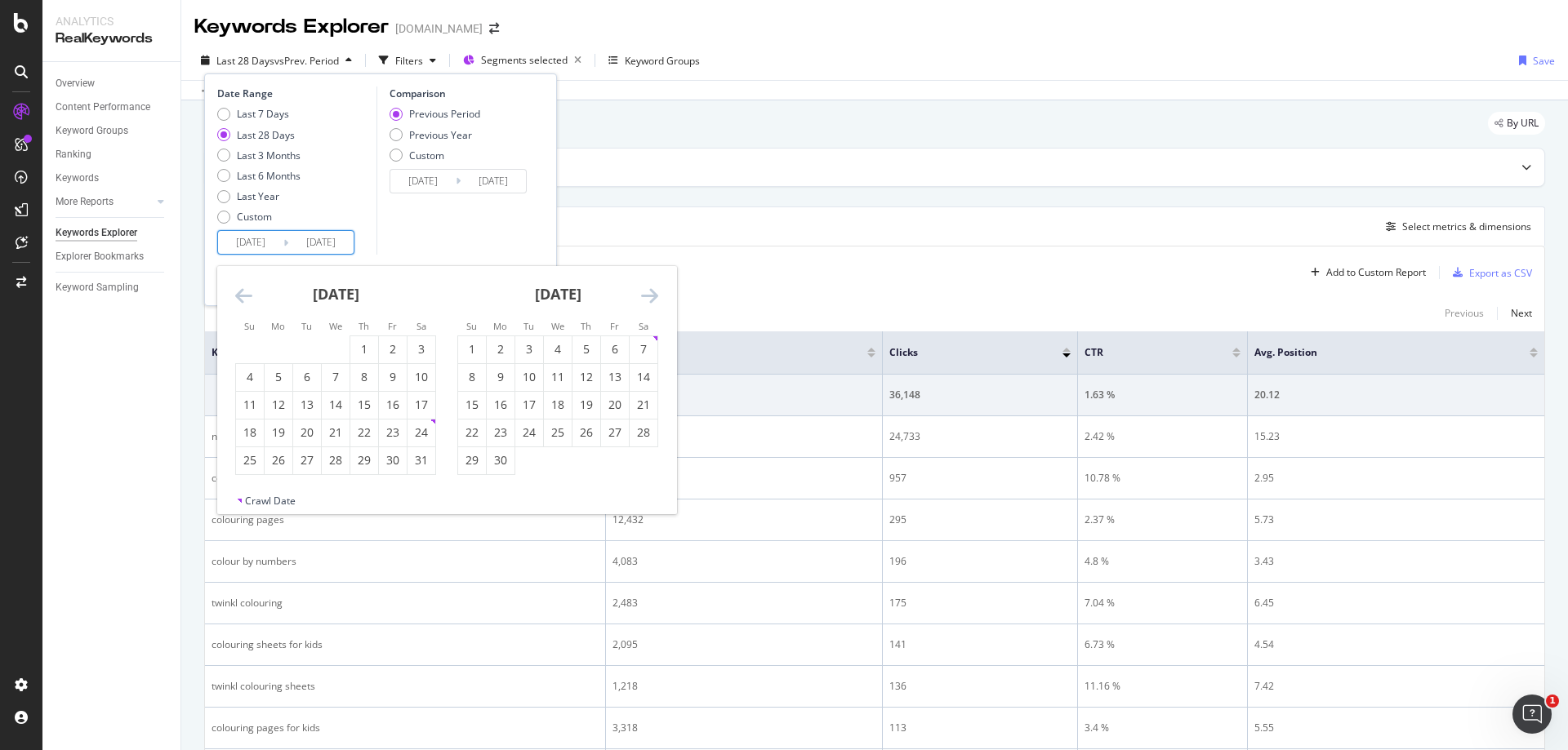
click at [244, 296] on icon "Move backward to switch to the previous month." at bounding box center [243, 296] width 17 height 20
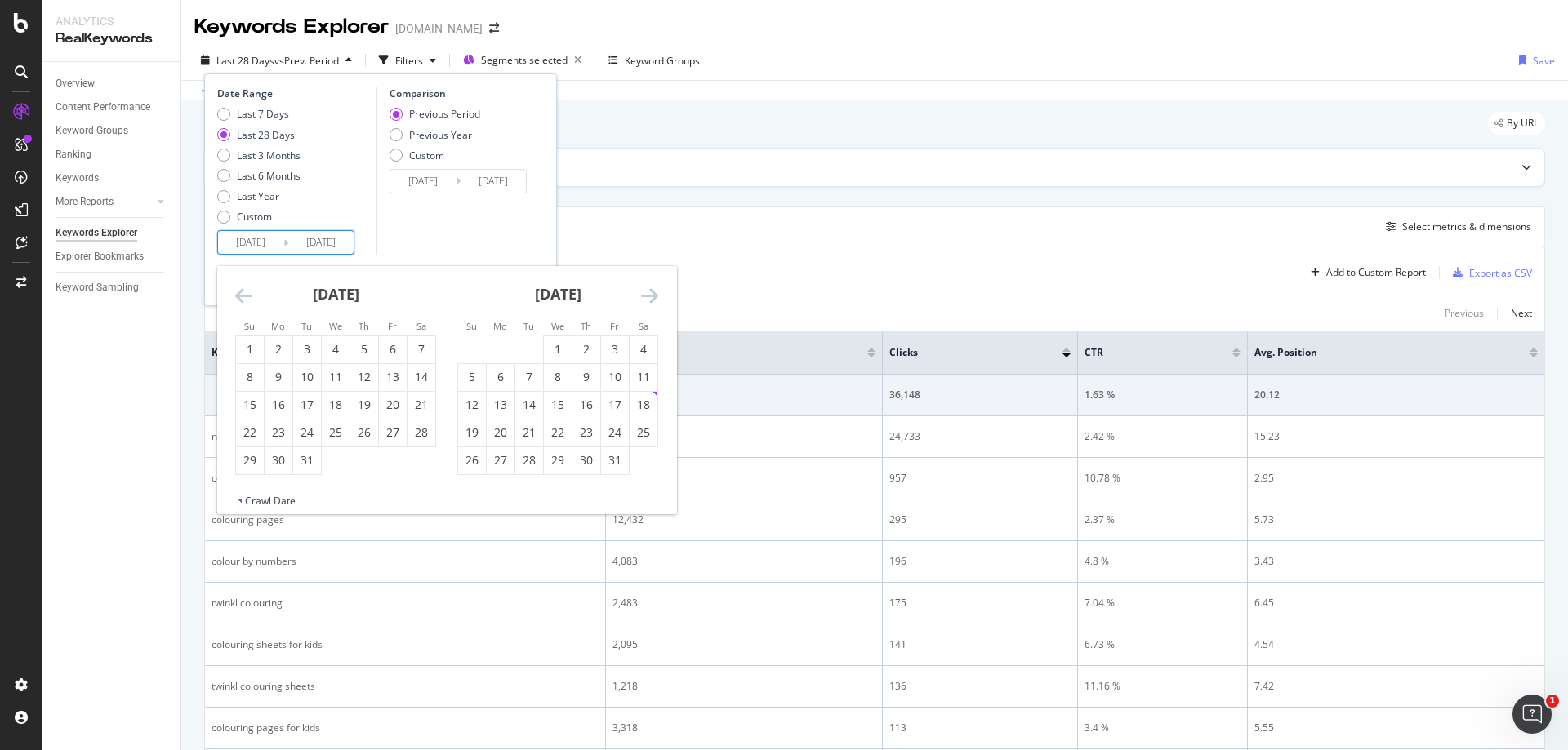
click at [244, 296] on icon "Move backward to switch to the previous month." at bounding box center [243, 296] width 17 height 20
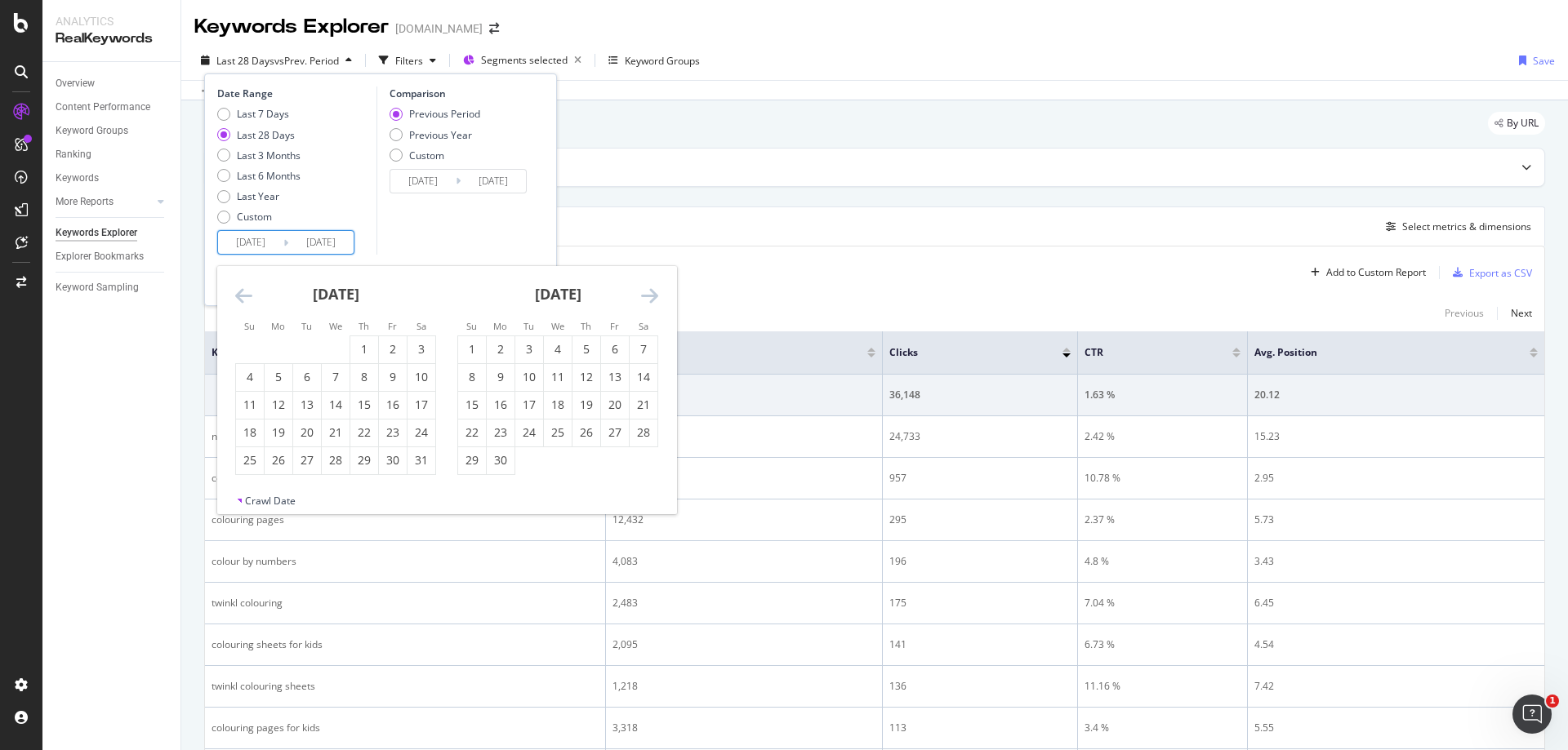
click at [244, 296] on icon "Move backward to switch to the previous month." at bounding box center [243, 296] width 17 height 20
click at [347, 292] on strong "April 2024" at bounding box center [335, 294] width 46 height 20
click at [347, 289] on strong "April 2024" at bounding box center [335, 294] width 46 height 20
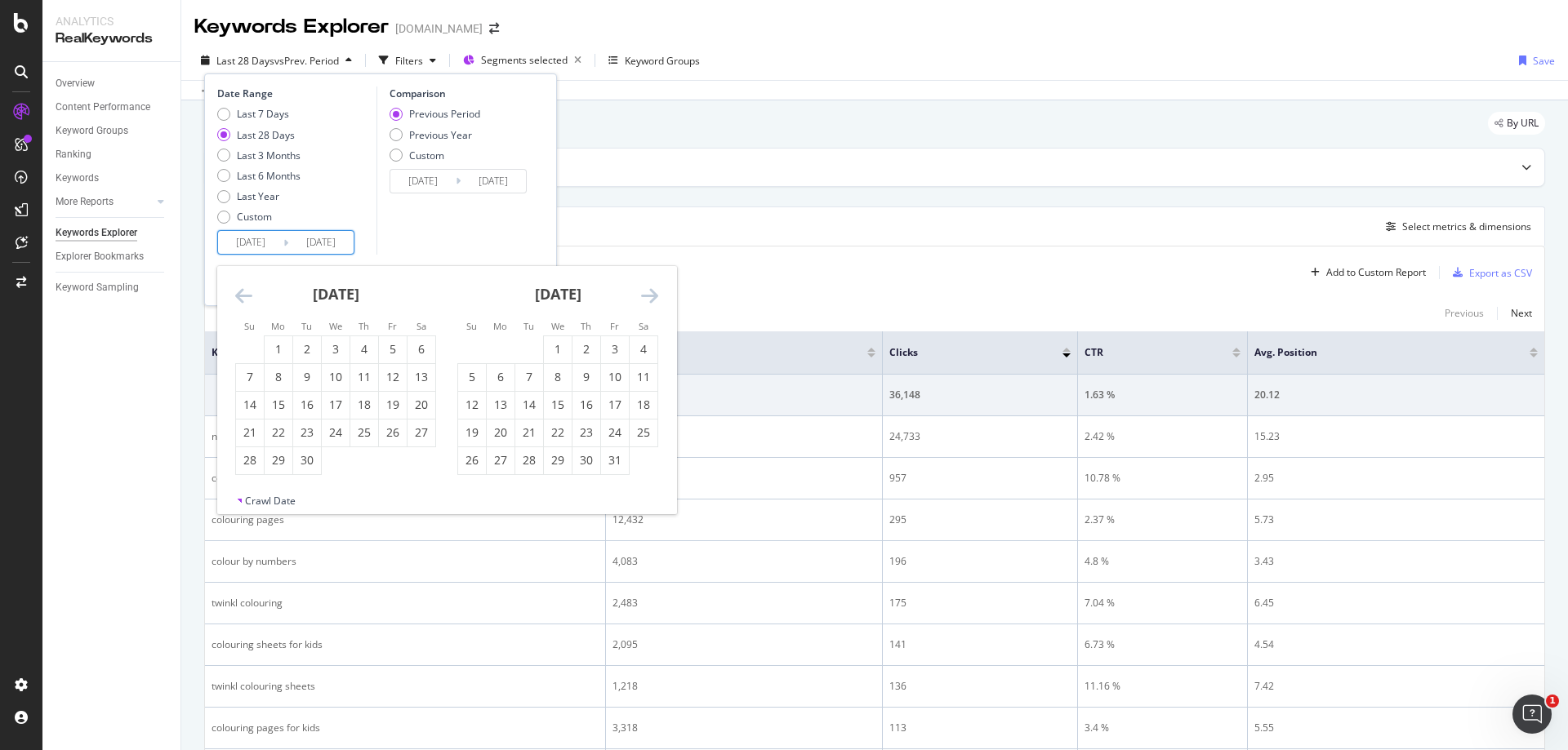
click at [347, 289] on strong "April 2024" at bounding box center [335, 294] width 46 height 20
click at [237, 296] on icon "Move backward to switch to the previous month." at bounding box center [243, 296] width 17 height 20
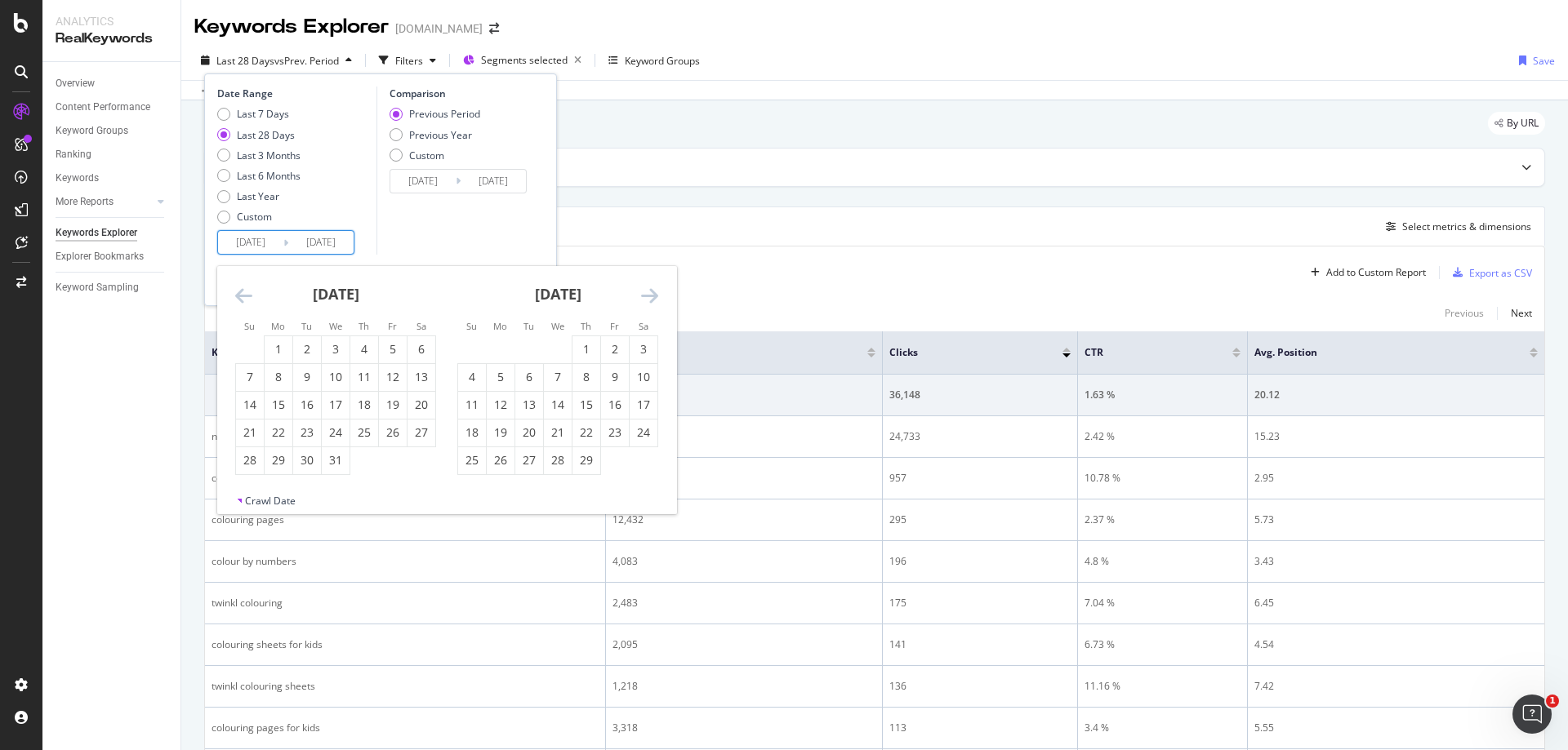
click at [237, 296] on icon "Move backward to switch to the previous month." at bounding box center [243, 296] width 17 height 20
click at [646, 300] on icon "Move forward to switch to the next month." at bounding box center [649, 296] width 17 height 20
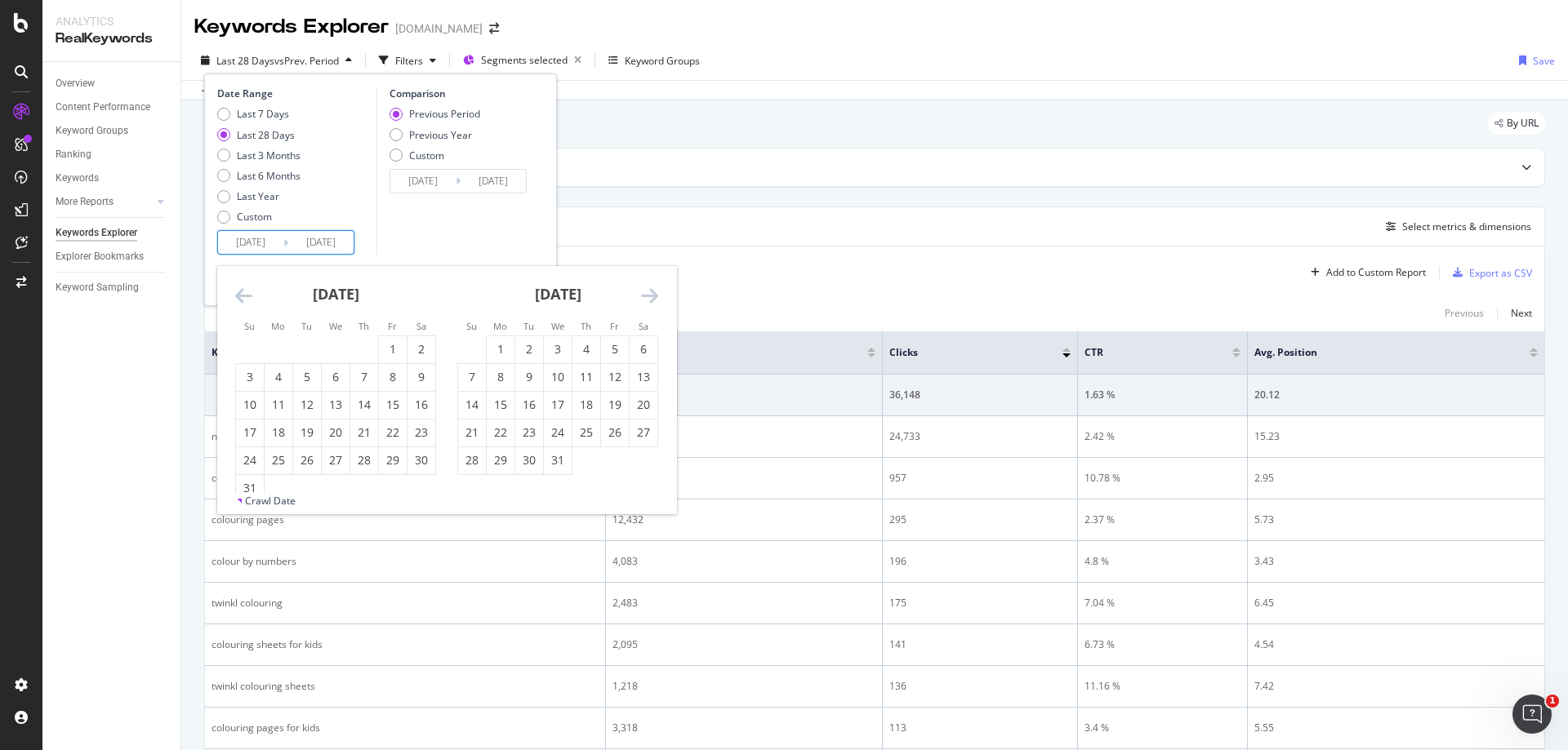
click at [646, 300] on icon "Move forward to switch to the next month." at bounding box center [649, 296] width 17 height 20
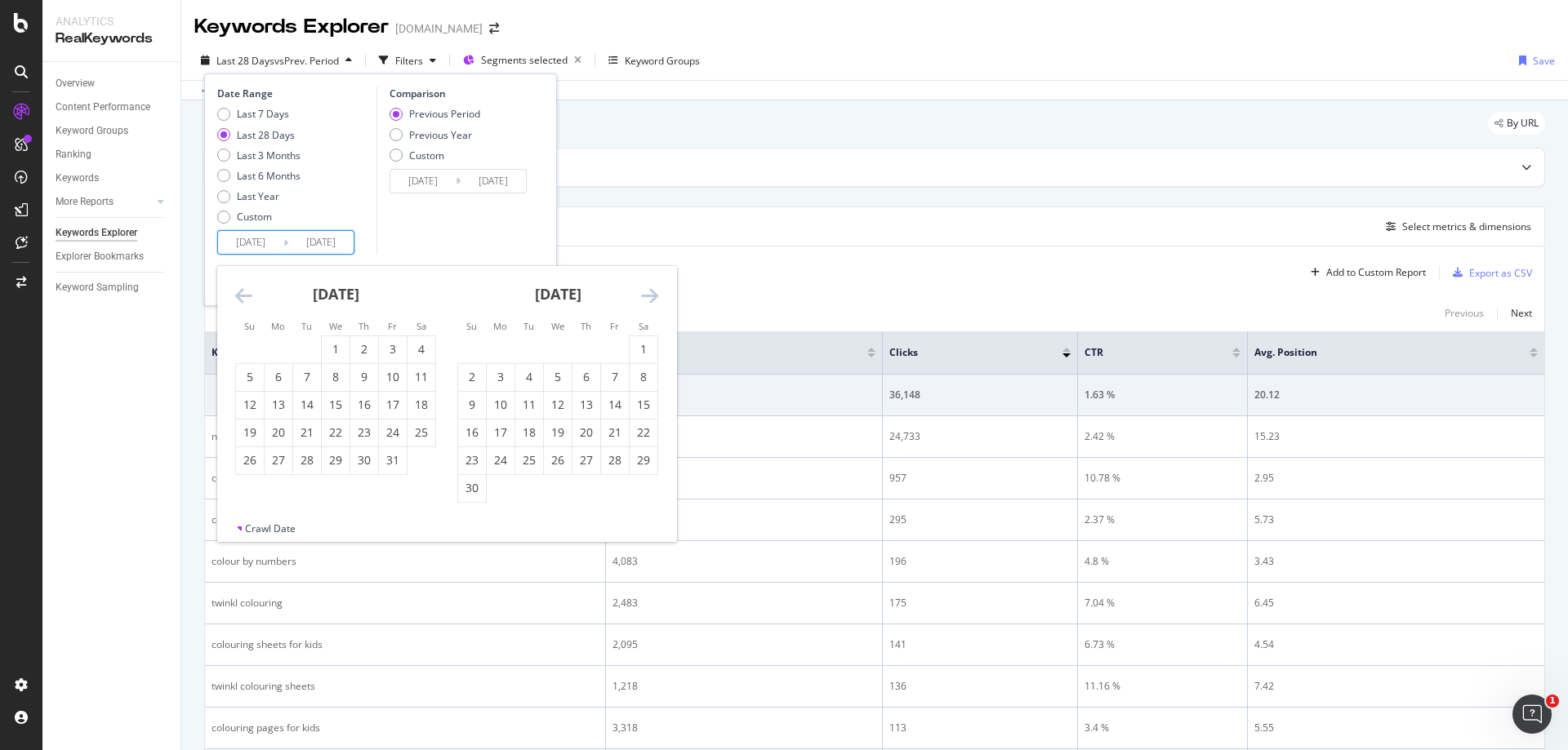
click at [646, 300] on icon "Move forward to switch to the next month." at bounding box center [649, 296] width 17 height 20
click at [244, 296] on icon "Move backward to switch to the previous month." at bounding box center [243, 296] width 17 height 20
click at [651, 294] on icon "Move forward to switch to the next month." at bounding box center [649, 296] width 17 height 20
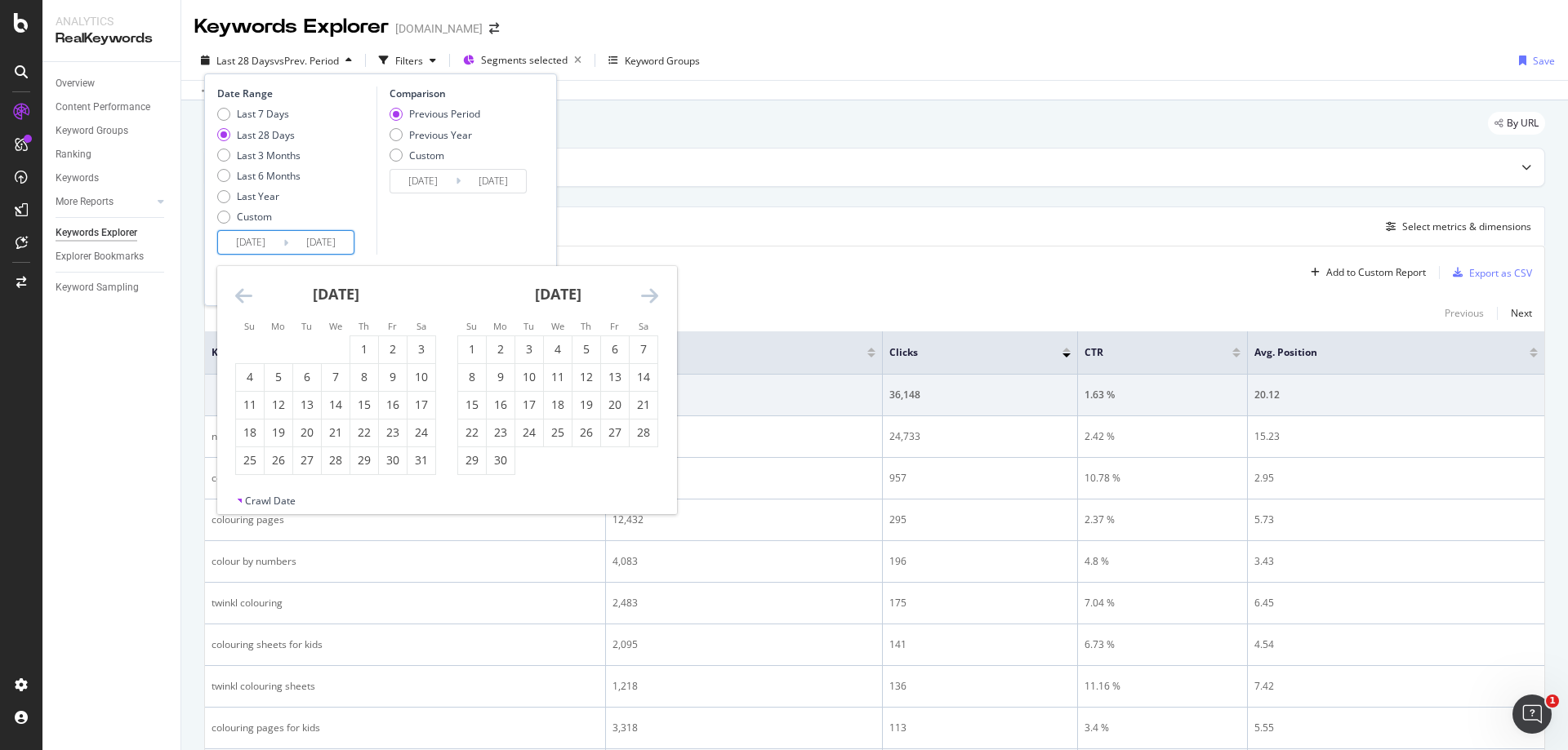
click at [651, 294] on icon "Move forward to switch to the next month." at bounding box center [649, 296] width 17 height 20
click at [650, 294] on icon "Move forward to switch to the next month." at bounding box center [649, 296] width 17 height 20
click at [389, 354] on div "1" at bounding box center [392, 350] width 28 height 16
type input "2024/11/01"
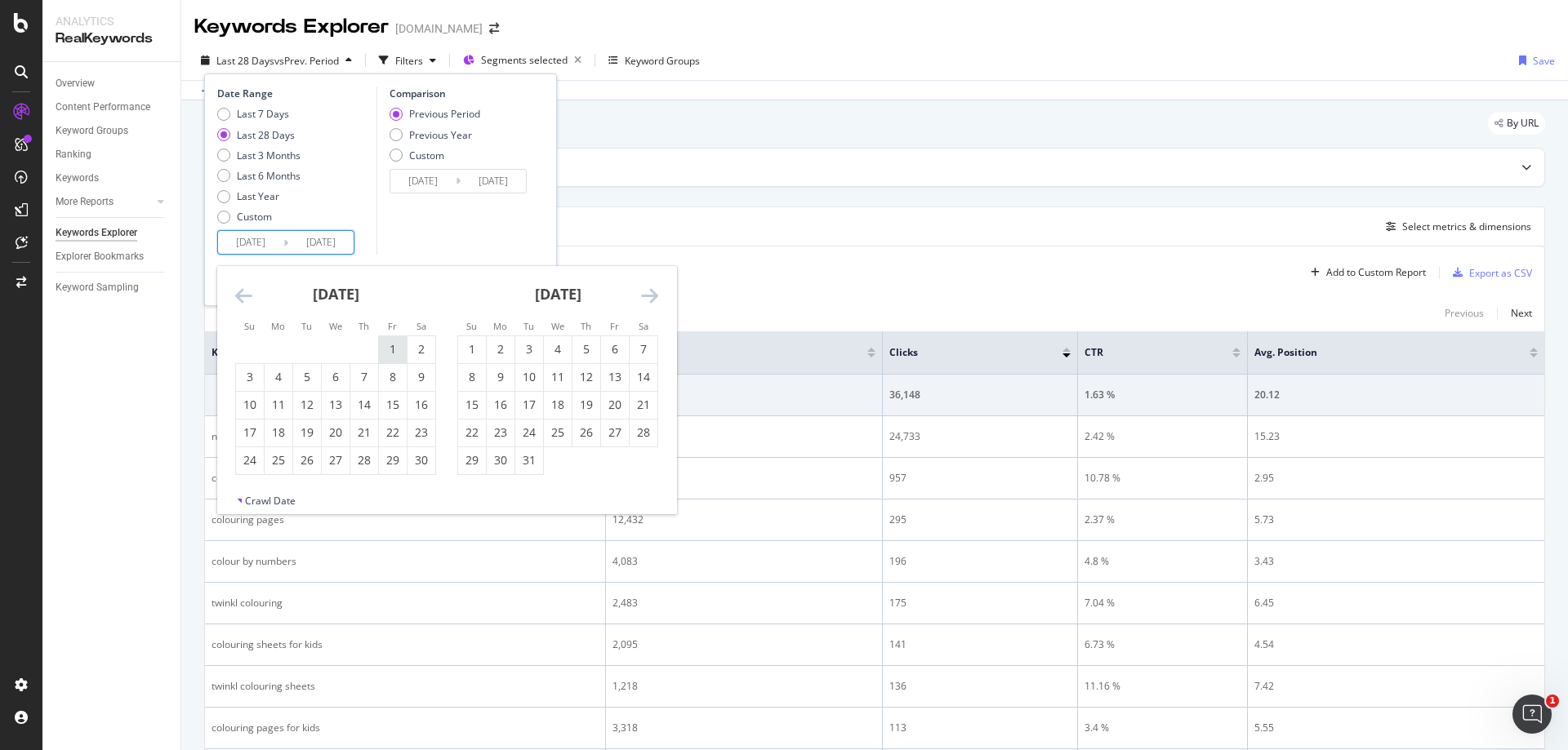
type input "2024/01/26"
type input "2024/10/31"
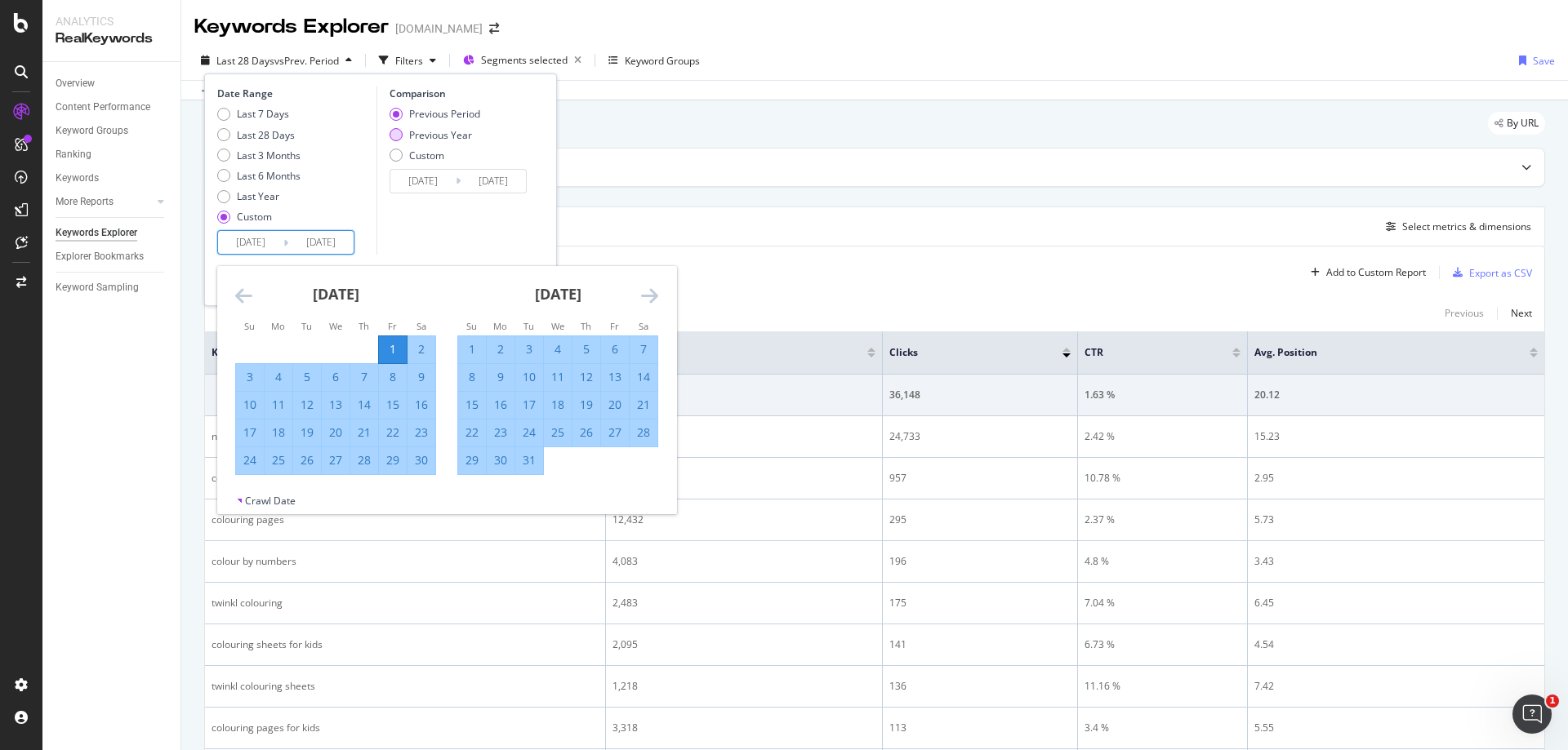
click at [444, 135] on div "Previous Year" at bounding box center [440, 134] width 63 height 14
type input "2023/11/03"
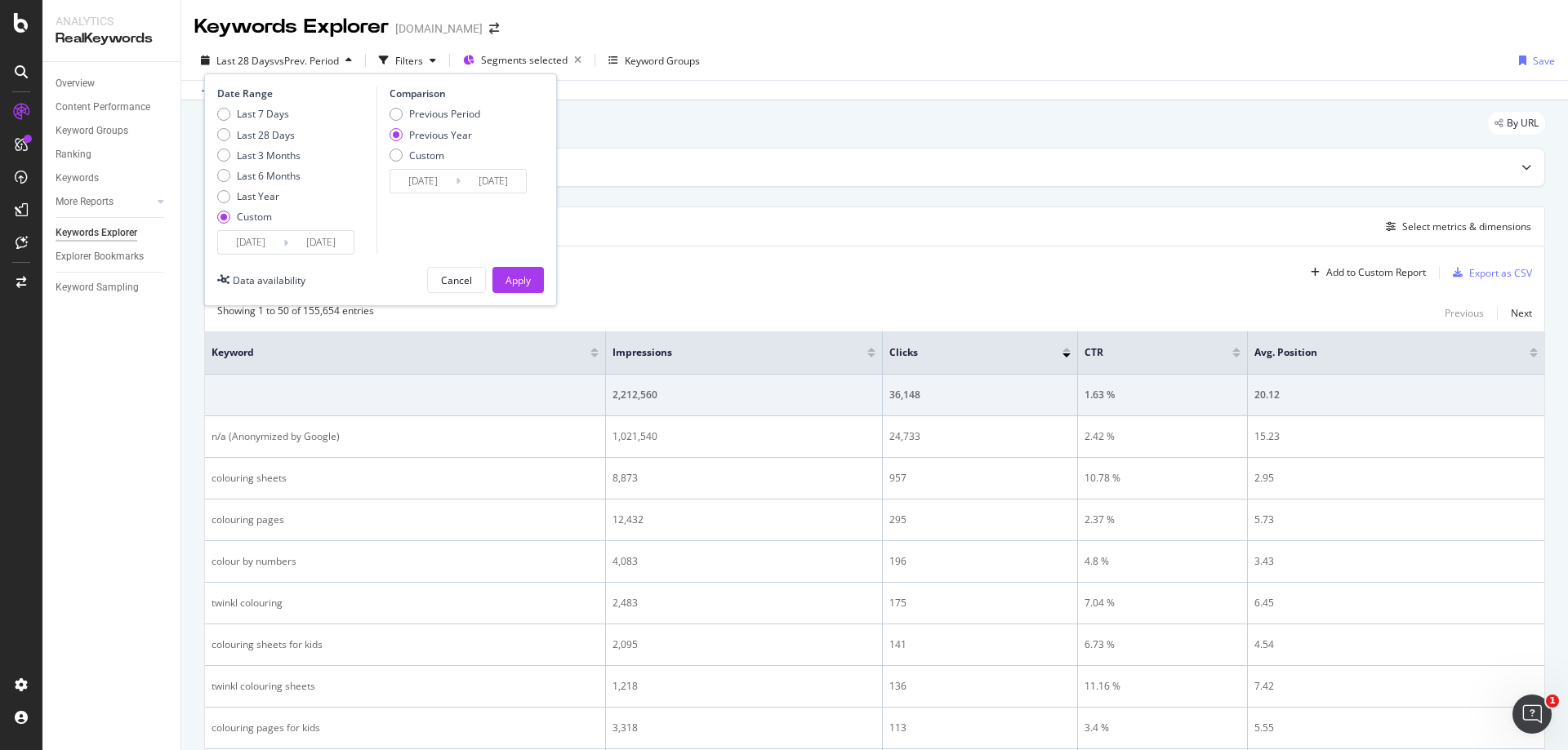
click at [312, 238] on input "[DATE]" at bounding box center [321, 242] width 65 height 23
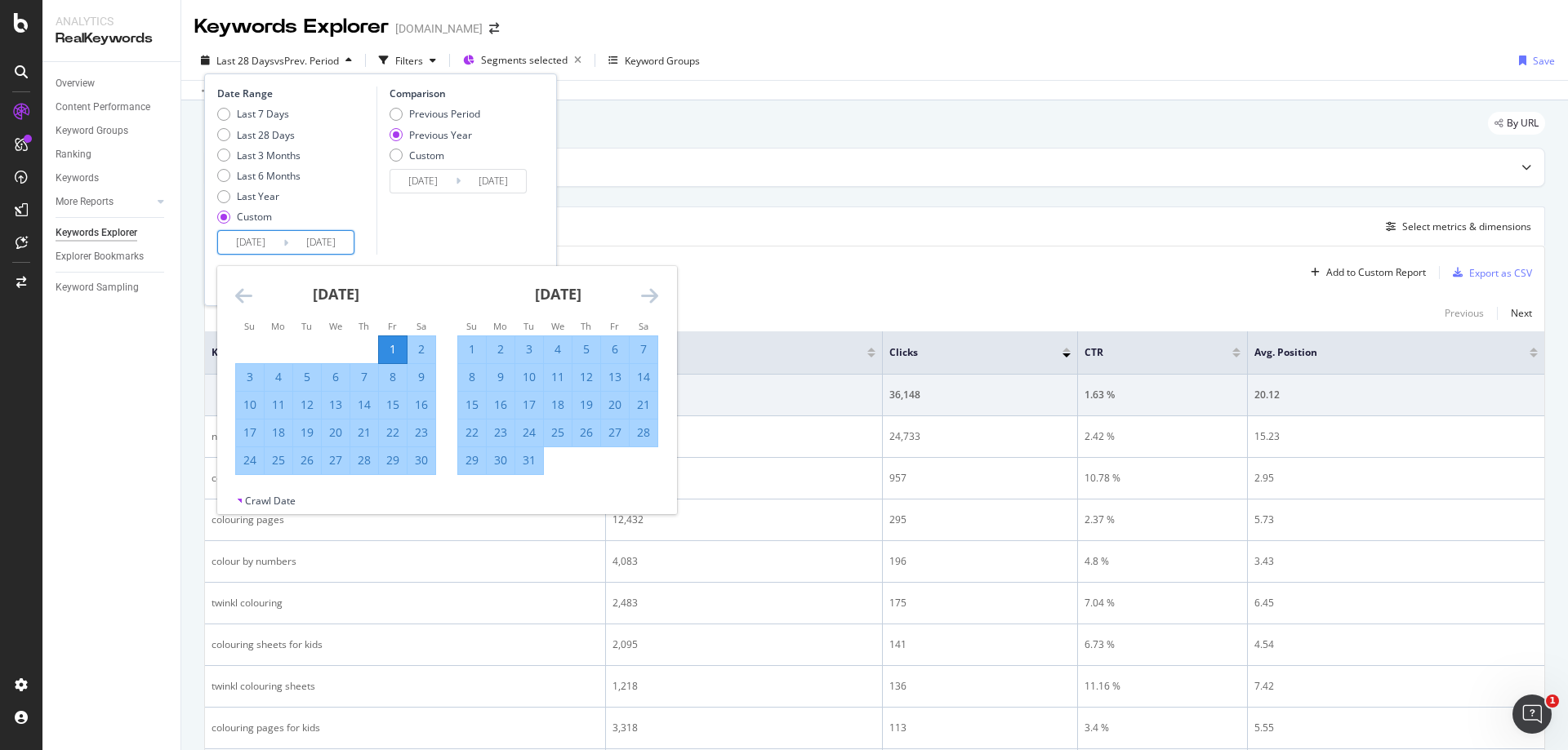
drag, startPoint x: 390, startPoint y: 242, endPoint x: 446, endPoint y: 207, distance: 66.0
click at [393, 240] on div "Comparison Previous Period Previous Year Custom 2023/11/03 Navigate forward to …" at bounding box center [454, 170] width 155 height 168
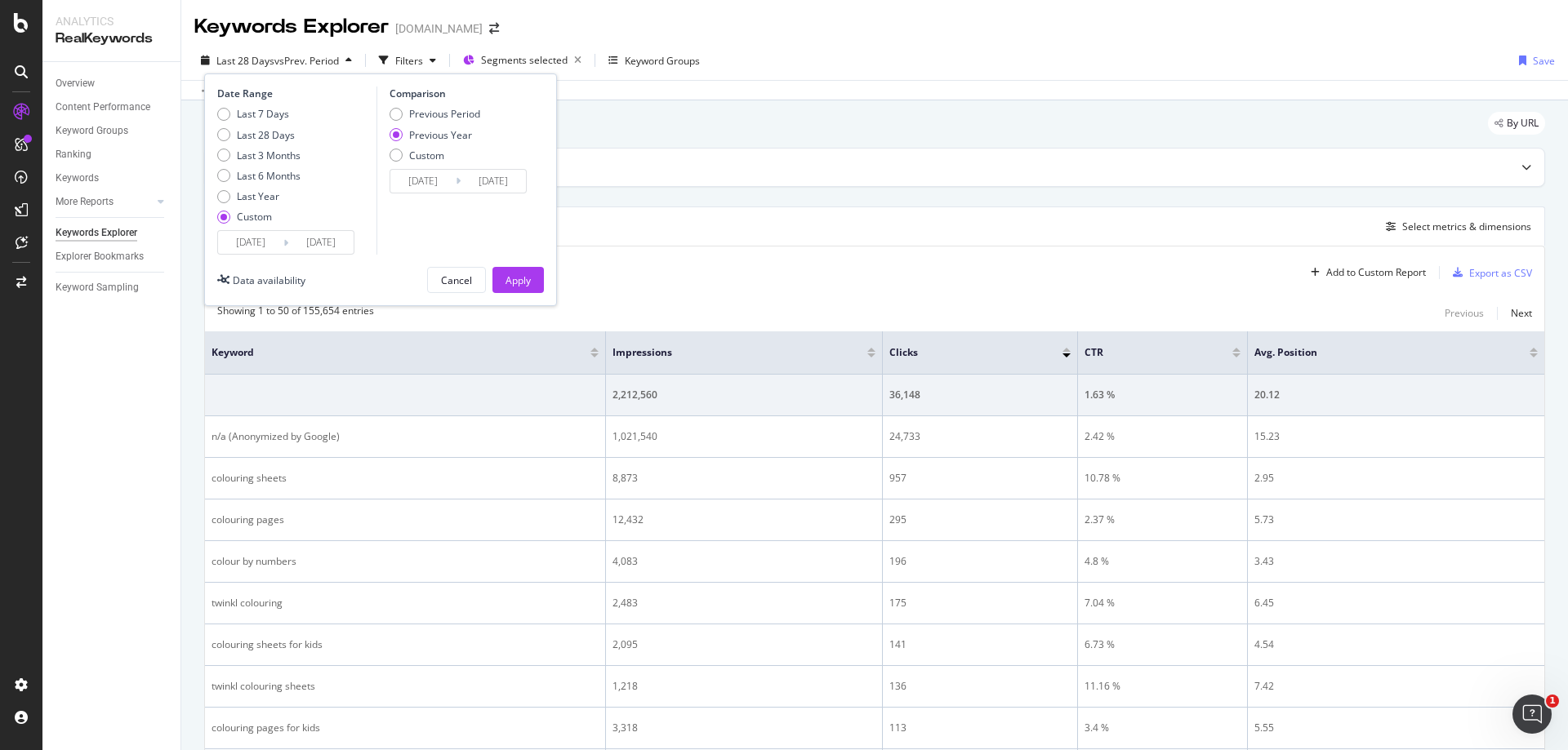
click at [483, 183] on input "[DATE]" at bounding box center [493, 181] width 65 height 23
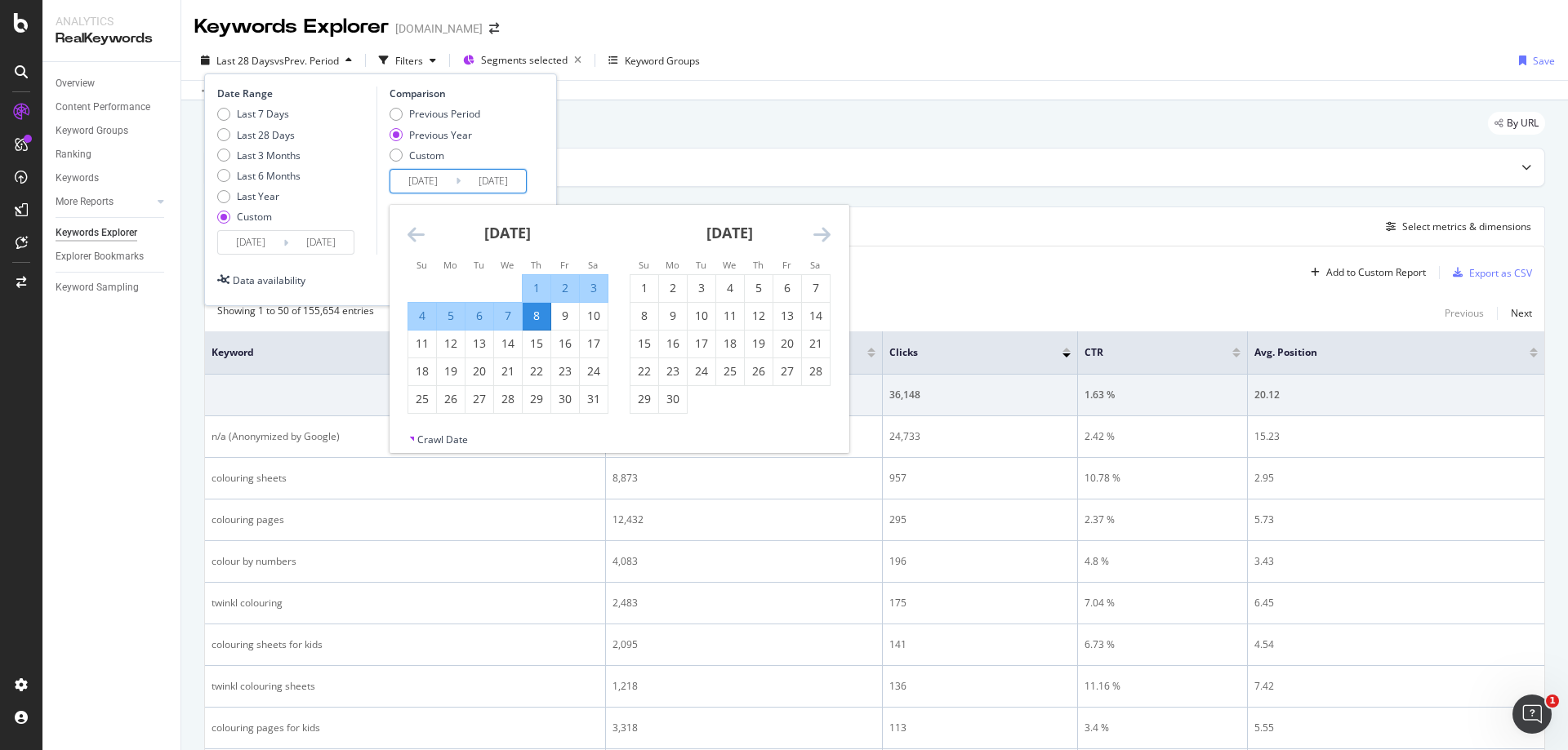
click at [818, 234] on icon "Move forward to switch to the next month." at bounding box center [822, 234] width 17 height 20
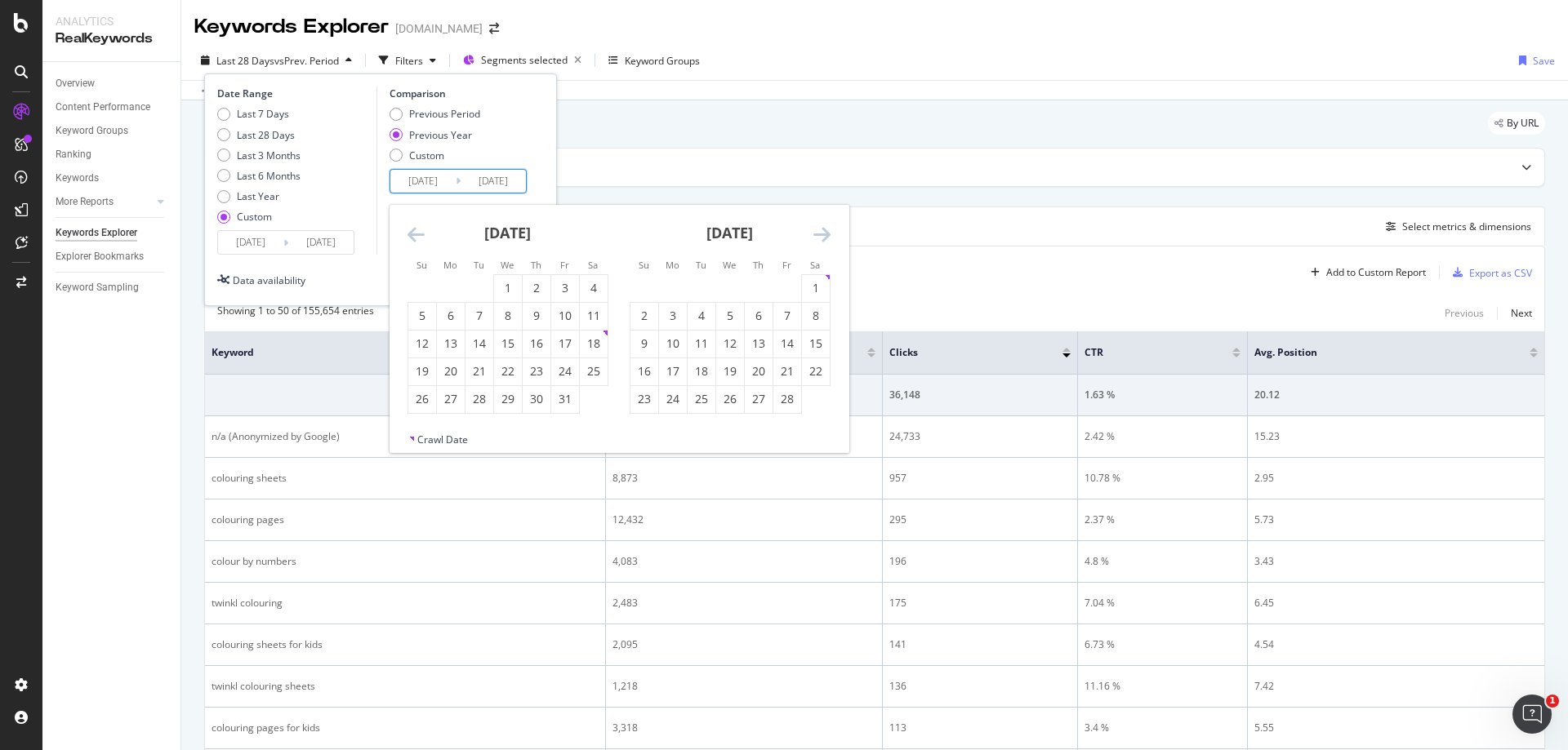
click at [818, 234] on icon "Move forward to switch to the next month." at bounding box center [822, 234] width 17 height 20
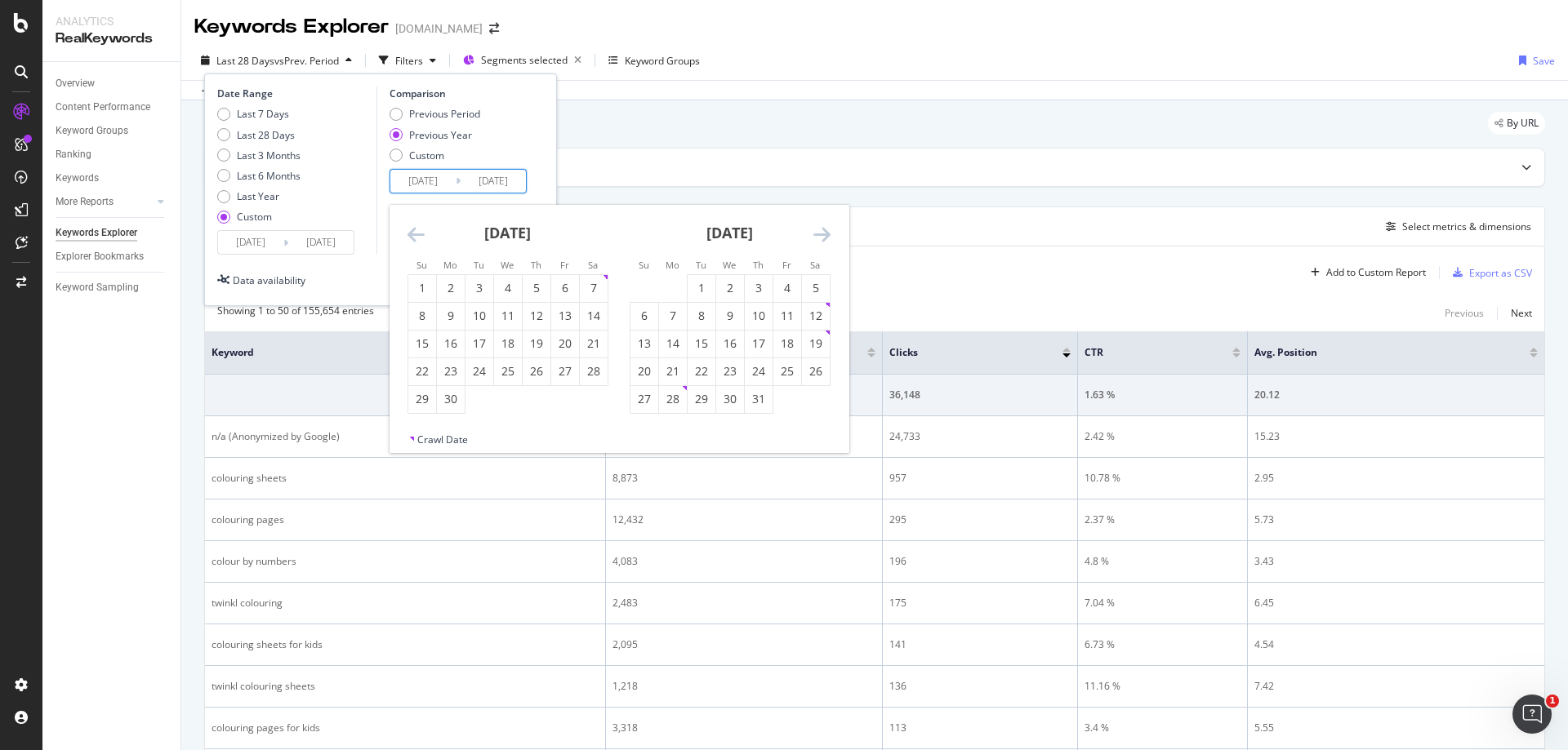
click at [818, 234] on icon "Move forward to switch to the next month." at bounding box center [822, 234] width 17 height 20
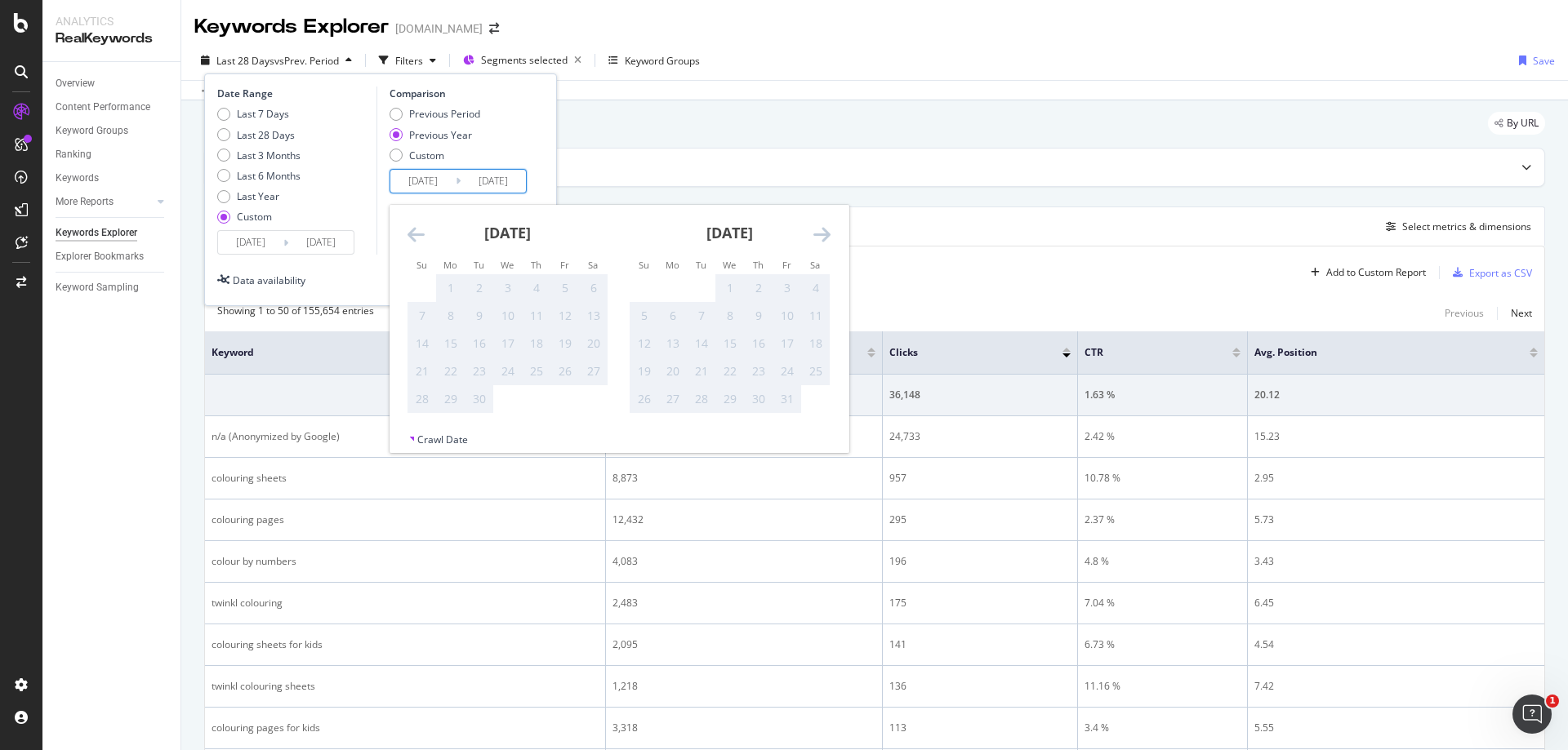
click at [818, 234] on icon "Move forward to switch to the next month." at bounding box center [822, 234] width 17 height 20
click at [413, 233] on icon "Move backward to switch to the previous month." at bounding box center [416, 234] width 17 height 20
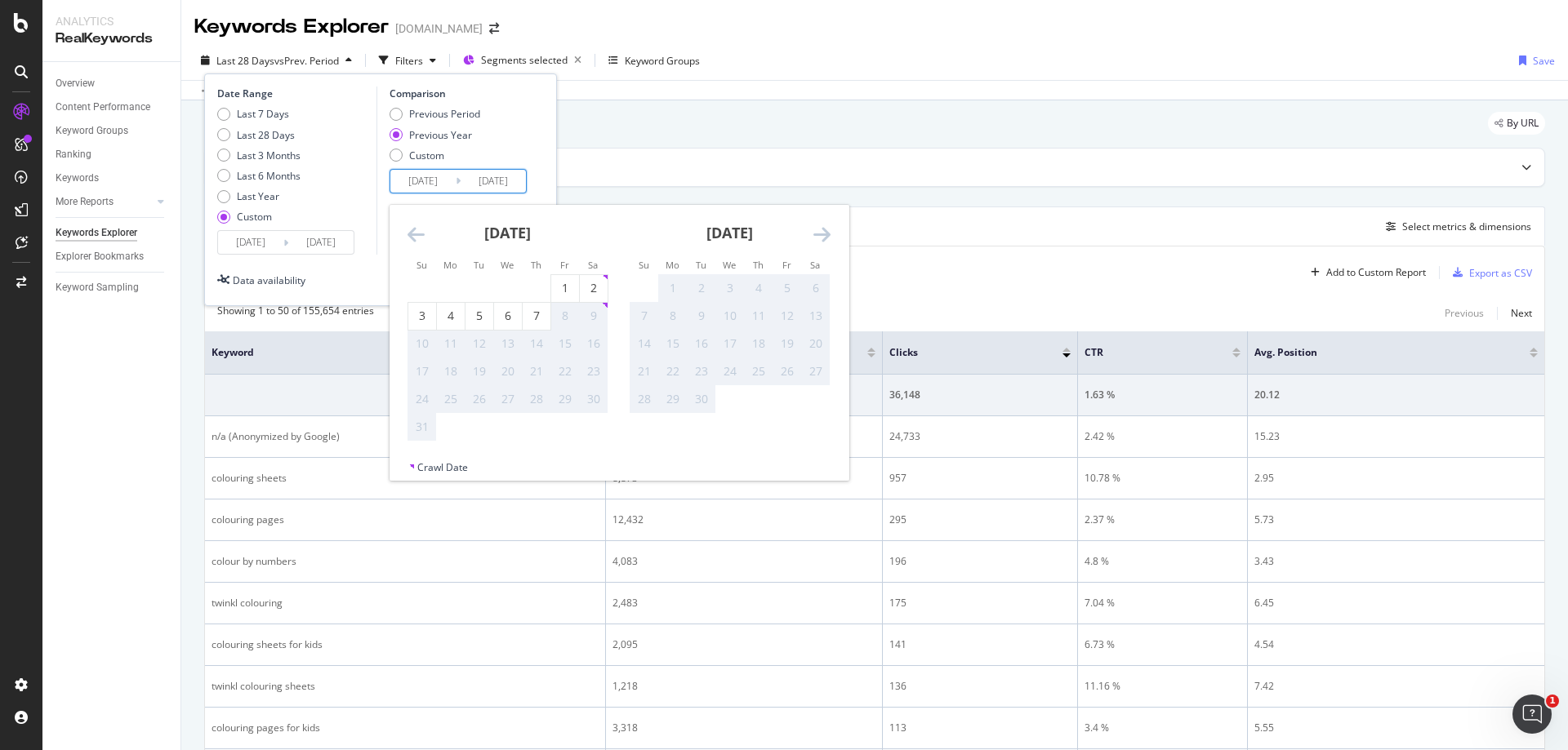
click at [413, 233] on icon "Move backward to switch to the previous month." at bounding box center [416, 234] width 17 height 20
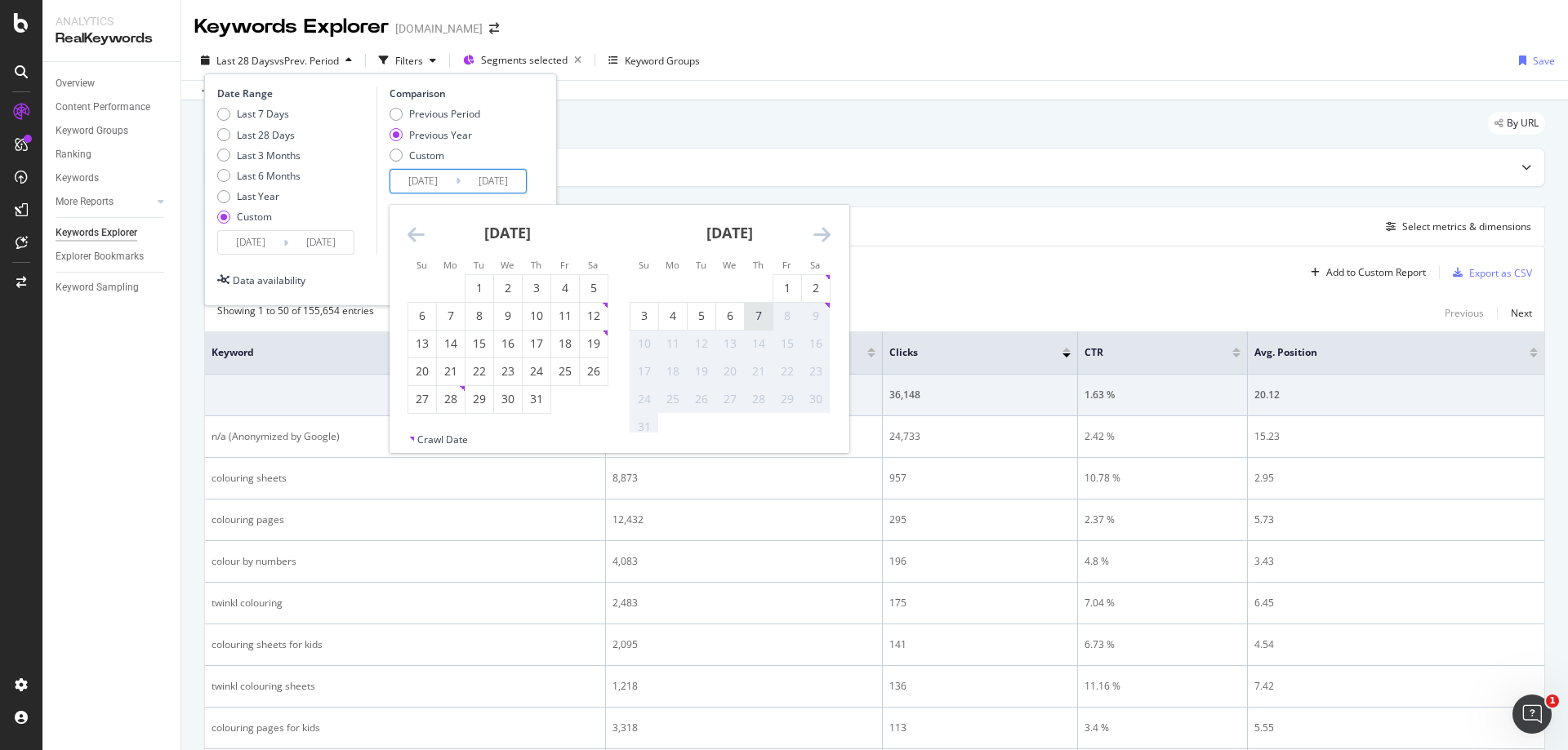
click at [757, 320] on div "7" at bounding box center [758, 316] width 28 height 16
type input "[DATE]"
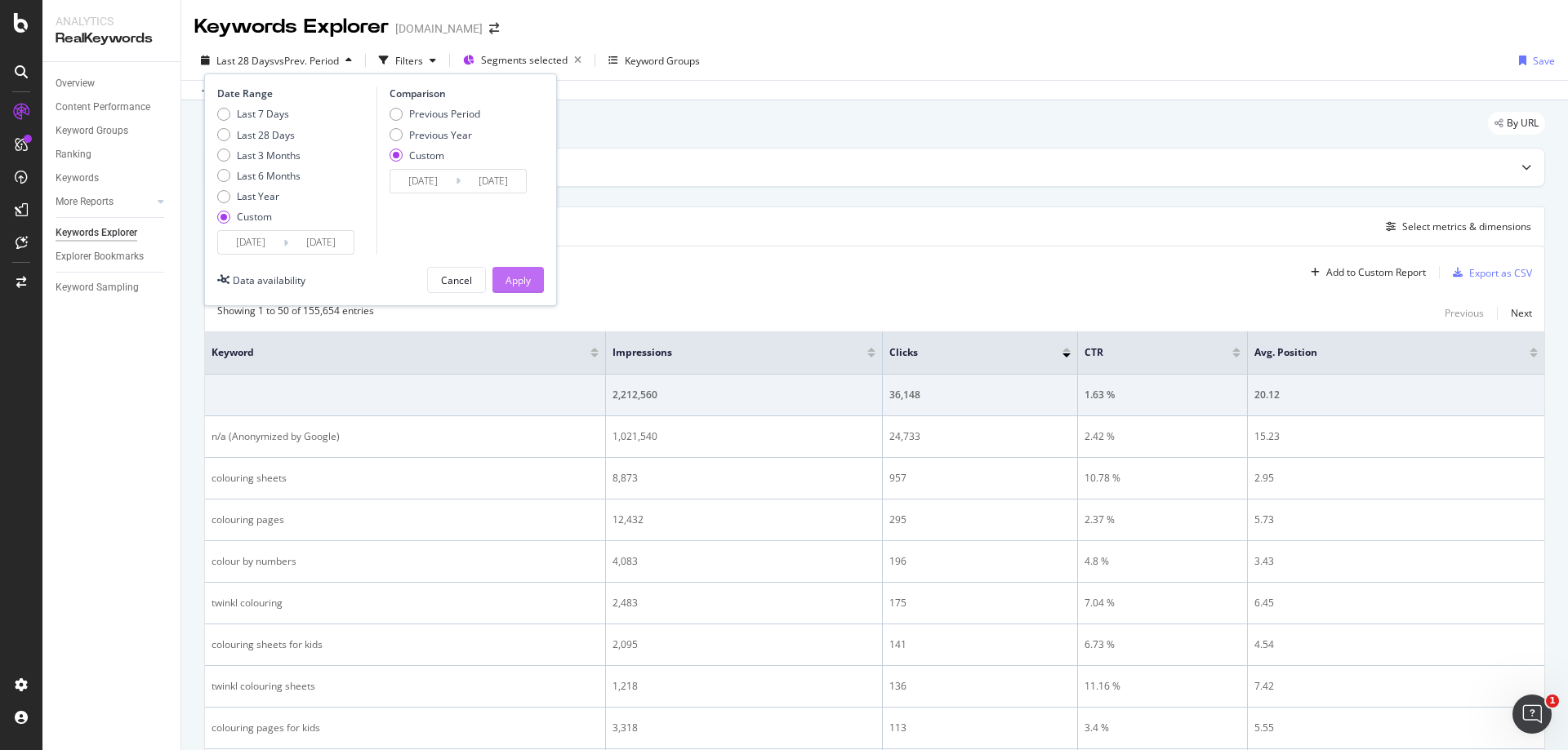
click at [506, 283] on div "Apply" at bounding box center [518, 280] width 25 height 14
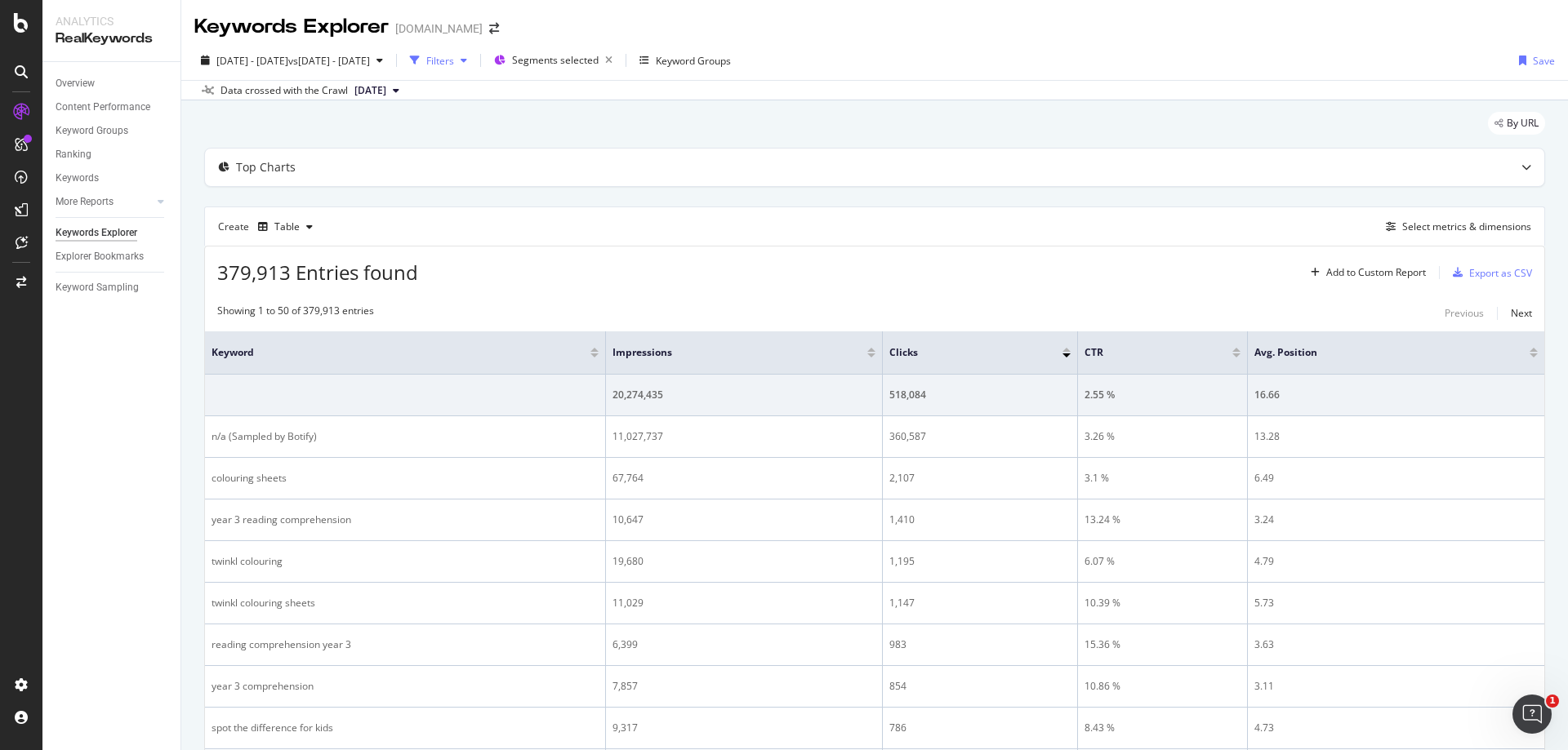
click at [474, 61] on div "button" at bounding box center [464, 60] width 20 height 10
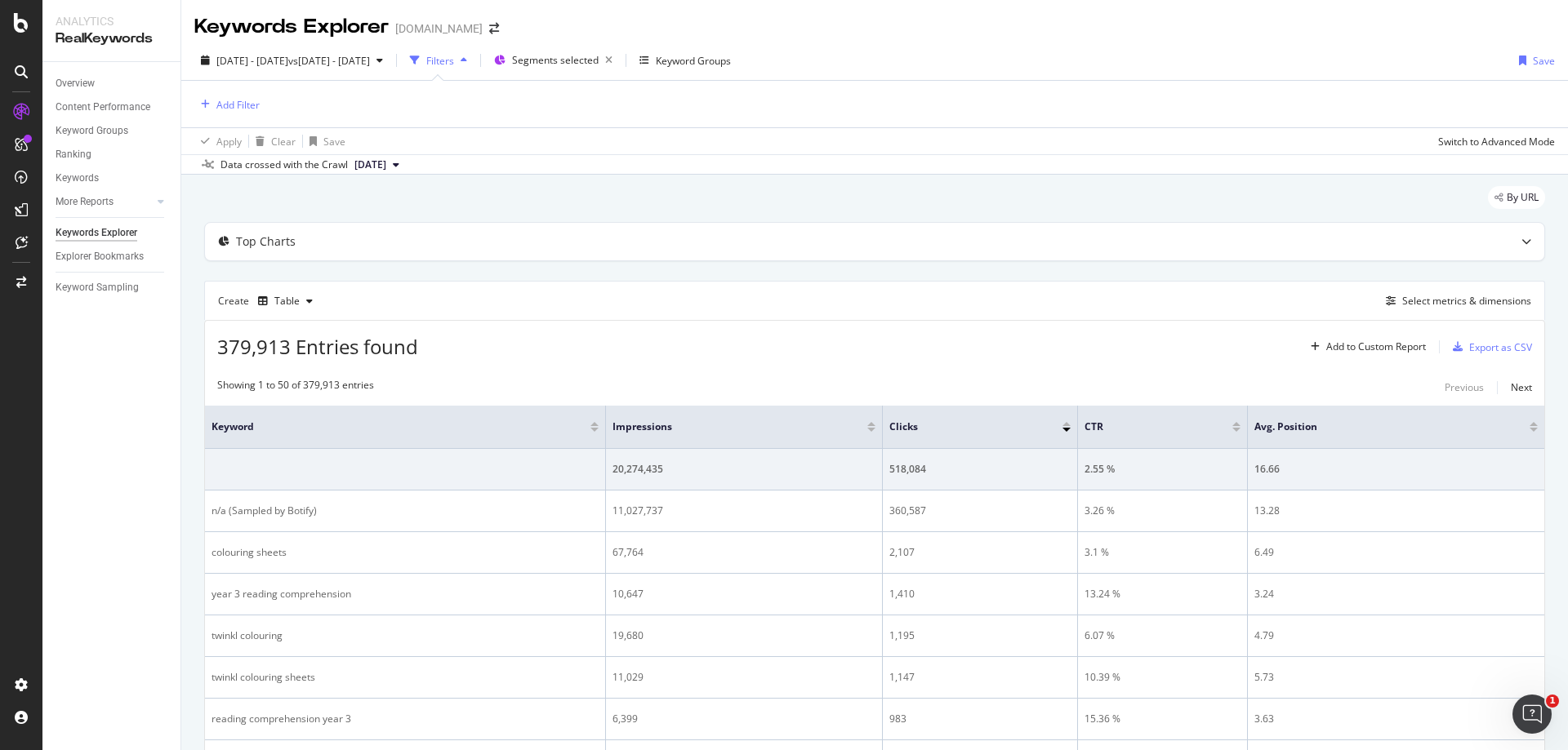
click at [474, 60] on div "button" at bounding box center [464, 60] width 20 height 10
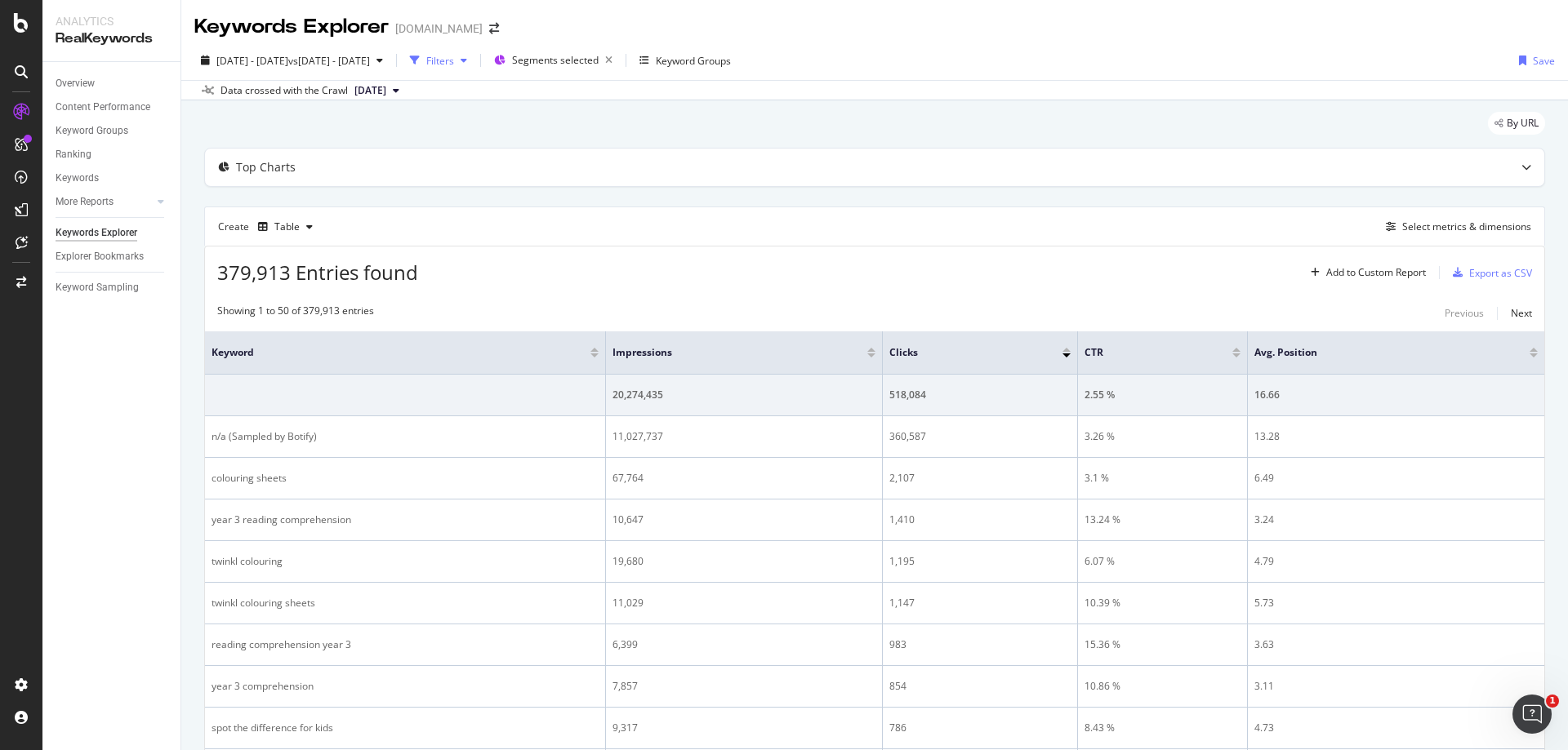
click at [467, 62] on icon "button" at bounding box center [463, 60] width 6 height 10
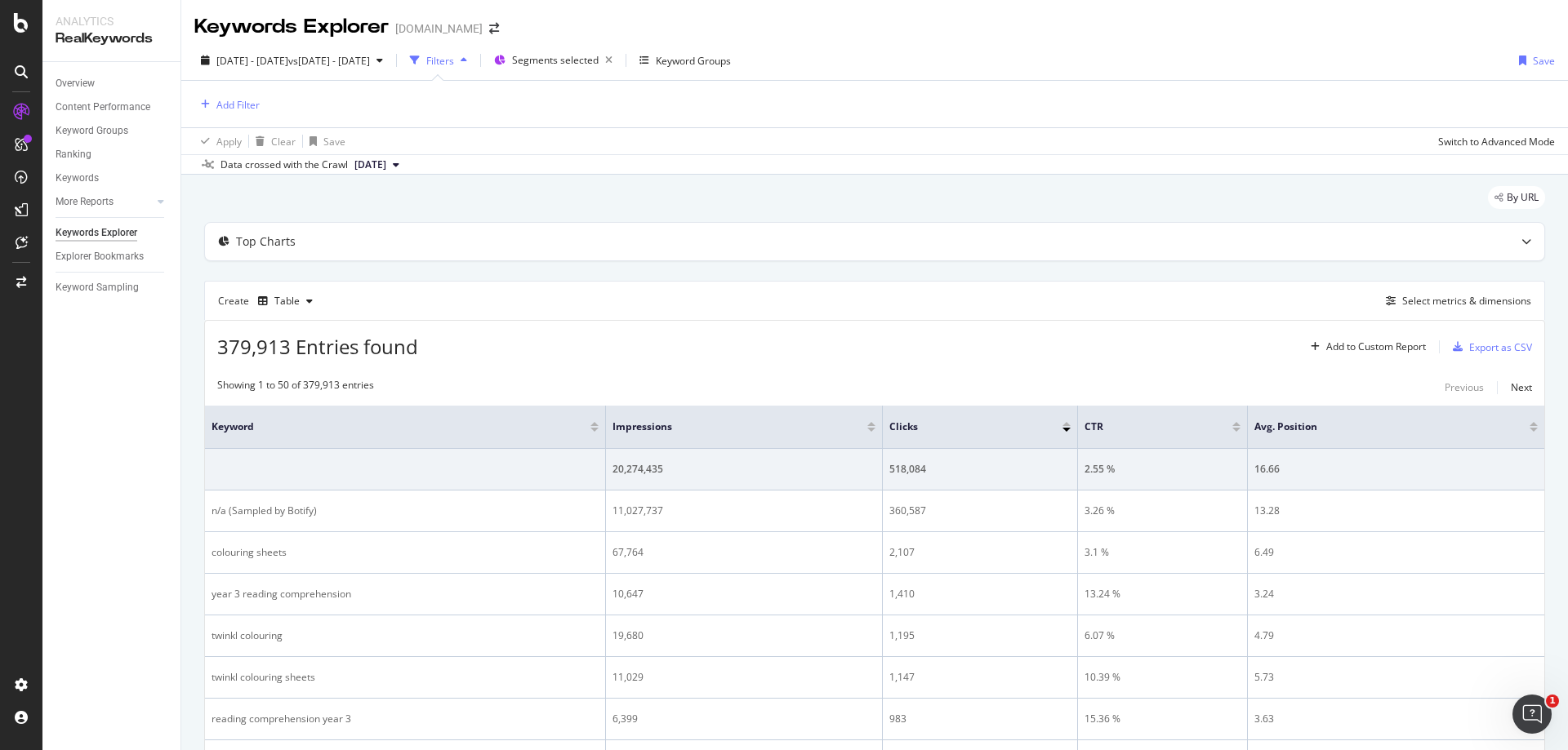
click at [467, 62] on icon "button" at bounding box center [463, 60] width 6 height 10
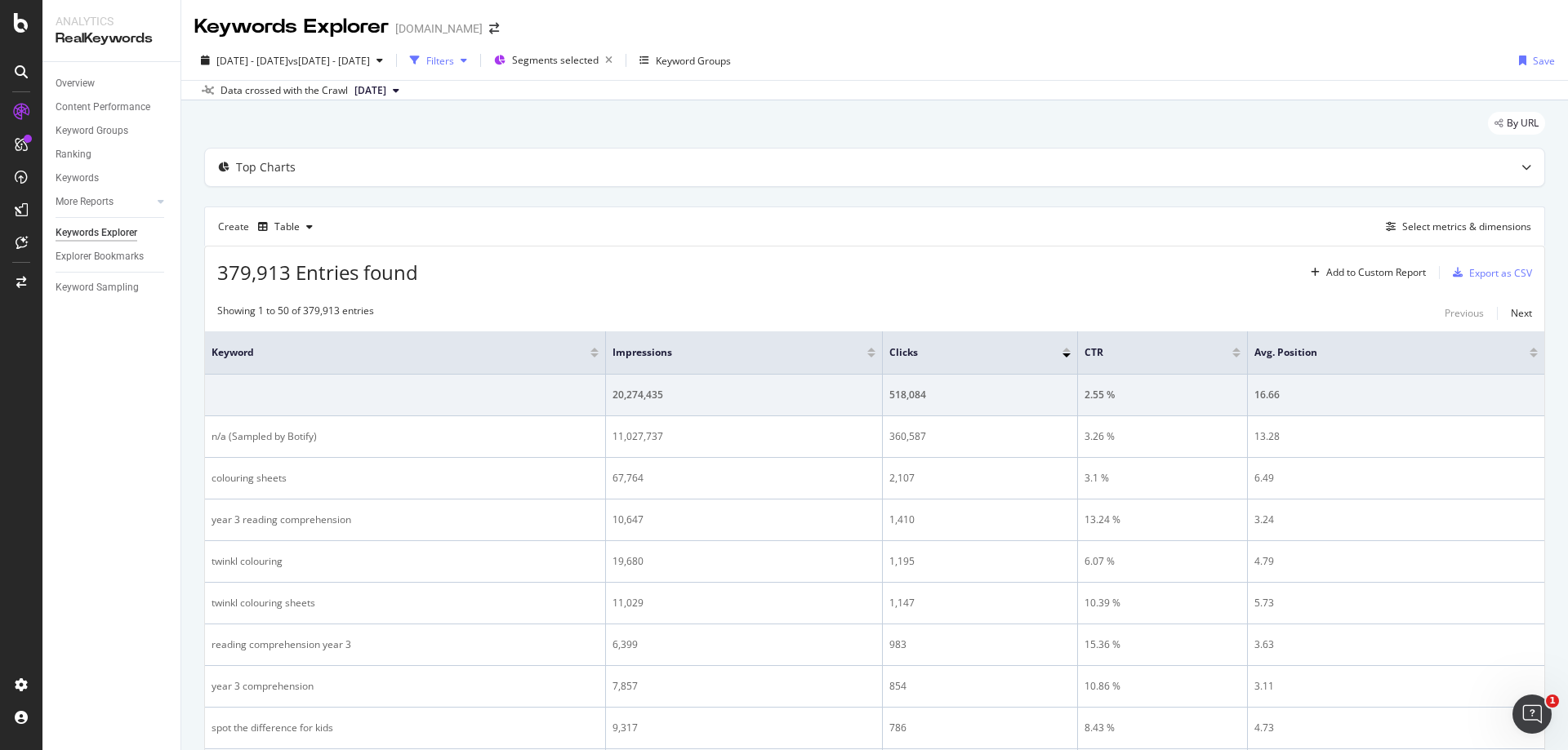
click at [474, 62] on div "button" at bounding box center [464, 60] width 20 height 10
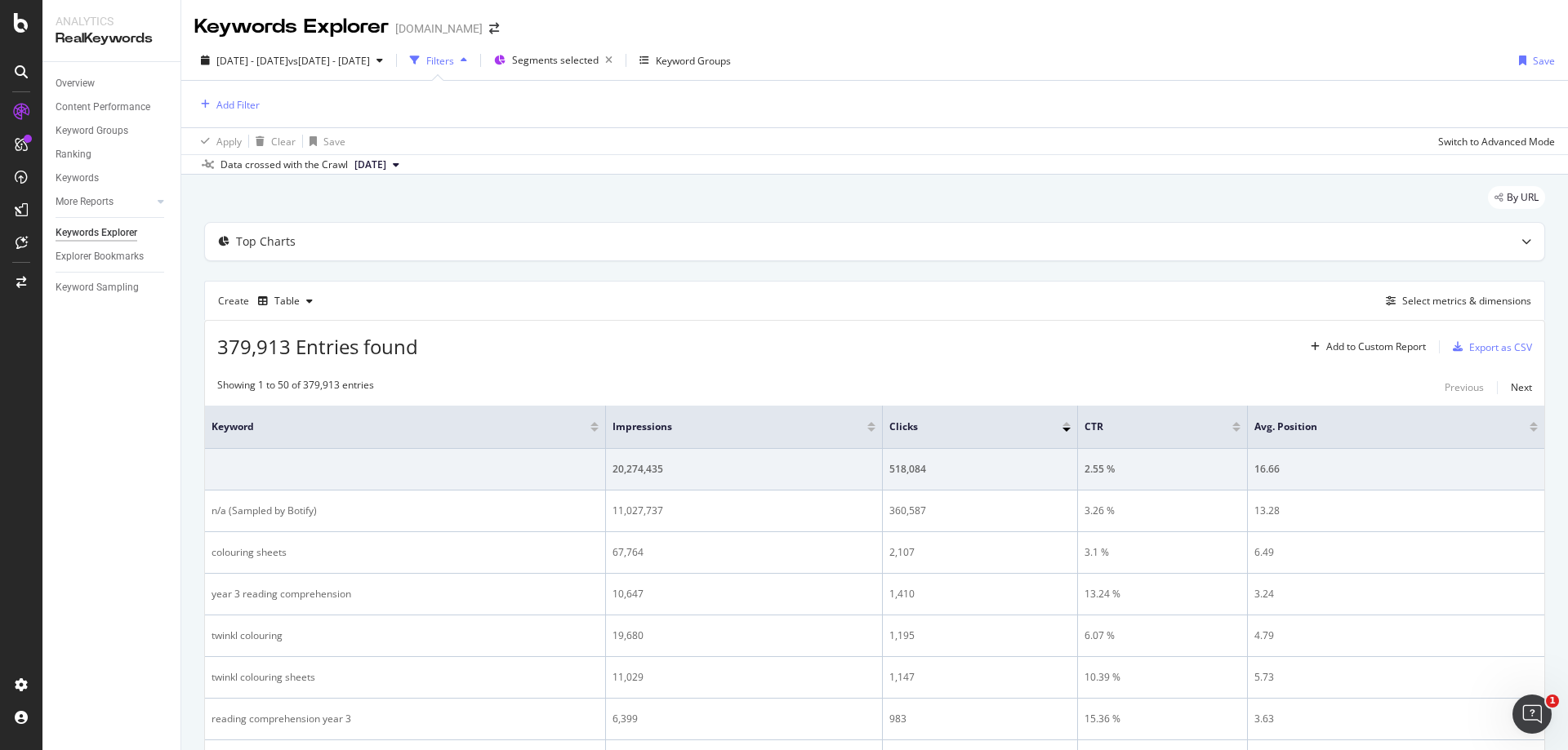
click at [226, 118] on div "Add Filter" at bounding box center [874, 104] width 1360 height 46
click at [232, 110] on div "Add Filter" at bounding box center [238, 104] width 44 height 14
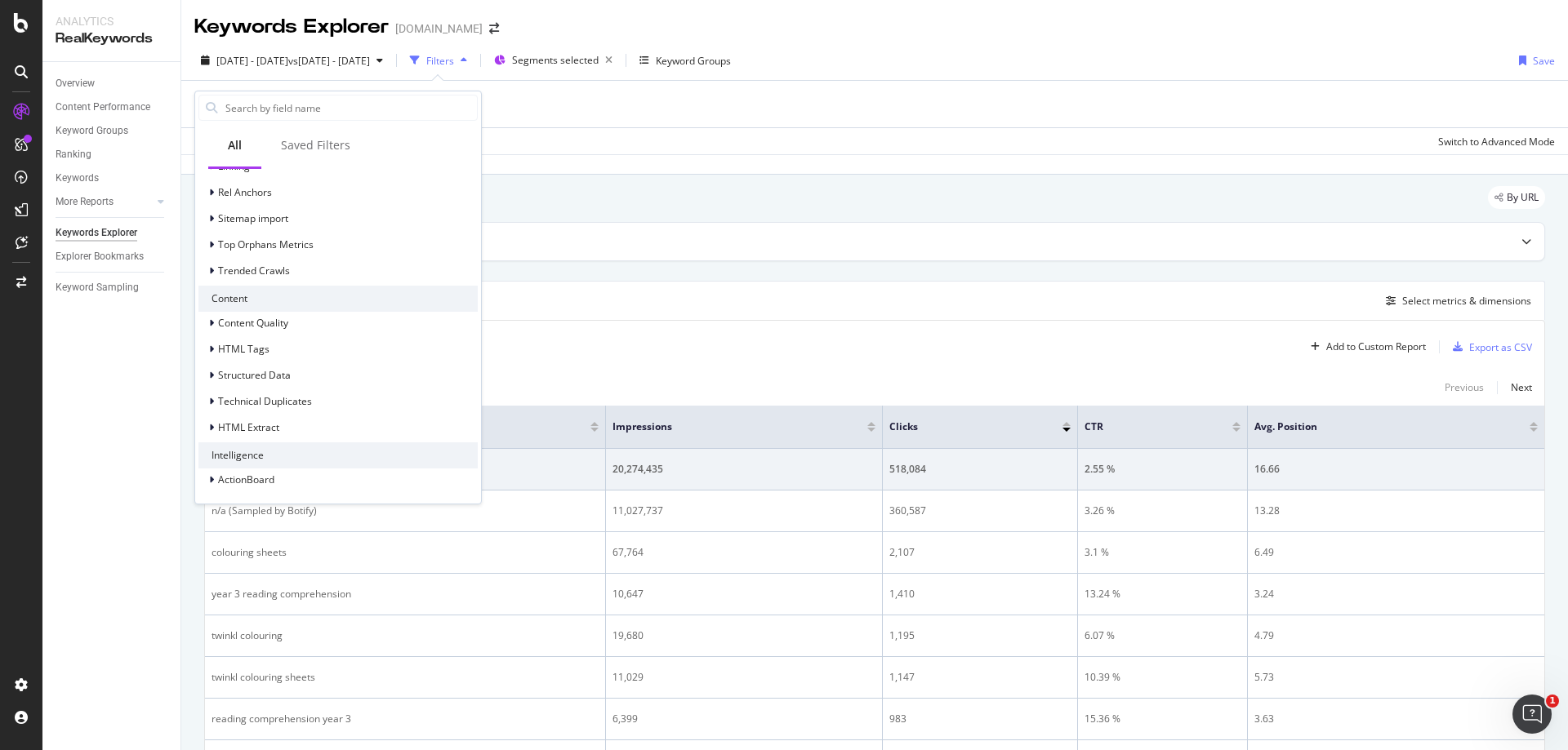
scroll to position [573, 0]
click at [283, 327] on span "Content Quality" at bounding box center [252, 321] width 70 height 14
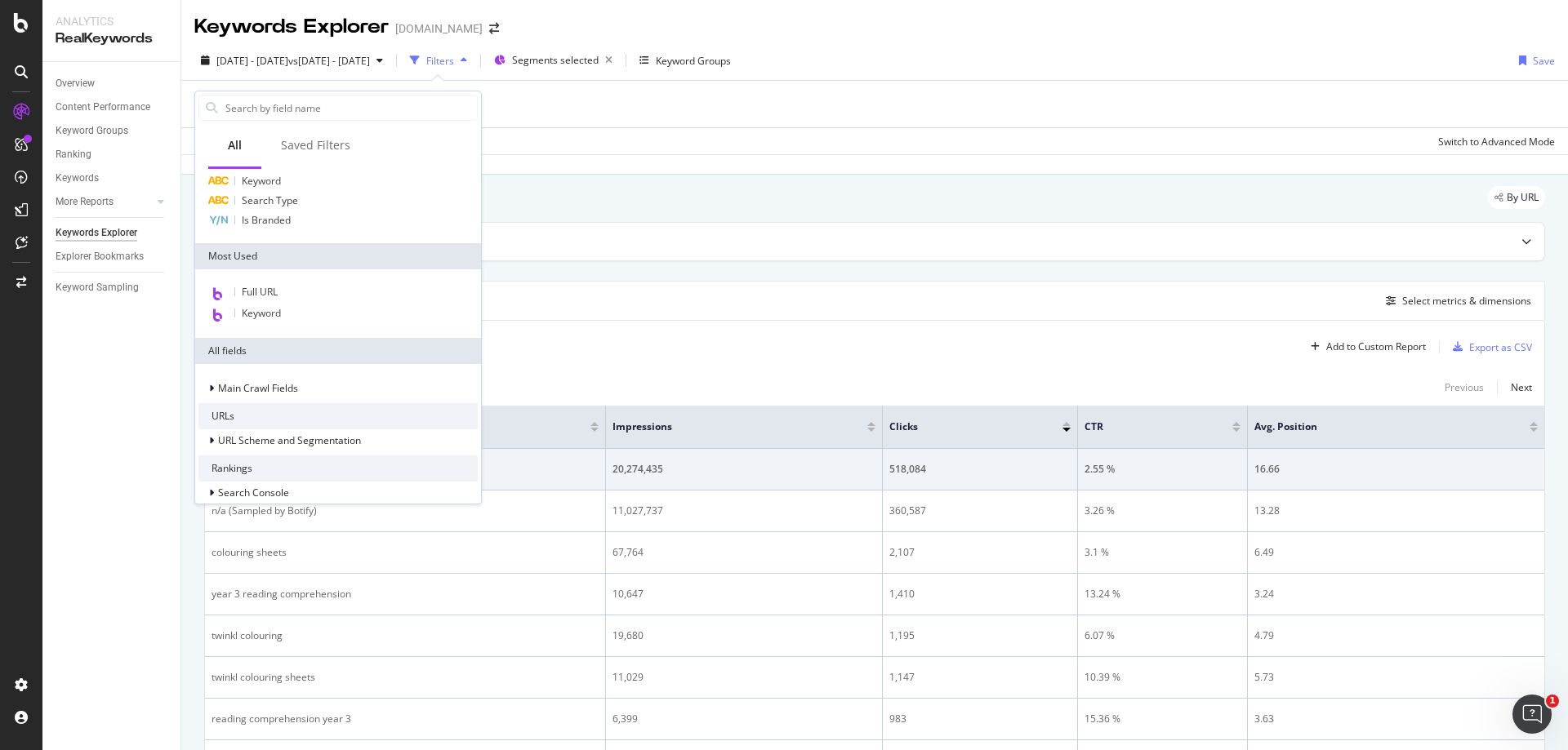
scroll to position [0, 0]
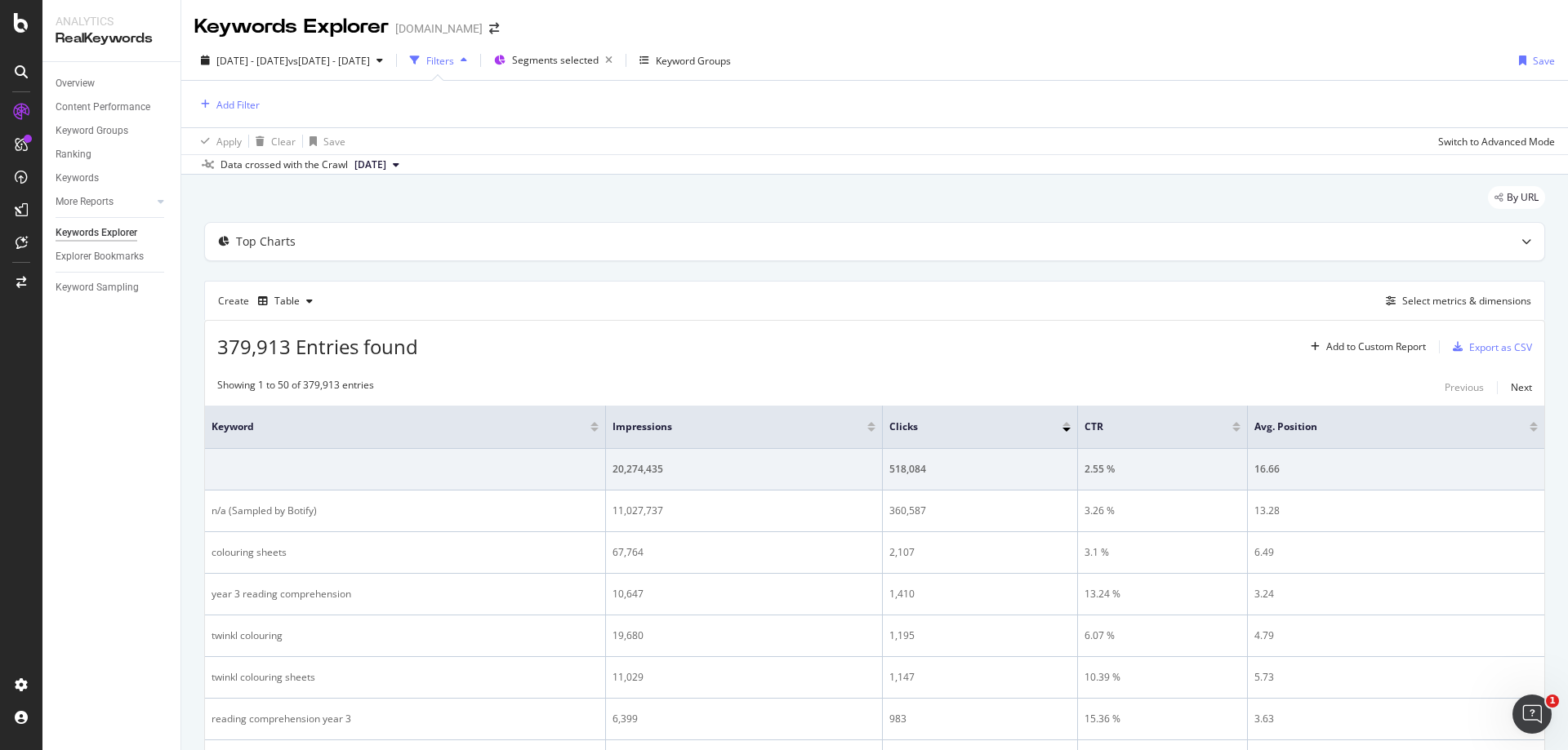
click at [666, 97] on div "Add Filter" at bounding box center [874, 104] width 1360 height 46
click at [232, 98] on div "Add Filter" at bounding box center [238, 104] width 44 height 14
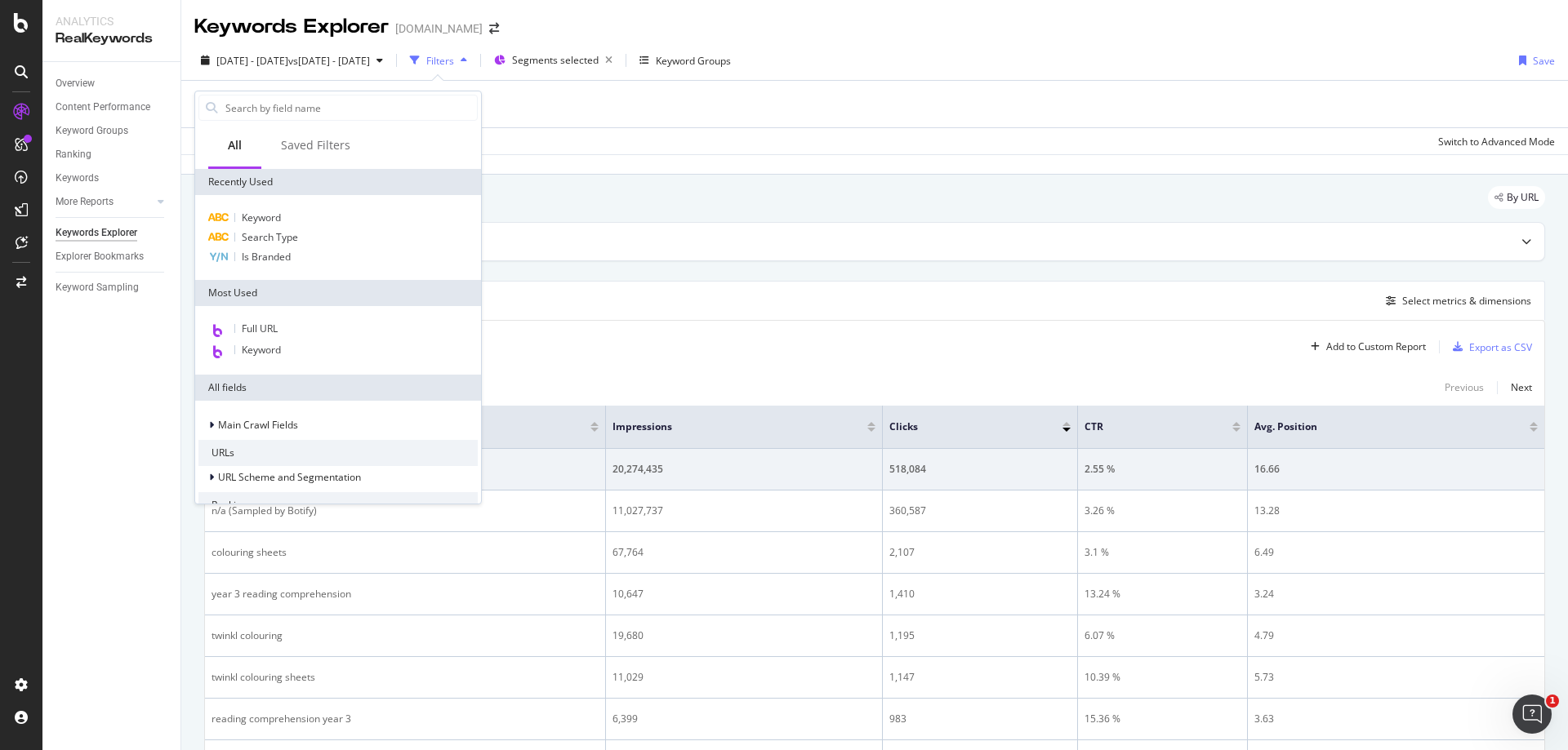
click at [137, 369] on div "Overview Content Performance Keyword Groups Ranking Keywords More Reports Count…" at bounding box center [112, 406] width 138 height 688
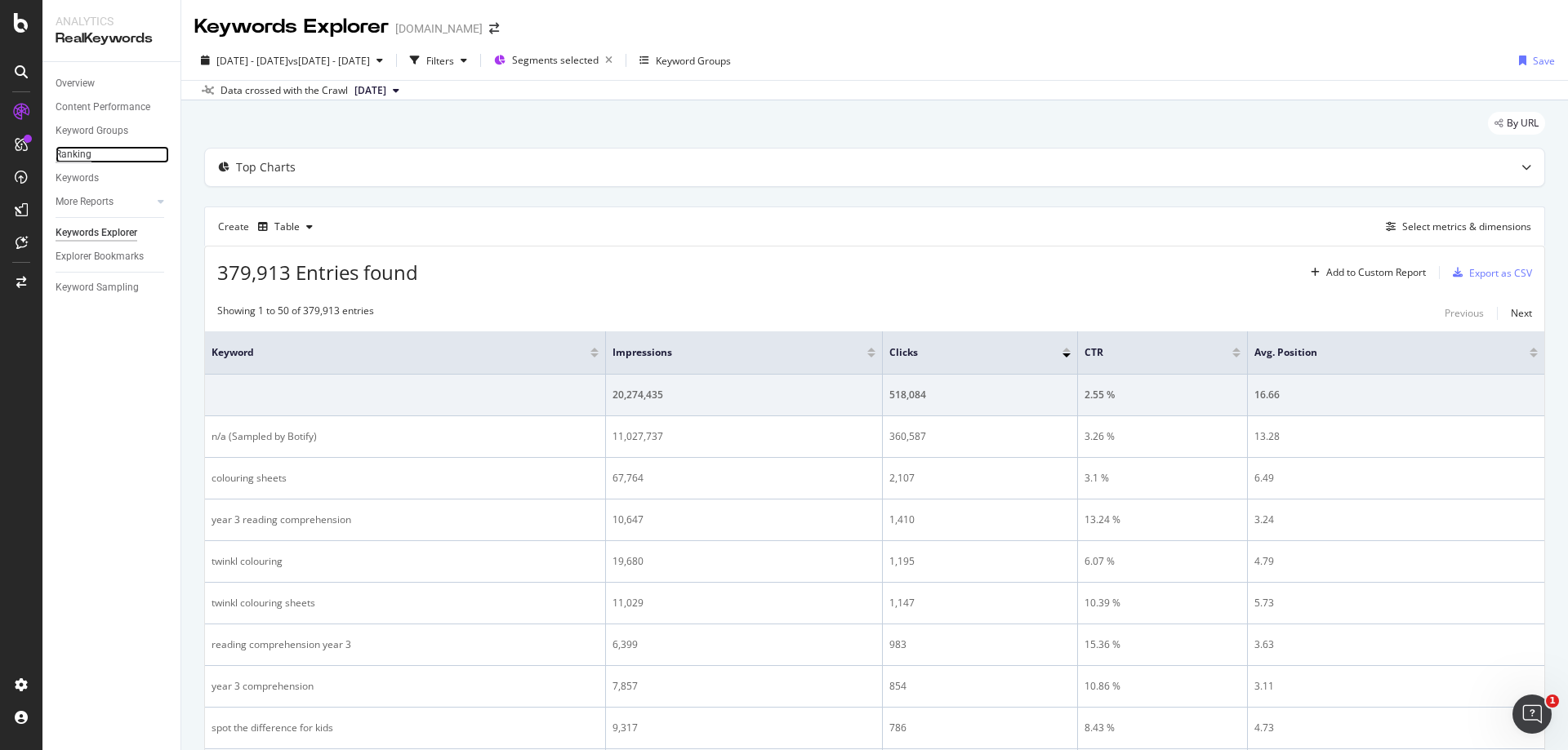
click at [77, 155] on div "Ranking" at bounding box center [74, 154] width 36 height 17
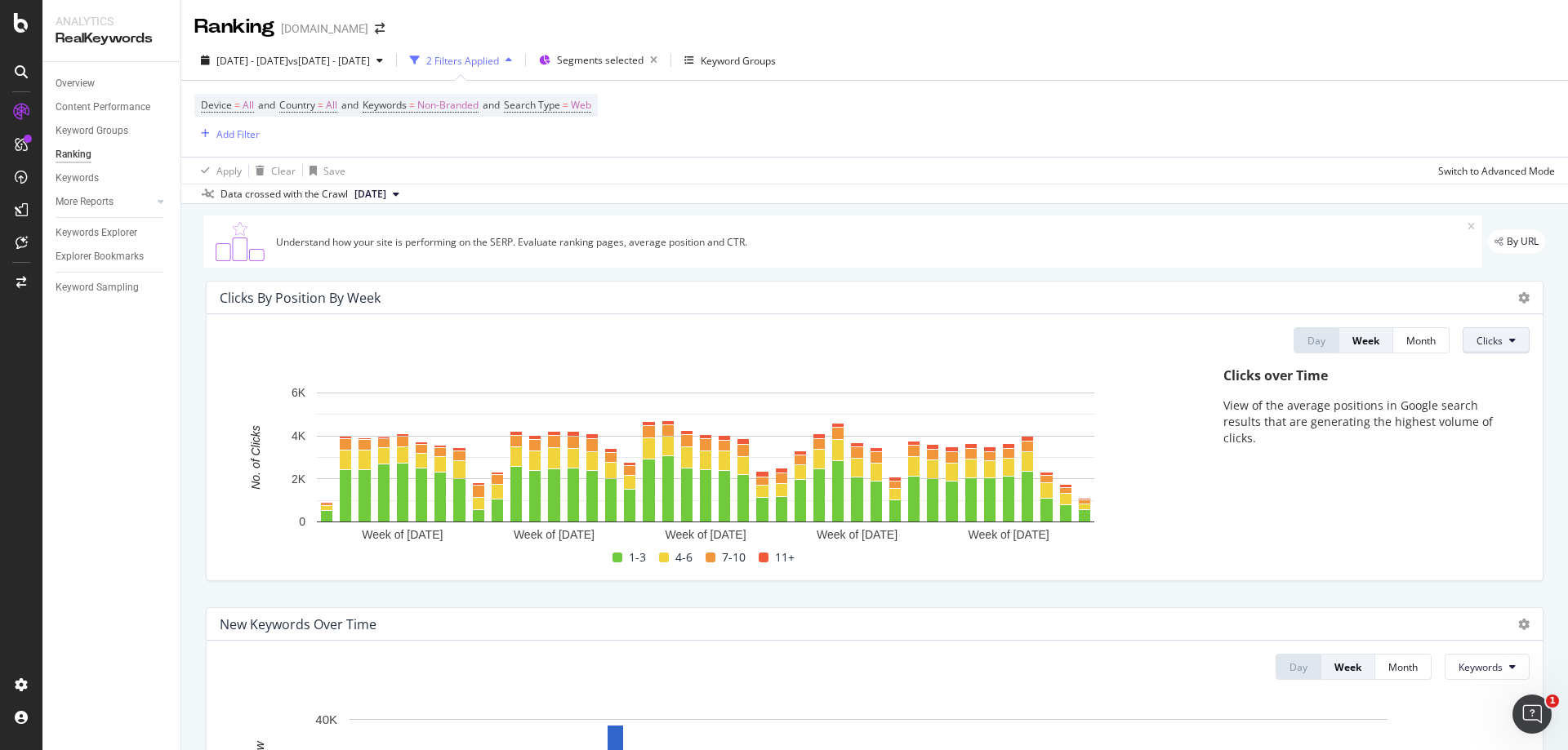
click at [1493, 346] on button "Clicks" at bounding box center [1496, 340] width 67 height 26
click at [1492, 370] on span "Rankings" at bounding box center [1494, 373] width 61 height 15
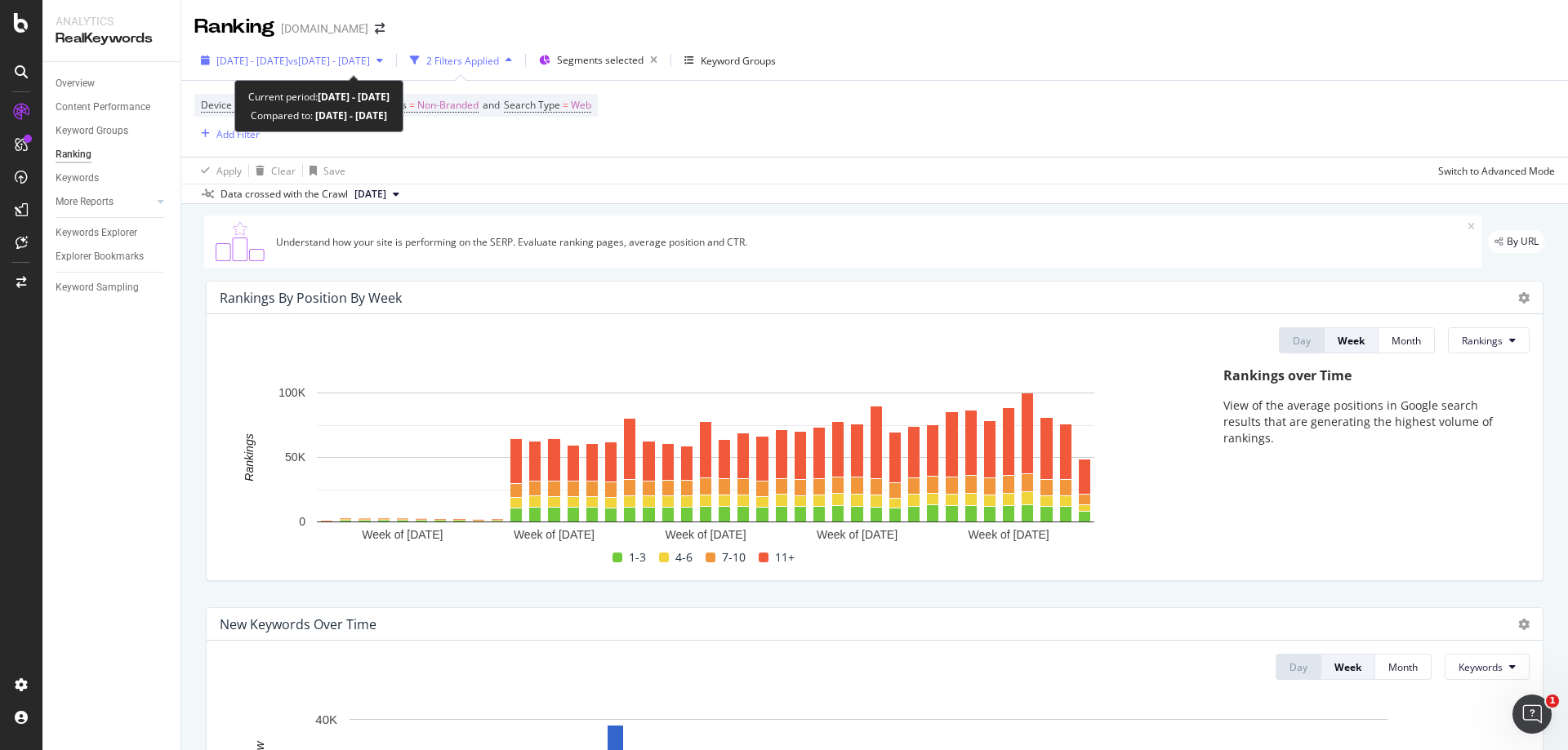
click at [370, 62] on span "vs 2023 Nov. 3rd - 2025 Aug. 7th" at bounding box center [329, 60] width 82 height 14
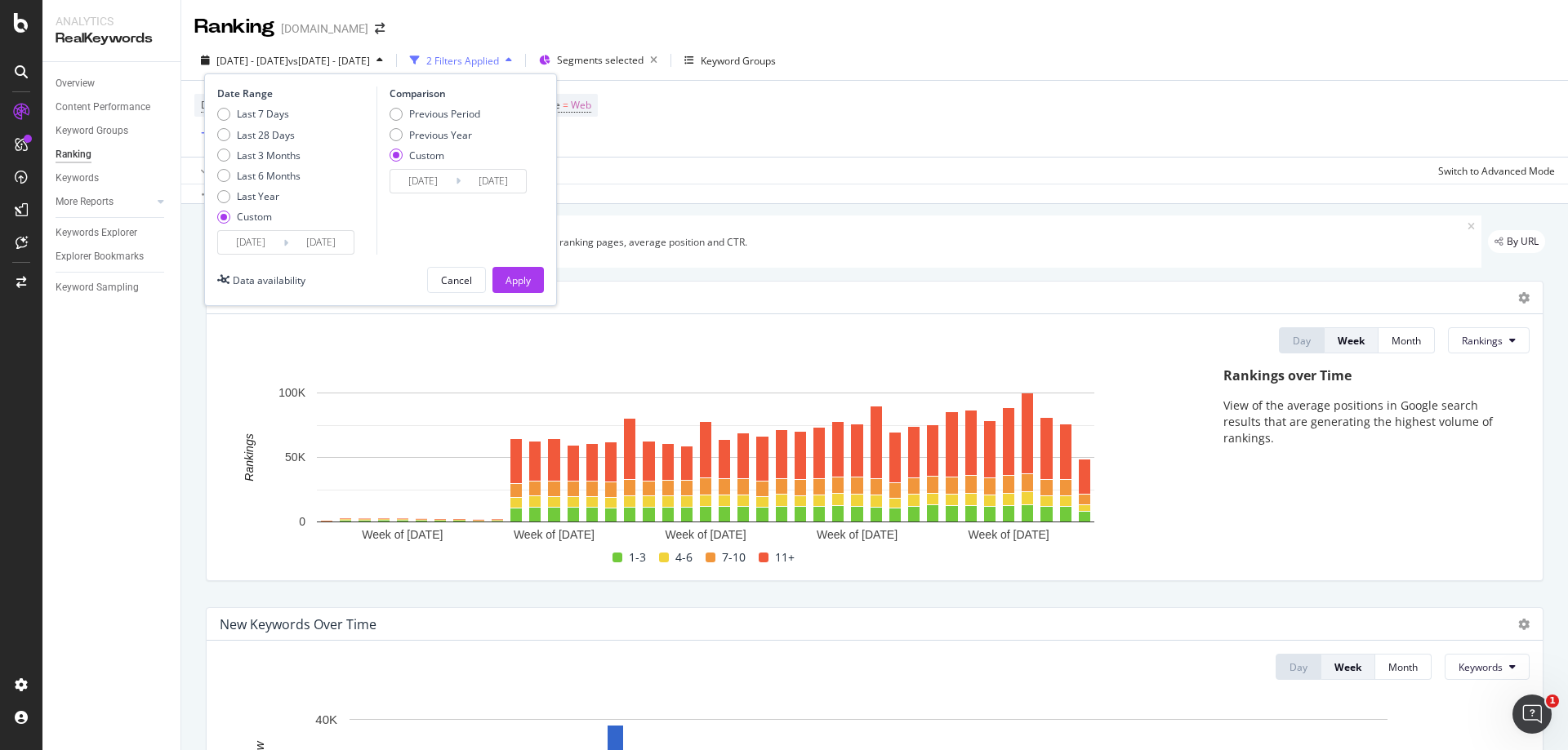
click at [722, 136] on div "Device = All and Country = All and Keywords = Non-Branded and Search Type = Web…" at bounding box center [874, 119] width 1360 height 76
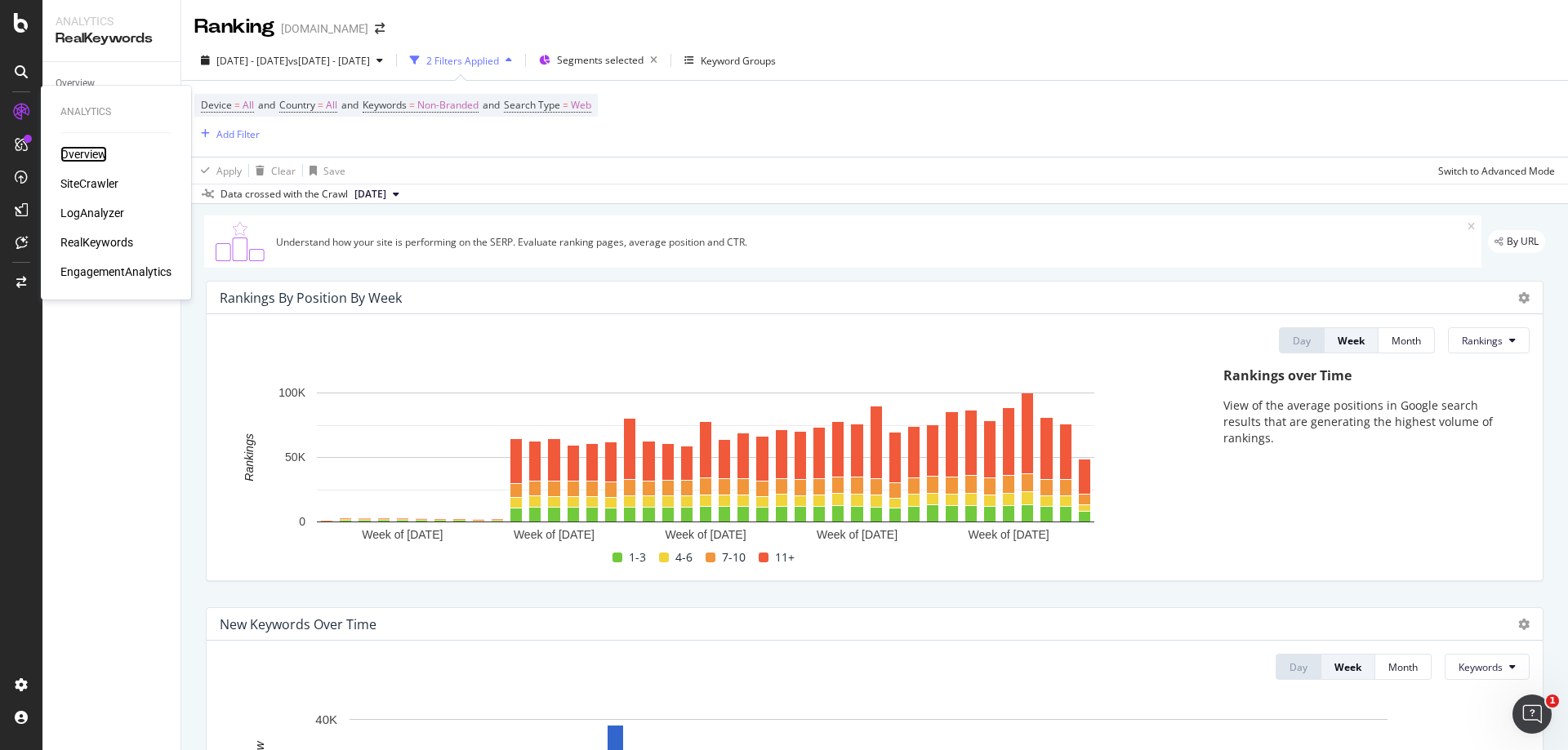
click at [104, 158] on div "Overview" at bounding box center [84, 154] width 46 height 16
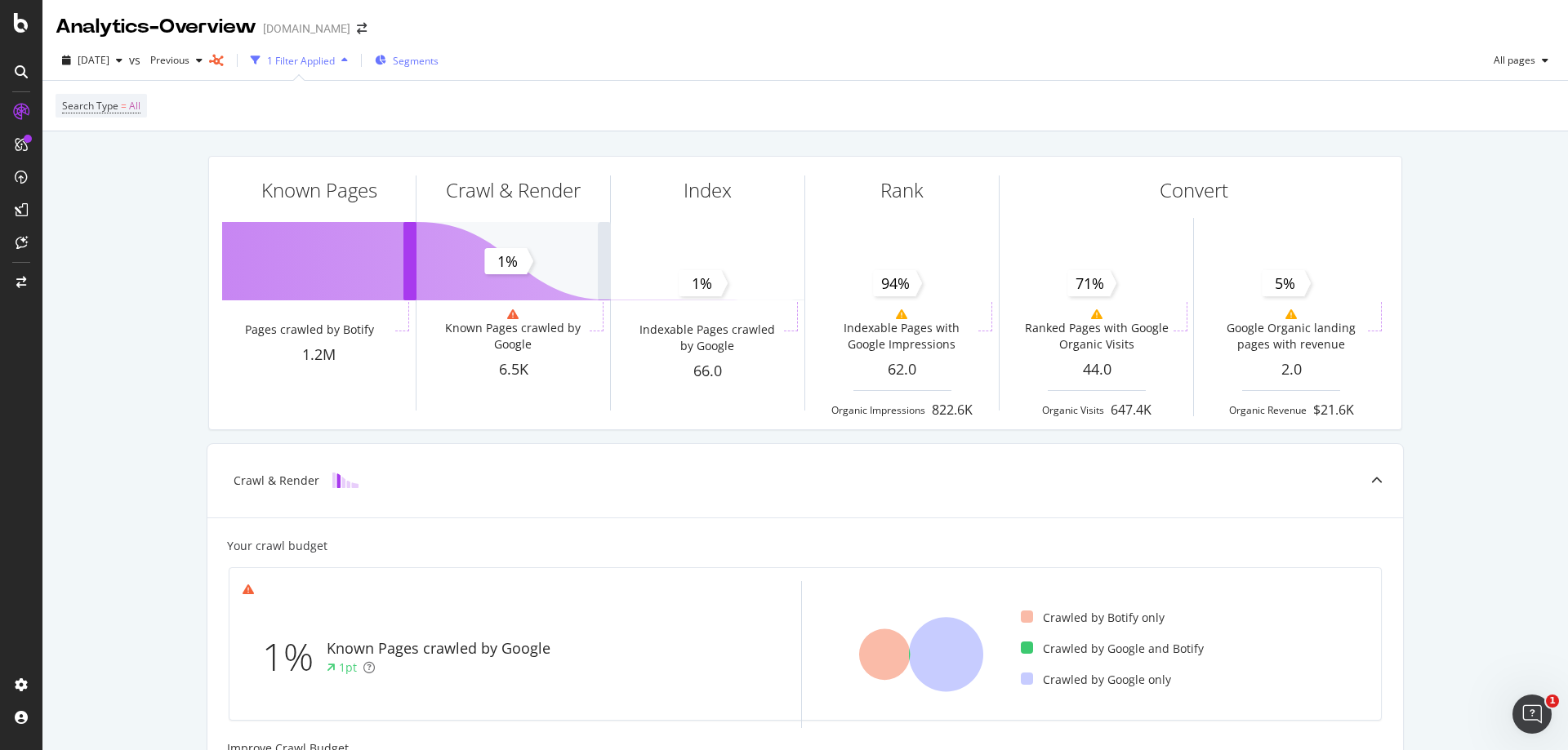
click at [429, 69] on div "Segments" at bounding box center [407, 60] width 64 height 25
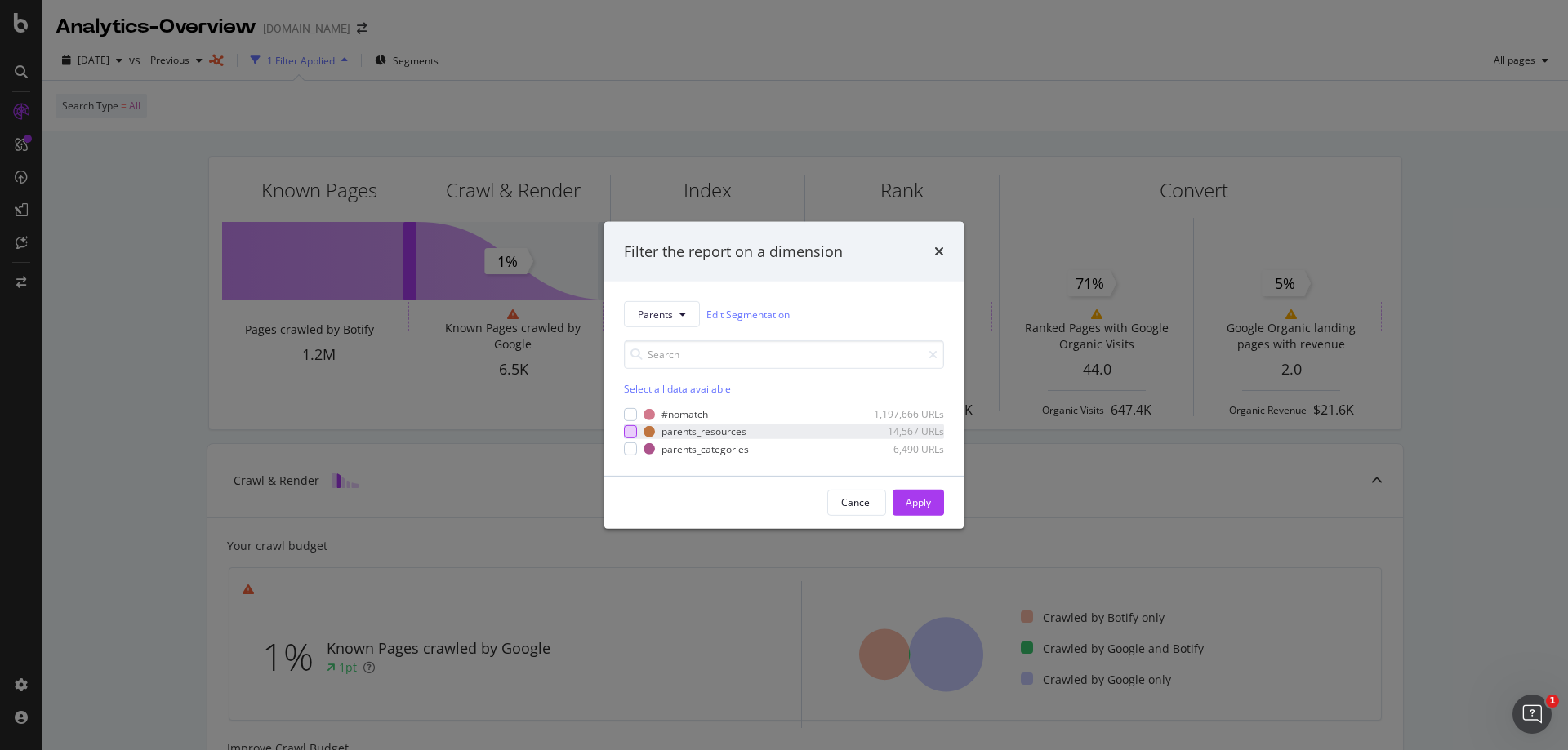
click at [626, 429] on div "modal" at bounding box center [630, 432] width 13 height 13
click at [628, 459] on div "Parents Edit Segmentation Select all data available #nomatch 1,197,666 URLs par…" at bounding box center [784, 379] width 360 height 194
click at [631, 449] on div "modal" at bounding box center [630, 449] width 13 height 13
click at [930, 505] on button "Apply" at bounding box center [918, 503] width 52 height 26
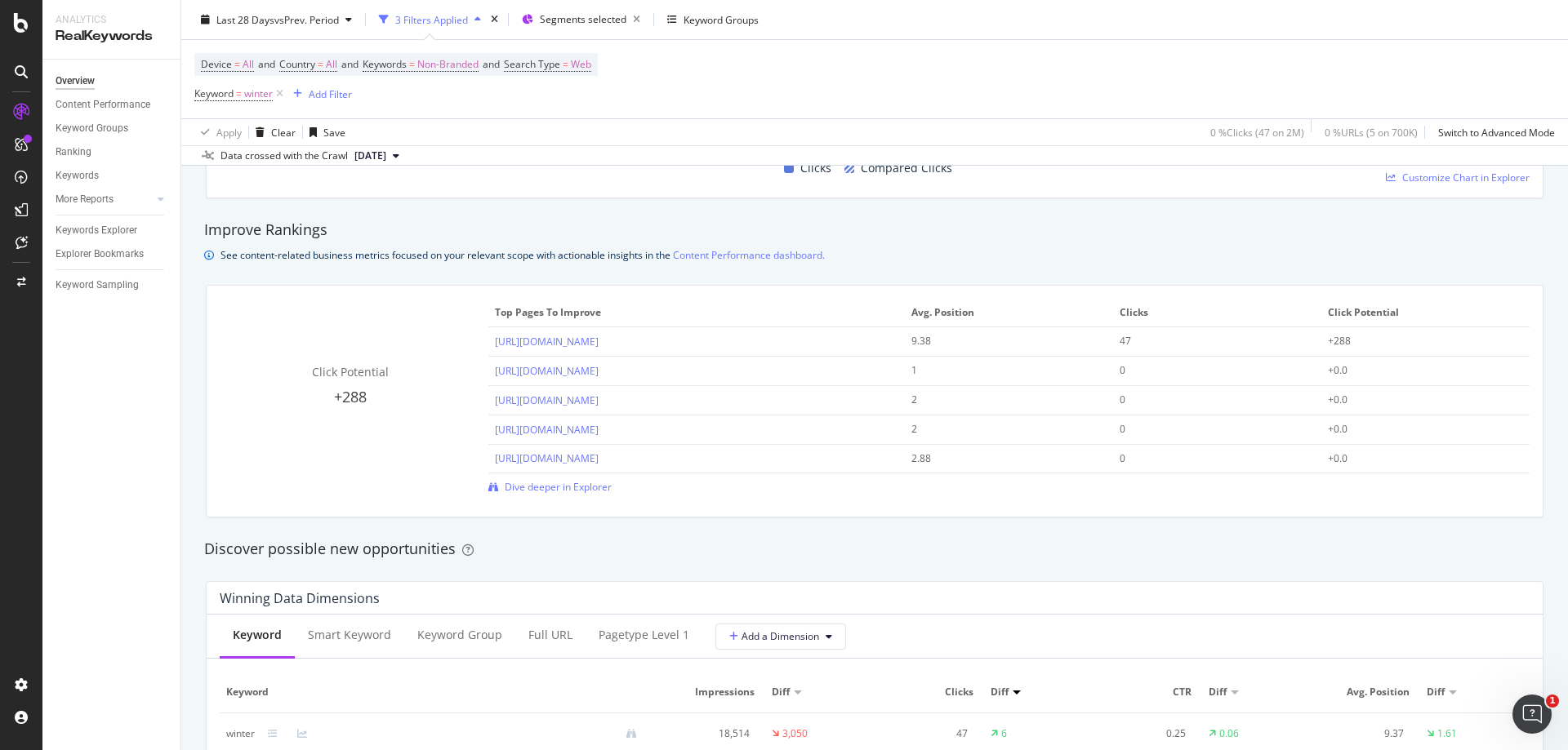
scroll to position [572, 0]
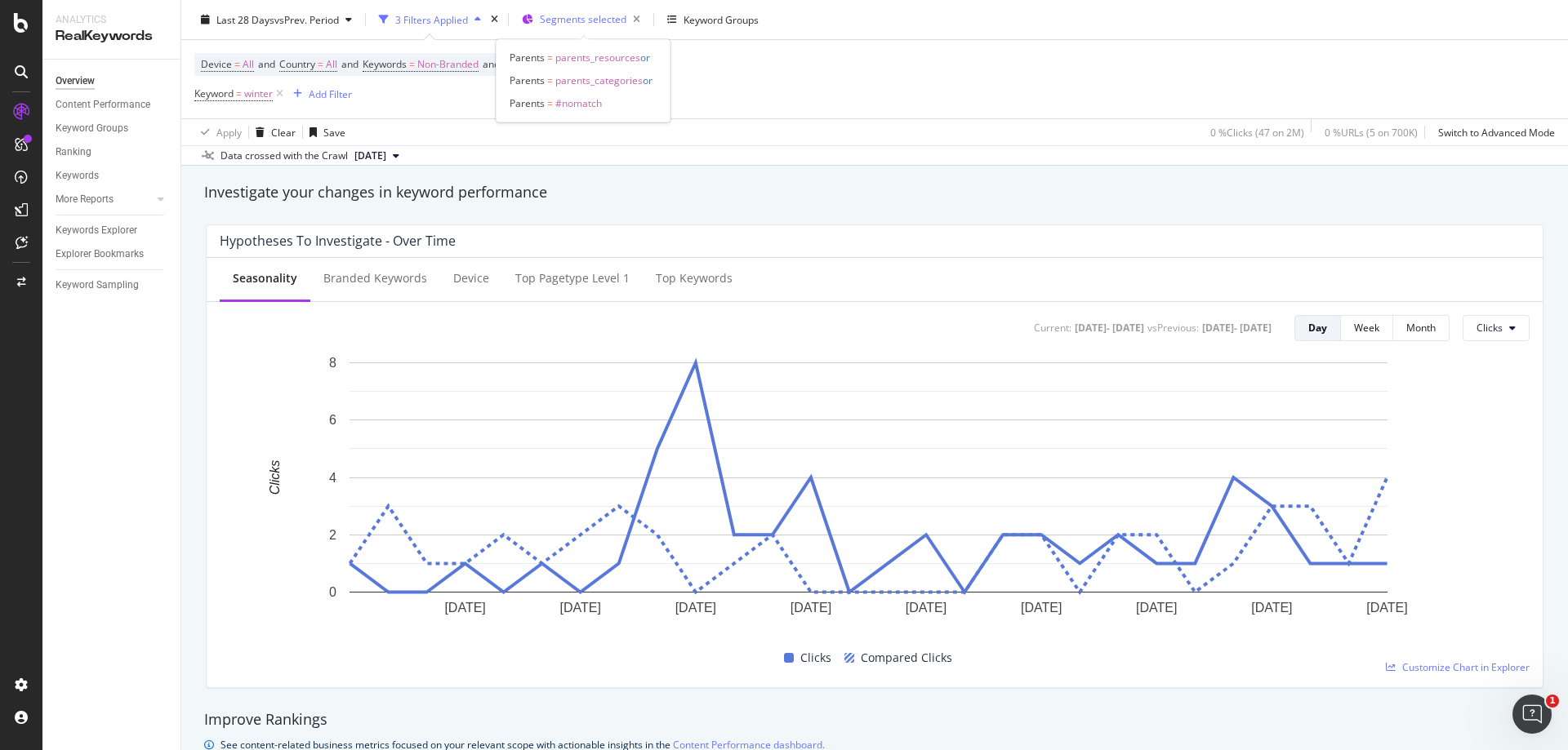
click at [586, 24] on span "Segments selected" at bounding box center [582, 18] width 86 height 14
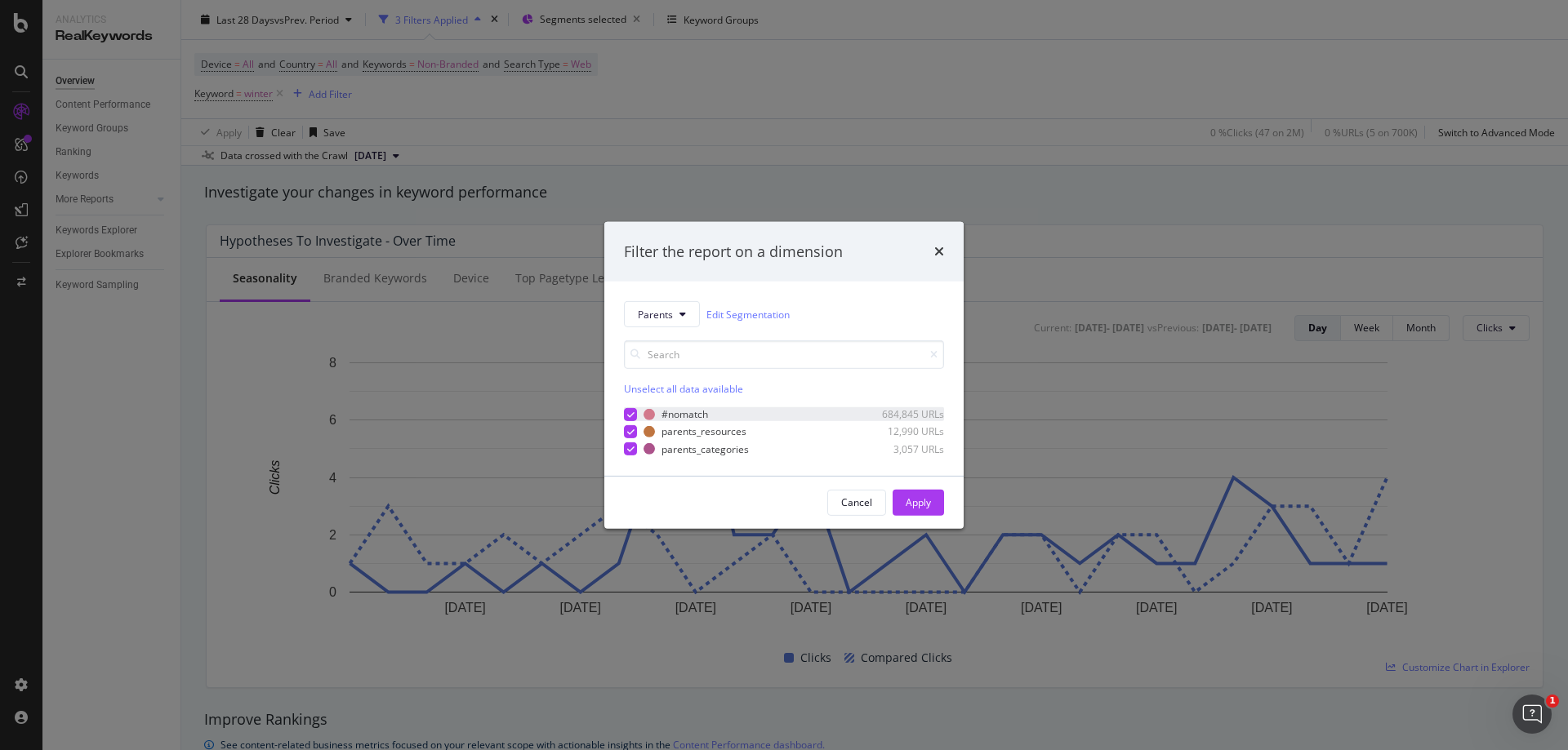
click at [628, 412] on icon "modal" at bounding box center [631, 414] width 7 height 8
click at [631, 449] on icon "modal" at bounding box center [631, 449] width 7 height 8
click at [628, 434] on icon "modal" at bounding box center [631, 431] width 7 height 8
click at [921, 498] on div "Apply" at bounding box center [918, 502] width 25 height 14
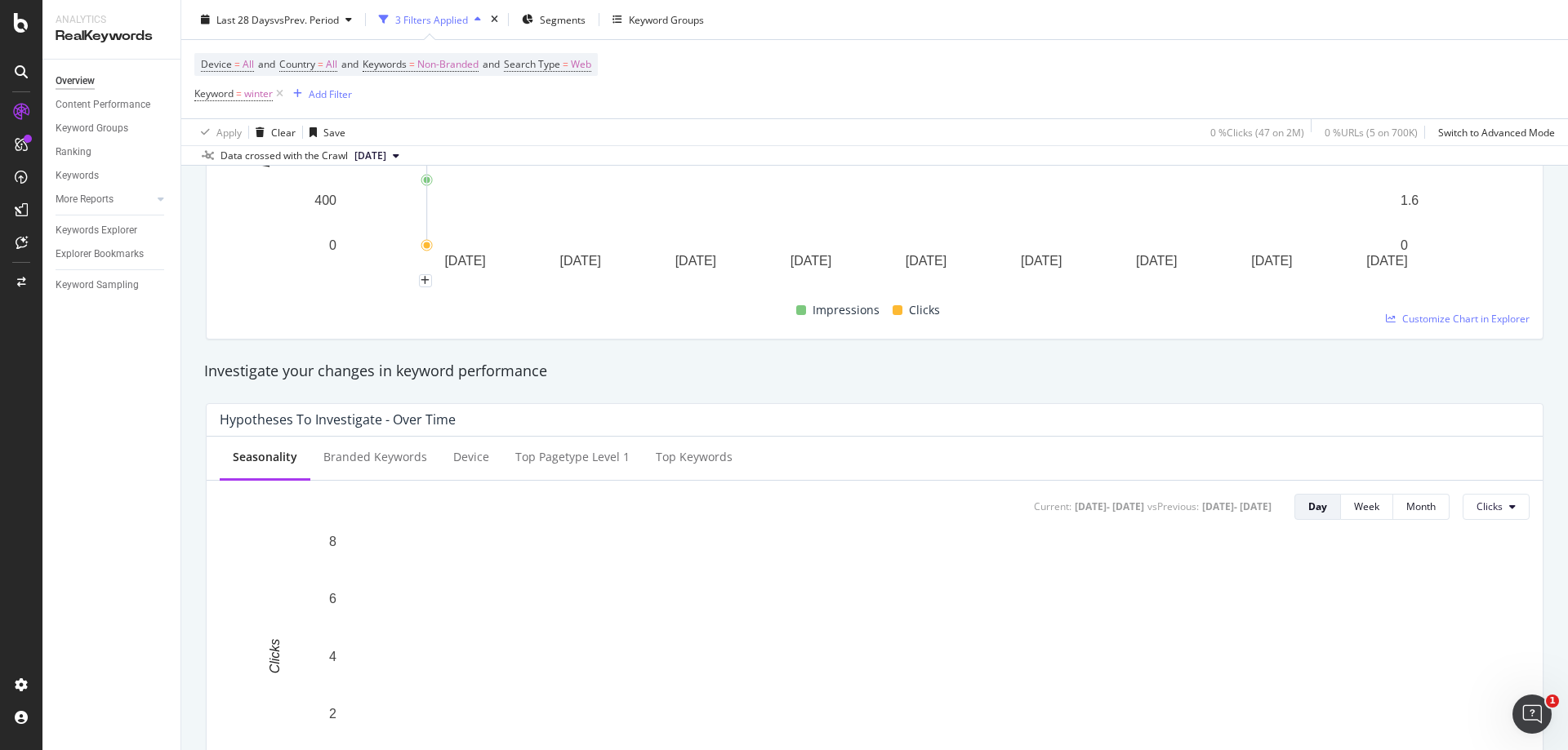
scroll to position [163, 0]
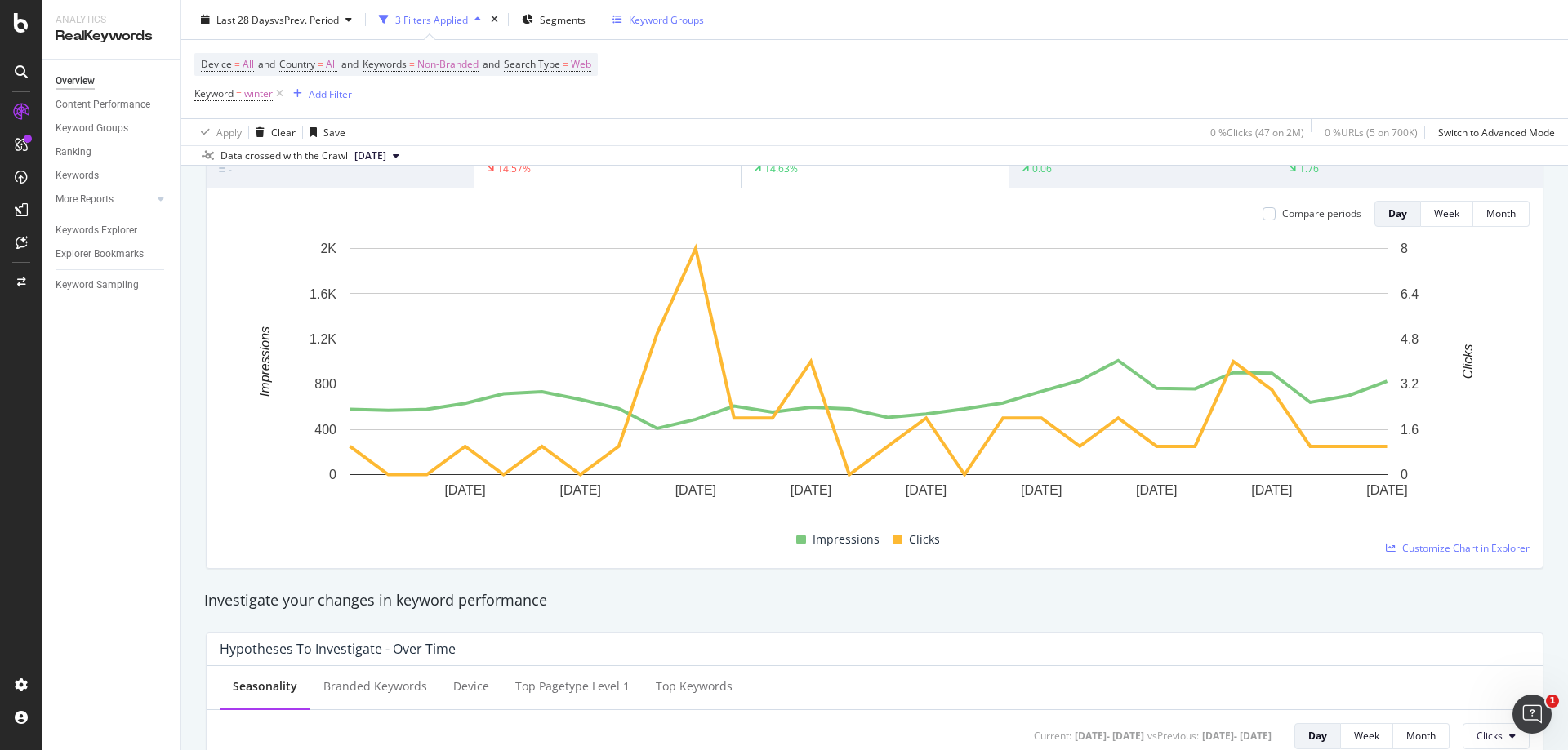
click at [650, 22] on div "Keyword Groups" at bounding box center [666, 18] width 75 height 14
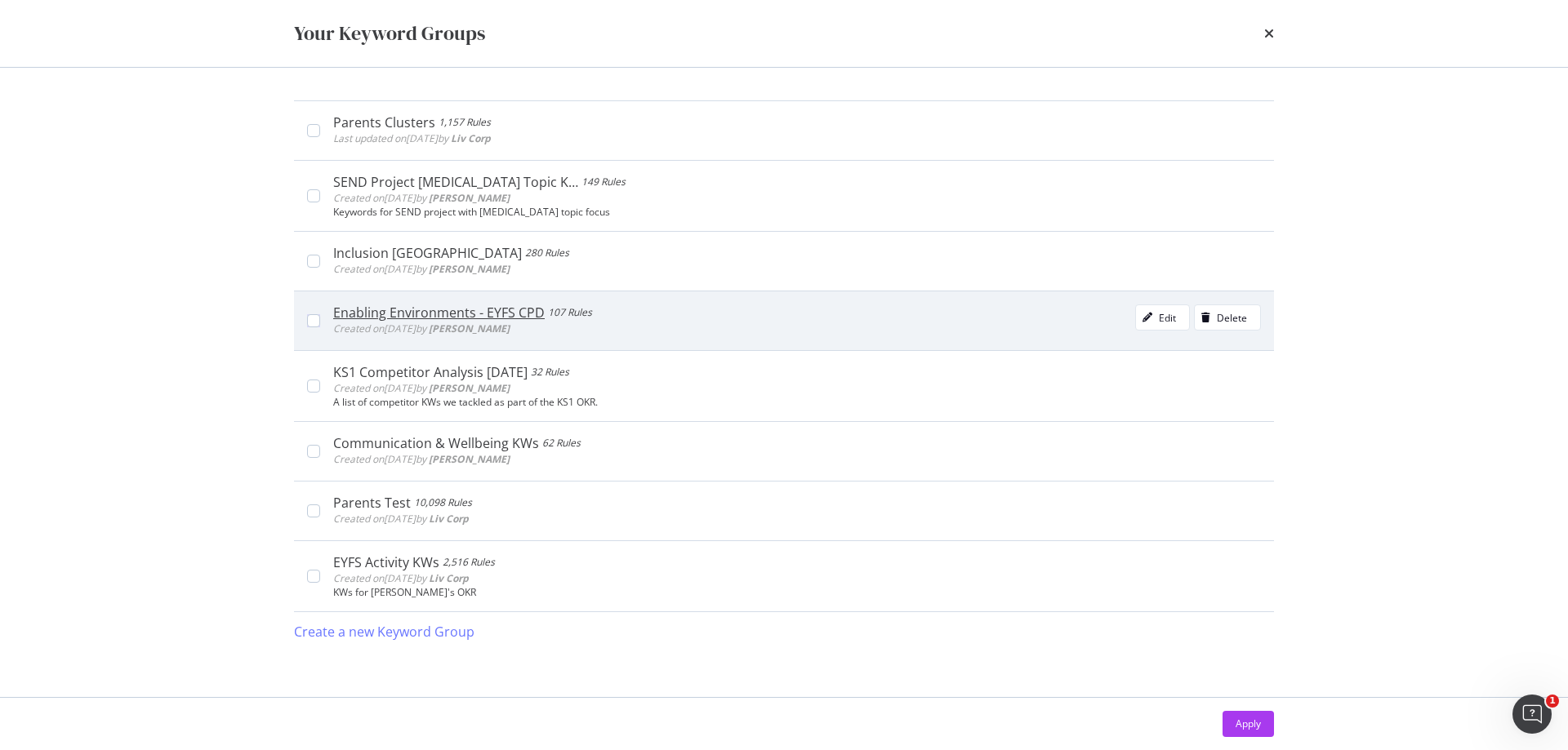
drag, startPoint x: 77, startPoint y: 417, endPoint x: 634, endPoint y: 313, distance: 566.6
click at [85, 417] on div "Your Keyword Groups Parents Clusters 1,157 Rules Last updated on [DATE] by Liv …" at bounding box center [784, 375] width 1568 height 750
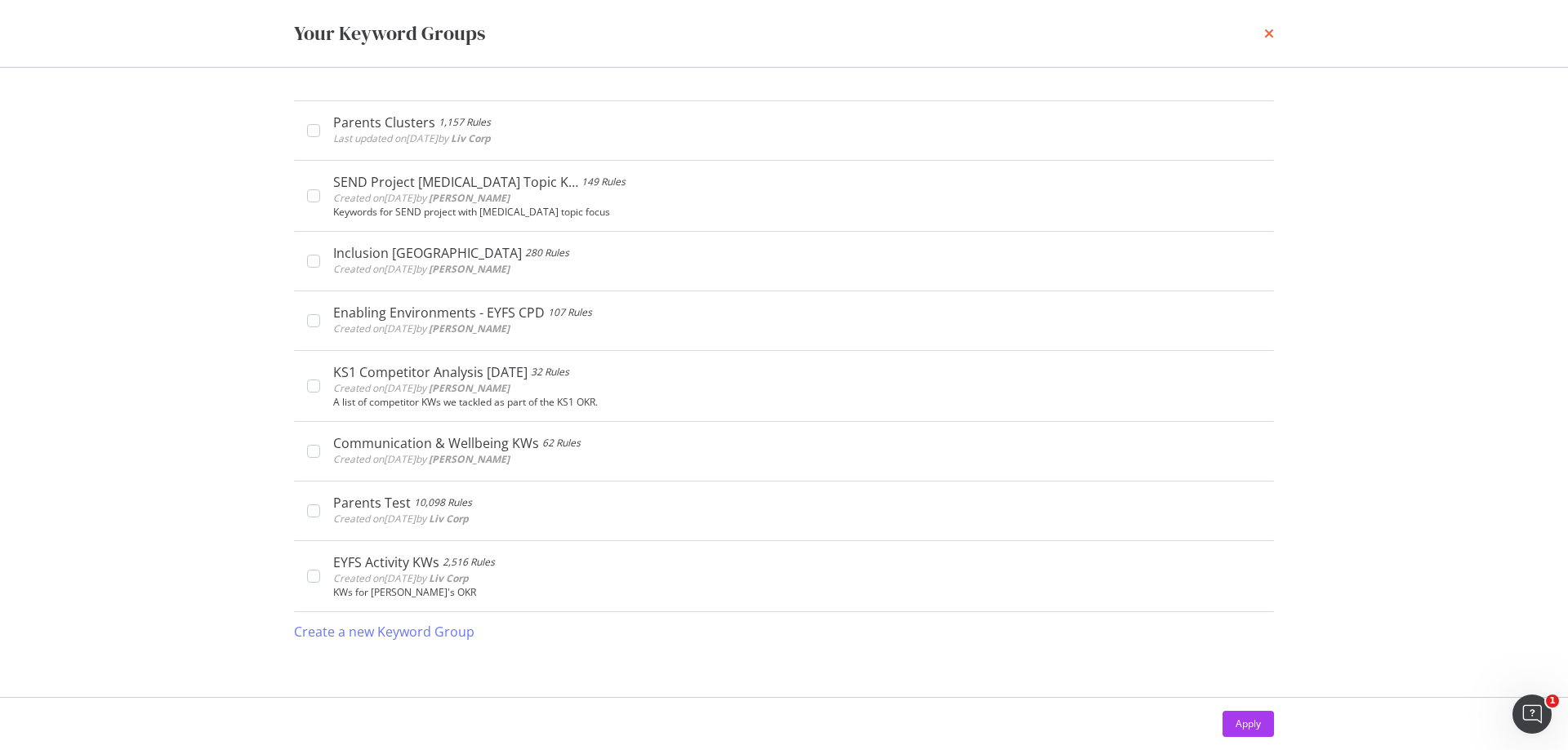
click at [1273, 33] on icon "times" at bounding box center [1268, 34] width 10 height 13
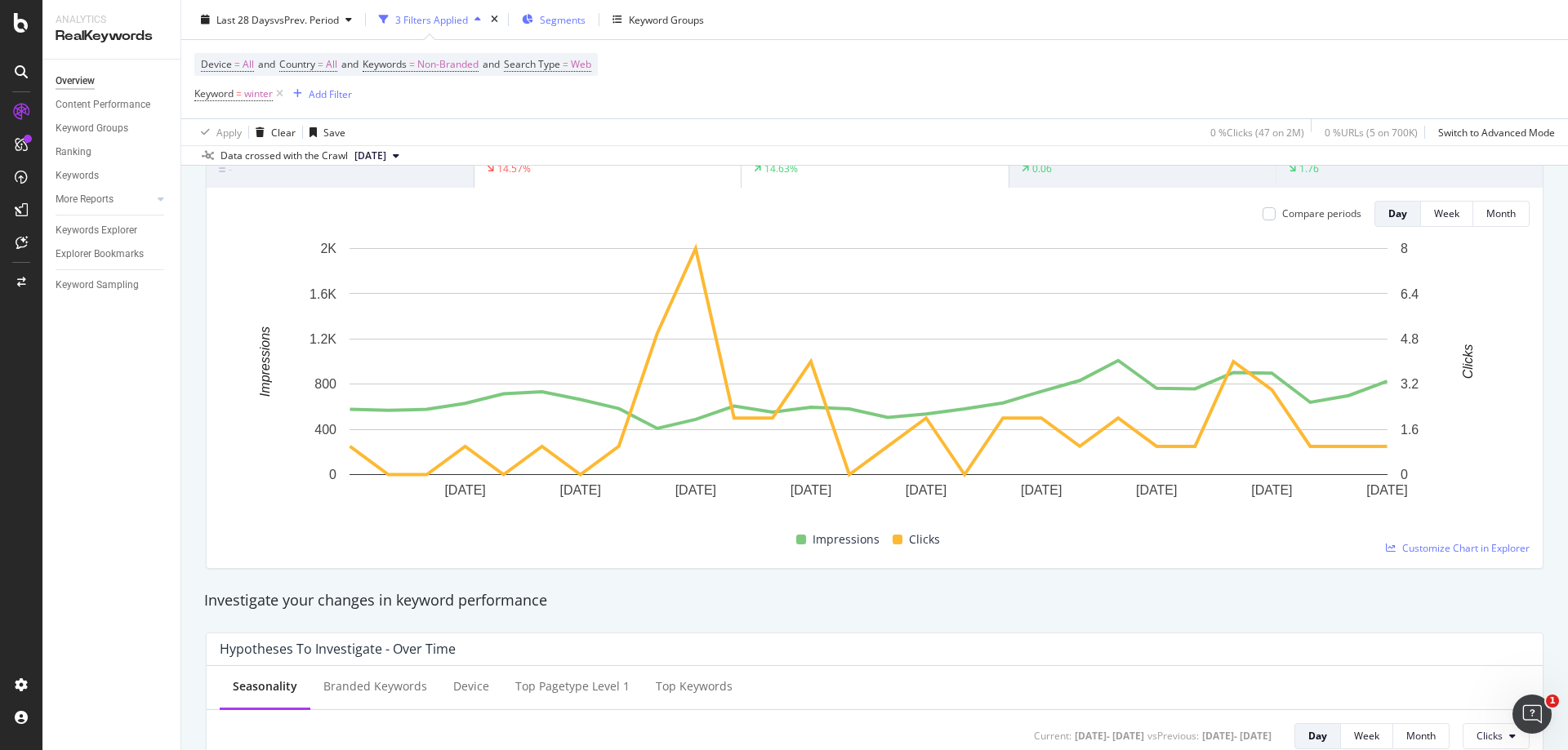
click at [561, 20] on span "Segments" at bounding box center [562, 18] width 45 height 14
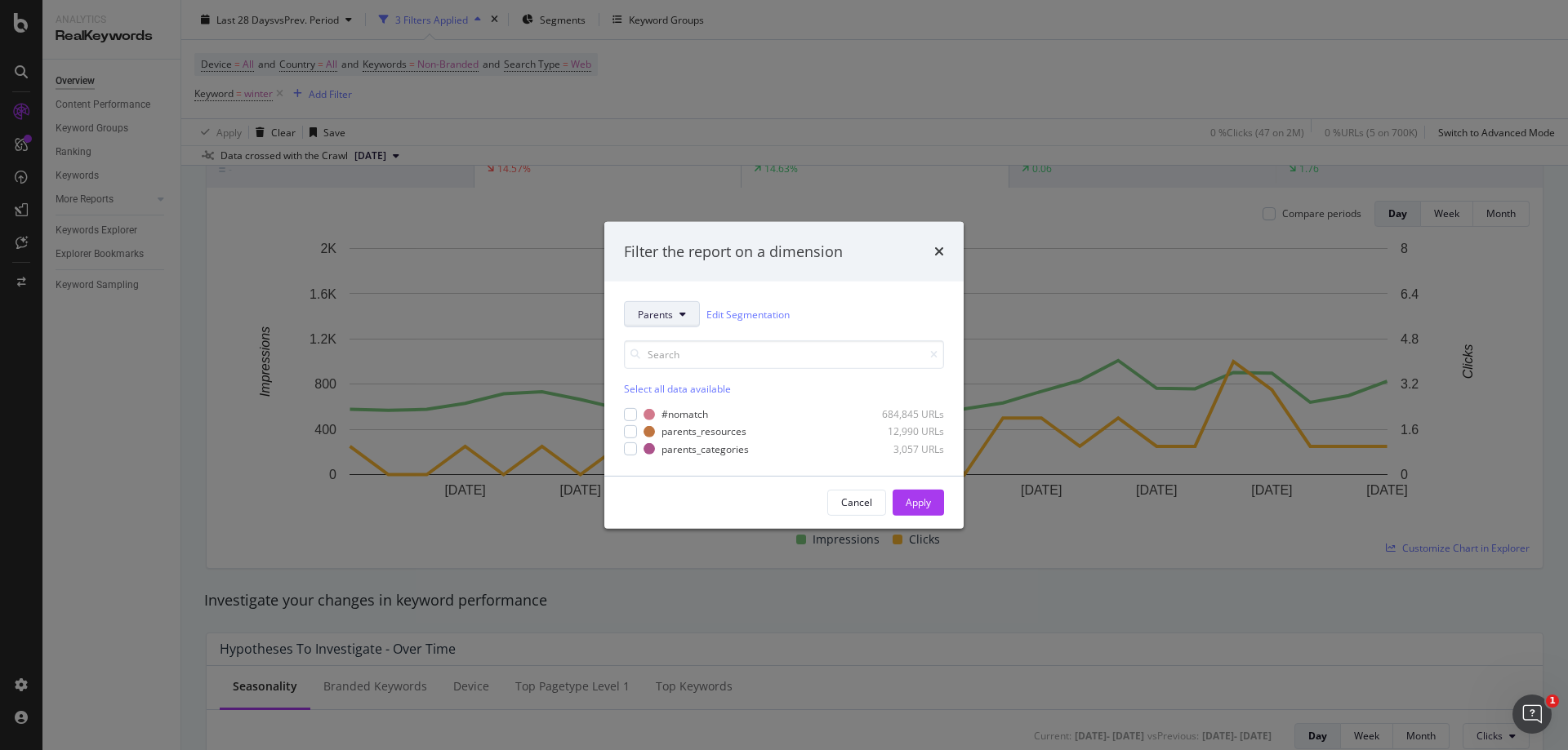
click at [683, 311] on icon "modal" at bounding box center [682, 314] width 6 height 10
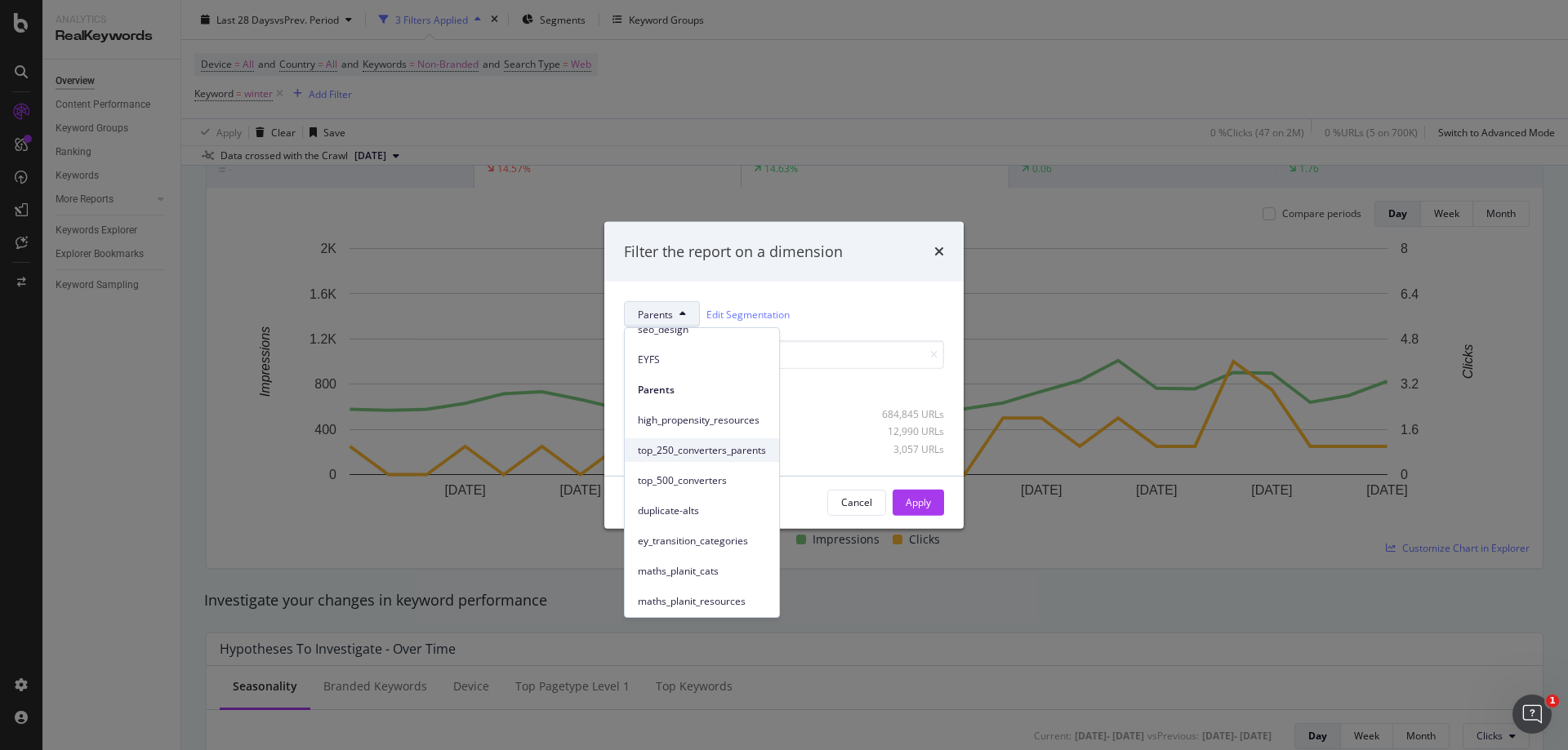
scroll to position [192, 0]
click at [705, 596] on span "Breadcrumb Tree" at bounding box center [701, 599] width 128 height 15
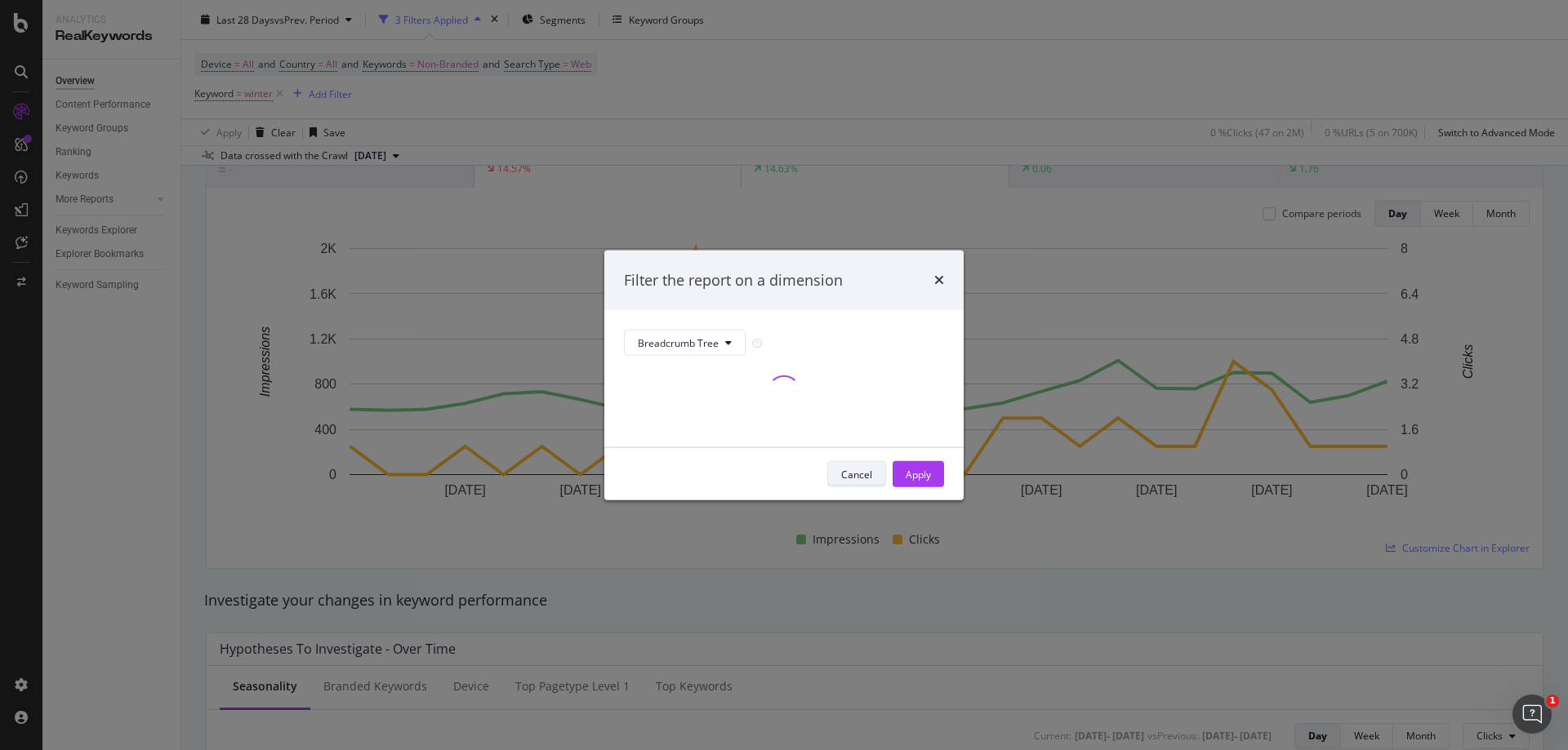
click at [855, 464] on div "Cancel" at bounding box center [856, 474] width 31 height 23
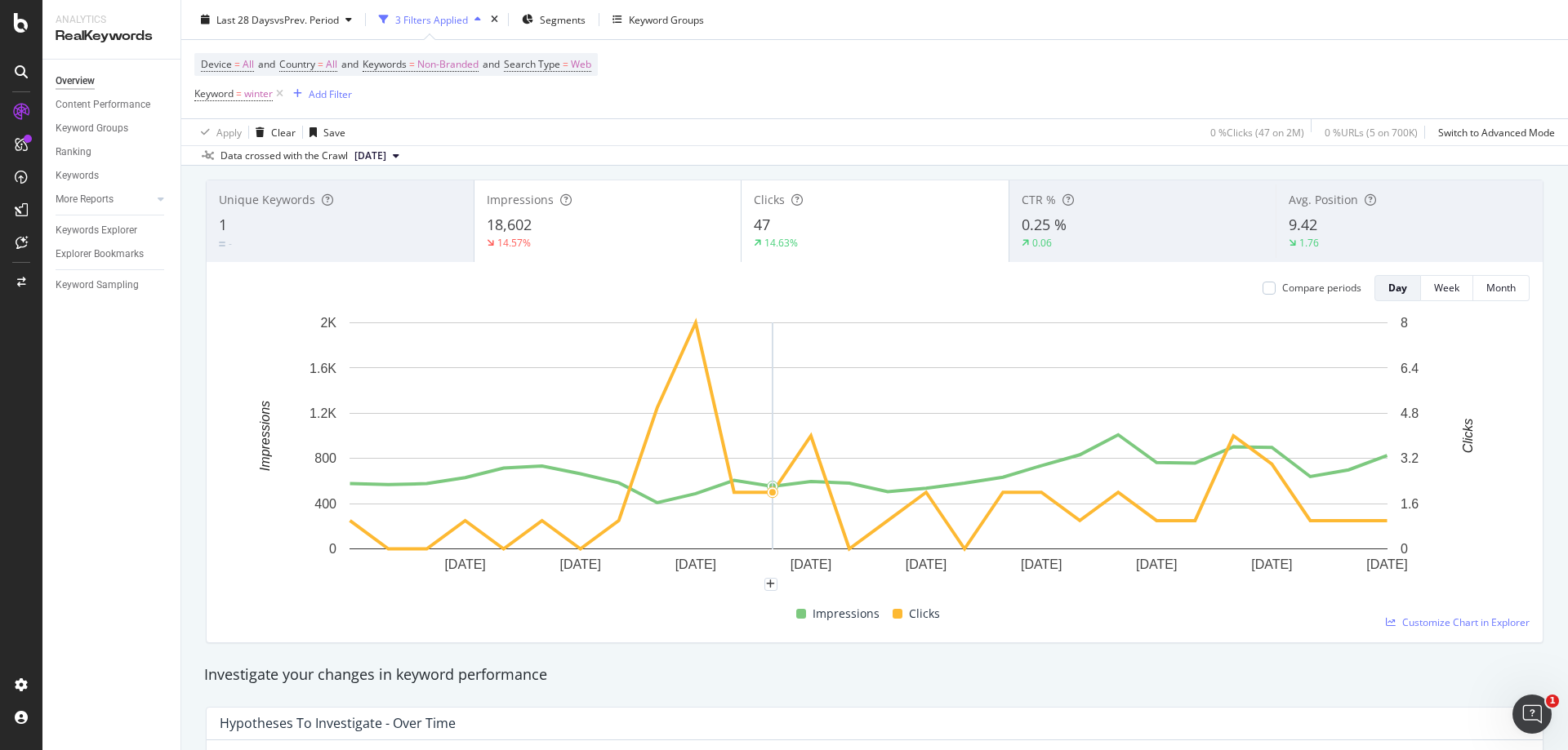
scroll to position [0, 0]
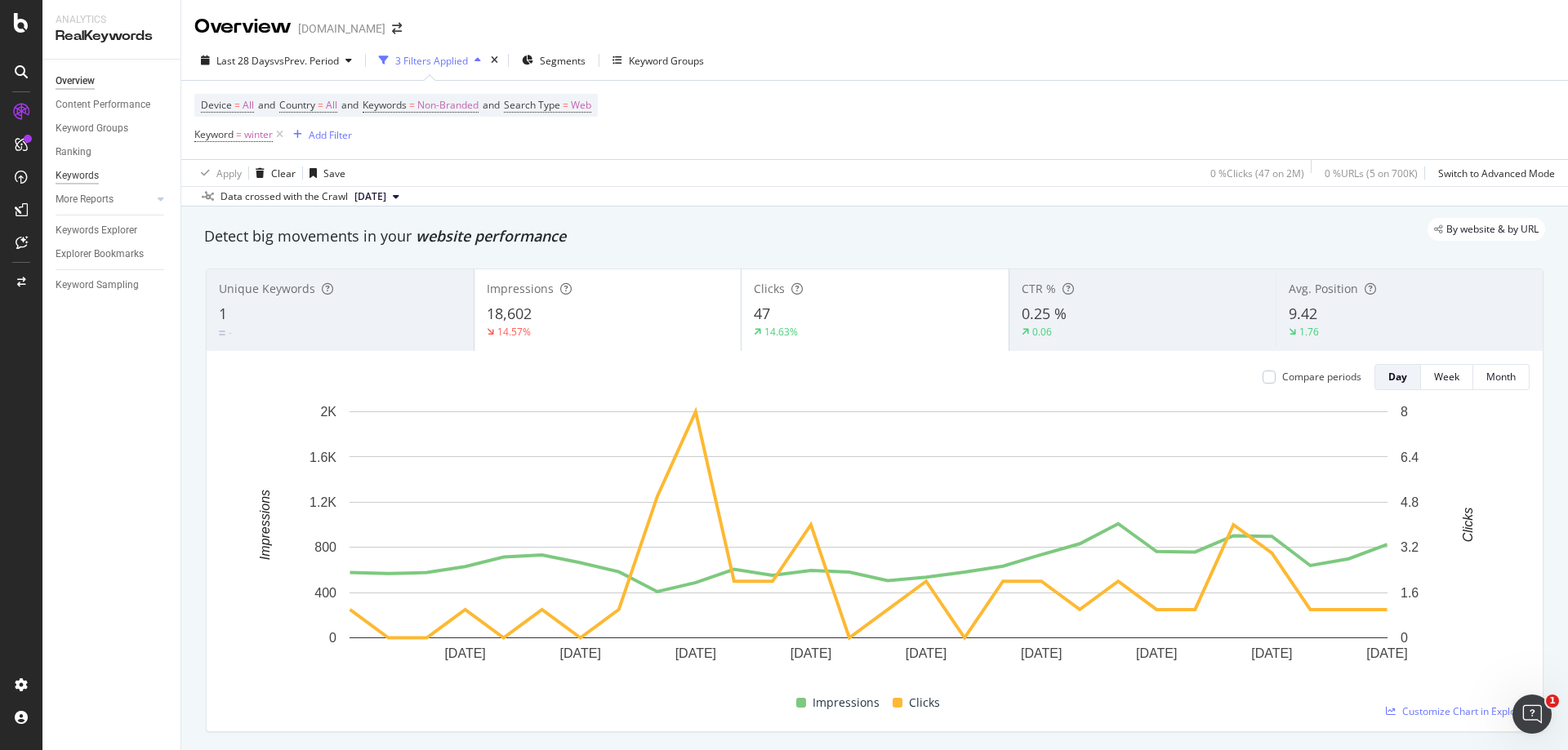
click at [86, 167] on div "Keywords" at bounding box center [77, 175] width 44 height 17
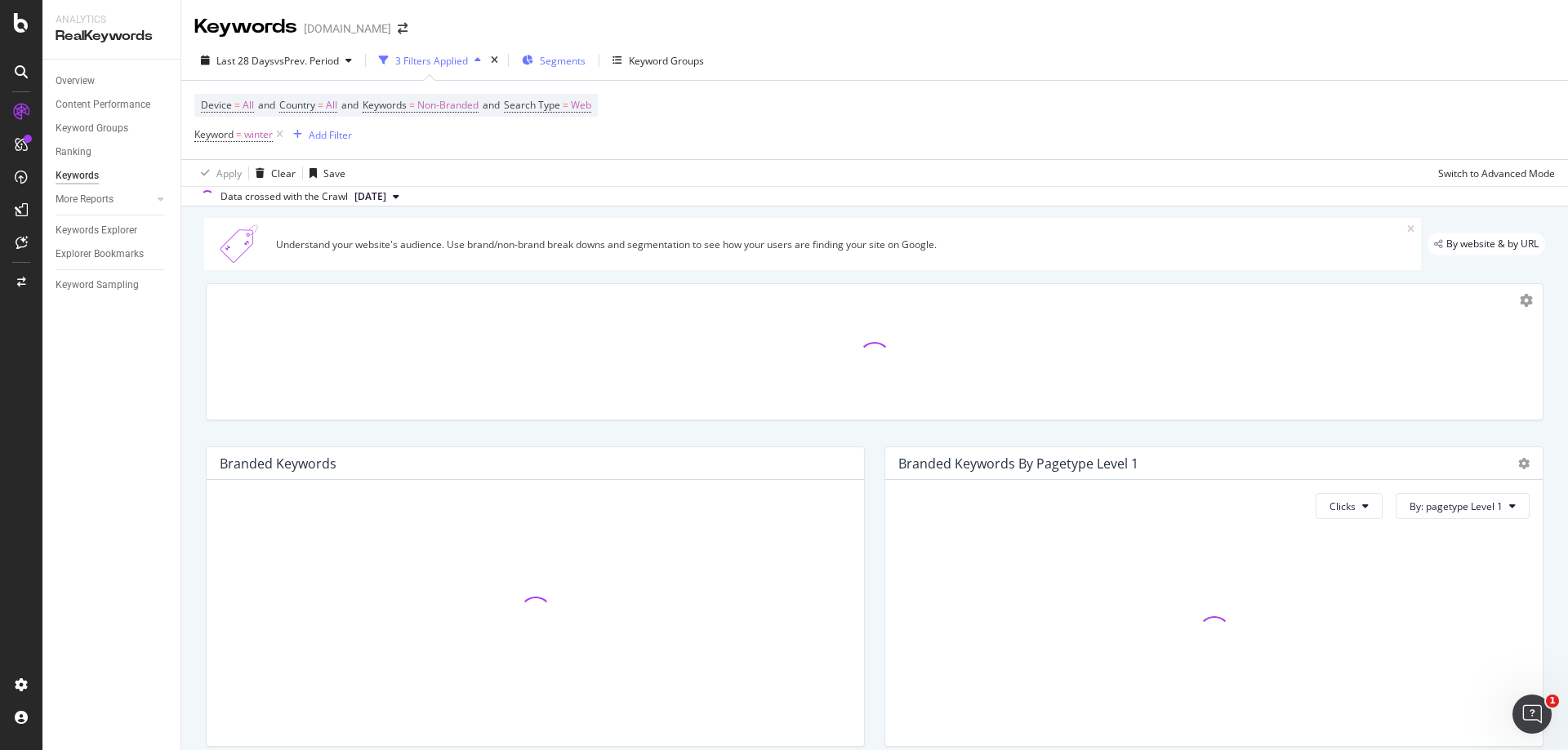
click at [564, 63] on span "Segments" at bounding box center [562, 60] width 45 height 14
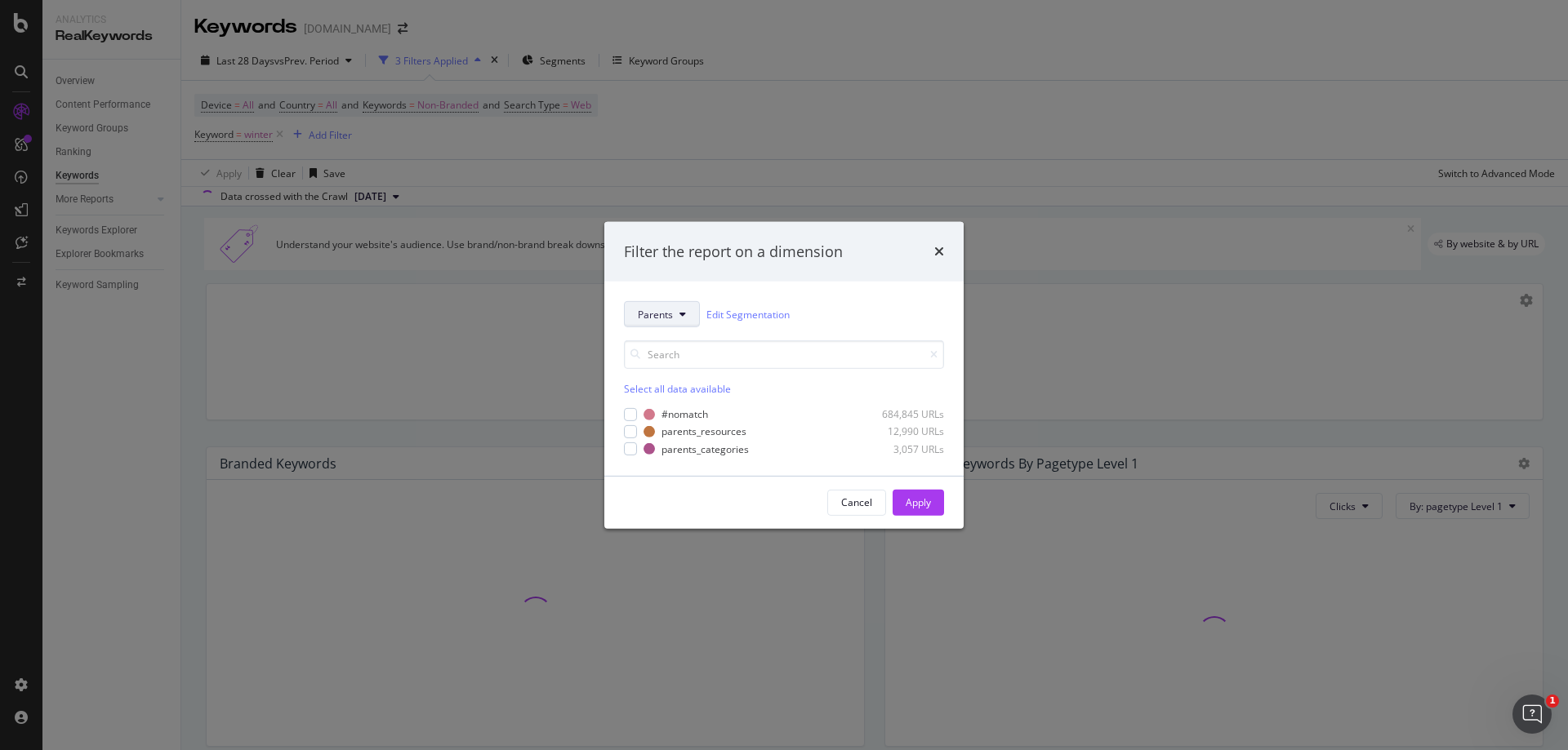
click at [687, 312] on button "Parents" at bounding box center [662, 314] width 76 height 26
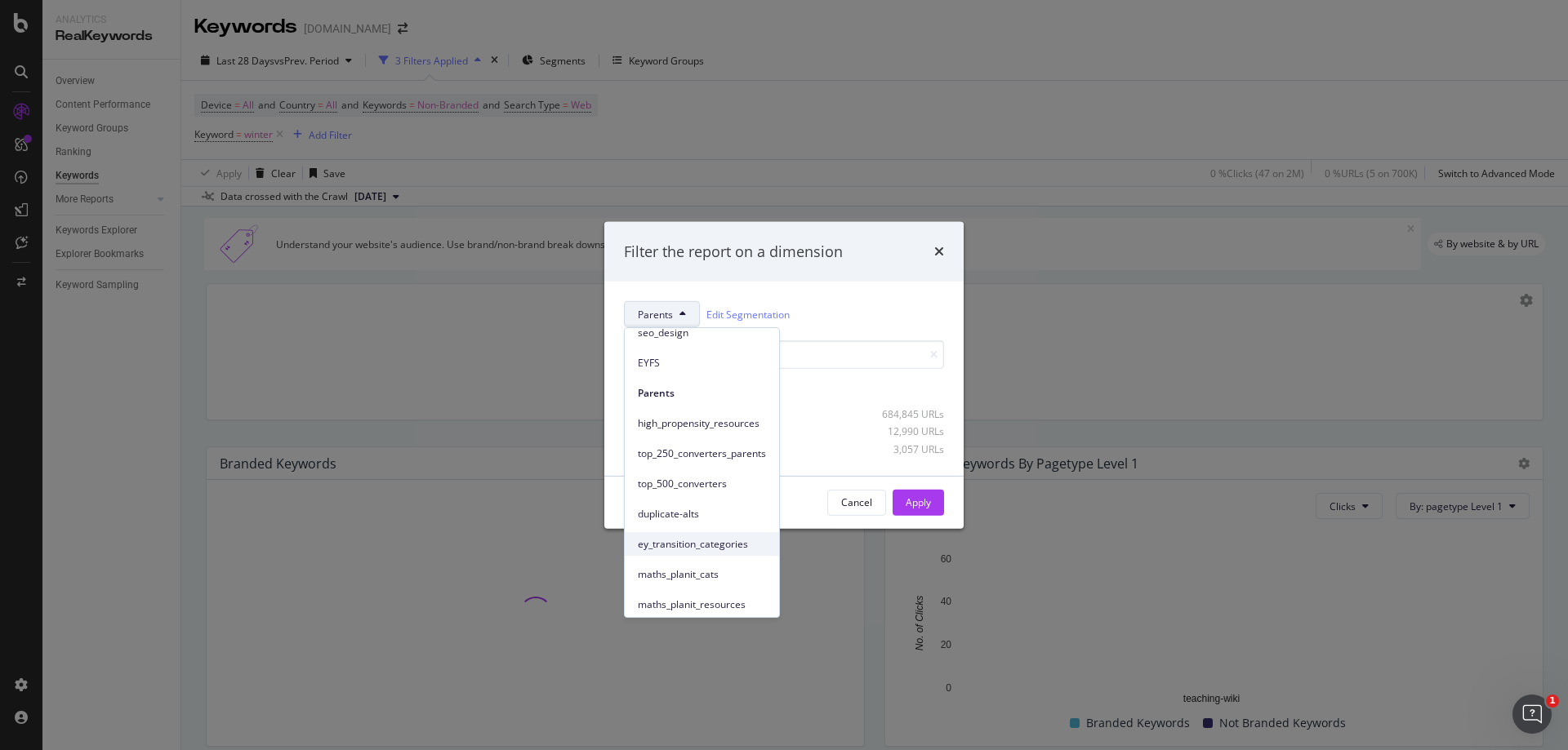
scroll to position [192, 0]
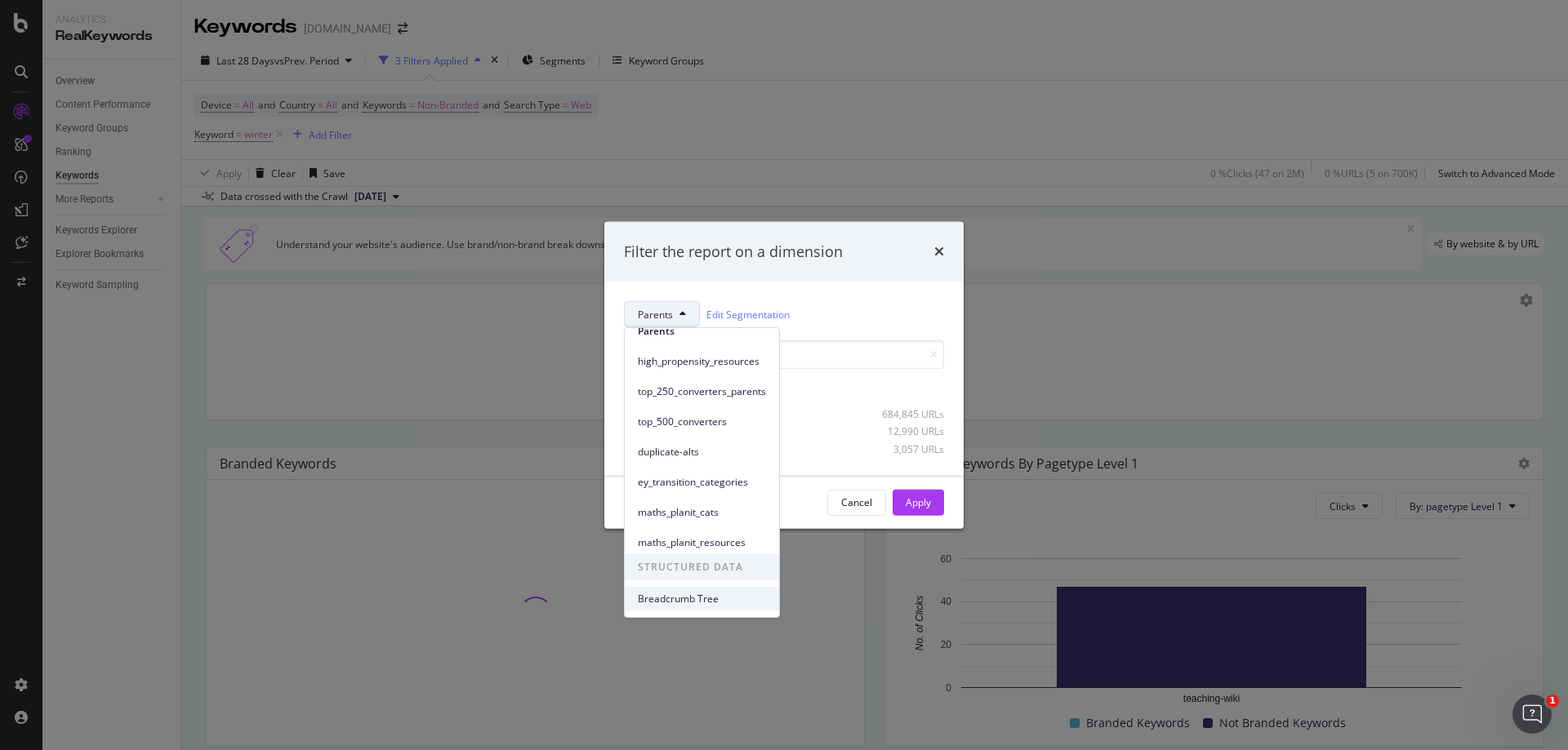
click at [710, 592] on span "Breadcrumb Tree" at bounding box center [701, 599] width 128 height 15
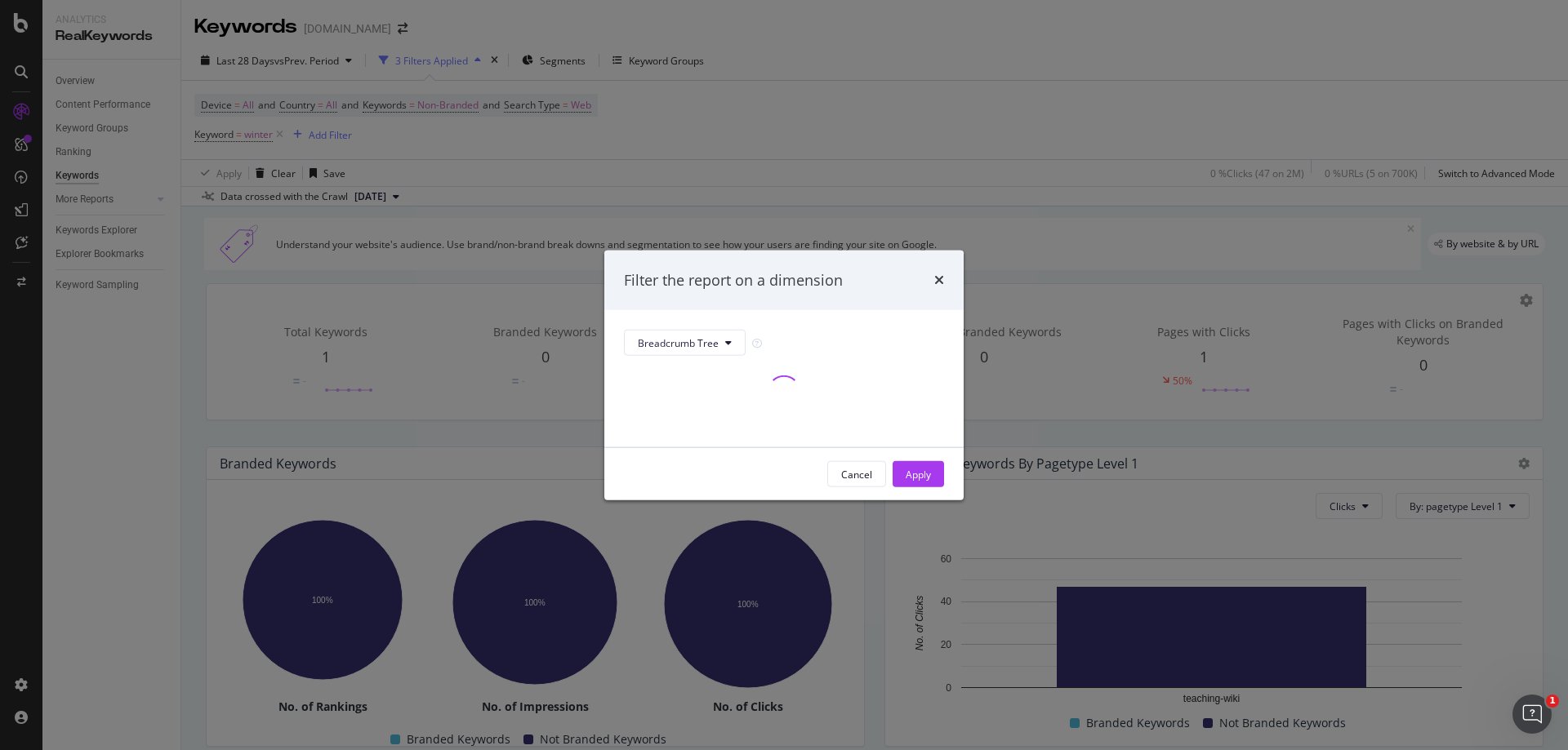
click at [284, 133] on div "Filter the report on a dimension Breadcrumb Tree Cancel Apply" at bounding box center [784, 375] width 1568 height 750
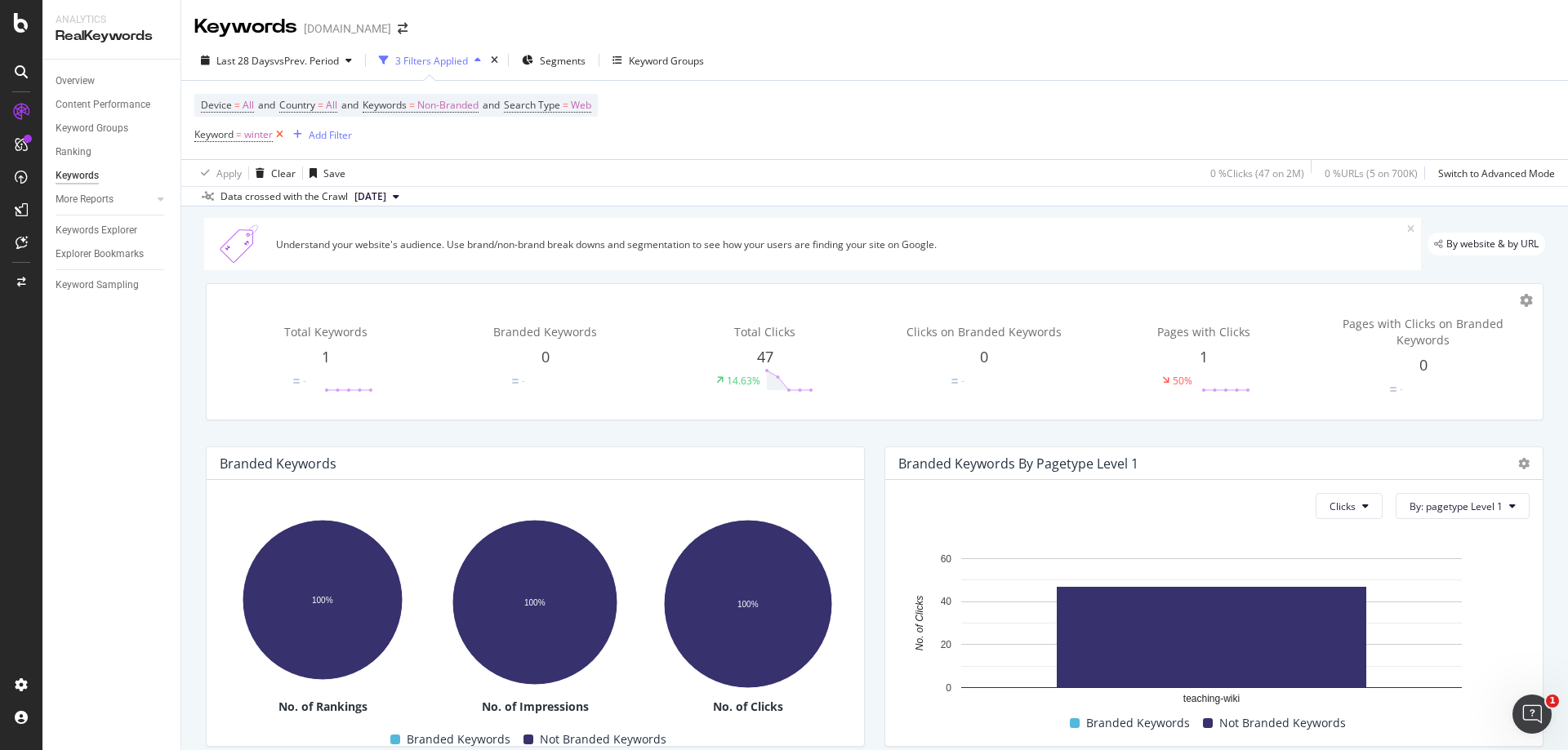
click at [283, 133] on icon at bounding box center [279, 134] width 14 height 16
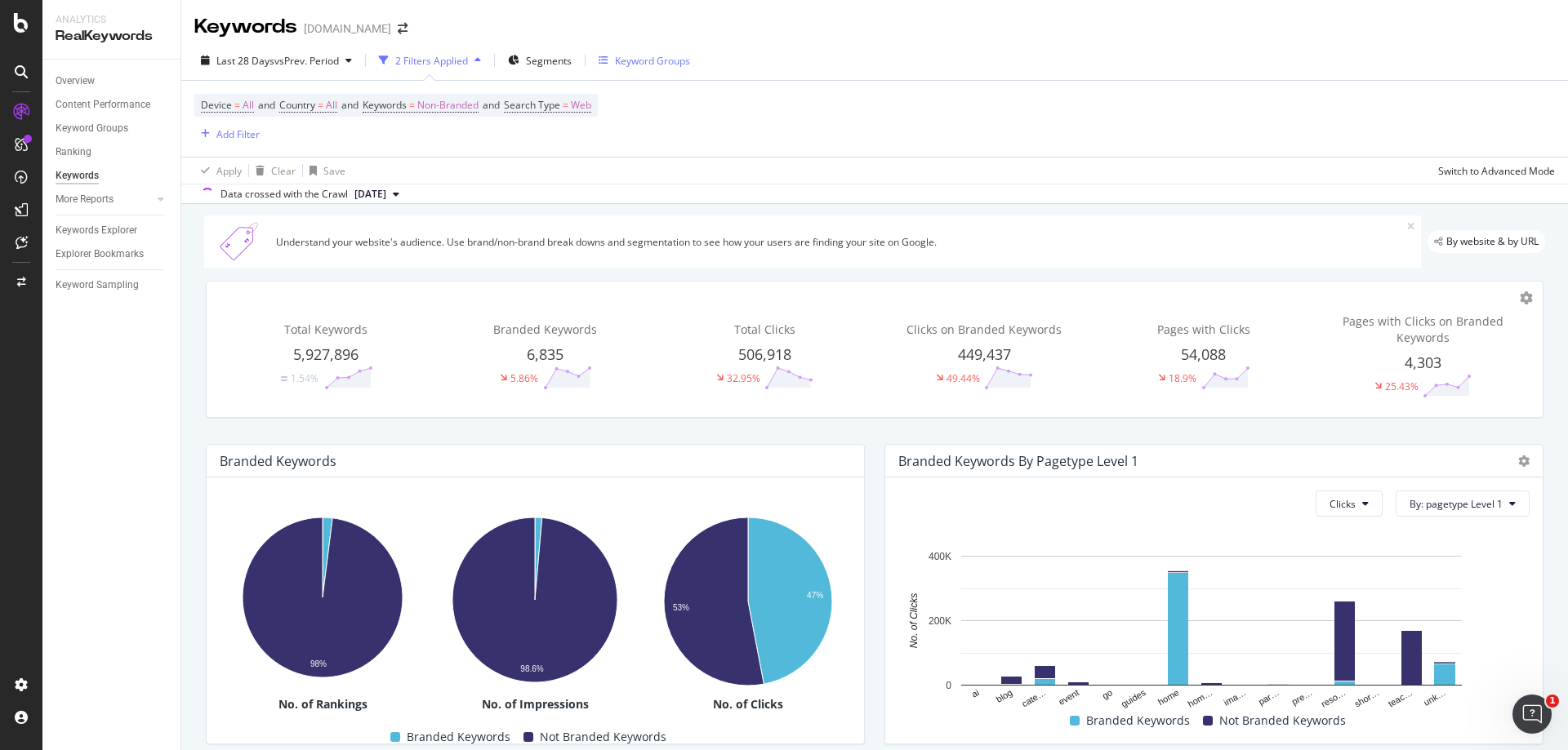
click at [612, 55] on div "Keyword Groups" at bounding box center [644, 60] width 92 height 14
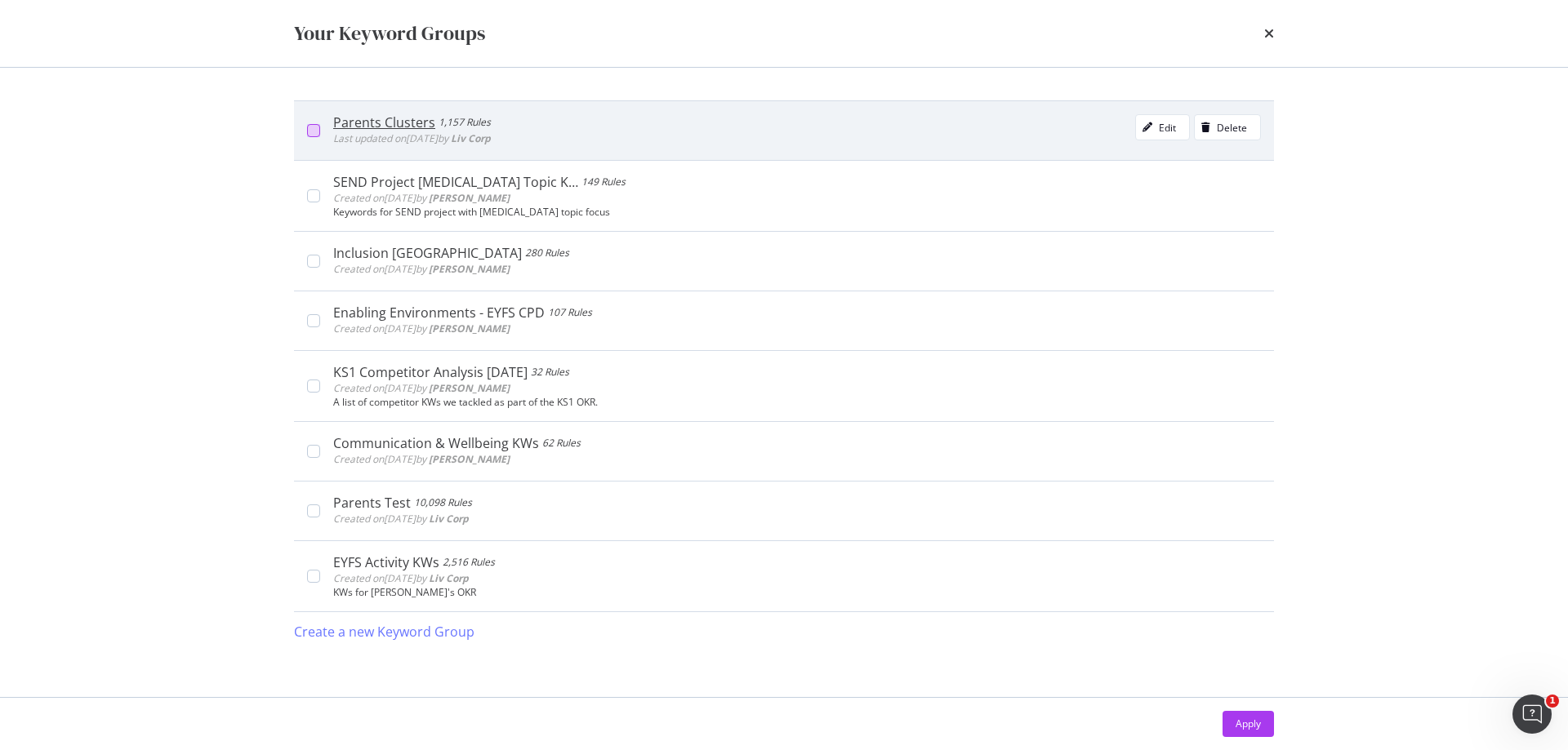
click at [310, 126] on div "modal" at bounding box center [313, 131] width 13 height 13
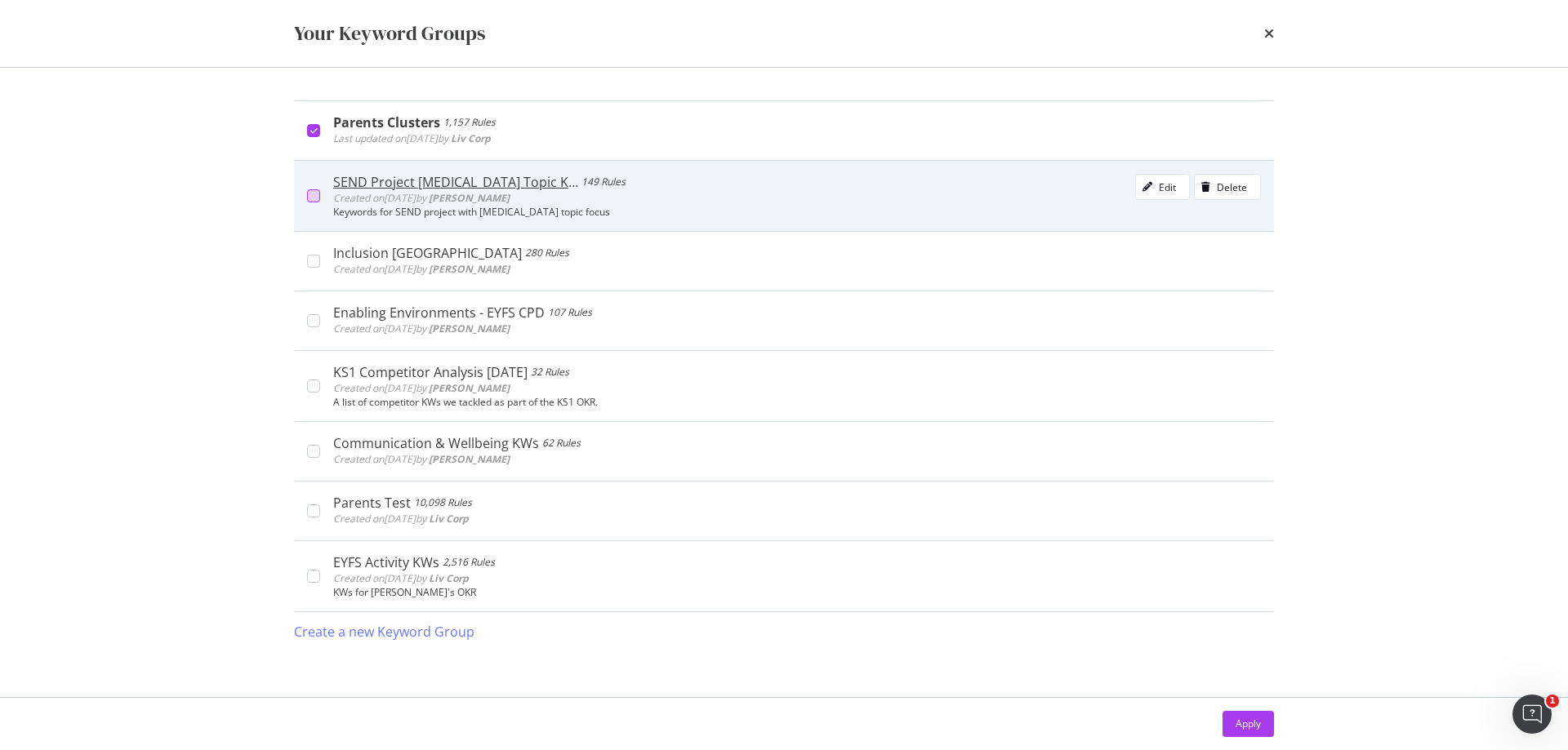
click at [311, 194] on div "modal" at bounding box center [313, 196] width 13 height 13
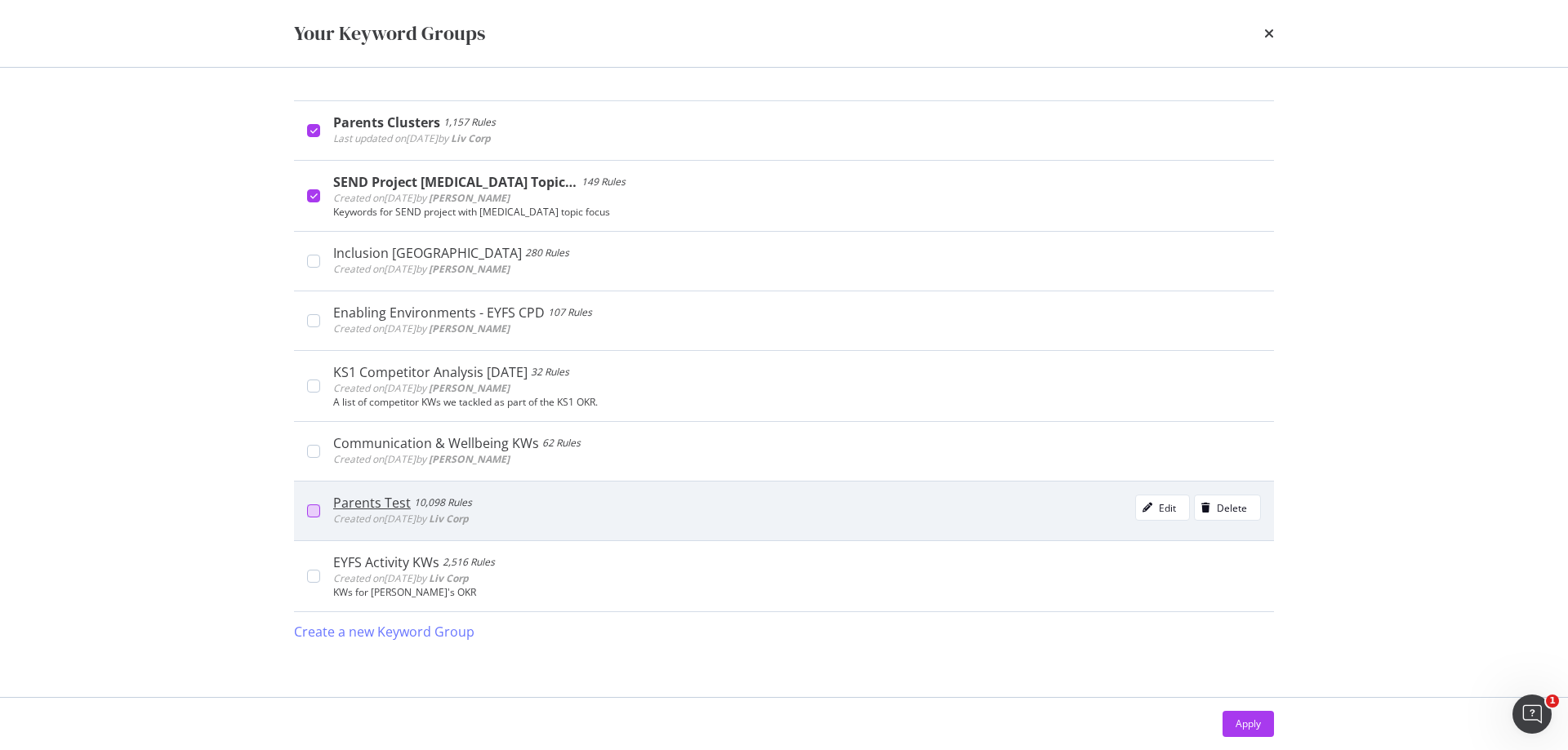
click at [312, 507] on div "modal" at bounding box center [313, 511] width 13 height 13
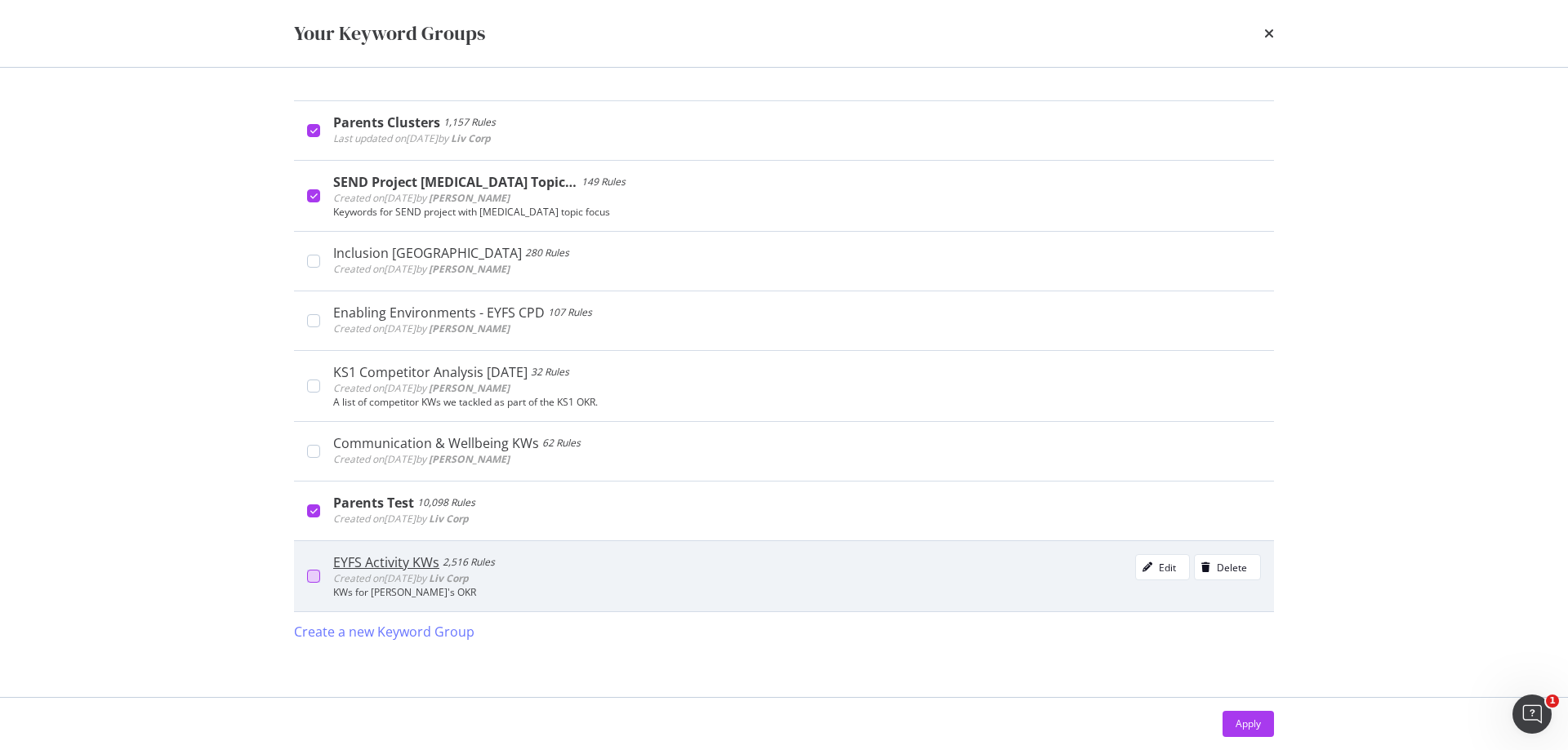
click at [312, 583] on div "modal" at bounding box center [313, 577] width 13 height 13
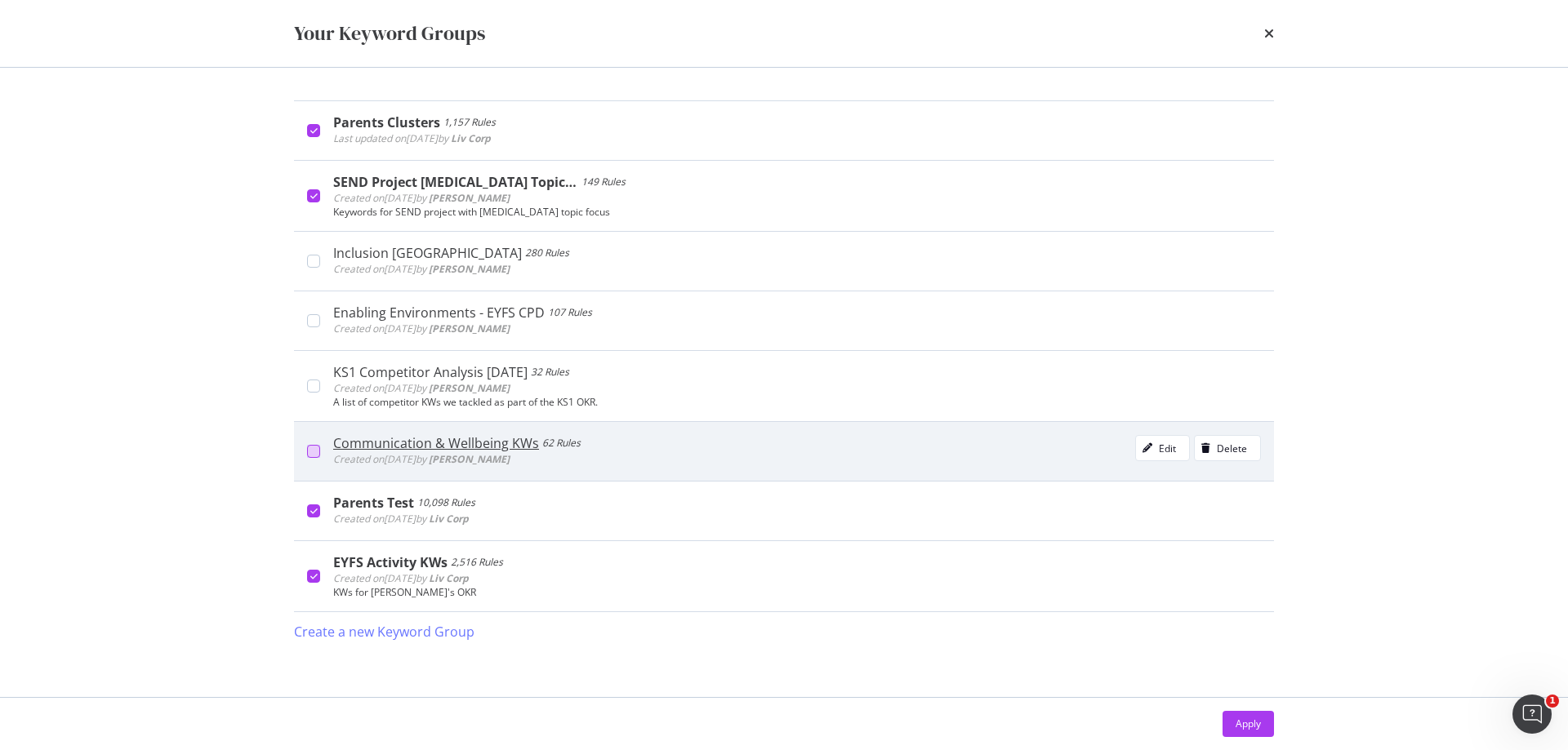
click at [312, 449] on div "modal" at bounding box center [313, 451] width 13 height 13
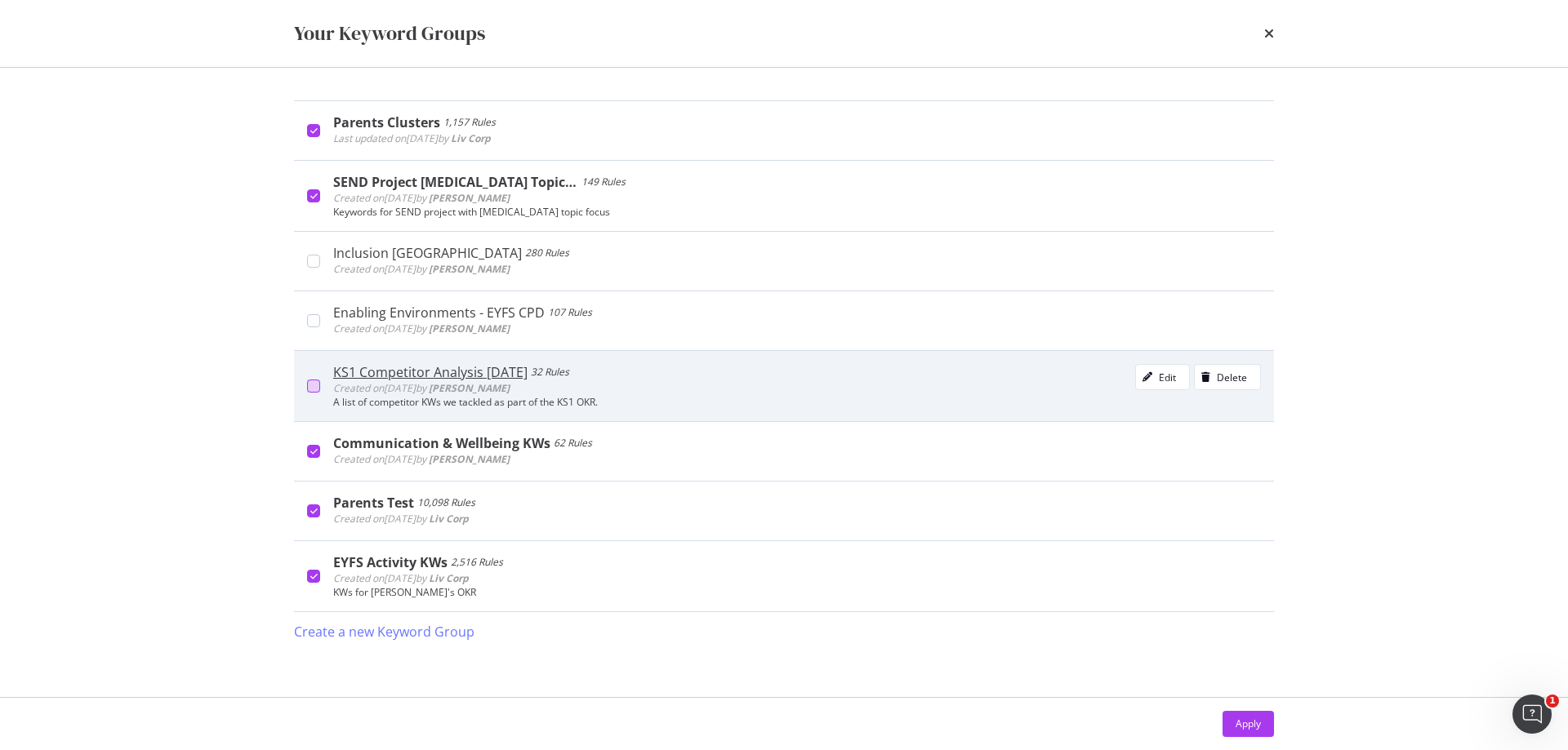
click at [317, 387] on div "modal" at bounding box center [313, 386] width 13 height 13
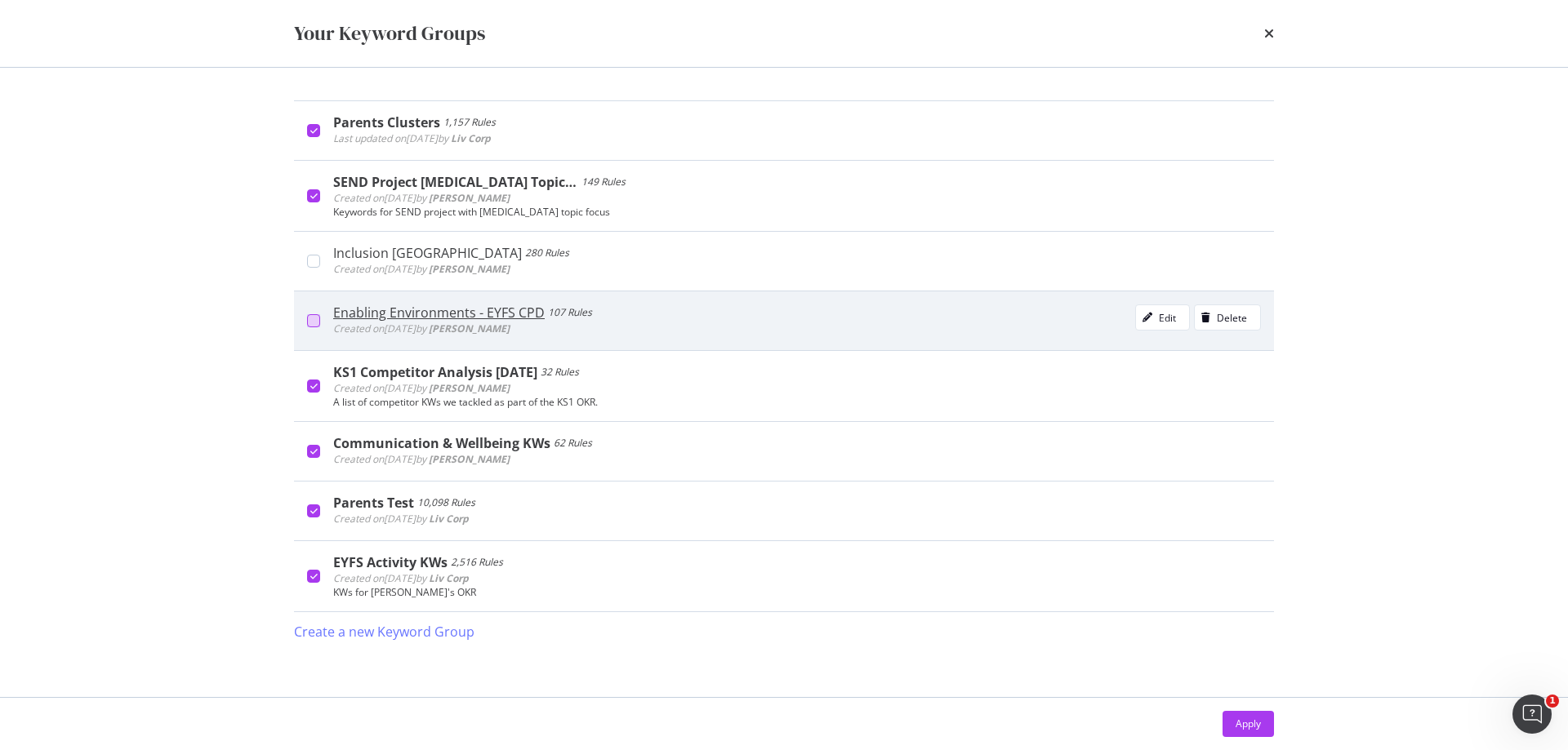
click at [311, 314] on div "modal" at bounding box center [313, 321] width 13 height 13
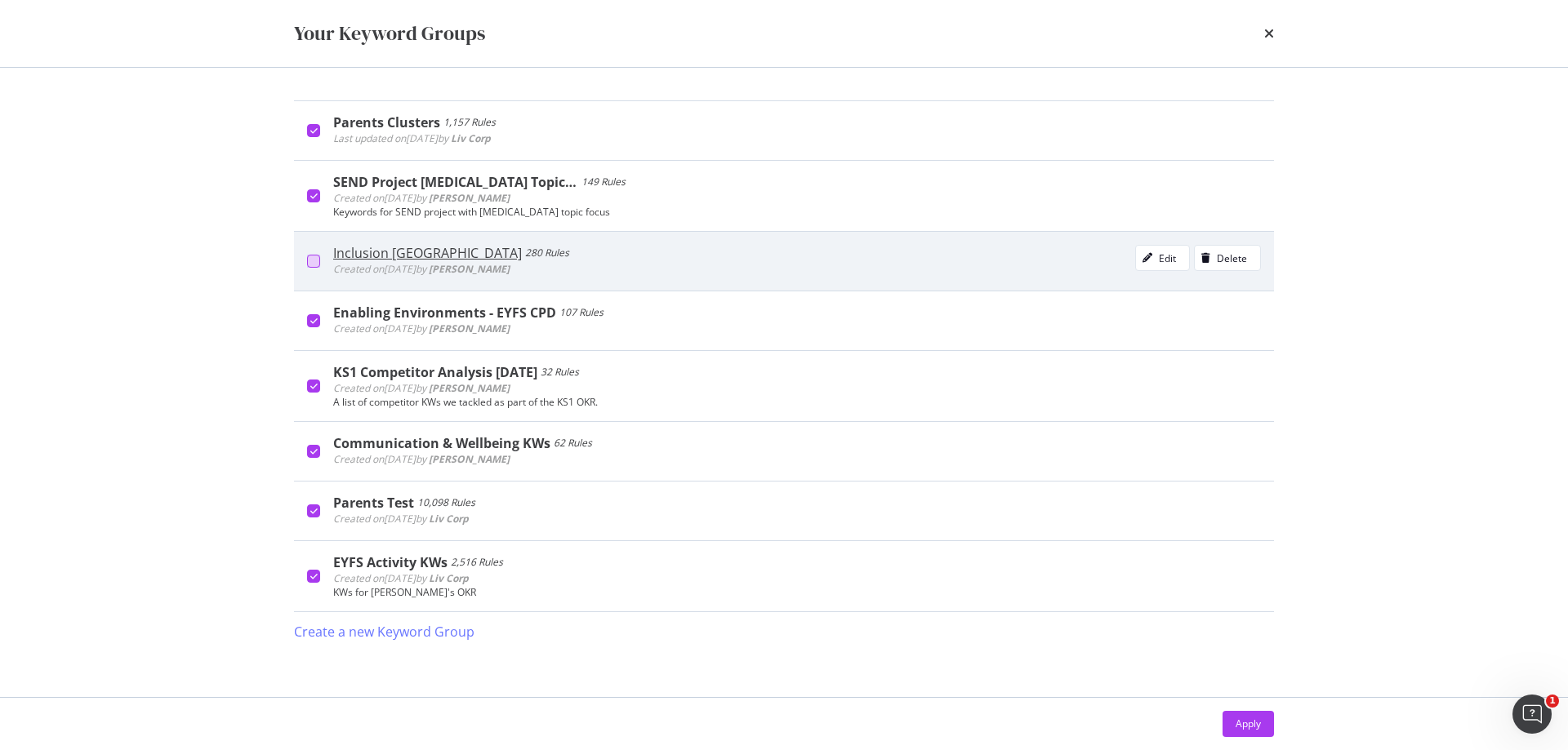
click at [311, 256] on div "modal" at bounding box center [313, 262] width 13 height 13
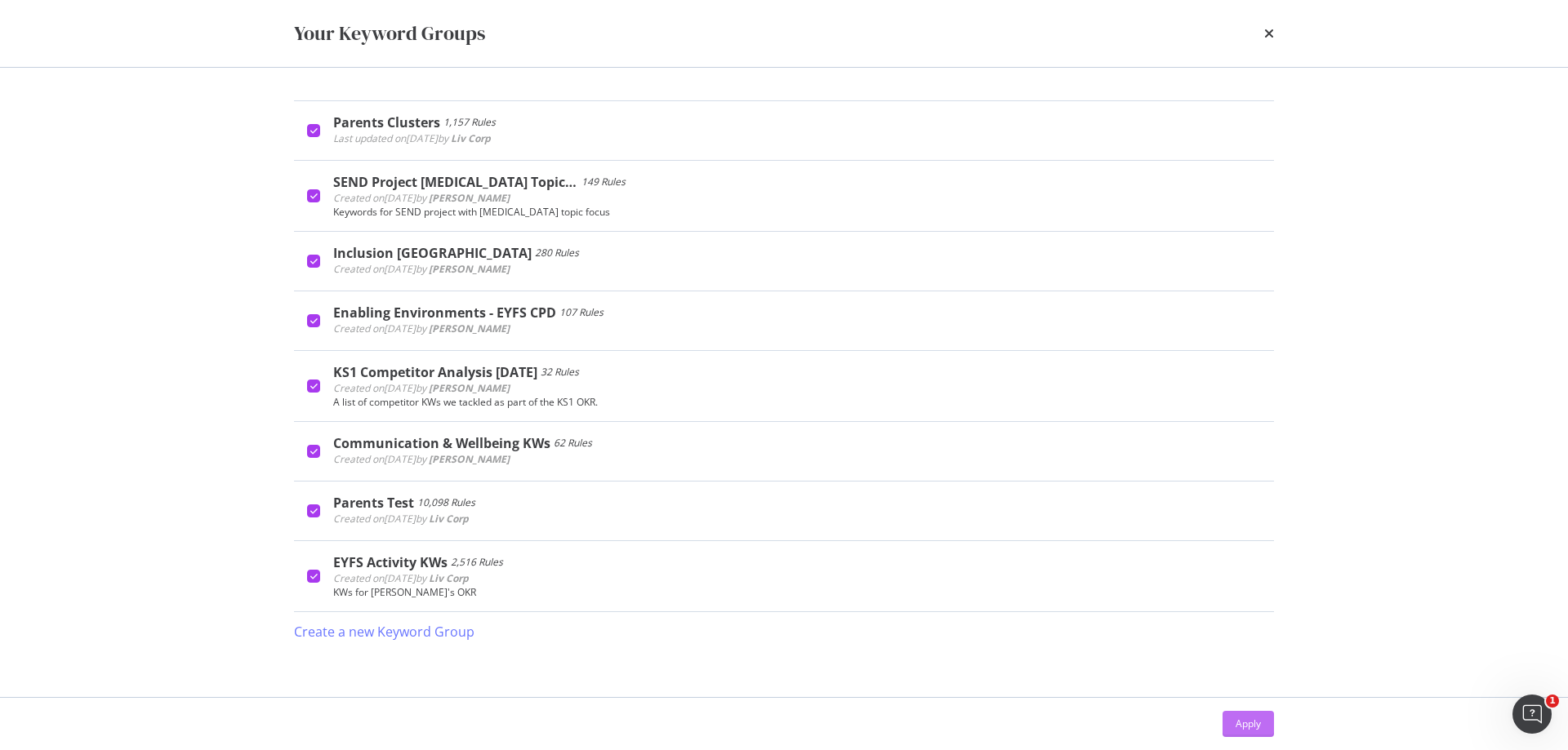
click at [1256, 715] on div "Apply" at bounding box center [1248, 724] width 25 height 25
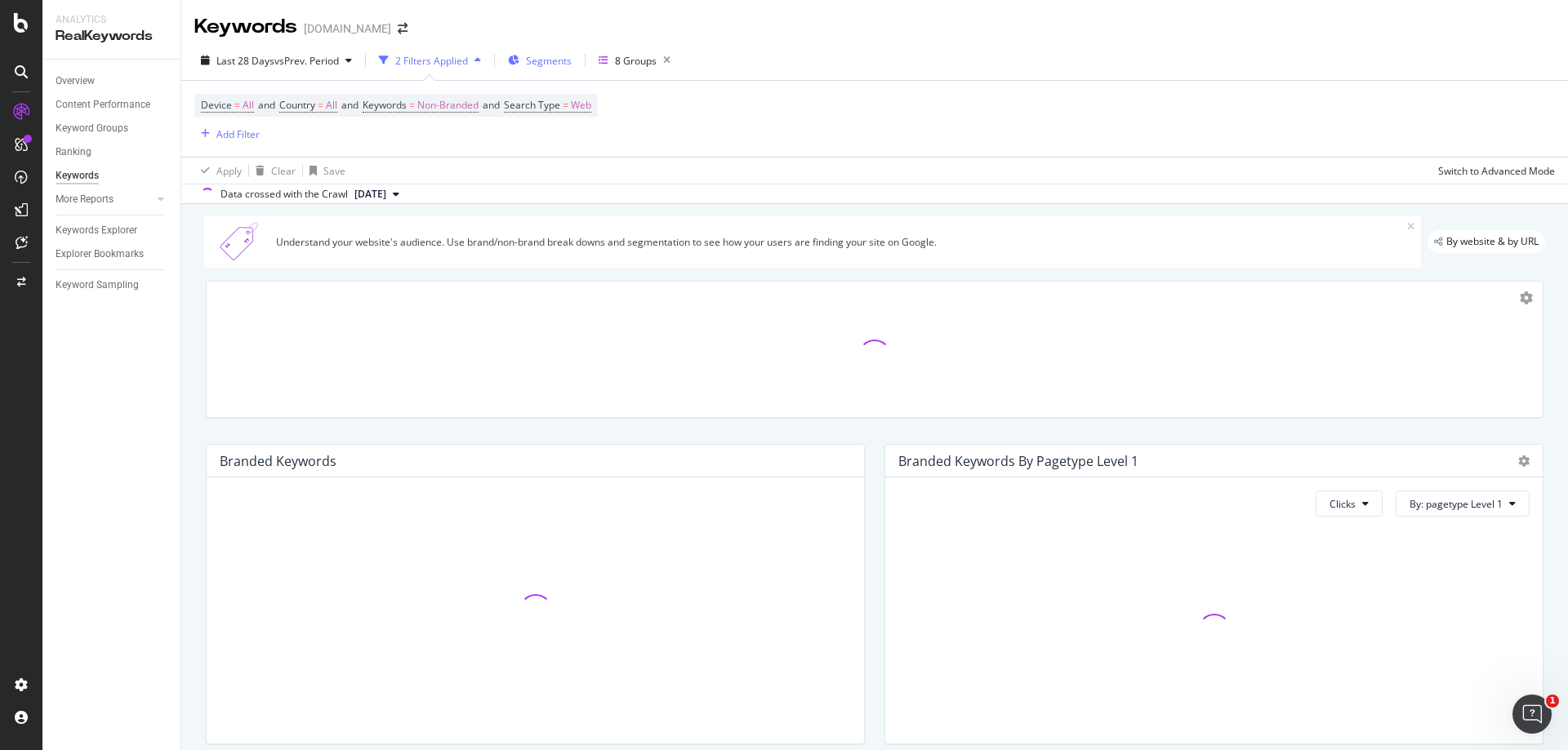
click at [561, 59] on span "Segments" at bounding box center [548, 60] width 45 height 14
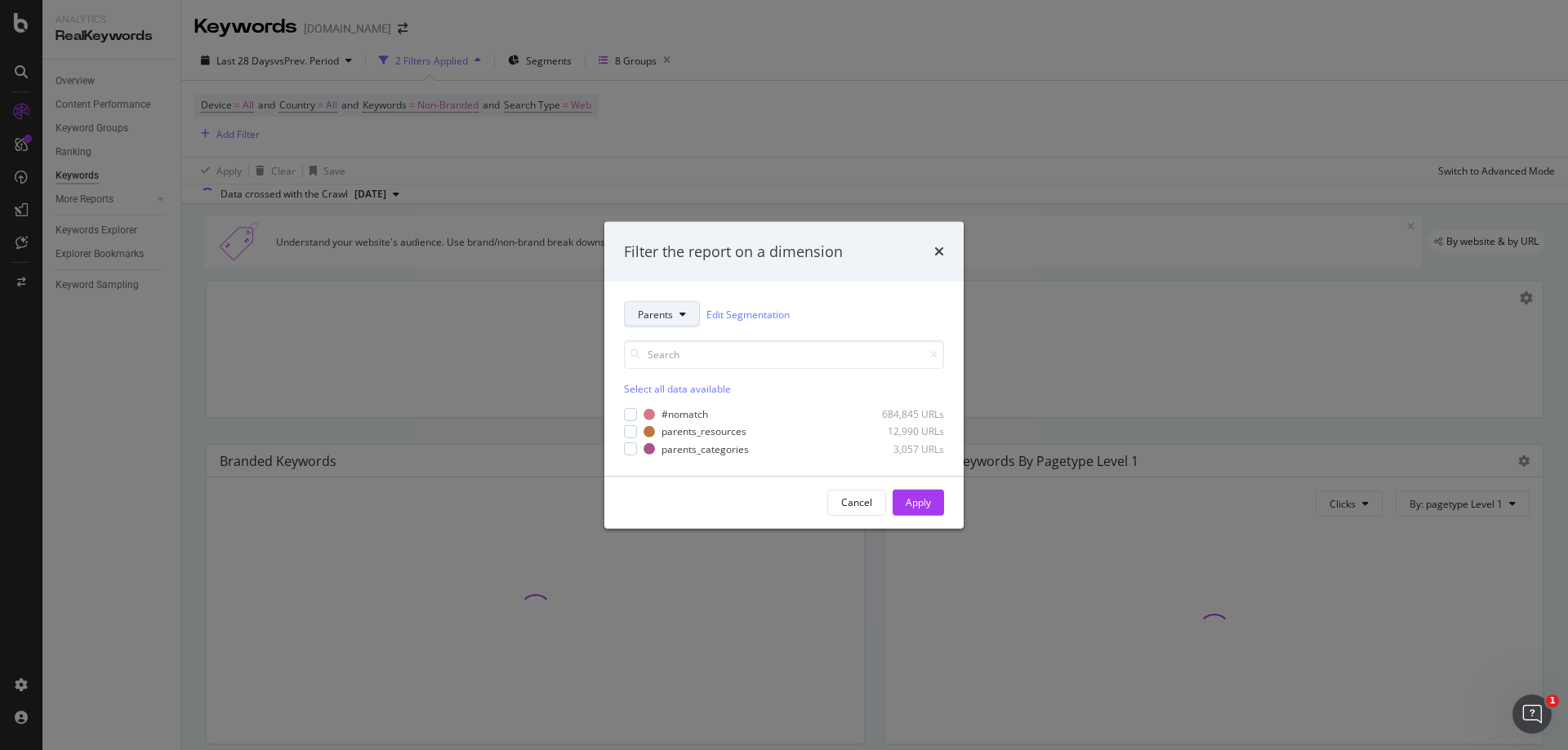
click at [685, 312] on button "Parents" at bounding box center [662, 314] width 76 height 26
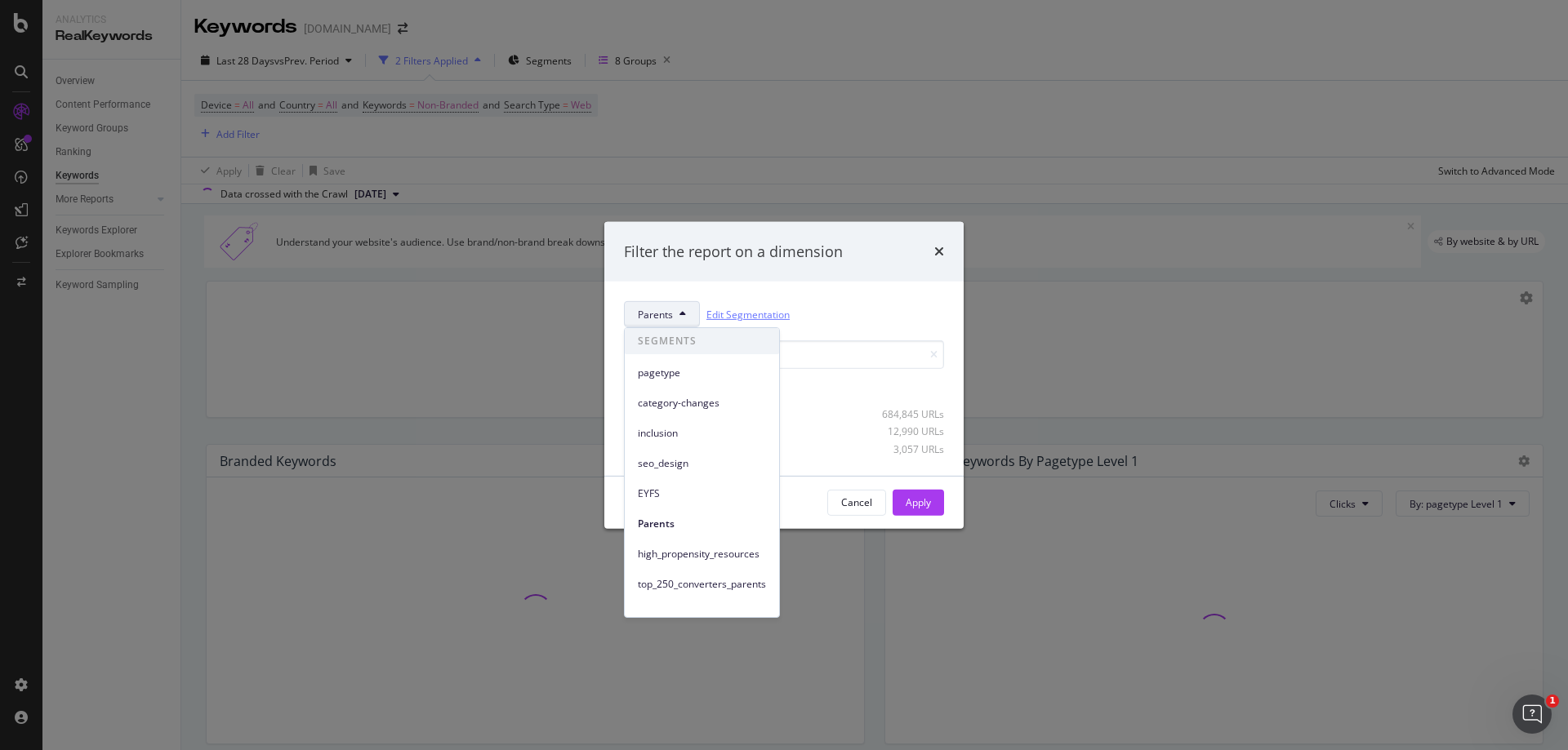
click at [760, 314] on link "Edit Segmentation" at bounding box center [748, 314] width 84 height 17
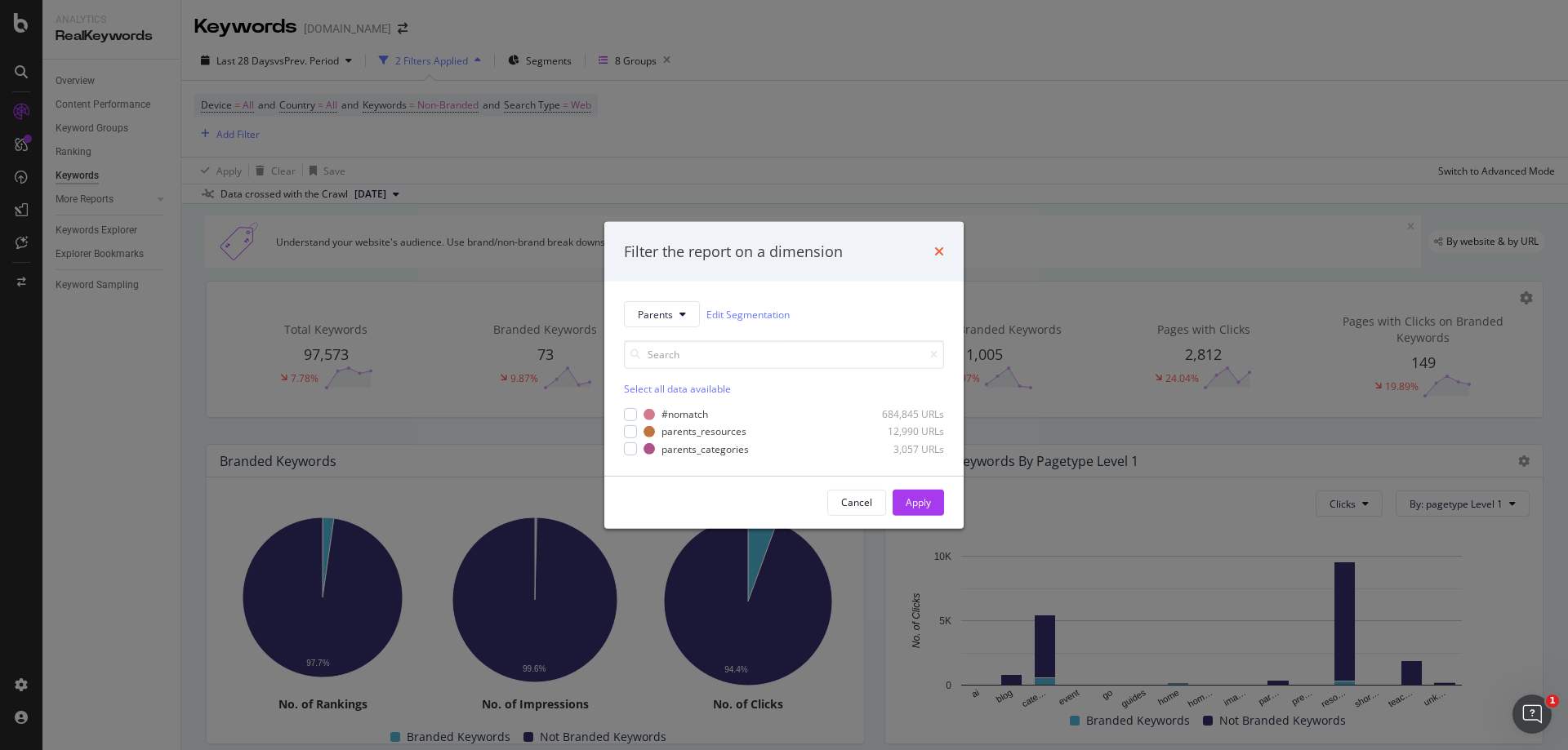
click at [937, 249] on icon "times" at bounding box center [939, 252] width 10 height 13
